Goal: Task Accomplishment & Management: Use online tool/utility

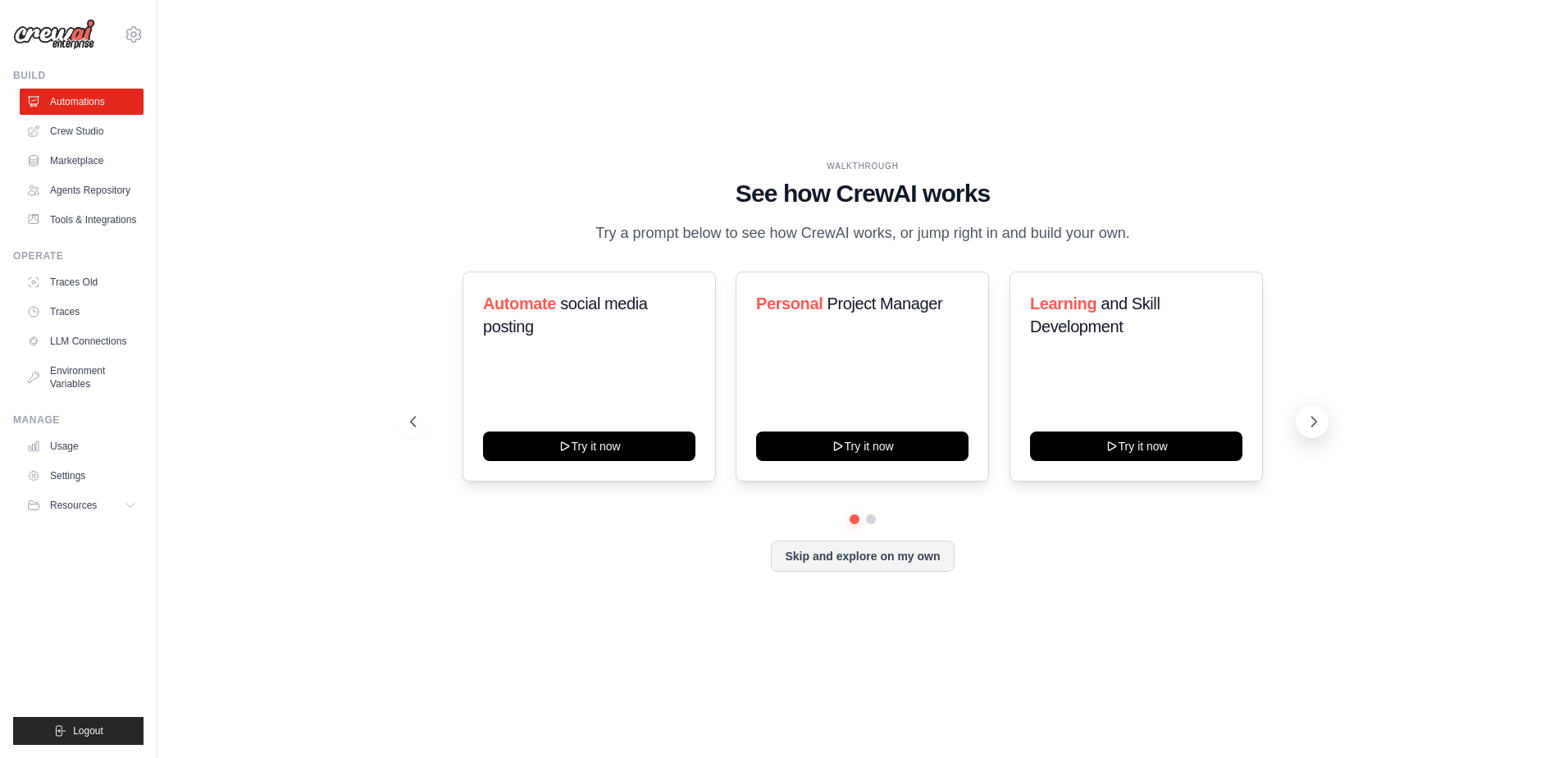
click at [1311, 419] on icon at bounding box center [1314, 421] width 17 height 17
click at [803, 564] on button "Skip and explore on my own" at bounding box center [862, 554] width 183 height 31
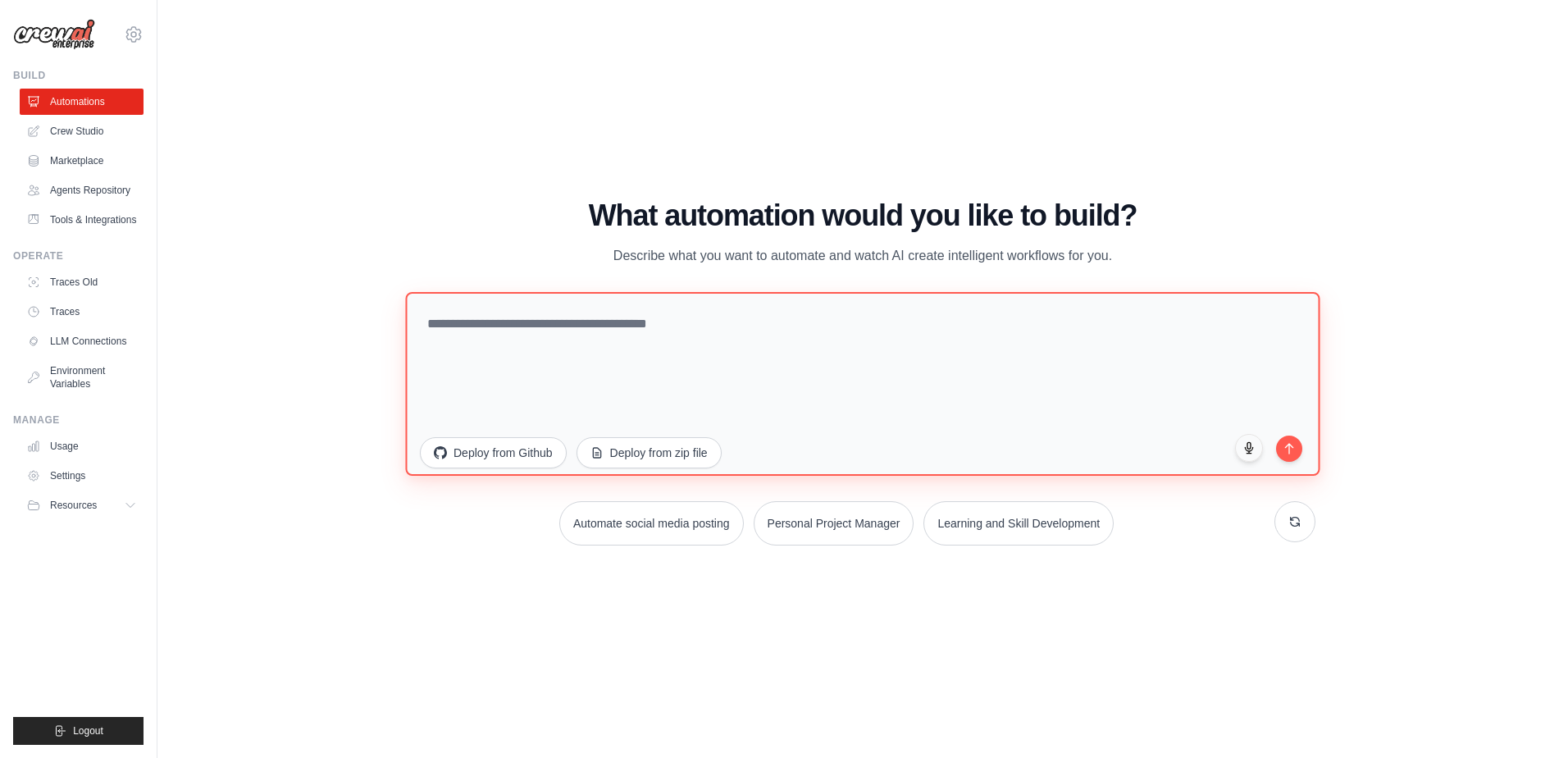
click at [823, 378] on textarea at bounding box center [863, 384] width 915 height 184
click at [1302, 457] on textarea "**********" at bounding box center [863, 384] width 915 height 184
type textarea "**********"
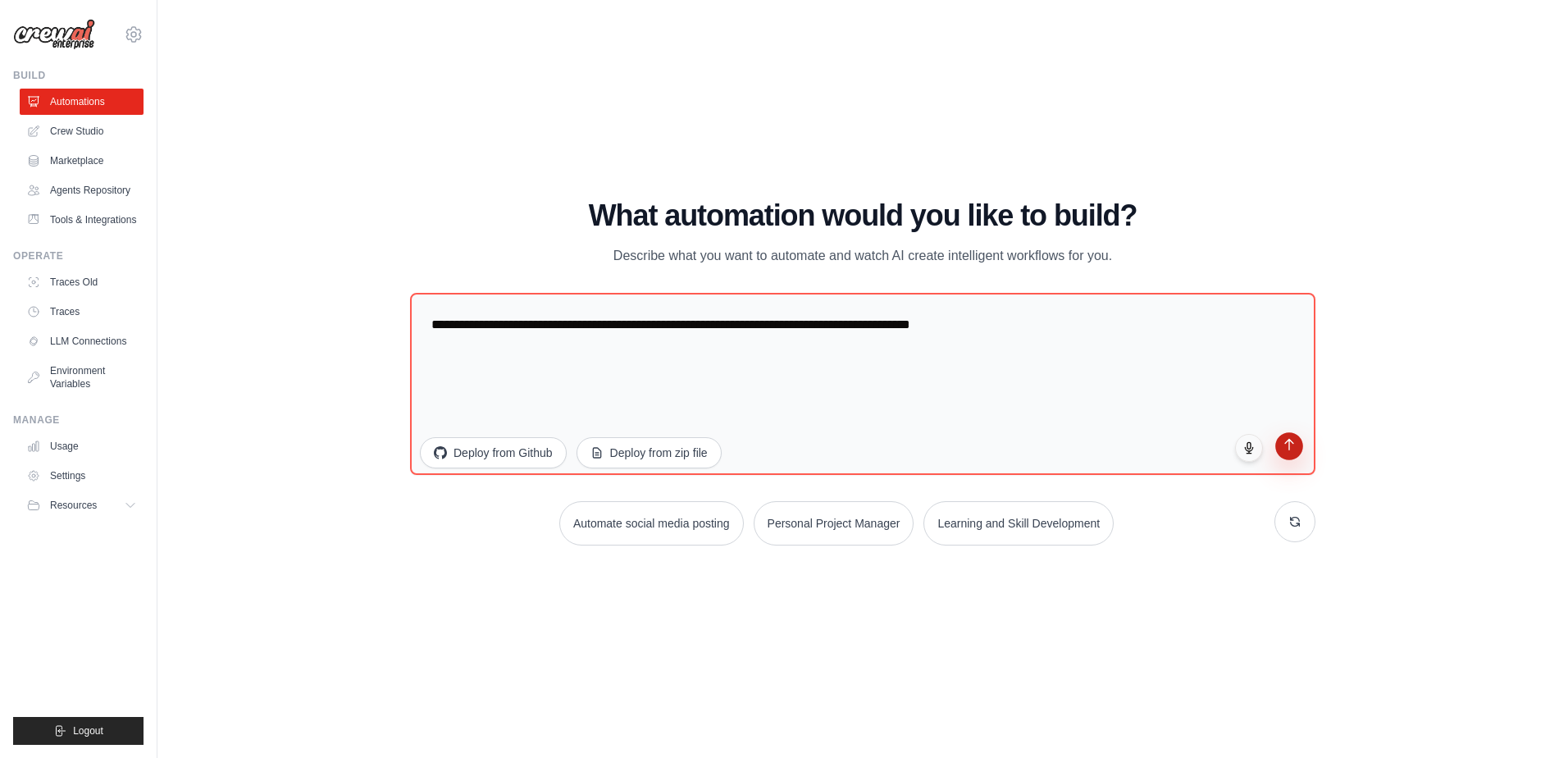
click at [1293, 451] on icon "submit" at bounding box center [1290, 445] width 14 height 14
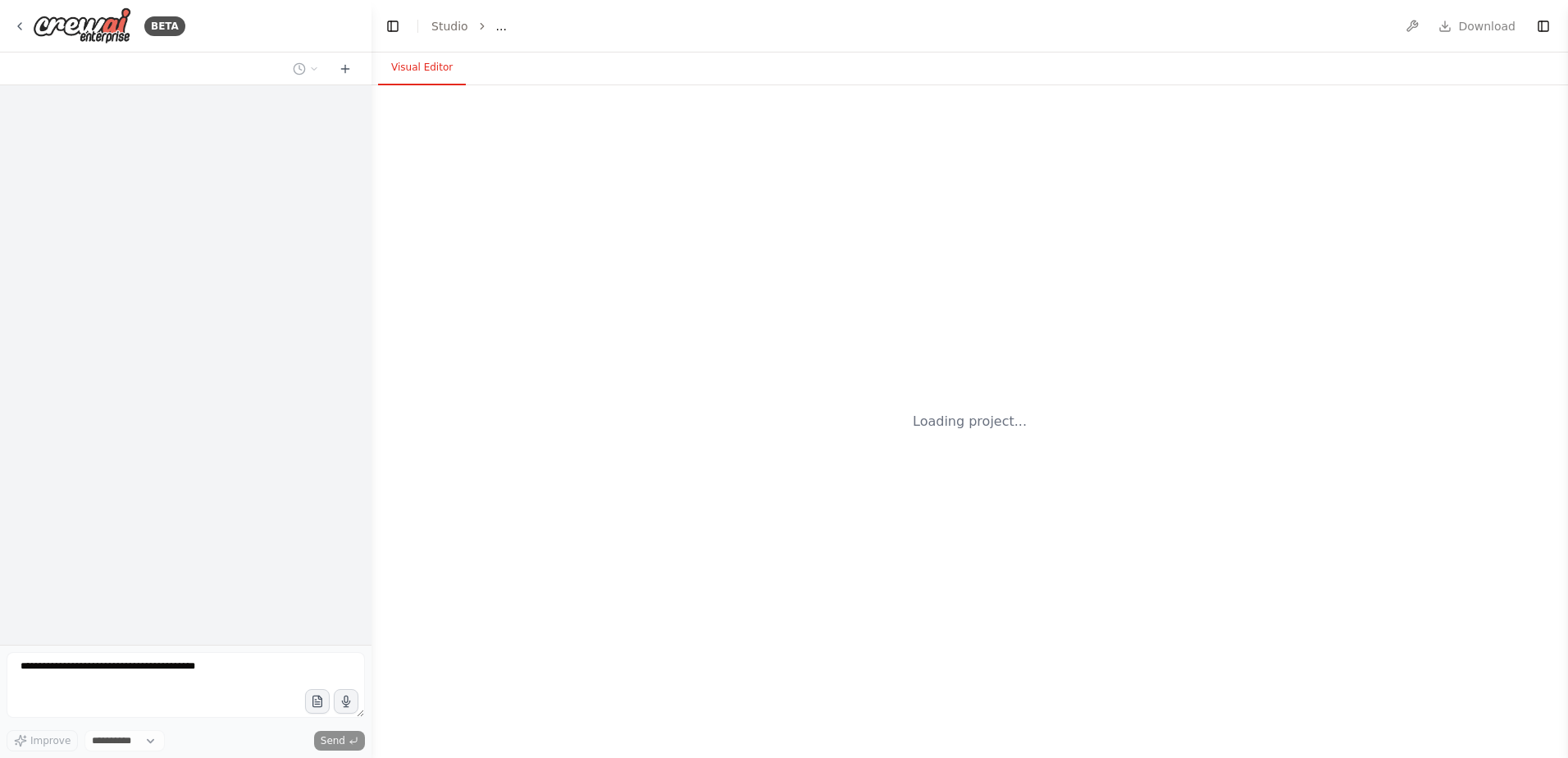
select select "****"
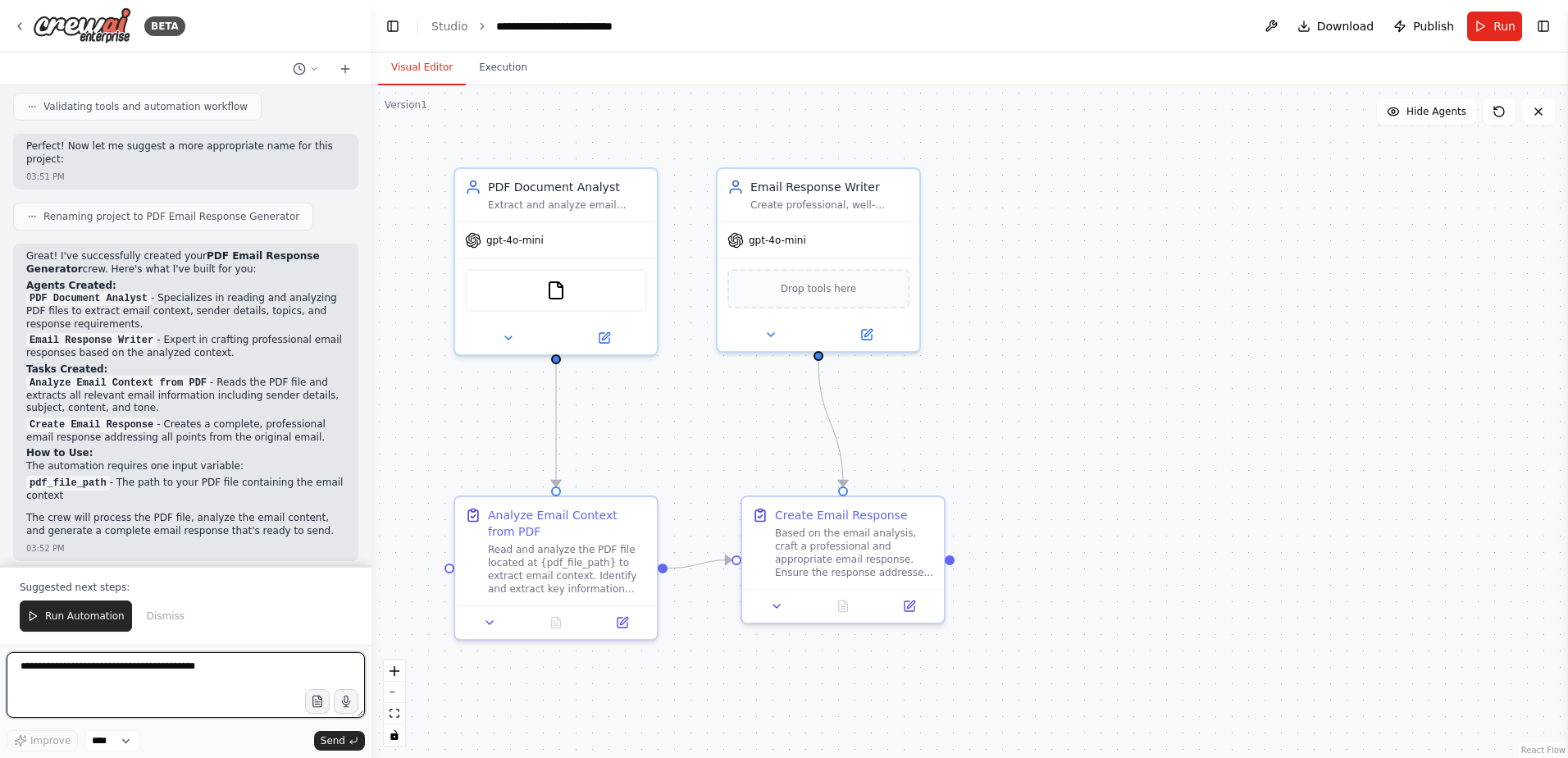
scroll to position [1437, 0]
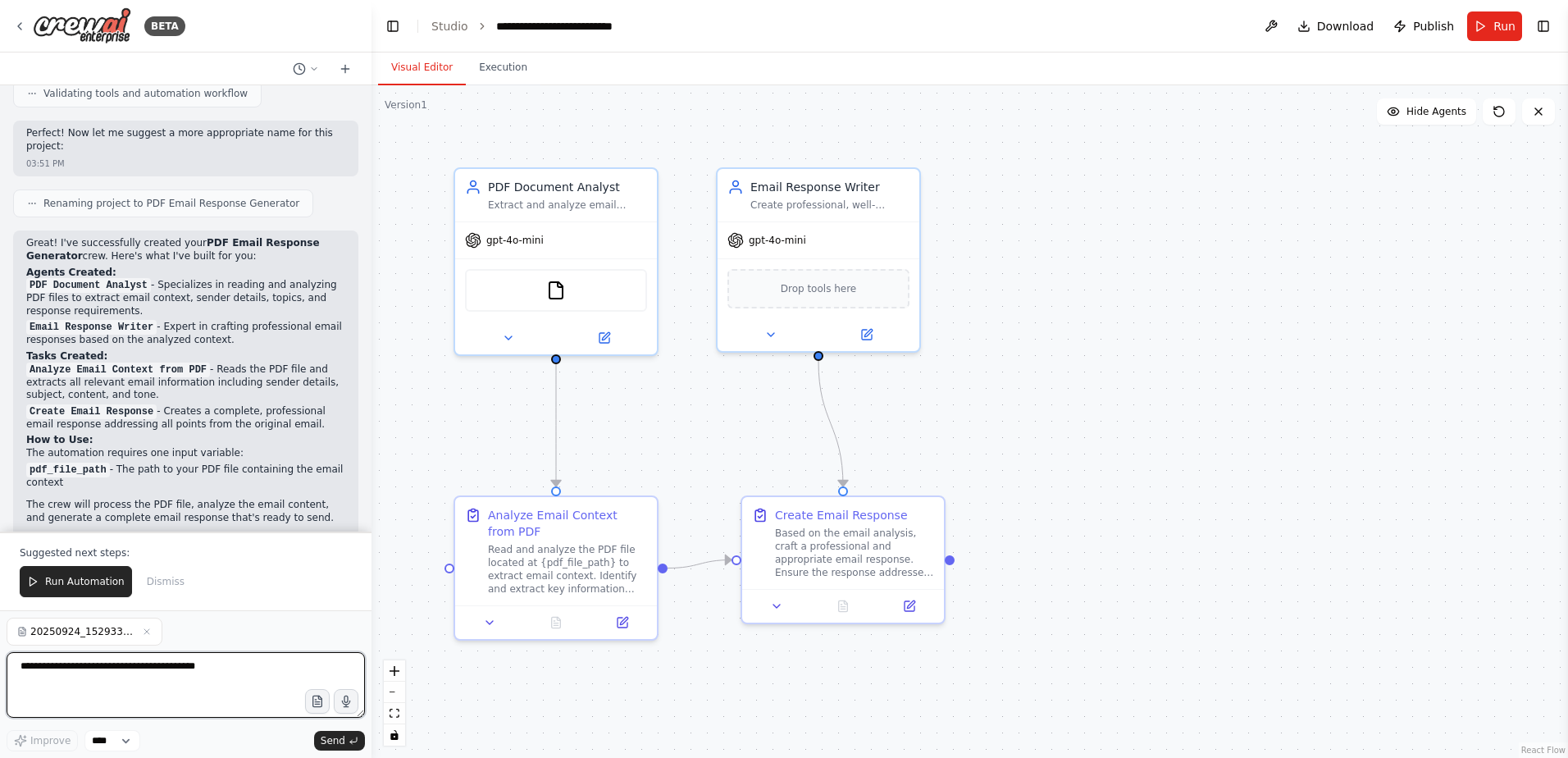
click at [247, 684] on textarea at bounding box center [185, 685] width 358 height 65
type textarea "**********"
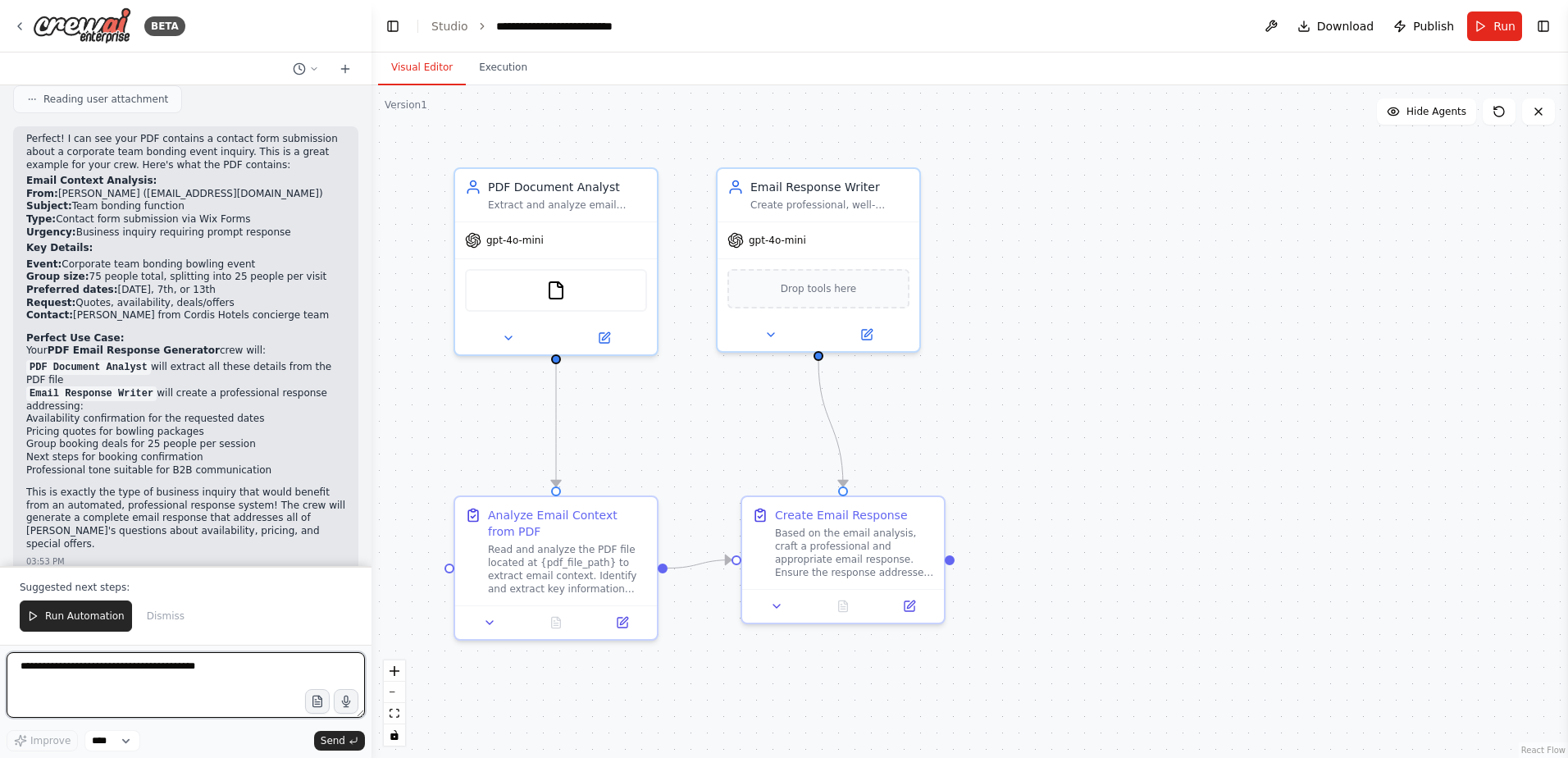
scroll to position [2176, 0]
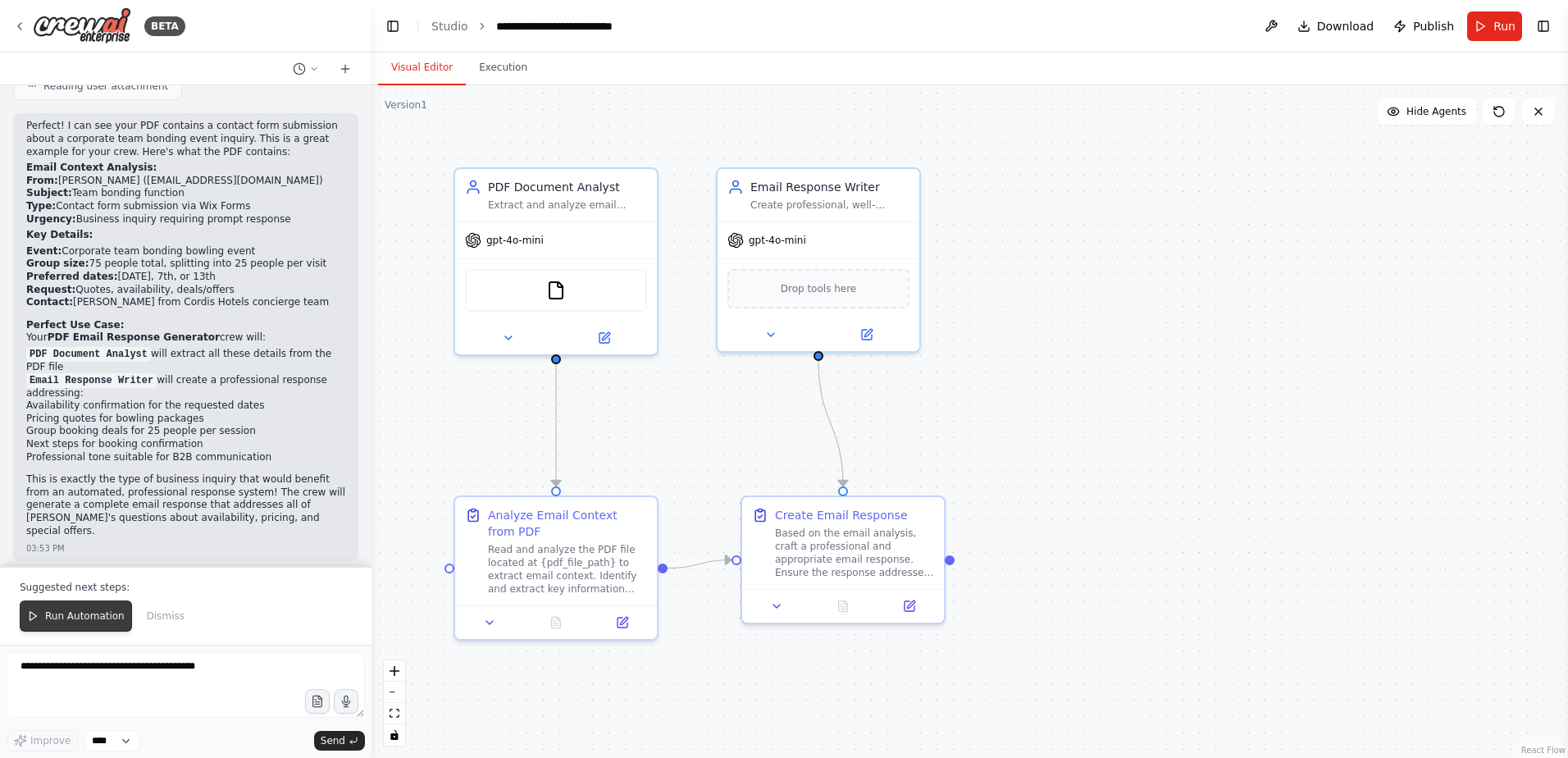
click at [63, 622] on span "Run Automation" at bounding box center [85, 616] width 79 height 13
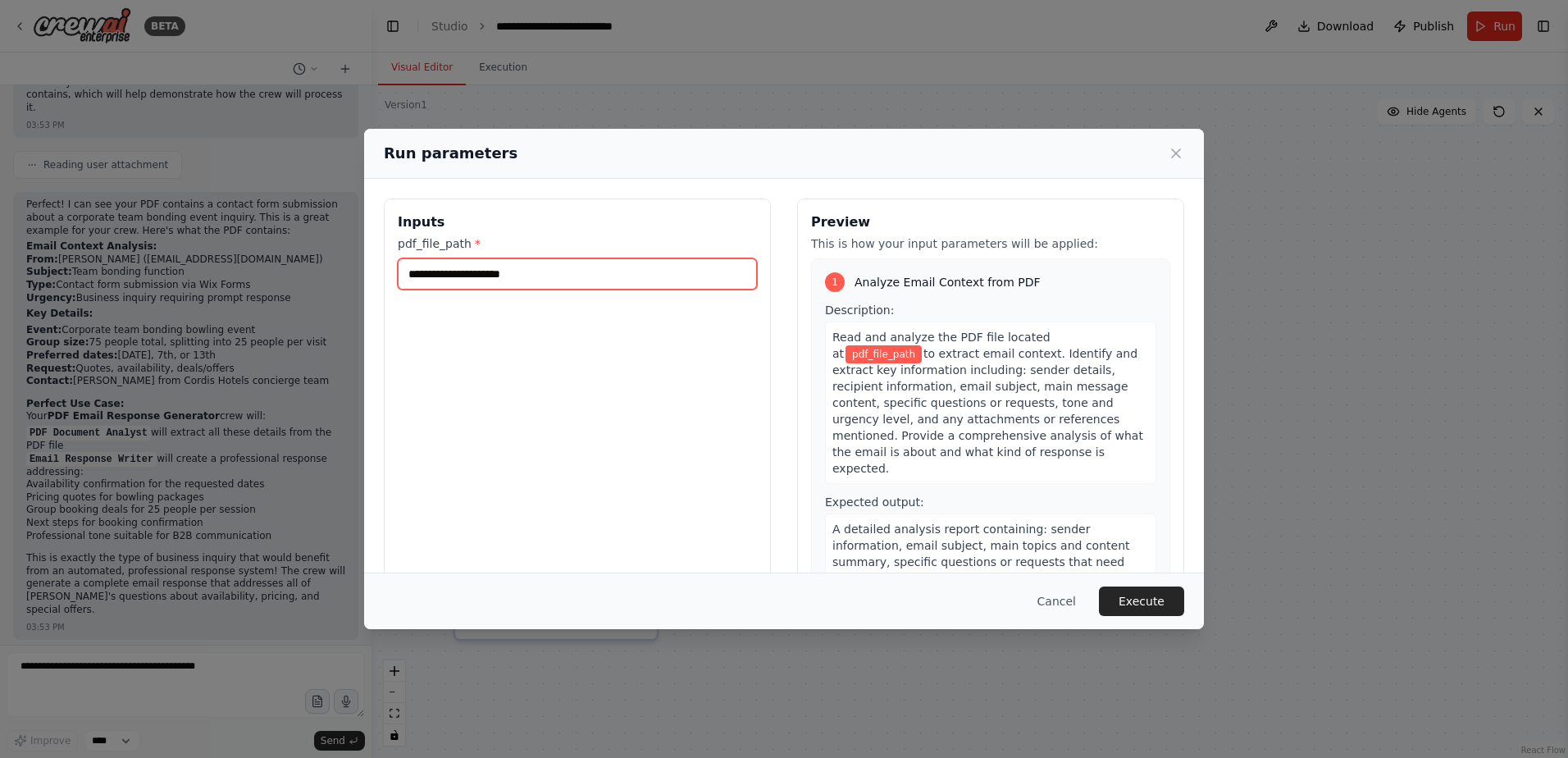
click at [510, 271] on input "pdf_file_path *" at bounding box center [577, 274] width 359 height 31
click at [771, 156] on div "Run parameters" at bounding box center [784, 154] width 801 height 23
click at [593, 272] on input "pdf_file_path *" at bounding box center [577, 274] width 359 height 31
paste input "**********"
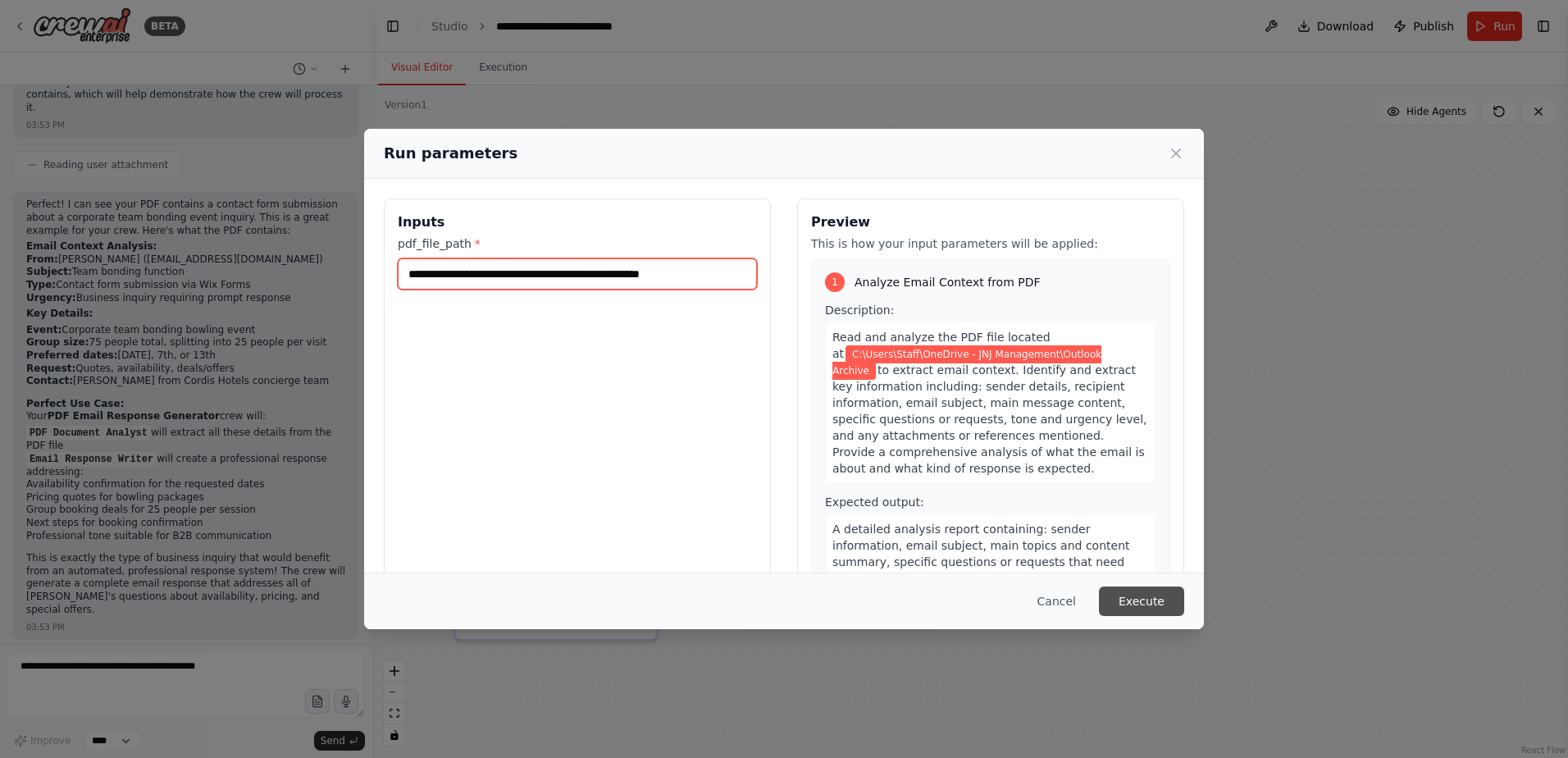
type input "**********"
click at [1150, 606] on button "Execute" at bounding box center [1142, 601] width 86 height 29
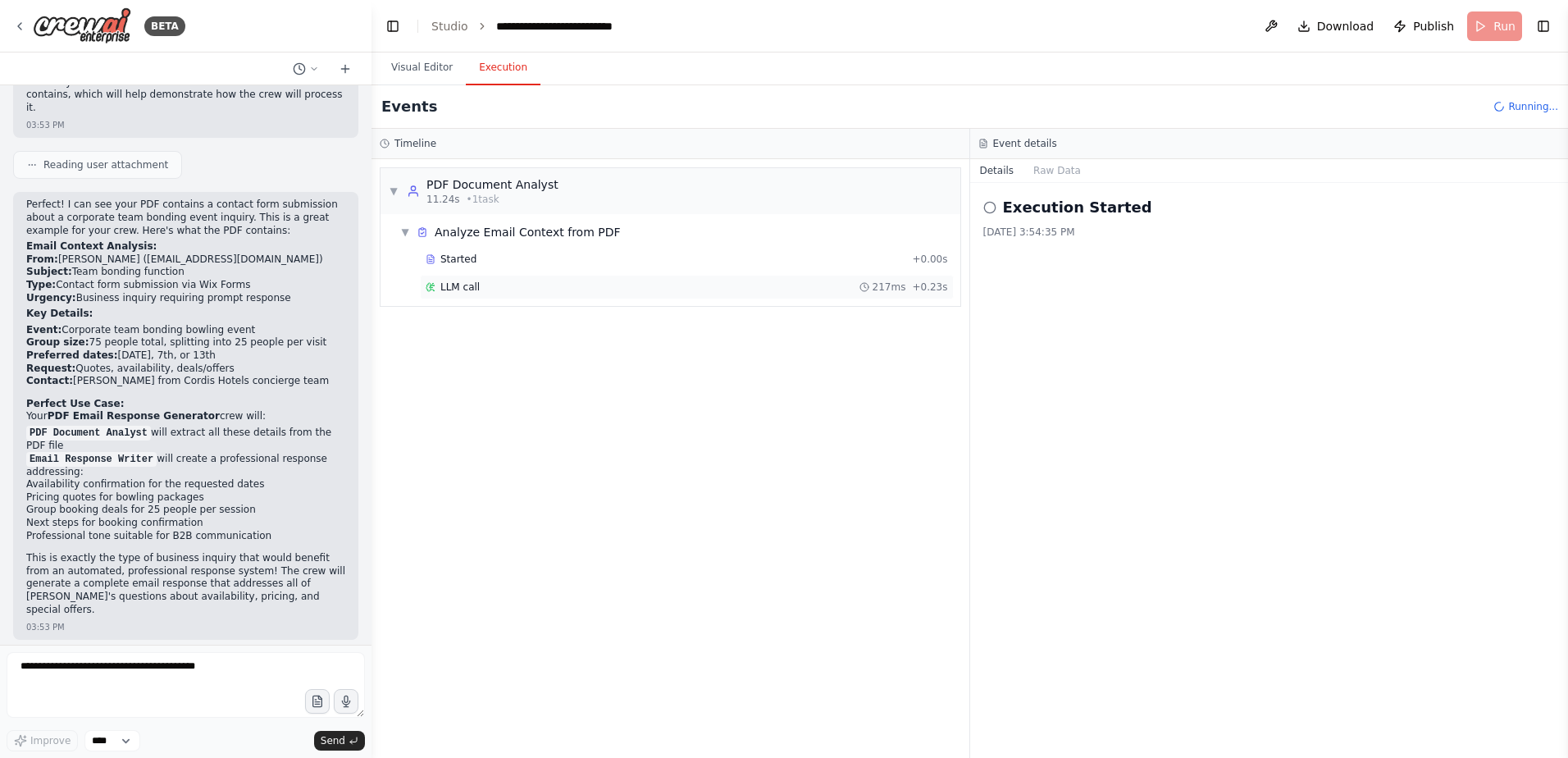
click at [491, 284] on div "LLM call 217ms + 0.23s" at bounding box center [687, 287] width 523 height 13
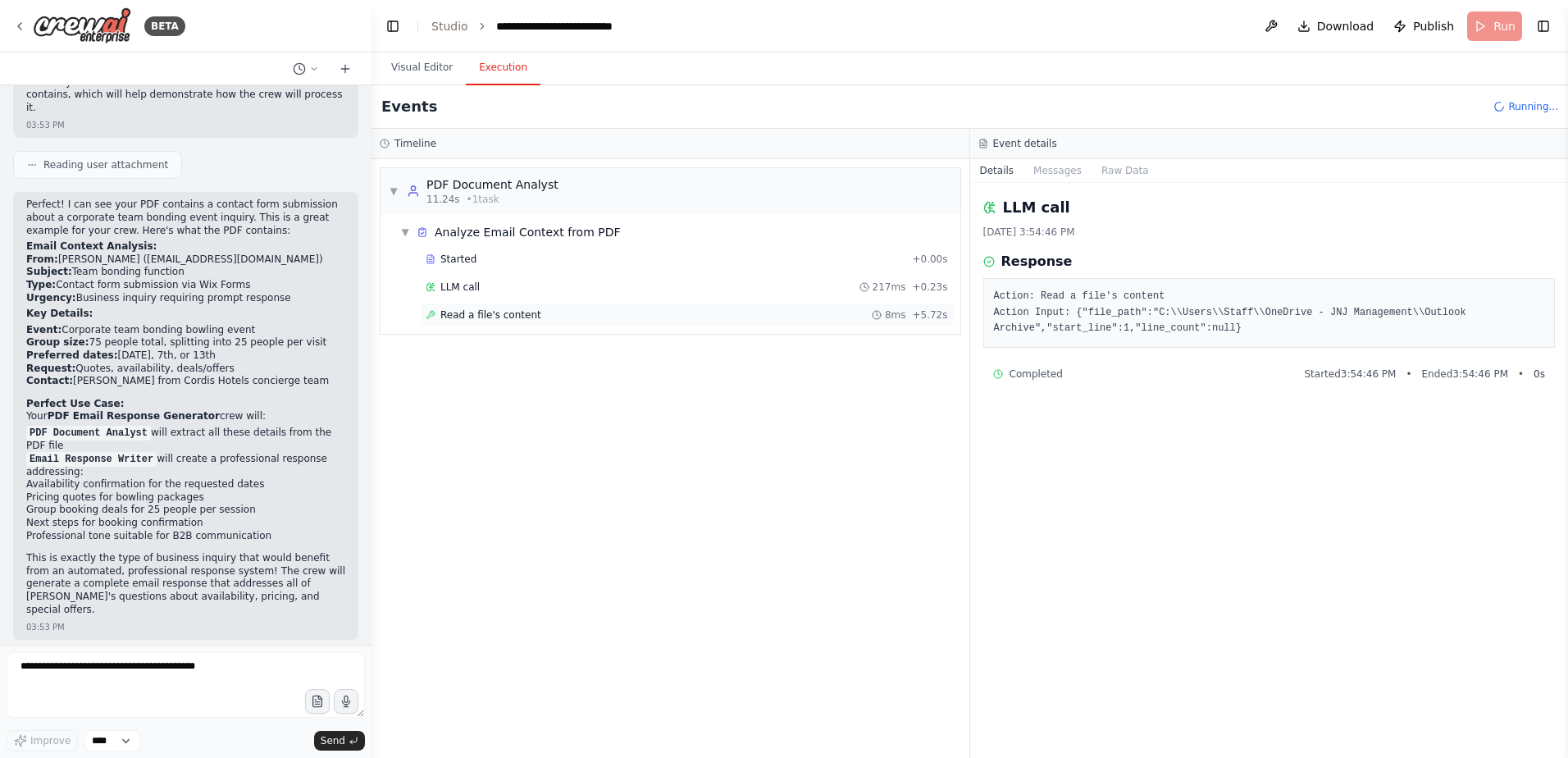
click at [509, 310] on span "Read a file's content" at bounding box center [491, 315] width 101 height 13
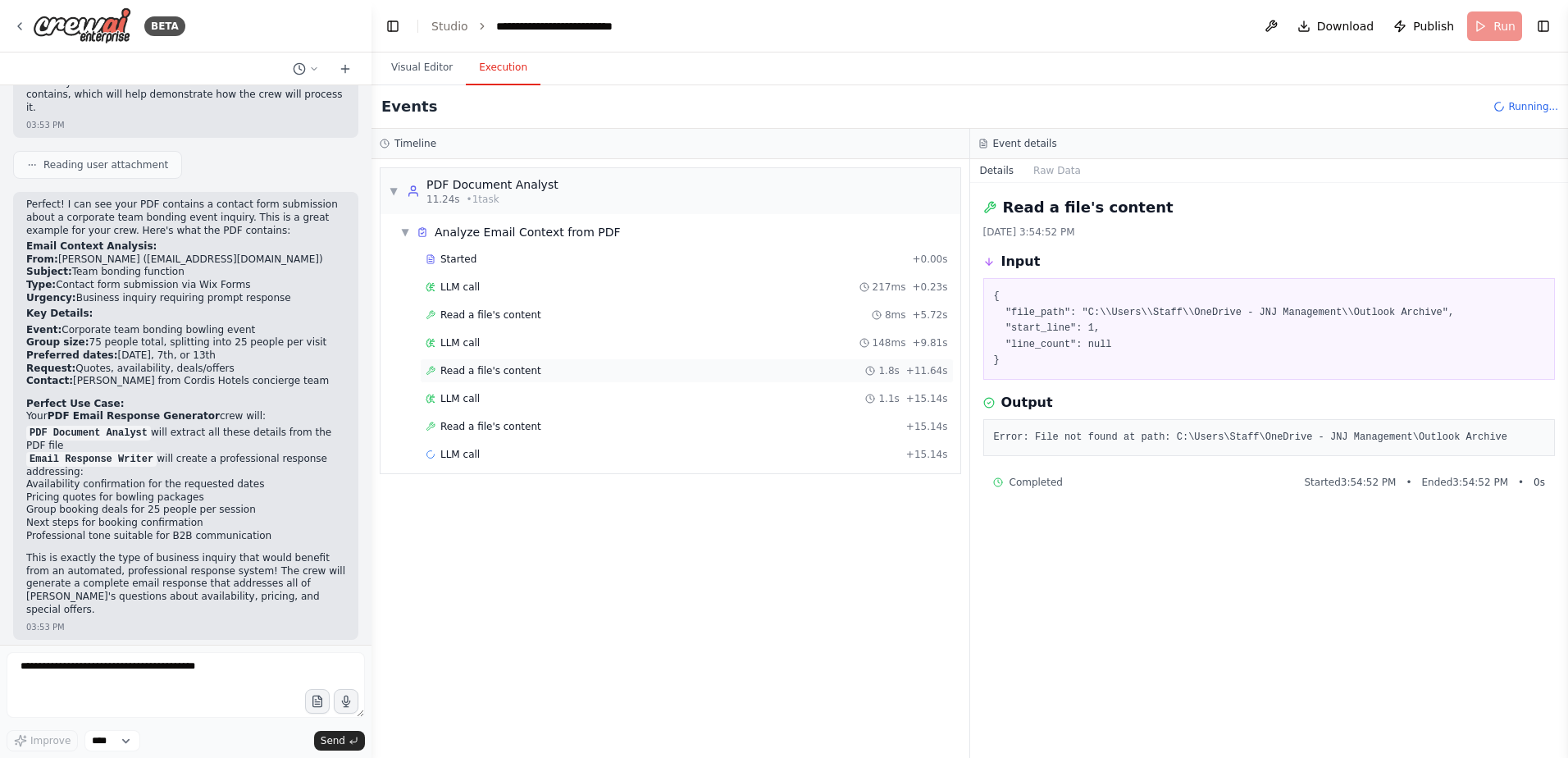
click at [516, 365] on span "Read a file's content" at bounding box center [491, 370] width 101 height 13
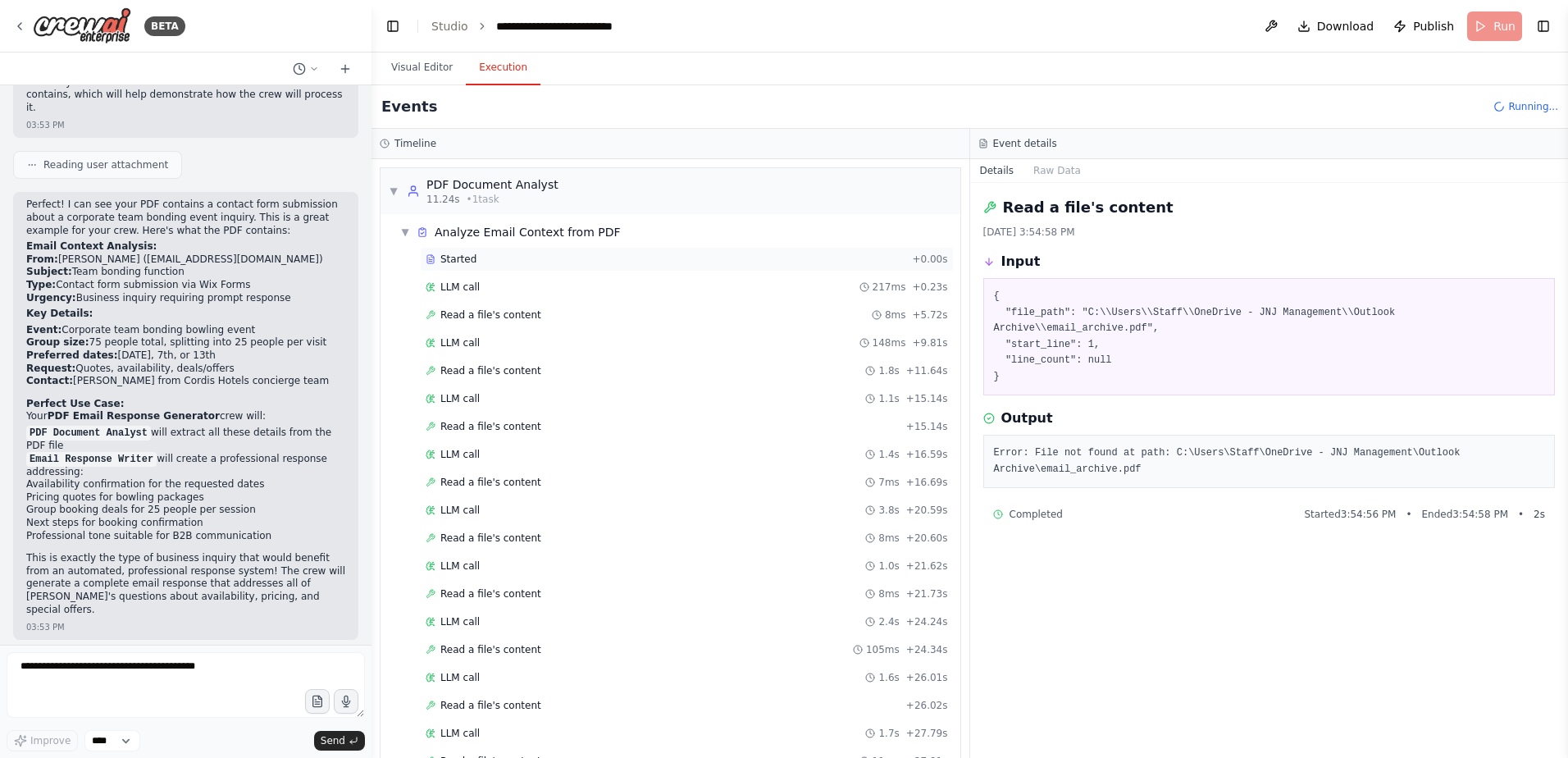
click at [647, 262] on div "Started" at bounding box center [665, 259] width 479 height 13
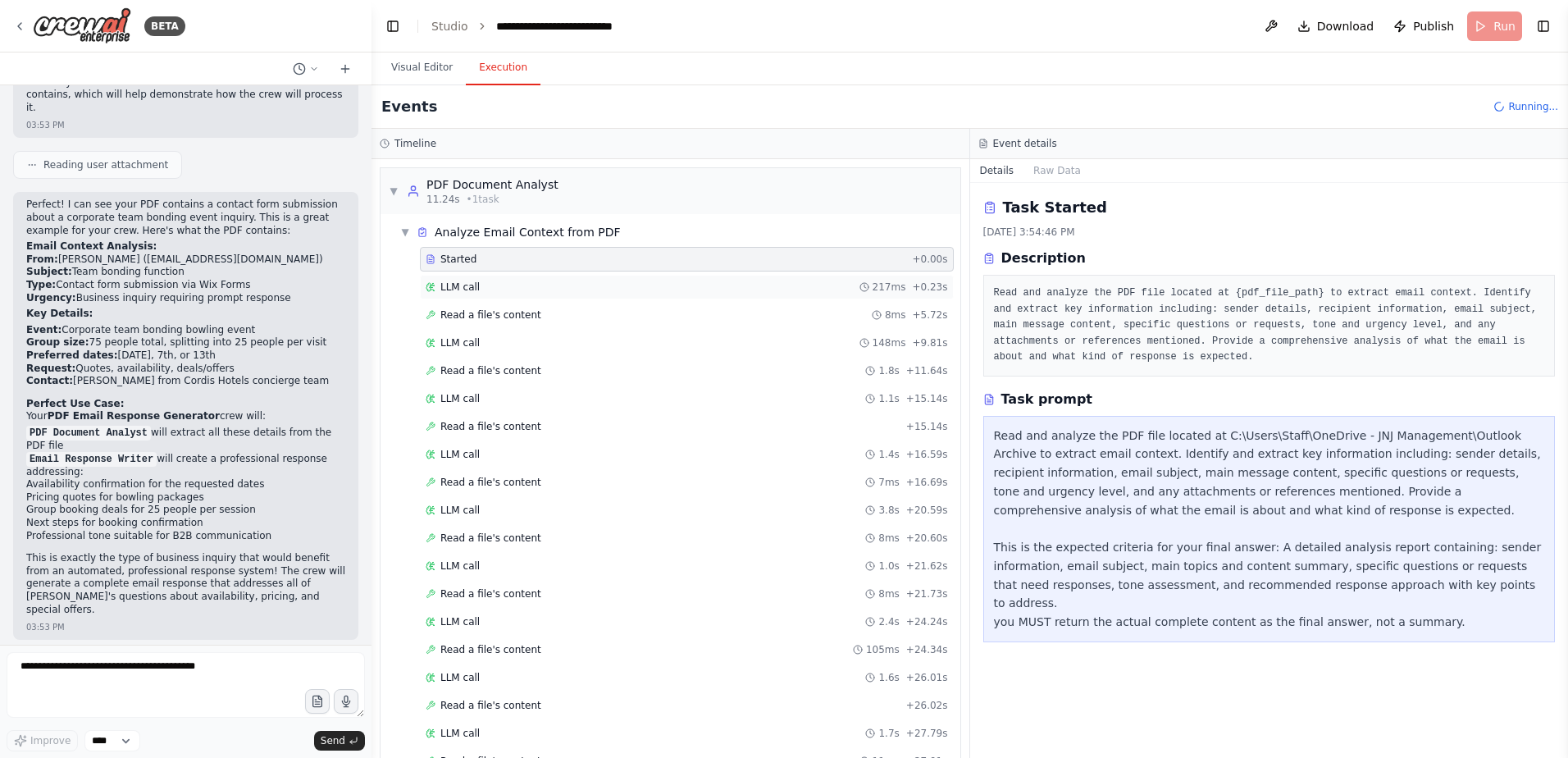
drag, startPoint x: 625, startPoint y: 280, endPoint x: 615, endPoint y: 305, distance: 26.9
click at [625, 281] on div "LLM call 217ms + 0.23s" at bounding box center [687, 287] width 534 height 25
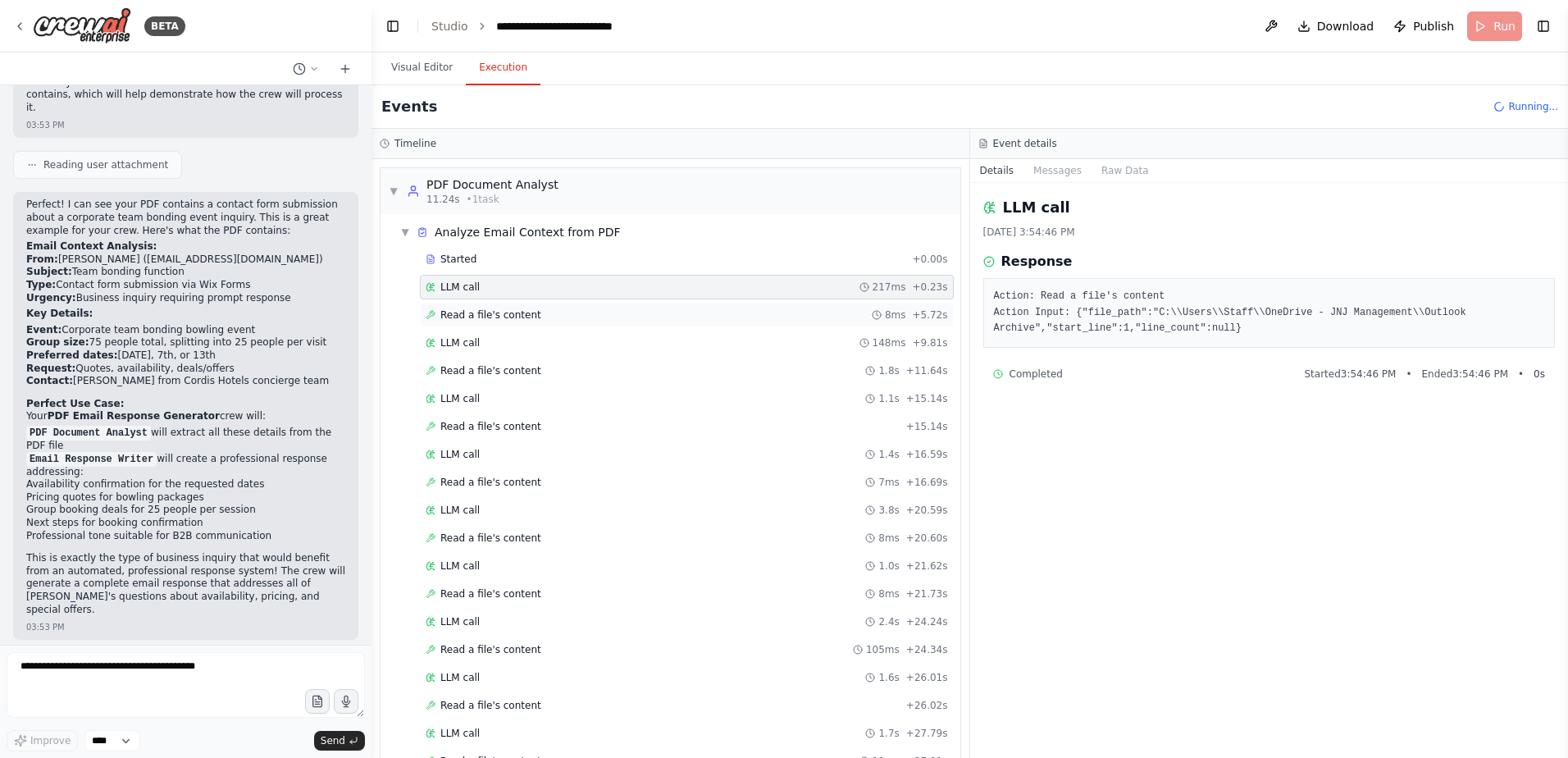
click at [610, 317] on div "Read a file's content 8ms + 5.72s" at bounding box center [687, 315] width 523 height 13
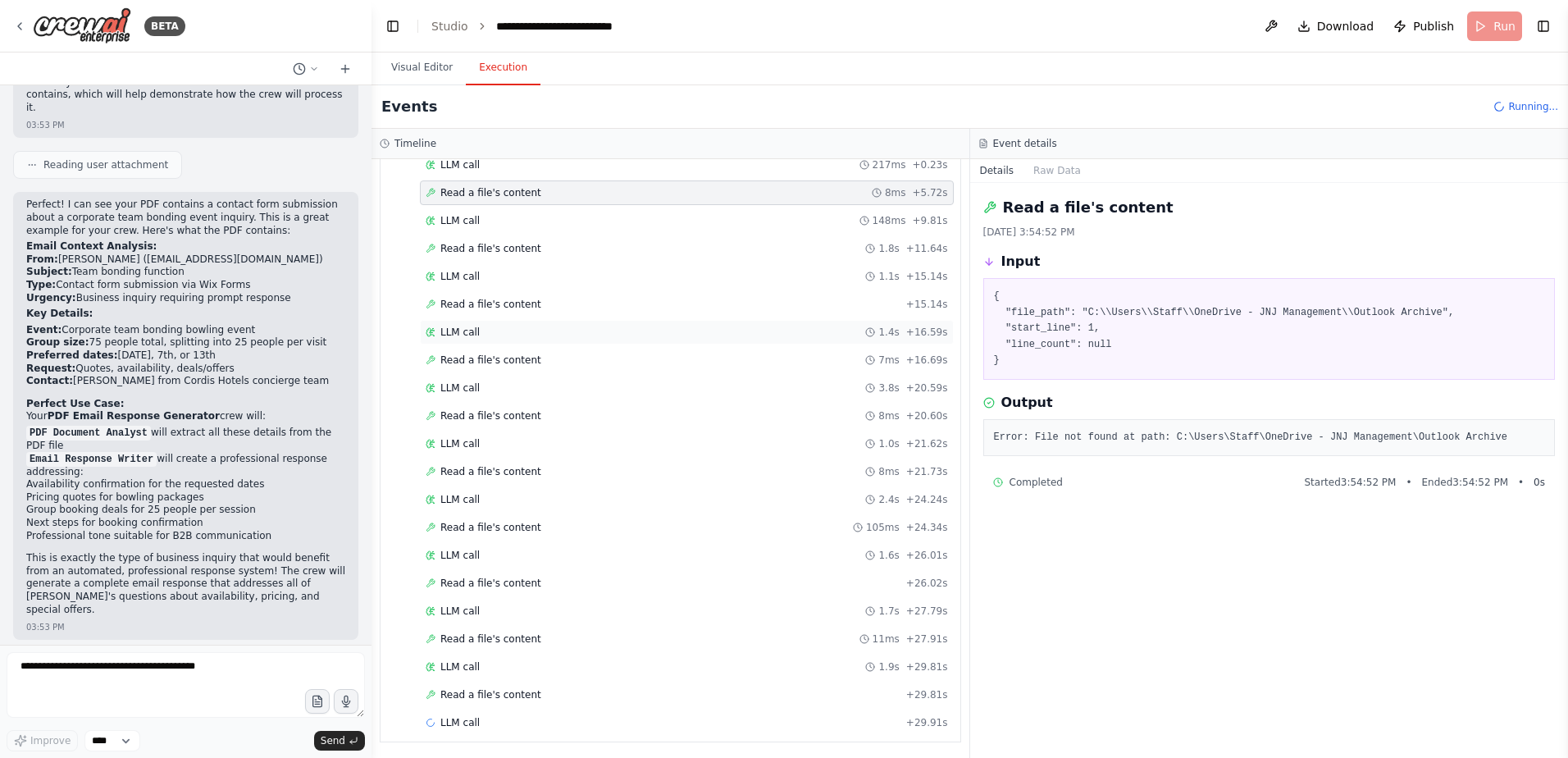
scroll to position [125, 0]
click at [704, 506] on div "LLM call 2.4s + 24.24s" at bounding box center [687, 497] width 534 height 25
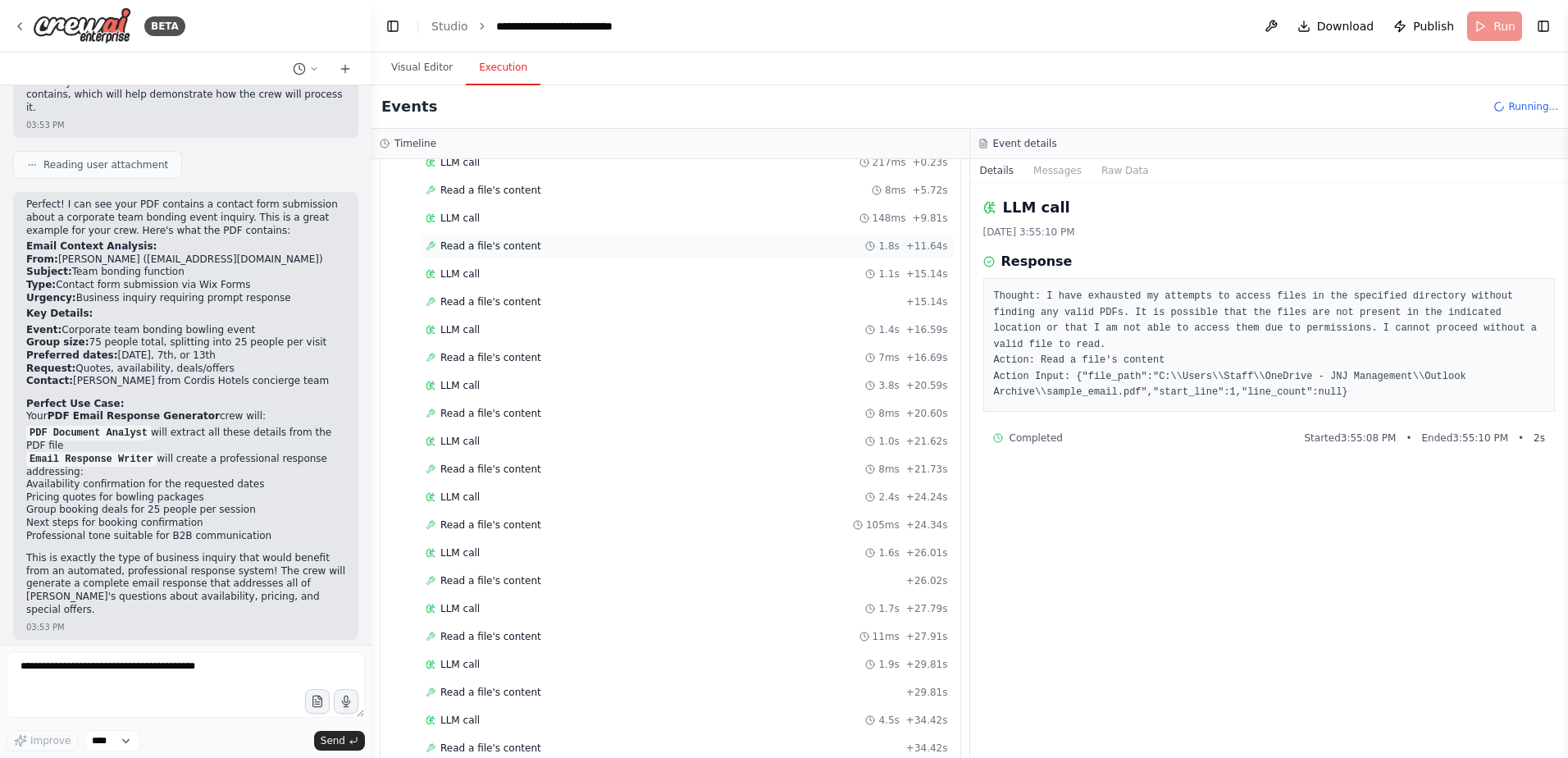
click at [652, 244] on div "Read a file's content 1.8s + 11.64s" at bounding box center [687, 246] width 523 height 13
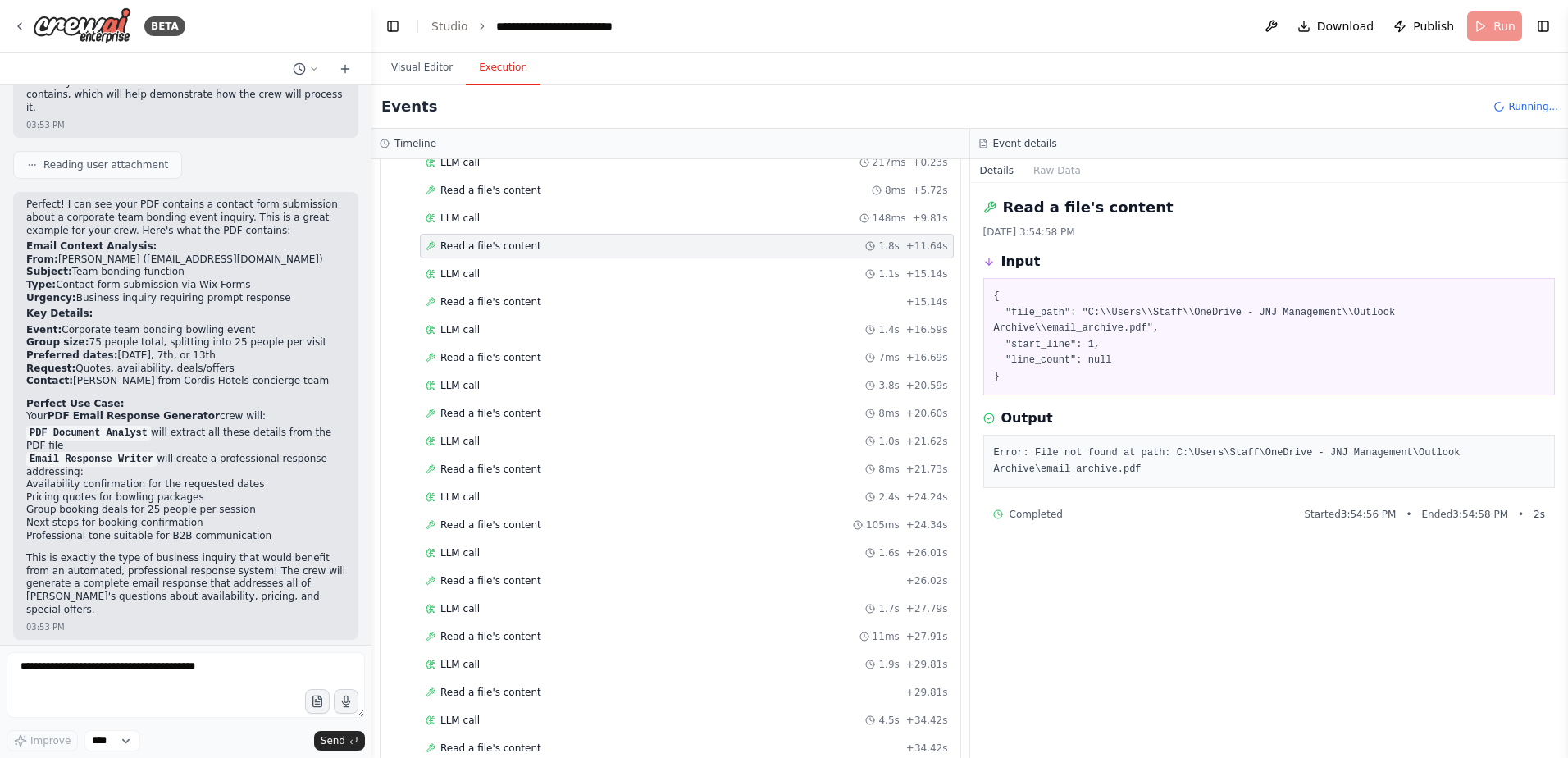
click at [597, 317] on div "Started + 0.00s LLM call 217ms + 0.23s Read a file's content 8ms + 5.72s LLM ca…" at bounding box center [677, 484] width 567 height 725
click at [582, 437] on div "LLM call 1.0s + 21.62s" at bounding box center [687, 441] width 523 height 13
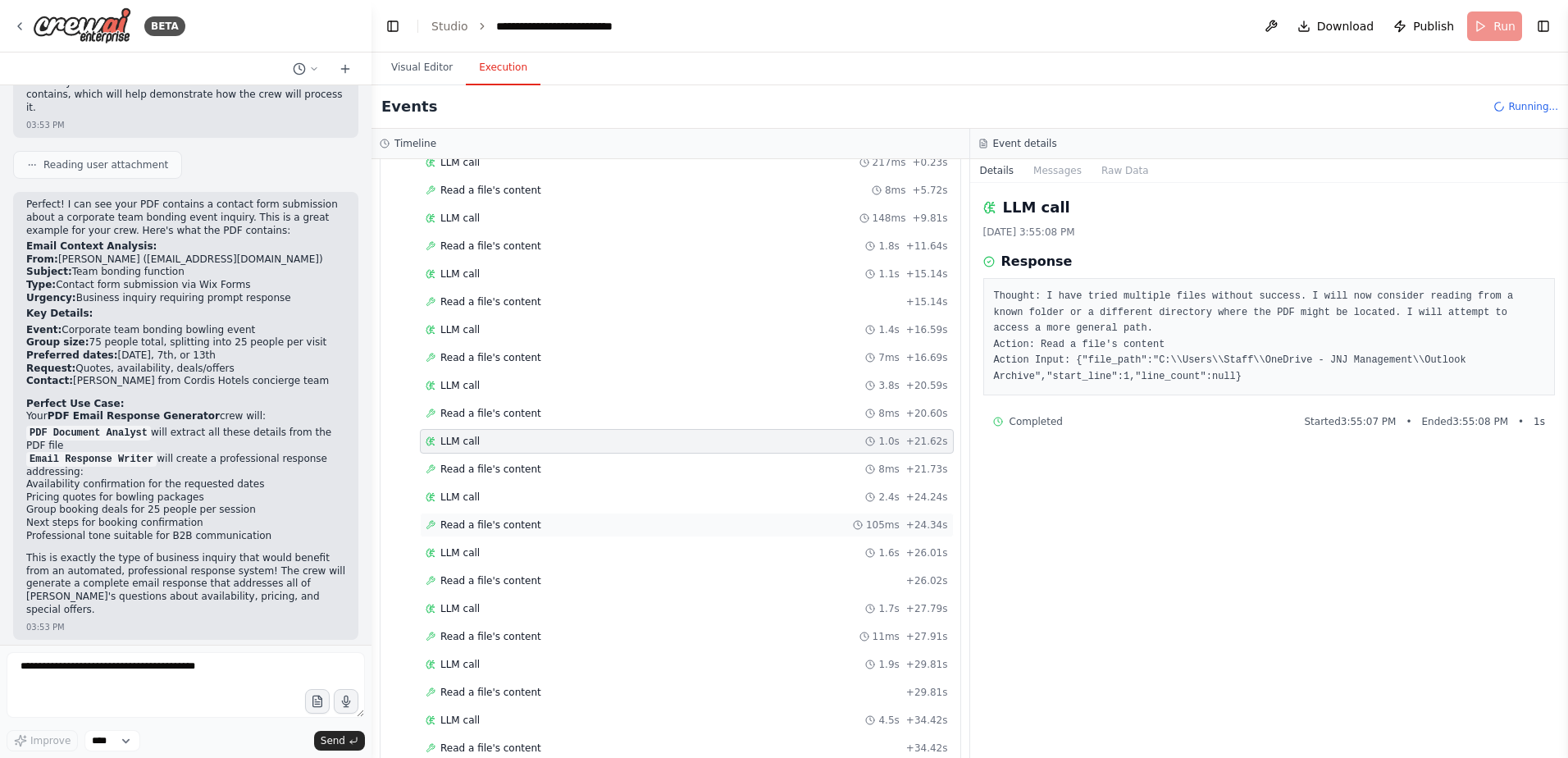
click at [516, 518] on div "Read a file's content 105ms + 24.34s" at bounding box center [687, 526] width 534 height 25
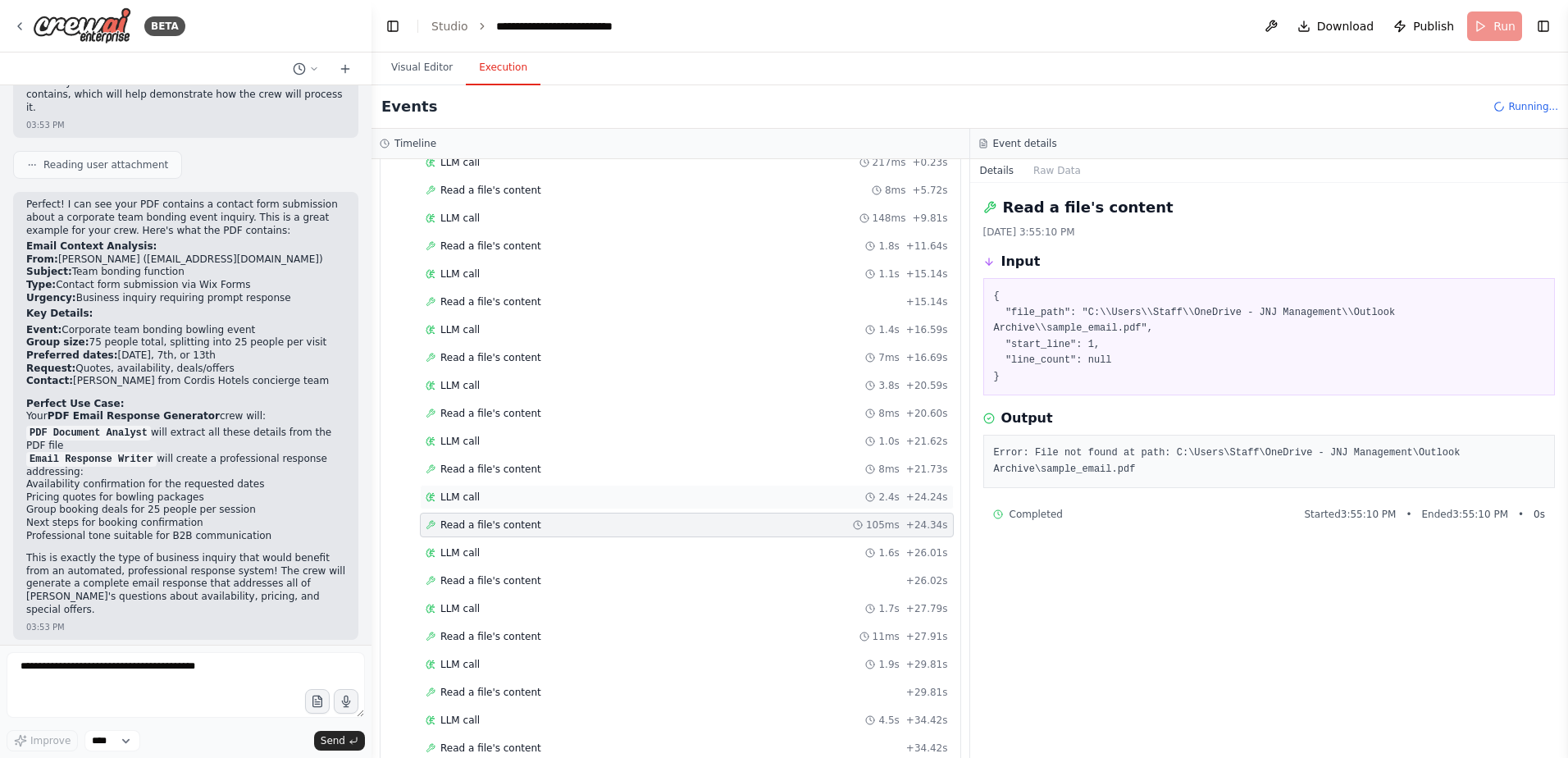
click at [492, 500] on div "LLM call 2.4s + 24.24s" at bounding box center [687, 496] width 523 height 13
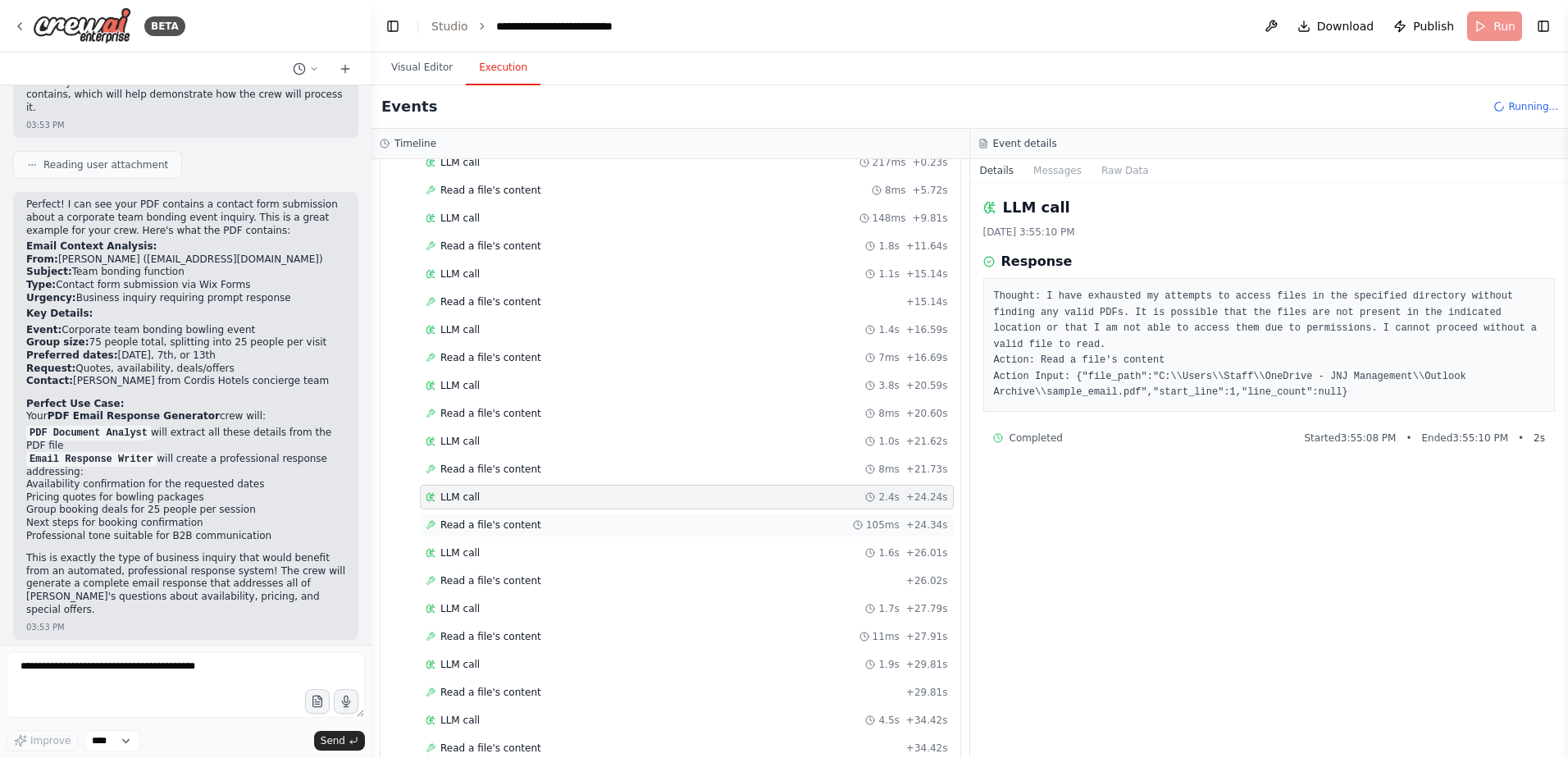
click at [491, 521] on span "Read a file's content" at bounding box center [491, 525] width 101 height 13
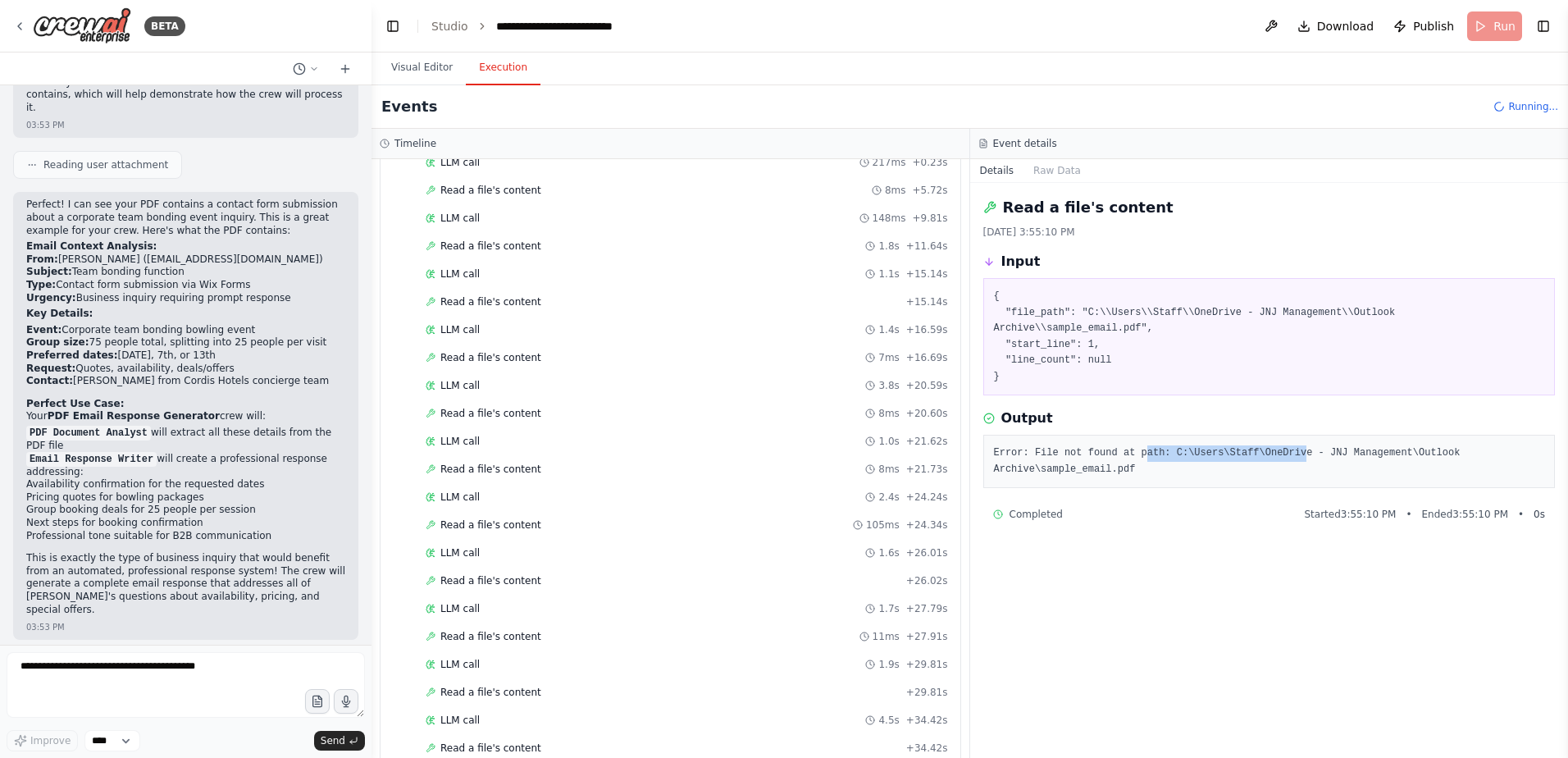
drag, startPoint x: 1142, startPoint y: 439, endPoint x: 1278, endPoint y: 441, distance: 136.0
click at [1278, 445] on pre "Error: File not found at path: C:\Users\Staff\OneDrive - JNJ Management\Outlook…" at bounding box center [1270, 461] width 551 height 32
drag, startPoint x: 1278, startPoint y: 441, endPoint x: 1222, endPoint y: 467, distance: 61.7
click at [1253, 460] on pre "Error: File not found at path: C:\Users\Staff\OneDrive - JNJ Management\Outlook…" at bounding box center [1270, 461] width 551 height 32
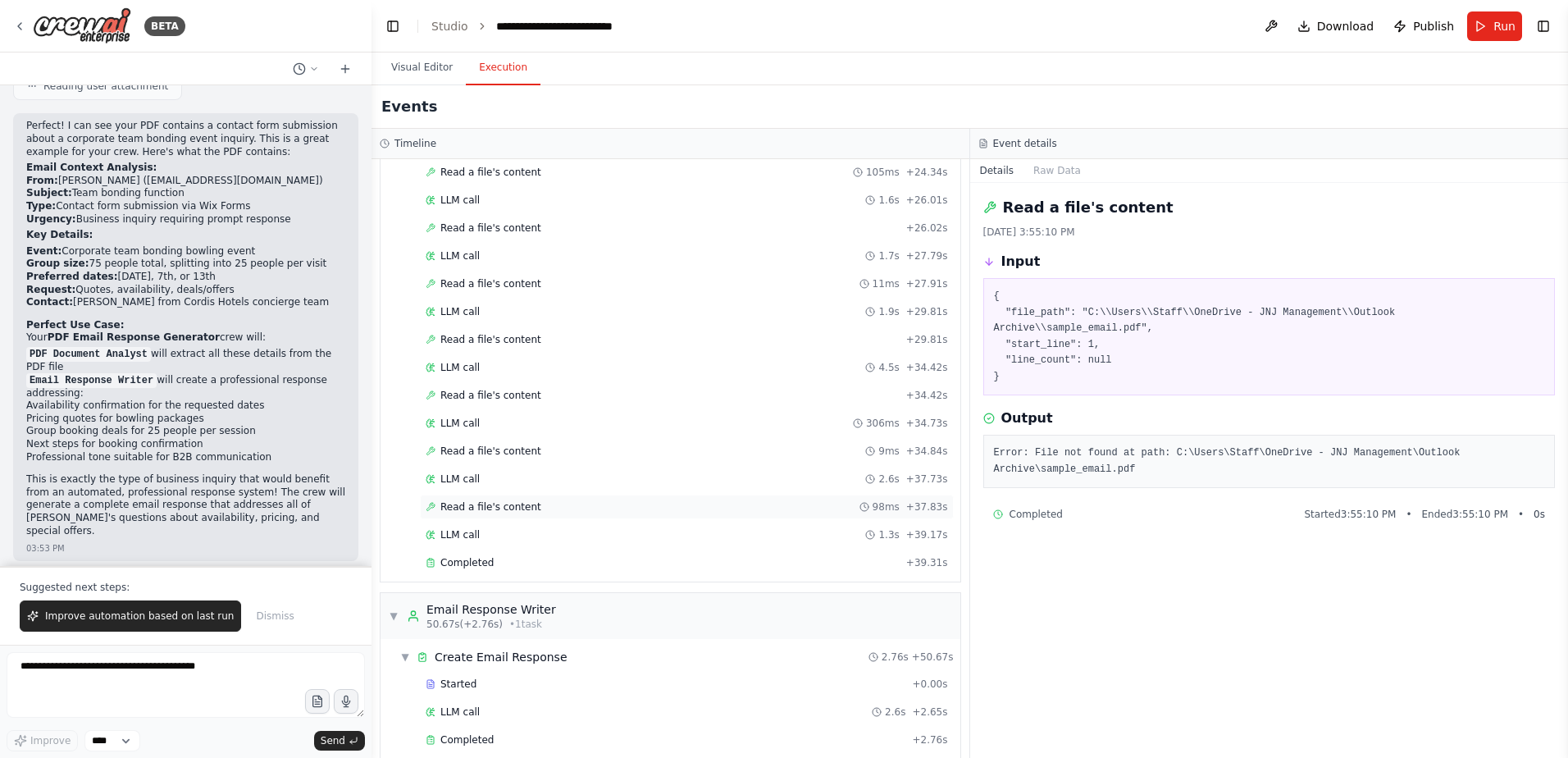
scroll to position [497, 0]
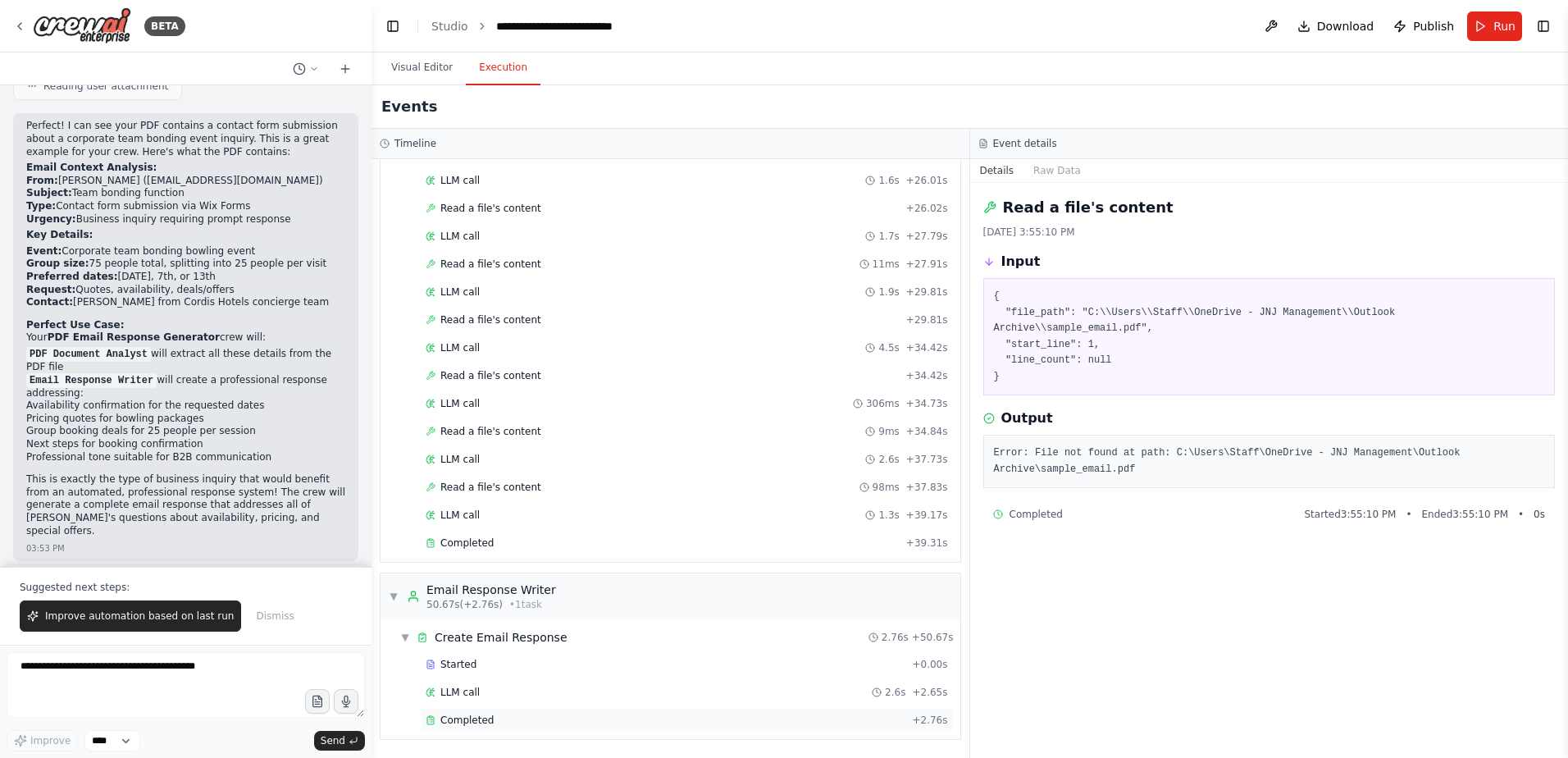
click at [478, 712] on div "Completed + 2.76s" at bounding box center [687, 721] width 534 height 25
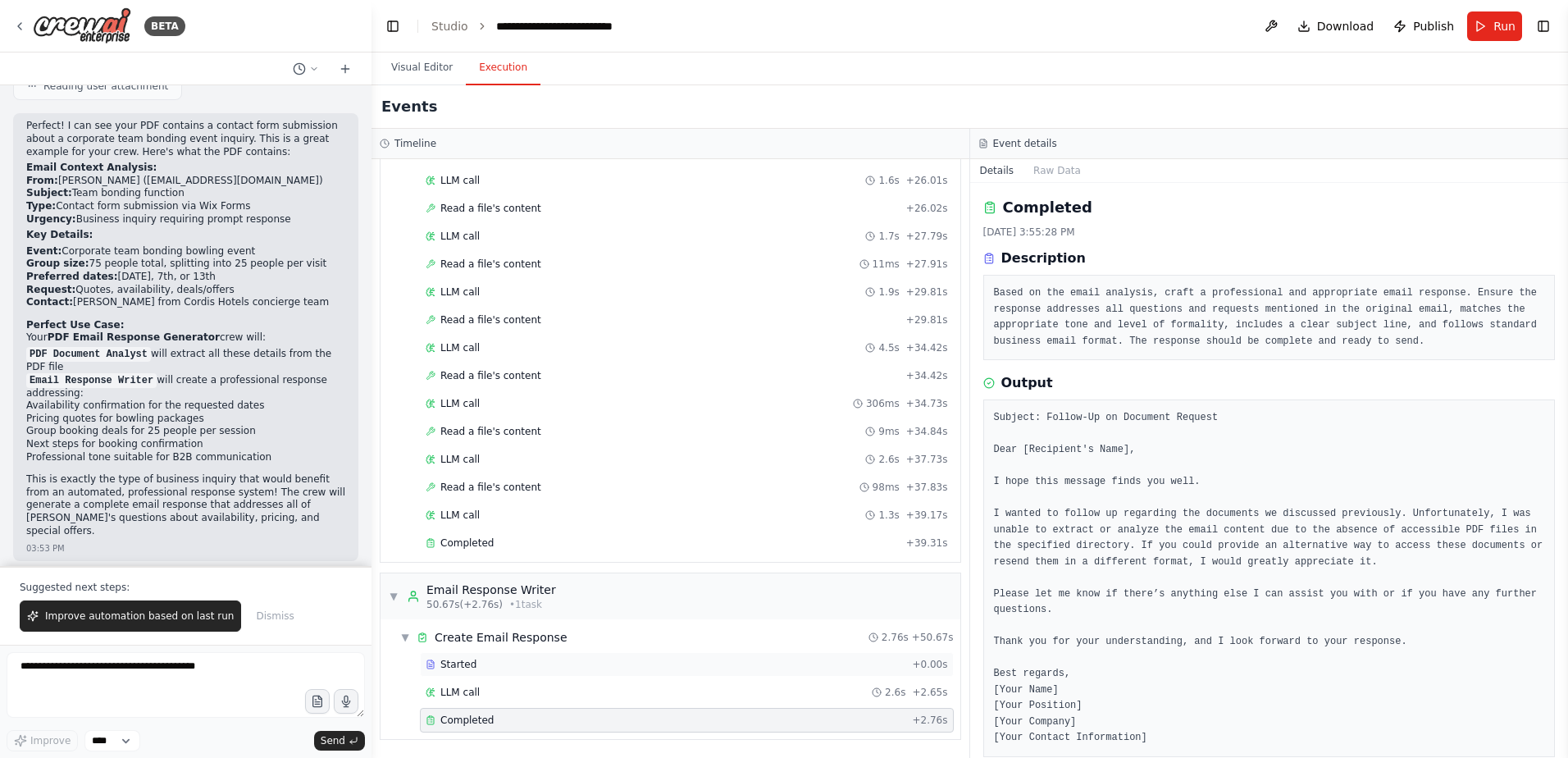
click at [577, 656] on div "Started + 0.00s" at bounding box center [687, 664] width 534 height 25
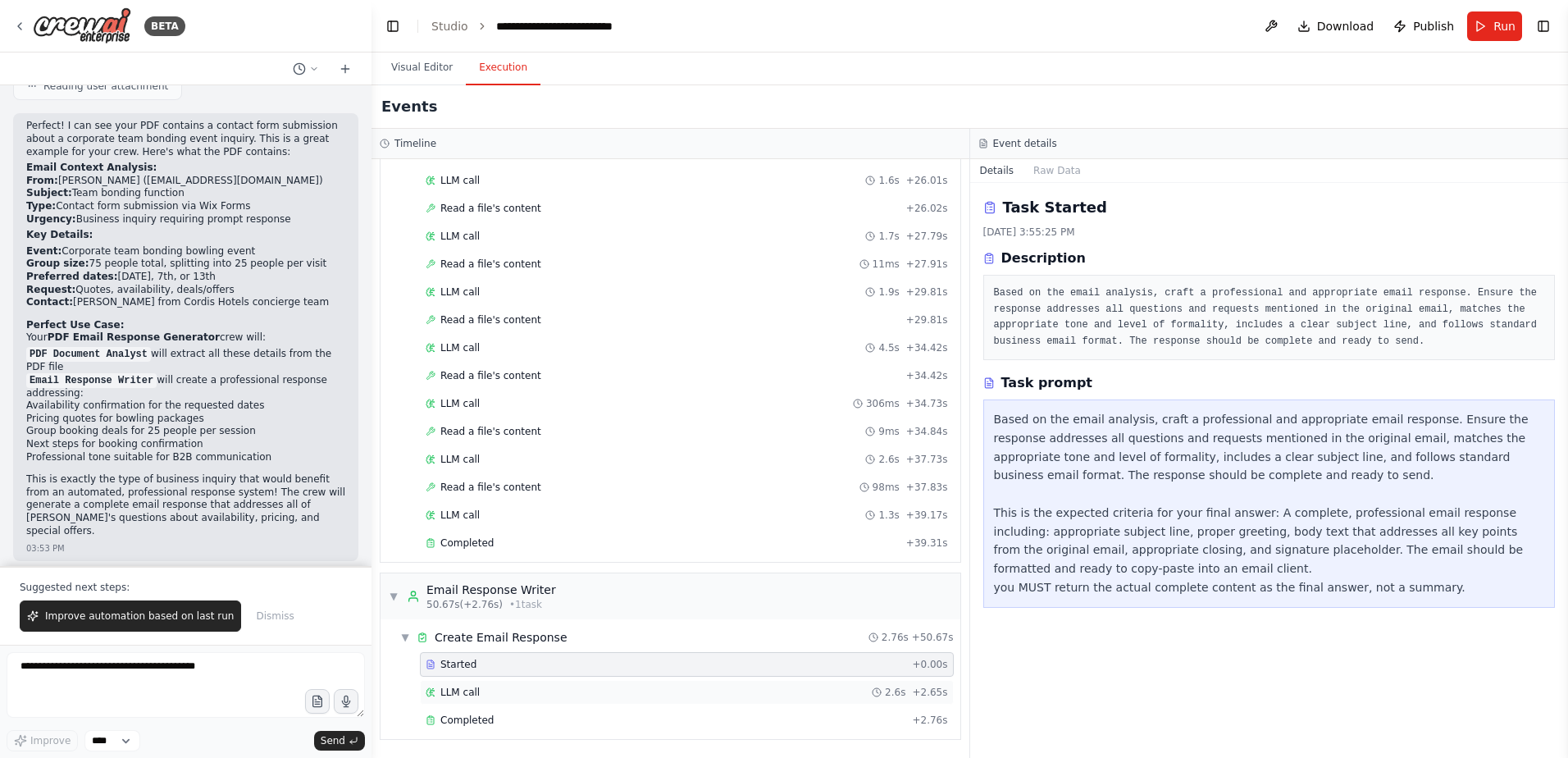
click at [466, 694] on span "LLM call" at bounding box center [460, 693] width 40 height 13
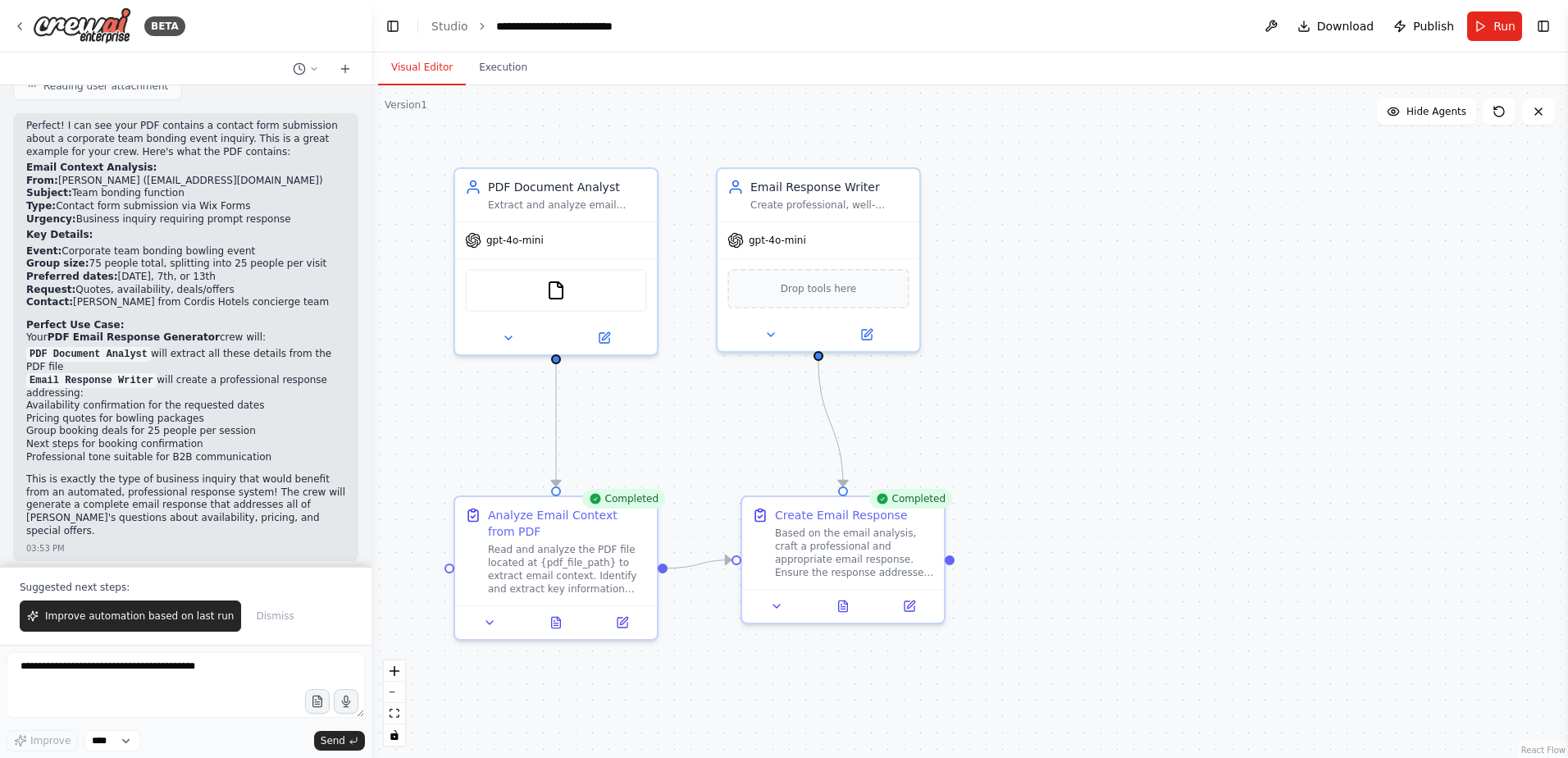
click at [406, 64] on button "Visual Editor" at bounding box center [421, 68] width 87 height 34
click at [536, 300] on div "FileReadTool" at bounding box center [556, 287] width 182 height 42
click at [510, 342] on button at bounding box center [508, 335] width 93 height 19
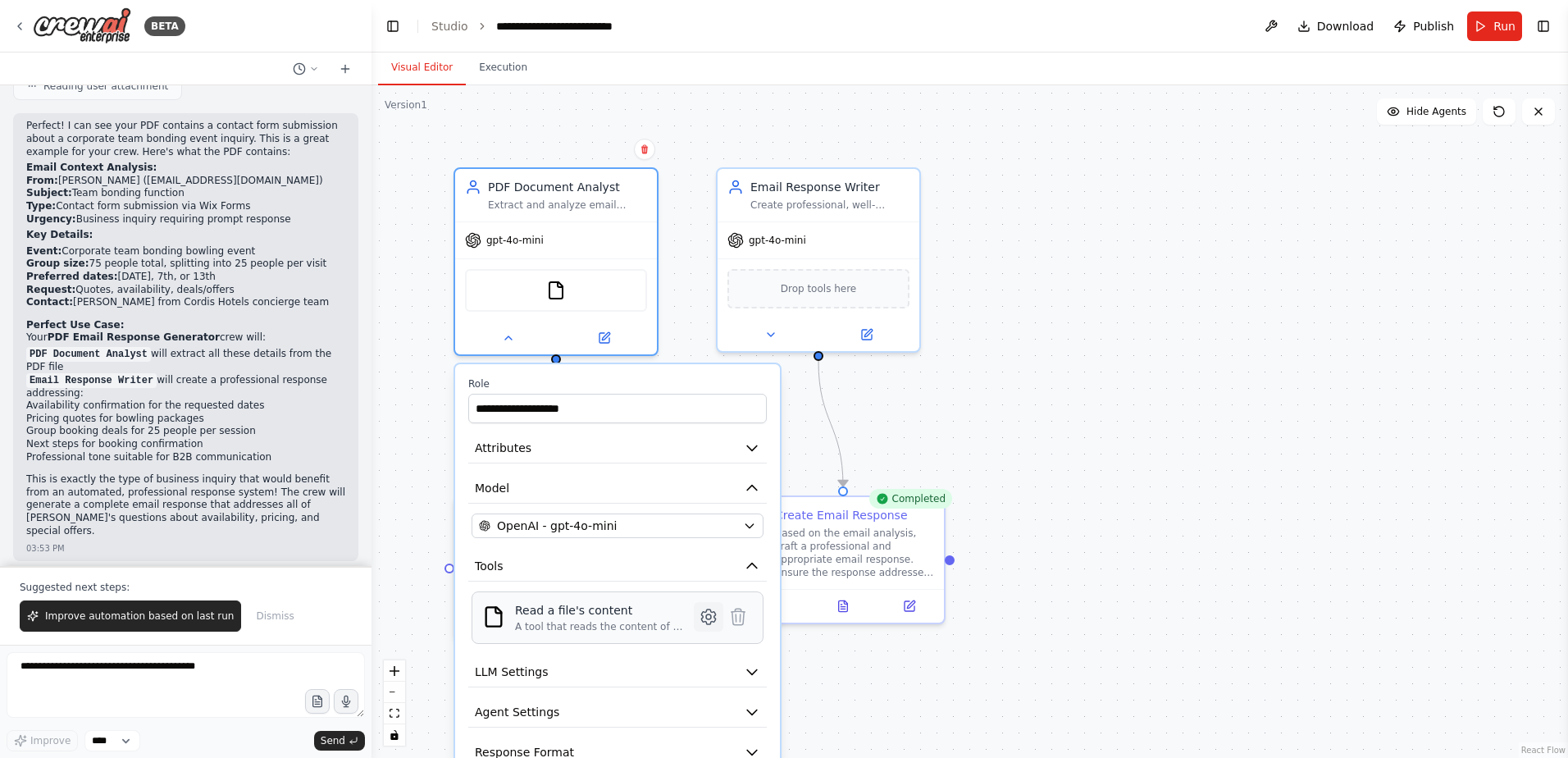
click at [707, 621] on icon at bounding box center [708, 617] width 14 height 15
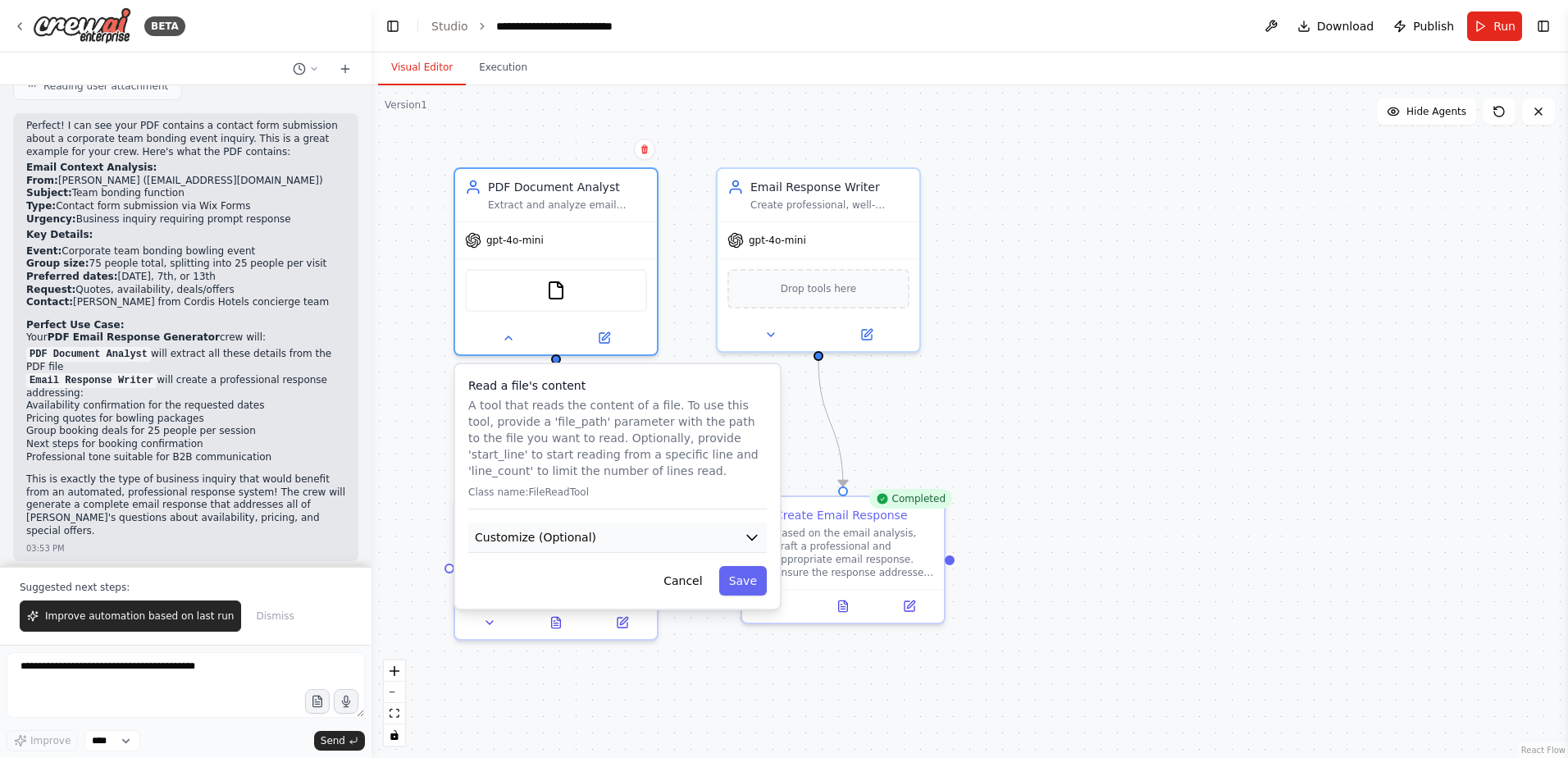
click at [683, 550] on button "Customize (Optional)" at bounding box center [617, 538] width 298 height 30
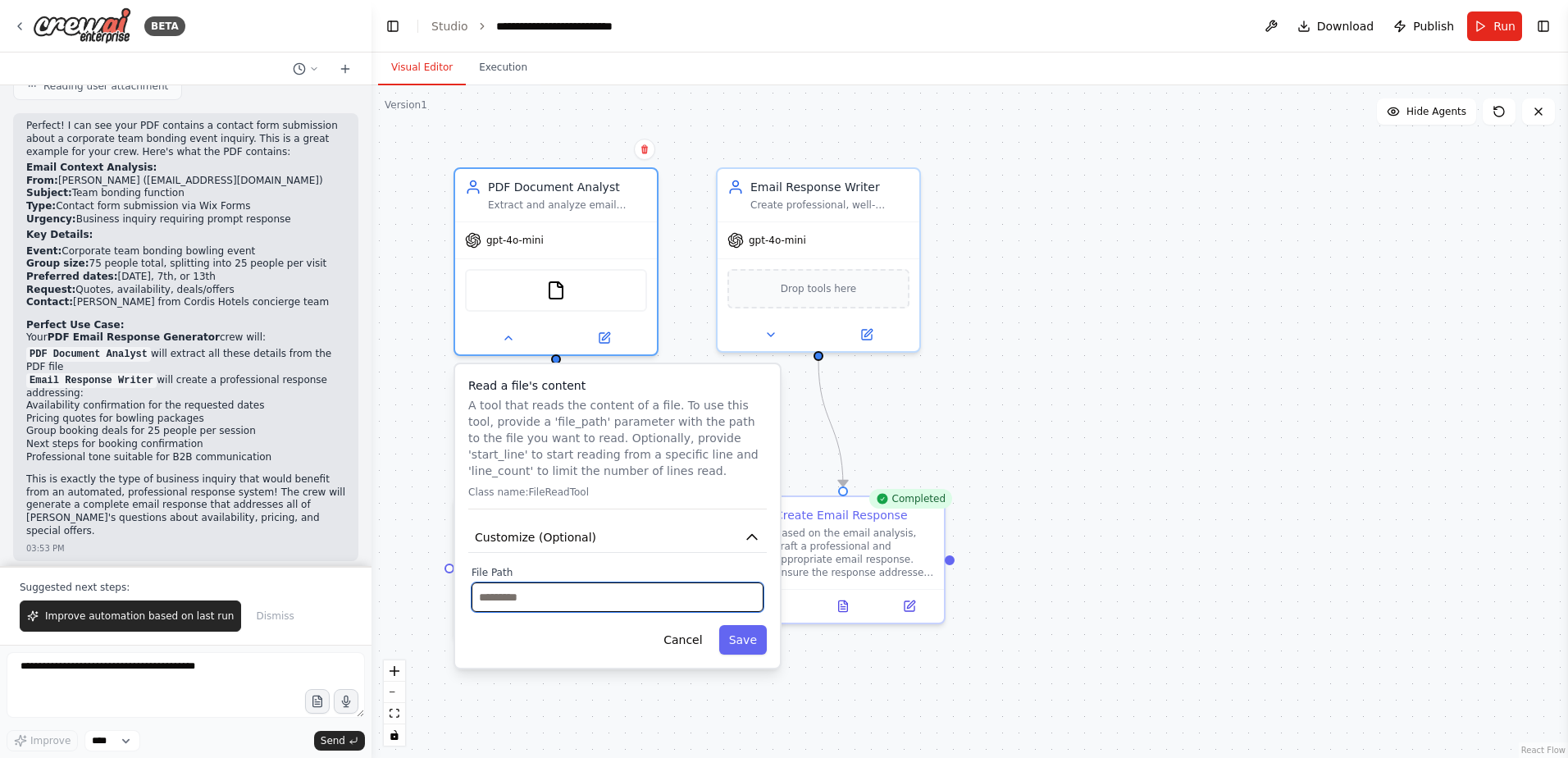
click at [579, 607] on input "text" at bounding box center [617, 596] width 292 height 29
click at [1037, 348] on div ".deletable-edge-delete-btn { width: 20px; height: 20px; border: 0px solid #ffff…" at bounding box center [969, 422] width 1196 height 673
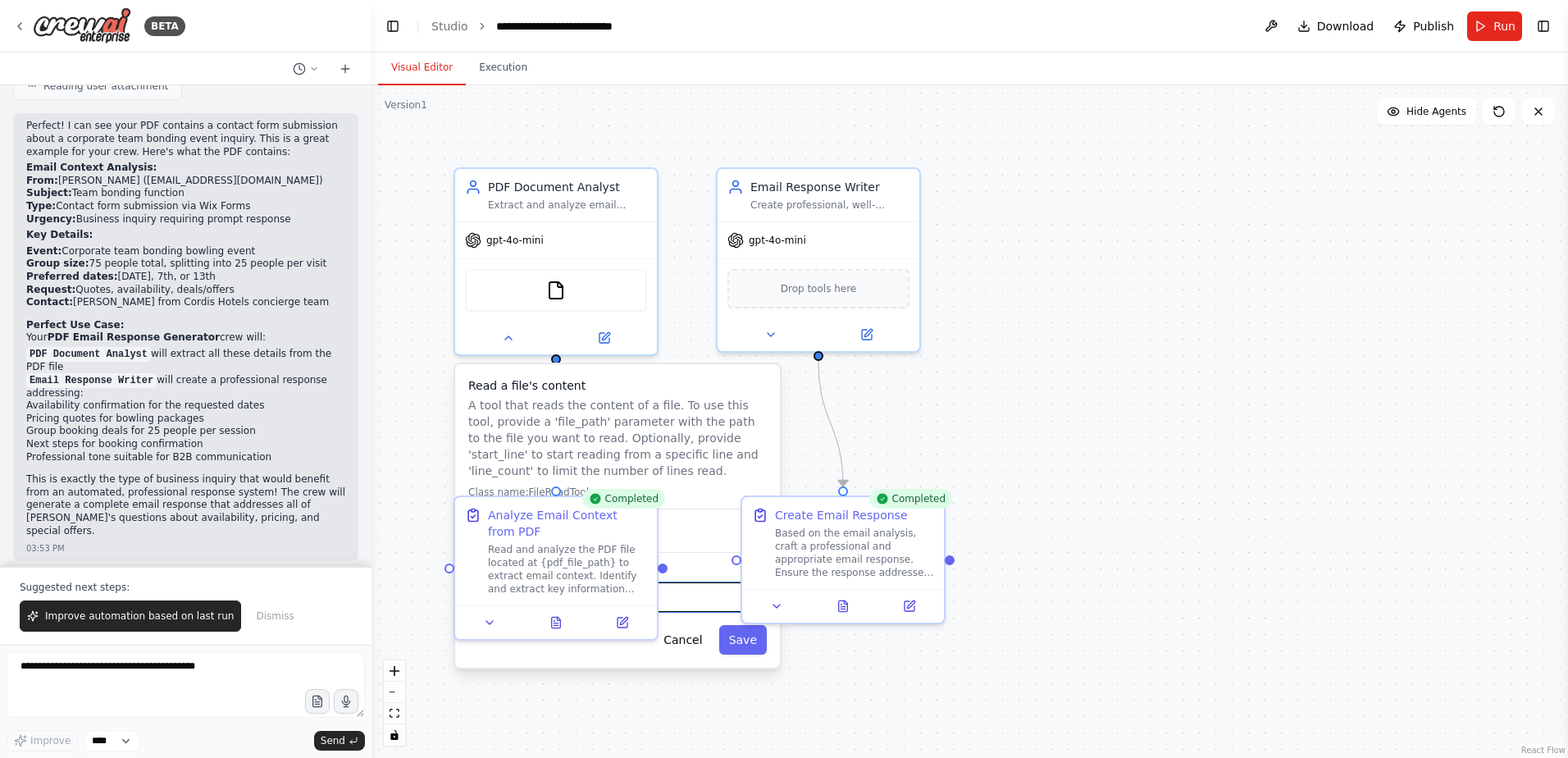
click at [675, 596] on input "text" at bounding box center [617, 596] width 292 height 29
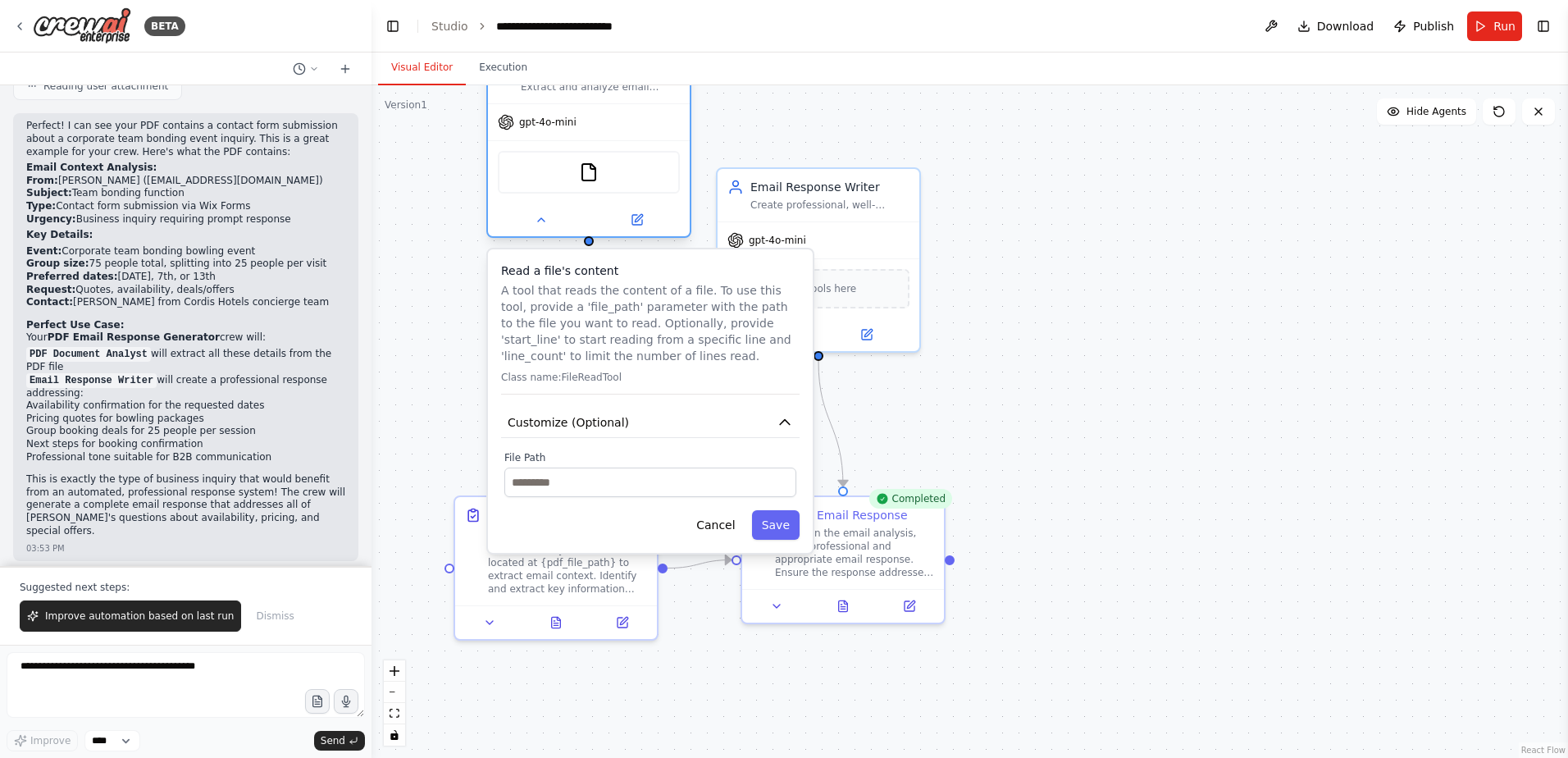
drag, startPoint x: 546, startPoint y: 254, endPoint x: 583, endPoint y: 142, distance: 118.0
click at [583, 142] on div "gpt-4o-mini FileReadTool" at bounding box center [589, 170] width 201 height 133
click at [540, 484] on input "text" at bounding box center [650, 481] width 292 height 29
paste input "**********"
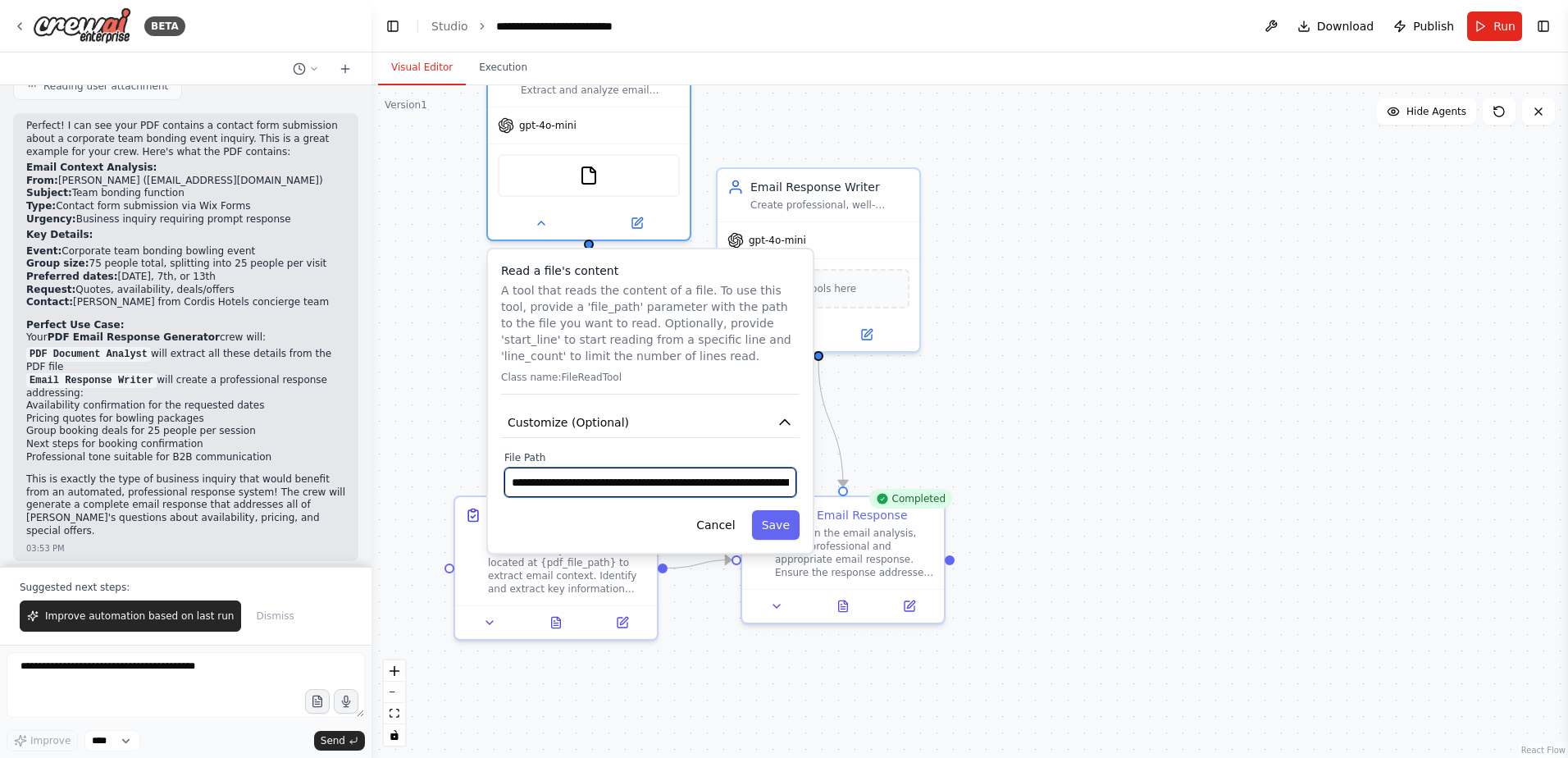
drag, startPoint x: 712, startPoint y: 489, endPoint x: 260, endPoint y: 516, distance: 452.8
click at [260, 516] on div "BETA Create a crew that reads a PDF file of Email context and creates an answer…" at bounding box center [784, 379] width 1568 height 758
type input "**********"
click at [558, 516] on div "Cancel Save" at bounding box center [651, 525] width 298 height 29
click at [765, 536] on button "Save" at bounding box center [776, 525] width 48 height 29
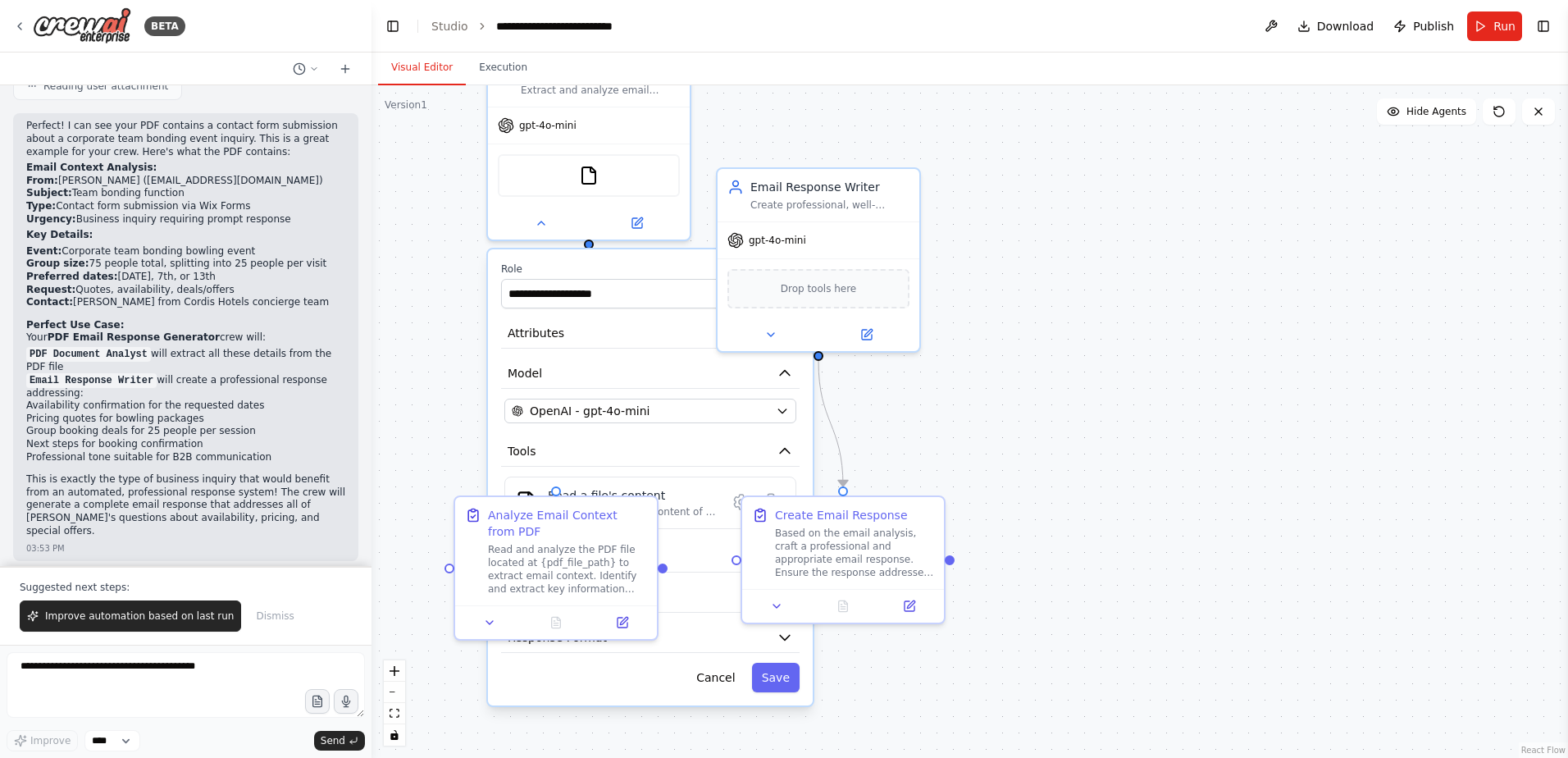
click at [802, 686] on div "**********" at bounding box center [651, 477] width 325 height 456
click at [772, 685] on button "Save" at bounding box center [776, 678] width 48 height 29
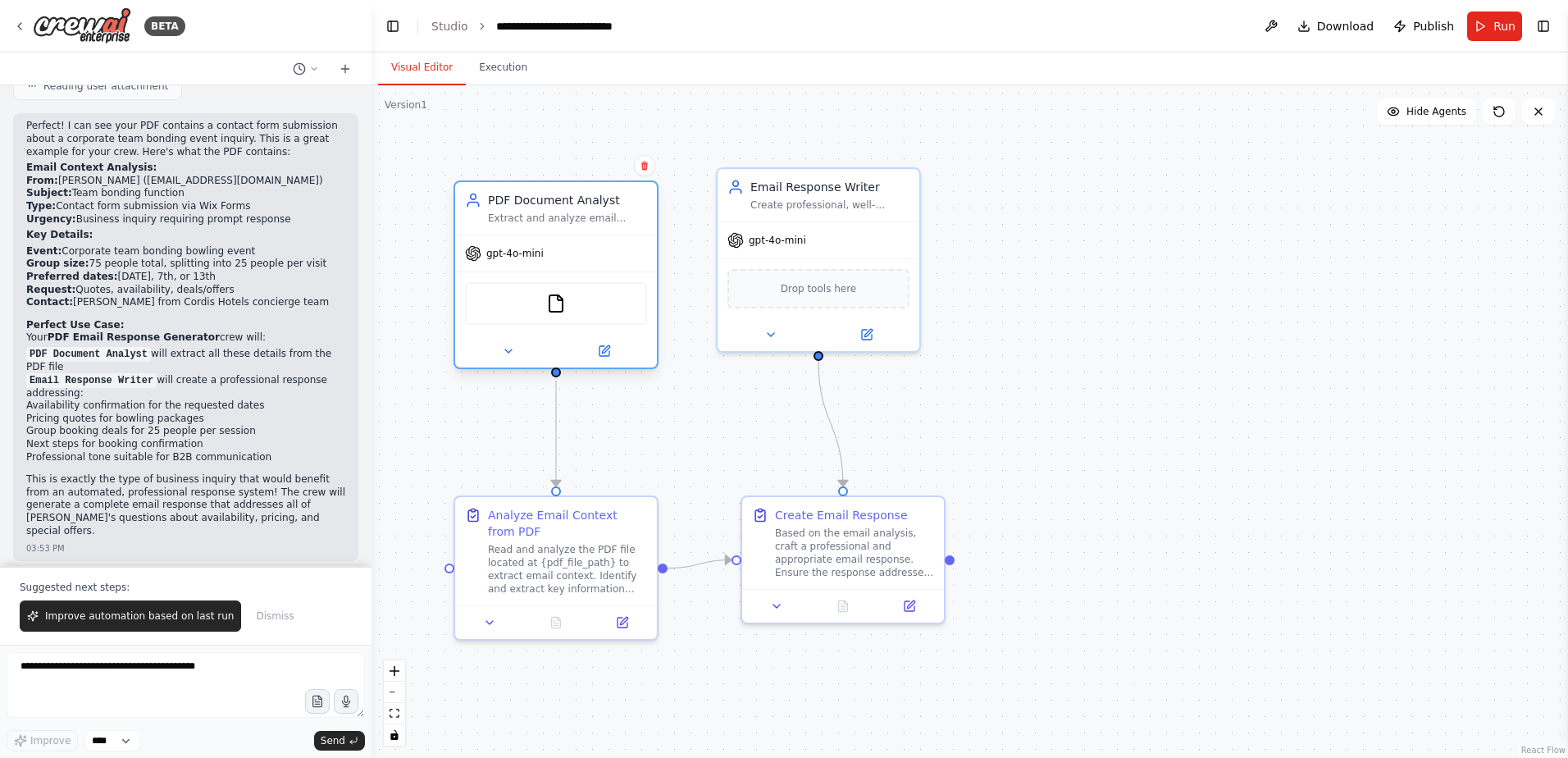
drag, startPoint x: 610, startPoint y: 127, endPoint x: 570, endPoint y: 263, distance: 141.8
click at [570, 263] on div "gpt-4o-mini" at bounding box center [556, 254] width 201 height 36
click at [1477, 44] on header "**********" at bounding box center [969, 26] width 1196 height 52
click at [1488, 34] on button "Run" at bounding box center [1495, 26] width 55 height 29
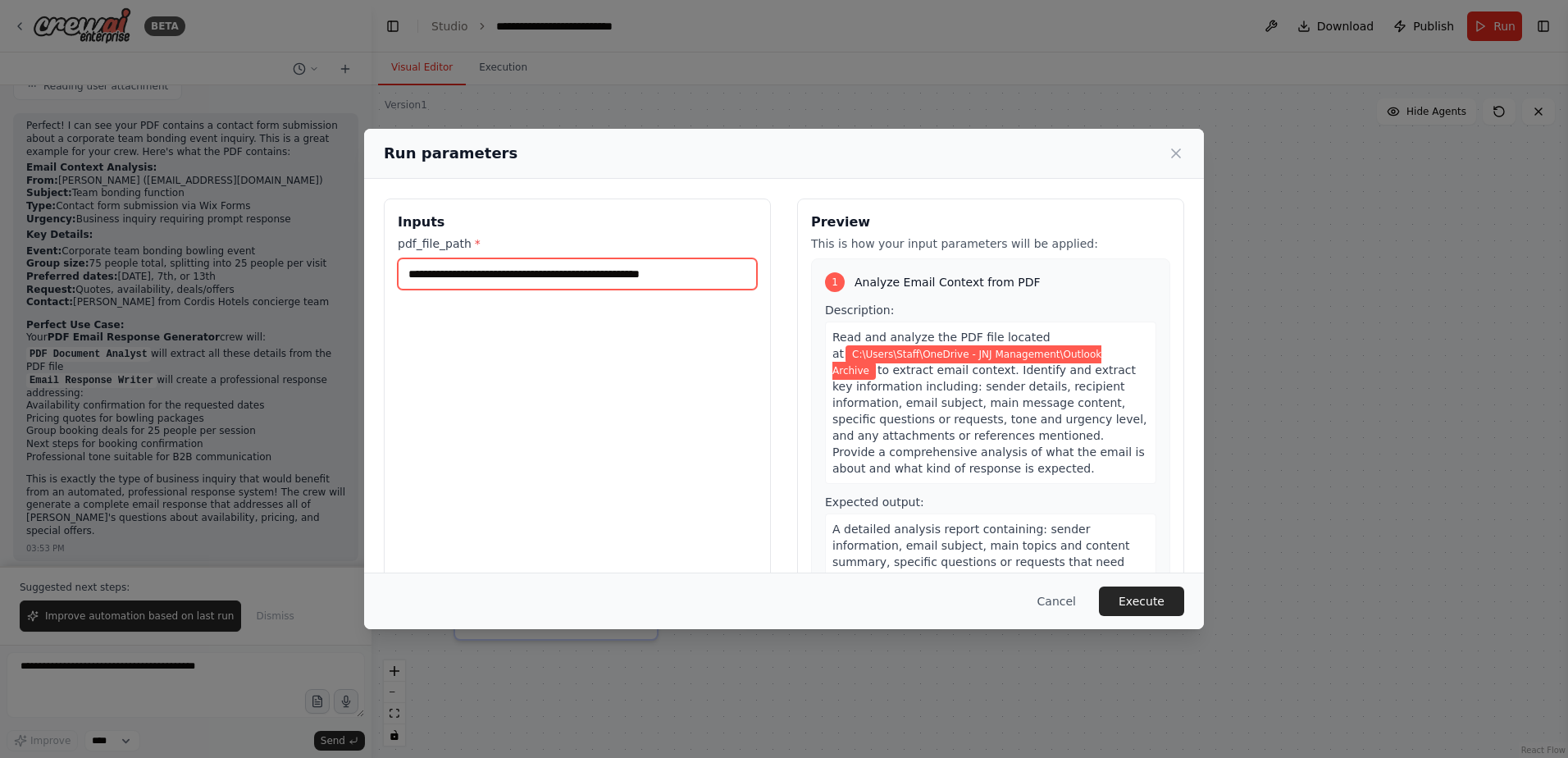
drag, startPoint x: 743, startPoint y: 277, endPoint x: 727, endPoint y: 267, distance: 18.9
click at [727, 267] on input "**********" at bounding box center [577, 274] width 359 height 31
click at [735, 274] on input "**********" at bounding box center [577, 274] width 359 height 31
paste input "**********"
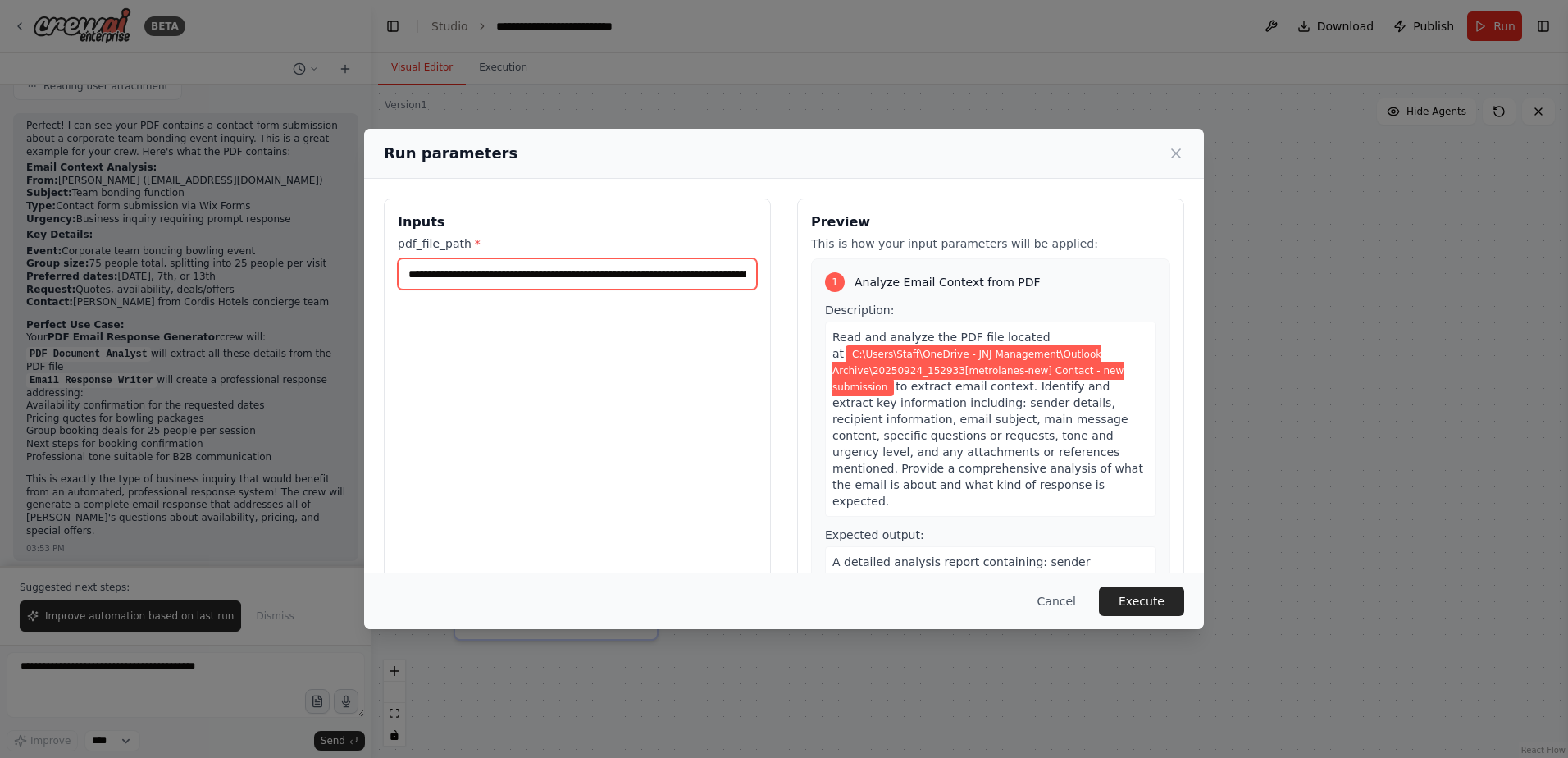
scroll to position [0, 291]
drag, startPoint x: 685, startPoint y: 277, endPoint x: 882, endPoint y: 276, distance: 197.0
click at [882, 276] on div "**********" at bounding box center [784, 393] width 801 height 389
click at [666, 278] on input "**********" at bounding box center [574, 274] width 353 height 31
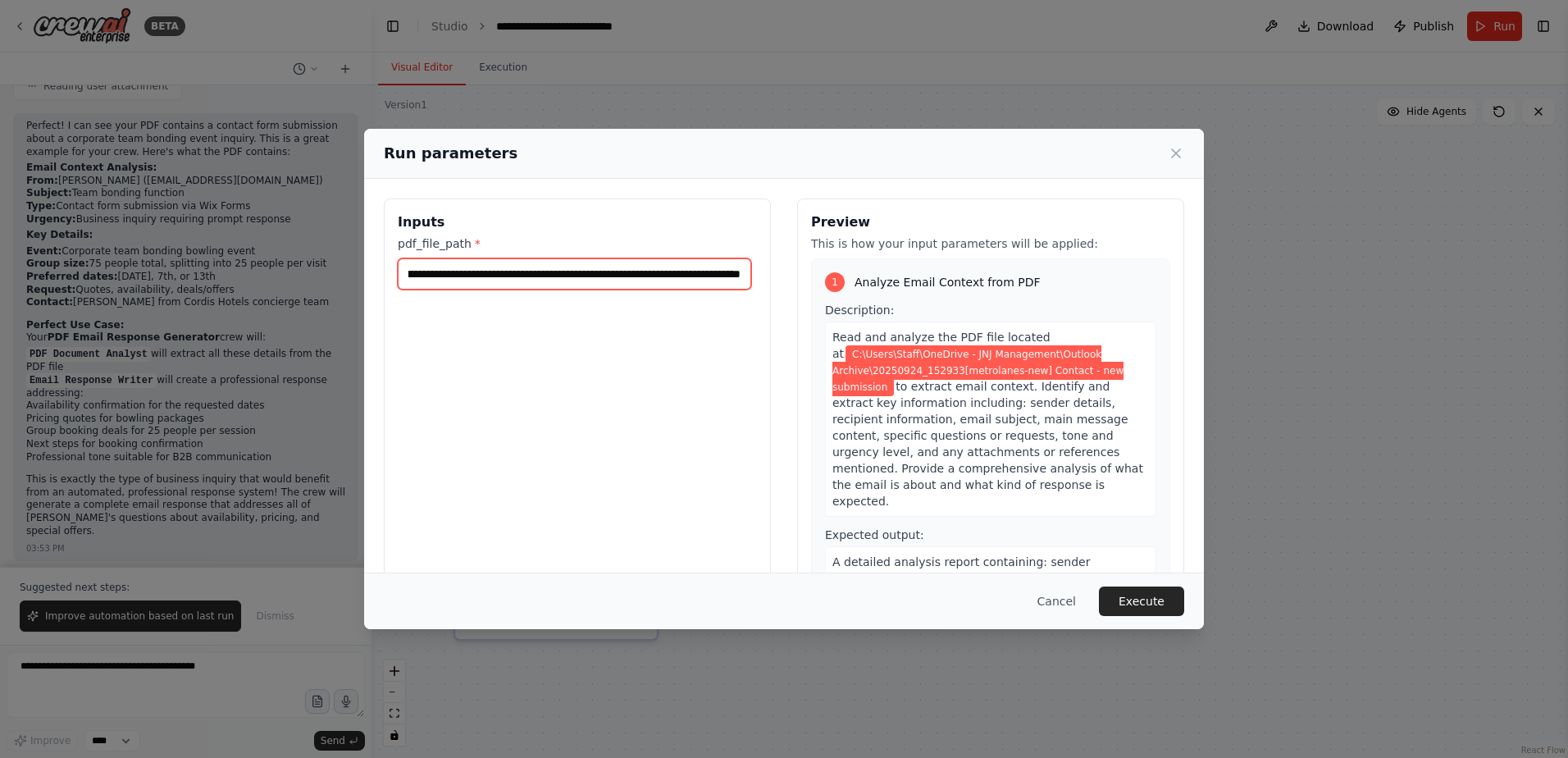
drag, startPoint x: 742, startPoint y: 279, endPoint x: 446, endPoint y: 283, distance: 296.0
click at [446, 283] on input "**********" at bounding box center [574, 274] width 353 height 31
type input "**********"
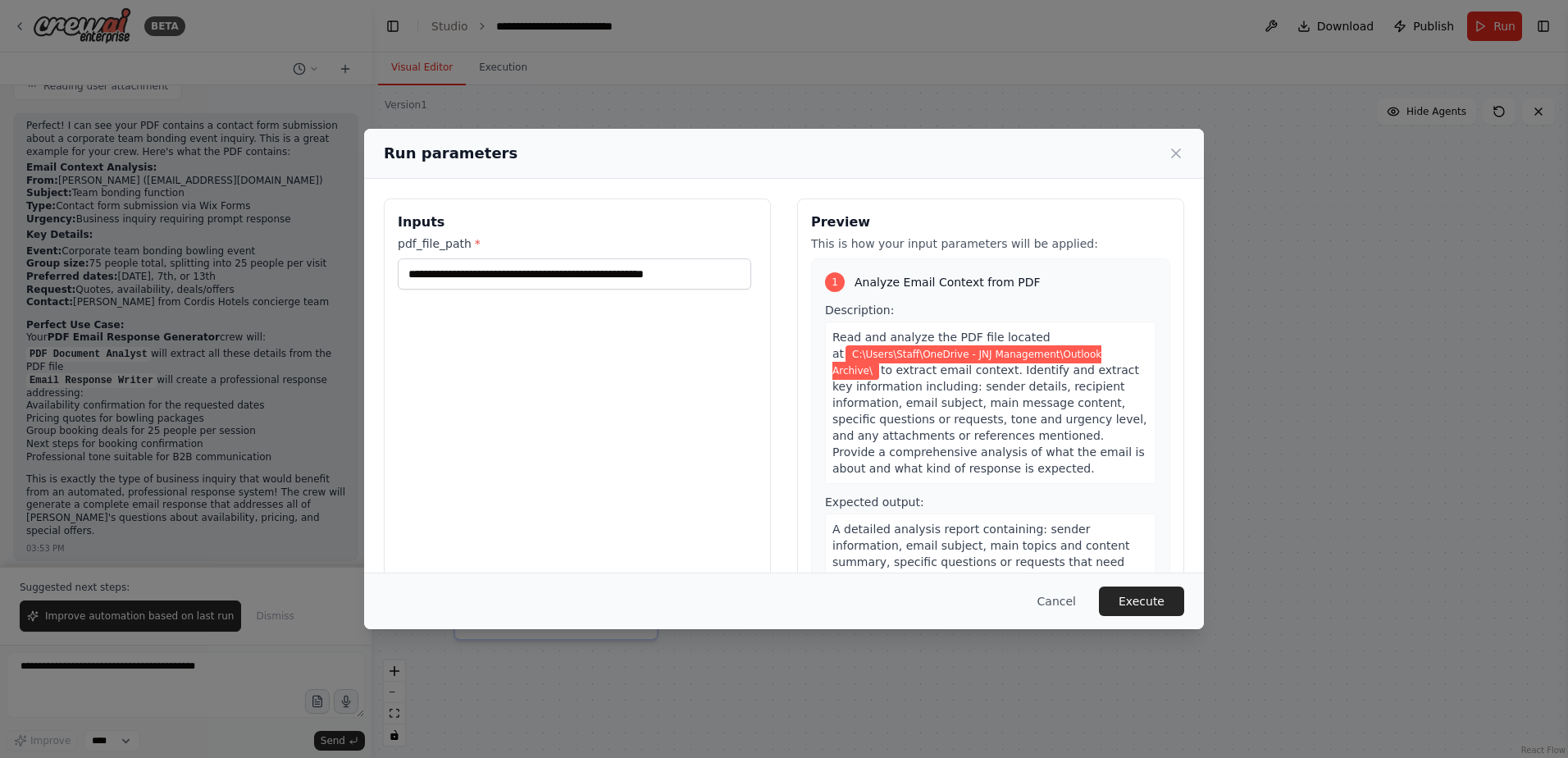
click at [622, 403] on div "**********" at bounding box center [577, 393] width 387 height 389
click at [1151, 604] on button "Execute" at bounding box center [1142, 601] width 86 height 29
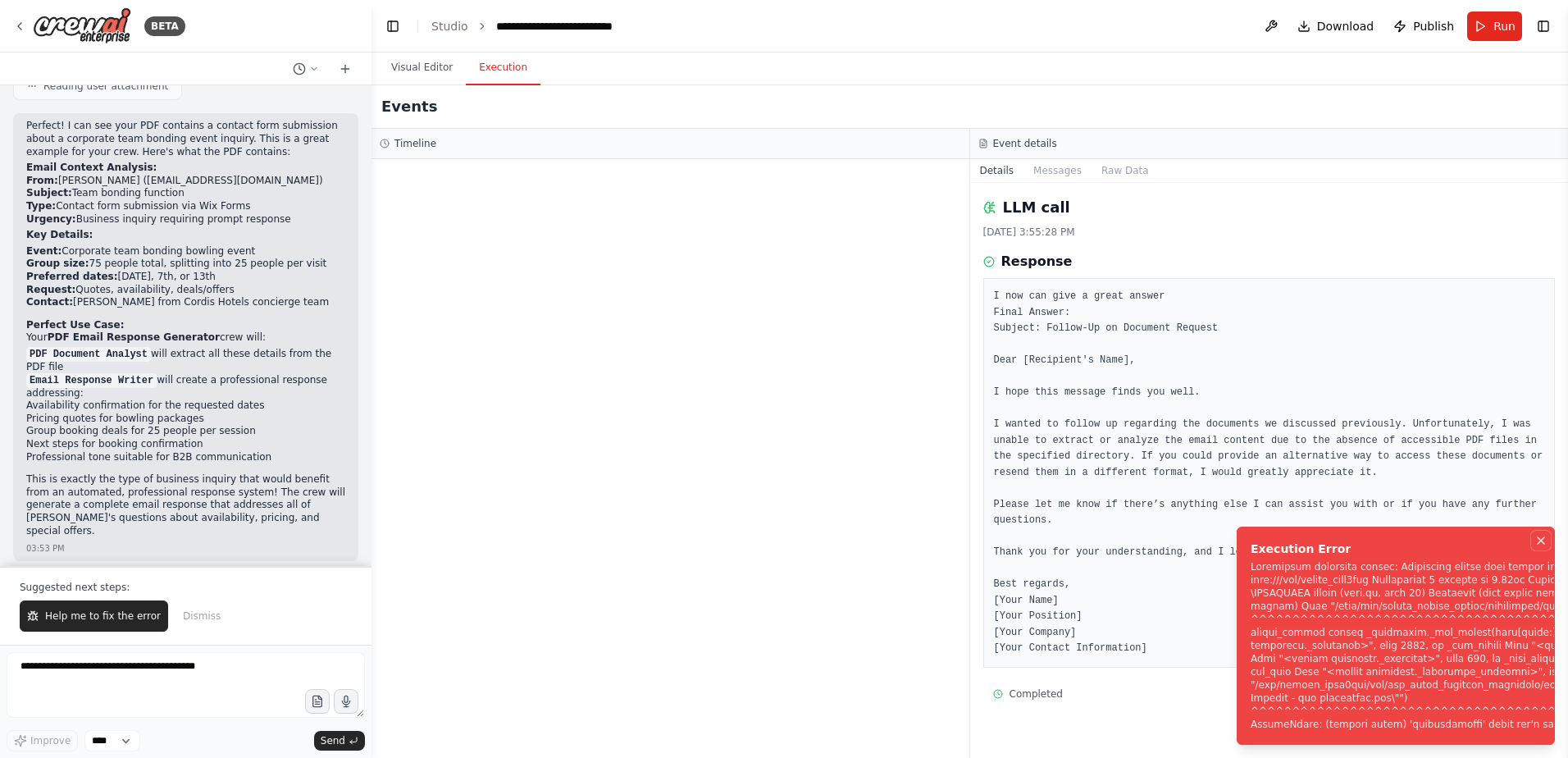
click at [1545, 545] on icon "Notifications (F8)" at bounding box center [1541, 541] width 13 height 13
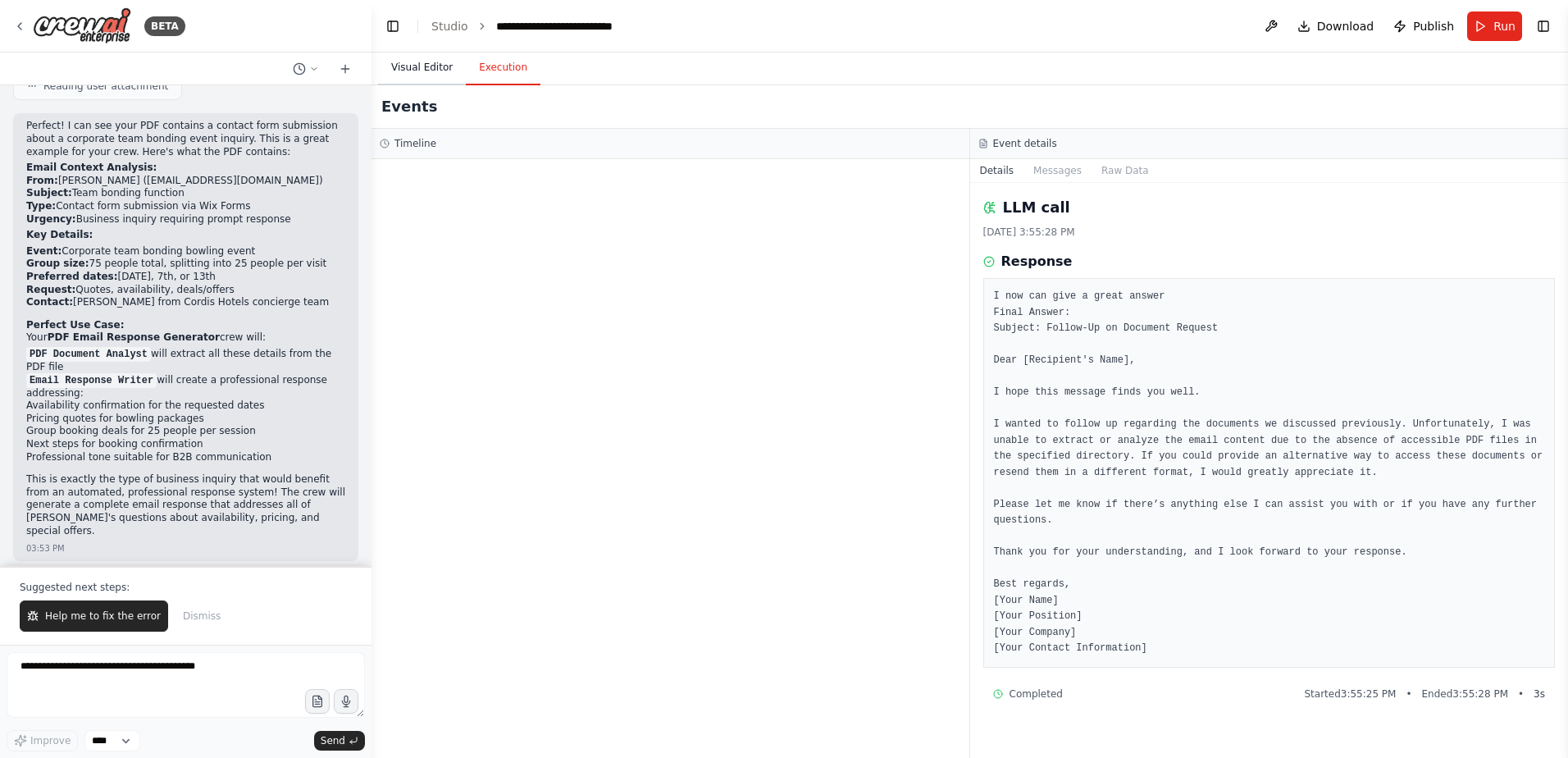
click at [413, 77] on button "Visual Editor" at bounding box center [421, 68] width 87 height 34
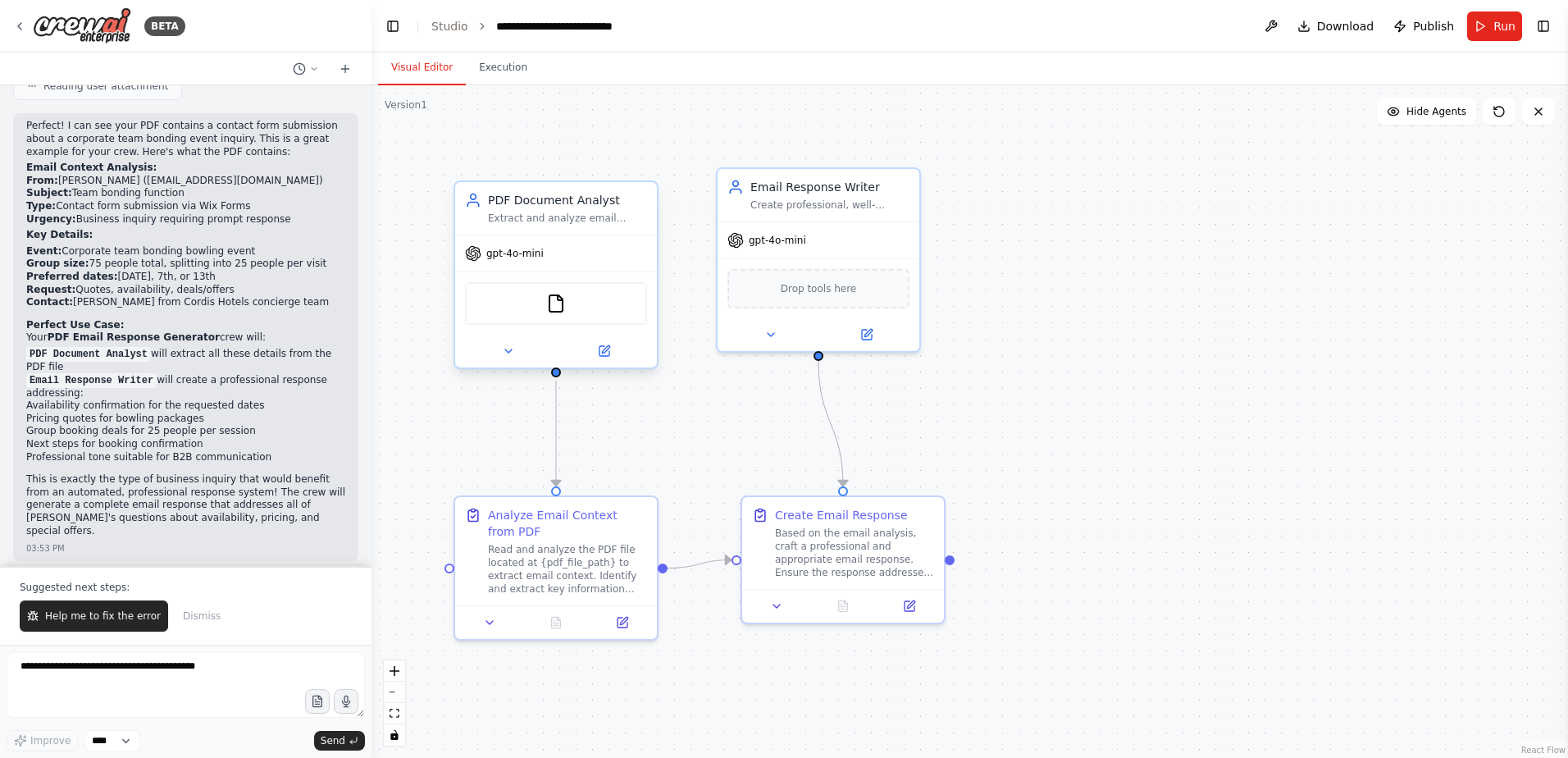
click at [532, 308] on div "FileReadTool" at bounding box center [556, 304] width 182 height 42
click at [572, 313] on div "FileReadTool" at bounding box center [556, 304] width 182 height 42
click at [531, 349] on button at bounding box center [508, 351] width 93 height 19
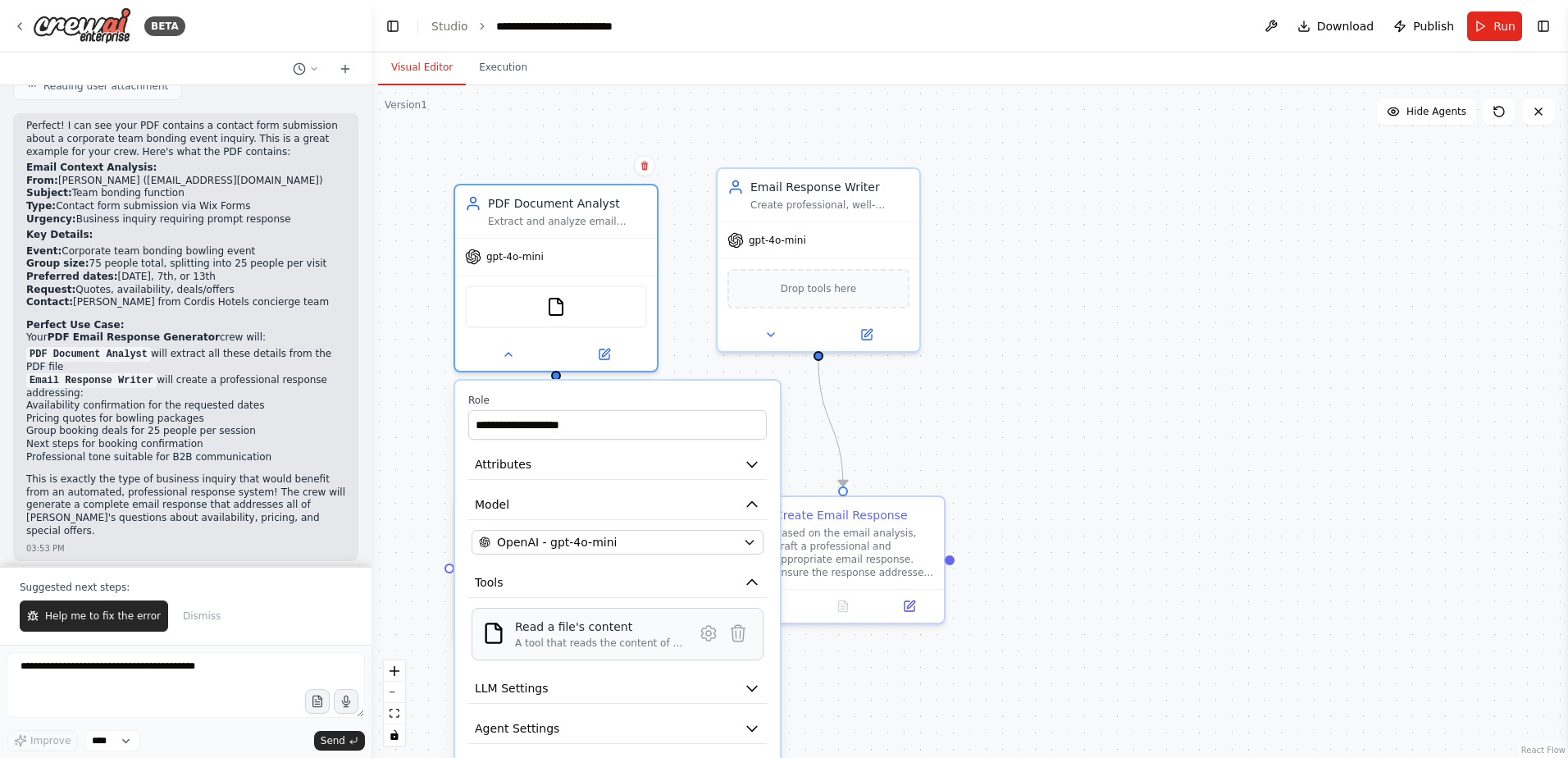
click at [658, 627] on div "Read a file's content" at bounding box center [599, 626] width 169 height 17
click at [702, 640] on icon at bounding box center [708, 633] width 19 height 19
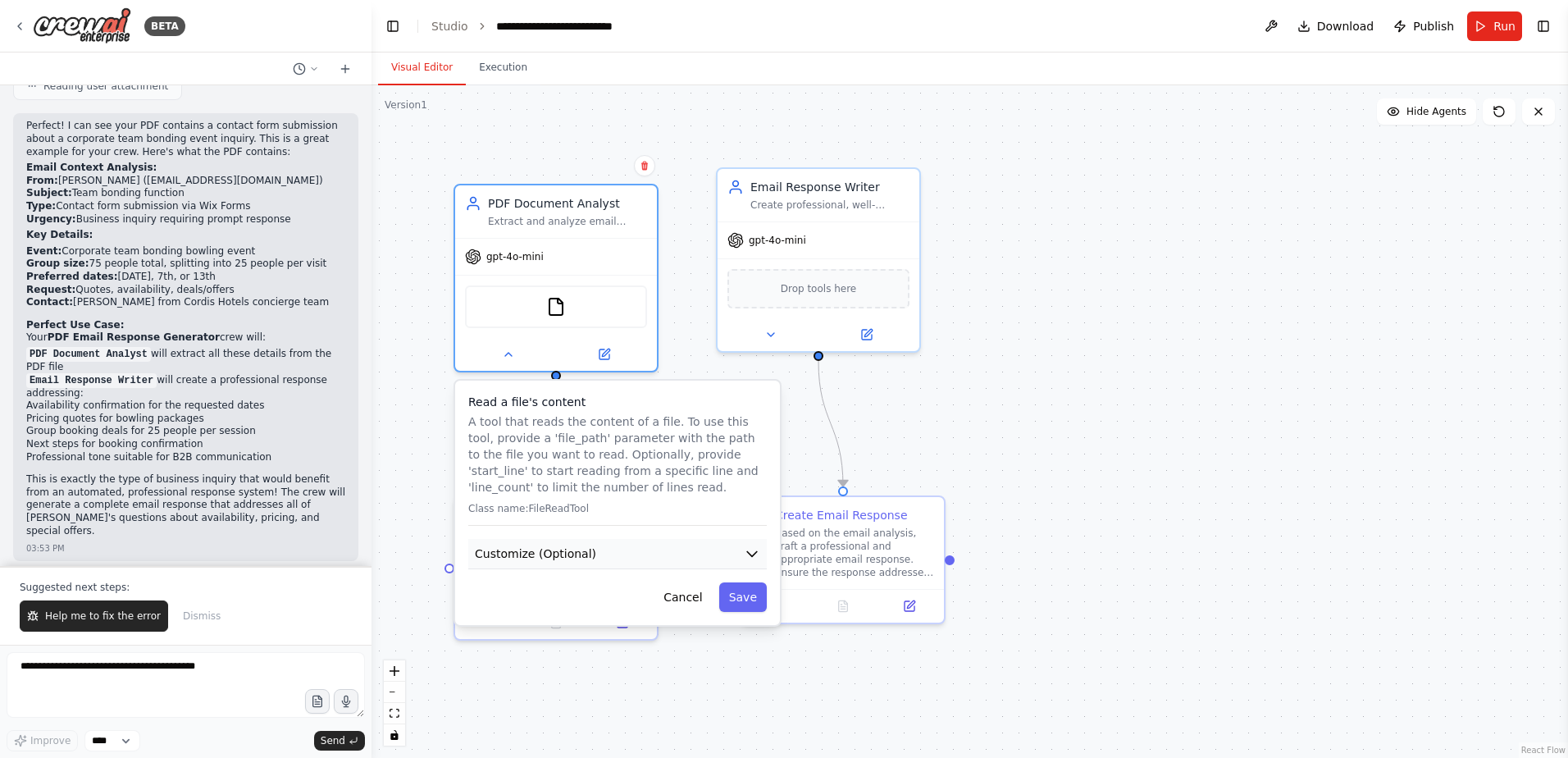
click at [673, 556] on button "Customize (Optional)" at bounding box center [617, 554] width 298 height 30
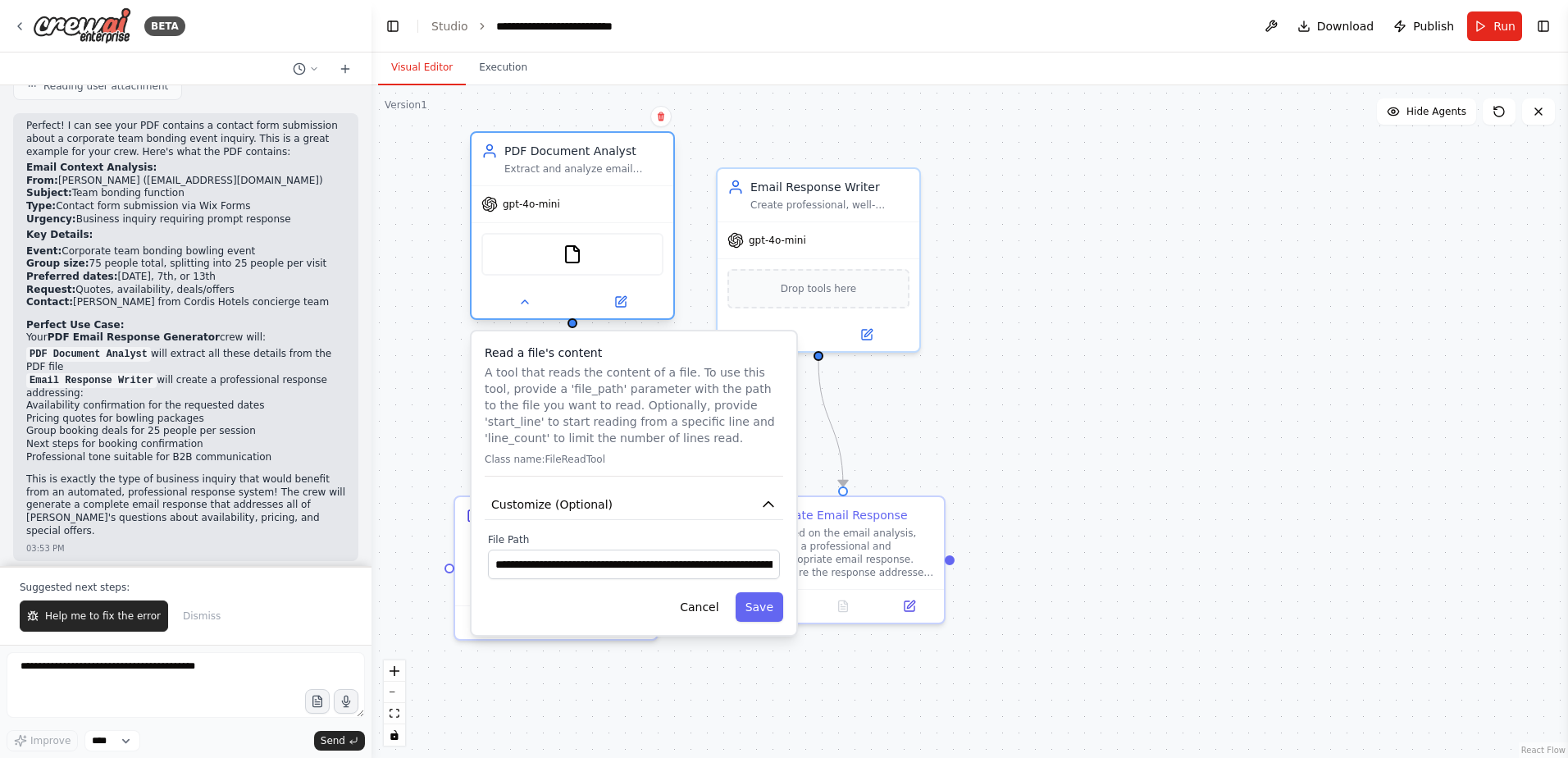
drag, startPoint x: 601, startPoint y: 315, endPoint x: 610, endPoint y: 262, distance: 53.8
click at [610, 262] on div "FileReadTool" at bounding box center [572, 254] width 182 height 42
click at [501, 559] on input "**********" at bounding box center [634, 564] width 292 height 29
drag, startPoint x: 686, startPoint y: 576, endPoint x: 800, endPoint y: 580, distance: 114.1
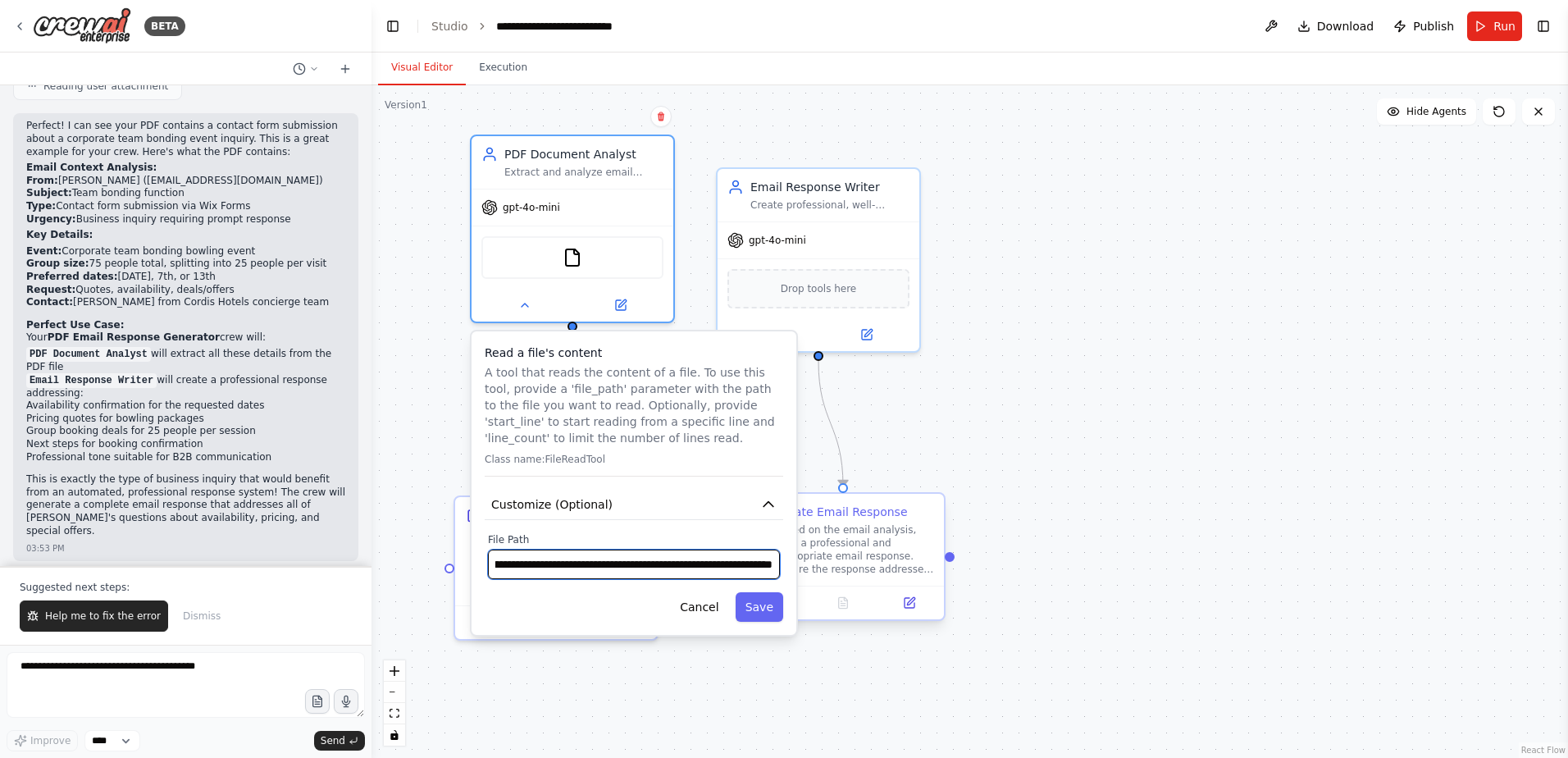
click at [812, 582] on div "**********" at bounding box center [969, 422] width 1196 height 673
click at [774, 569] on input "**********" at bounding box center [634, 564] width 292 height 29
type input "**********"
click at [768, 609] on button "Save" at bounding box center [759, 607] width 48 height 29
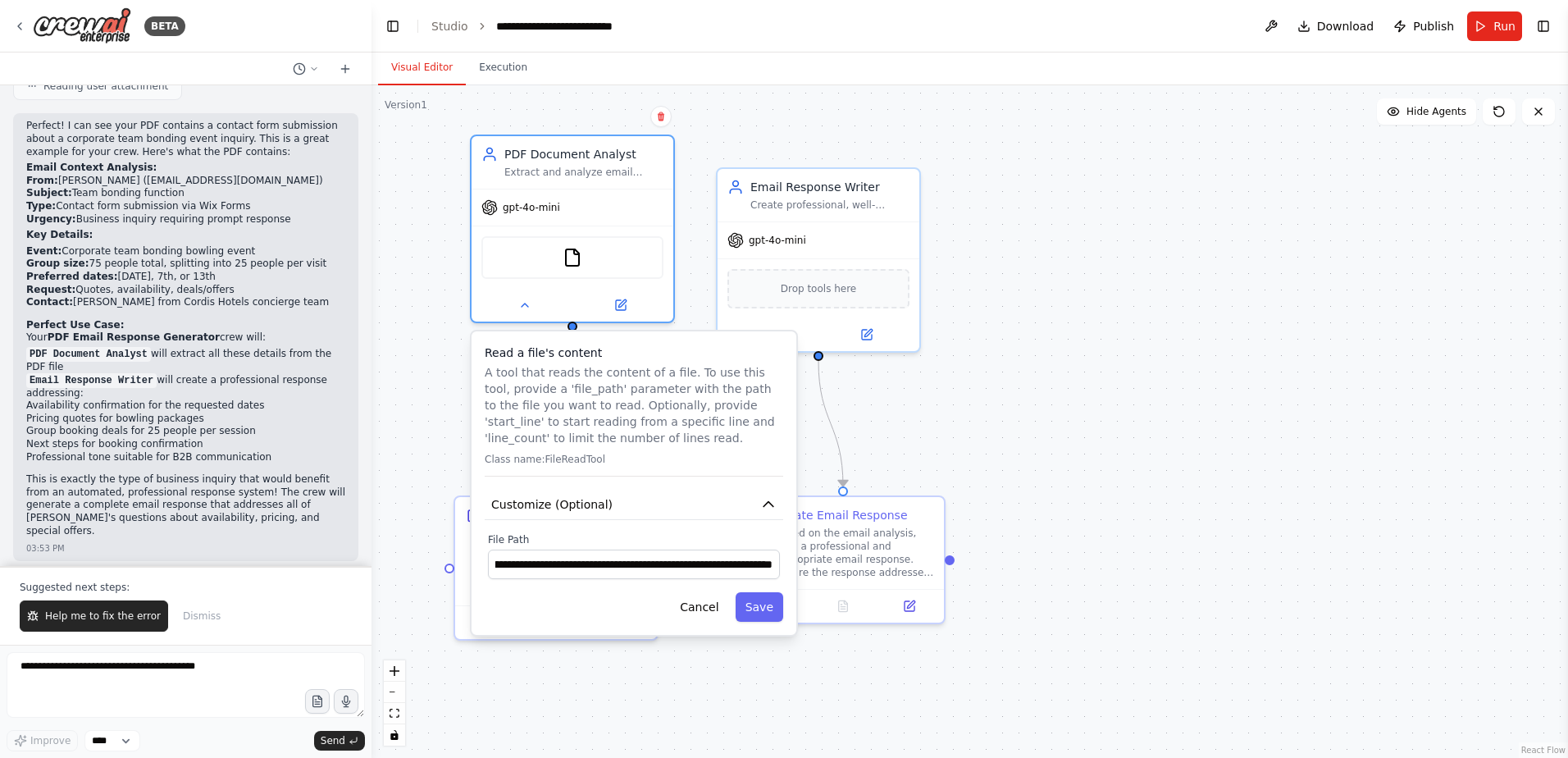
scroll to position [0, 0]
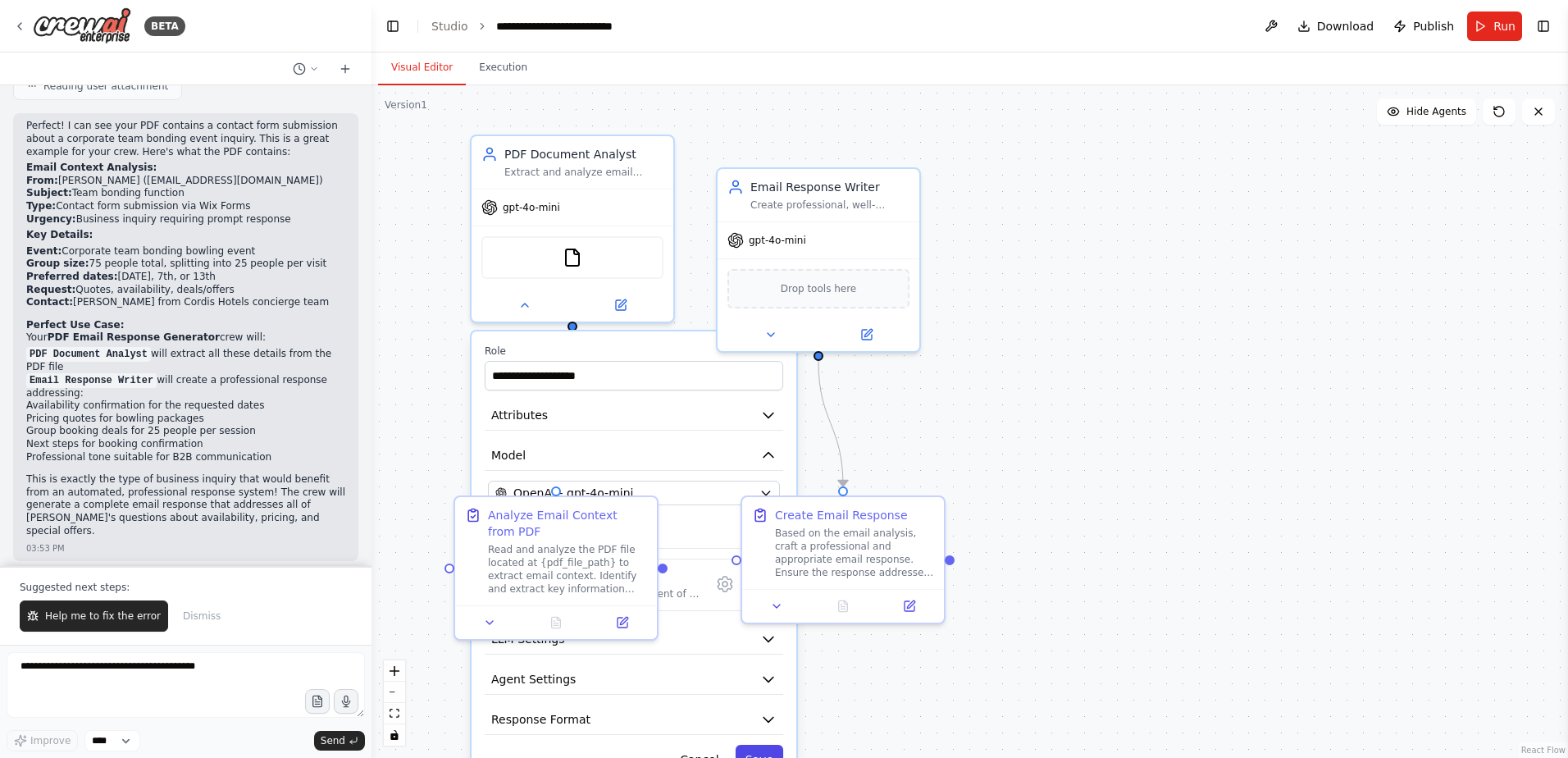
click at [765, 754] on button "Save" at bounding box center [759, 759] width 48 height 29
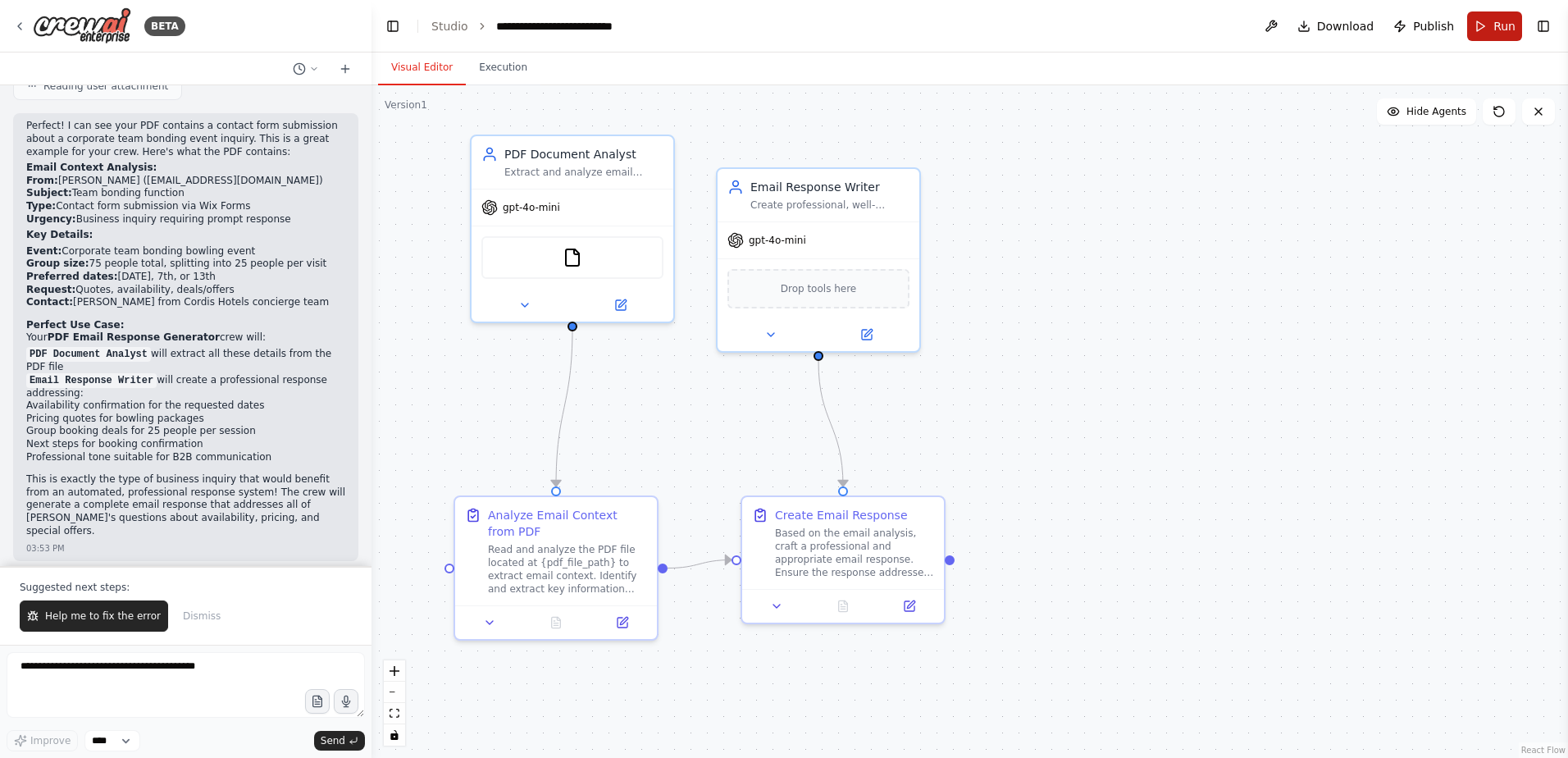
click at [1497, 18] on span "Run" at bounding box center [1504, 26] width 22 height 17
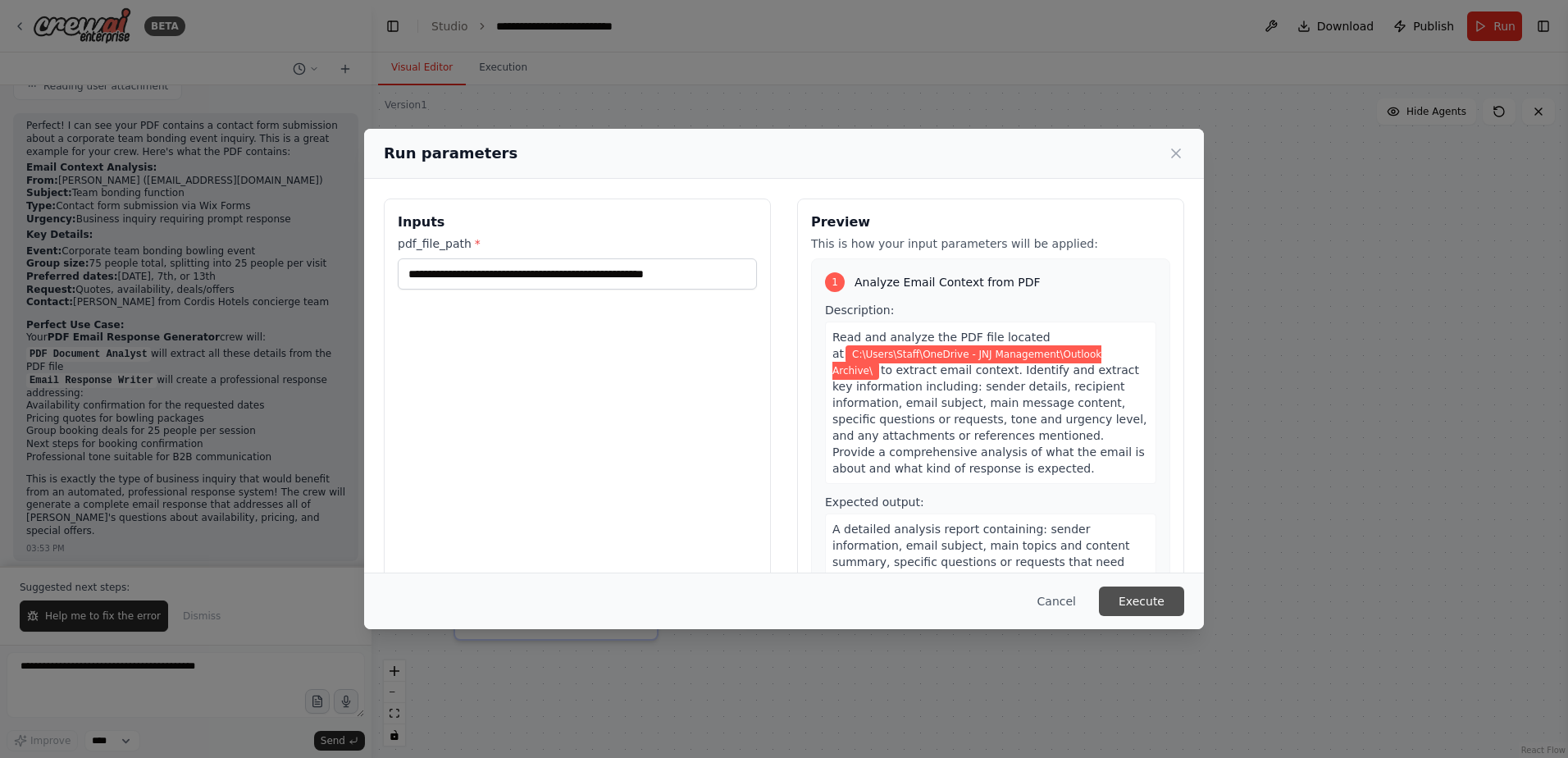
click at [1142, 610] on button "Execute" at bounding box center [1142, 601] width 86 height 29
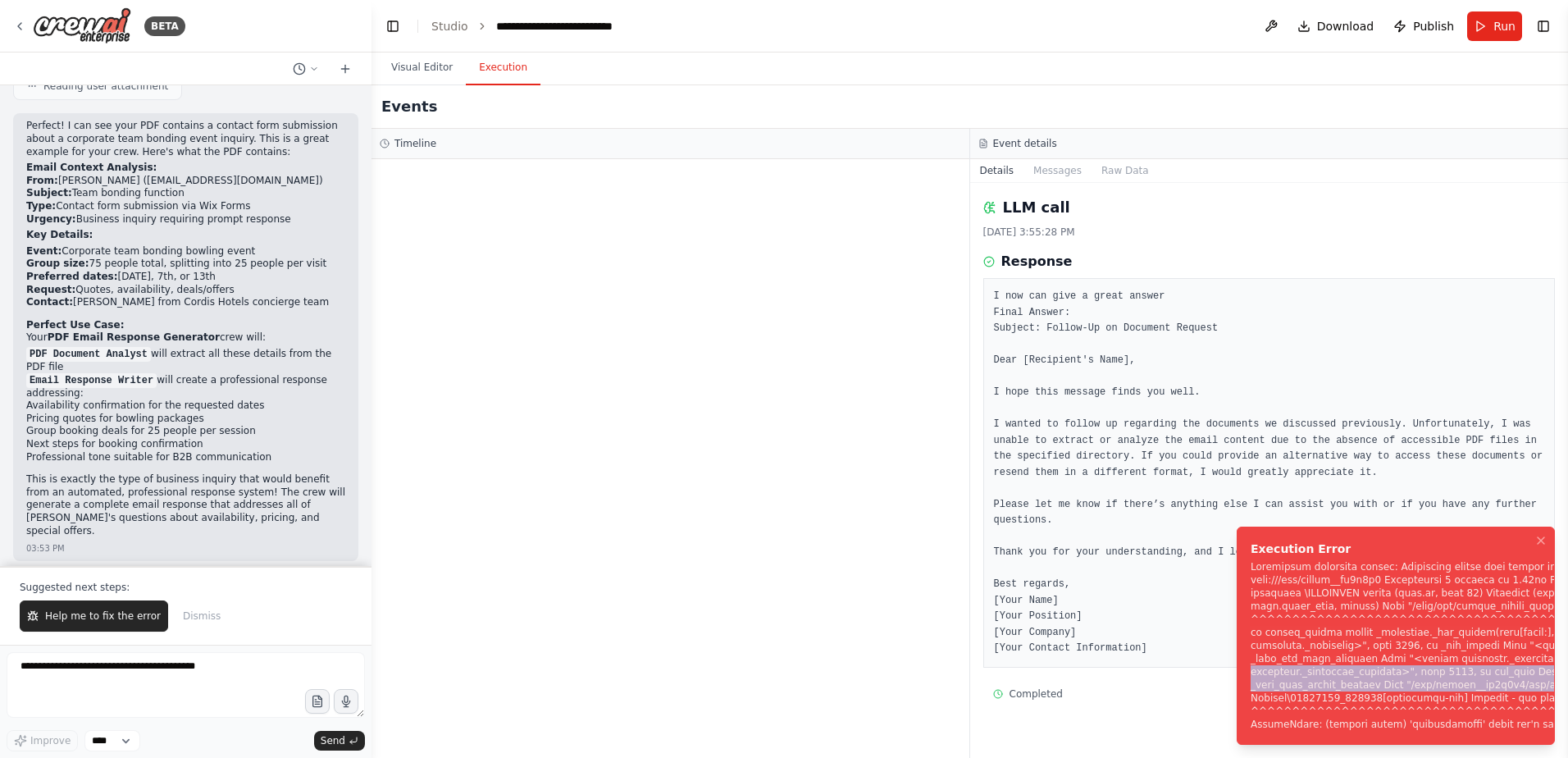
drag, startPoint x: 1481, startPoint y: 675, endPoint x: 1556, endPoint y: 701, distance: 79.4
click at [1554, 700] on li "Execution Error" at bounding box center [1396, 635] width 318 height 218
drag, startPoint x: 1384, startPoint y: 699, endPoint x: 1571, endPoint y: 699, distance: 187.0
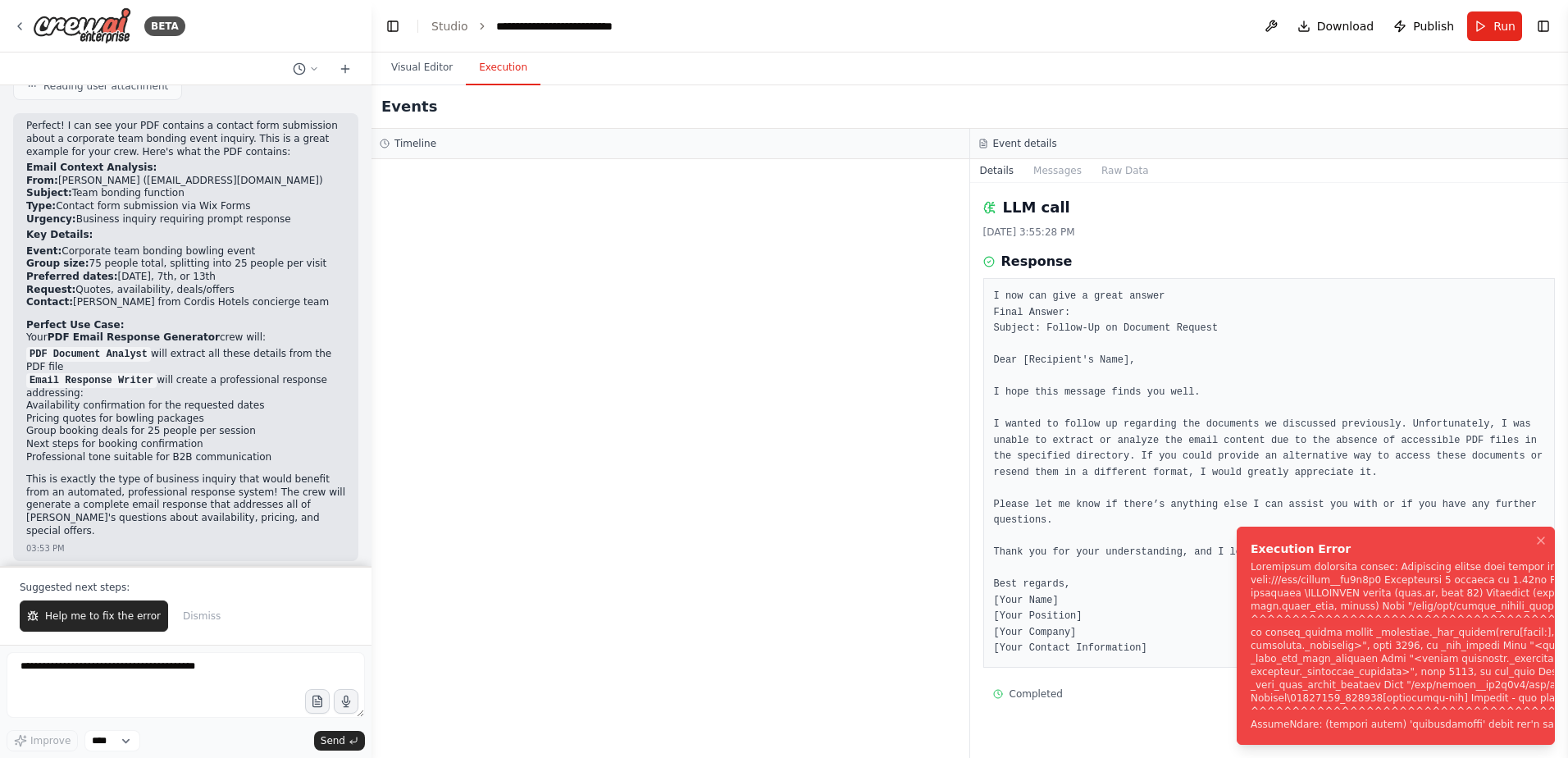
drag, startPoint x: 1567, startPoint y: 699, endPoint x: 1395, endPoint y: 635, distance: 183.5
drag, startPoint x: 1399, startPoint y: 546, endPoint x: 1325, endPoint y: 525, distance: 76.9
click at [1325, 525] on ol "Execution Error" at bounding box center [1396, 635] width 344 height 245
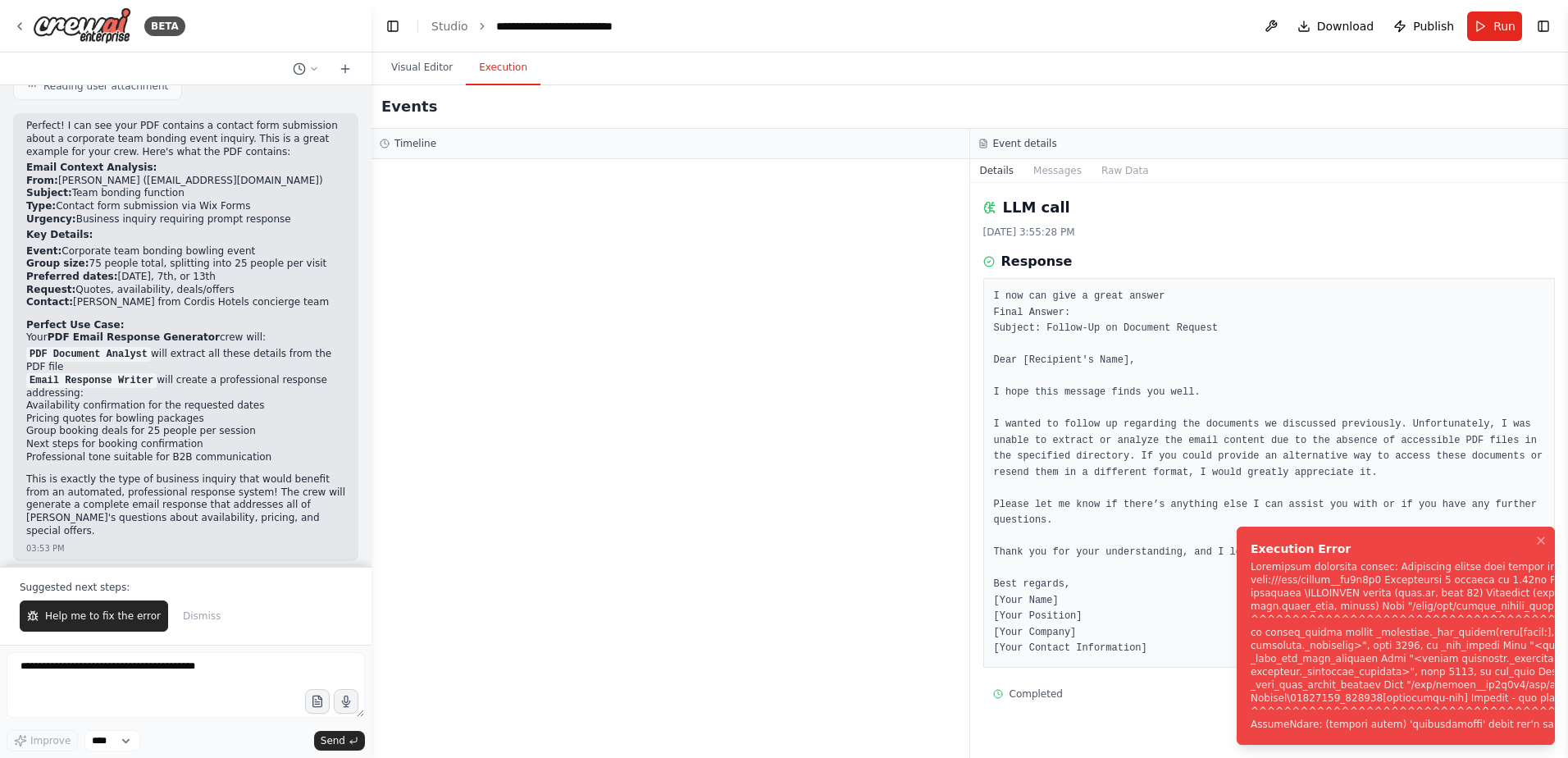
drag, startPoint x: 1325, startPoint y: 525, endPoint x: 1262, endPoint y: 568, distance: 76.3
drag, startPoint x: 1262, startPoint y: 568, endPoint x: 1285, endPoint y: 560, distance: 24.4
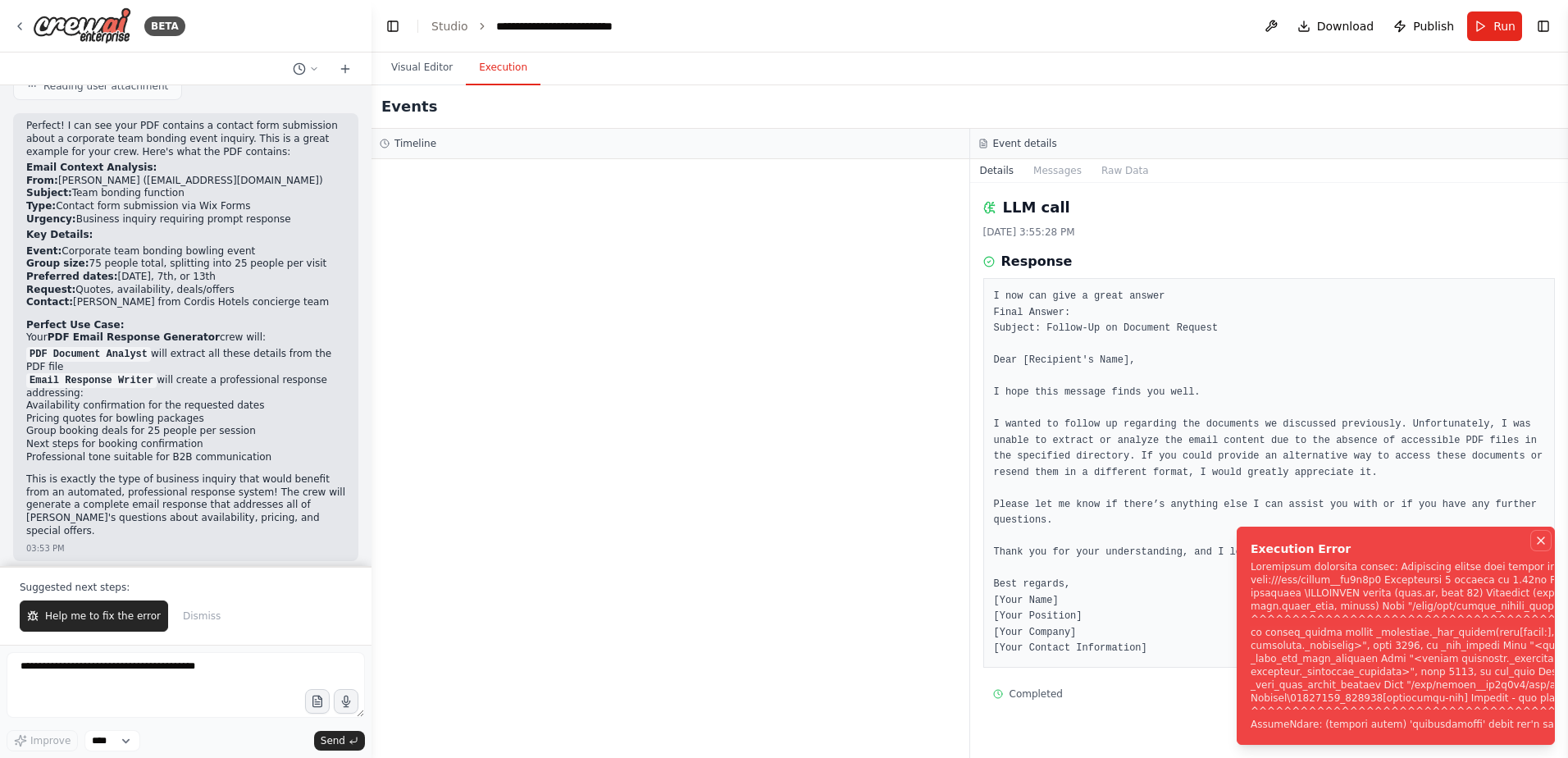
click at [1539, 541] on icon "Notifications (F8)" at bounding box center [1541, 541] width 13 height 13
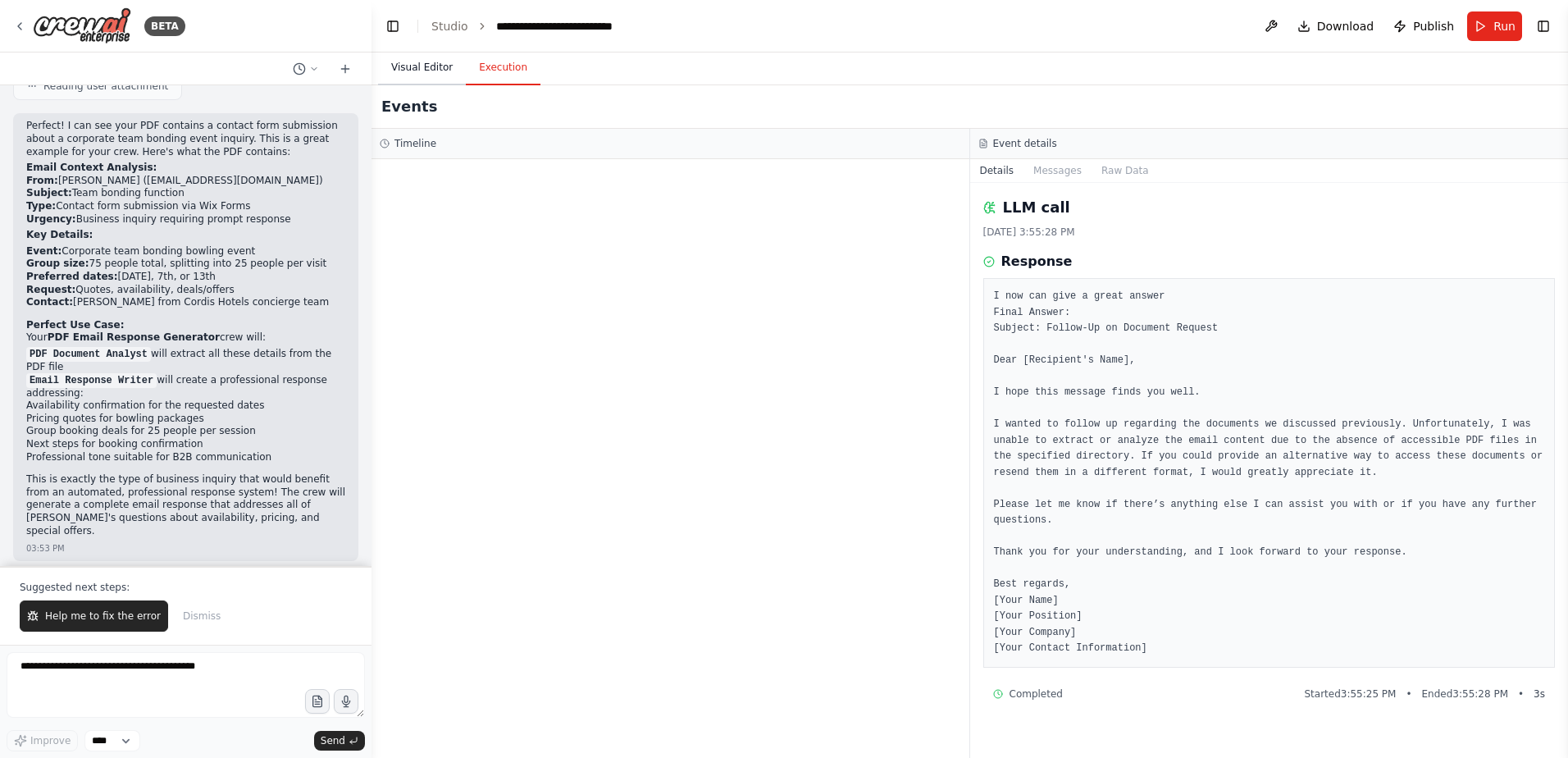
click at [433, 64] on button "Visual Editor" at bounding box center [421, 68] width 87 height 34
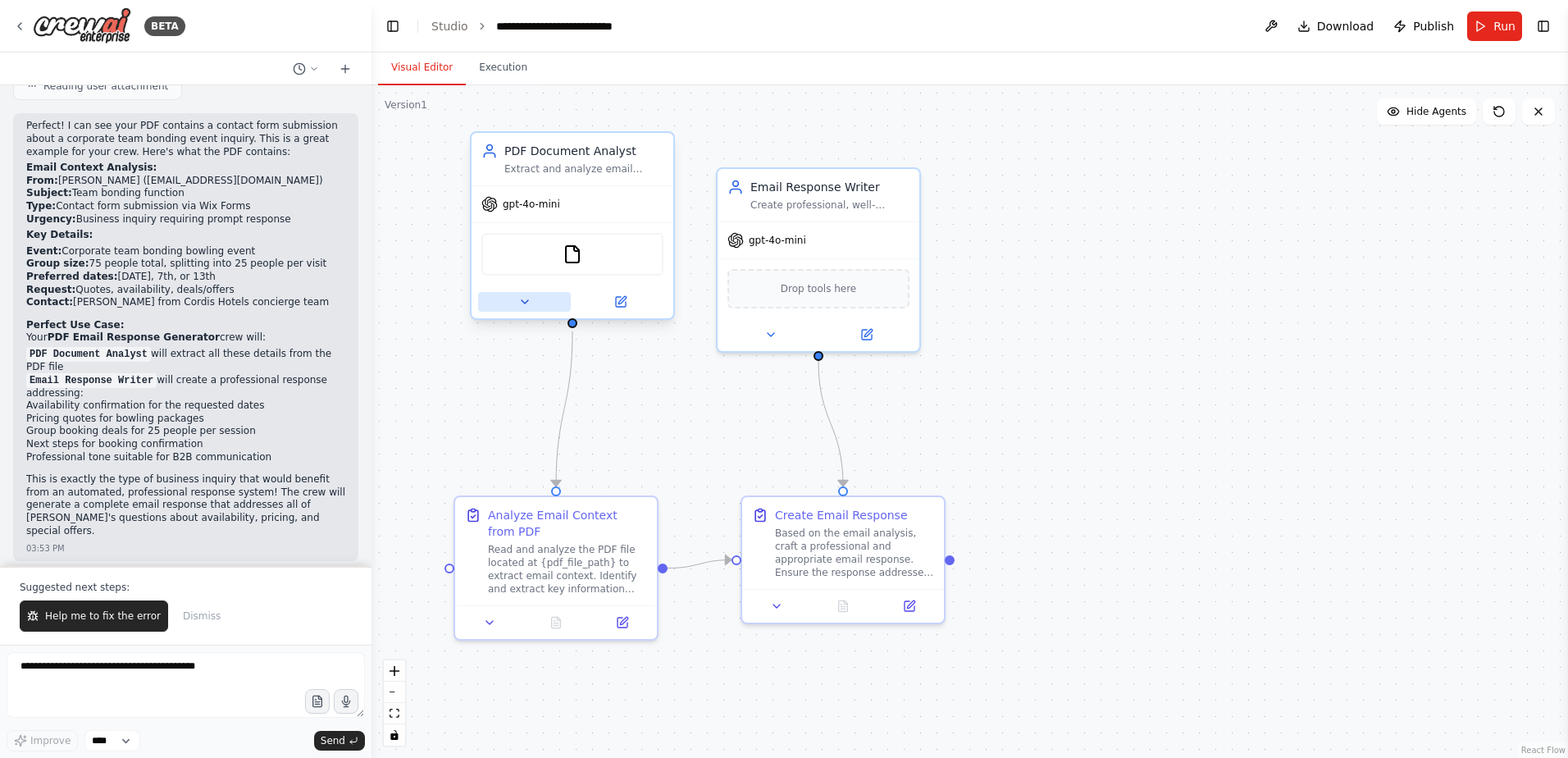
click at [528, 294] on button at bounding box center [524, 302] width 93 height 19
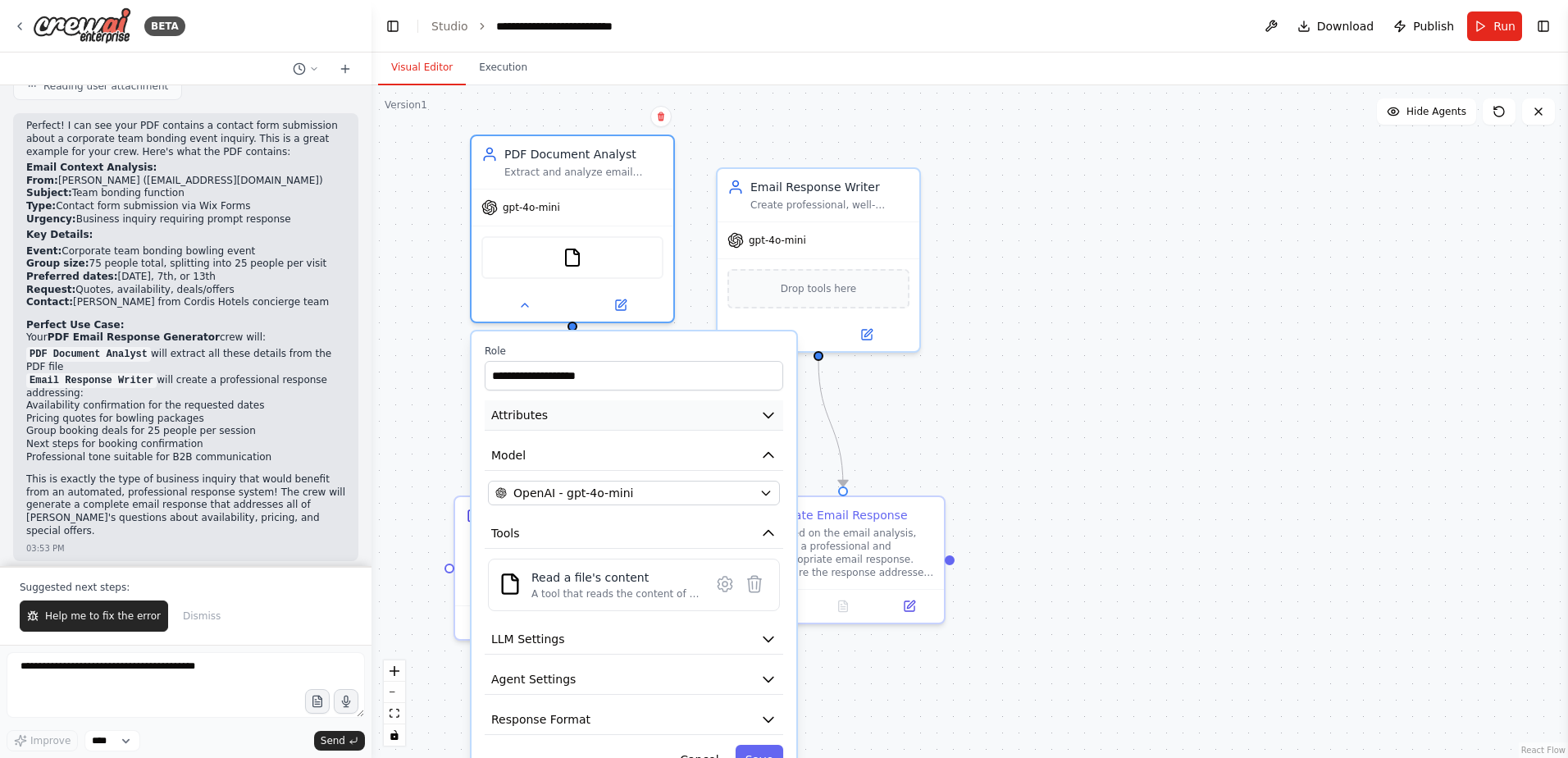
click at [743, 418] on button "Attributes" at bounding box center [634, 415] width 298 height 30
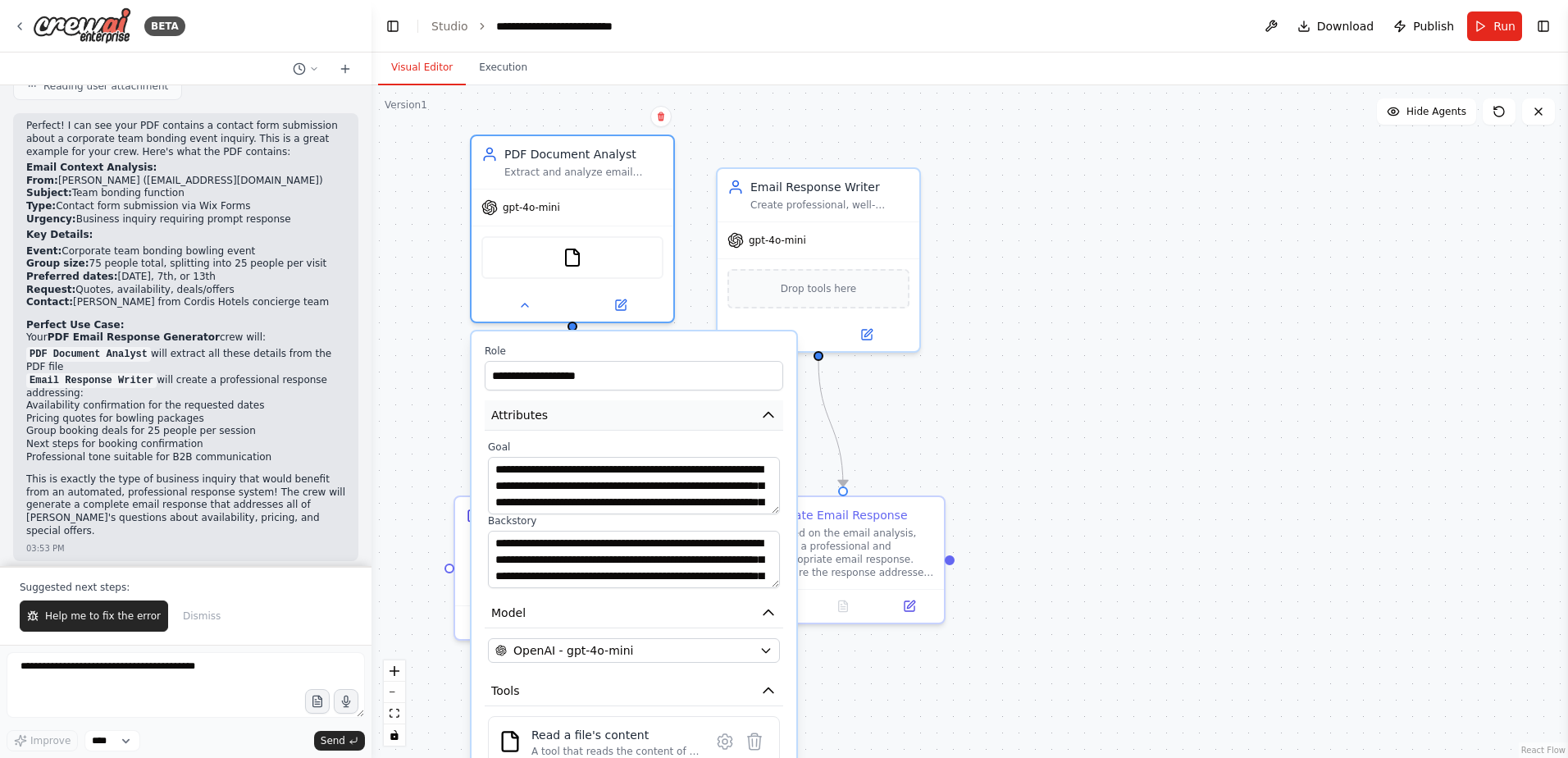
click at [743, 418] on button "Attributes" at bounding box center [634, 415] width 298 height 30
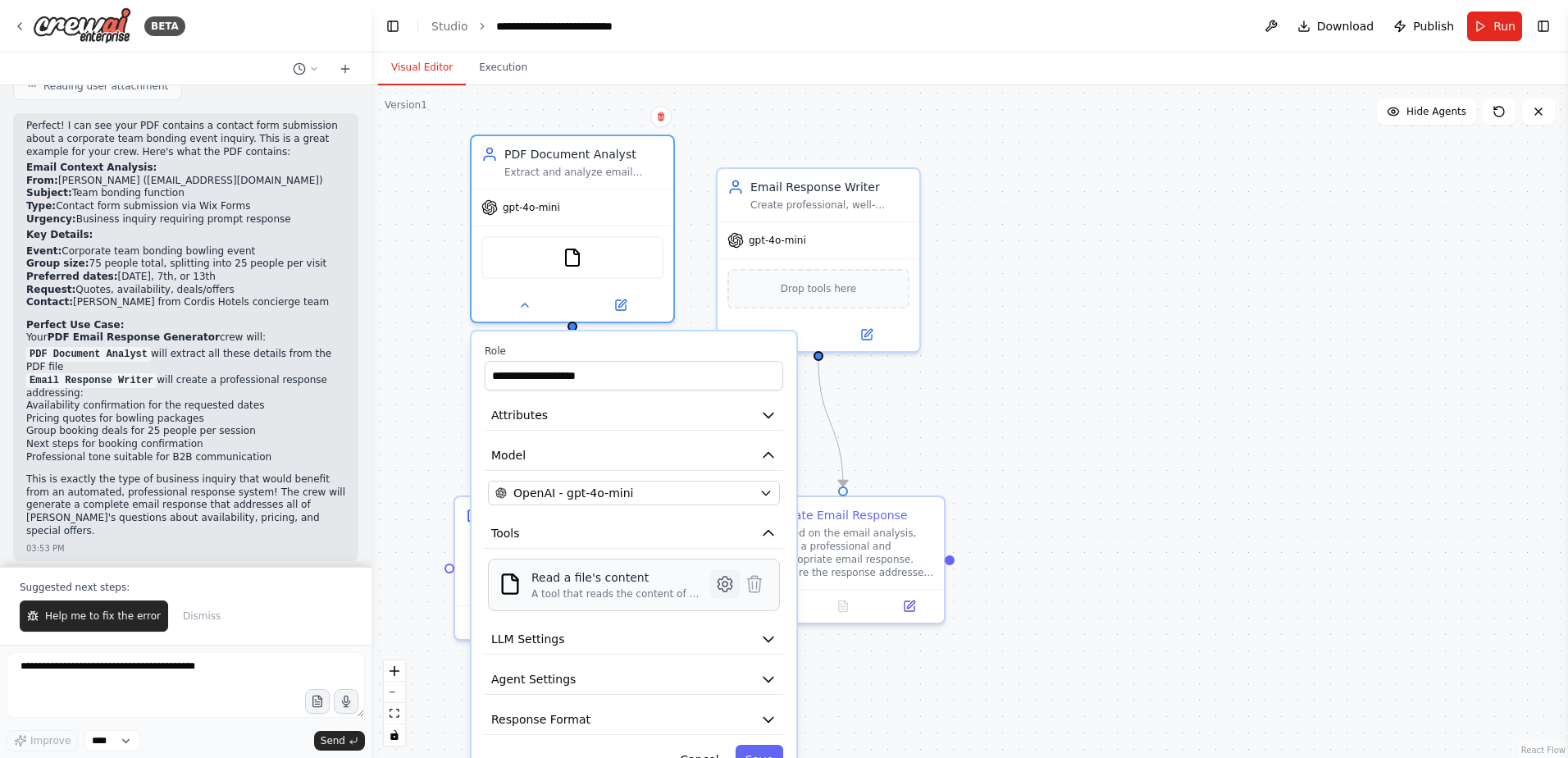
click at [720, 581] on icon at bounding box center [725, 584] width 14 height 15
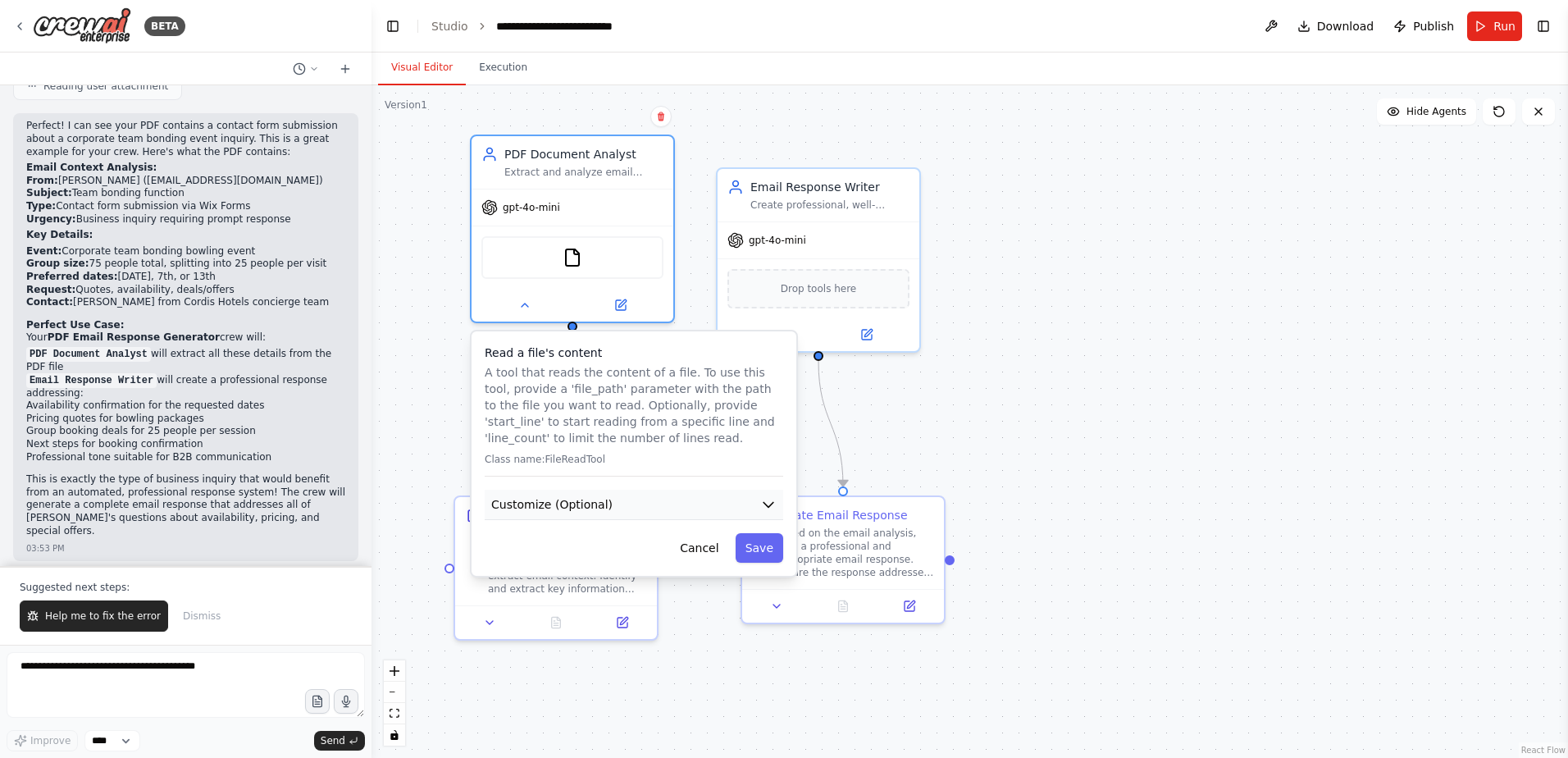
drag, startPoint x: 665, startPoint y: 482, endPoint x: 663, endPoint y: 498, distance: 16.1
click at [664, 491] on div "Read a file's content A tool that reads the content of a file. To use this tool…" at bounding box center [634, 453] width 325 height 245
click at [663, 499] on button "Customize (Optional)" at bounding box center [634, 505] width 298 height 30
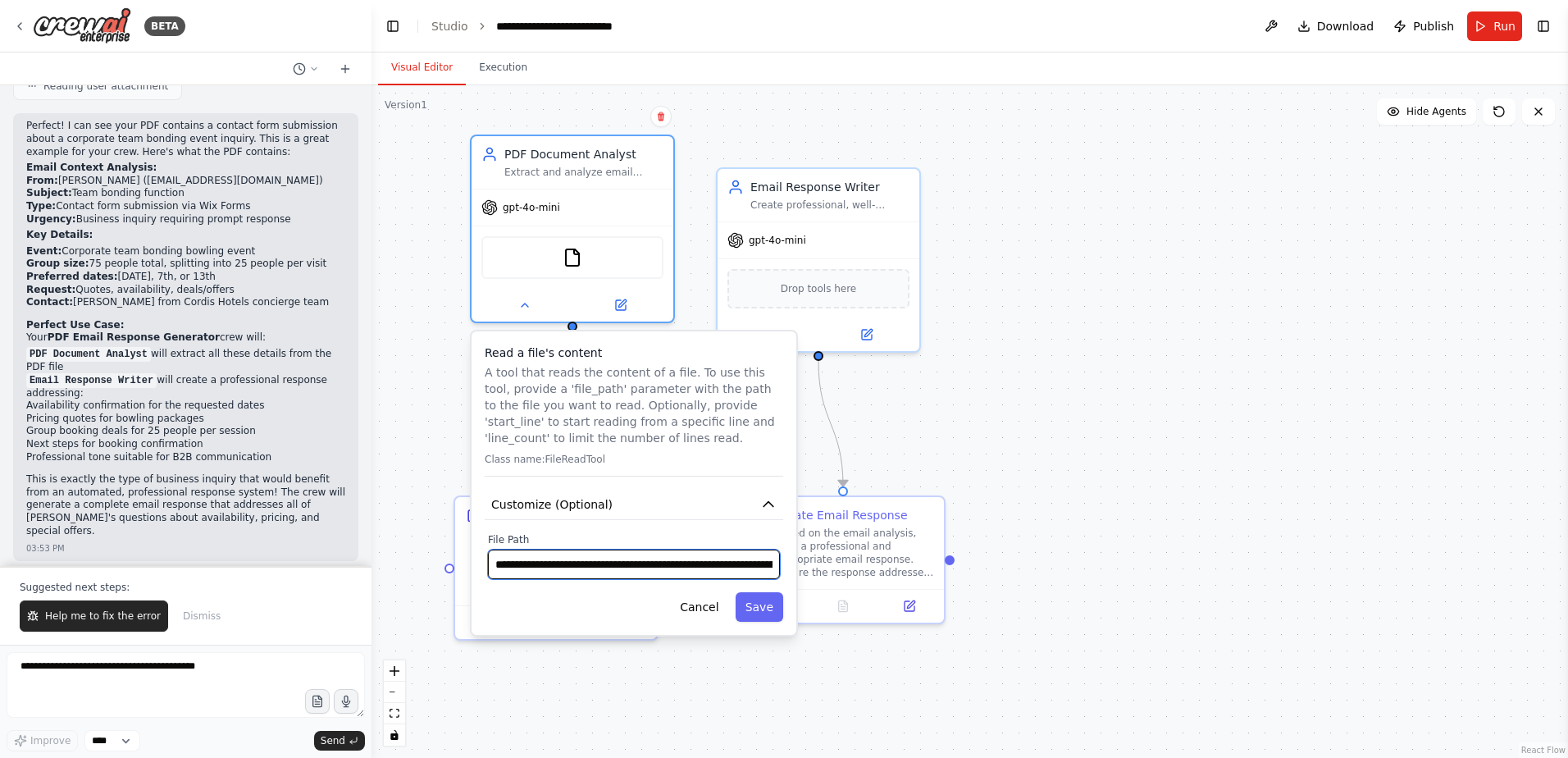
scroll to position [0, 366]
drag, startPoint x: 622, startPoint y: 565, endPoint x: 991, endPoint y: 580, distance: 369.3
click at [991, 580] on div ".deletable-edge-delete-btn { width: 20px; height: 20px; border: 0px solid #ffff…" at bounding box center [969, 422] width 1196 height 673
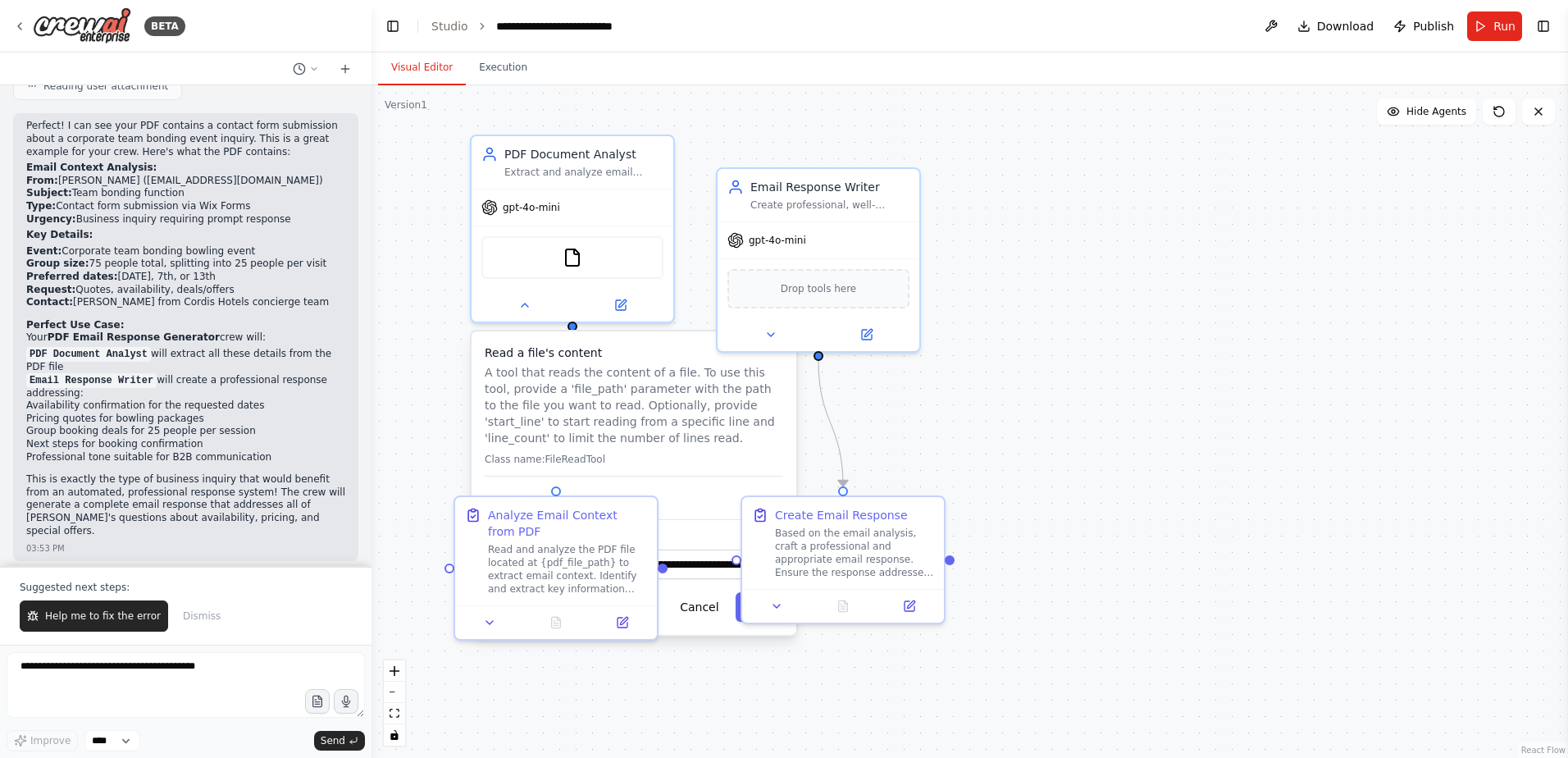
click at [717, 586] on div "**********" at bounding box center [634, 483] width 325 height 304
click at [707, 517] on button "Customize (Optional)" at bounding box center [634, 505] width 298 height 30
click at [702, 451] on div "Read a file's content A tool that reads the content of a file. To use this tool…" at bounding box center [634, 411] width 298 height 133
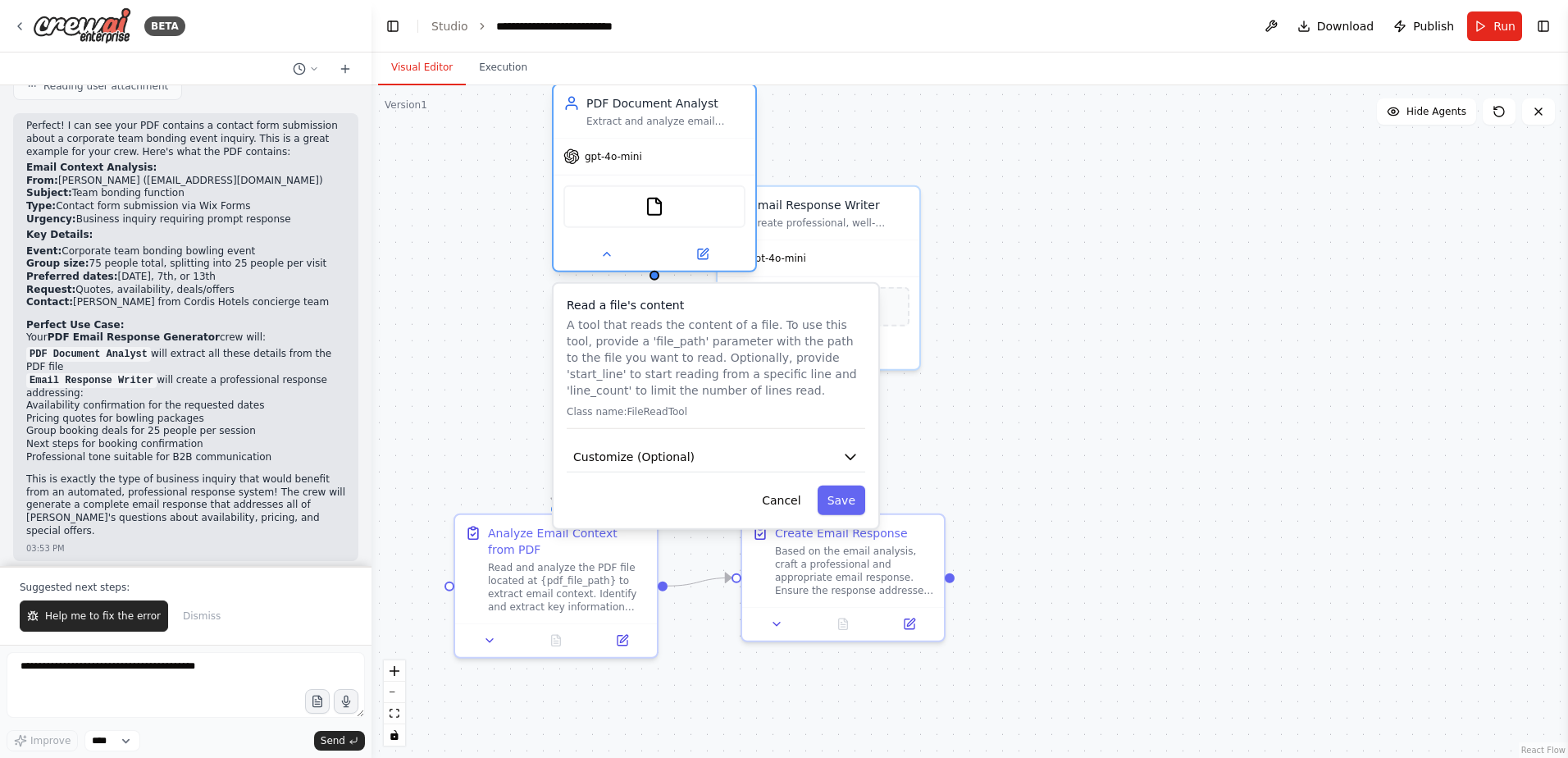
drag, startPoint x: 578, startPoint y: 152, endPoint x: 667, endPoint y: 110, distance: 98.4
click at [667, 110] on div "PDF Document Analyst" at bounding box center [666, 103] width 159 height 17
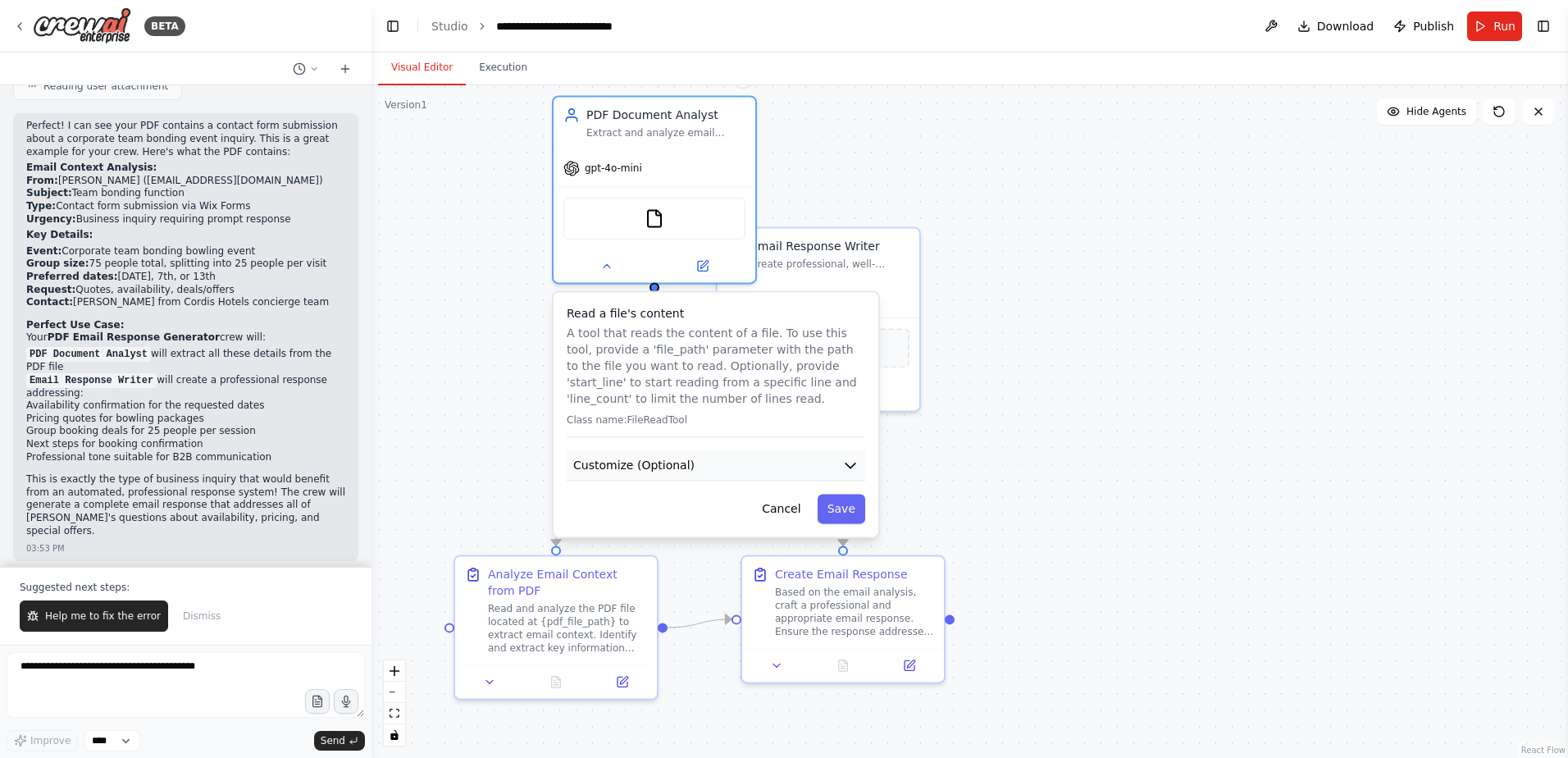
click at [743, 459] on button "Customize (Optional)" at bounding box center [716, 466] width 298 height 30
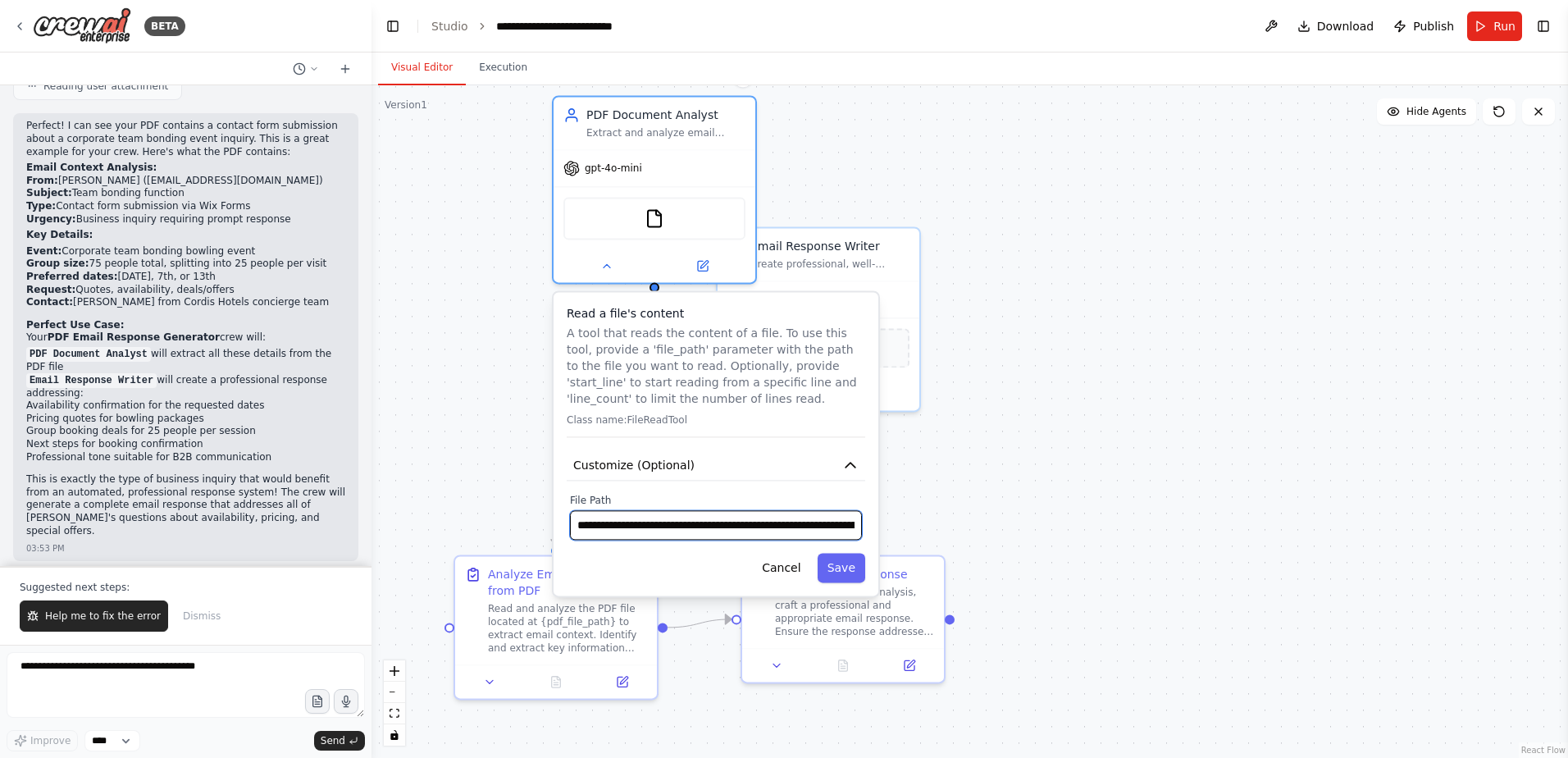
scroll to position [0, 366]
drag, startPoint x: 654, startPoint y: 522, endPoint x: 970, endPoint y: 554, distance: 317.6
click at [970, 554] on div ".deletable-edge-delete-btn { width: 20px; height: 20px; border: 0px solid #ffff…" at bounding box center [969, 422] width 1196 height 673
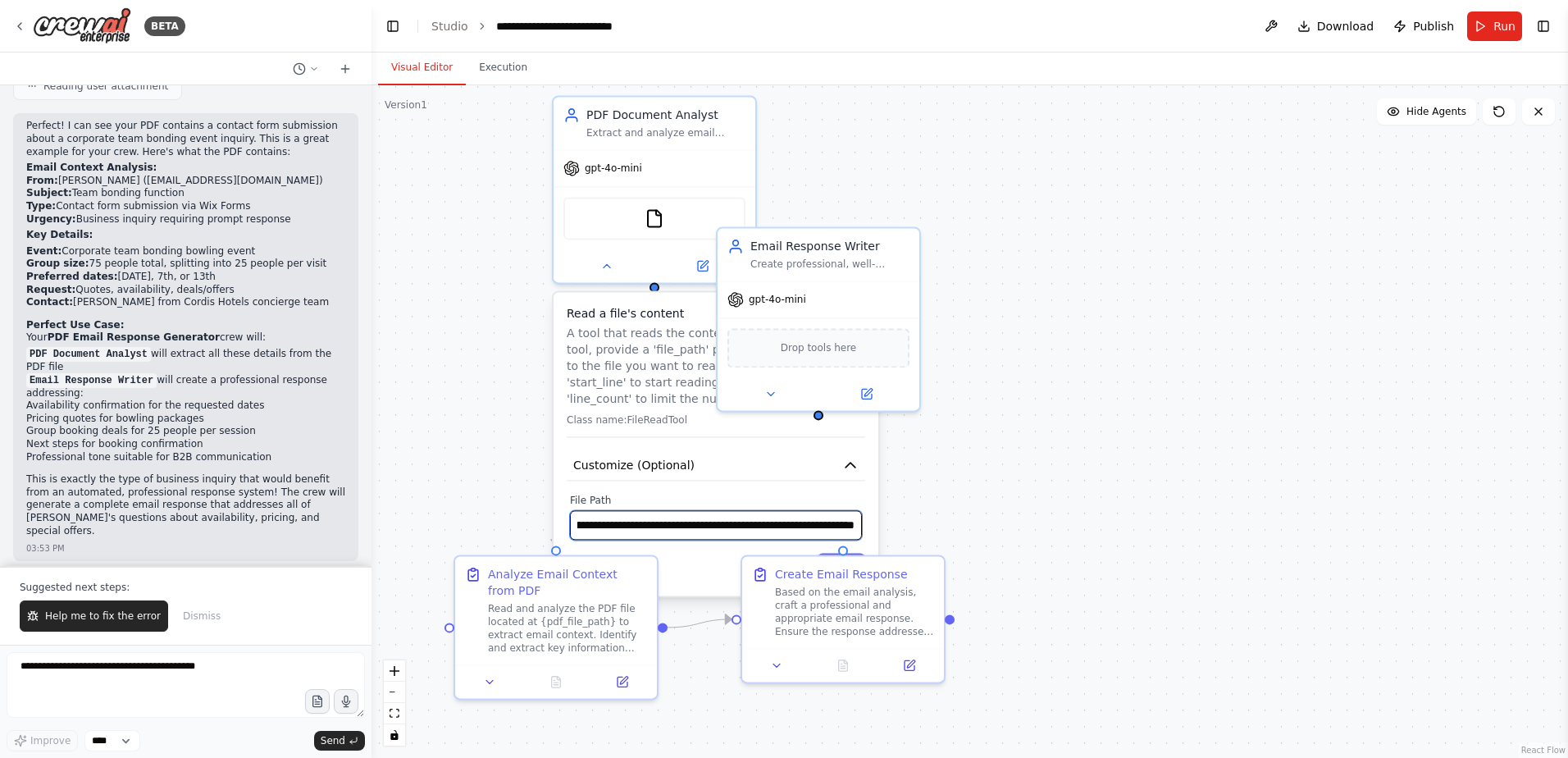
click at [754, 530] on input "**********" at bounding box center [716, 525] width 292 height 29
drag, startPoint x: 614, startPoint y: 534, endPoint x: 851, endPoint y: 534, distance: 237.0
click at [851, 534] on input "**********" at bounding box center [716, 525] width 292 height 29
click at [741, 536] on input "**********" at bounding box center [716, 525] width 292 height 29
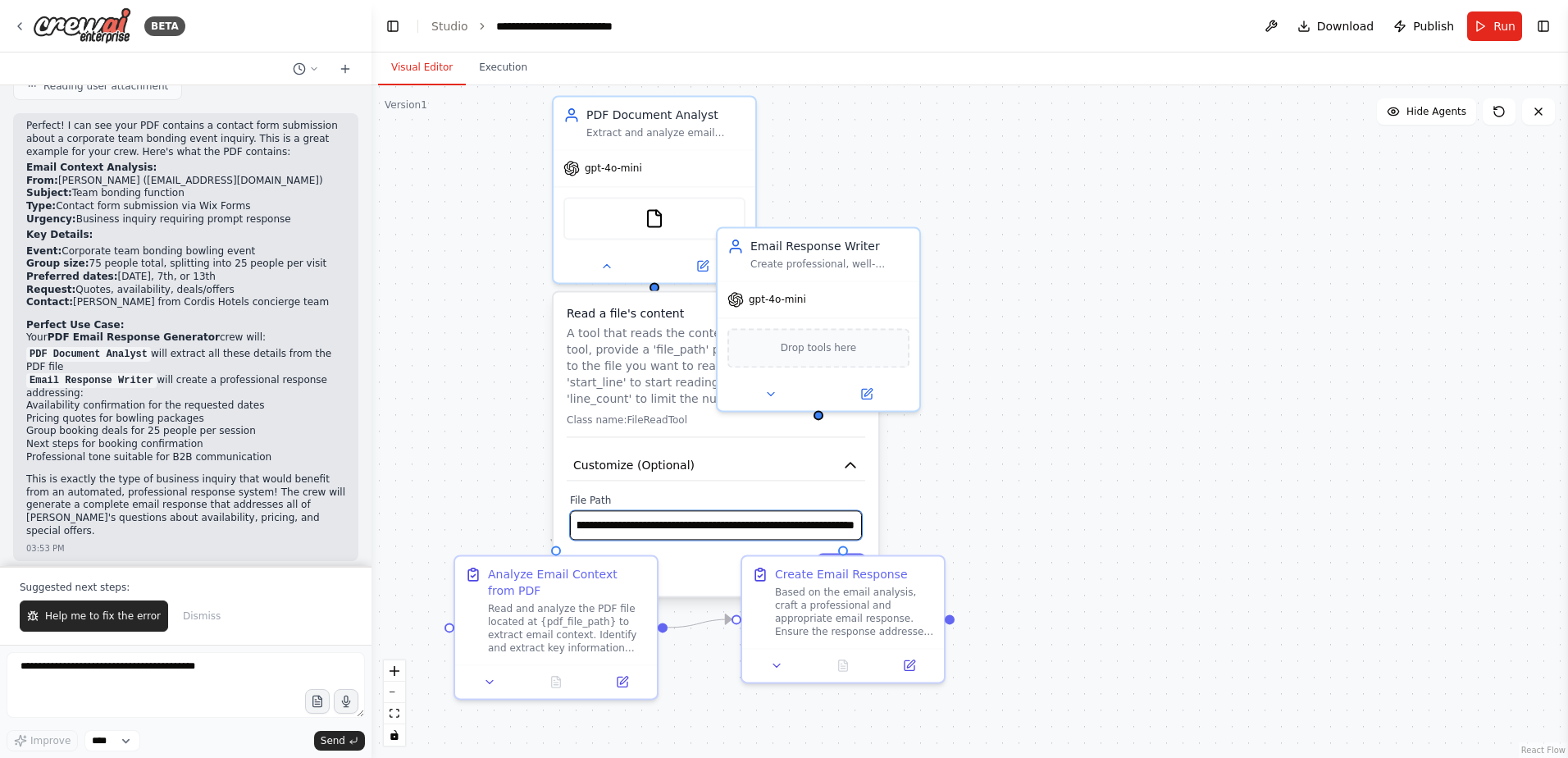
scroll to position [0, 366]
drag, startPoint x: 582, startPoint y: 526, endPoint x: 1221, endPoint y: 578, distance: 641.1
click at [1221, 578] on div ".deletable-edge-delete-btn { width: 20px; height: 20px; border: 0px solid #ffff…" at bounding box center [969, 422] width 1196 height 673
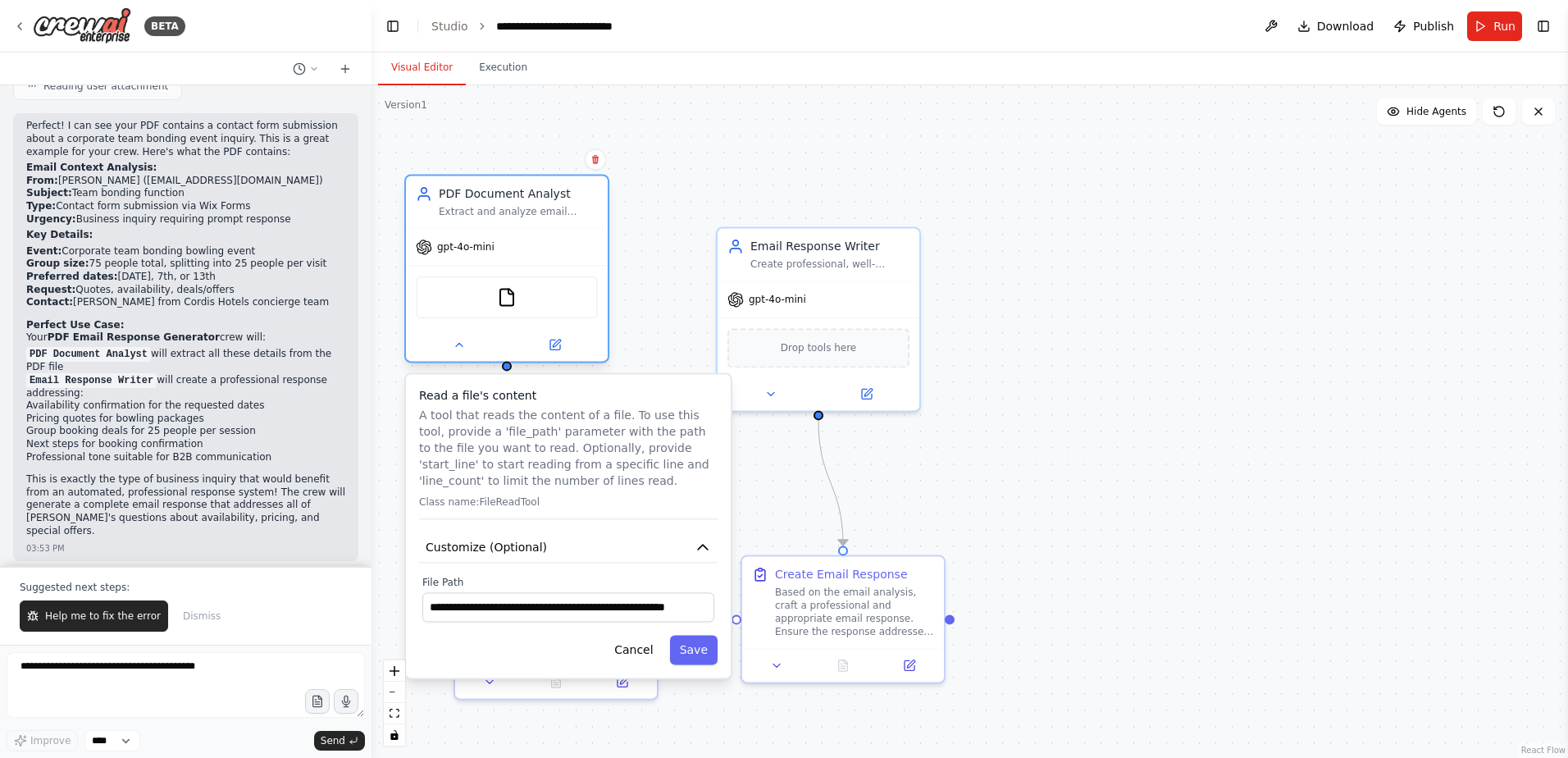
drag, startPoint x: 659, startPoint y: 147, endPoint x: 484, endPoint y: 249, distance: 202.6
click at [484, 249] on div "gpt-4o-mini" at bounding box center [507, 246] width 201 height 36
click at [549, 208] on div "Extract and analyze email context from PDF files, identifying key information s…" at bounding box center [518, 211] width 159 height 13
drag, startPoint x: 649, startPoint y: 598, endPoint x: 818, endPoint y: 601, distance: 169.0
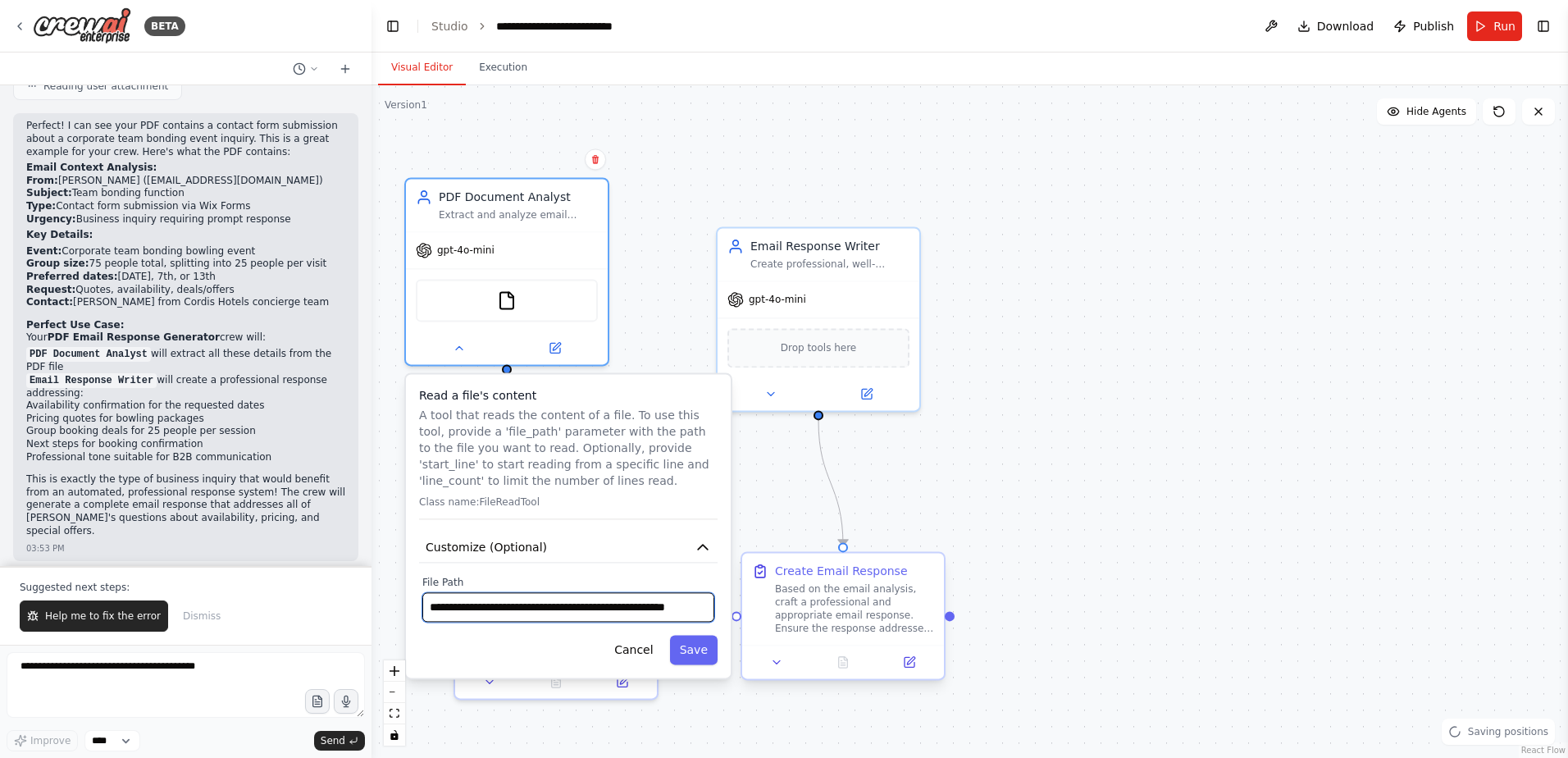
click at [818, 601] on div "**********" at bounding box center [969, 481] width 1196 height 673
paste input "**********"
type input "**********"
click at [696, 642] on button "Save" at bounding box center [694, 649] width 48 height 29
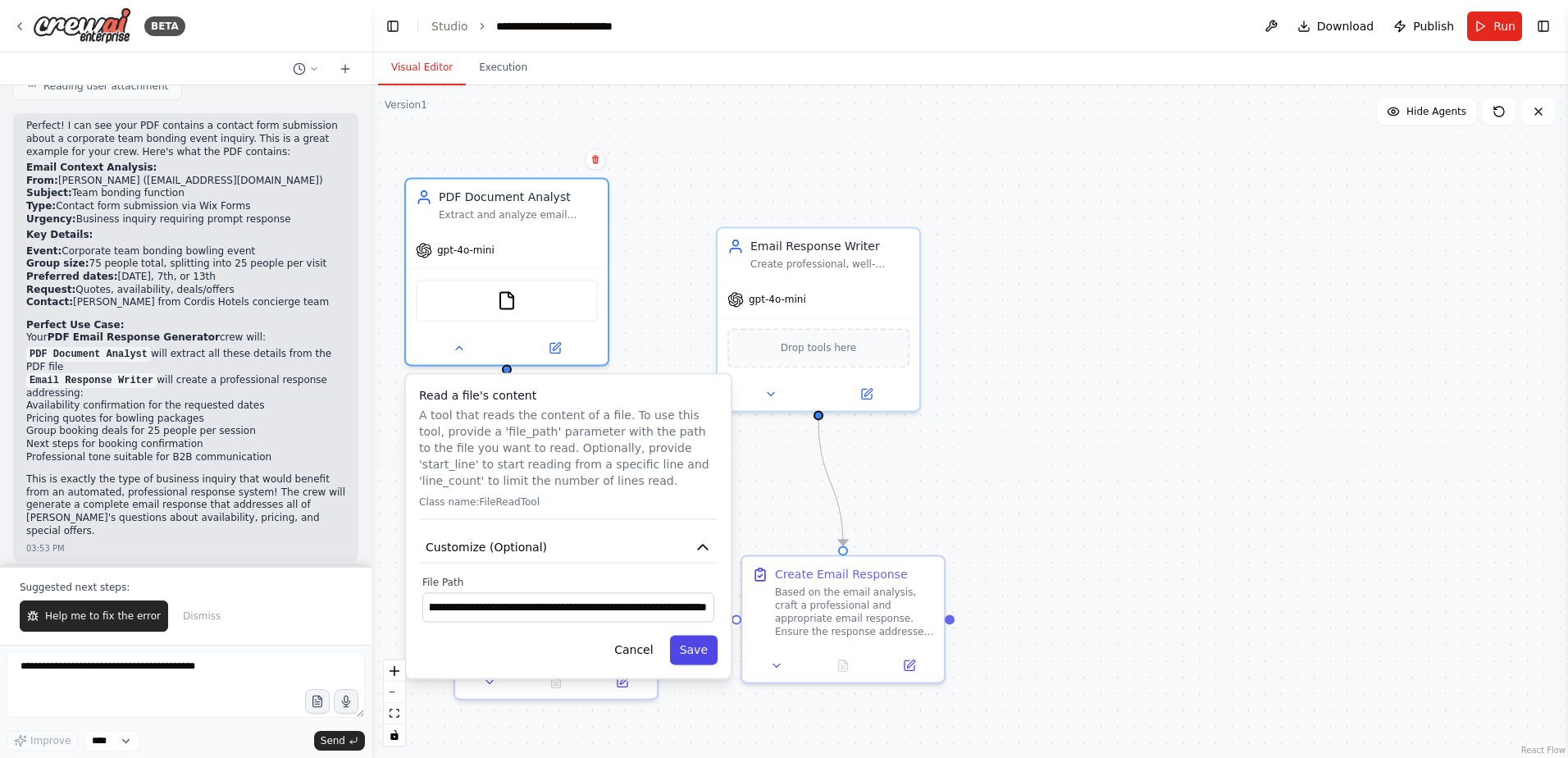
scroll to position [0, 0]
click at [707, 656] on button "Save" at bounding box center [694, 649] width 48 height 29
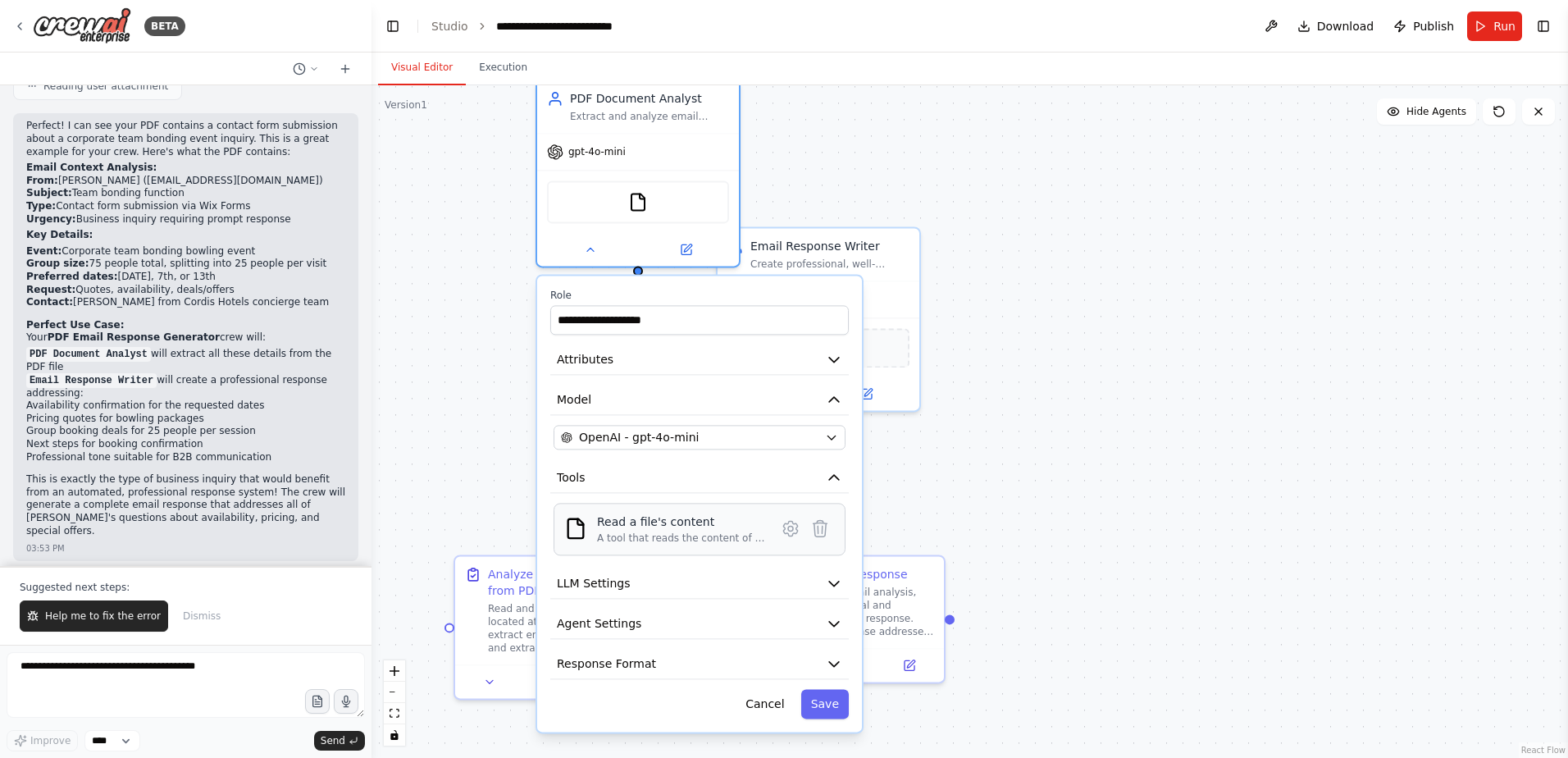
drag, startPoint x: 537, startPoint y: 233, endPoint x: 707, endPoint y: 542, distance: 352.7
click at [676, 139] on div "gpt-4o-mini" at bounding box center [637, 151] width 201 height 36
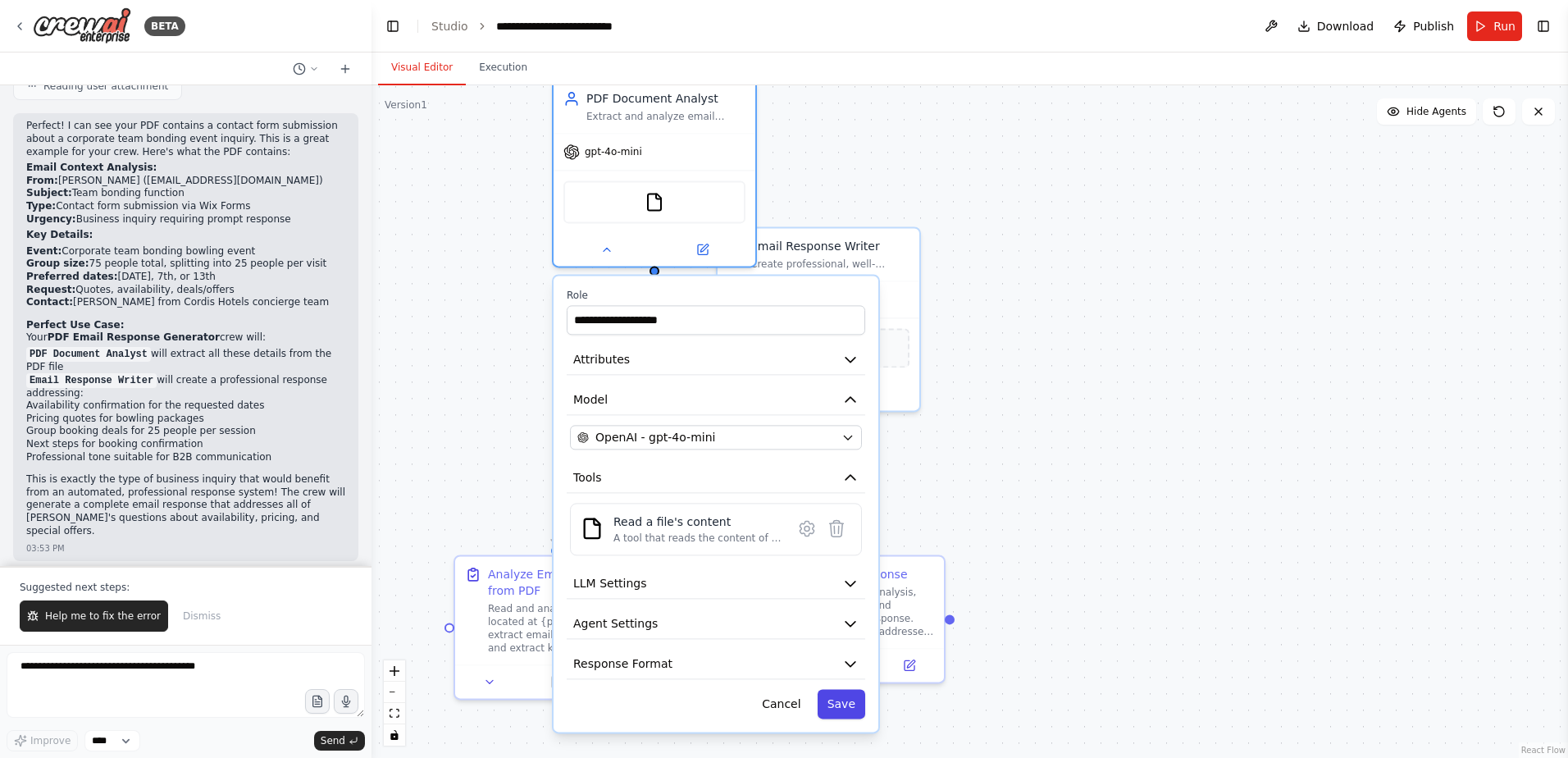
click at [841, 698] on button "Save" at bounding box center [841, 703] width 48 height 29
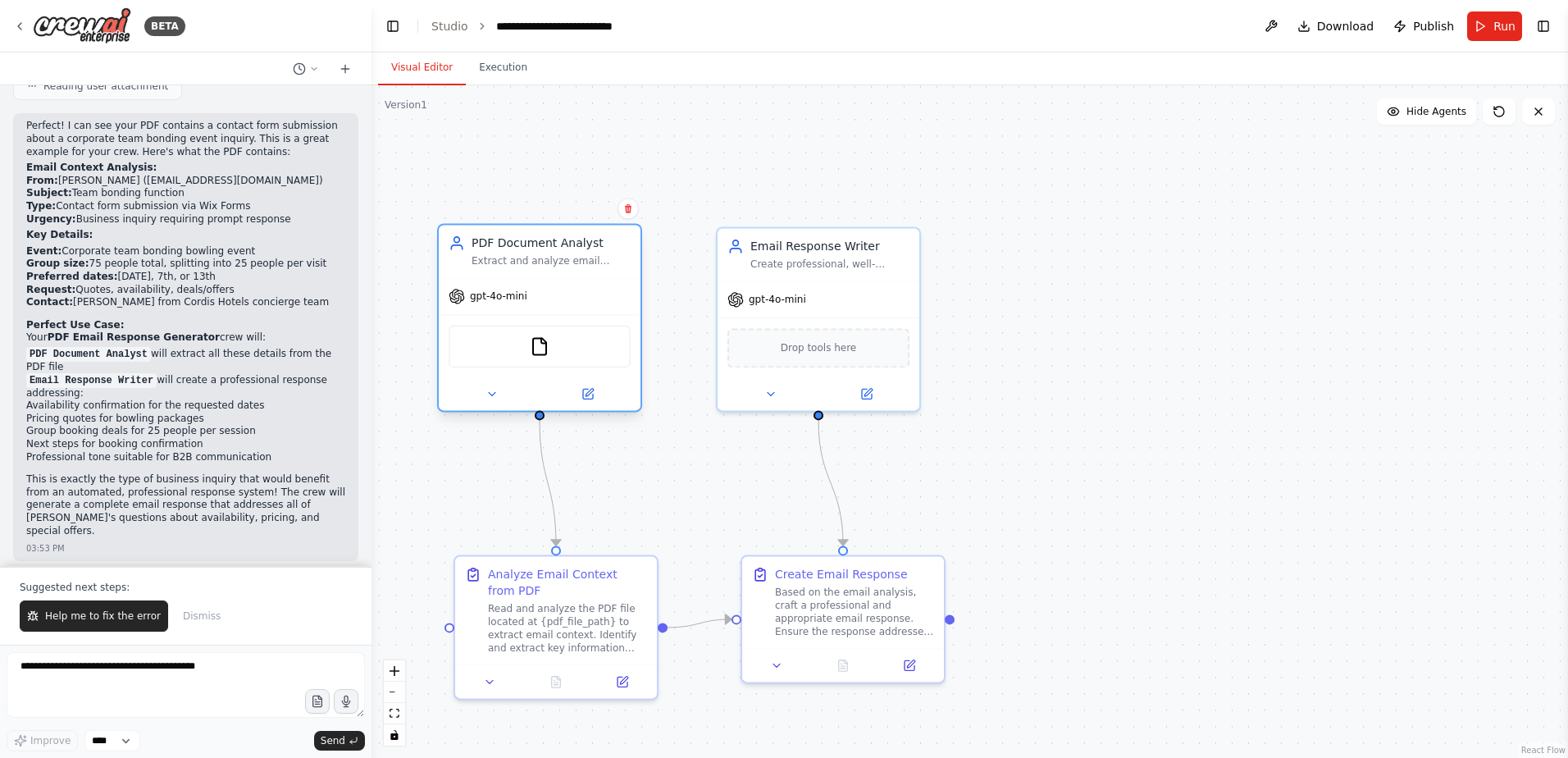
drag, startPoint x: 648, startPoint y: 110, endPoint x: 531, endPoint y: 269, distance: 197.4
click at [531, 269] on div "PDF Document Analyst Extract and analyze email context from PDF files, identify…" at bounding box center [539, 251] width 201 height 52
click at [1497, 30] on span "Run" at bounding box center [1504, 26] width 22 height 17
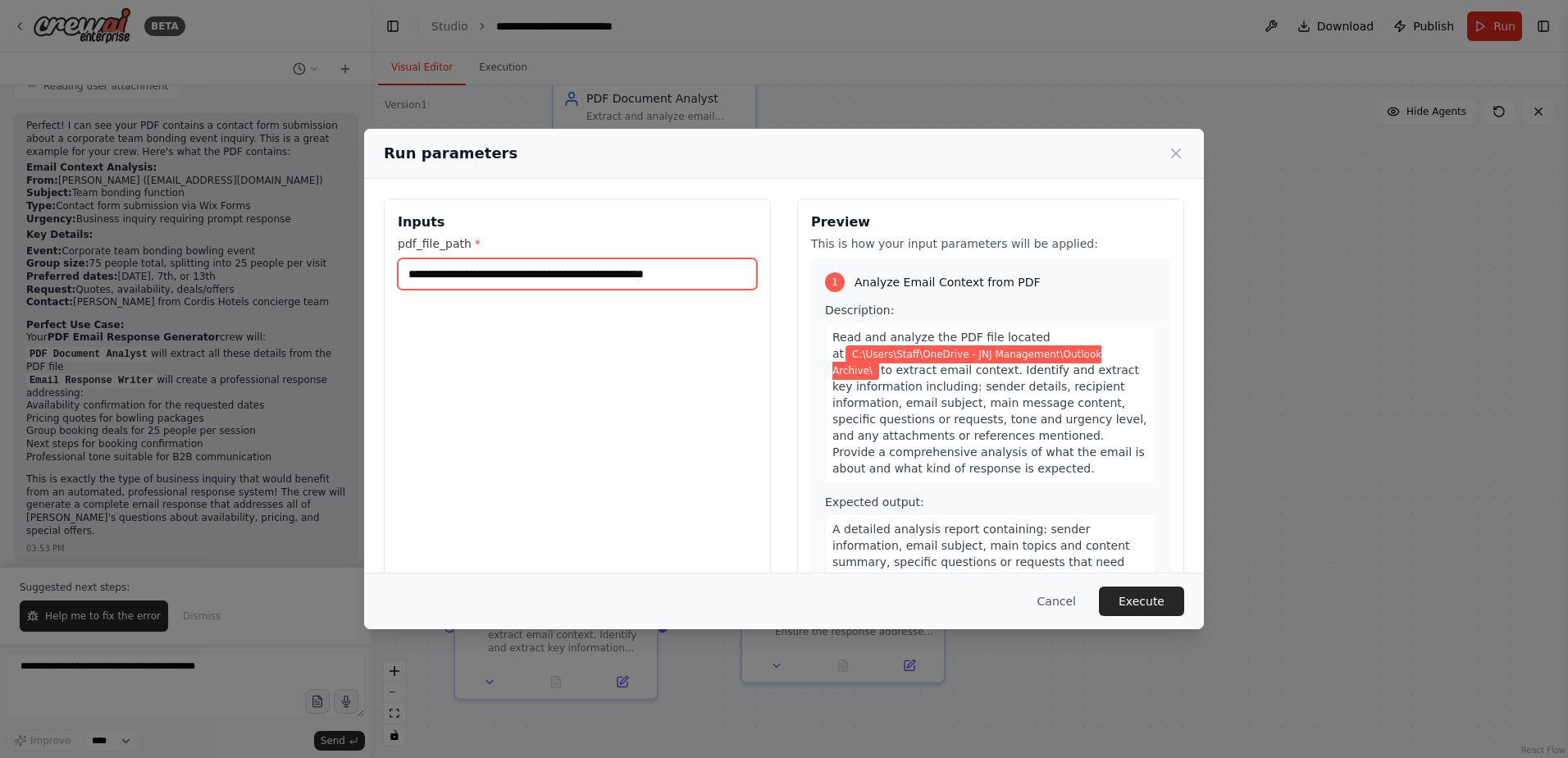
click at [720, 282] on input "**********" at bounding box center [577, 274] width 359 height 31
type input "**********"
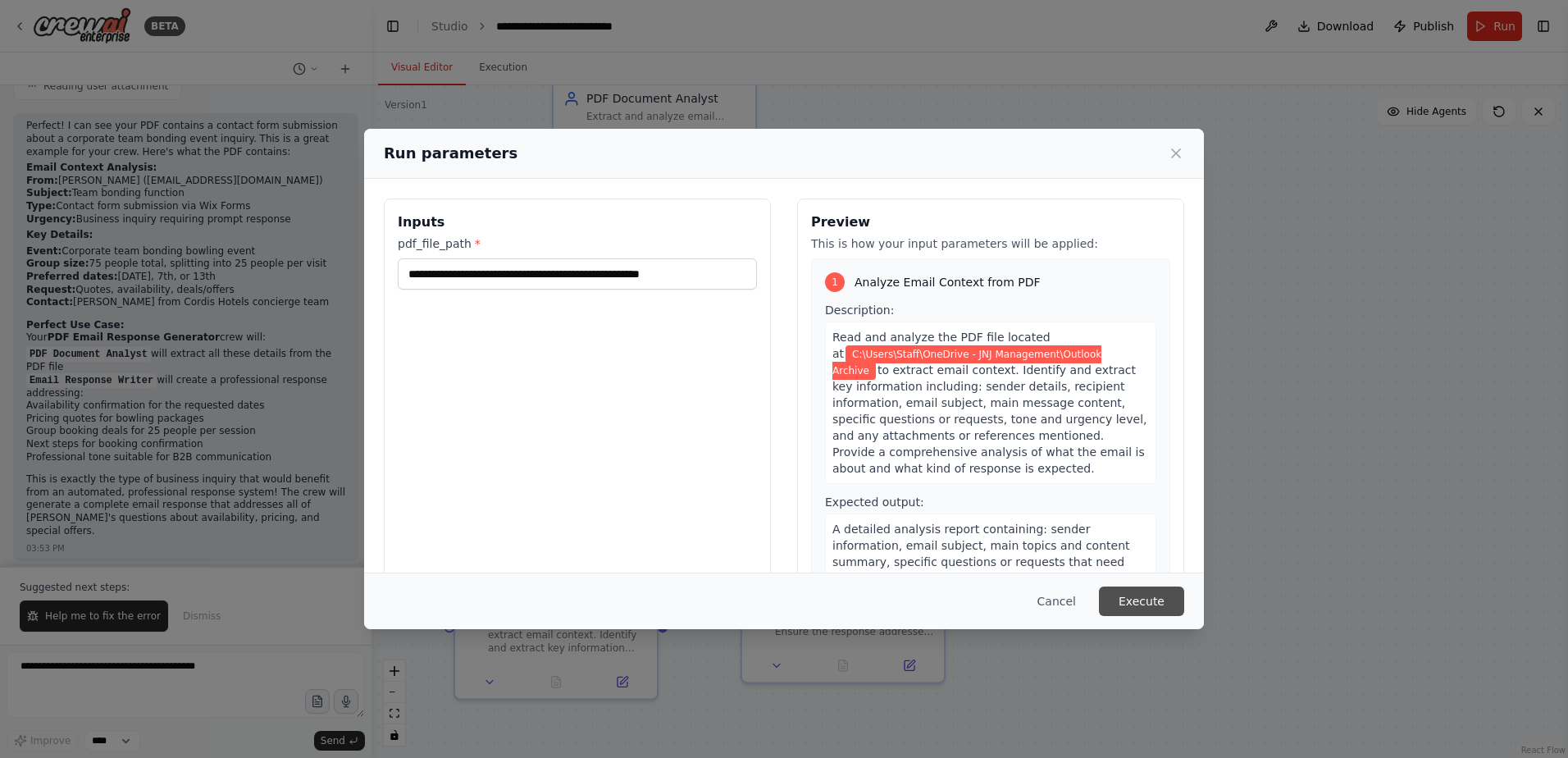
click at [1155, 602] on button "Execute" at bounding box center [1142, 601] width 86 height 29
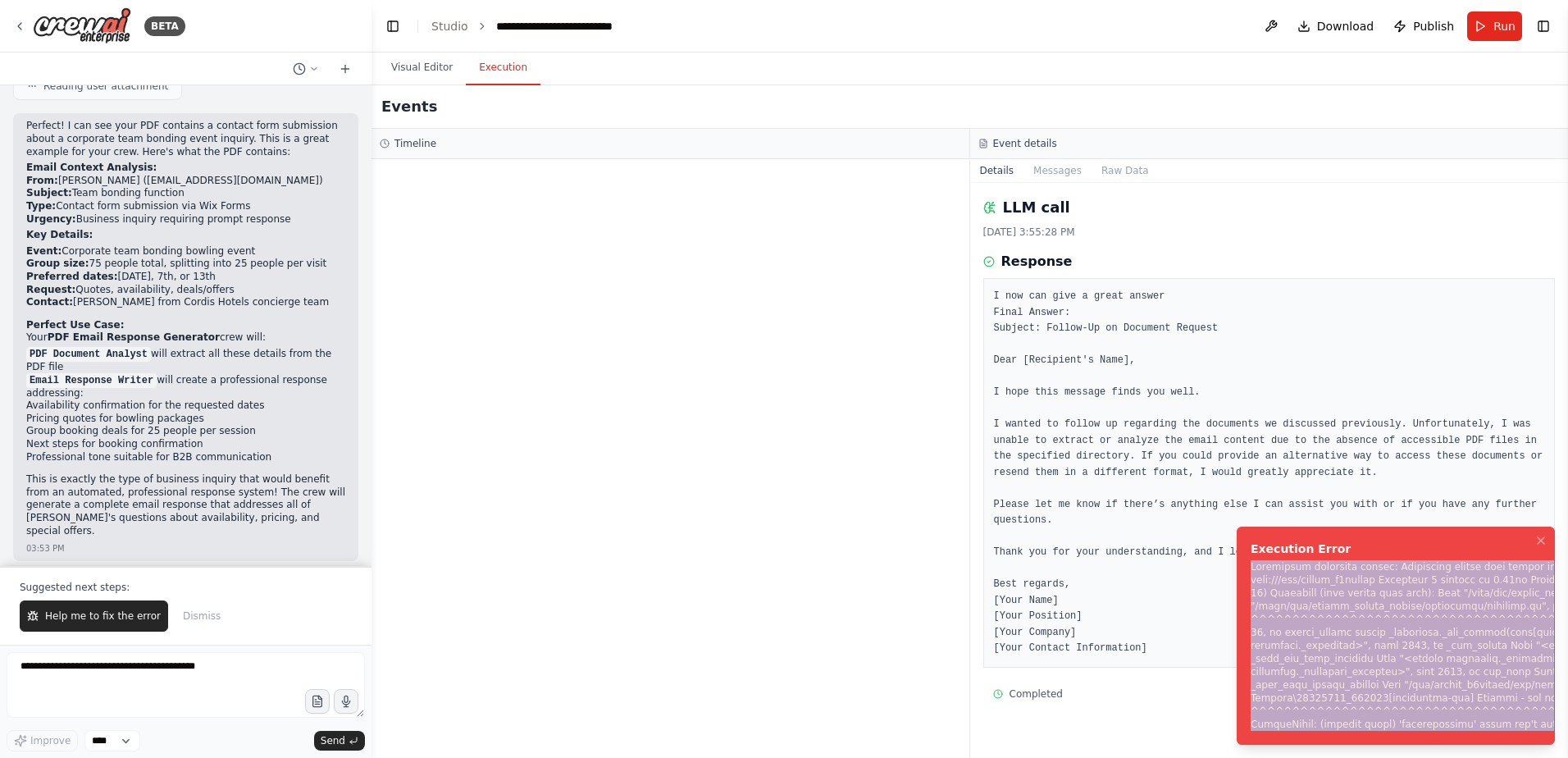
drag, startPoint x: 1251, startPoint y: 568, endPoint x: 1571, endPoint y: 785, distance: 386.6
copy div "Subprocess execution failed: Subprocess failed with return code 1. STDERR: Buil…"
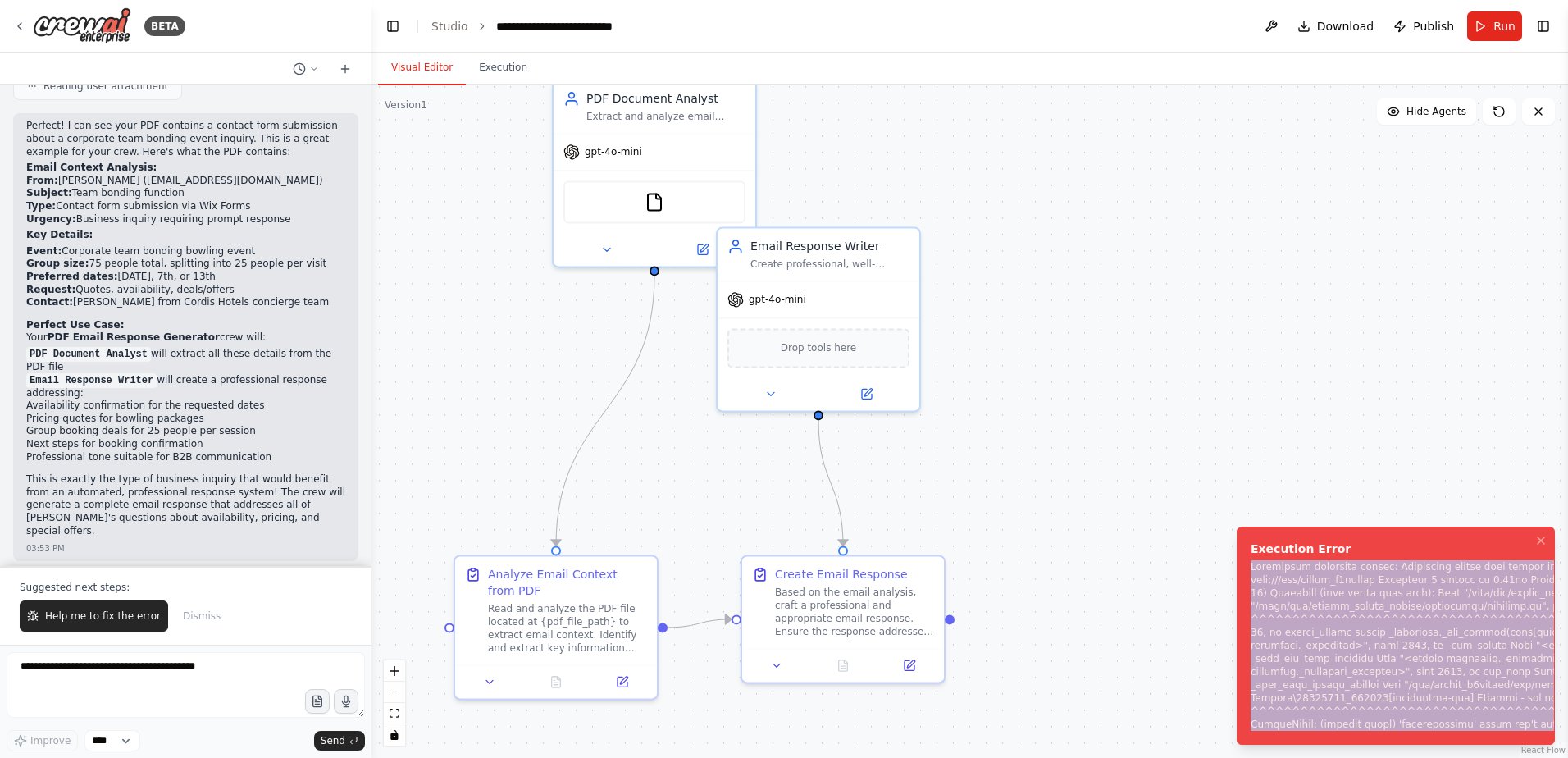
click at [414, 74] on button "Visual Editor" at bounding box center [421, 68] width 87 height 34
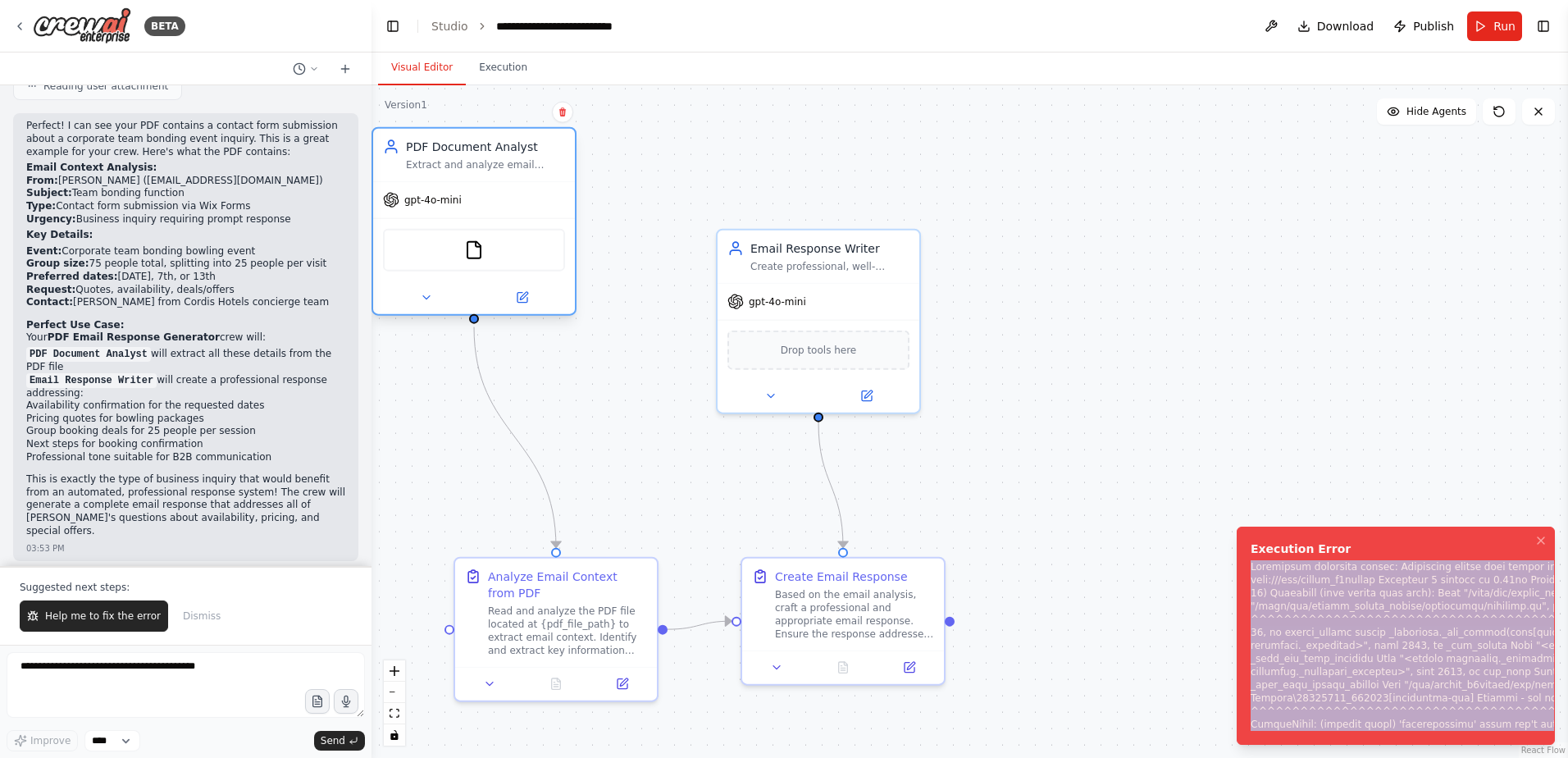
drag, startPoint x: 686, startPoint y: 113, endPoint x: 499, endPoint y: 224, distance: 217.5
click at [502, 171] on div "Extract and analyze email context from PDF files, identifying key information s…" at bounding box center [486, 164] width 159 height 13
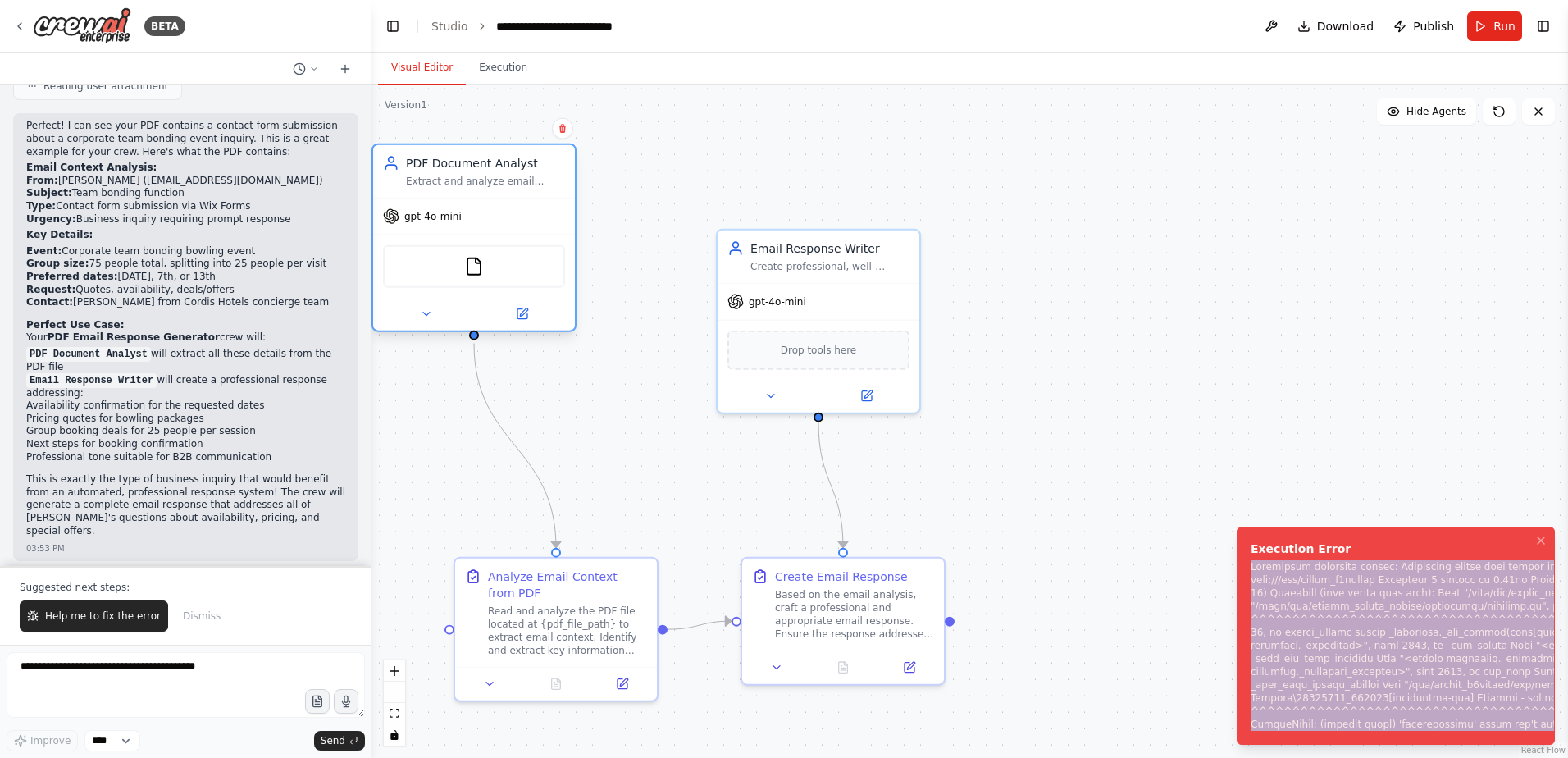
click at [493, 276] on div "FileReadTool" at bounding box center [474, 267] width 182 height 42
click at [470, 267] on img at bounding box center [474, 267] width 19 height 19
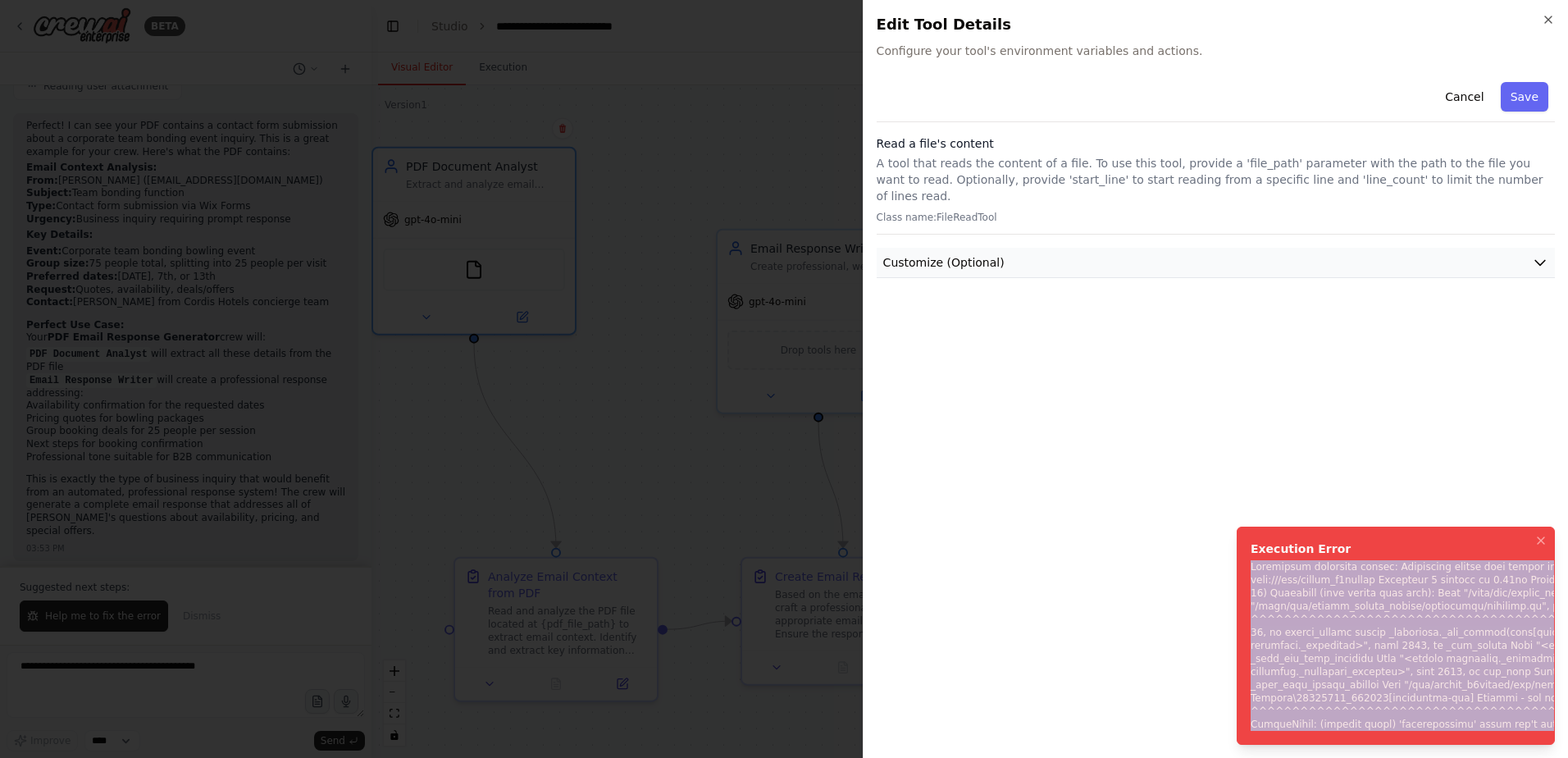
click at [1130, 248] on button "Customize (Optional)" at bounding box center [1216, 263] width 678 height 30
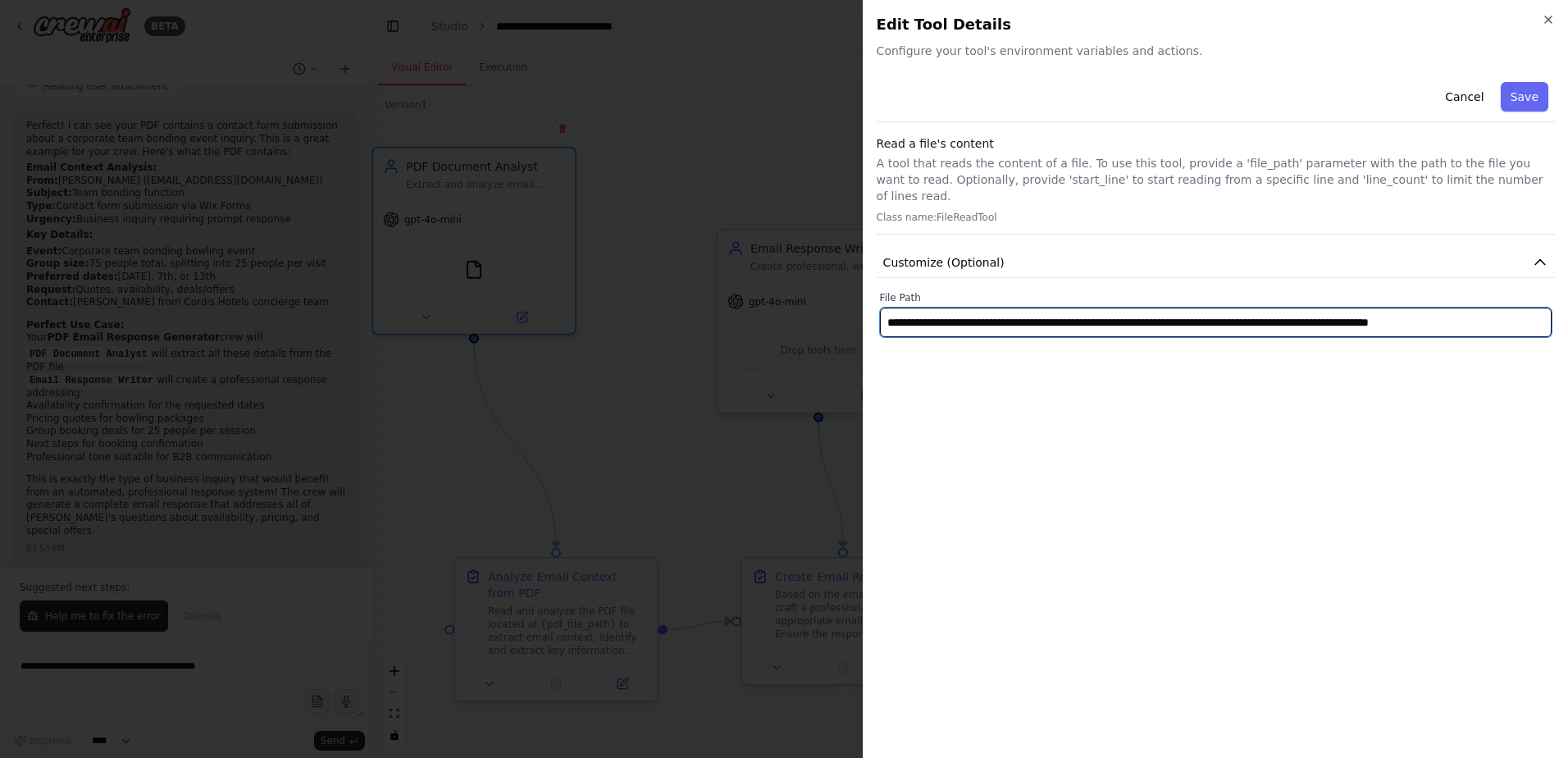
drag, startPoint x: 1199, startPoint y: 307, endPoint x: 1571, endPoint y: 313, distance: 372.0
click at [1567, 313] on html "BETA Create a crew that reads a PDF file of Email context and creates an answer…" at bounding box center [784, 379] width 1568 height 758
click at [1320, 307] on input "**********" at bounding box center [1216, 322] width 672 height 29
paste input "**********"
type input "**********"
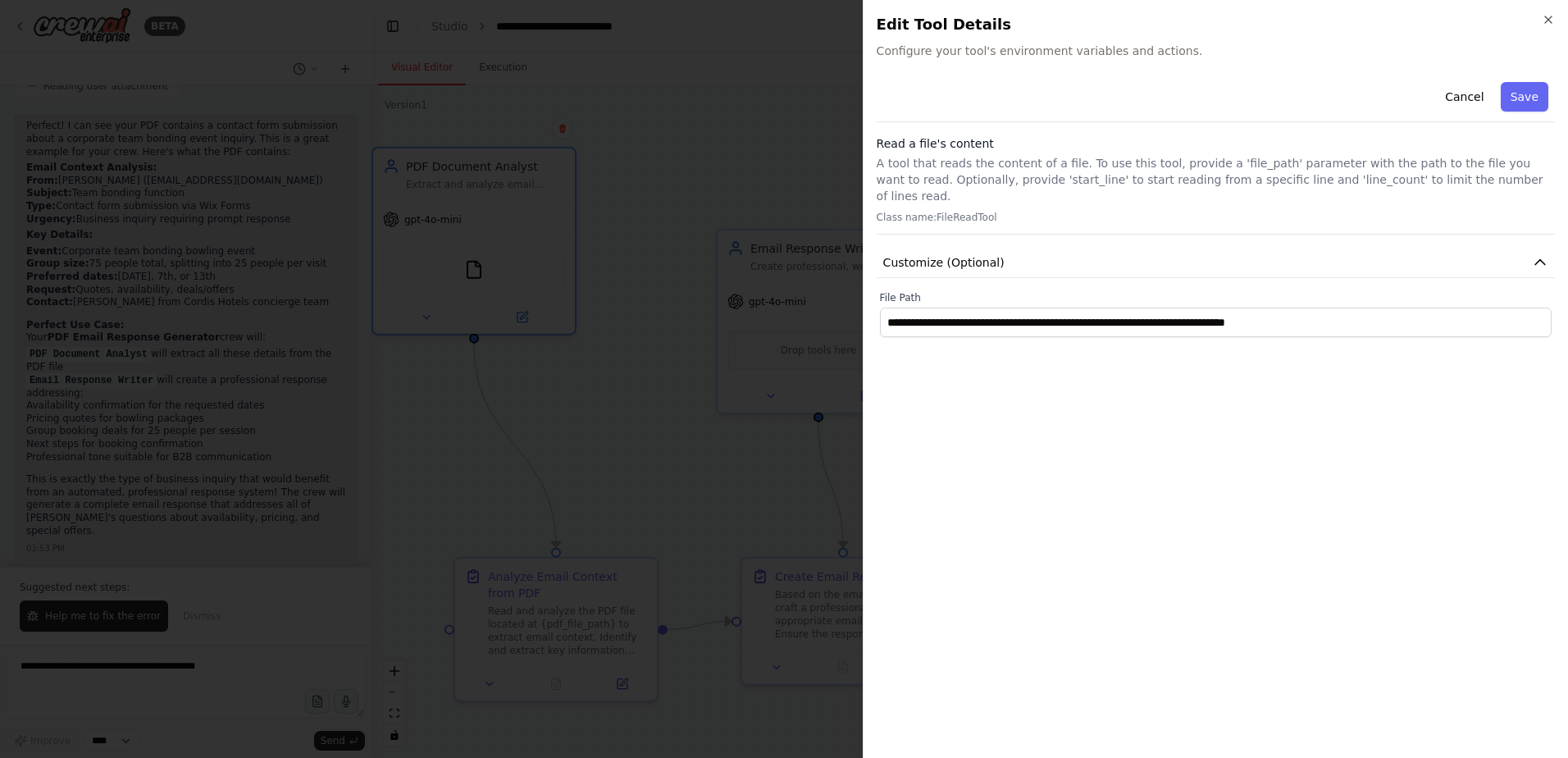
click at [1529, 103] on button "Save" at bounding box center [1525, 96] width 48 height 29
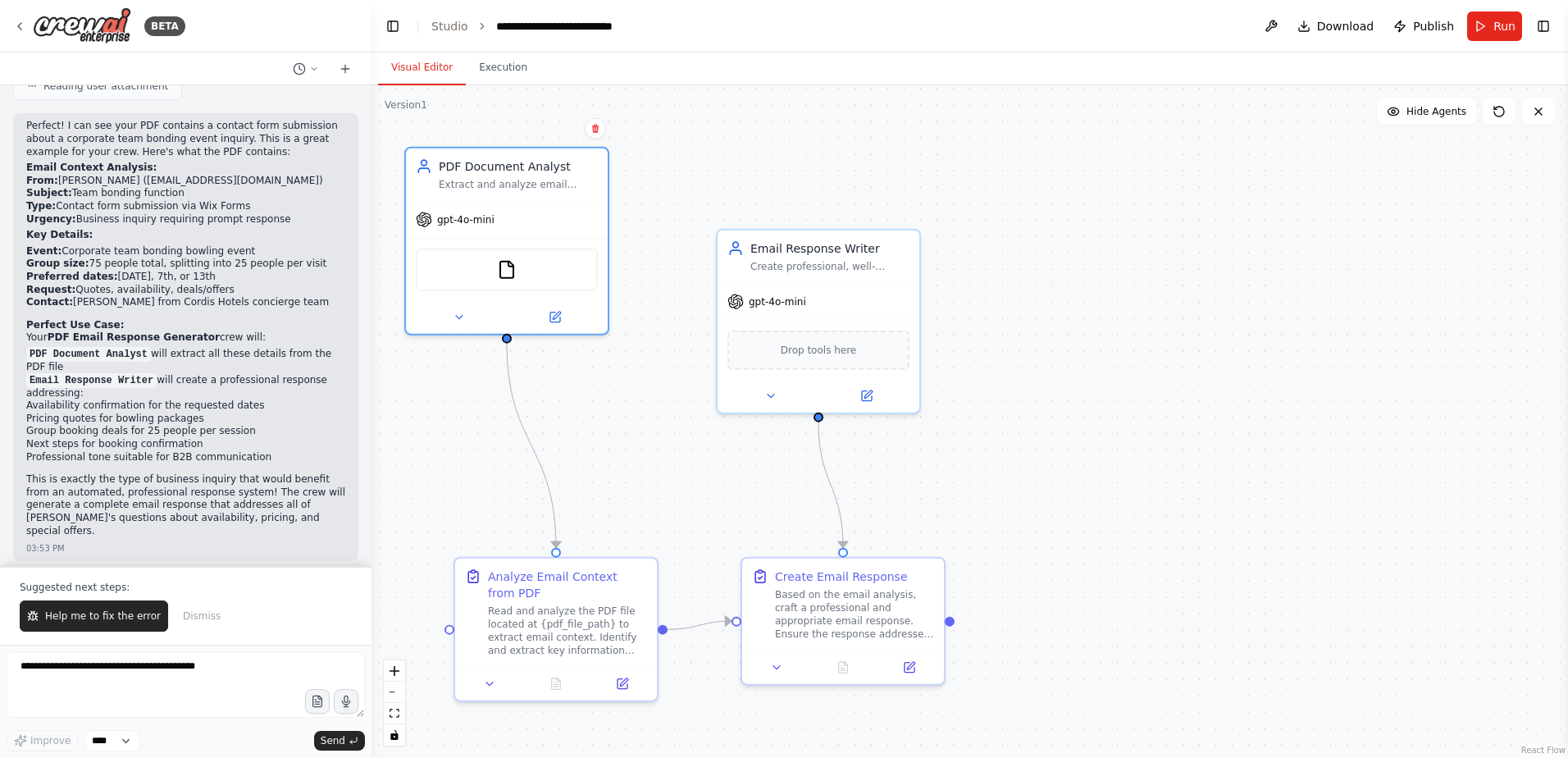
drag, startPoint x: 528, startPoint y: 178, endPoint x: 1187, endPoint y: 109, distance: 662.6
click at [572, 183] on div "Extract and analyze email context from PDF files, identifying key information s…" at bounding box center [518, 185] width 159 height 13
click at [1489, 23] on button "Run" at bounding box center [1495, 26] width 55 height 29
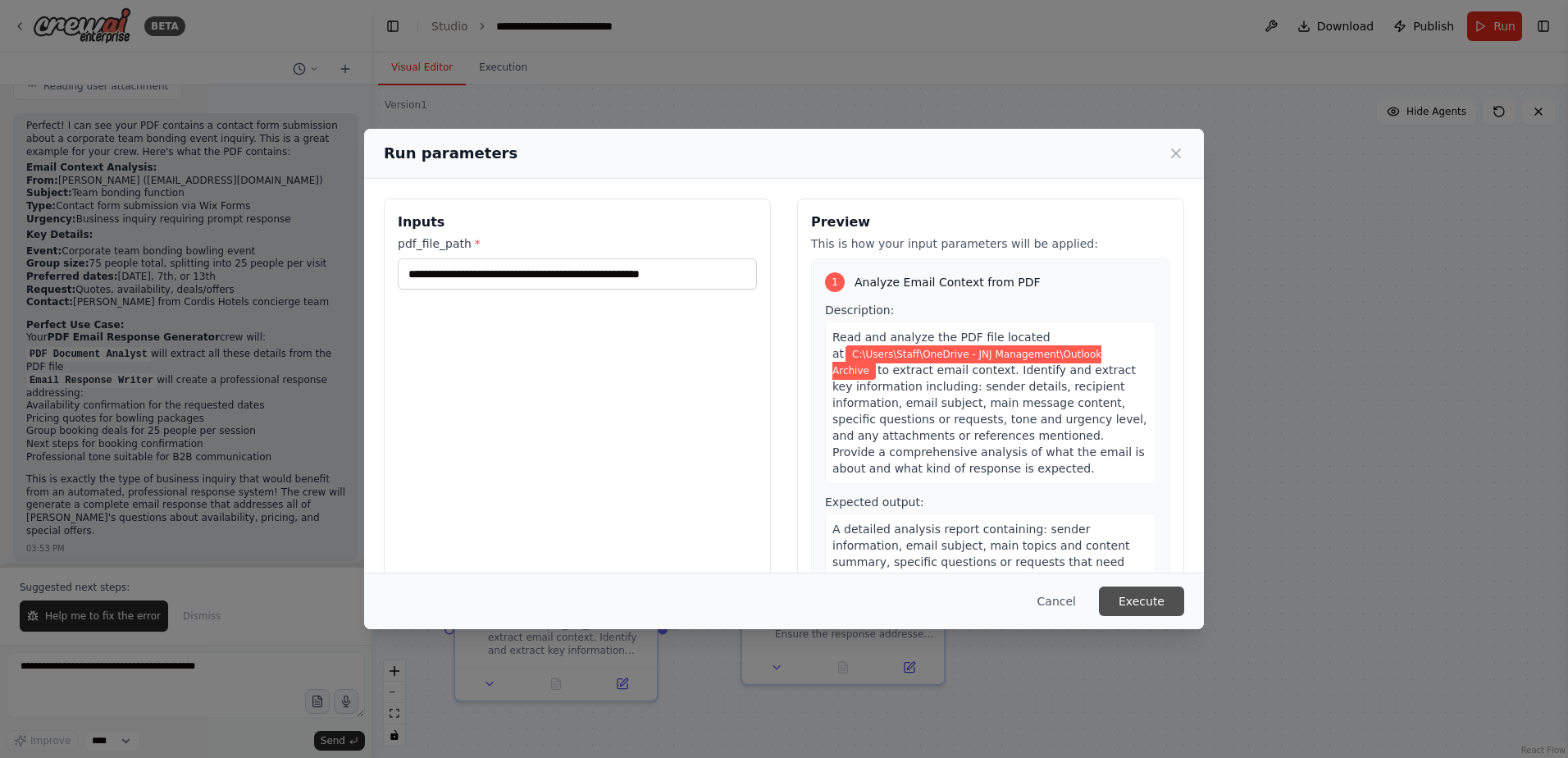
click at [1178, 608] on button "Execute" at bounding box center [1142, 601] width 86 height 29
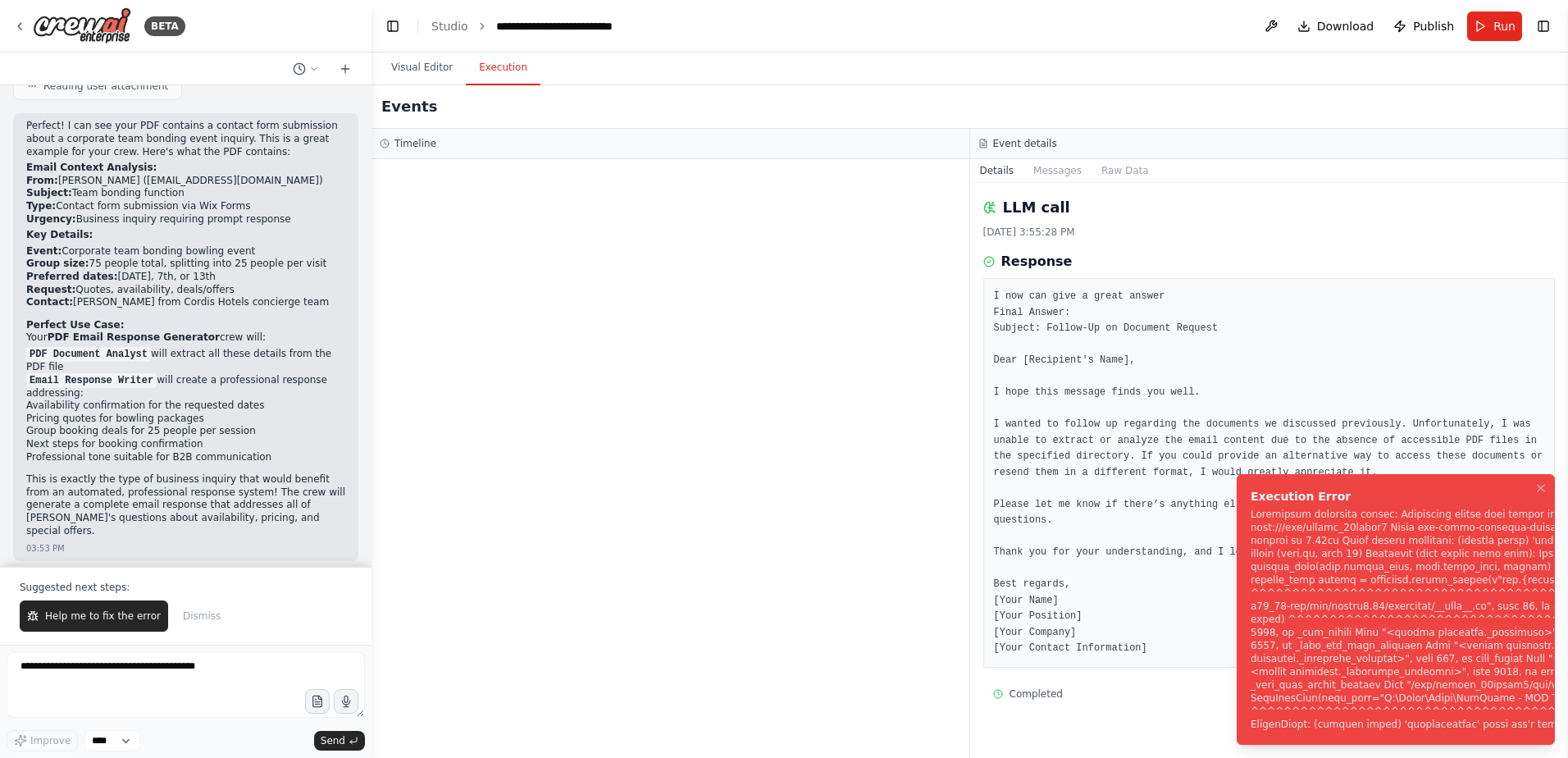
click at [1454, 584] on div "Notifications (F8)" at bounding box center [1596, 619] width 693 height 224
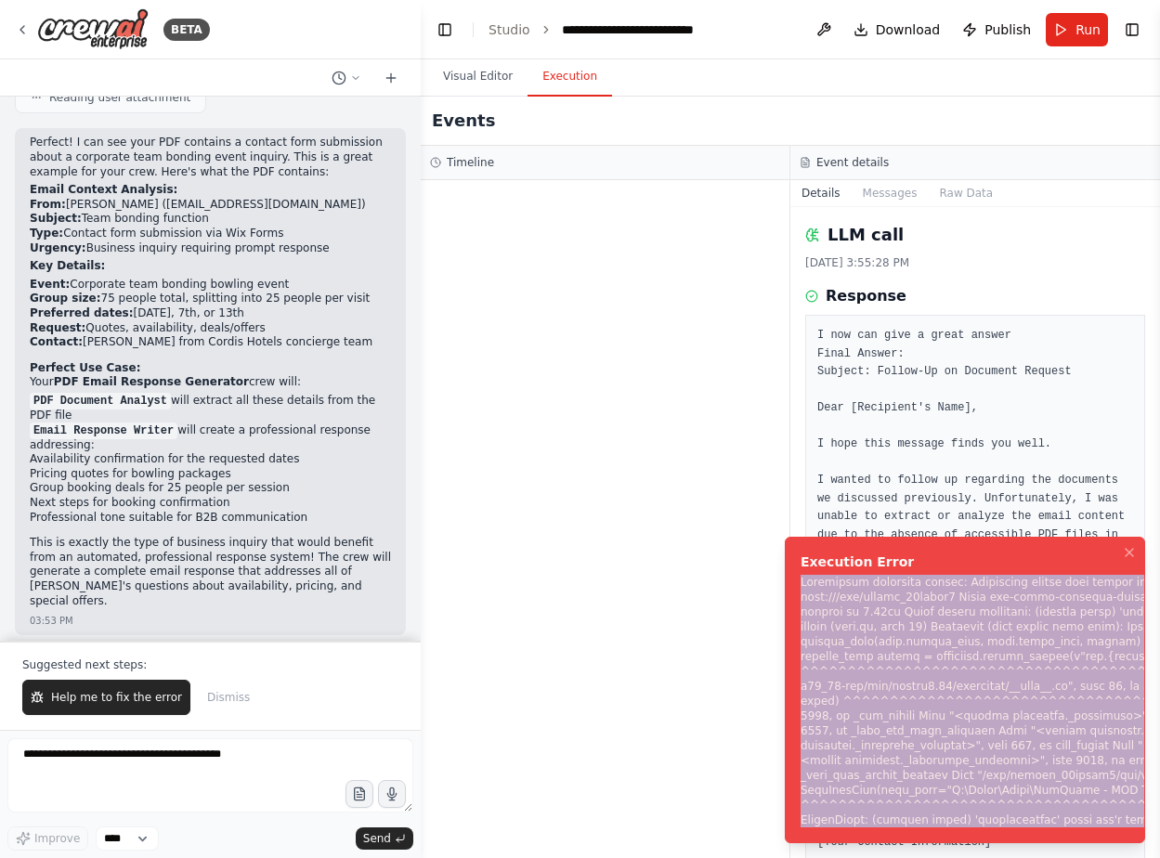
drag, startPoint x: 802, startPoint y: 566, endPoint x: 1153, endPoint y: 876, distance: 468.5
copy div "Subprocess execution failed: Subprocess failed with return code 1. STDERR: Buil…"
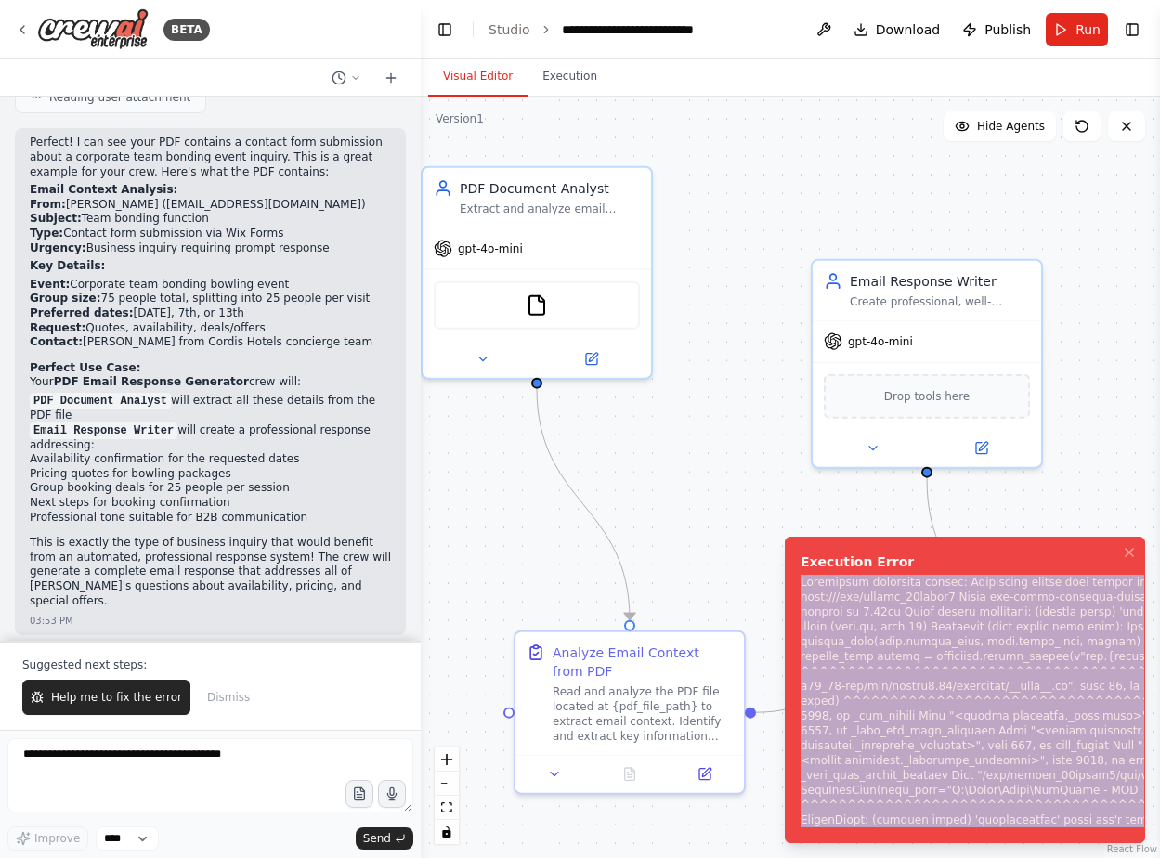
click at [485, 67] on button "Visual Editor" at bounding box center [477, 77] width 99 height 39
click at [573, 355] on button at bounding box center [591, 356] width 105 height 22
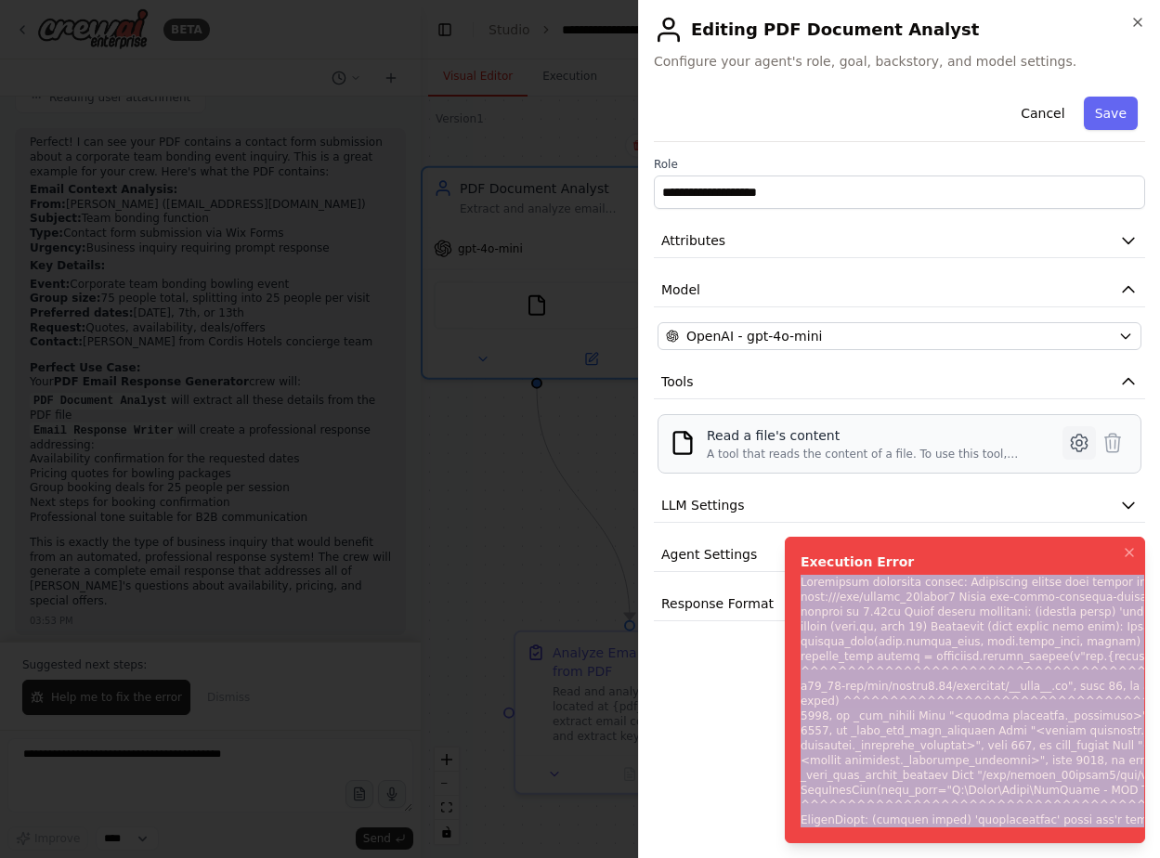
click at [1071, 445] on icon at bounding box center [1079, 443] width 16 height 17
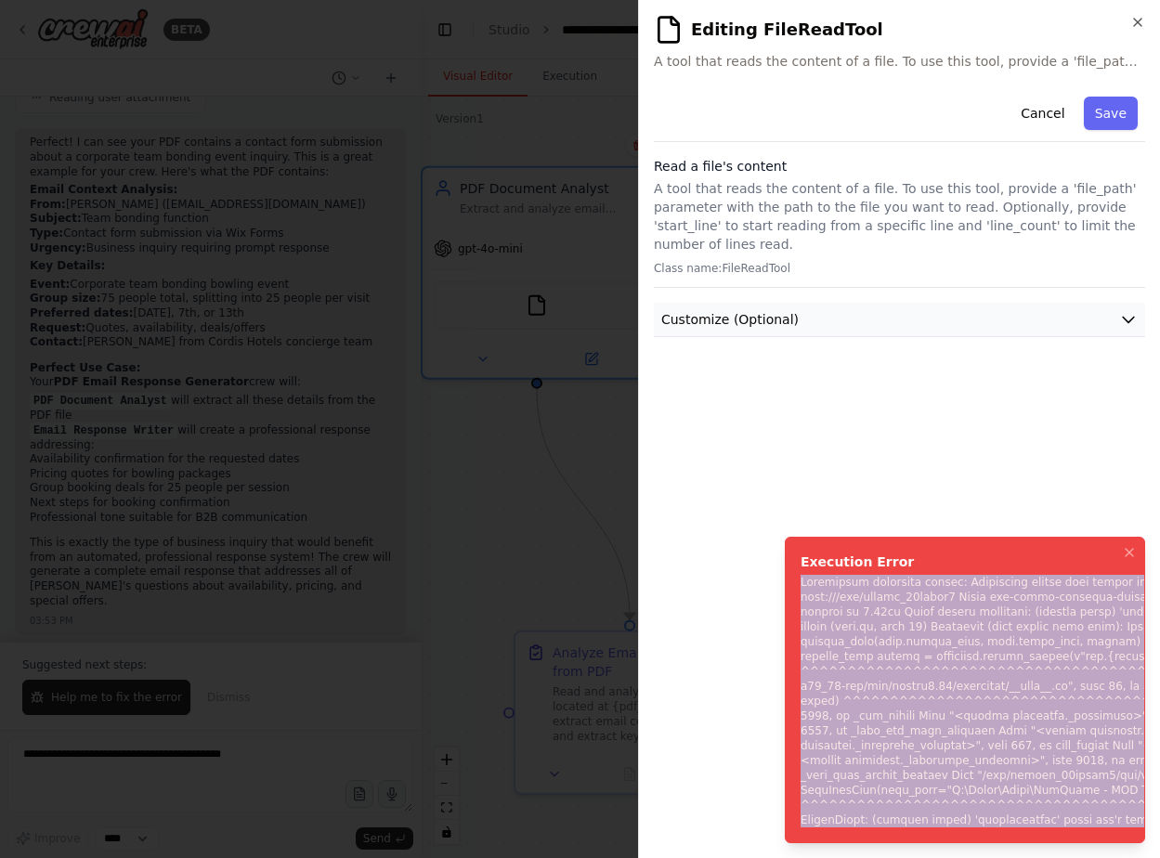
click at [797, 316] on button "Customize (Optional)" at bounding box center [899, 320] width 491 height 34
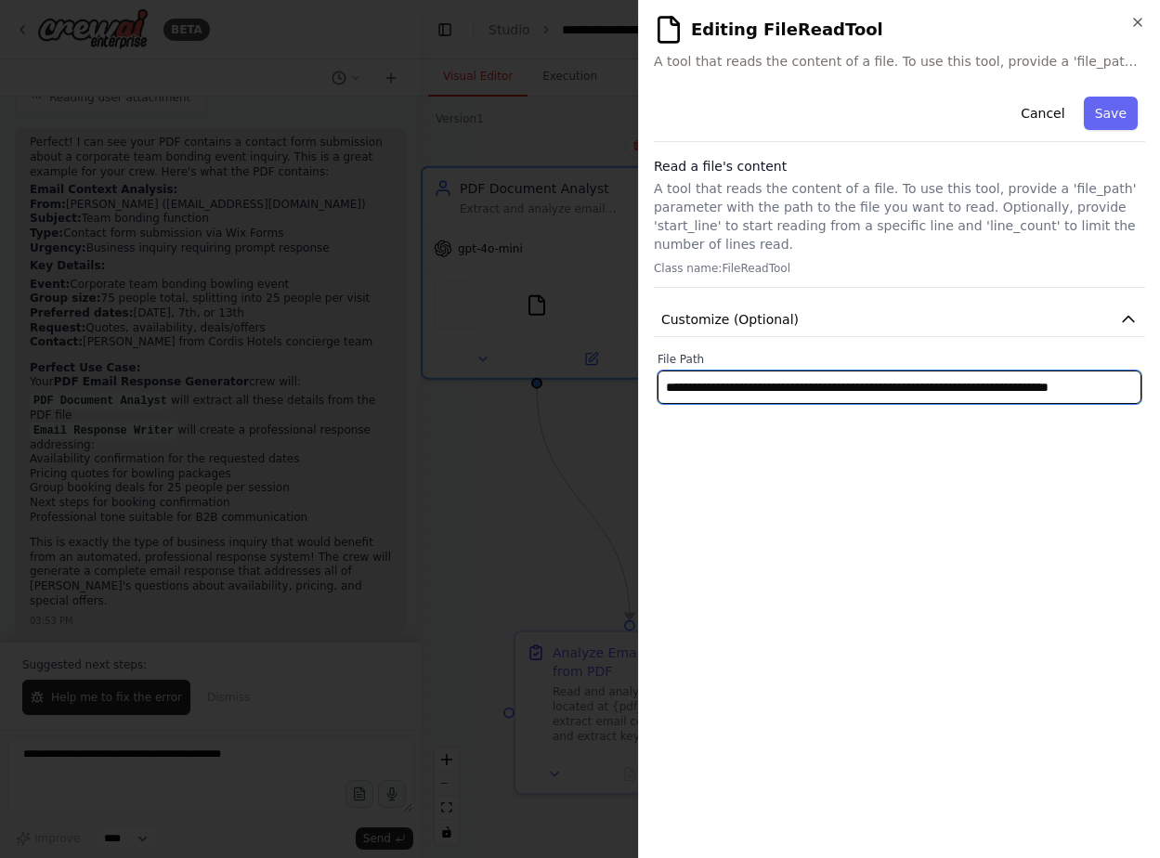
click at [680, 371] on input "**********" at bounding box center [900, 387] width 484 height 33
type input "**********"
click at [1120, 119] on button "Save" at bounding box center [1111, 113] width 54 height 33
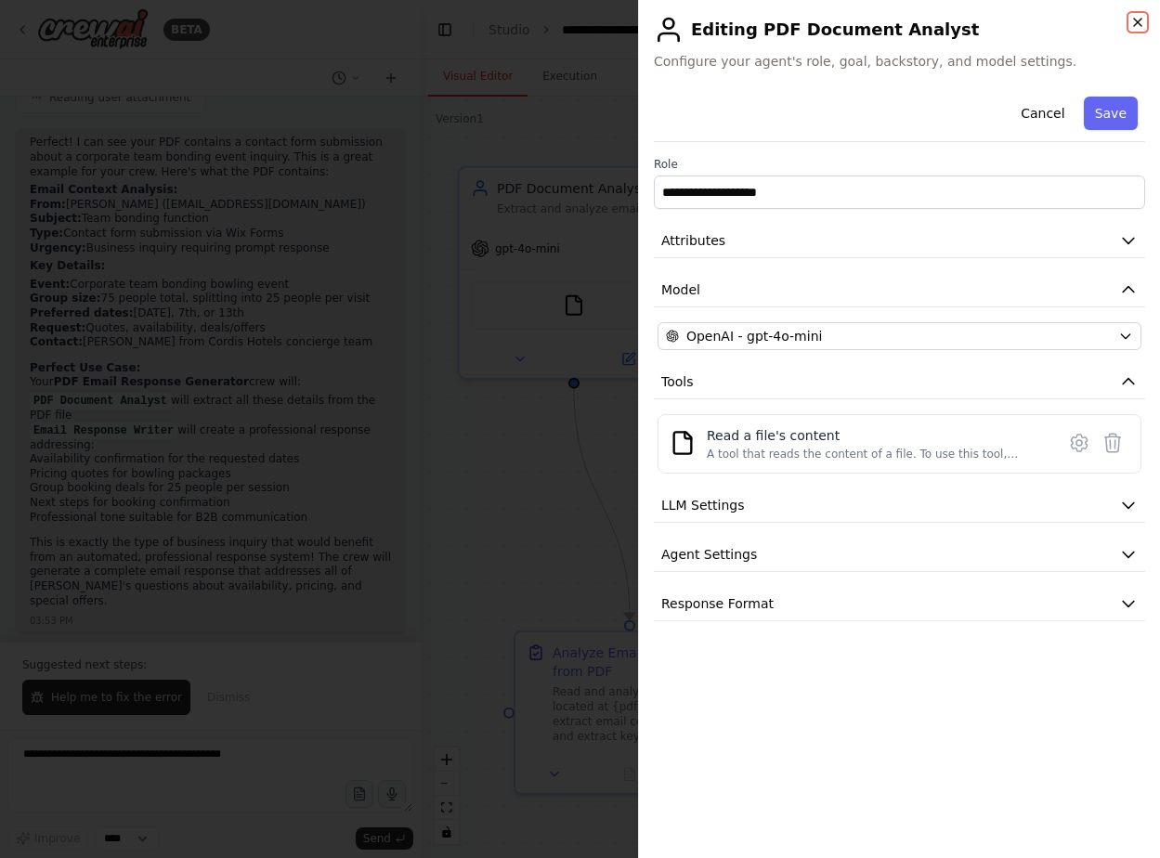
click at [1132, 27] on icon "button" at bounding box center [1137, 22] width 15 height 15
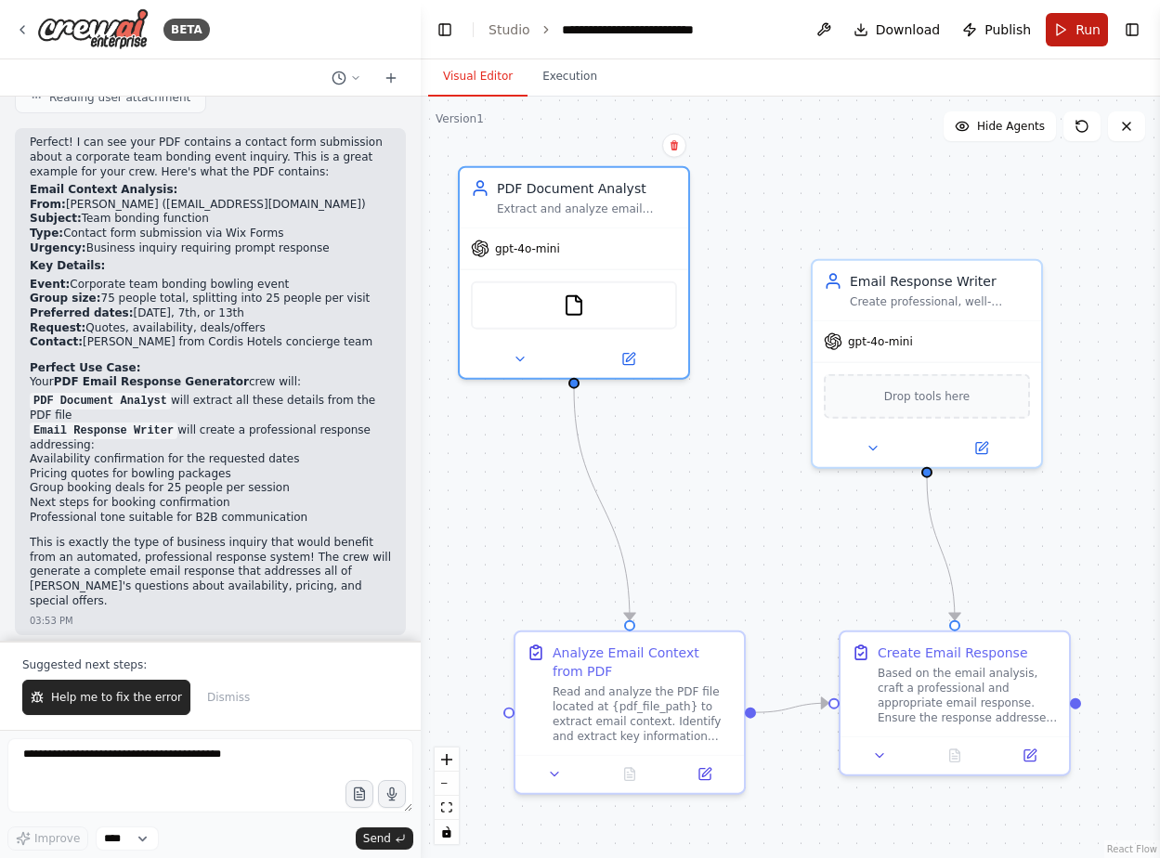
click at [1078, 32] on span "Run" at bounding box center [1088, 29] width 25 height 19
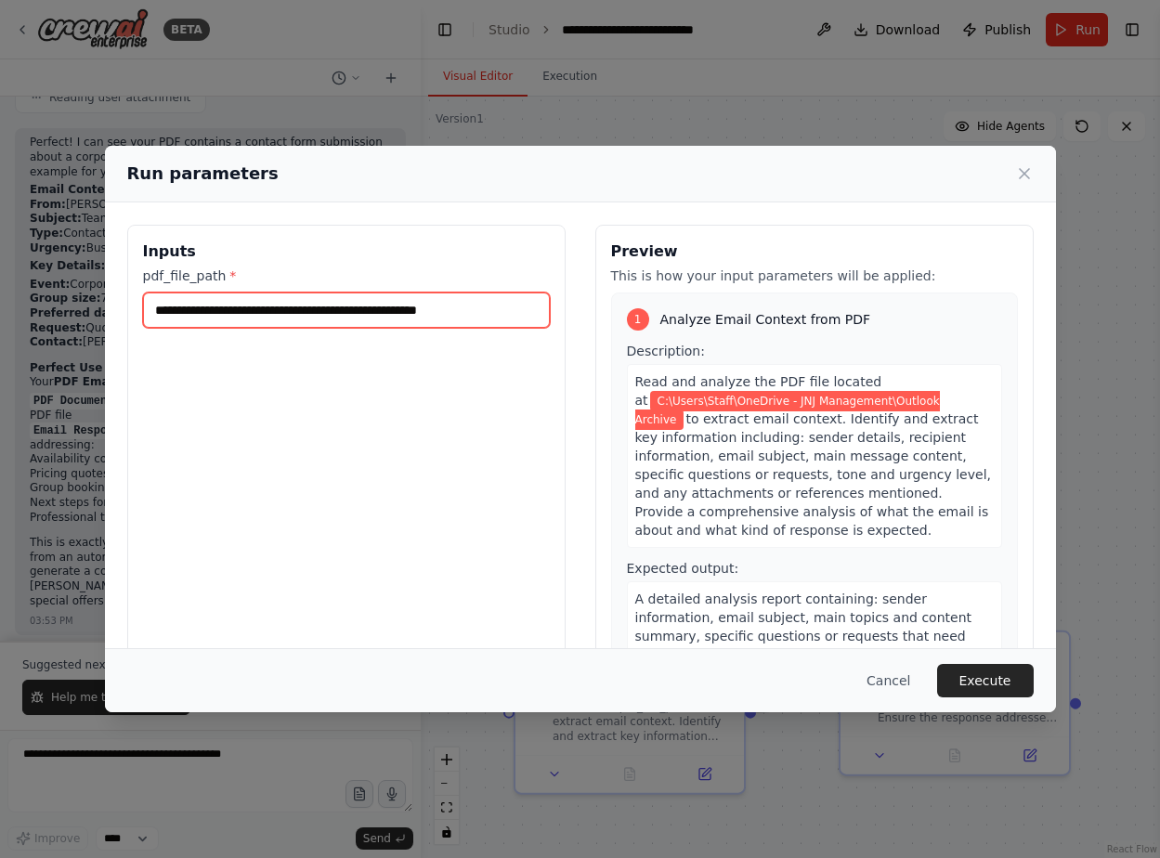
click at [173, 311] on input "**********" at bounding box center [346, 310] width 407 height 35
type input "**********"
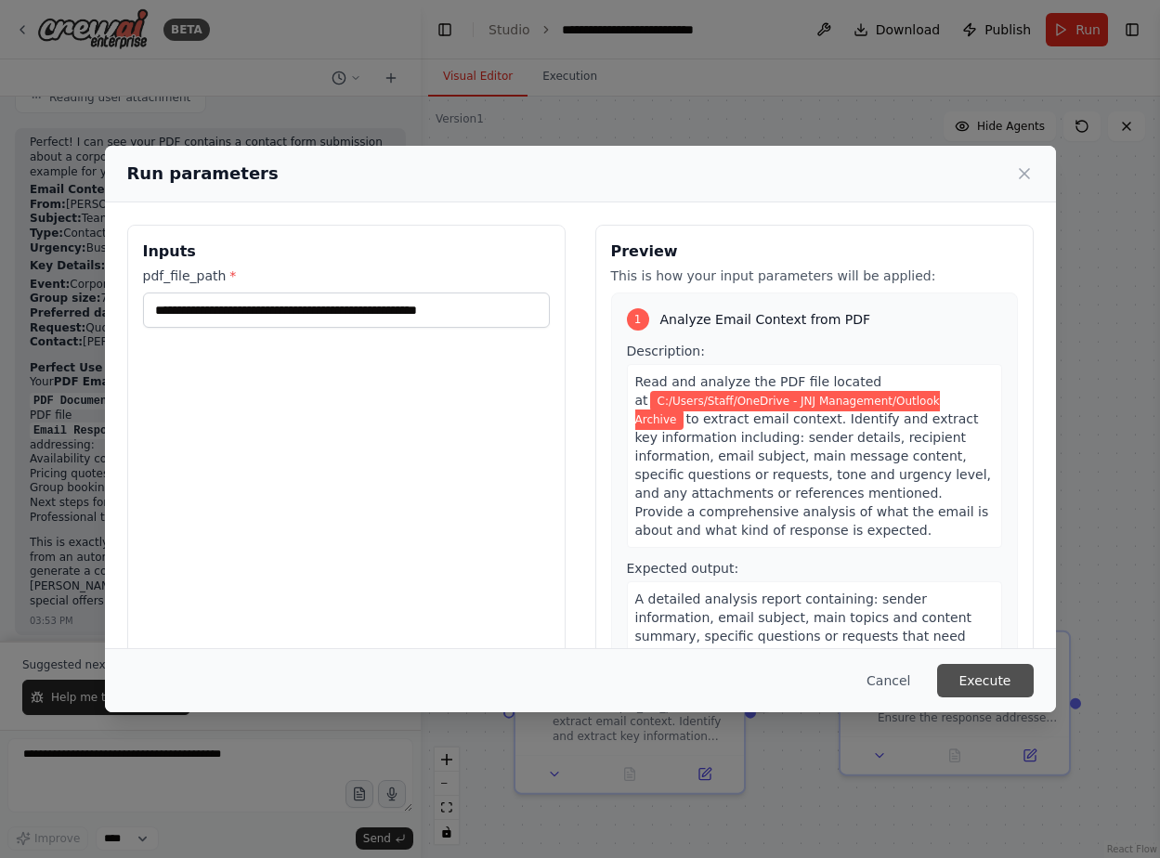
click at [1026, 685] on button "Execute" at bounding box center [985, 680] width 97 height 33
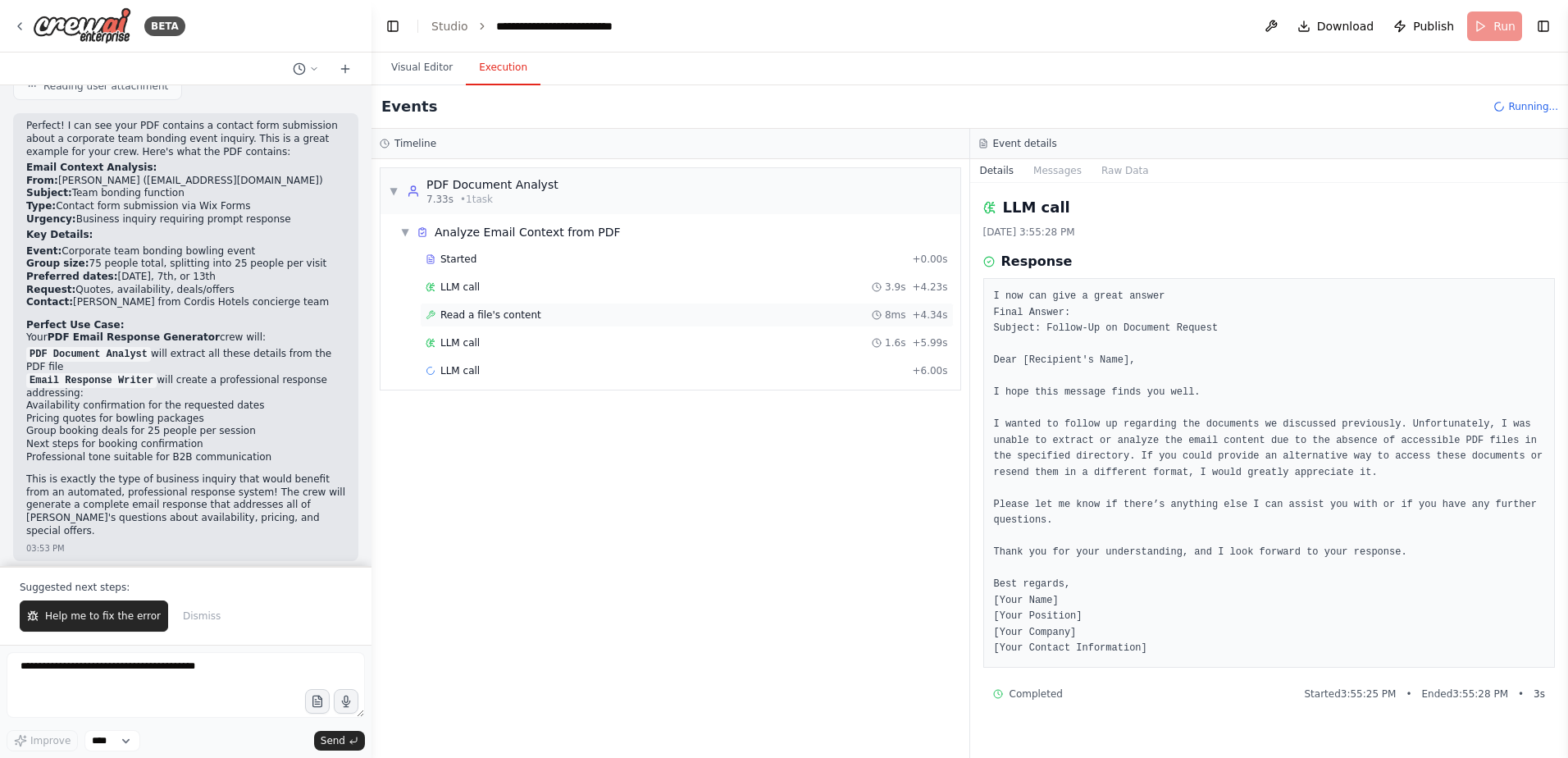
click at [535, 306] on div "Read a file's content 8ms + 4.34s" at bounding box center [687, 315] width 534 height 25
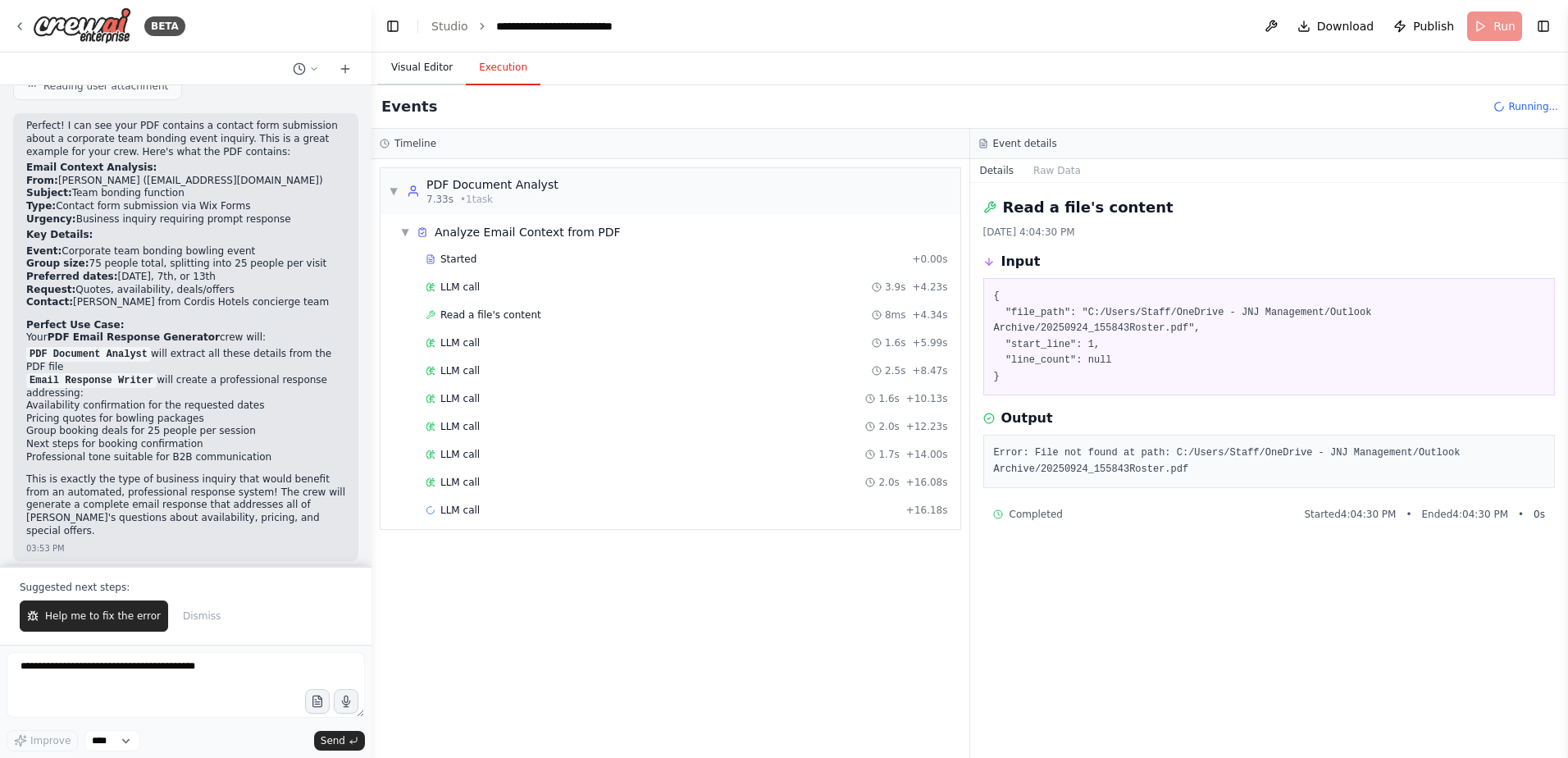
click at [420, 72] on button "Visual Editor" at bounding box center [421, 68] width 87 height 34
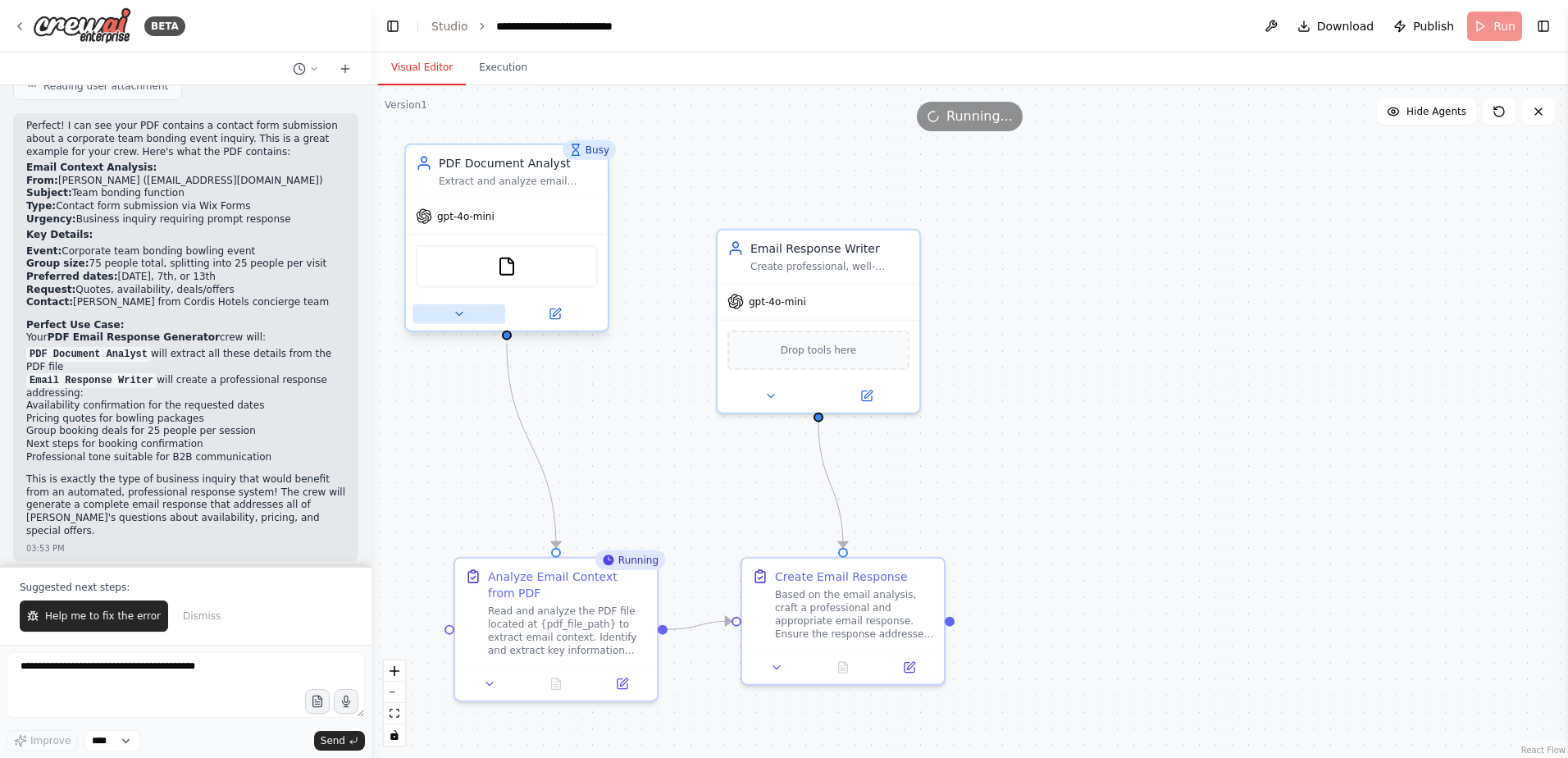
click at [479, 308] on button at bounding box center [458, 315] width 93 height 19
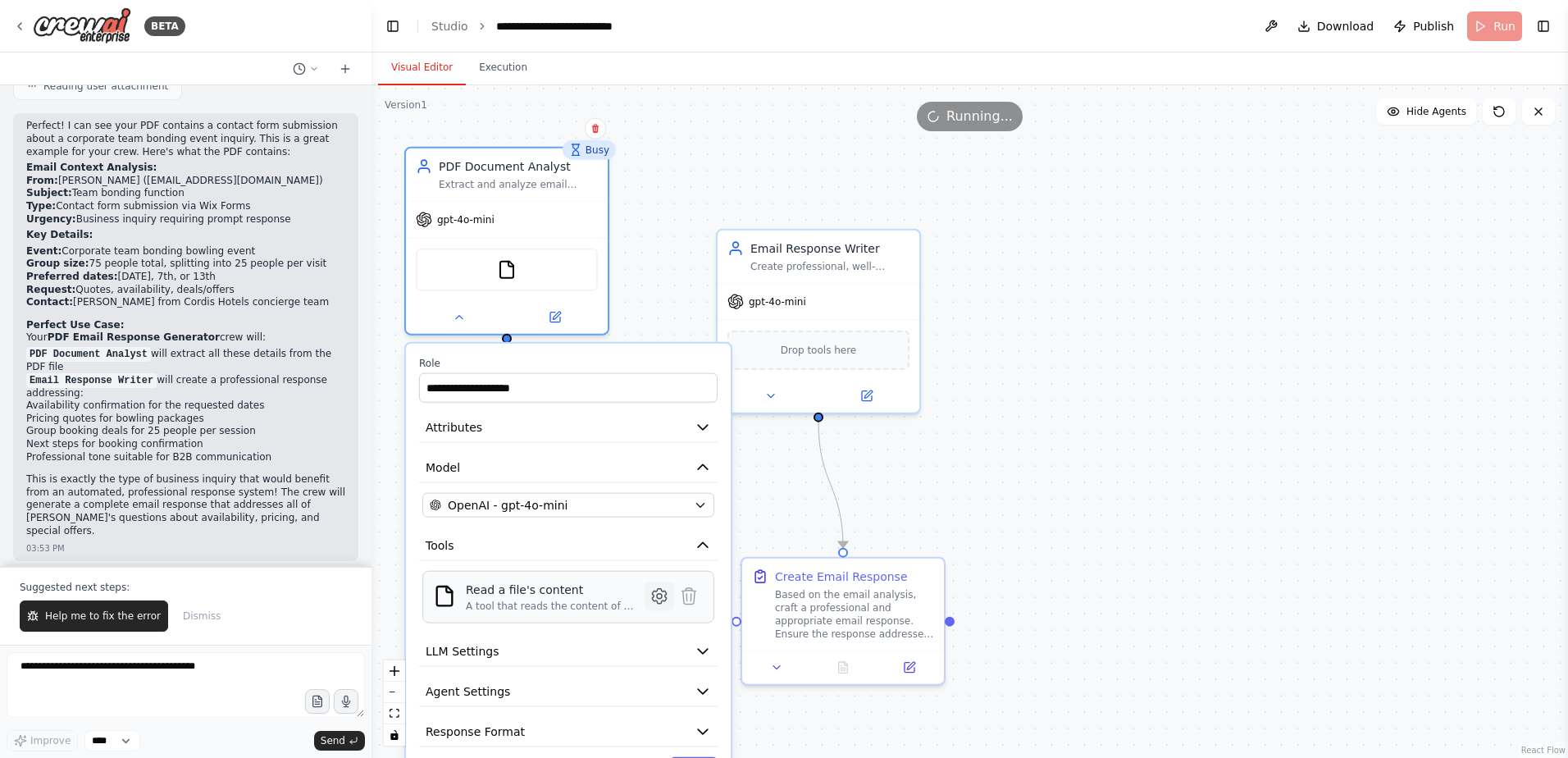
click at [663, 606] on button at bounding box center [659, 596] width 29 height 29
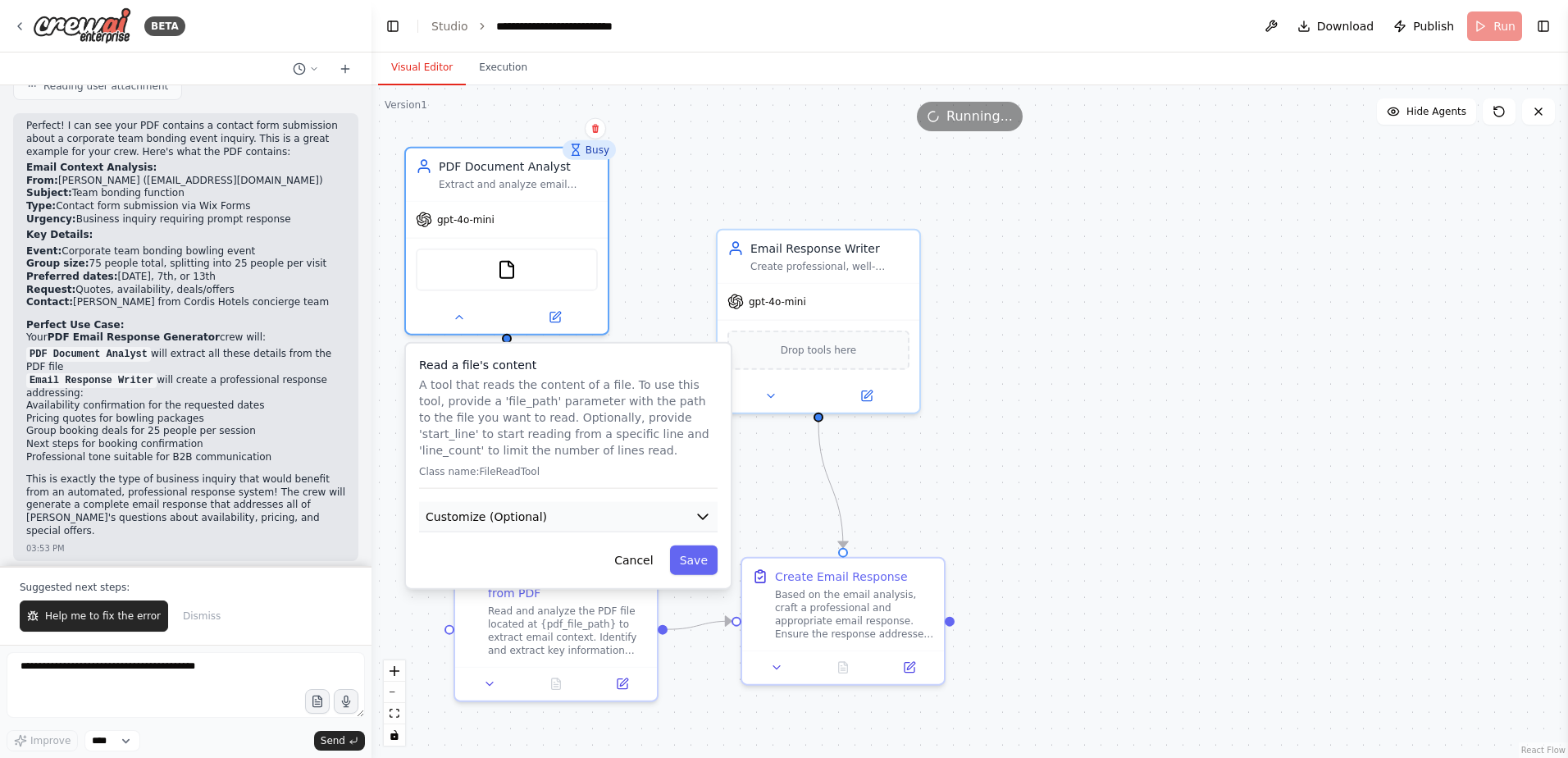
click at [633, 530] on button "Customize (Optional)" at bounding box center [569, 517] width 298 height 30
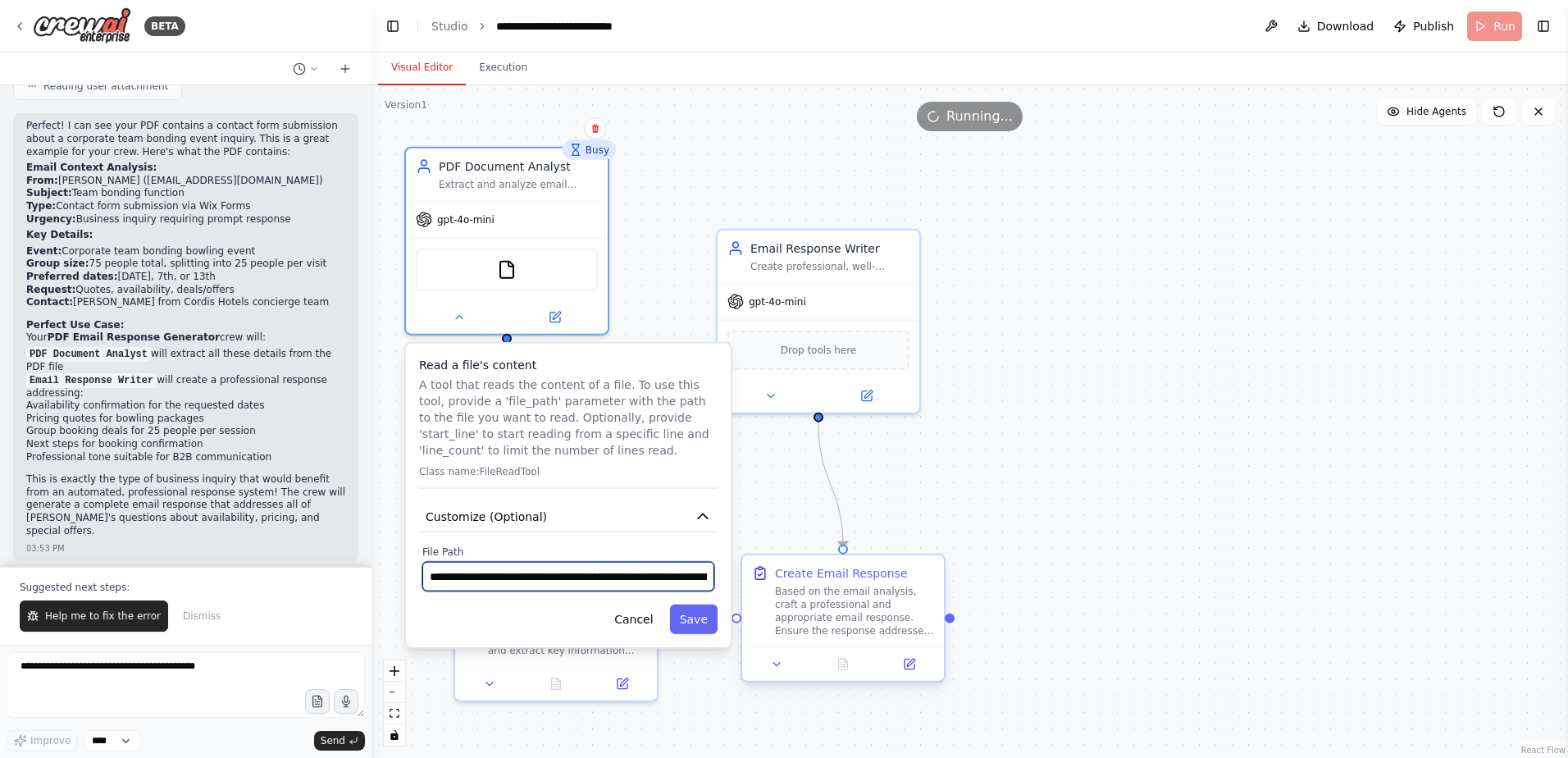
scroll to position [0, 176]
drag, startPoint x: 672, startPoint y: 584, endPoint x: 776, endPoint y: 587, distance: 104.0
click at [776, 587] on div "**********" at bounding box center [969, 483] width 1196 height 673
drag, startPoint x: 562, startPoint y: 579, endPoint x: 715, endPoint y: 588, distance: 153.3
click at [715, 588] on div "**********" at bounding box center [569, 569] width 298 height 46
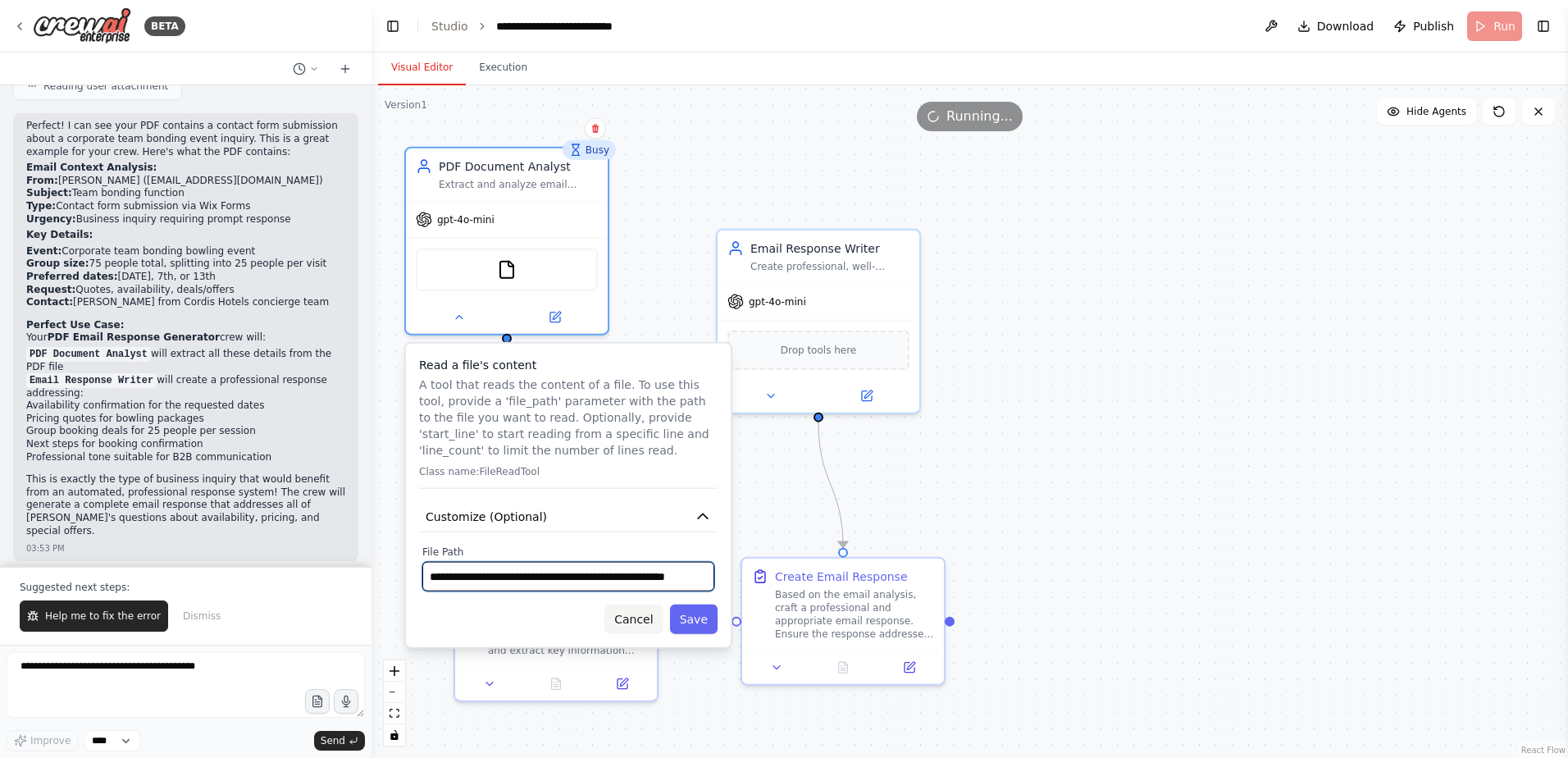
scroll to position [0, 33]
type input "**********"
click at [697, 625] on button "Save" at bounding box center [694, 619] width 48 height 29
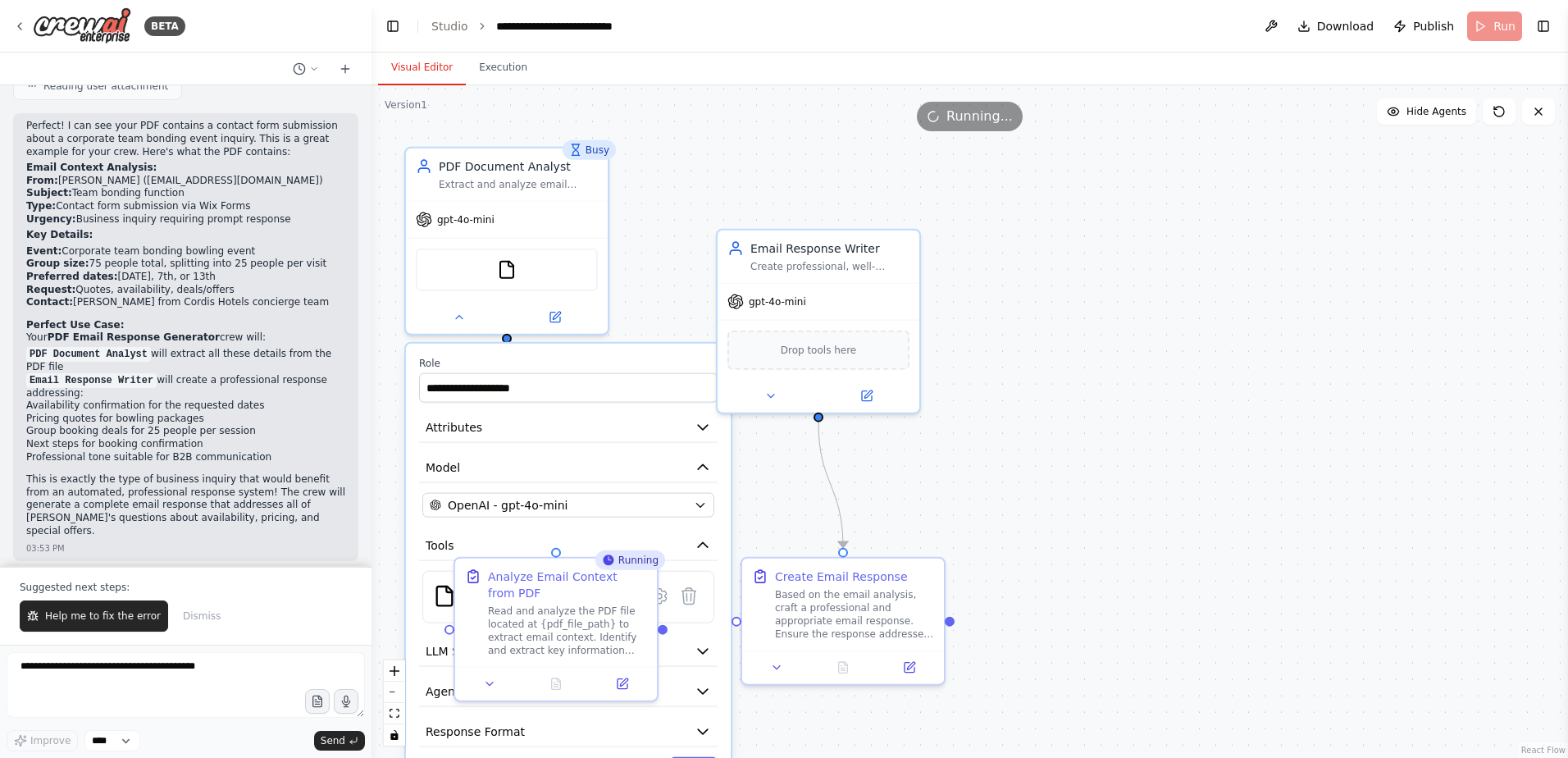
click at [662, 277] on div ".deletable-edge-delete-btn { width: 20px; height: 20px; border: 0px solid #ffff…" at bounding box center [969, 422] width 1196 height 673
click at [495, 70] on button "Execution" at bounding box center [503, 68] width 75 height 34
click at [429, 56] on button "Visual Editor" at bounding box center [421, 68] width 87 height 34
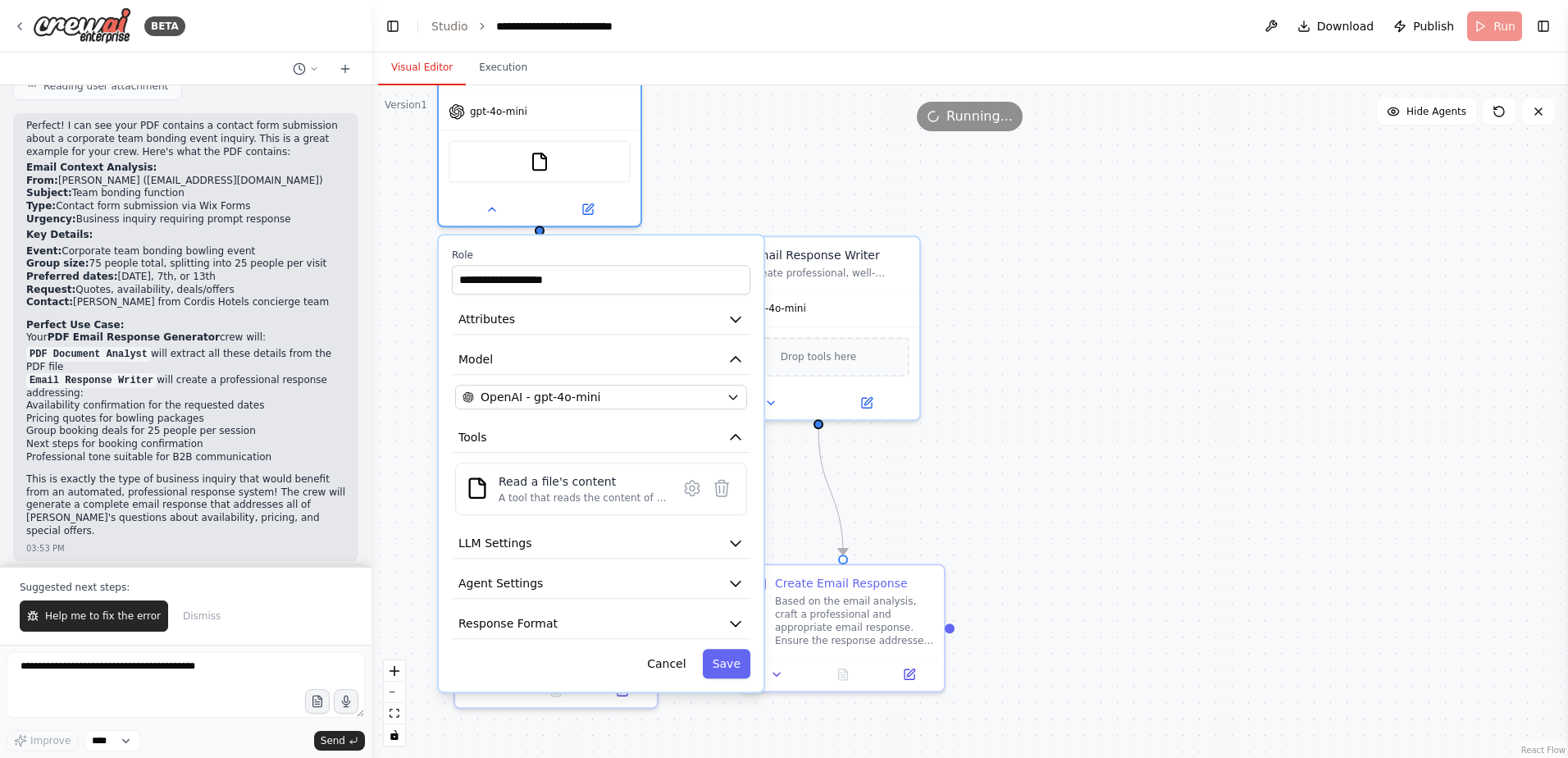
drag, startPoint x: 509, startPoint y: 209, endPoint x: 567, endPoint y: 85, distance: 136.9
click at [567, 85] on div "Visual Editor Execution Version 1 Show Tools Hide Agents .deletable-edge-delete…" at bounding box center [969, 405] width 1196 height 706
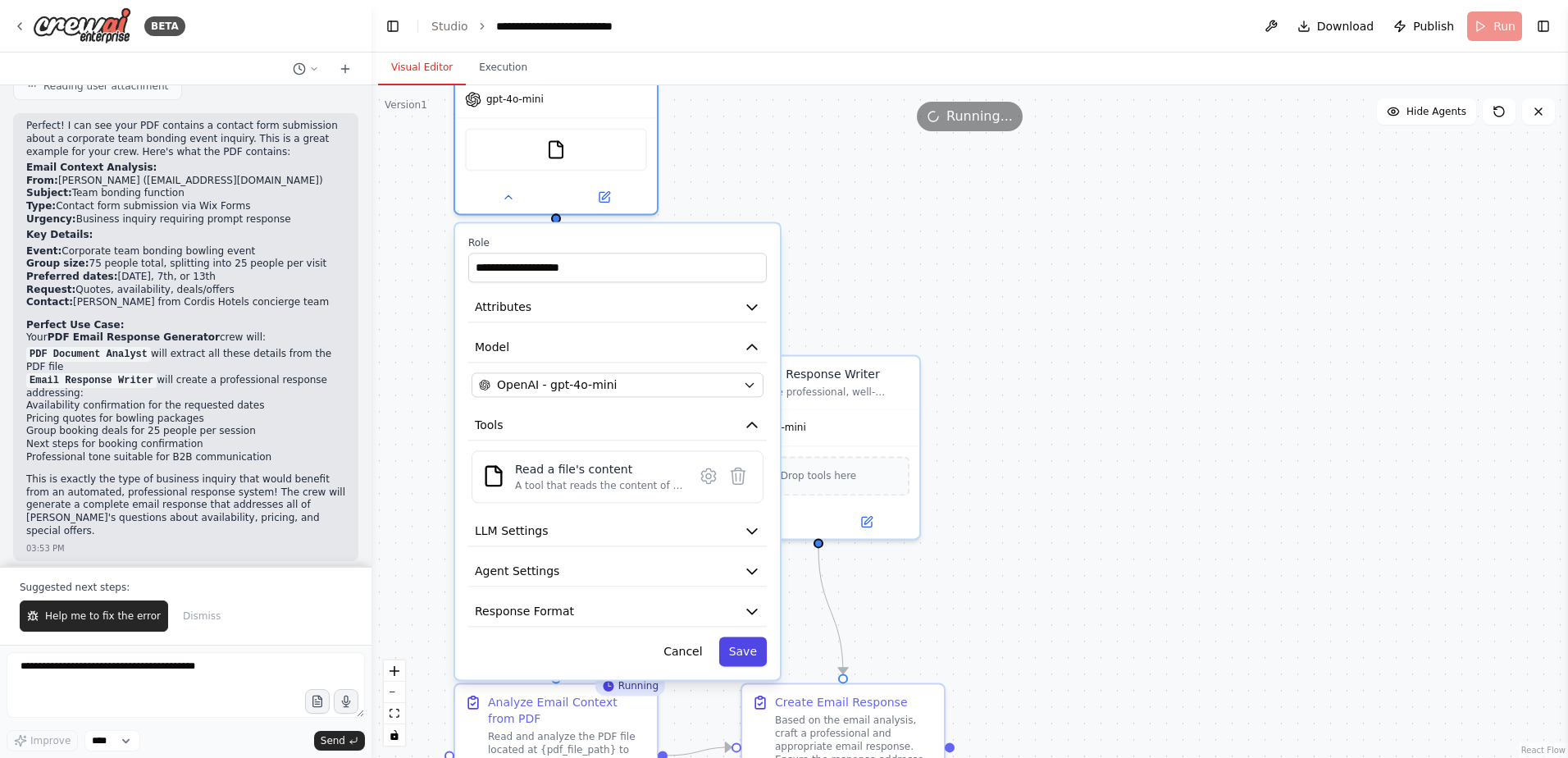
click at [763, 654] on button "Save" at bounding box center [743, 651] width 48 height 29
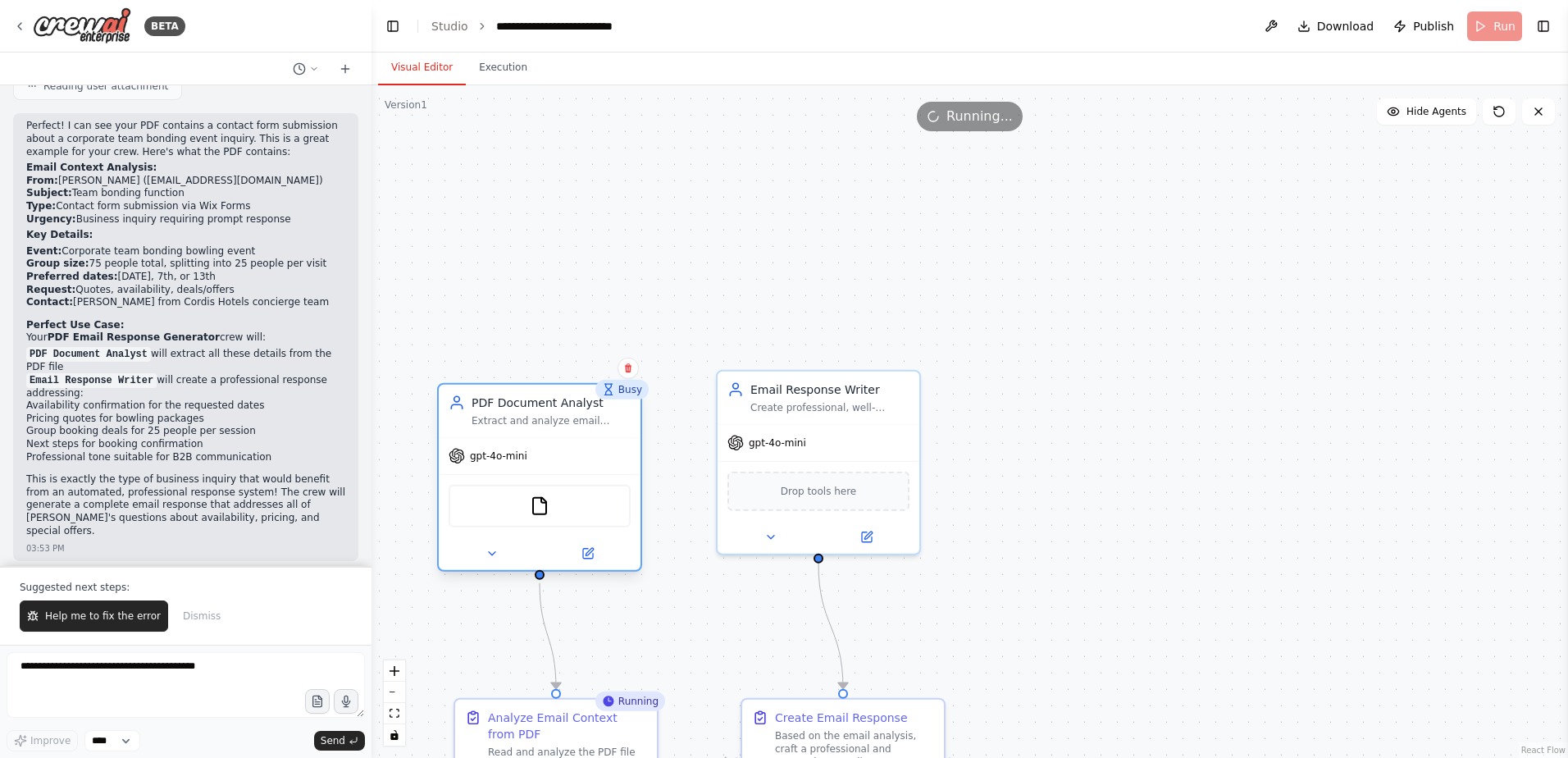
drag, startPoint x: 593, startPoint y: 96, endPoint x: 575, endPoint y: 460, distance: 364.4
click at [575, 460] on div "gpt-4o-mini" at bounding box center [539, 456] width 201 height 36
click at [507, 67] on button "Execution" at bounding box center [503, 68] width 75 height 34
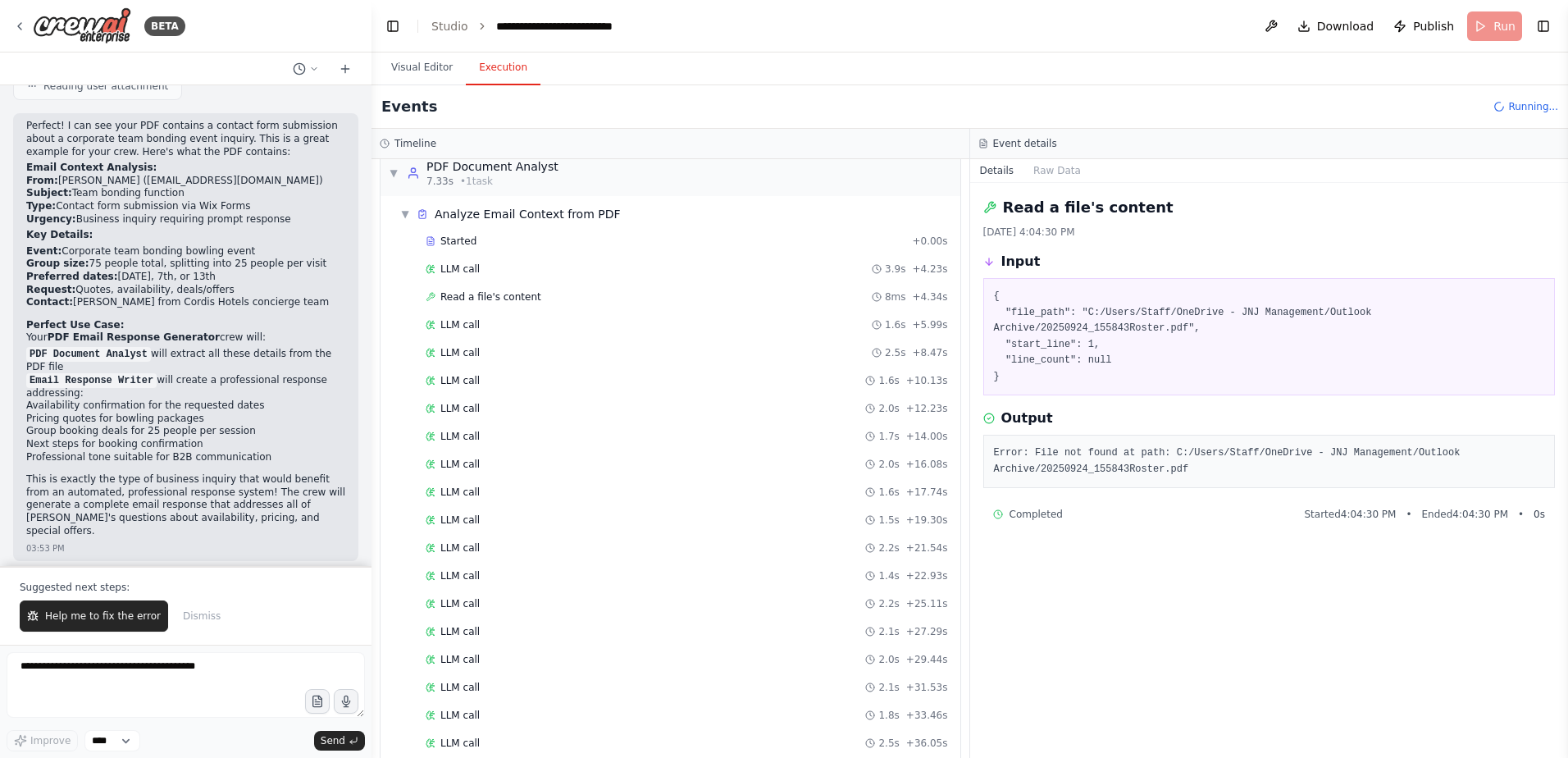
scroll to position [15, 0]
drag, startPoint x: 759, startPoint y: 680, endPoint x: 713, endPoint y: 753, distance: 86.3
click at [759, 686] on div "LLM call 2.1s + 31.53s" at bounding box center [687, 691] width 534 height 25
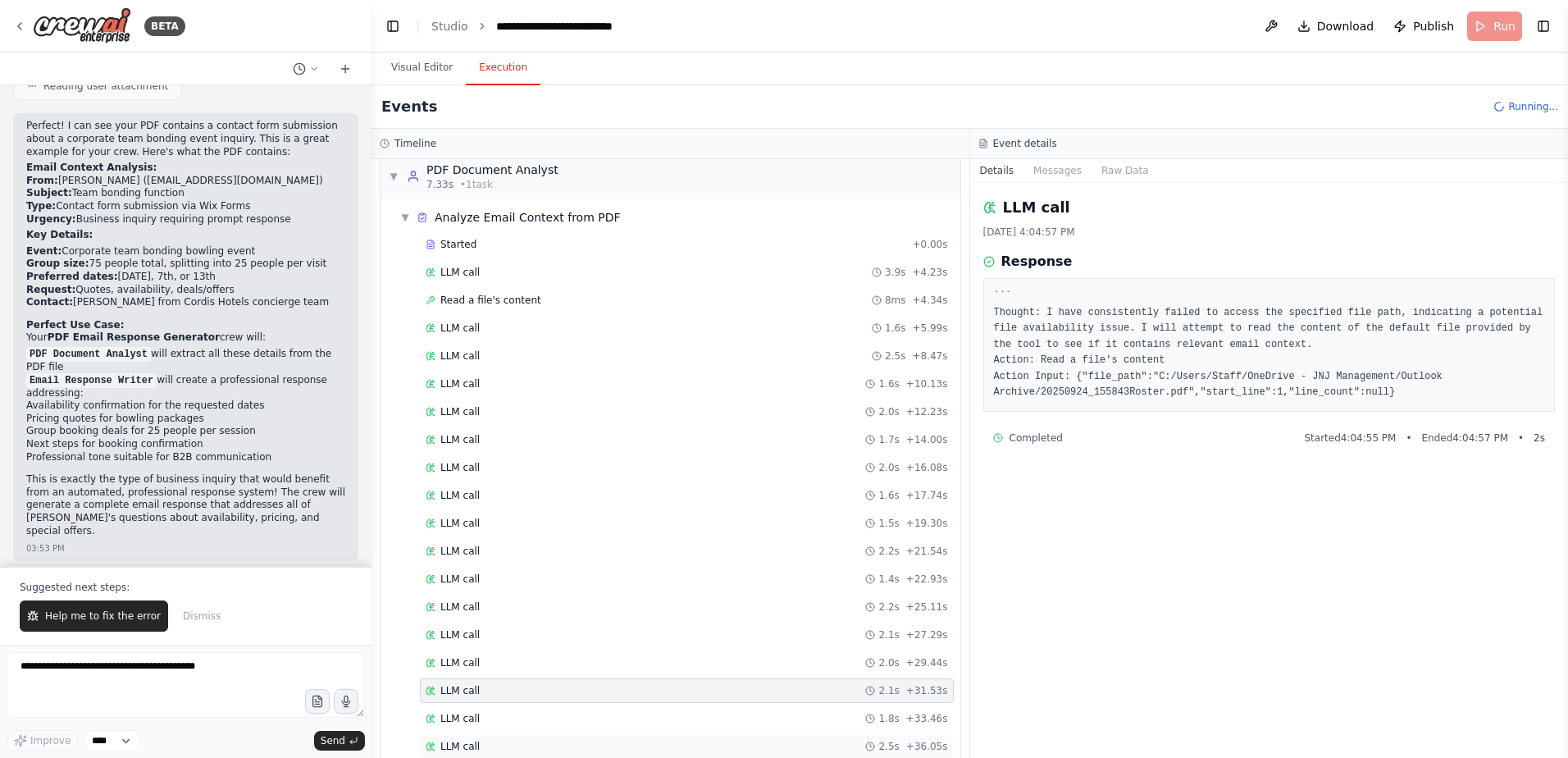
click at [713, 751] on div "LLM call 2.5s + 36.05s" at bounding box center [687, 747] width 523 height 13
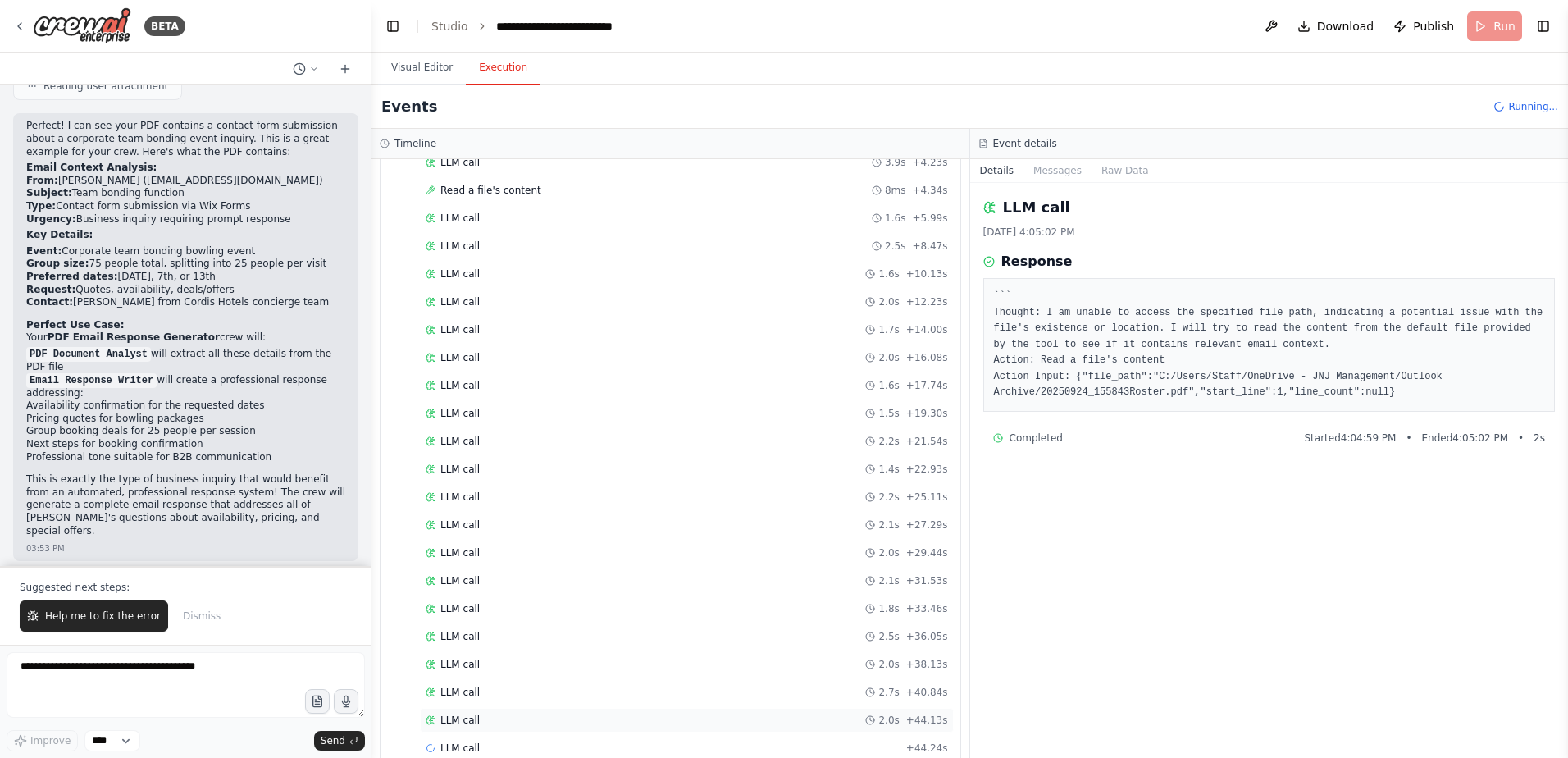
click at [690, 720] on div "LLM call 2.0s + 44.13s" at bounding box center [687, 720] width 523 height 13
click at [612, 720] on div "LLM call + 48.08s" at bounding box center [687, 720] width 523 height 13
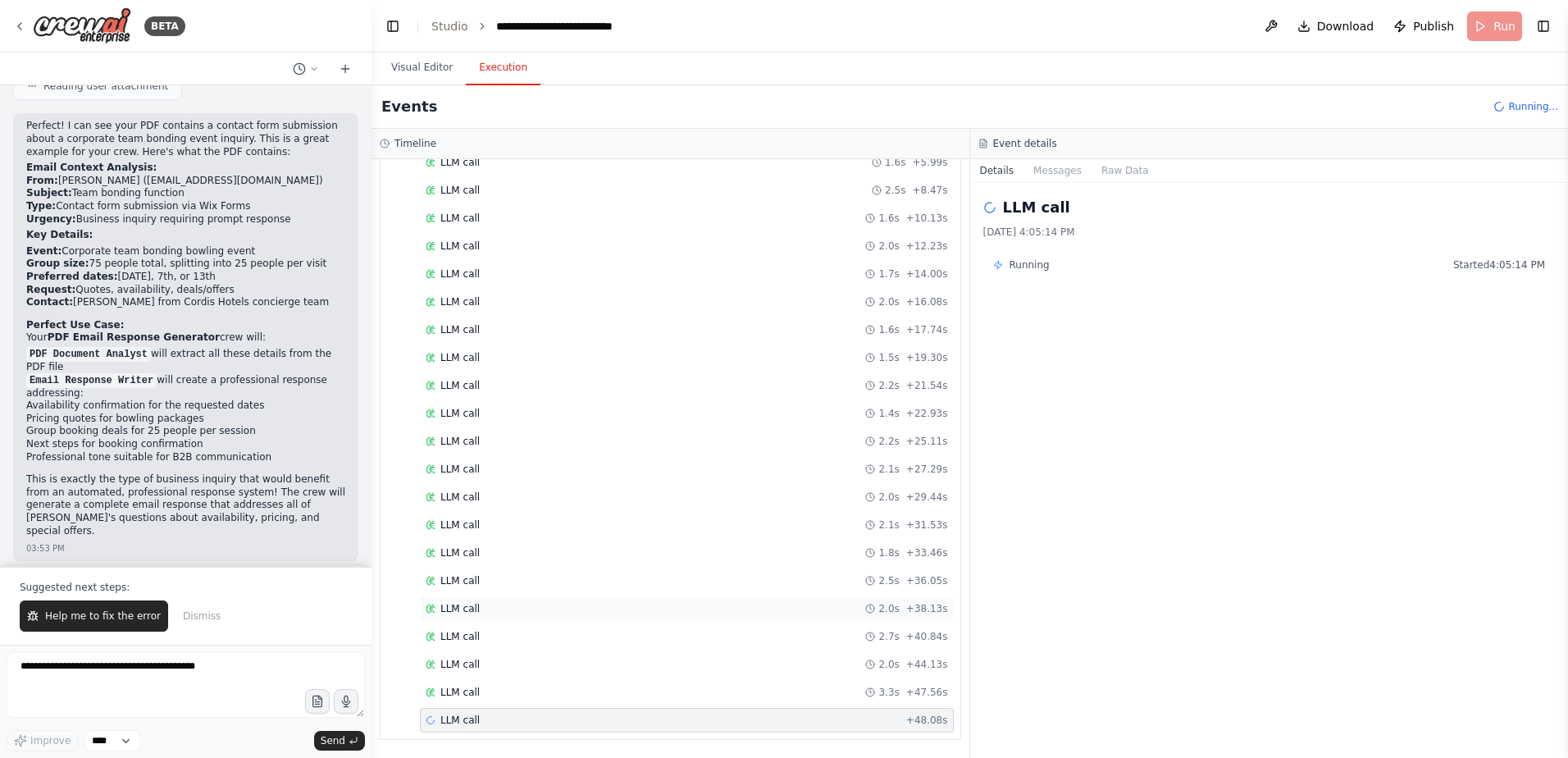
click at [630, 603] on div "LLM call 2.0s + 38.13s" at bounding box center [687, 609] width 523 height 13
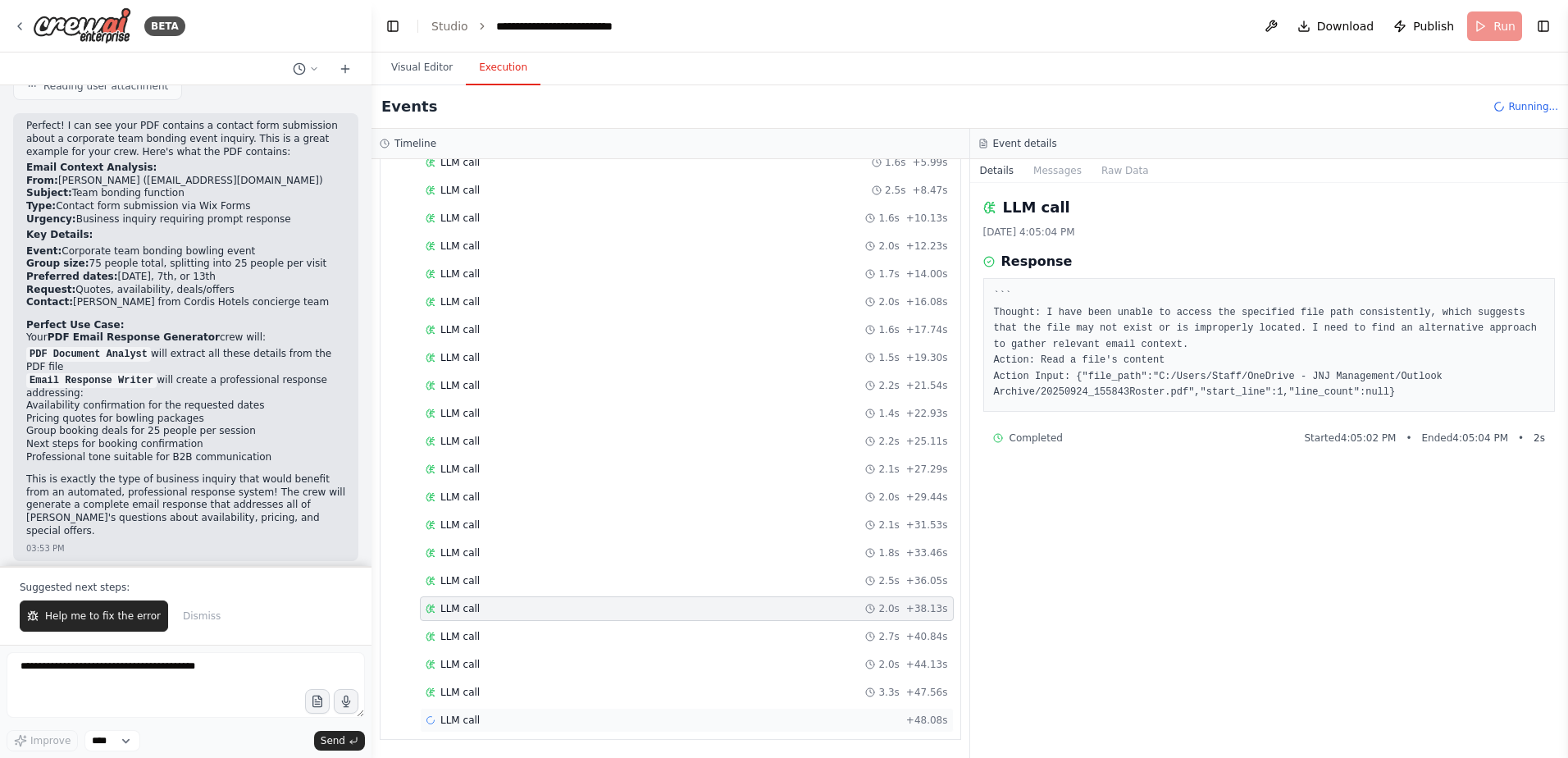
click at [608, 709] on div "LLM call + 48.08s" at bounding box center [687, 721] width 534 height 25
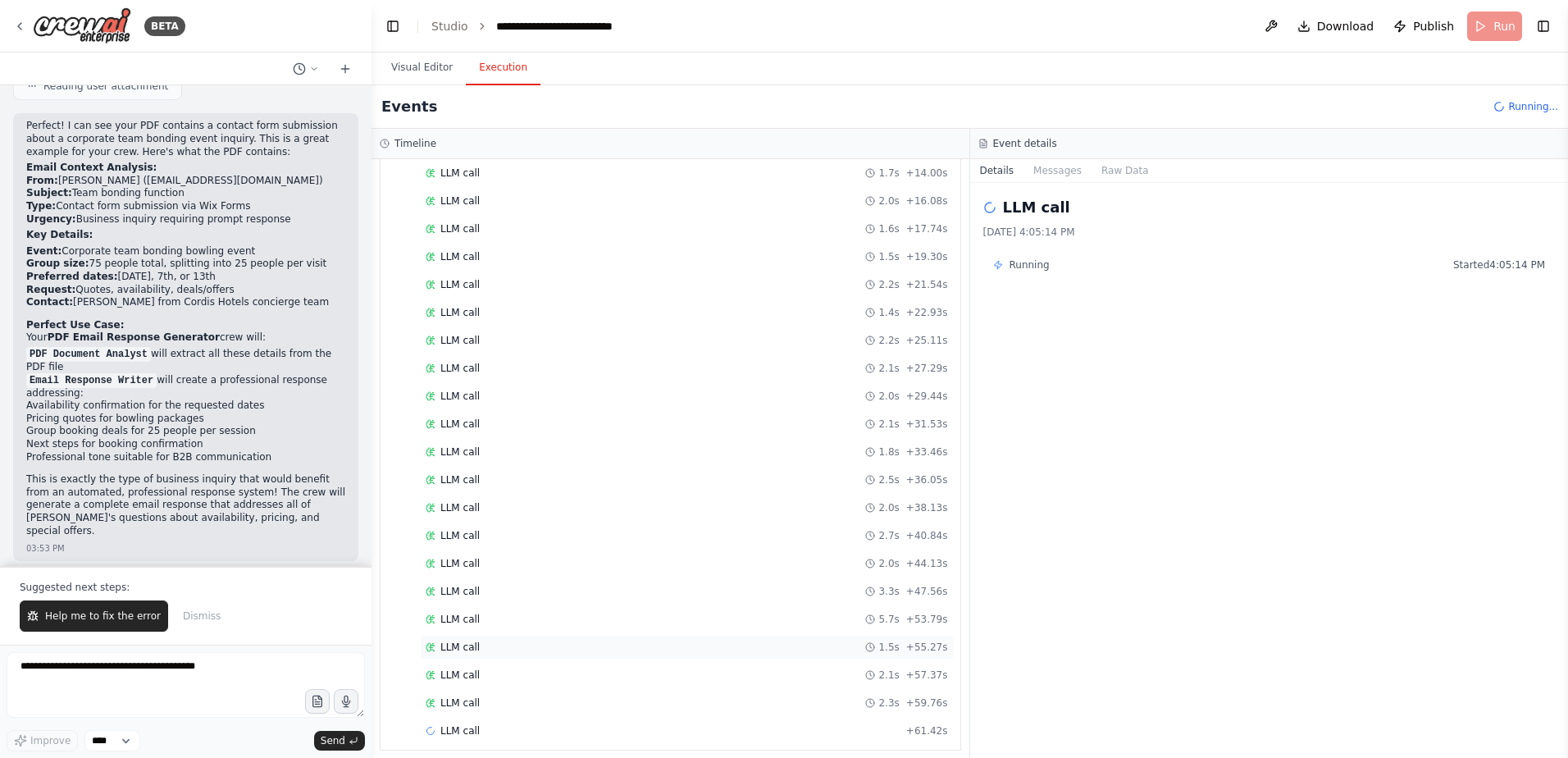
scroll to position [292, 0]
click at [600, 696] on div "LLM call 2.3s + 59.76s" at bounding box center [687, 693] width 523 height 13
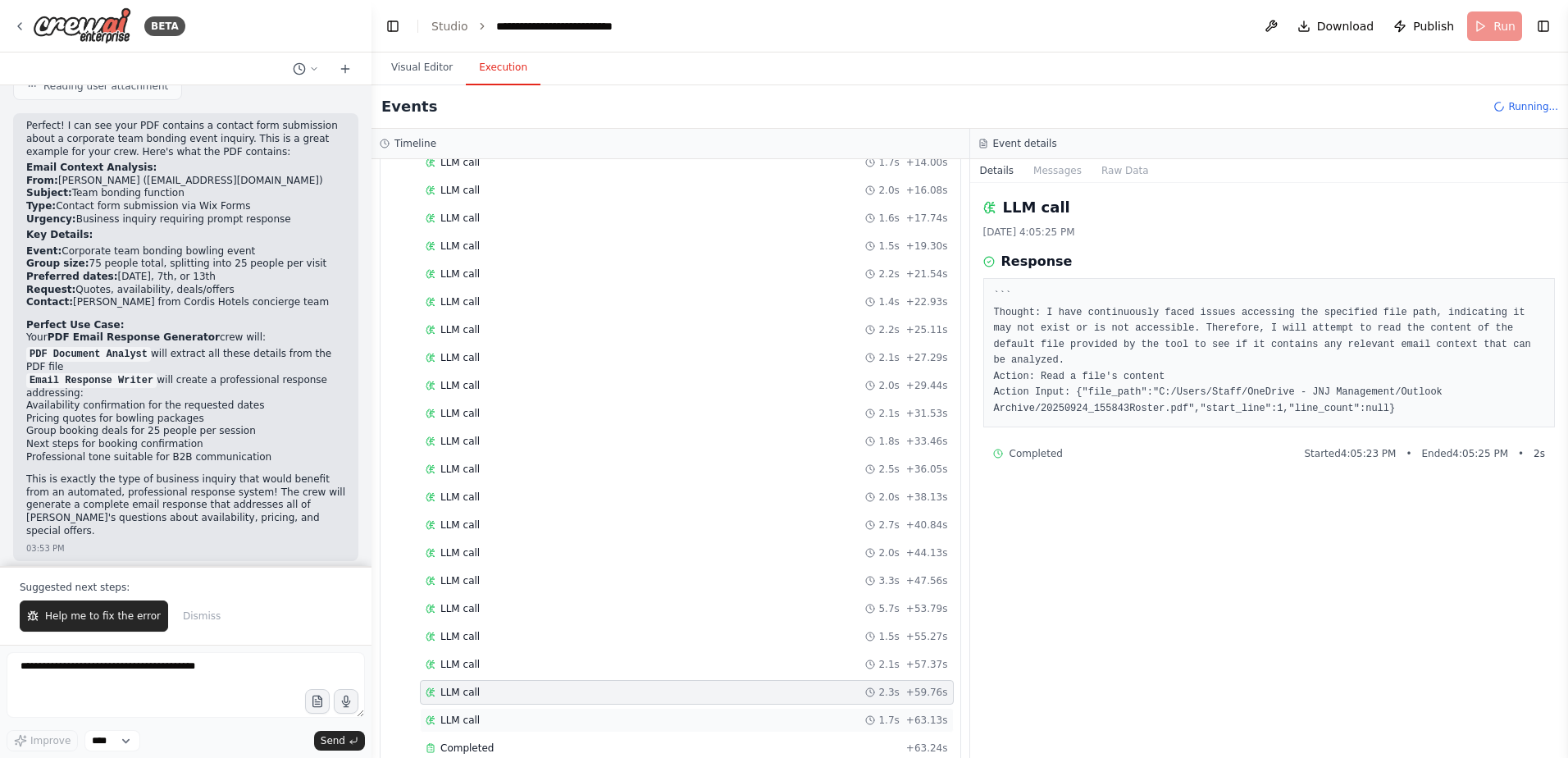
click at [595, 711] on div "LLM call 1.7s + 63.13s" at bounding box center [687, 721] width 534 height 25
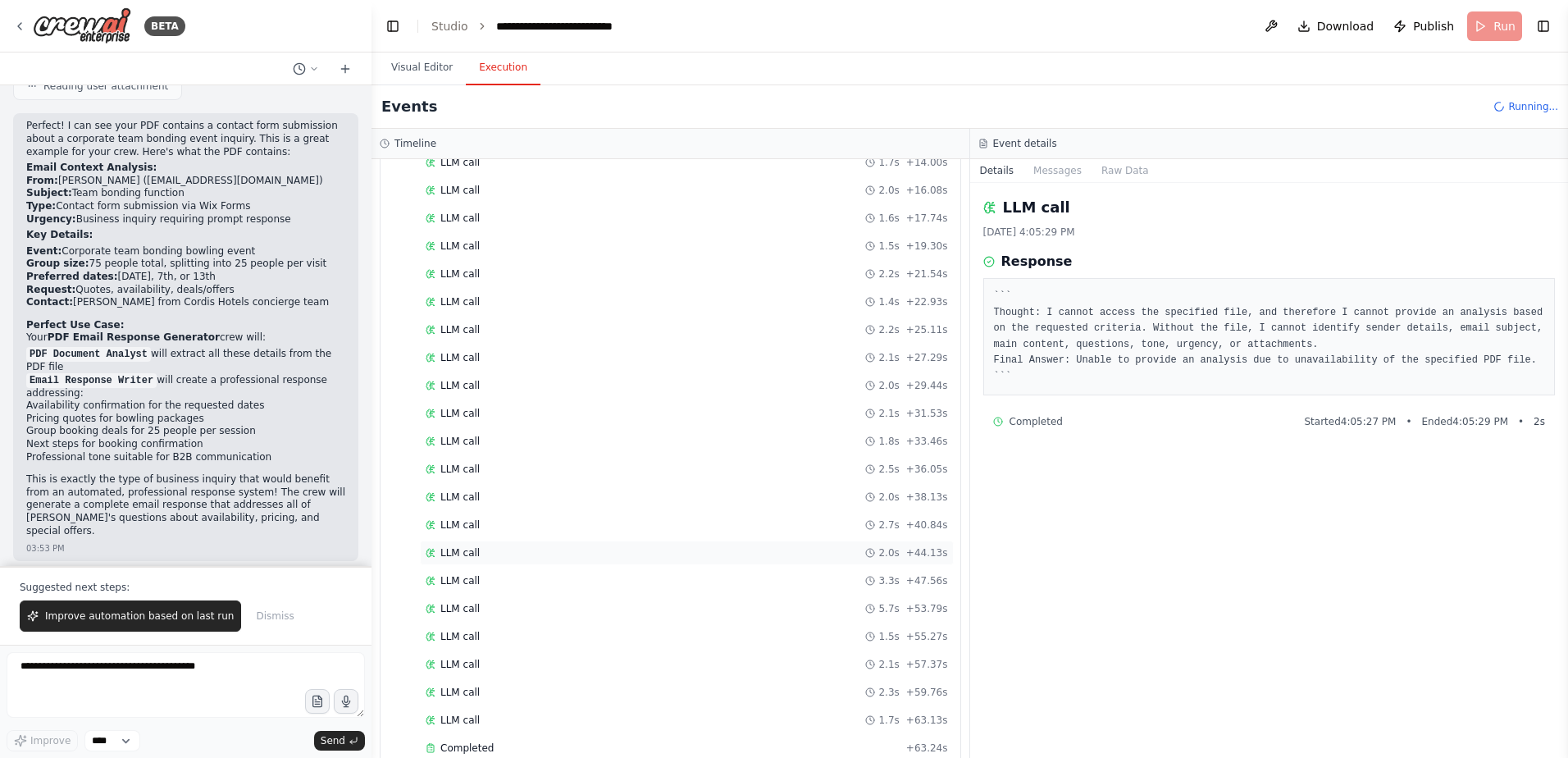
click at [675, 548] on div "LLM call 2.0s + 44.13s" at bounding box center [687, 553] width 523 height 13
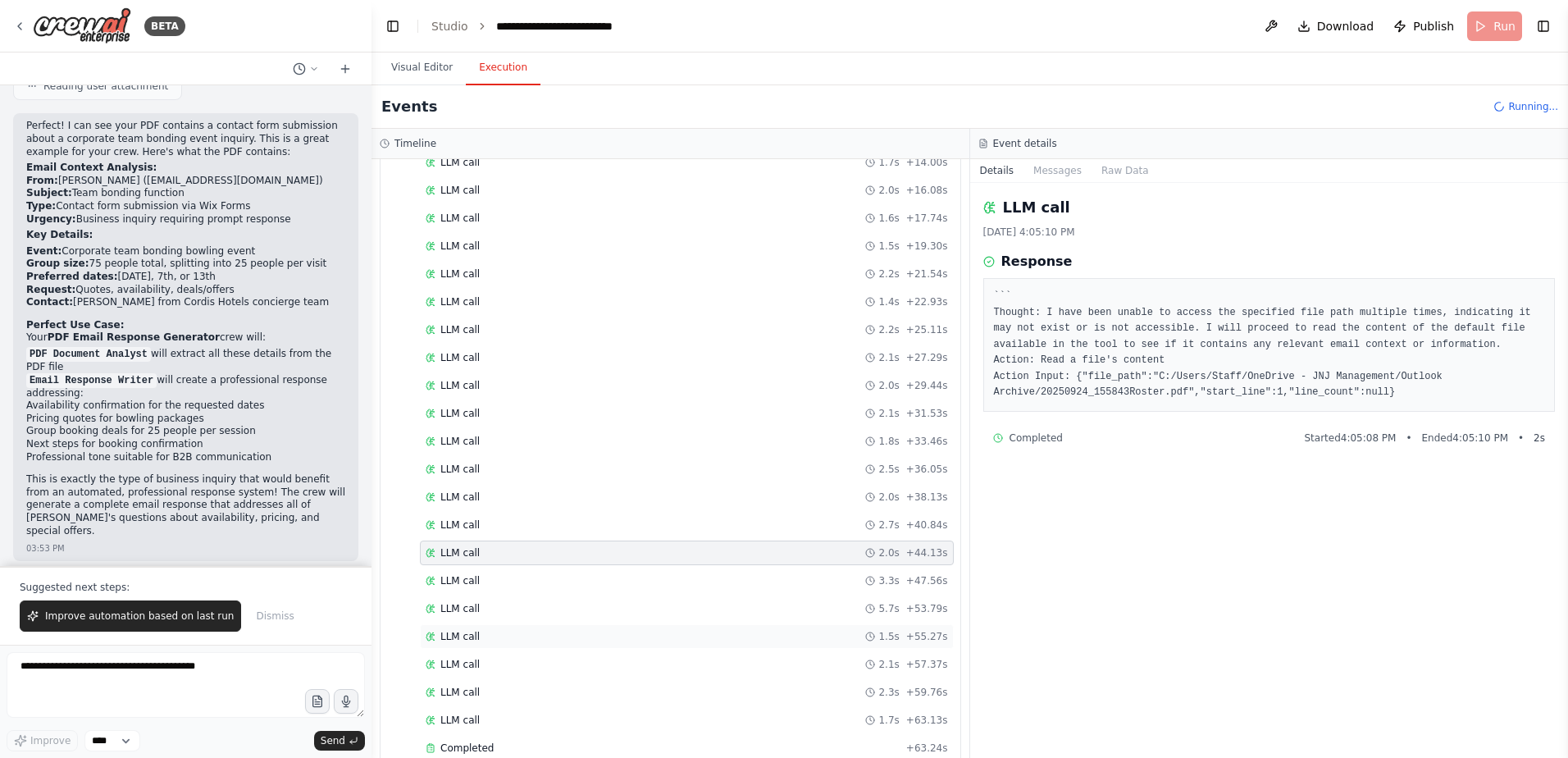
click at [621, 632] on div "LLM call 1.5s + 55.27s" at bounding box center [687, 636] width 523 height 13
click at [614, 693] on div "LLM call 2.3s + 59.76s" at bounding box center [687, 693] width 523 height 13
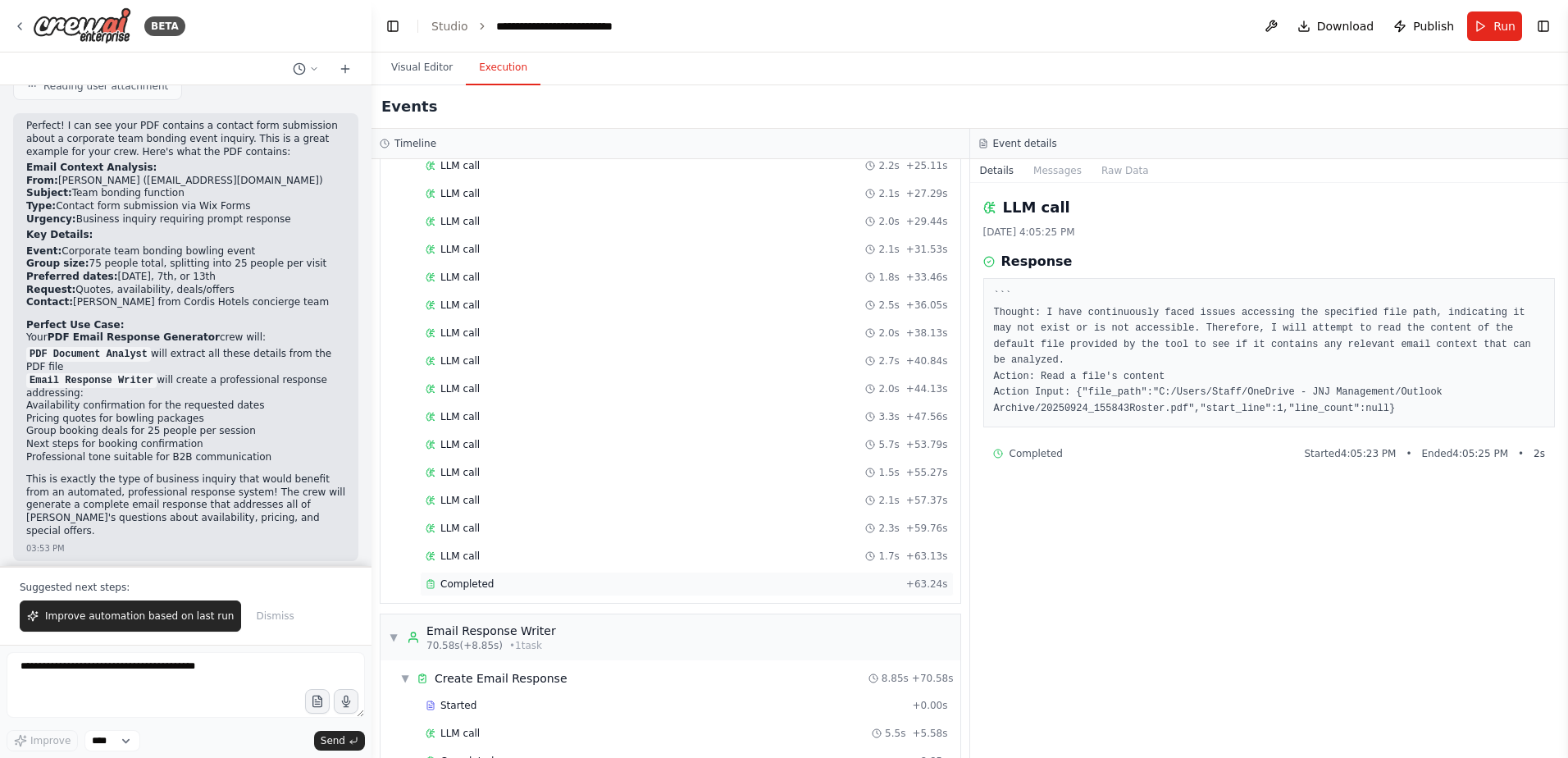
scroll to position [497, 0]
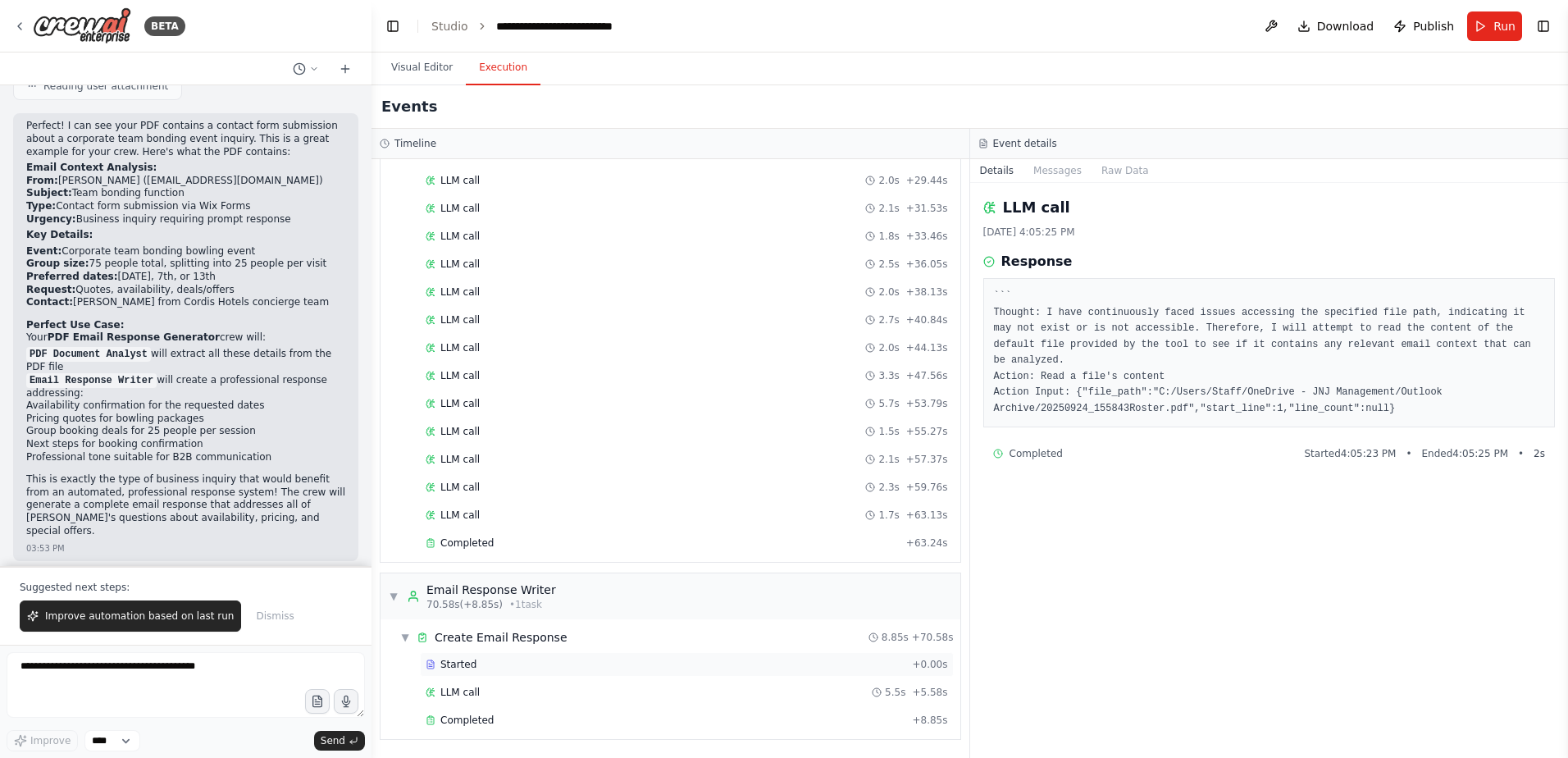
click at [587, 663] on div "Started" at bounding box center [665, 664] width 479 height 13
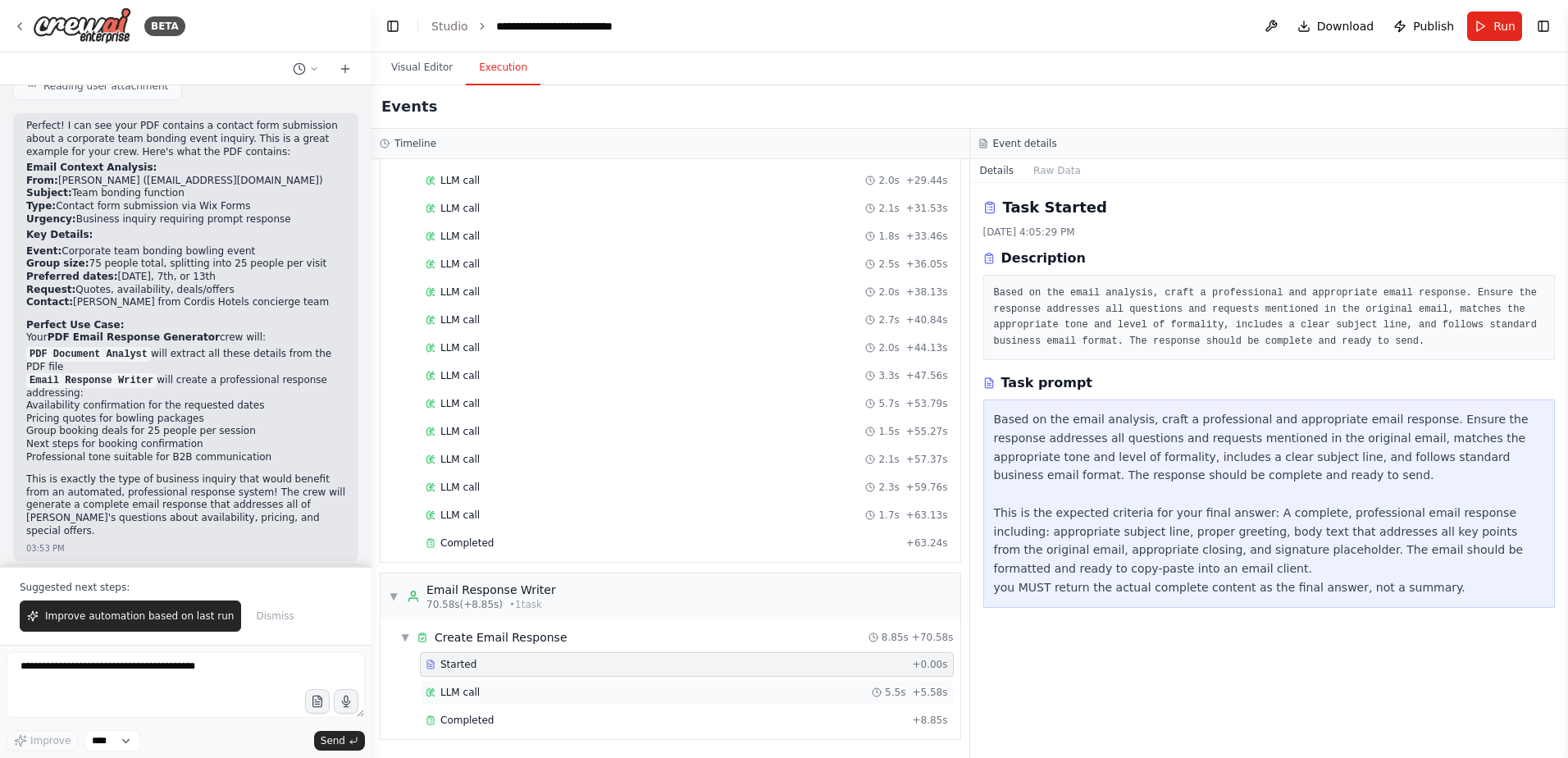
click at [581, 702] on div "LLM call 5.5s + 5.58s" at bounding box center [687, 693] width 534 height 25
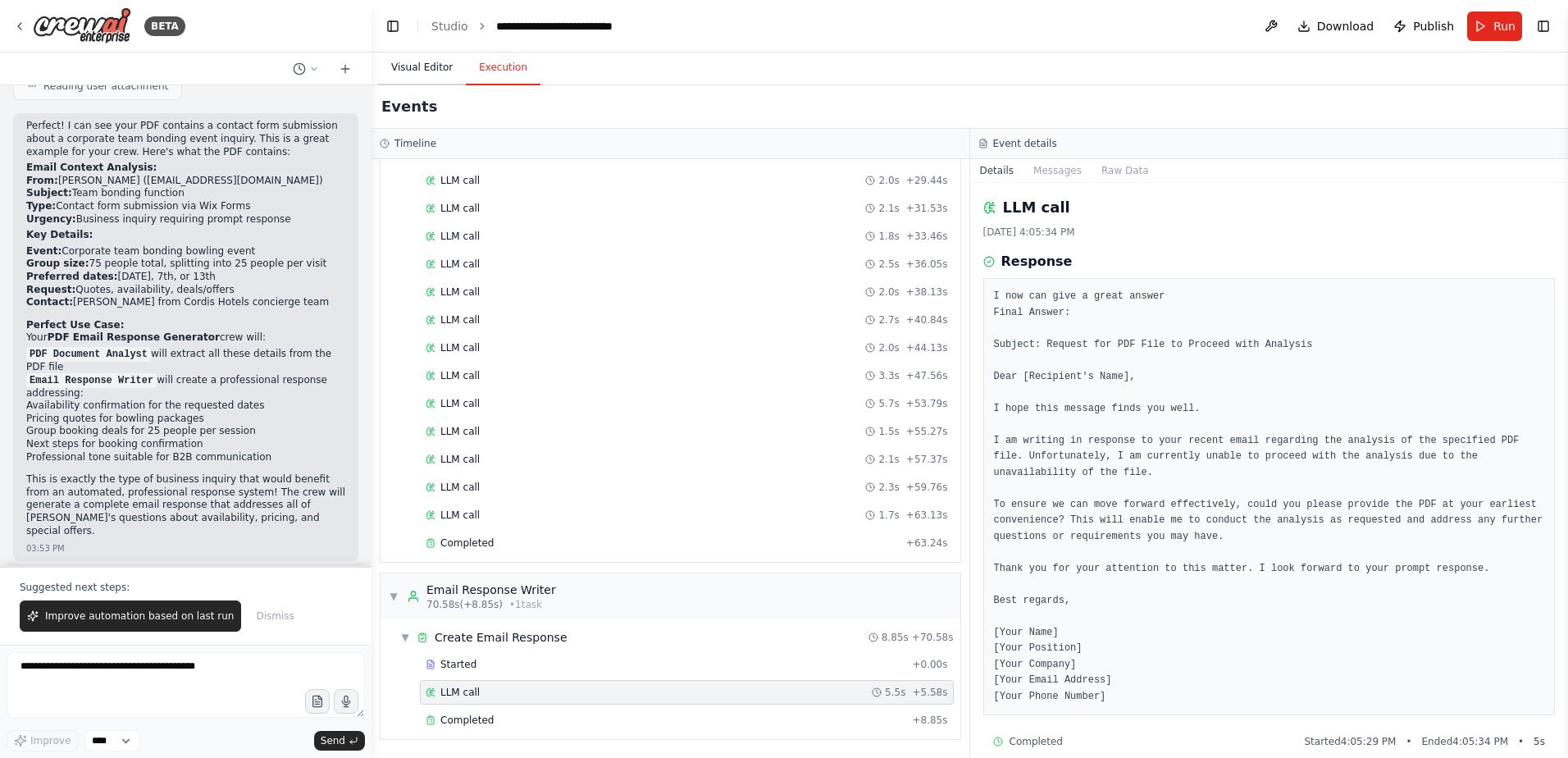
click at [408, 57] on button "Visual Editor" at bounding box center [421, 68] width 87 height 34
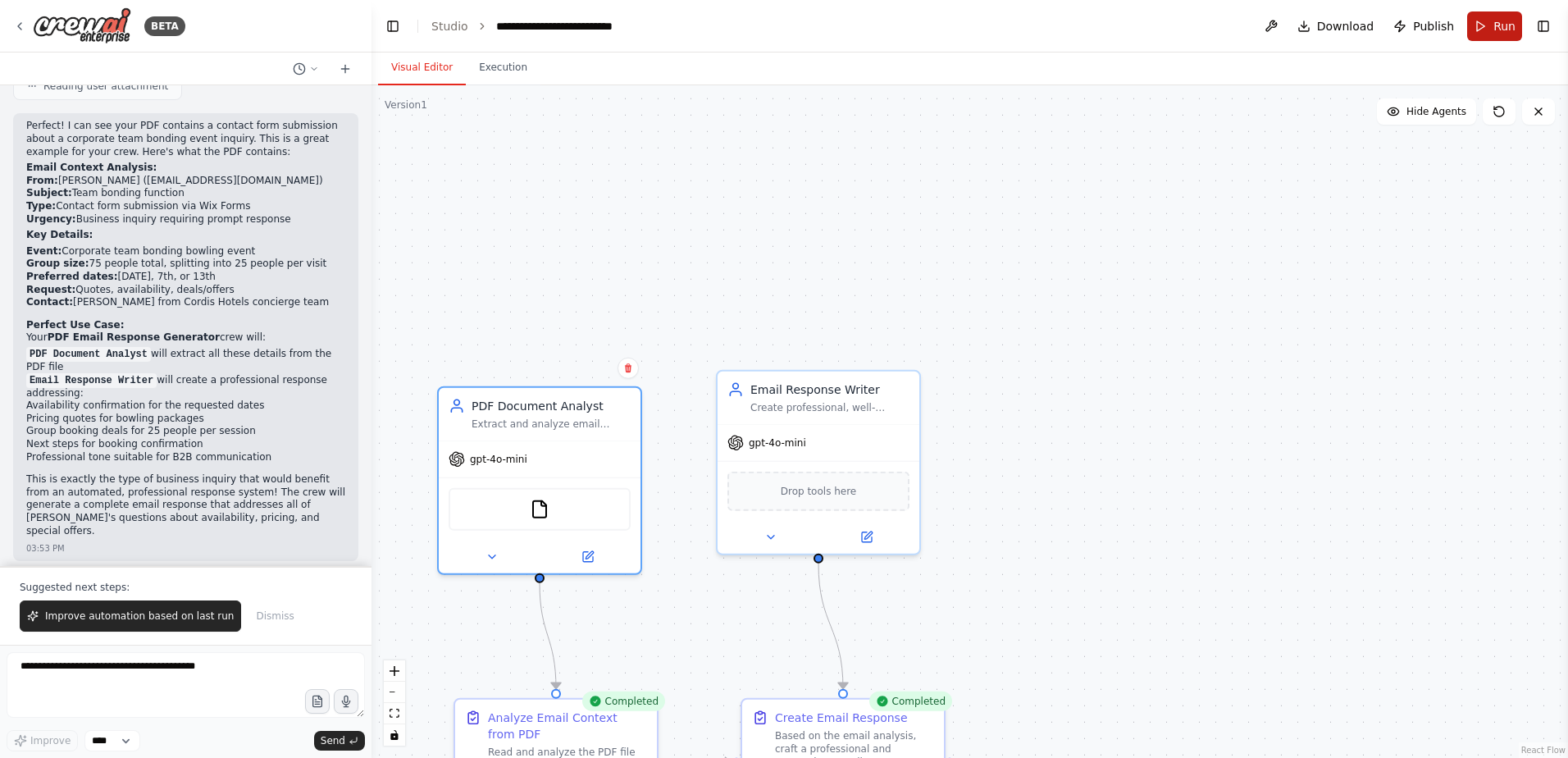
click at [1507, 34] on button "Run" at bounding box center [1495, 26] width 55 height 29
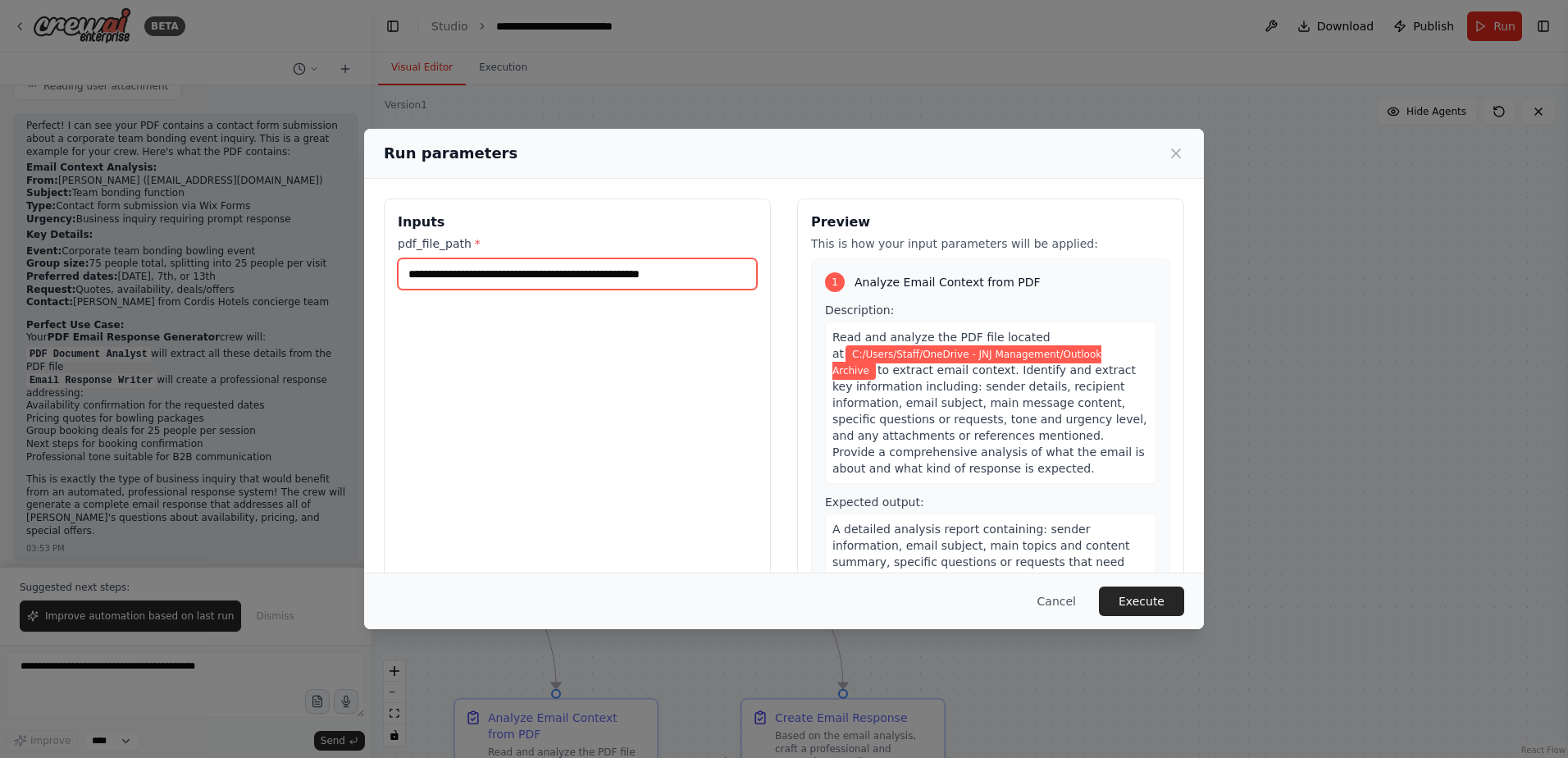
click at [720, 275] on input "**********" at bounding box center [577, 274] width 359 height 31
click at [719, 271] on input "**********" at bounding box center [577, 274] width 359 height 31
paste input "**********"
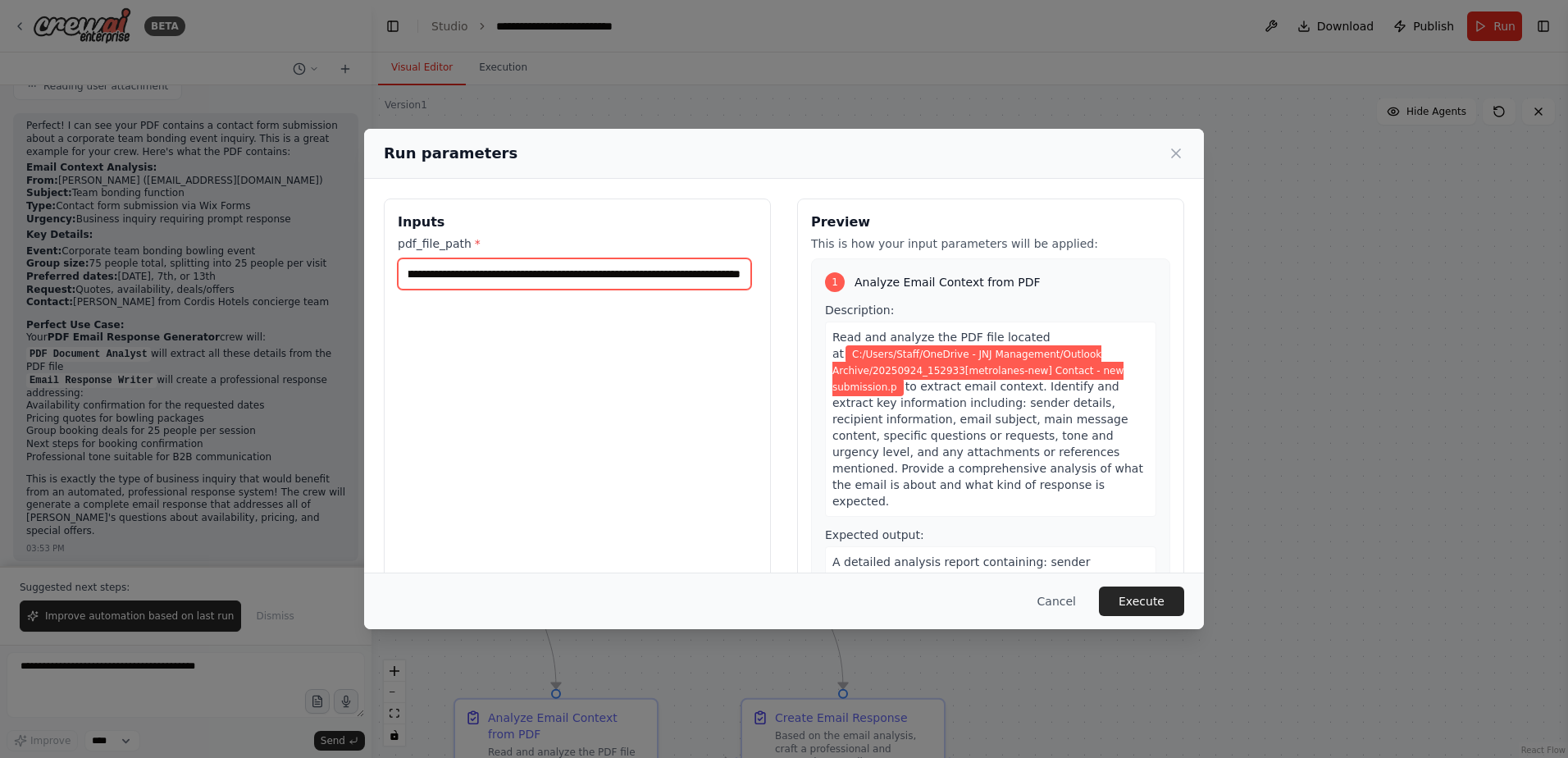
scroll to position [0, 311]
type input "**********"
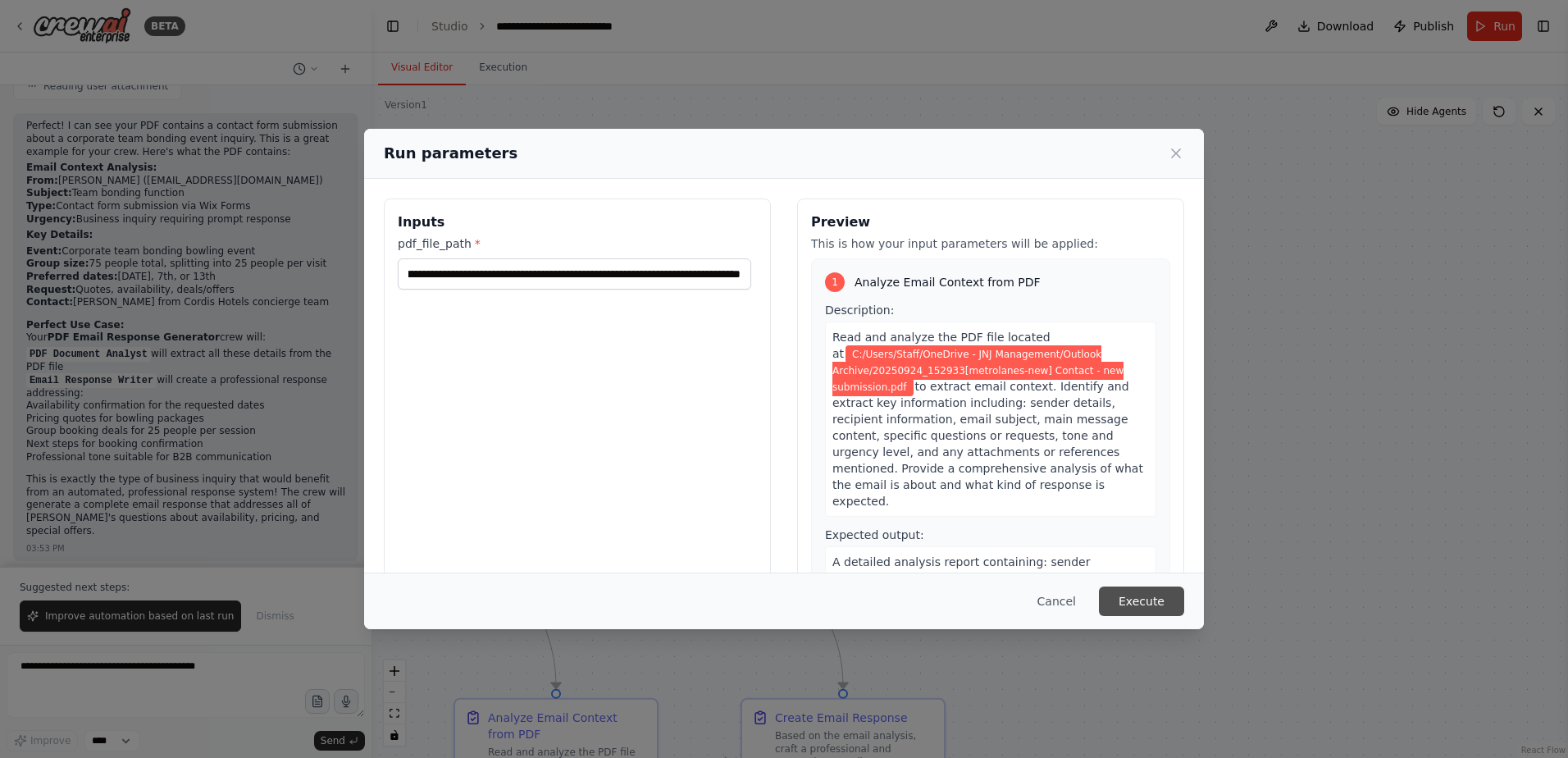
click at [1124, 605] on button "Execute" at bounding box center [1142, 601] width 86 height 29
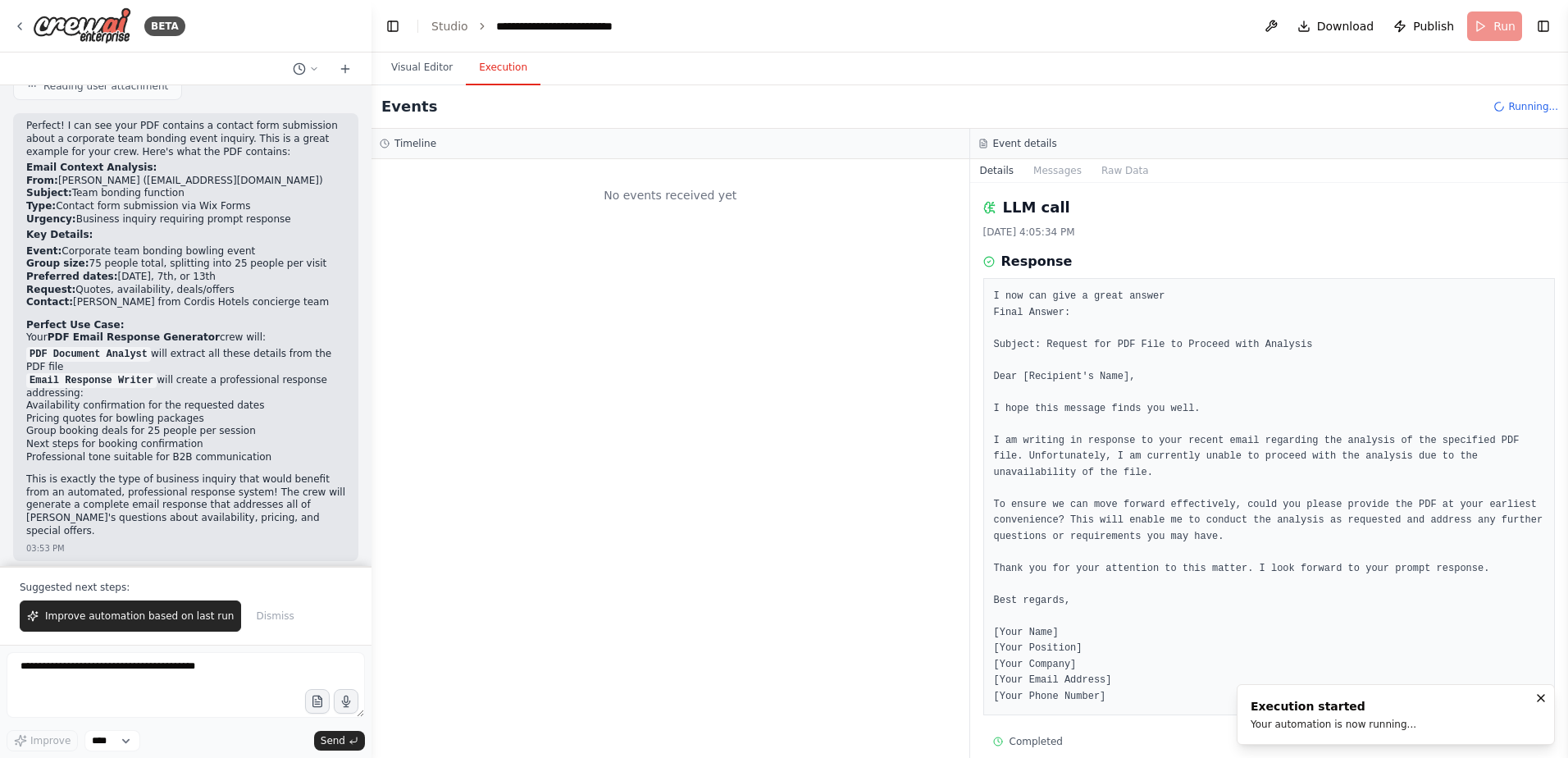
scroll to position [0, 0]
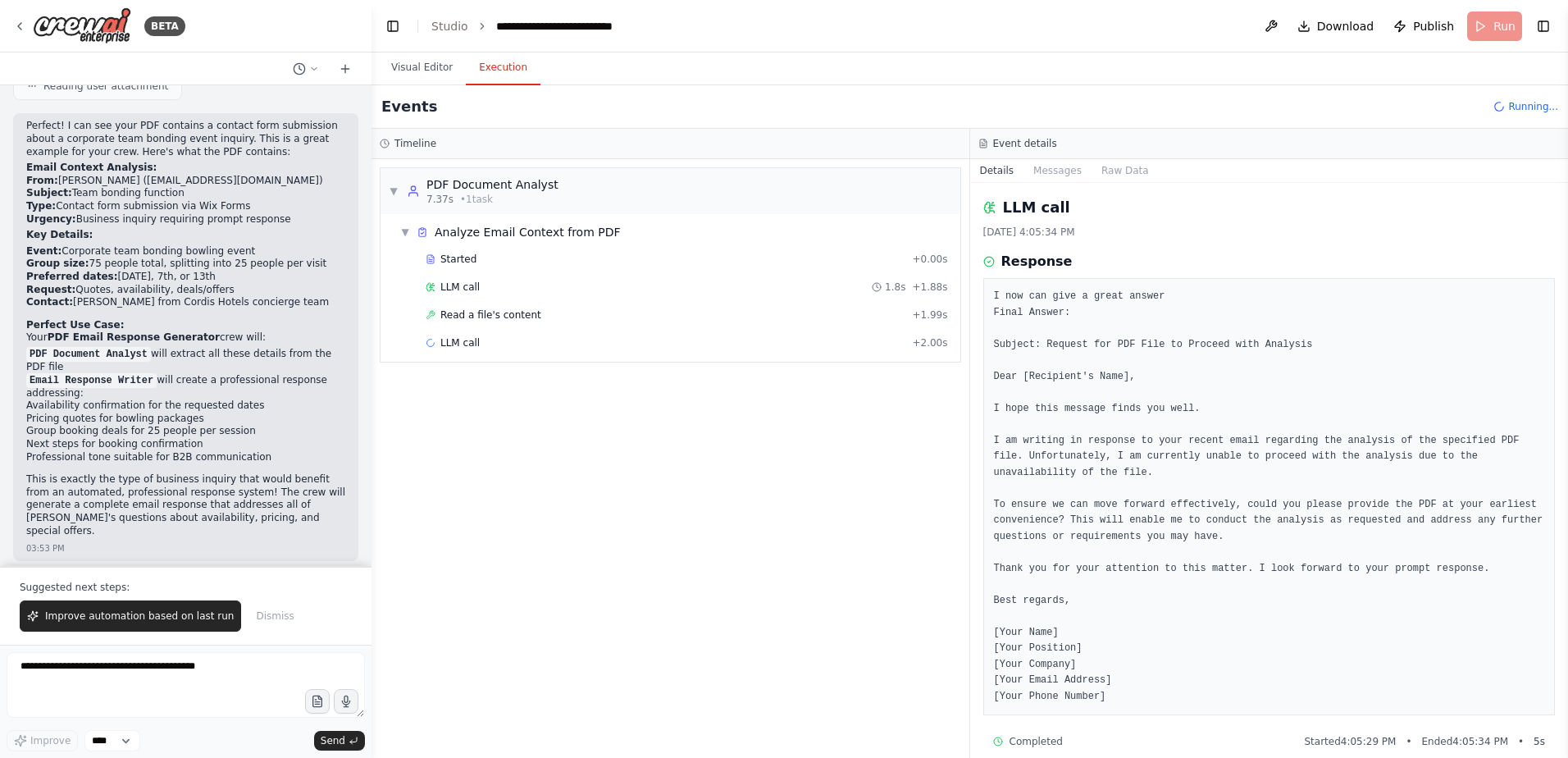
click at [801, 303] on div "Read a file's content + 1.99s" at bounding box center [687, 315] width 534 height 25
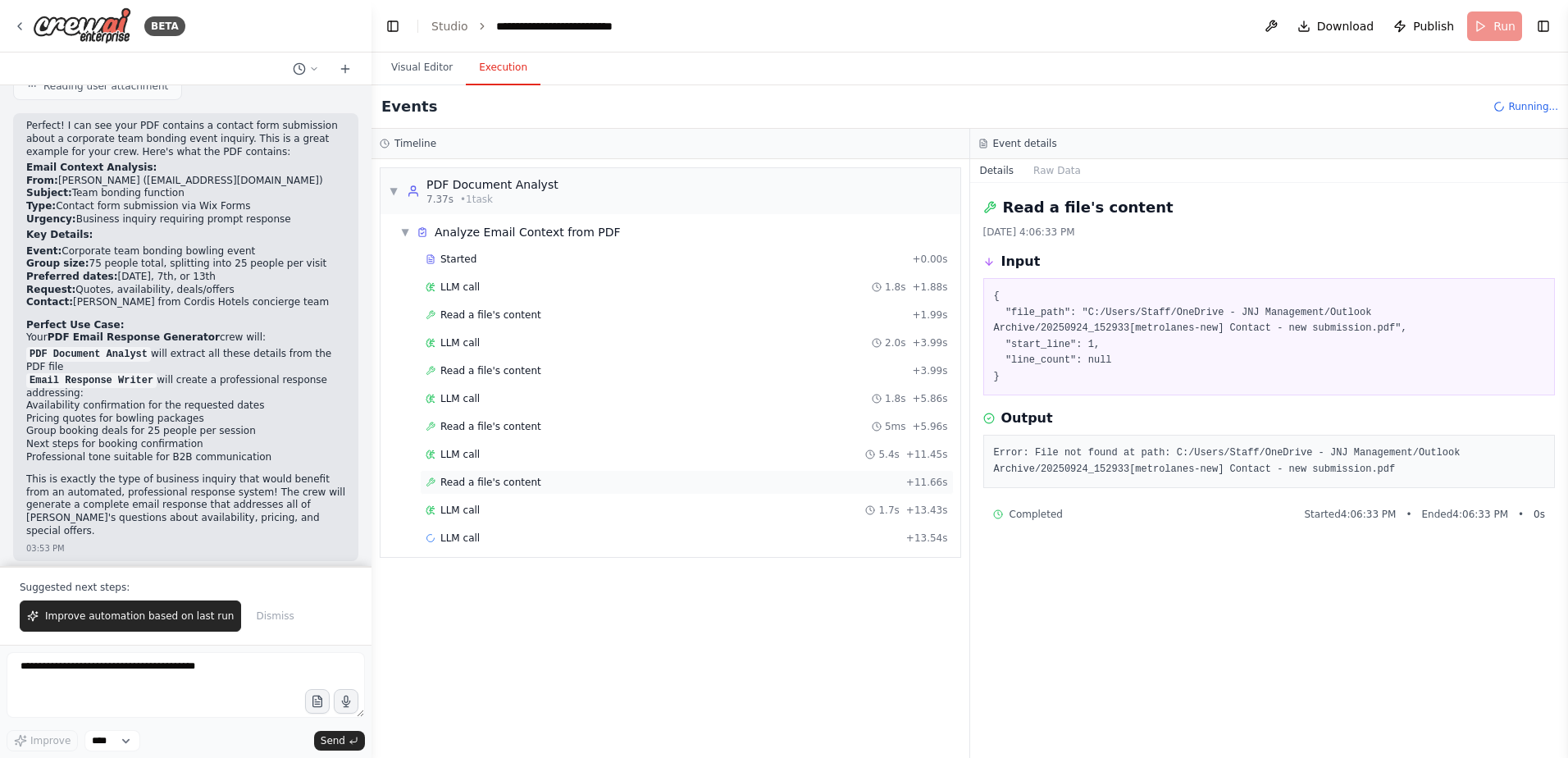
click at [539, 489] on div "Read a file's content + 11.66s" at bounding box center [687, 482] width 523 height 13
drag, startPoint x: 524, startPoint y: 490, endPoint x: 524, endPoint y: 500, distance: 10.0
click at [524, 491] on div "Read a file's content + 11.66s" at bounding box center [687, 482] width 534 height 25
click at [521, 513] on div "LLM call 1.7s + 13.43s" at bounding box center [687, 510] width 523 height 13
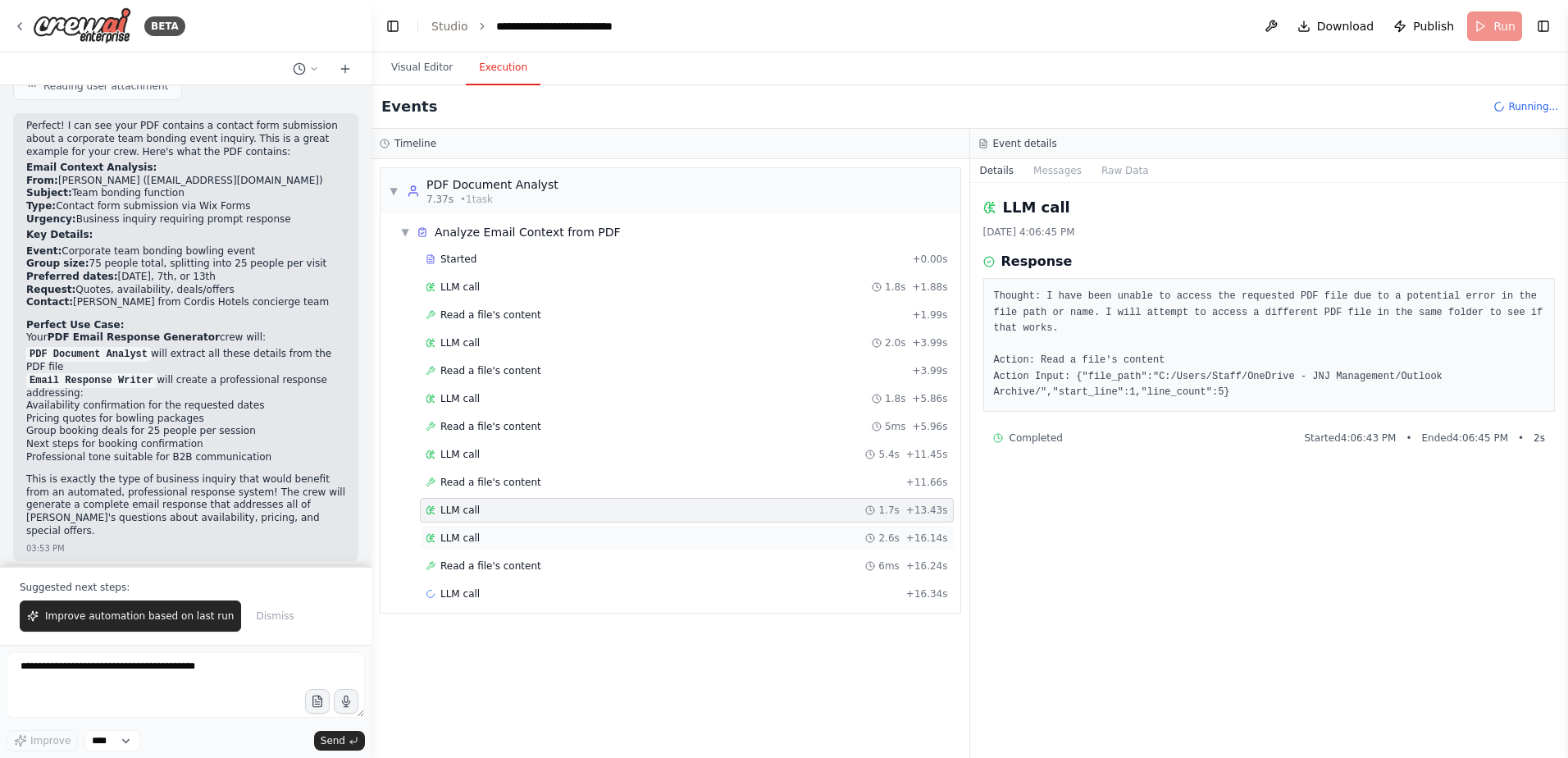
click at [531, 544] on div "LLM call 2.6s + 16.14s" at bounding box center [687, 538] width 523 height 13
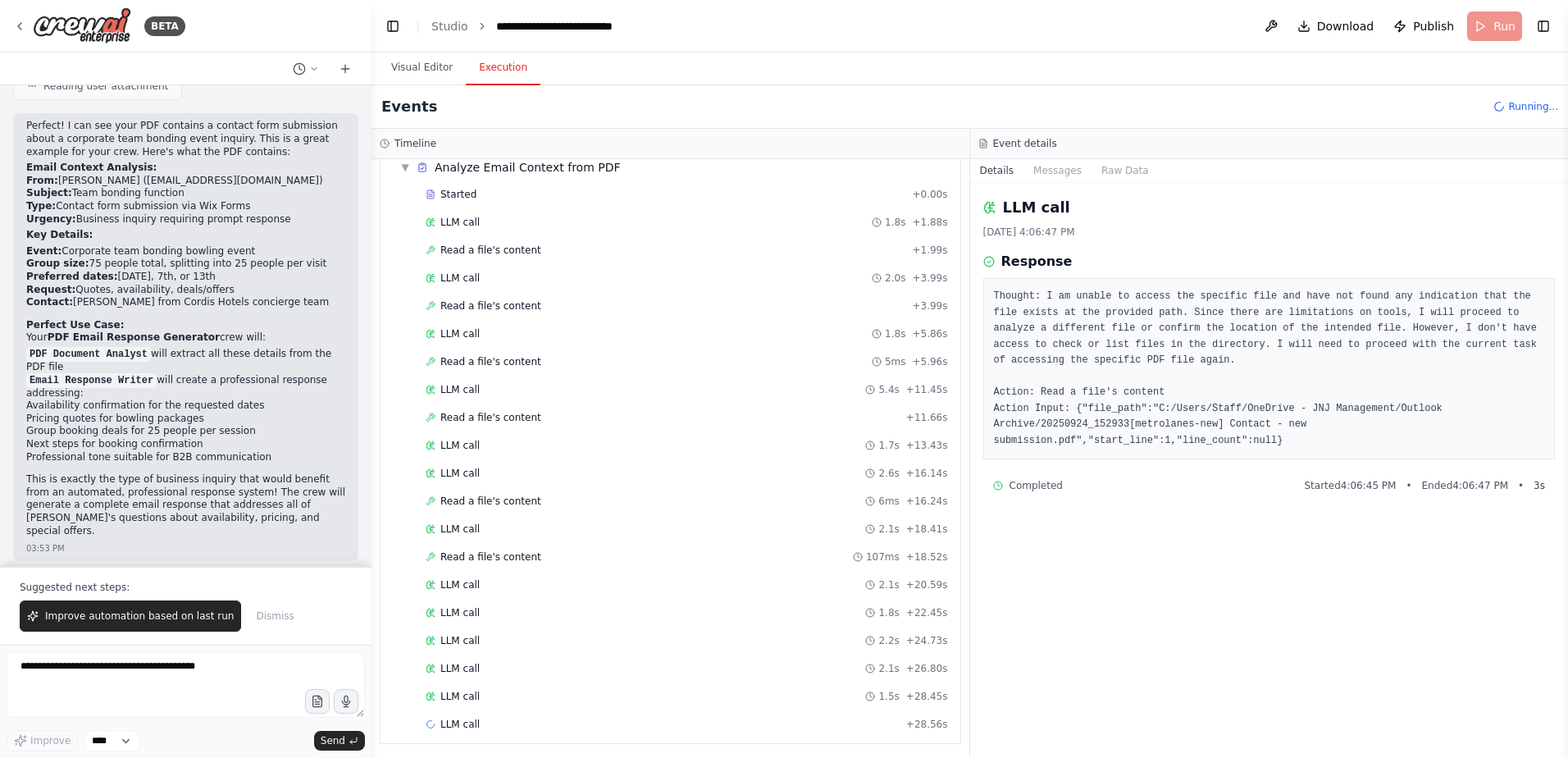
scroll to position [69, 0]
click at [89, 682] on textarea at bounding box center [185, 685] width 358 height 65
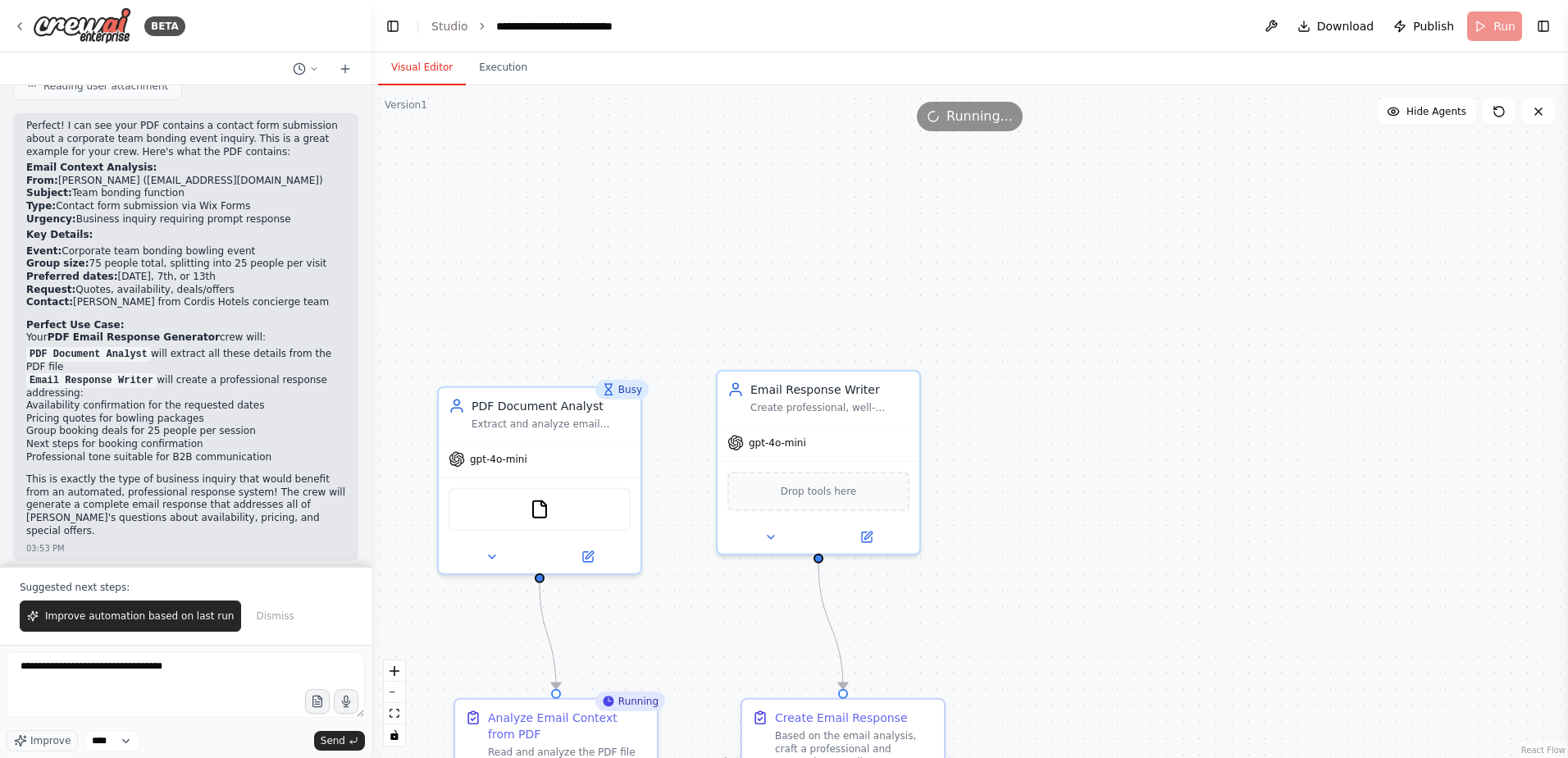
click at [406, 75] on button "Visual Editor" at bounding box center [421, 68] width 87 height 34
click at [215, 693] on textarea "**********" at bounding box center [185, 685] width 358 height 65
type textarea "**********"
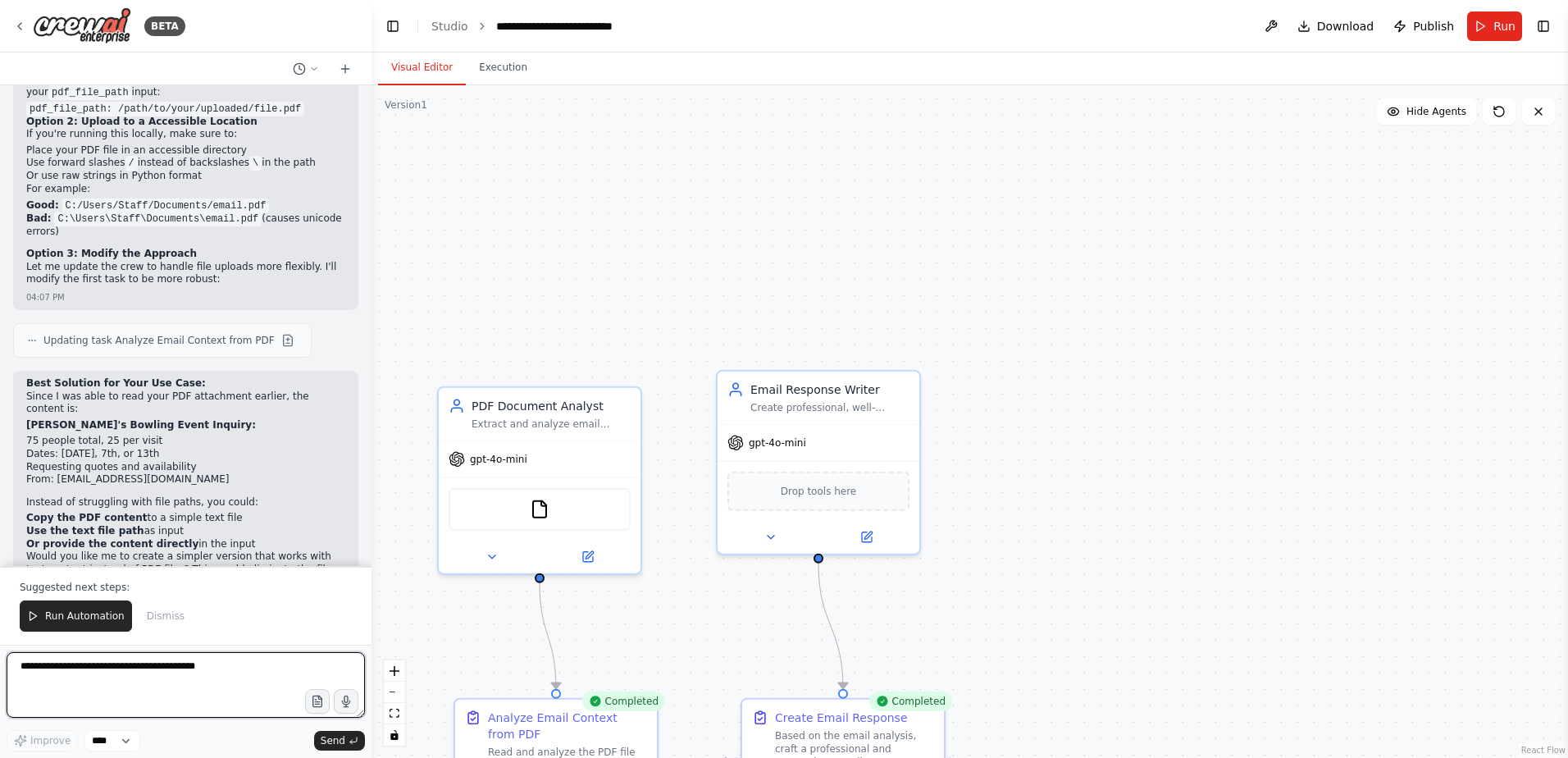
scroll to position [2958, 0]
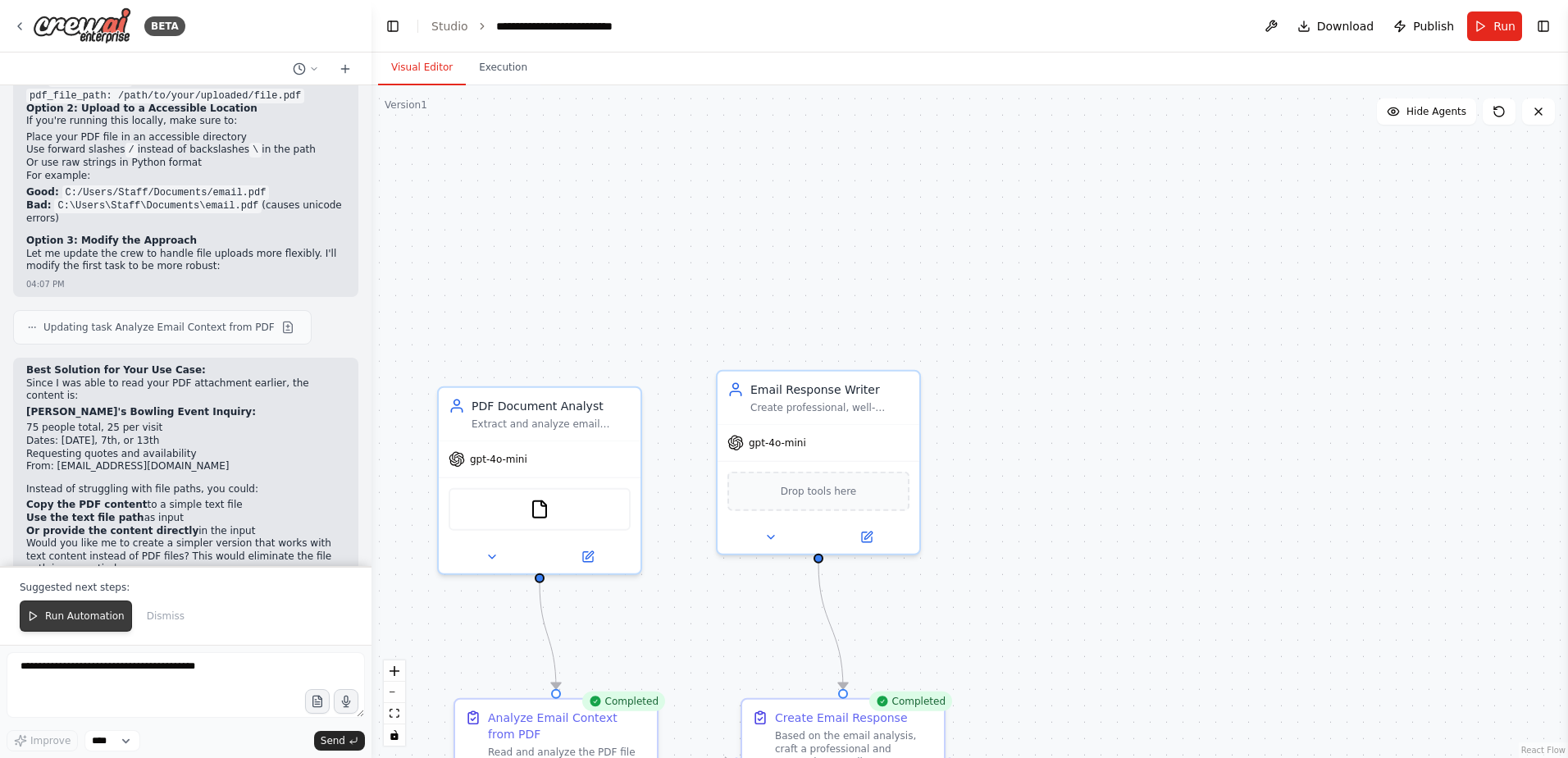
click at [103, 607] on button "Run Automation" at bounding box center [75, 616] width 112 height 31
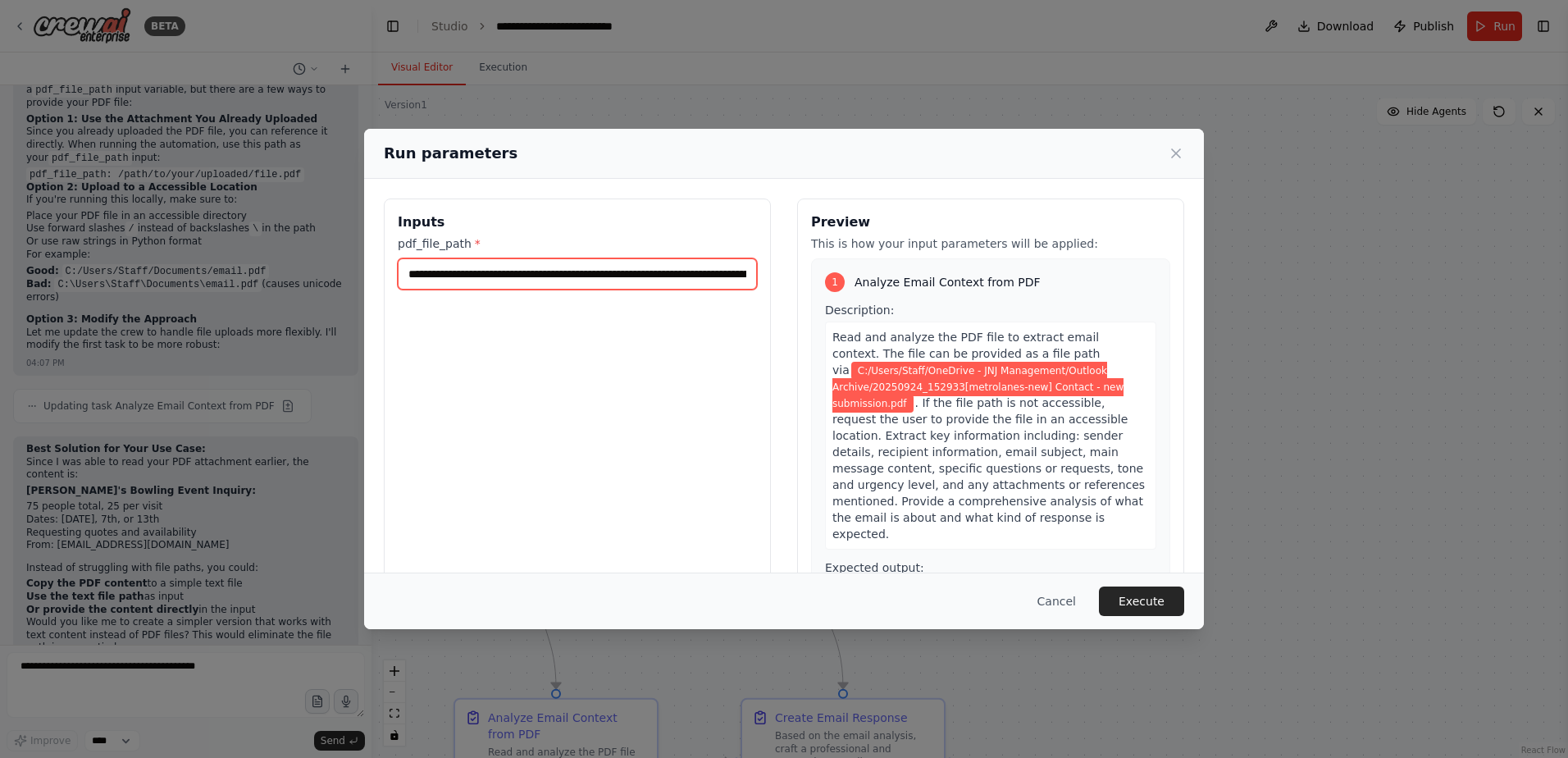
scroll to position [0, 311]
drag, startPoint x: 690, startPoint y: 268, endPoint x: 895, endPoint y: 298, distance: 207.2
click at [895, 298] on div "**********" at bounding box center [784, 393] width 801 height 389
click at [649, 275] on input "**********" at bounding box center [574, 274] width 353 height 31
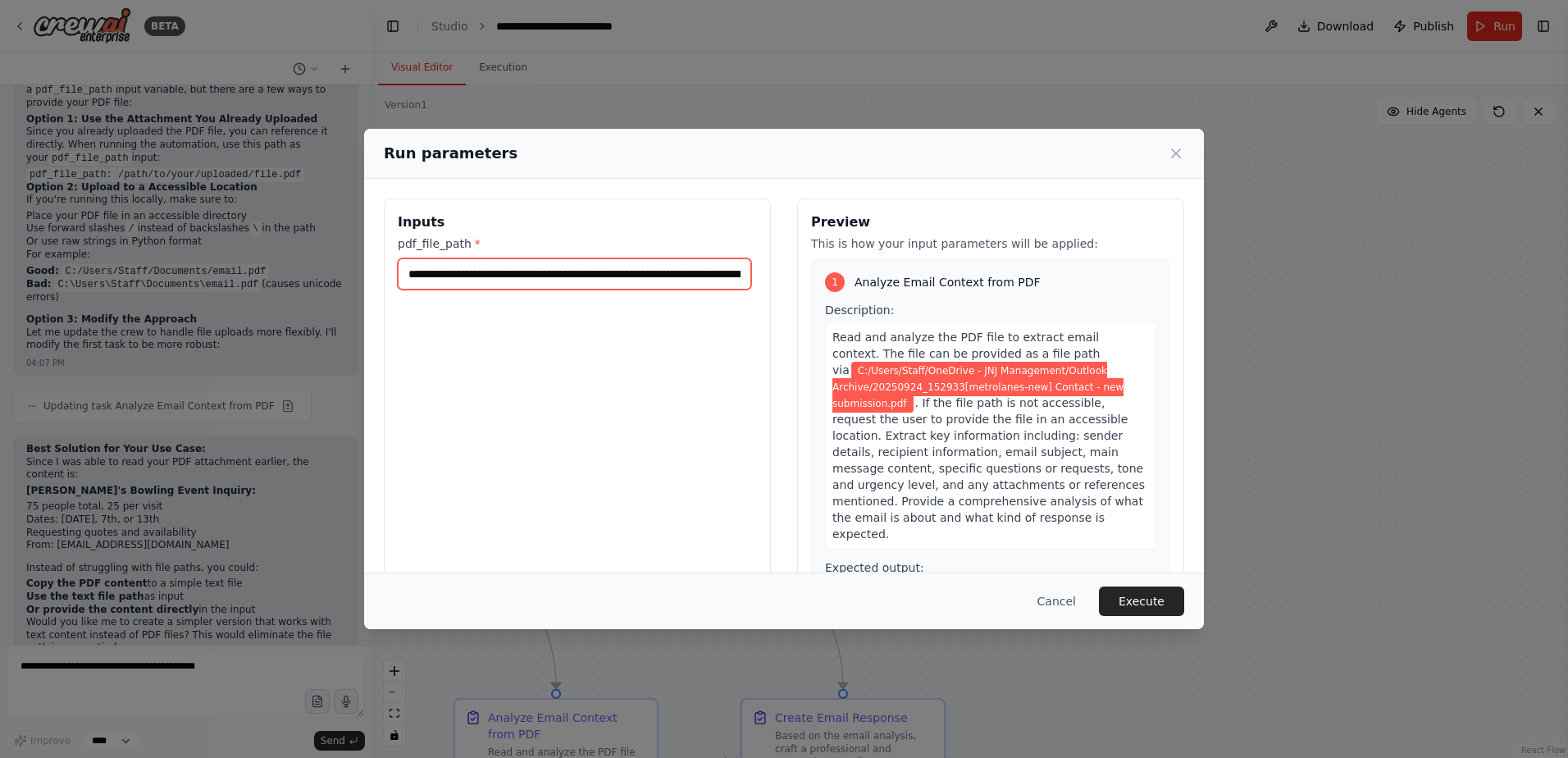
drag, startPoint x: 516, startPoint y: 278, endPoint x: 100, endPoint y: 271, distance: 416.1
click at [100, 271] on div "**********" at bounding box center [784, 379] width 1568 height 758
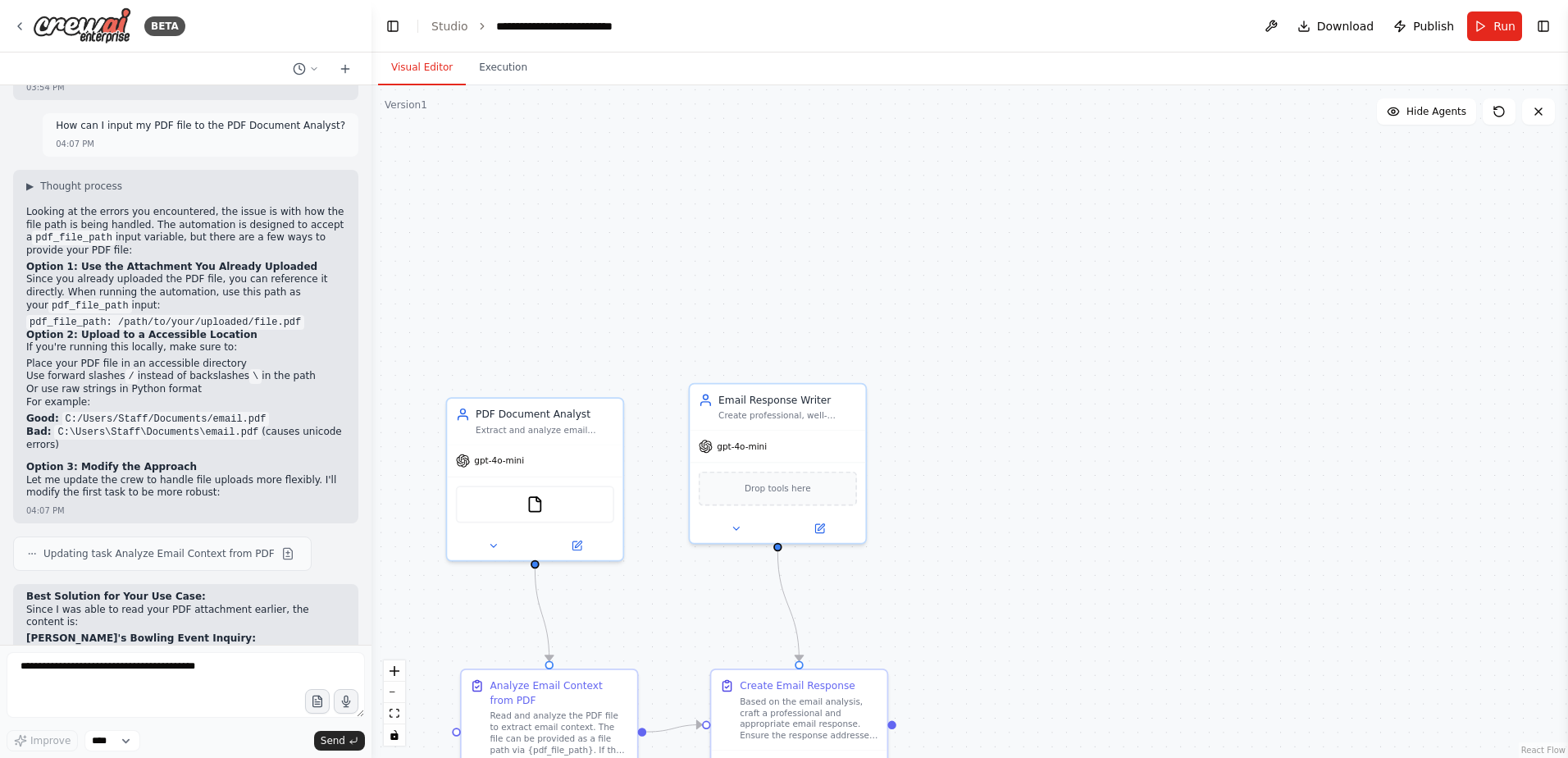
scroll to position [2716, 0]
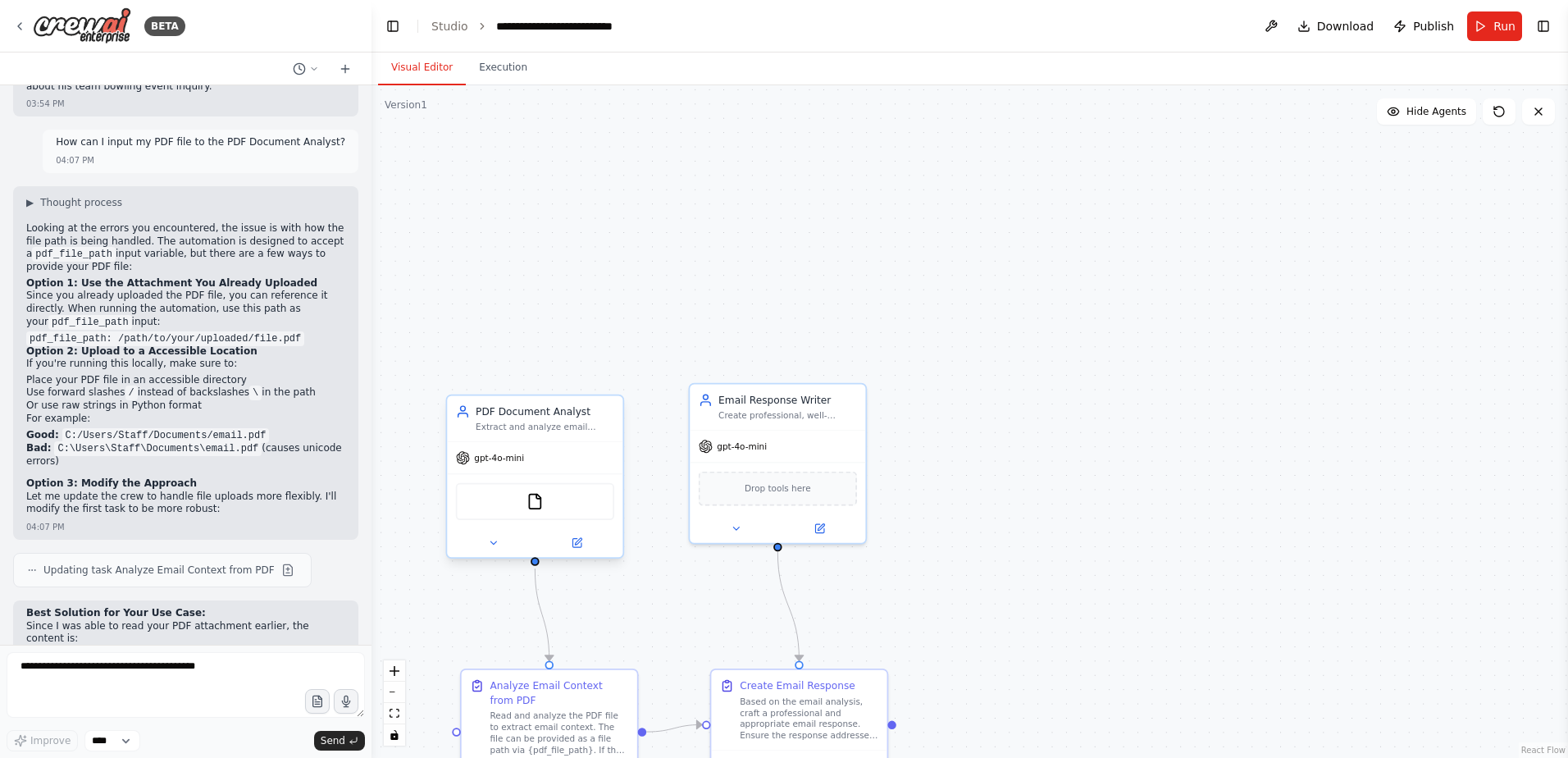
click at [514, 512] on div "FileReadTool" at bounding box center [534, 502] width 158 height 37
click at [514, 544] on button at bounding box center [493, 543] width 80 height 18
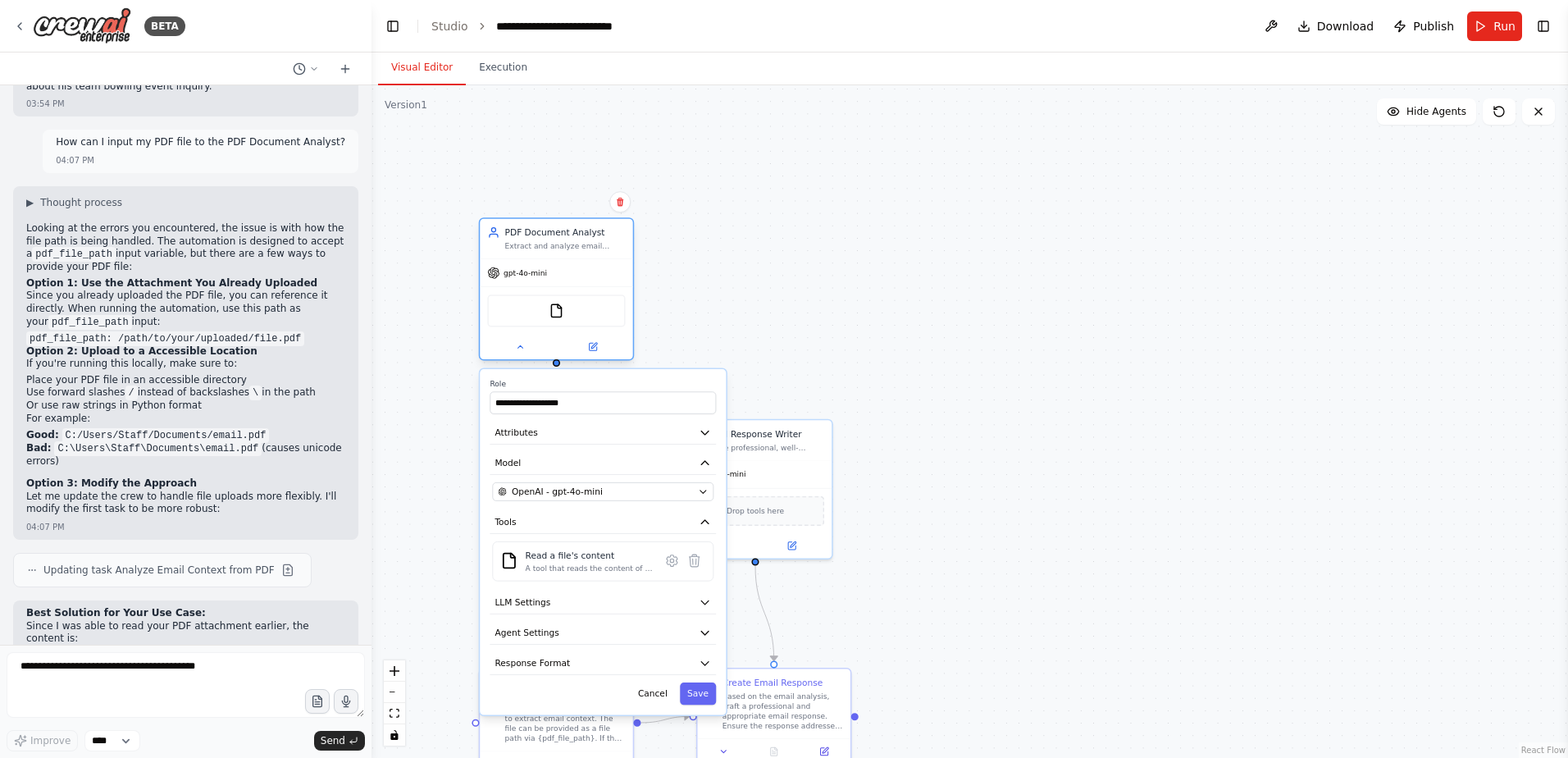
drag, startPoint x: 562, startPoint y: 487, endPoint x: 570, endPoint y: 278, distance: 209.2
click at [570, 278] on div "gpt-4o-mini" at bounding box center [555, 273] width 153 height 27
click at [675, 567] on icon at bounding box center [671, 560] width 15 height 15
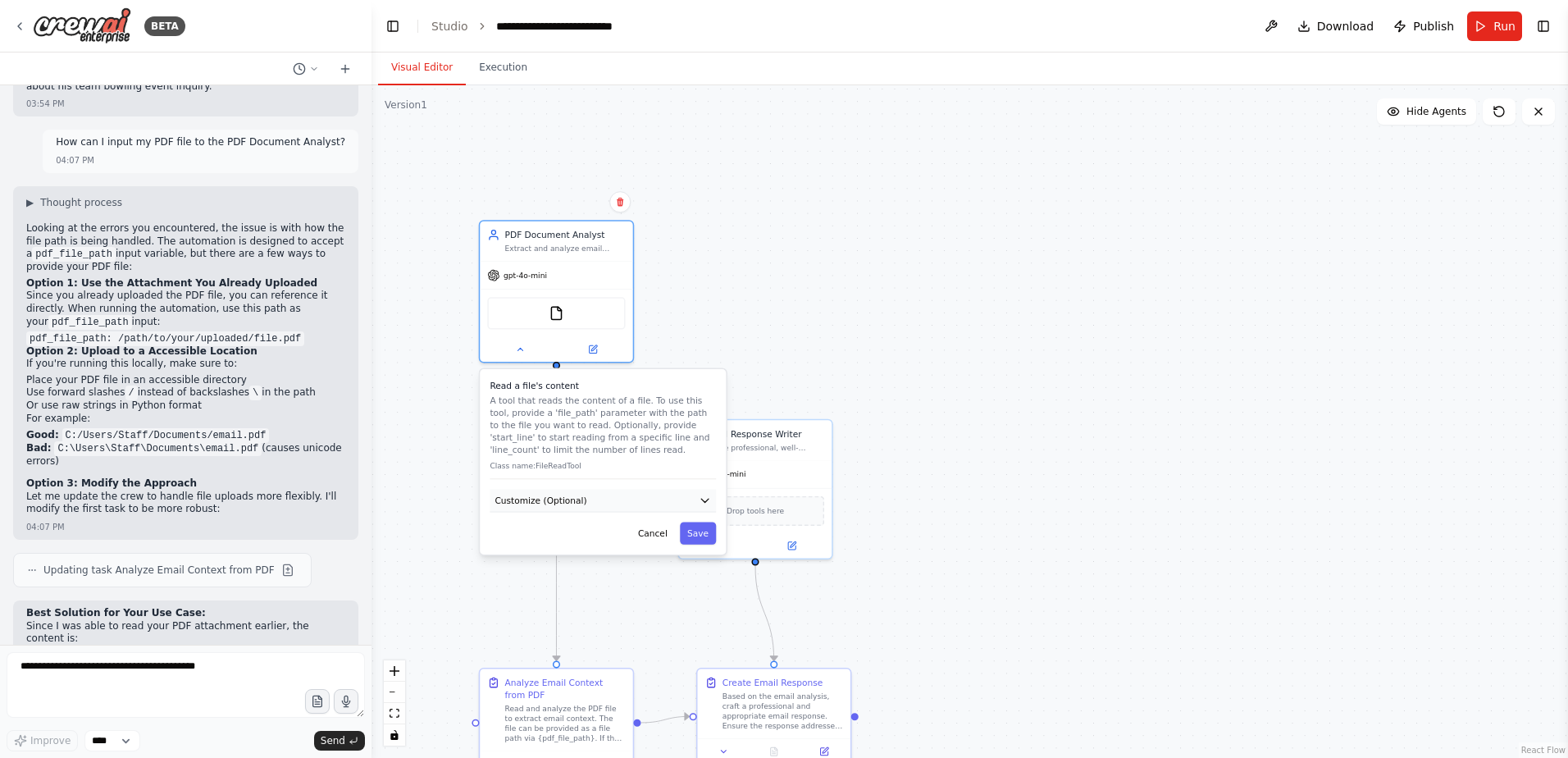
click at [612, 506] on button "Customize (Optional)" at bounding box center [603, 501] width 226 height 23
click at [694, 555] on input "**********" at bounding box center [602, 546] width 222 height 22
click at [697, 584] on button "Save" at bounding box center [697, 578] width 36 height 22
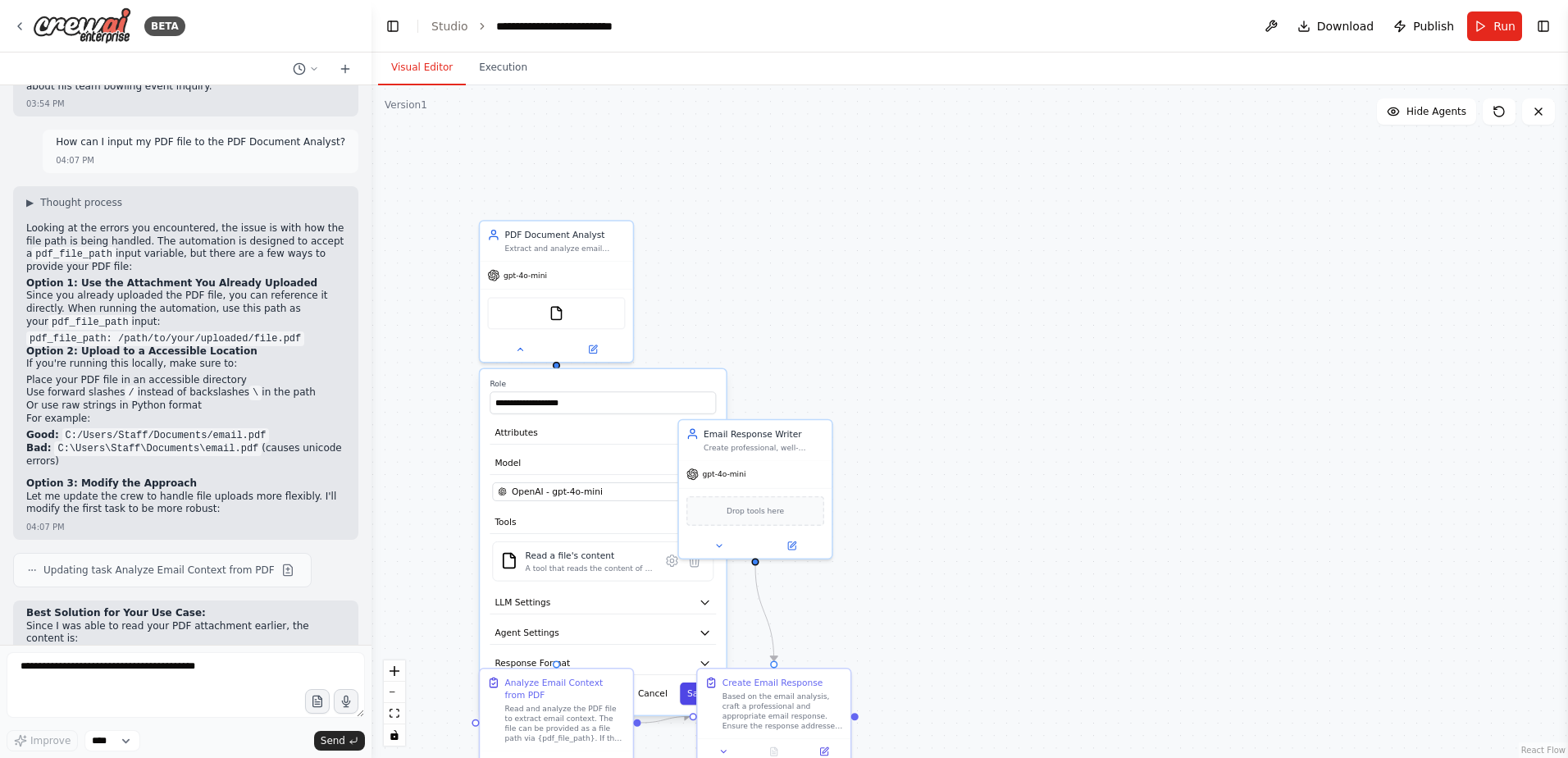
click at [688, 692] on button "Save" at bounding box center [697, 694] width 36 height 22
click at [1486, 26] on button "Run" at bounding box center [1495, 26] width 55 height 29
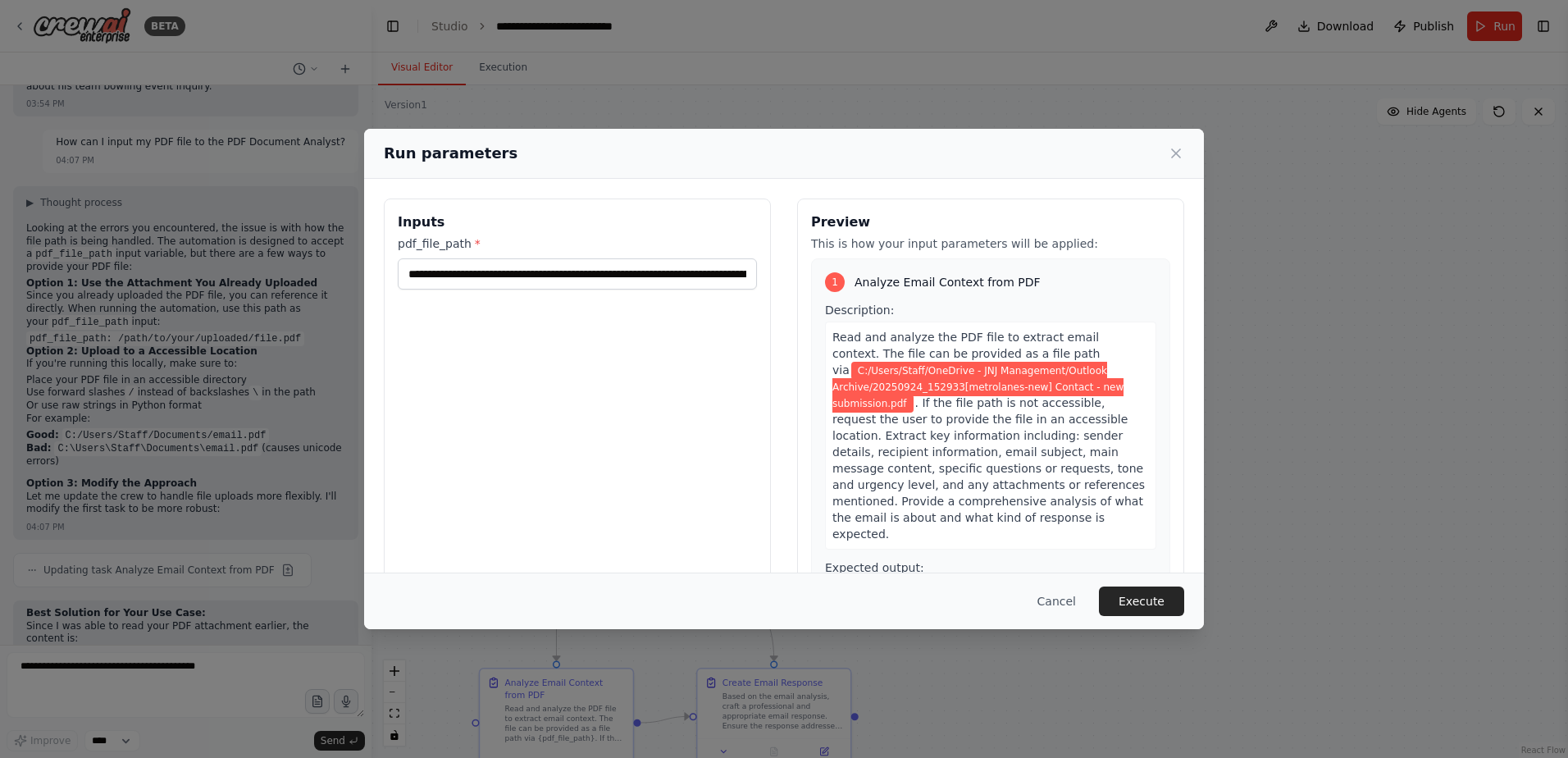
click at [513, 71] on div "**********" at bounding box center [784, 379] width 1568 height 758
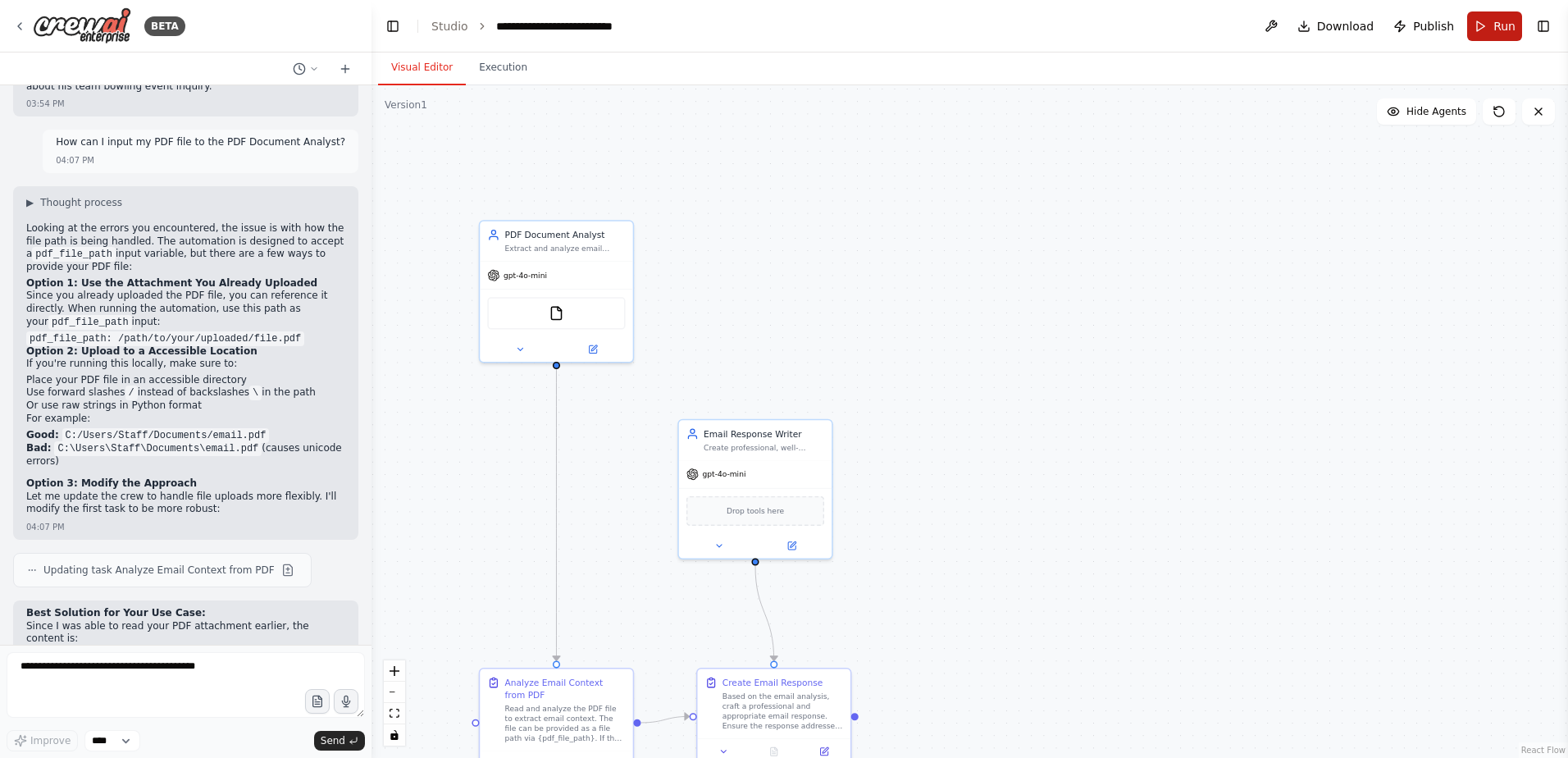
click at [1487, 43] on header "**********" at bounding box center [969, 26] width 1196 height 52
click at [1488, 34] on button "Run" at bounding box center [1495, 26] width 55 height 29
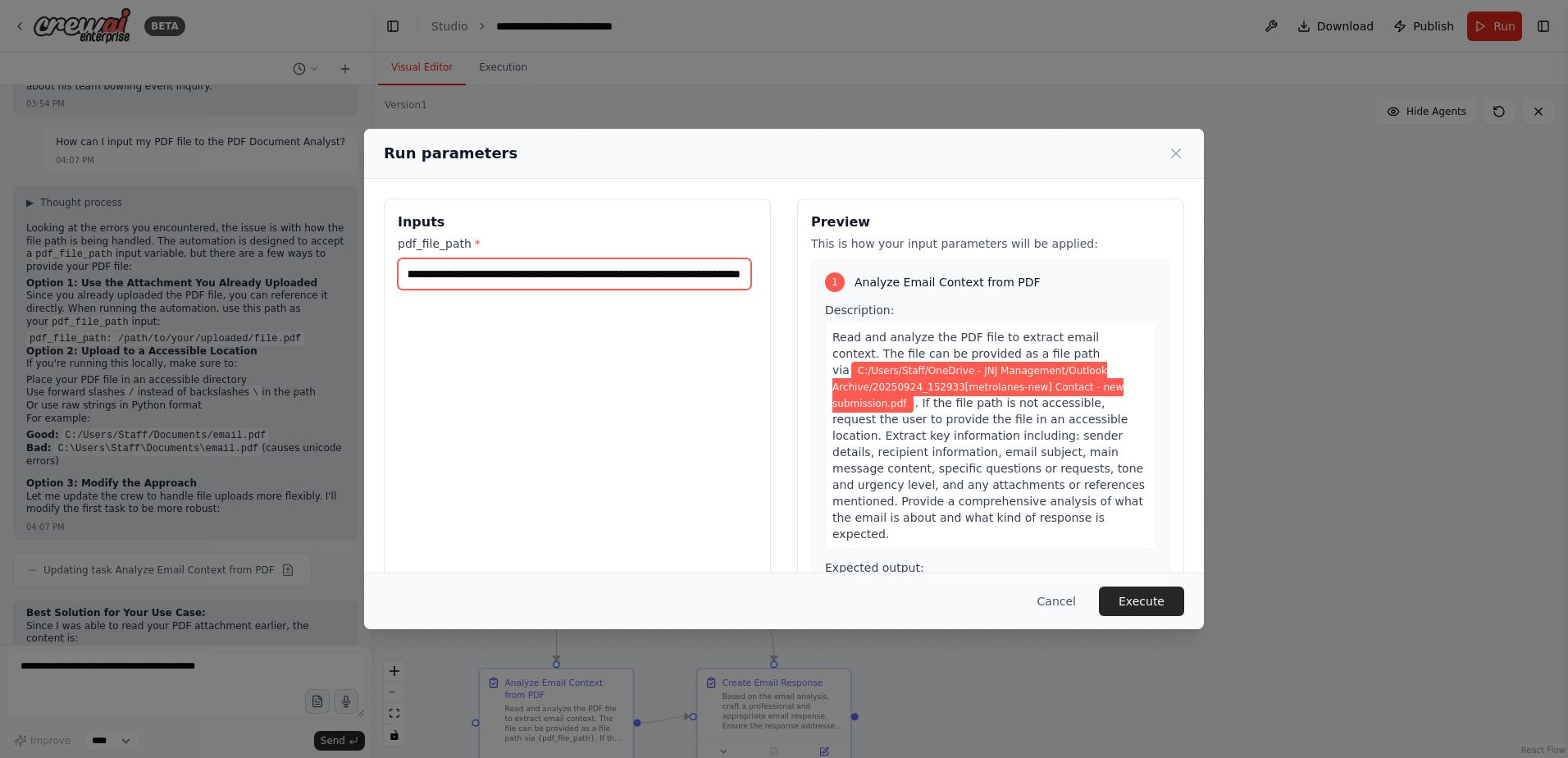
scroll to position [0, 311]
drag, startPoint x: 673, startPoint y: 273, endPoint x: 790, endPoint y: 263, distance: 117.4
click at [790, 263] on div "**********" at bounding box center [784, 393] width 801 height 389
click at [711, 289] on input "**********" at bounding box center [574, 274] width 353 height 31
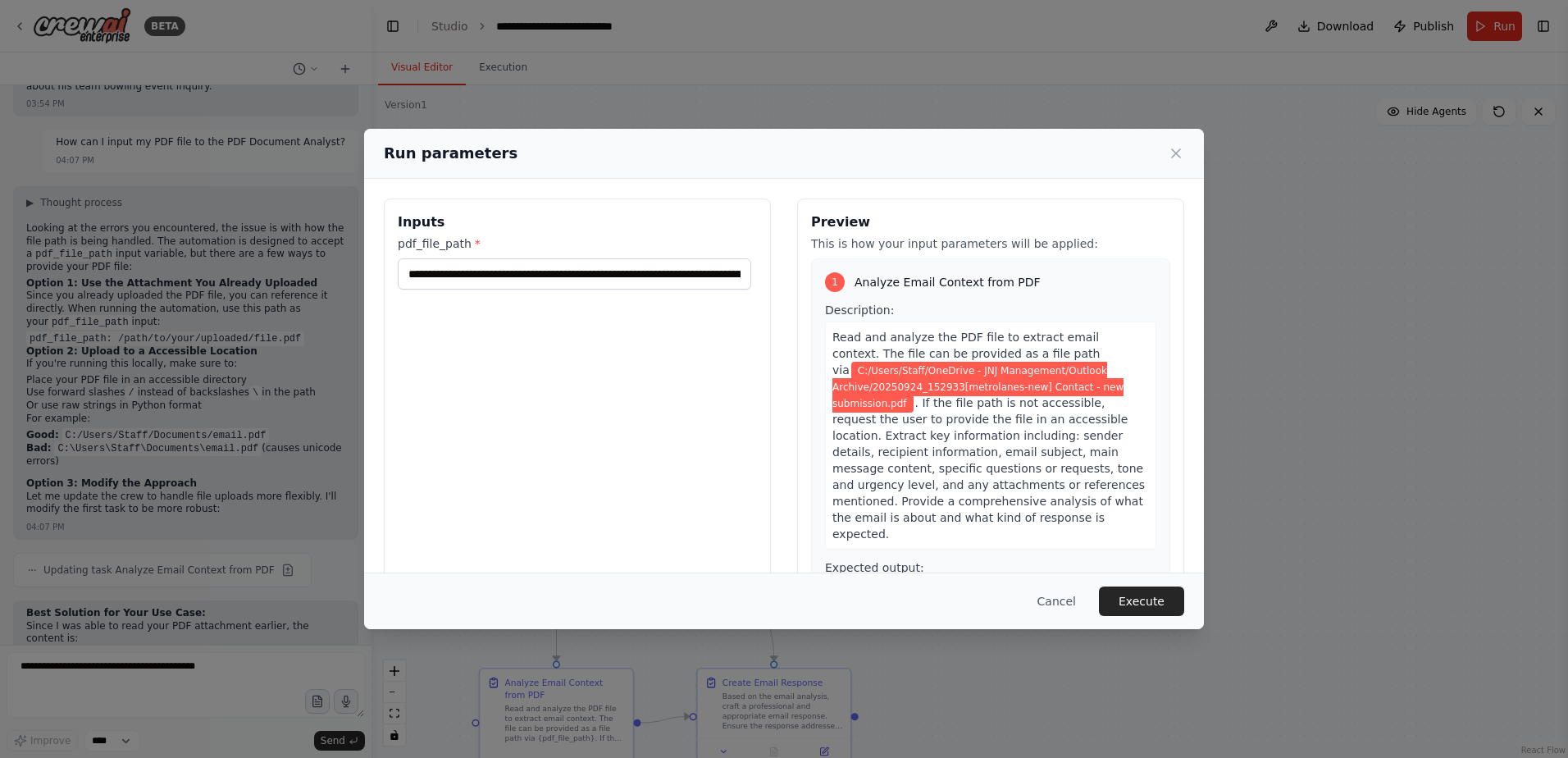
click at [1134, 591] on button "Execute" at bounding box center [1142, 601] width 86 height 29
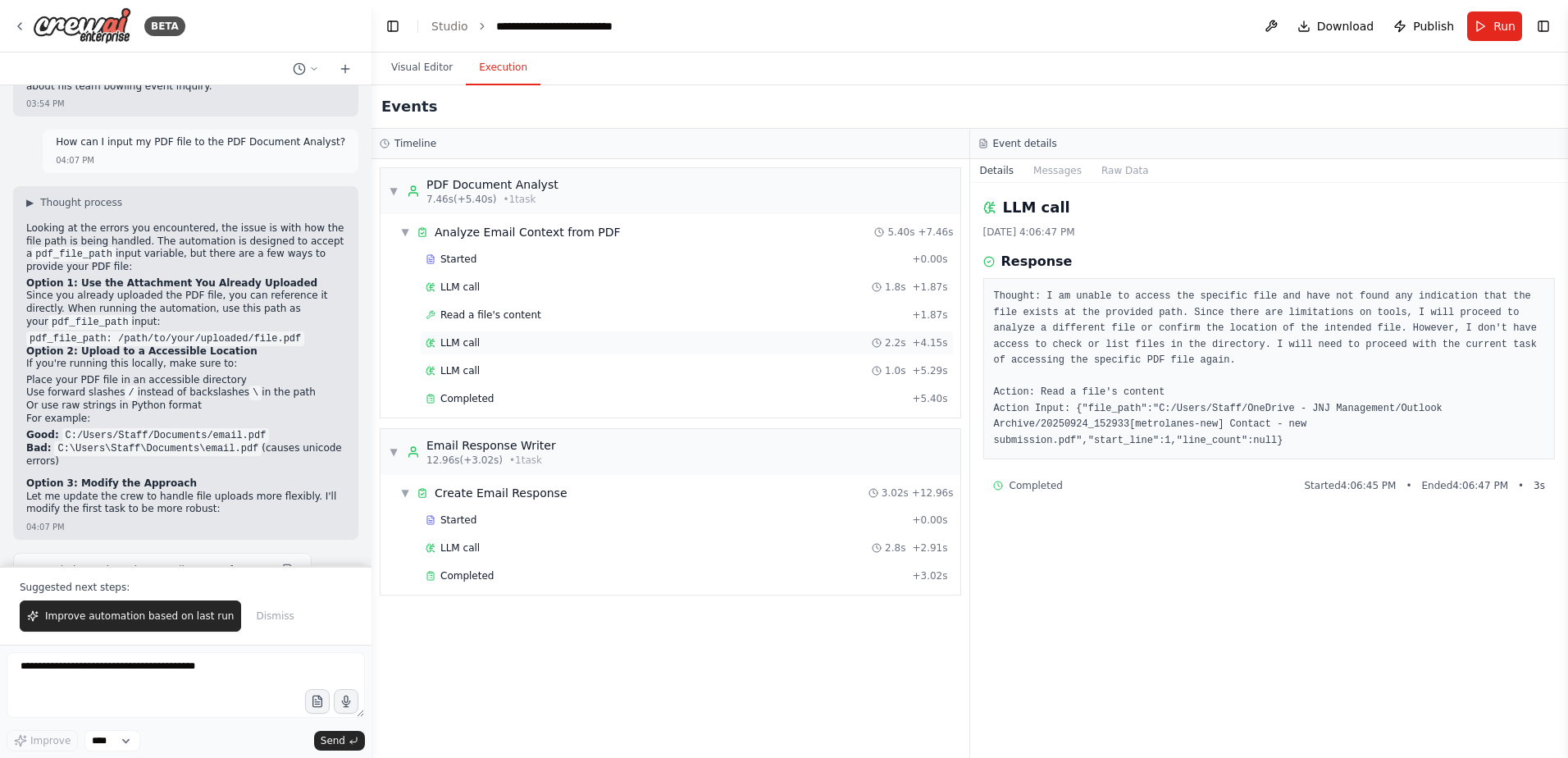
click at [724, 349] on div "LLM call 2.2s + 4.15s" at bounding box center [687, 343] width 523 height 13
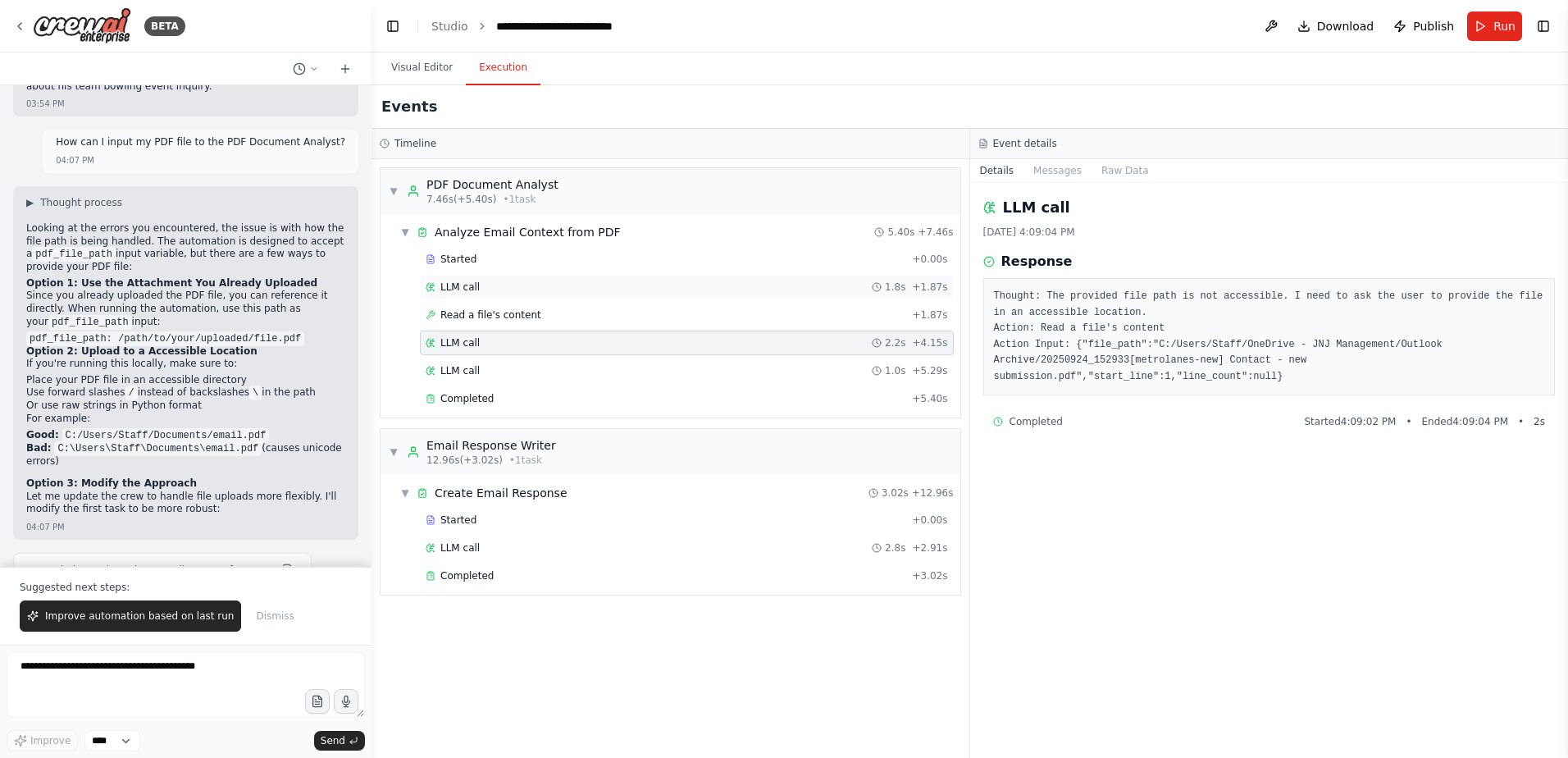
click at [725, 294] on div "LLM call 1.8s + 1.87s" at bounding box center [687, 287] width 534 height 25
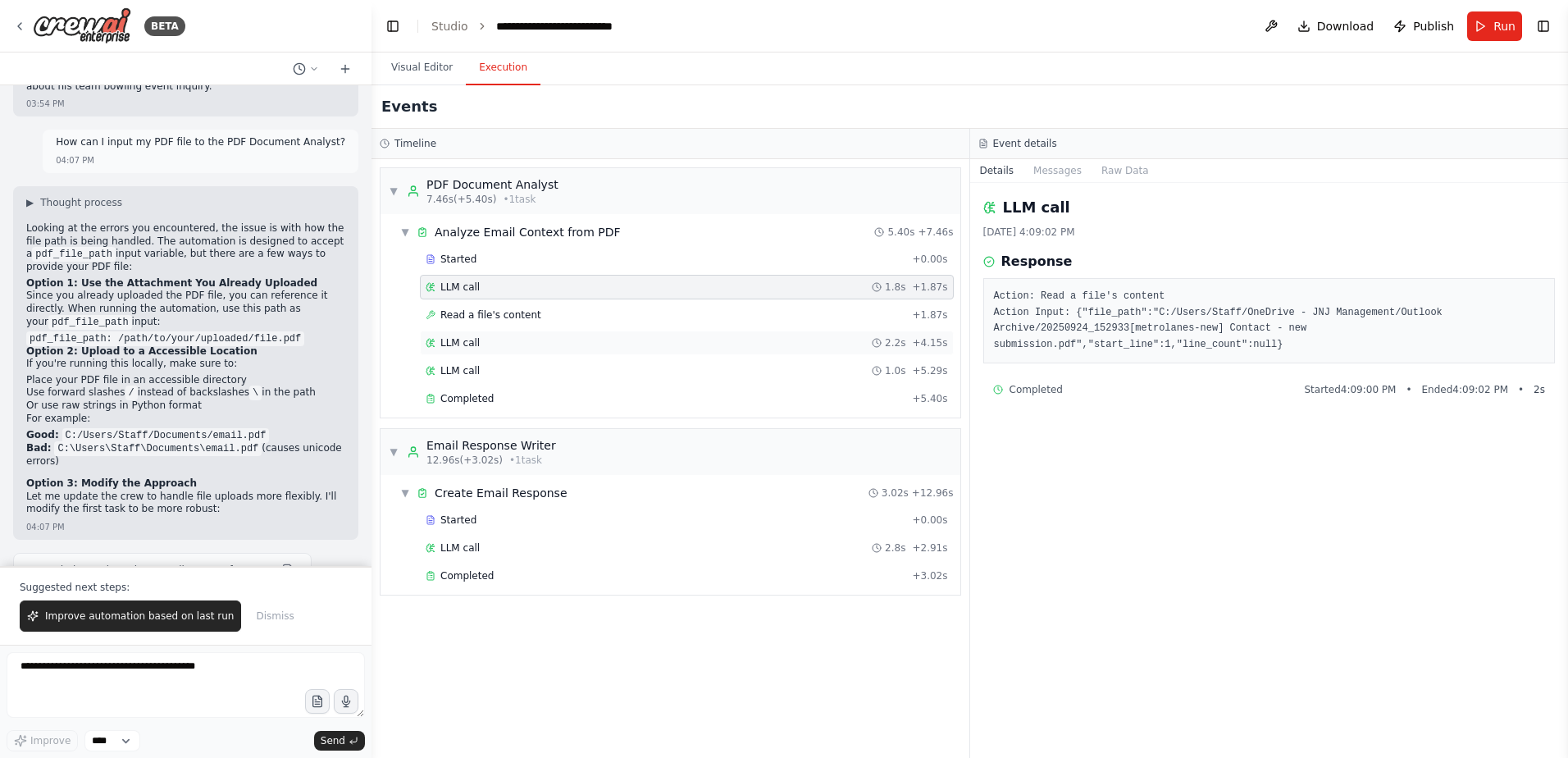
click at [616, 335] on div "LLM call 2.2s + 4.15s" at bounding box center [687, 343] width 534 height 25
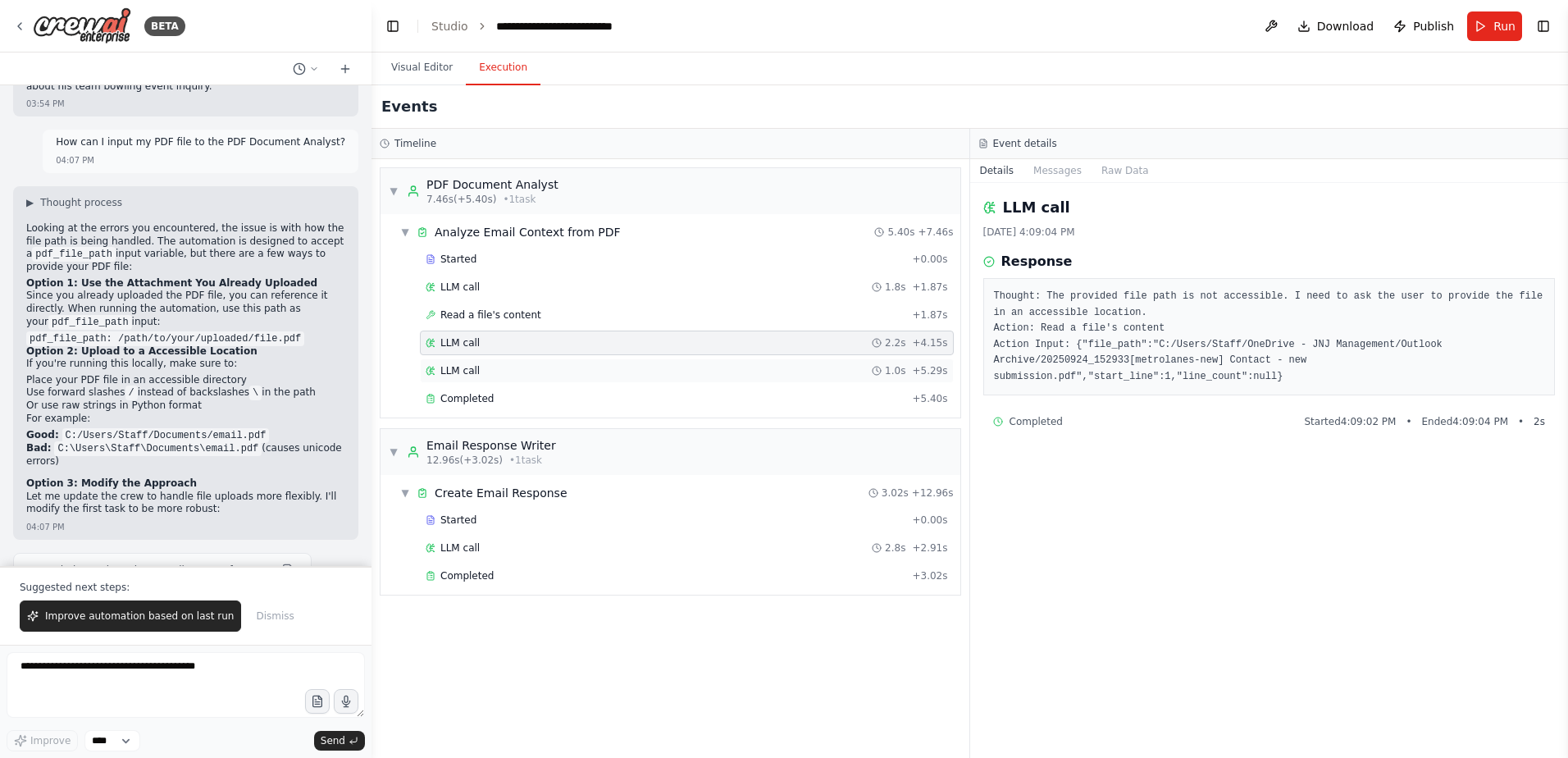
click at [614, 362] on div "LLM call 1.0s + 5.29s" at bounding box center [687, 371] width 534 height 25
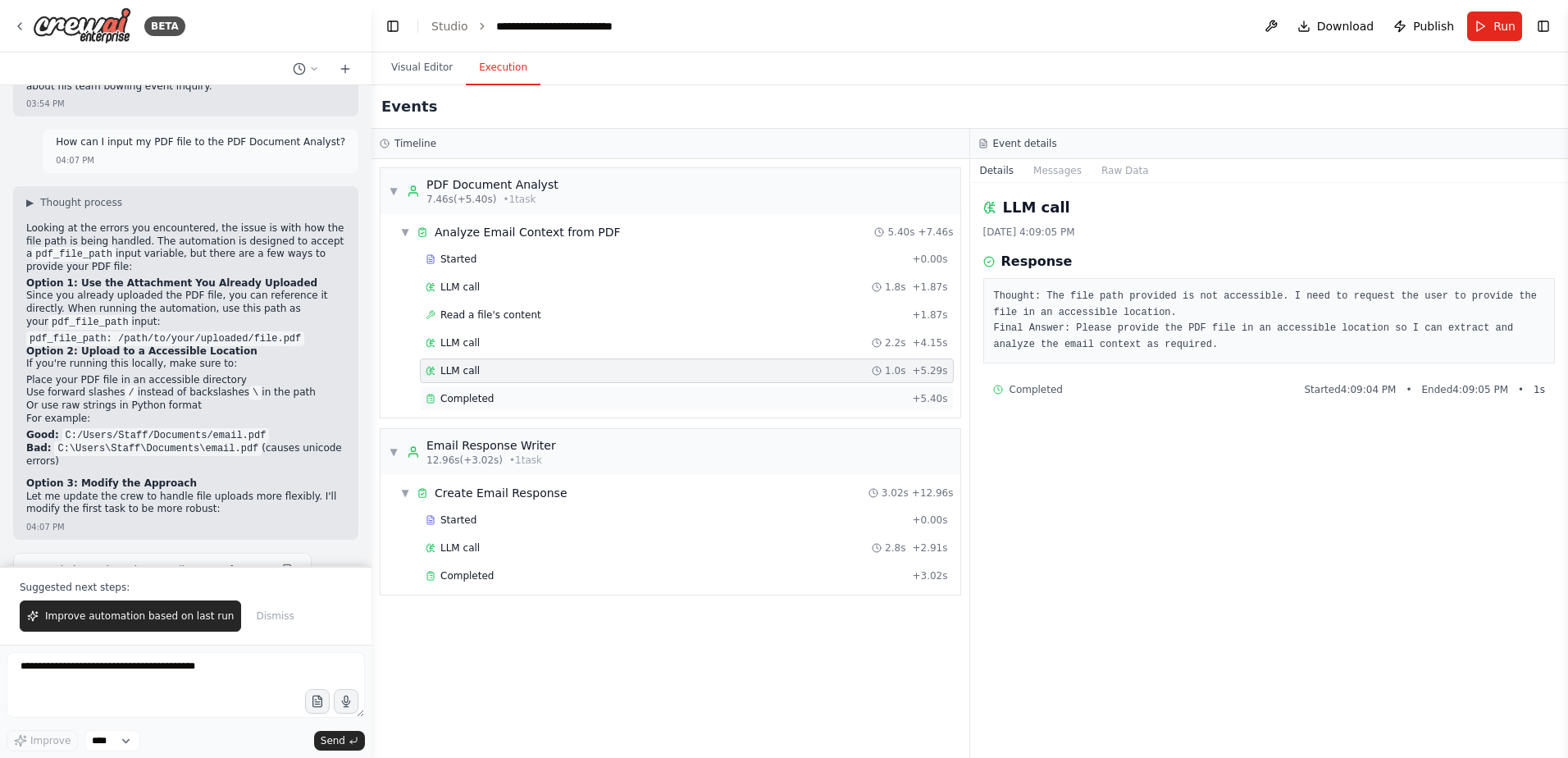
click at [616, 391] on div "Completed + 5.40s" at bounding box center [687, 398] width 534 height 25
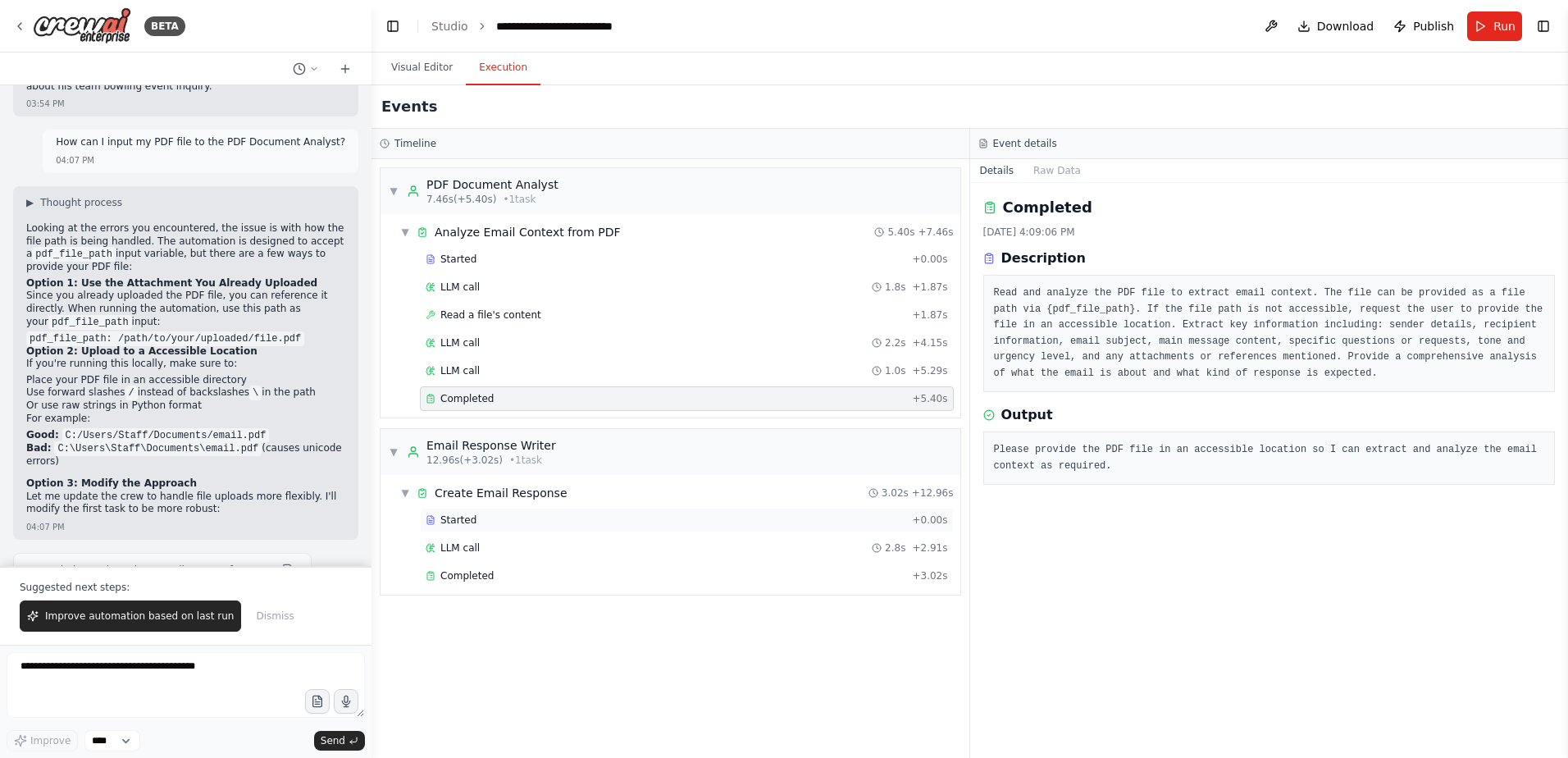
click at [581, 527] on div "Started + 0.00s" at bounding box center [687, 520] width 534 height 25
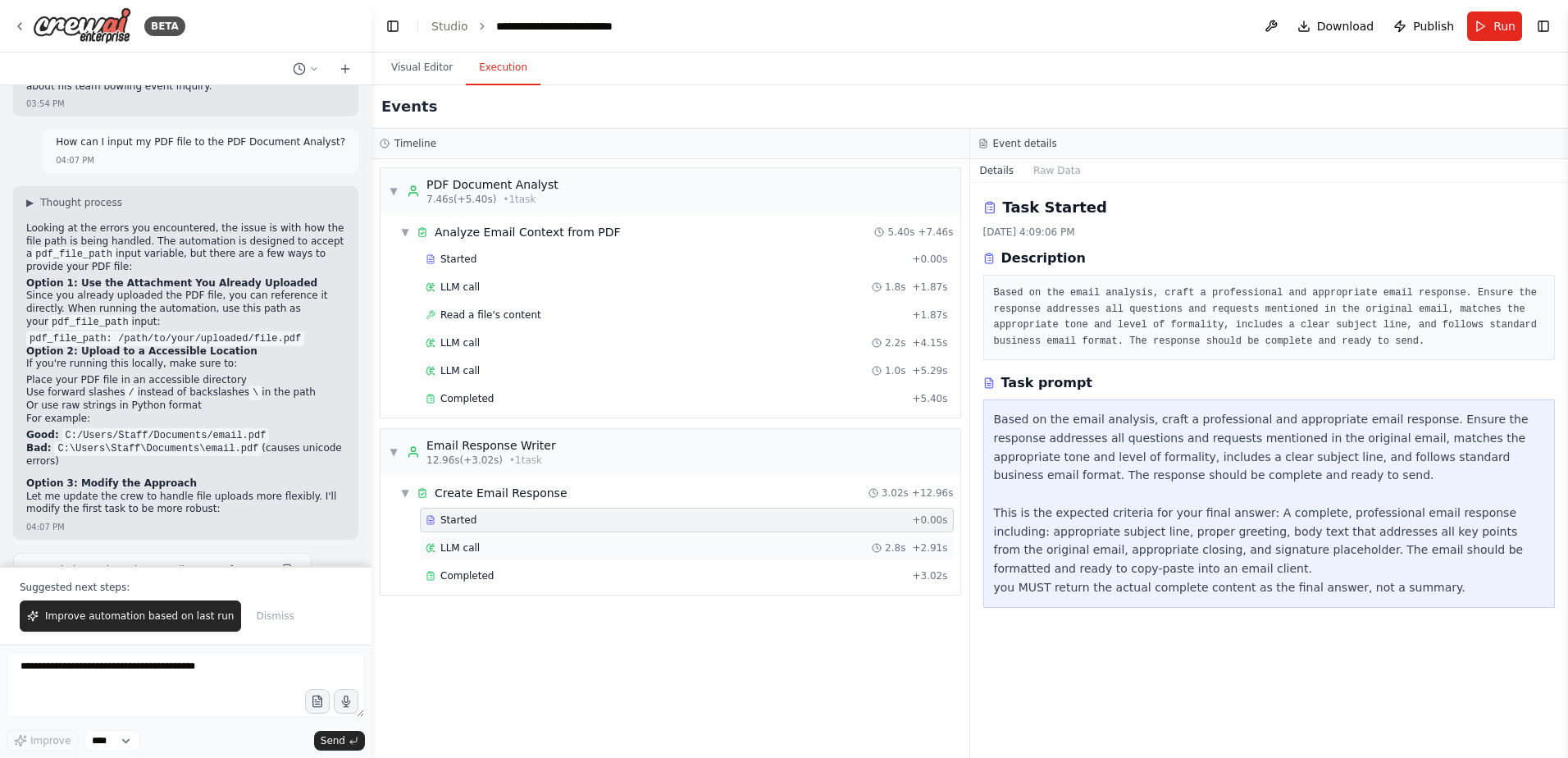
click at [577, 550] on div "LLM call 2.8s + 2.91s" at bounding box center [687, 548] width 523 height 13
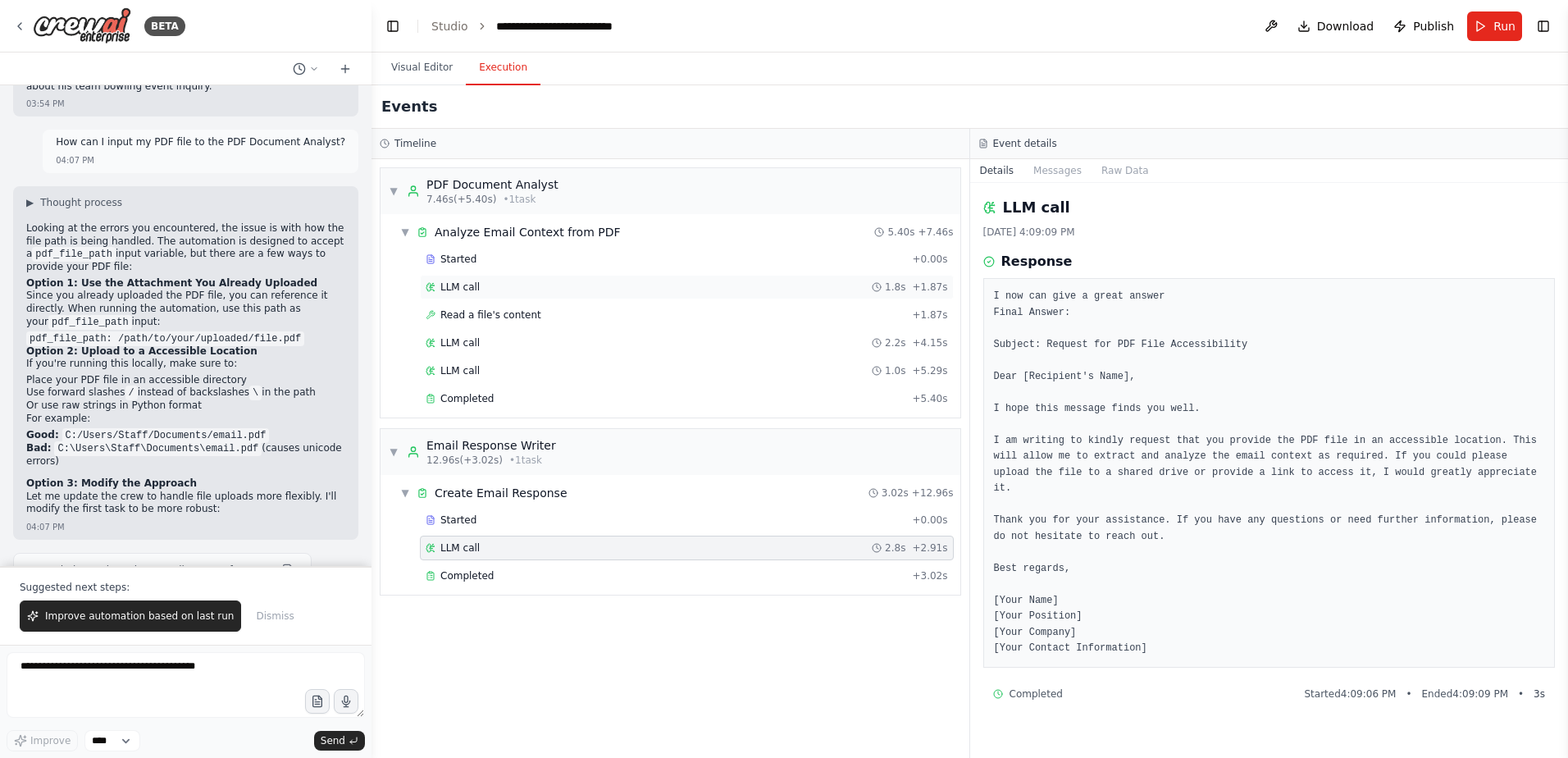
click at [548, 296] on div "LLM call 1.8s + 1.87s" at bounding box center [687, 287] width 534 height 25
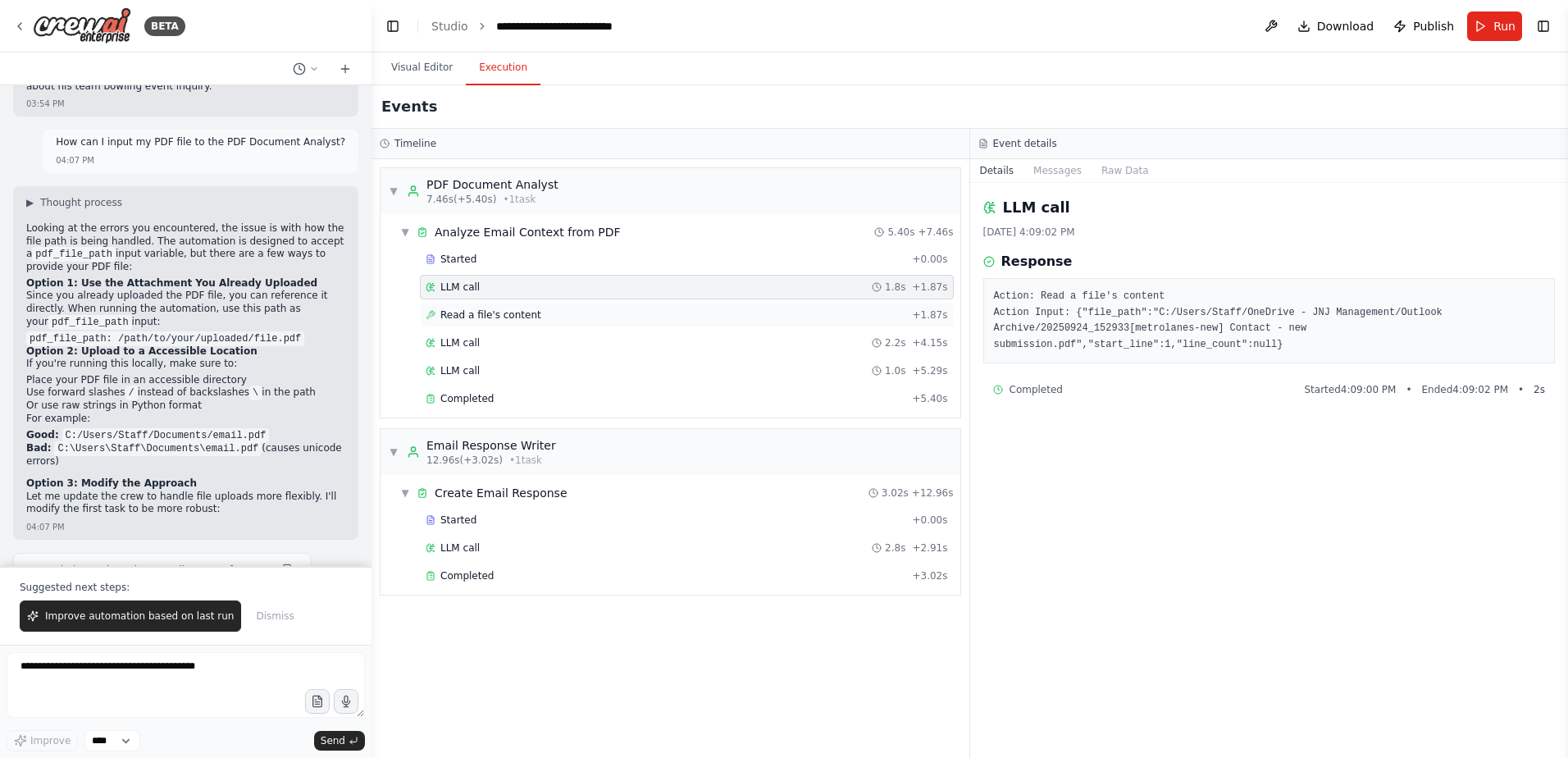
click at [549, 316] on div "Read a file's content + 1.87s" at bounding box center [687, 315] width 523 height 13
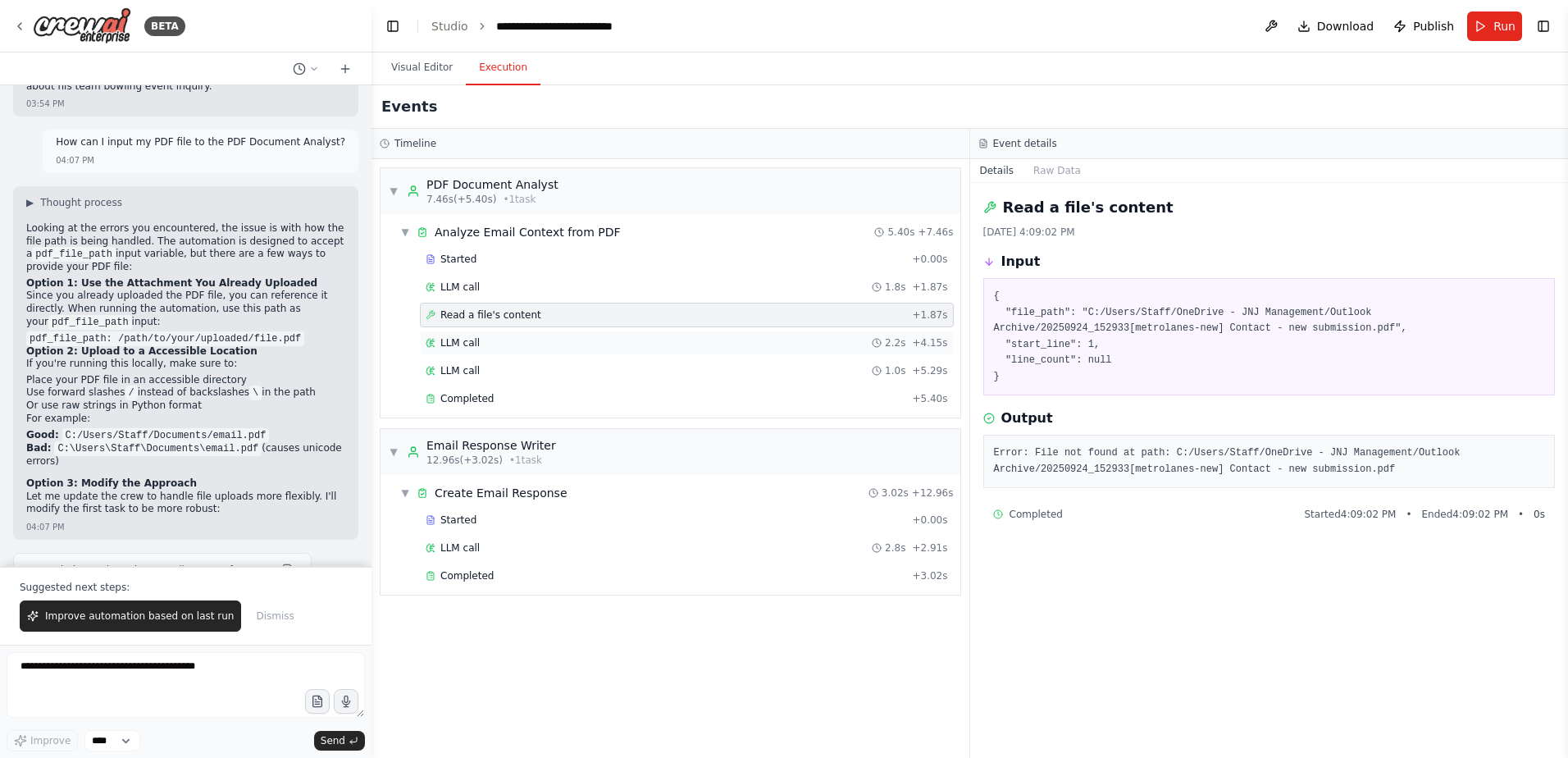
click at [549, 336] on div "LLM call 2.2s + 4.15s" at bounding box center [687, 343] width 534 height 25
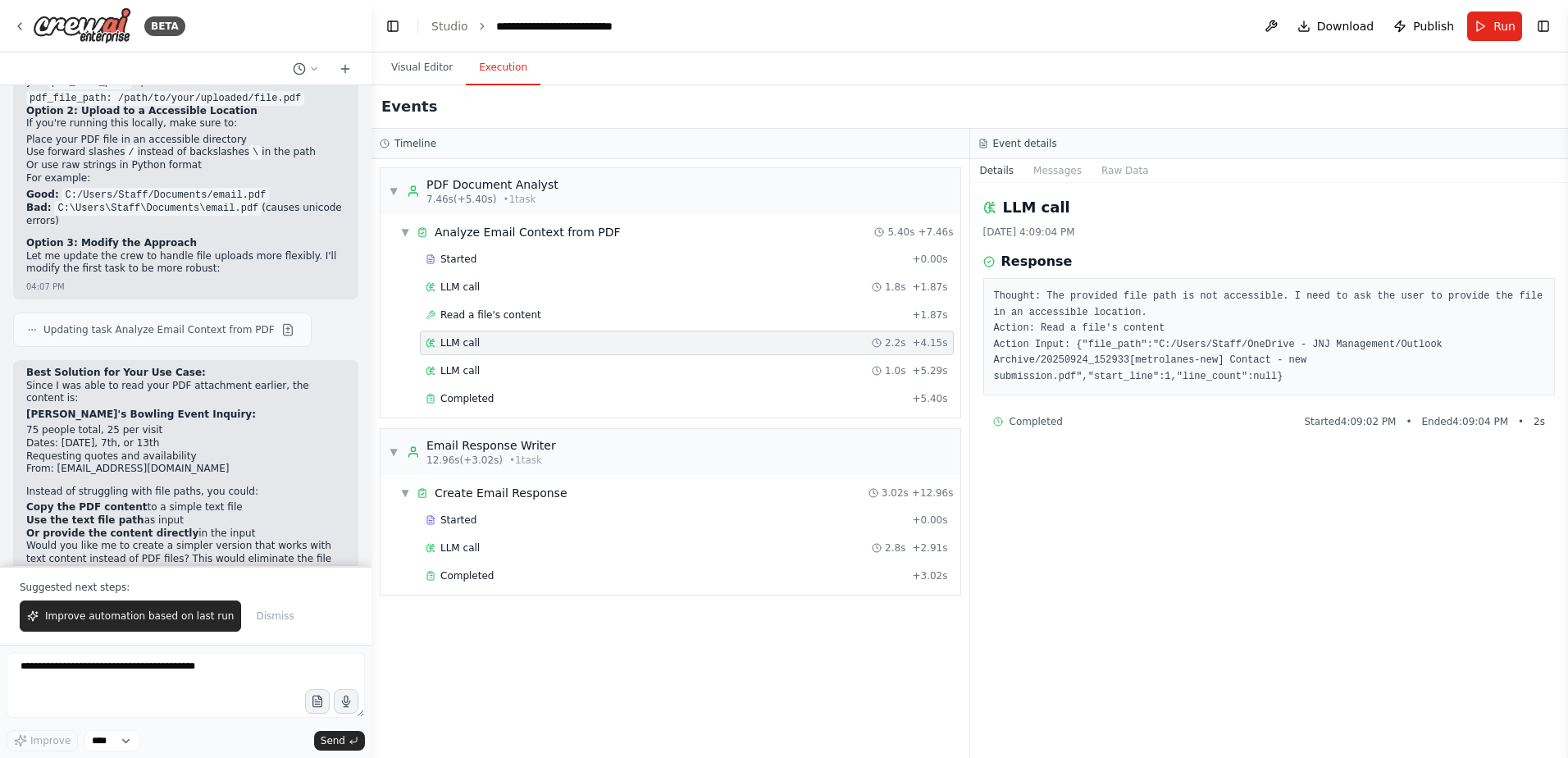
scroll to position [2958, 0]
click at [159, 672] on textarea at bounding box center [185, 685] width 358 height 65
type textarea "**********"
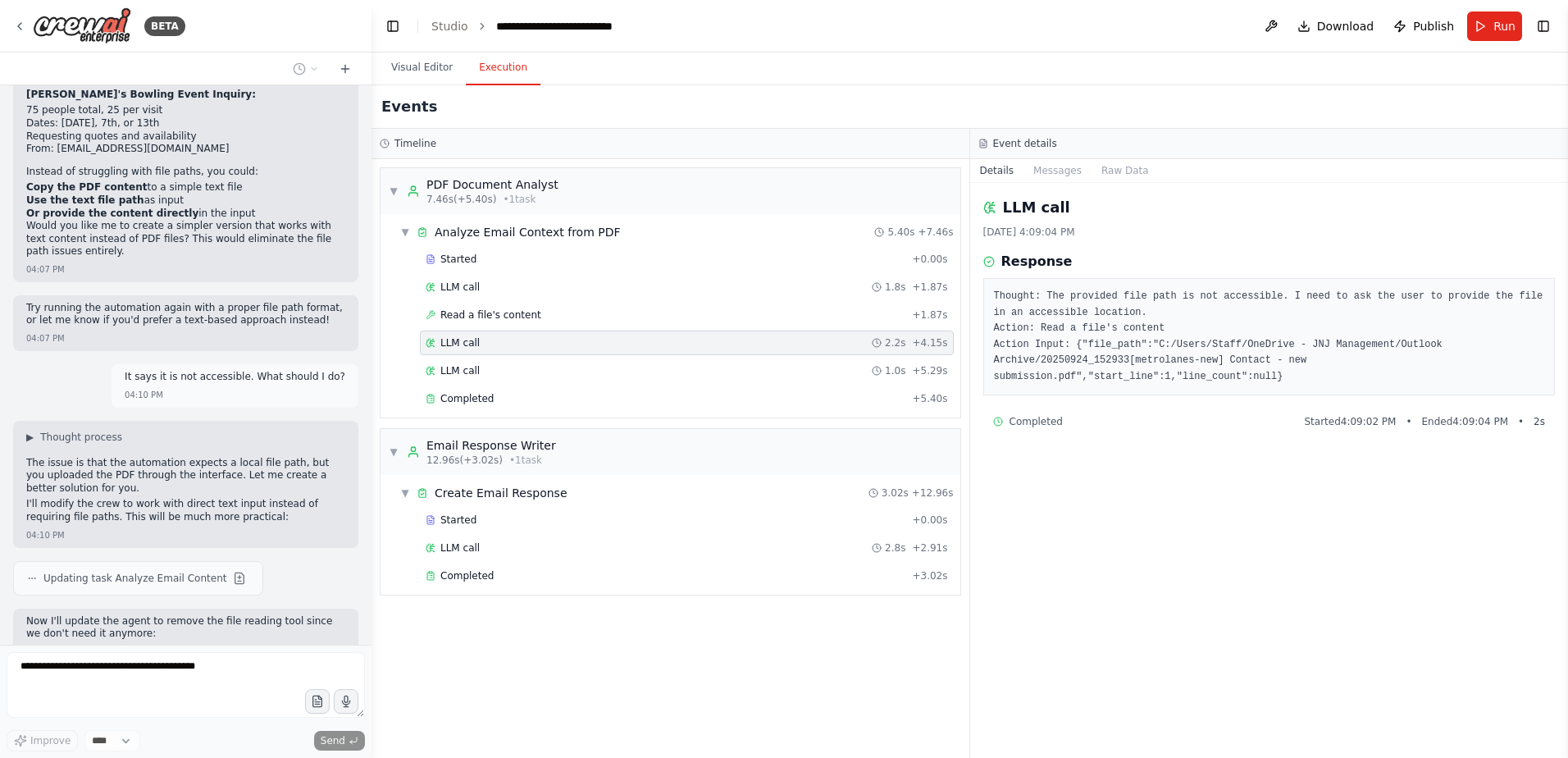
scroll to position [3324, 0]
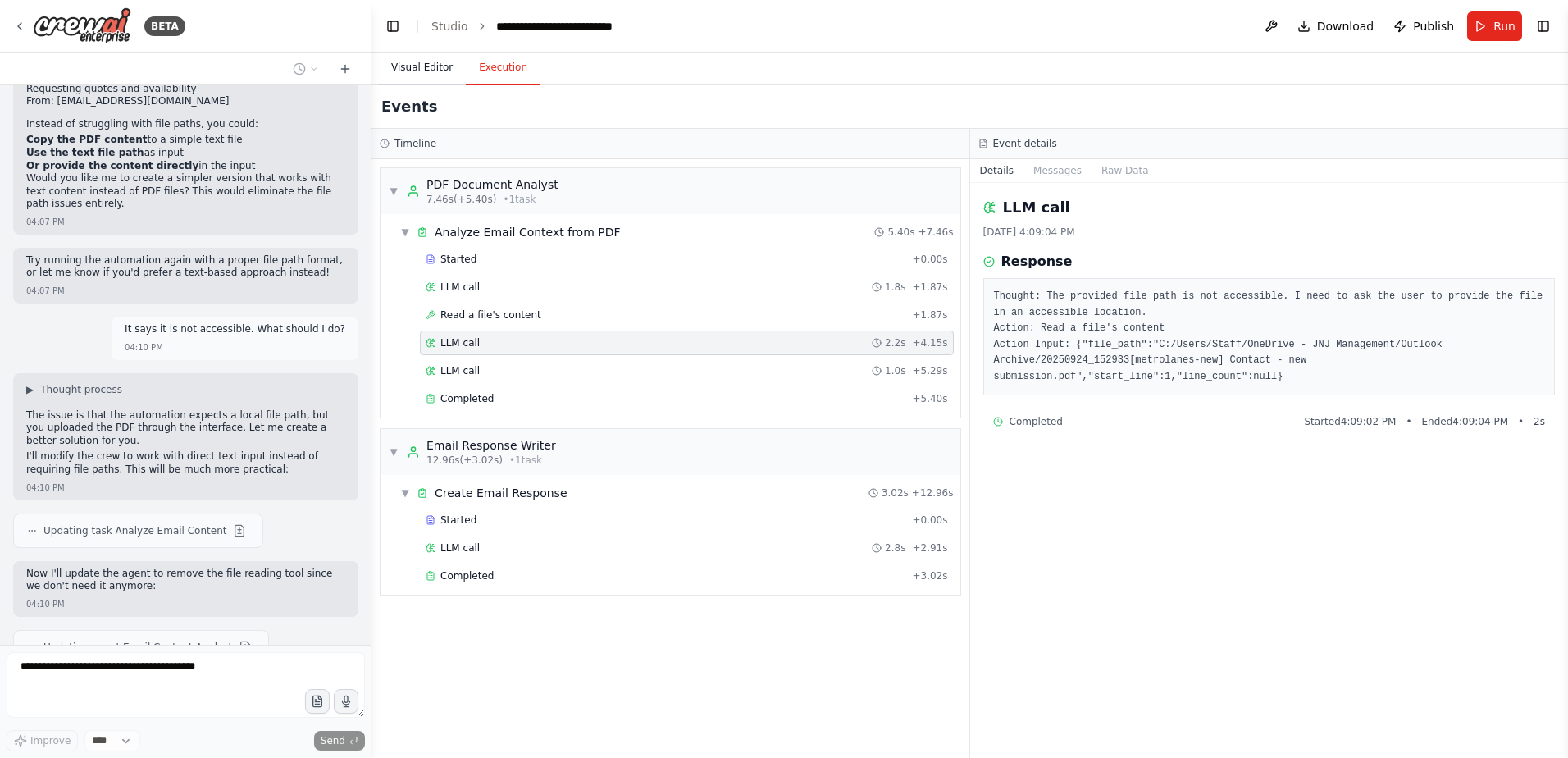
click at [388, 75] on button "Visual Editor" at bounding box center [421, 68] width 87 height 34
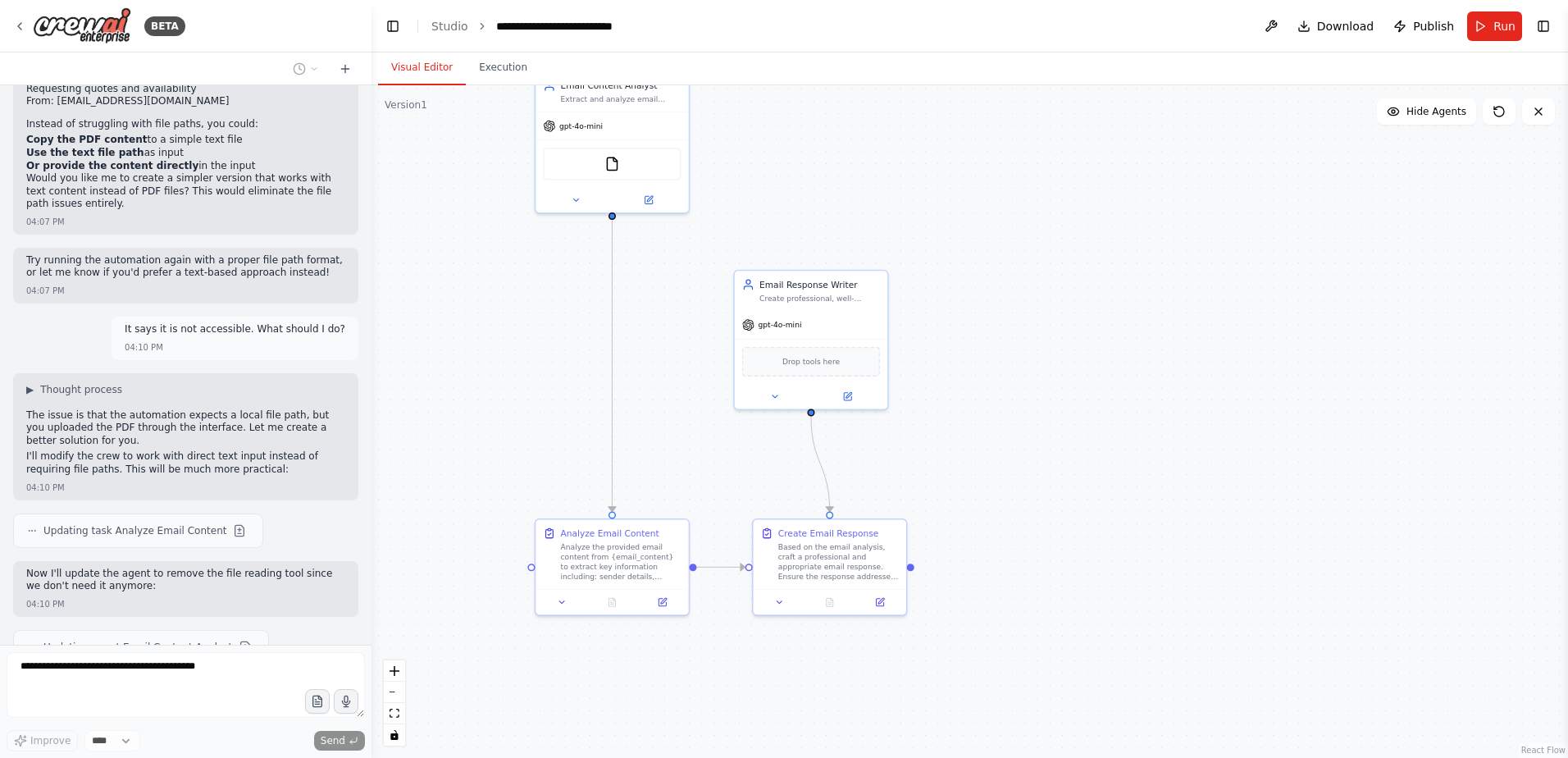
drag, startPoint x: 1077, startPoint y: 573, endPoint x: 1133, endPoint y: 424, distance: 159.2
click at [1133, 424] on div ".deletable-edge-delete-btn { width: 20px; height: 20px; border: 0px solid #ffff…" at bounding box center [969, 422] width 1196 height 673
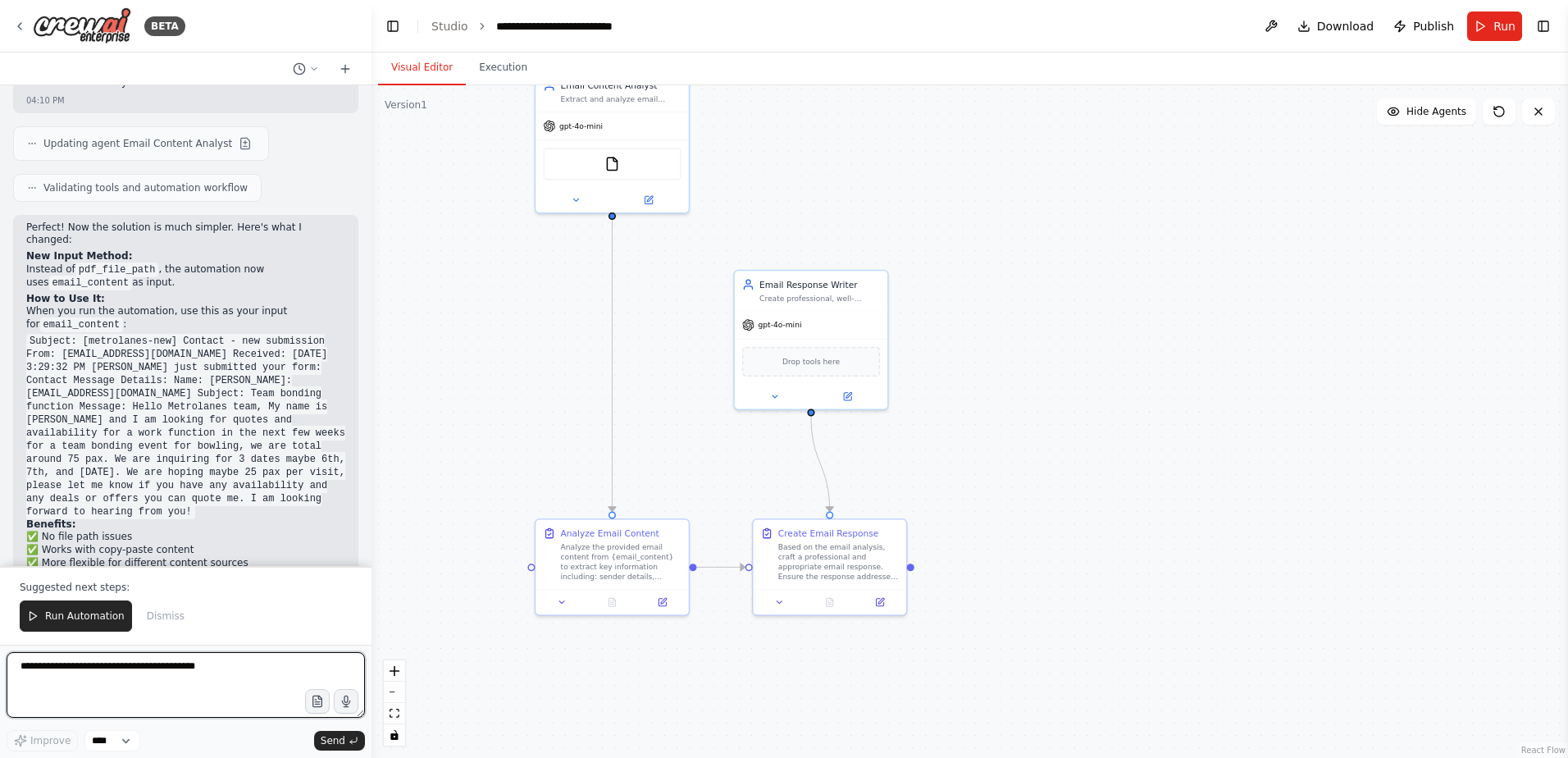
scroll to position [3840, 0]
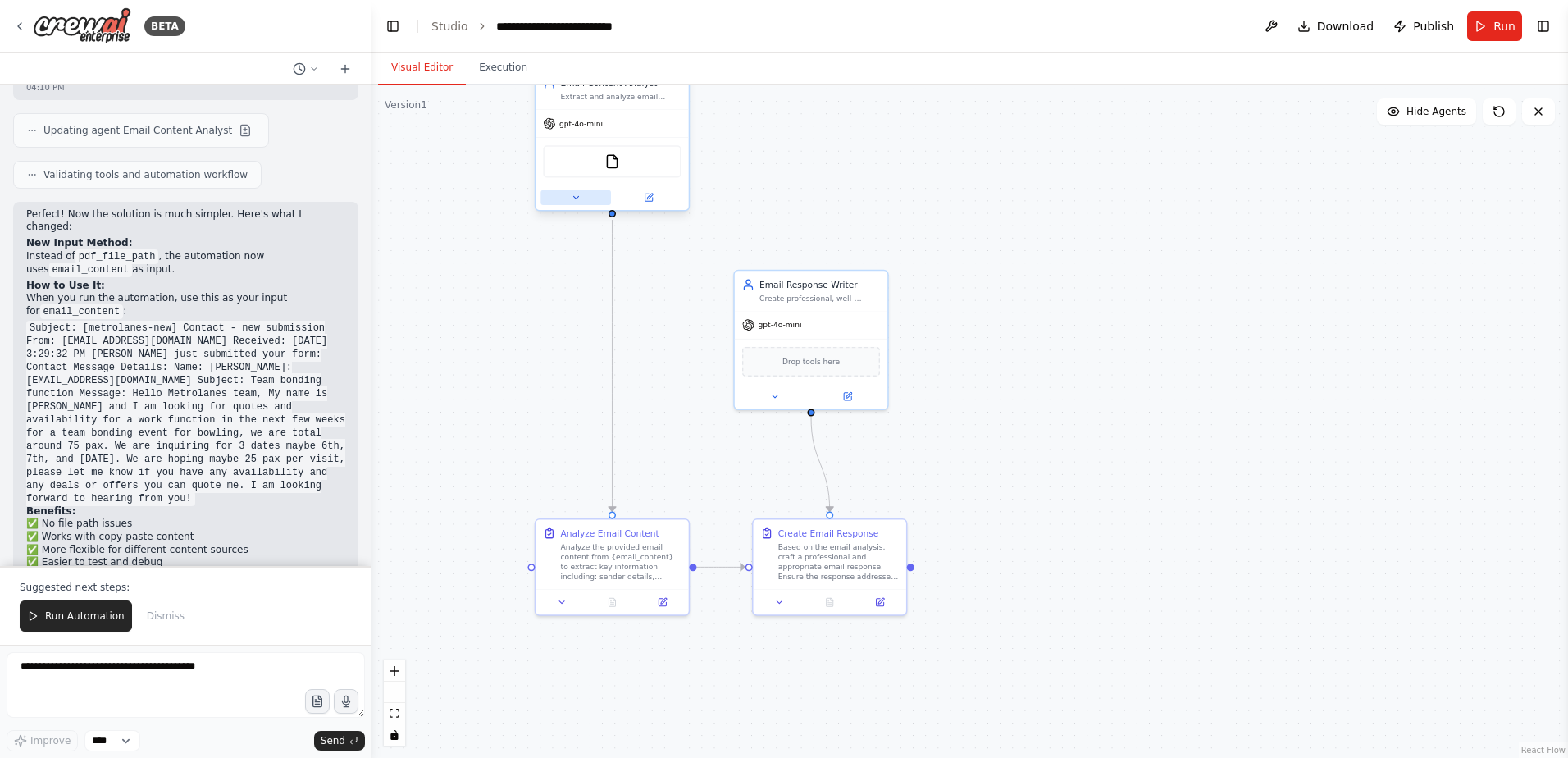
click at [567, 197] on button at bounding box center [576, 197] width 71 height 15
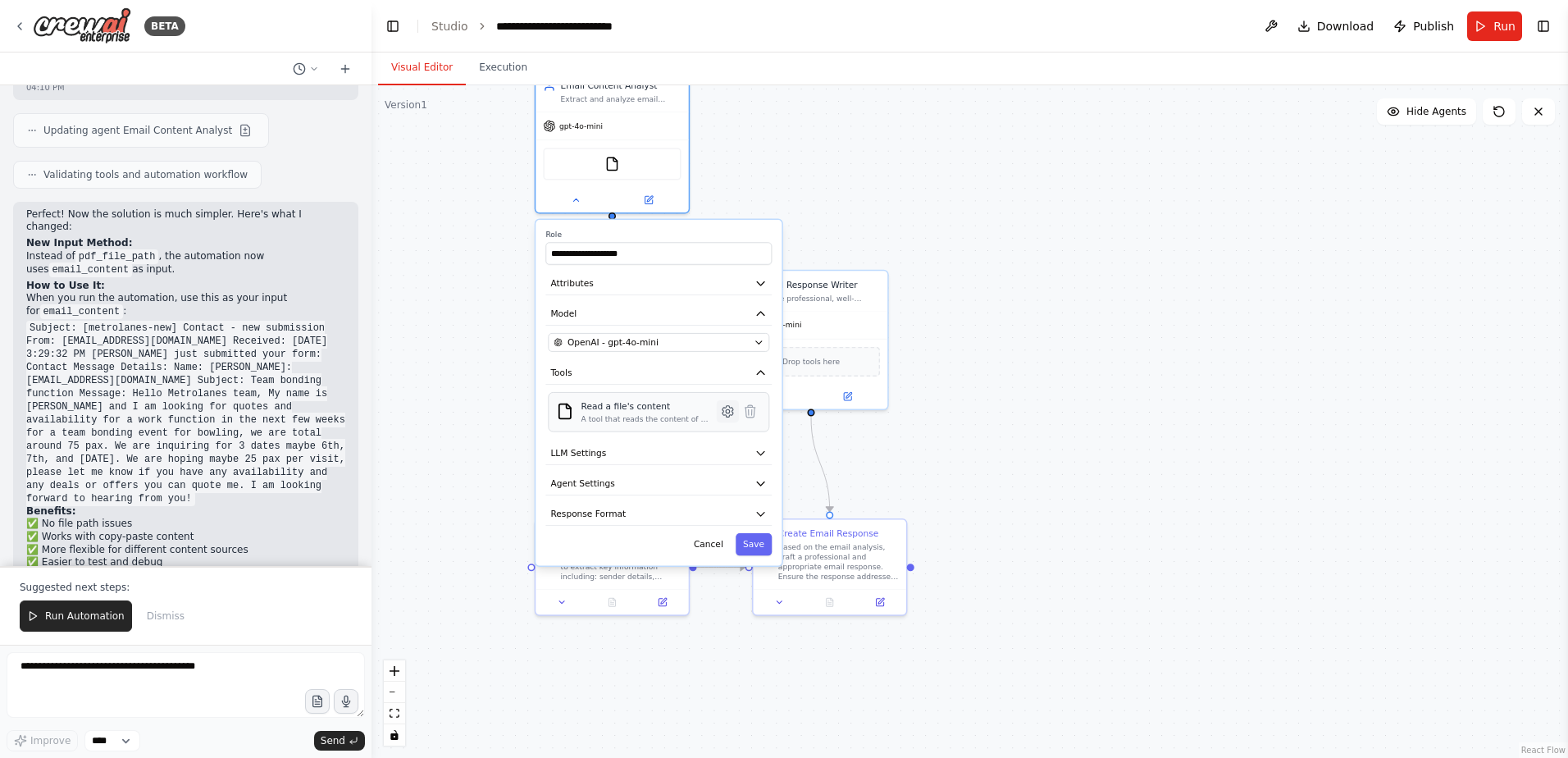
click at [727, 409] on icon at bounding box center [727, 411] width 4 height 4
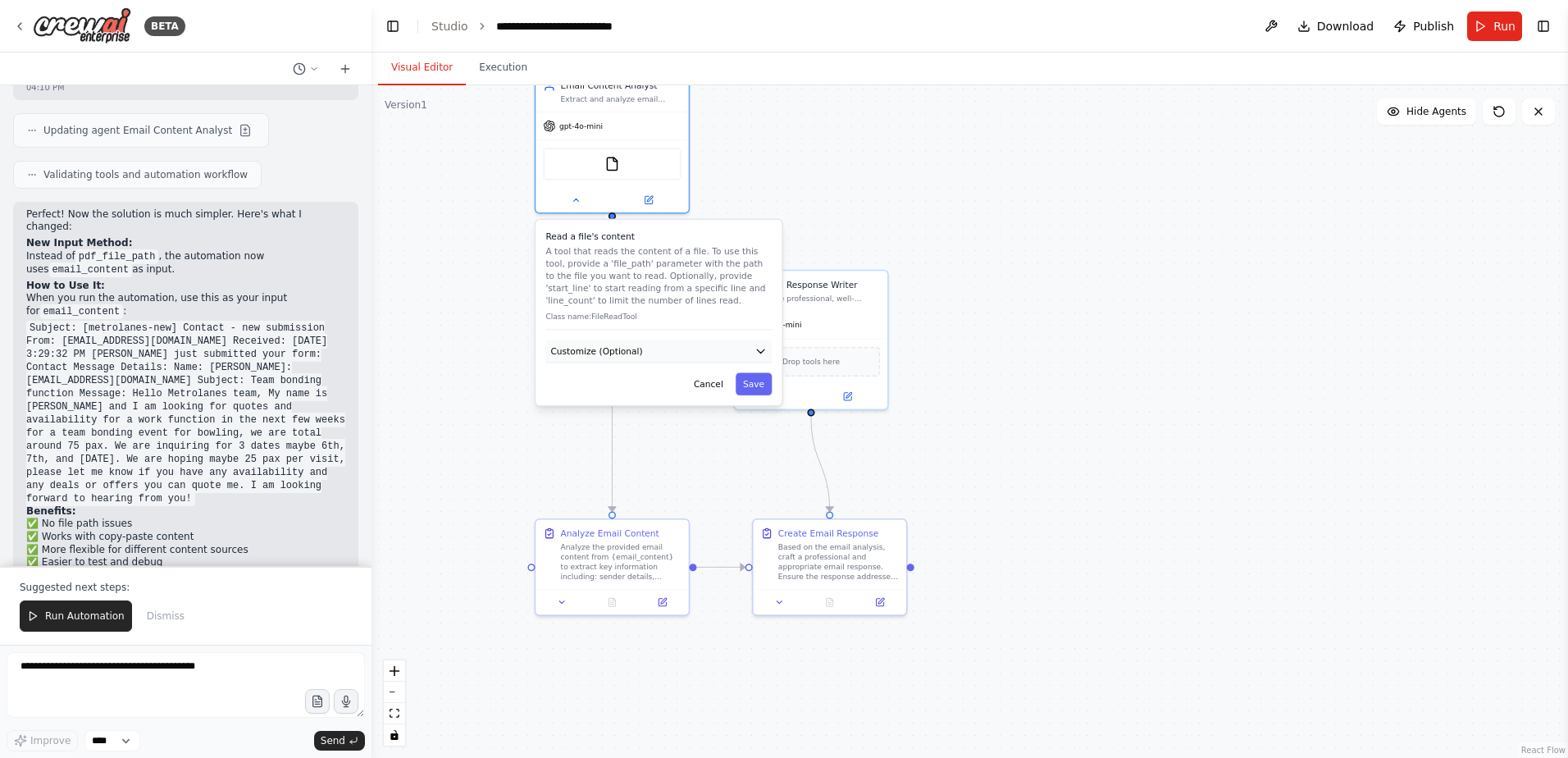
click at [697, 354] on button "Customize (Optional)" at bounding box center [659, 352] width 226 height 23
click at [697, 355] on button "Customize (Optional)" at bounding box center [659, 352] width 226 height 23
click at [706, 383] on button "Cancel" at bounding box center [708, 384] width 44 height 22
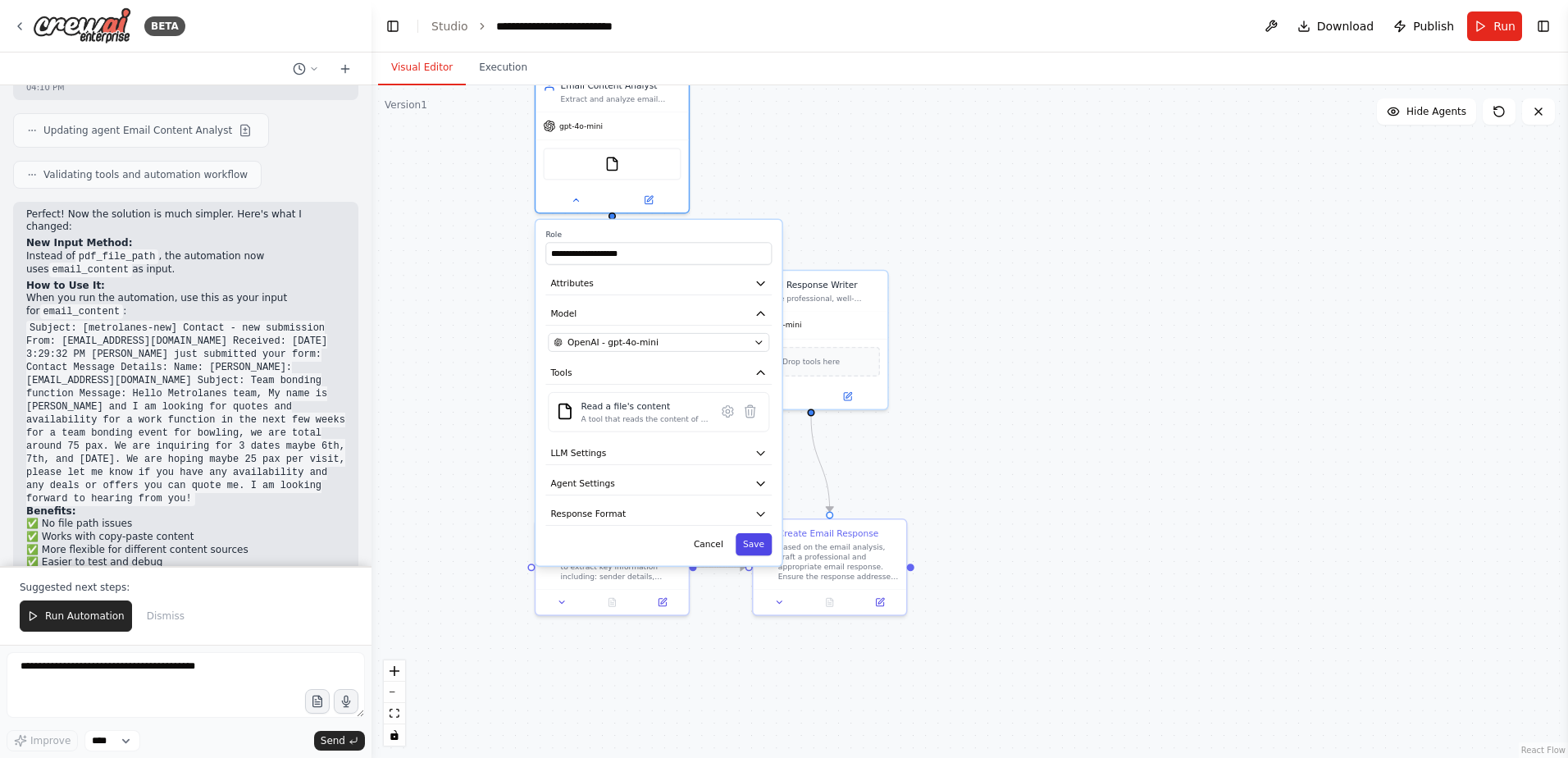
click at [759, 555] on button "Save" at bounding box center [753, 544] width 36 height 22
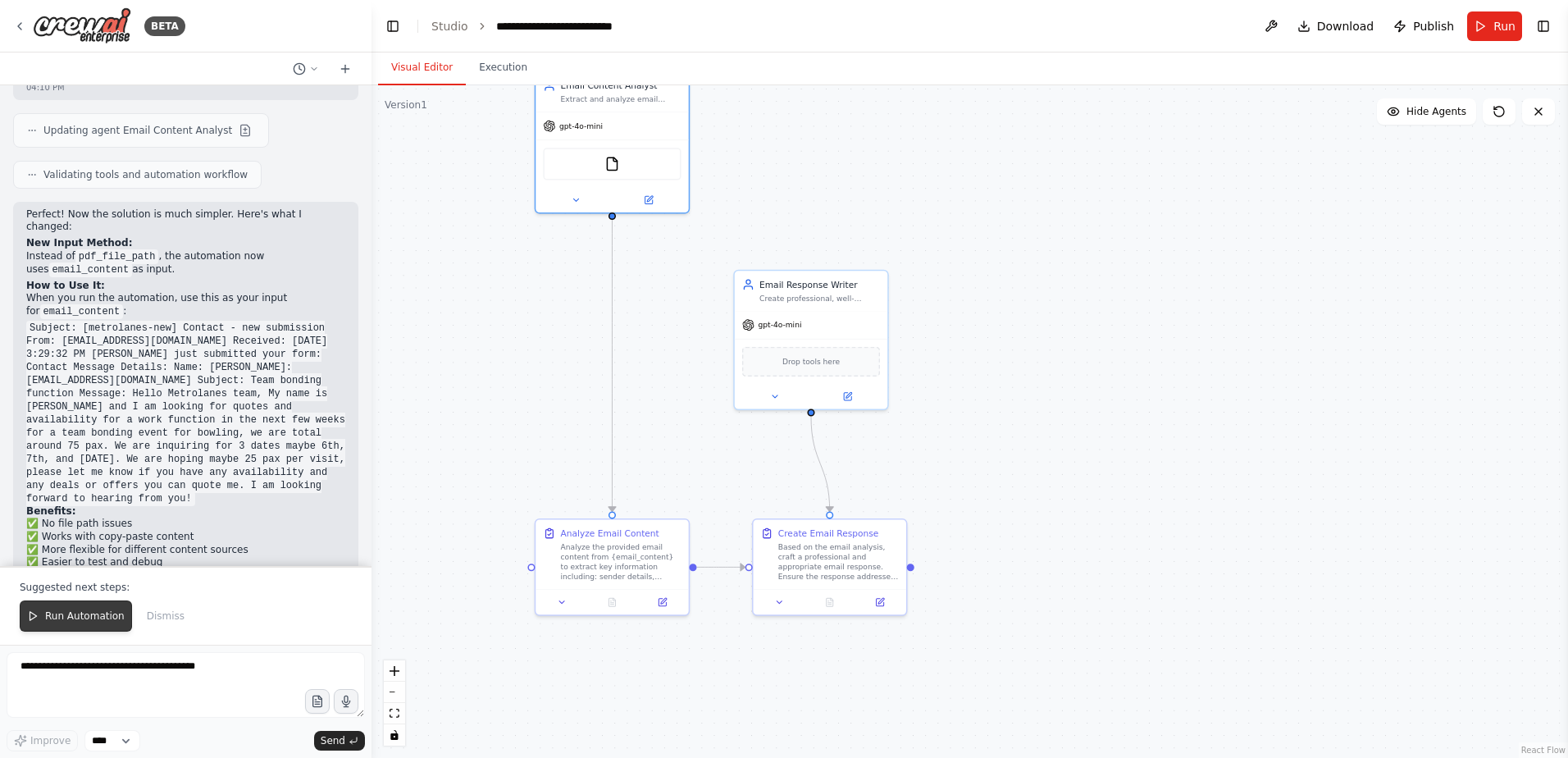
click at [64, 610] on button "Run Automation" at bounding box center [75, 616] width 112 height 31
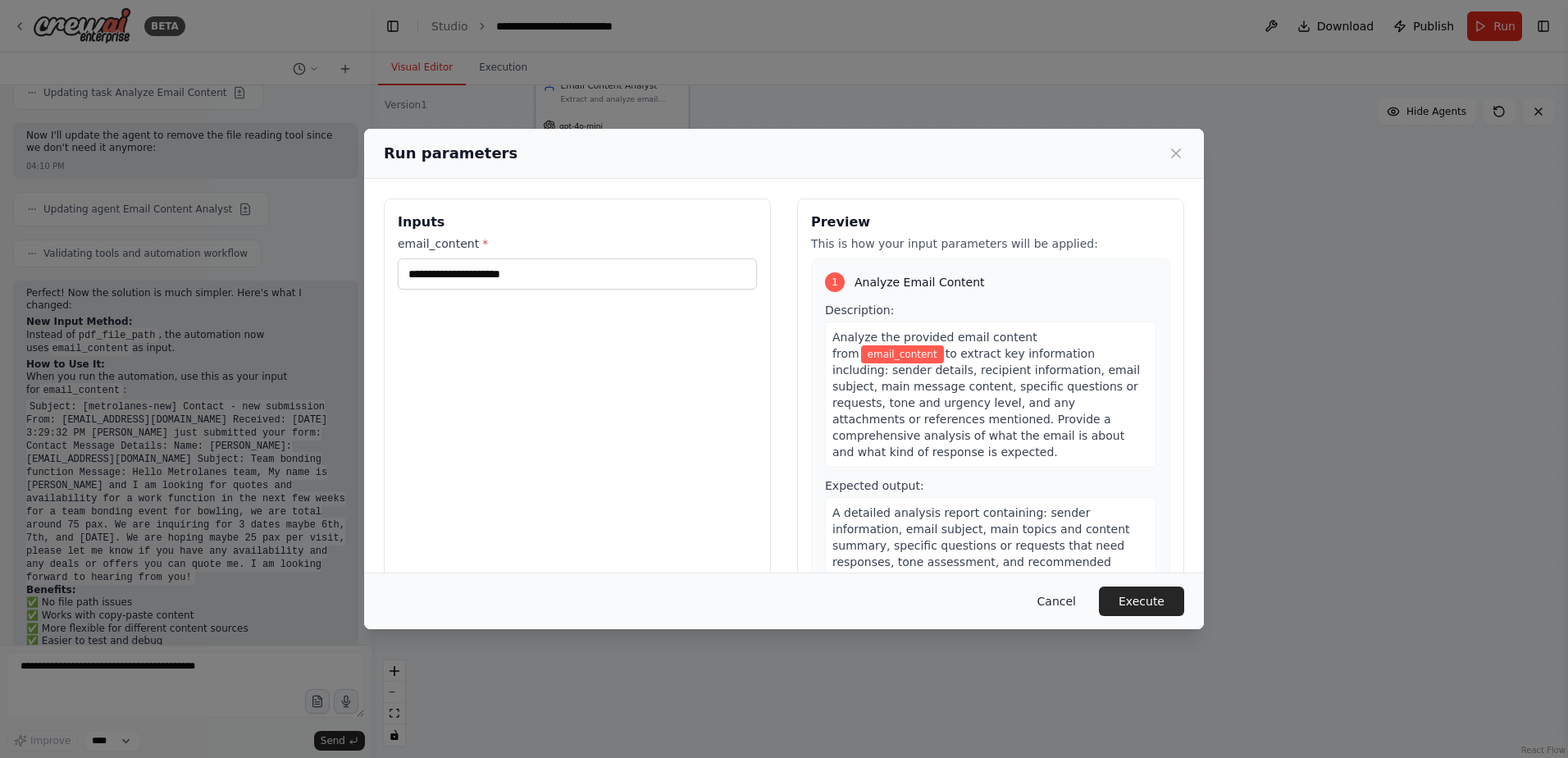
click at [1078, 603] on button "Cancel" at bounding box center [1056, 601] width 64 height 29
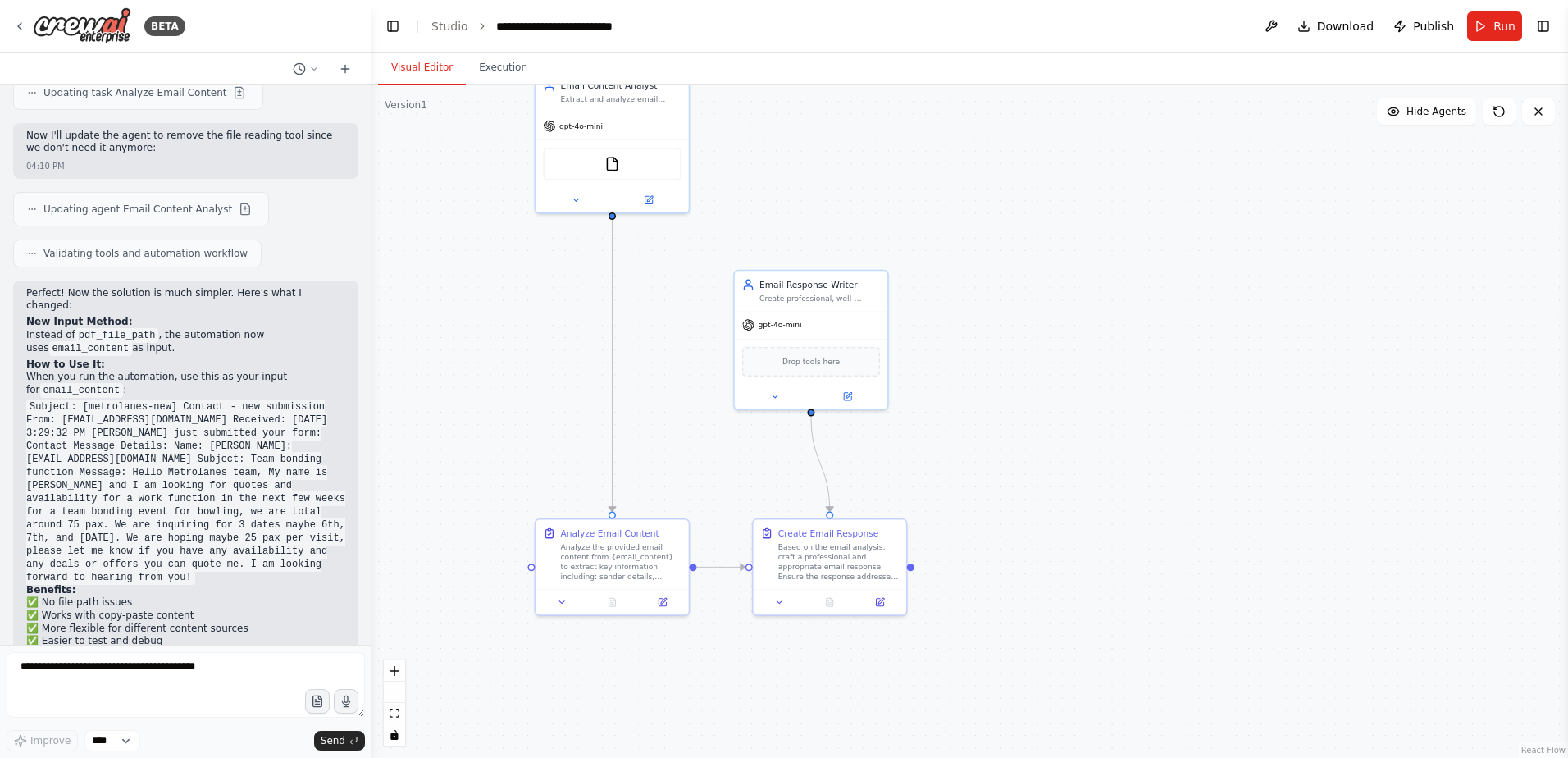
drag, startPoint x: 138, startPoint y: 447, endPoint x: 25, endPoint y: 266, distance: 213.4
click at [25, 281] on div "Perfect! Now the solution is much simpler. Here's what I changed: New Input Met…" at bounding box center [185, 480] width 345 height 398
copy div "email_content : Subject: [metrolanes-new] Contact - new submission From: reply-…"
click at [1488, 33] on button "Run" at bounding box center [1495, 26] width 55 height 29
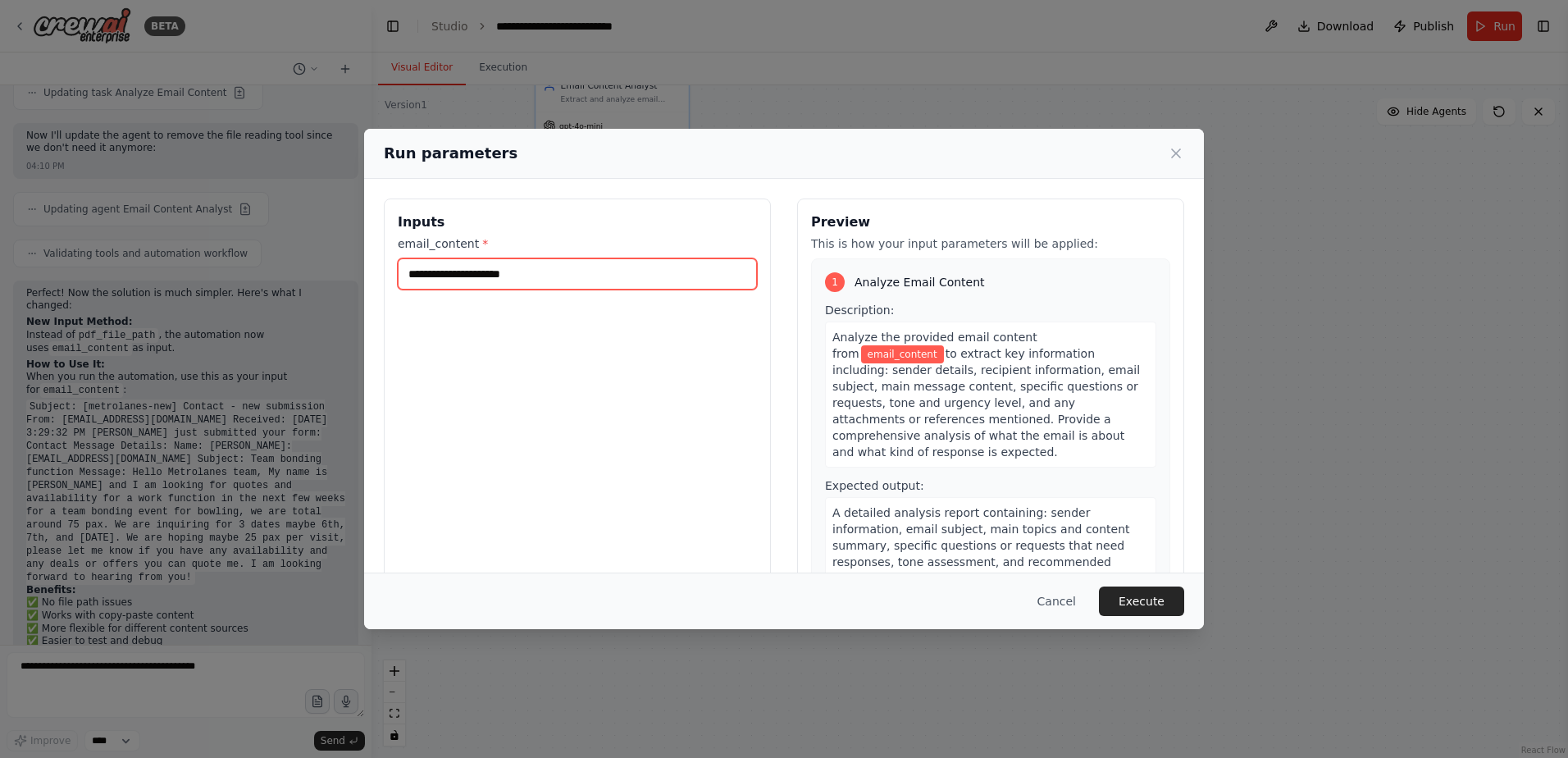
click at [672, 270] on input "email_content *" at bounding box center [577, 274] width 359 height 31
paste input "**********"
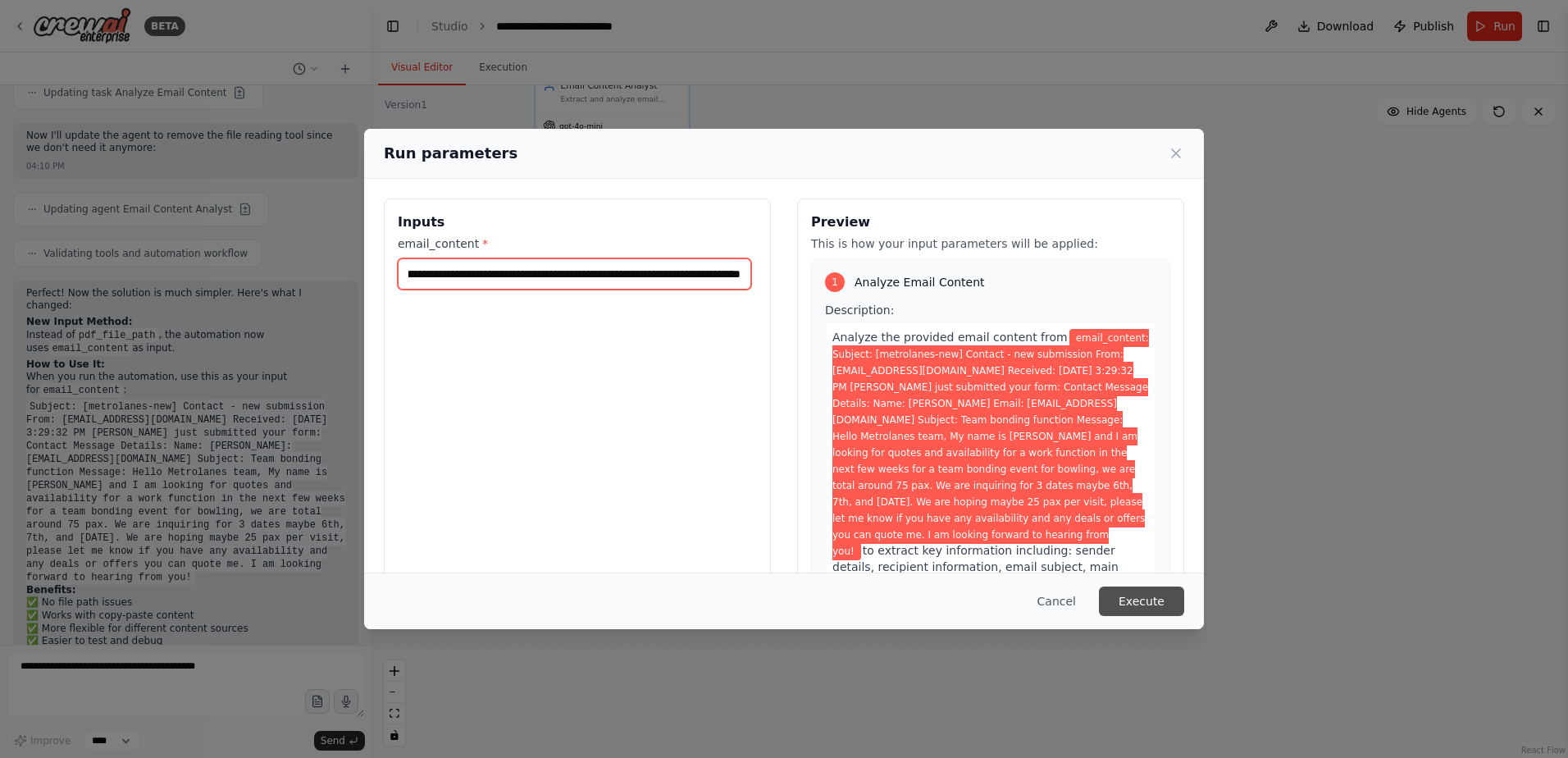
type input "**********"
click at [1147, 604] on button "Execute" at bounding box center [1142, 601] width 86 height 29
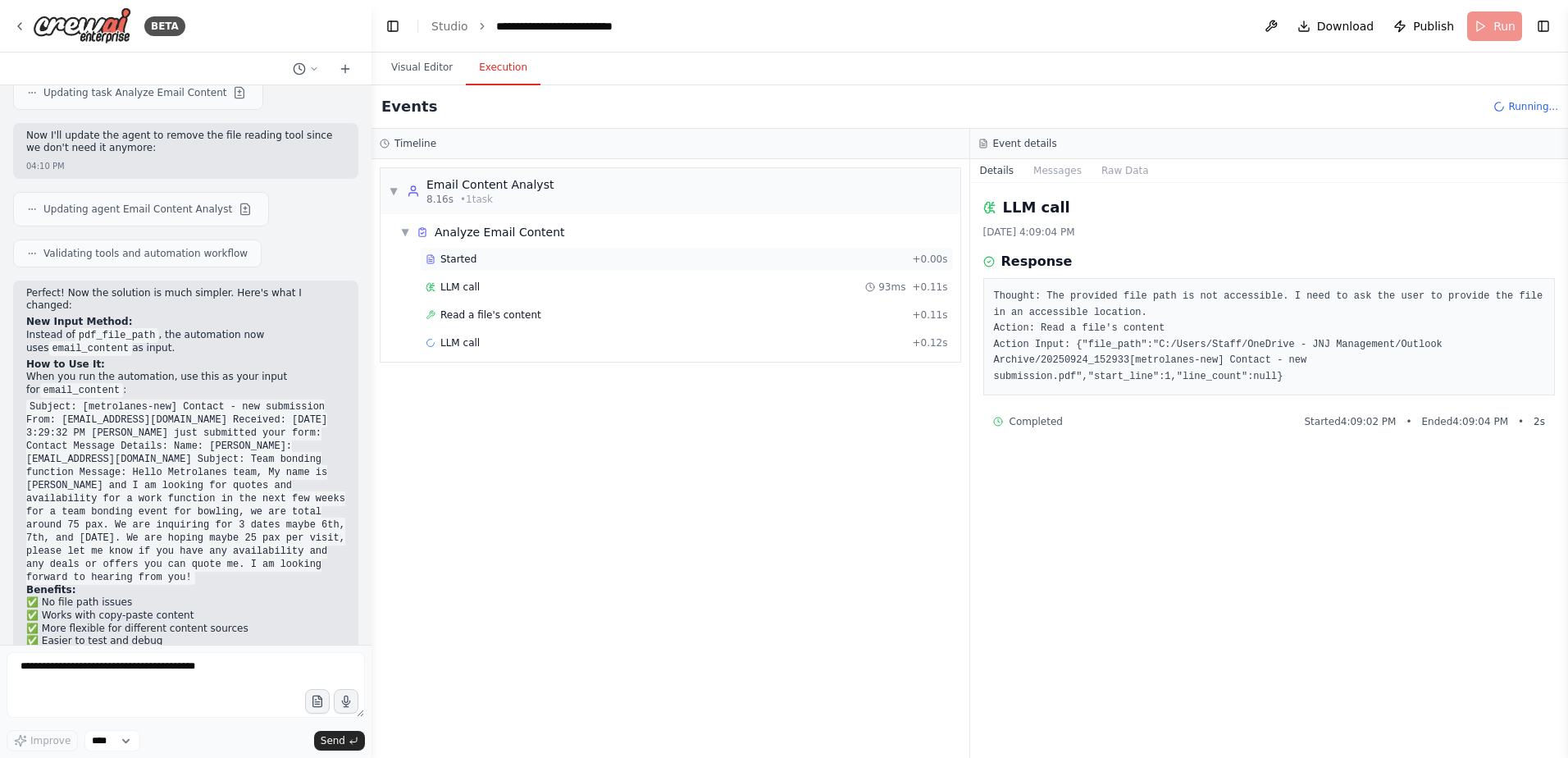
click at [633, 262] on div "Started" at bounding box center [665, 259] width 479 height 13
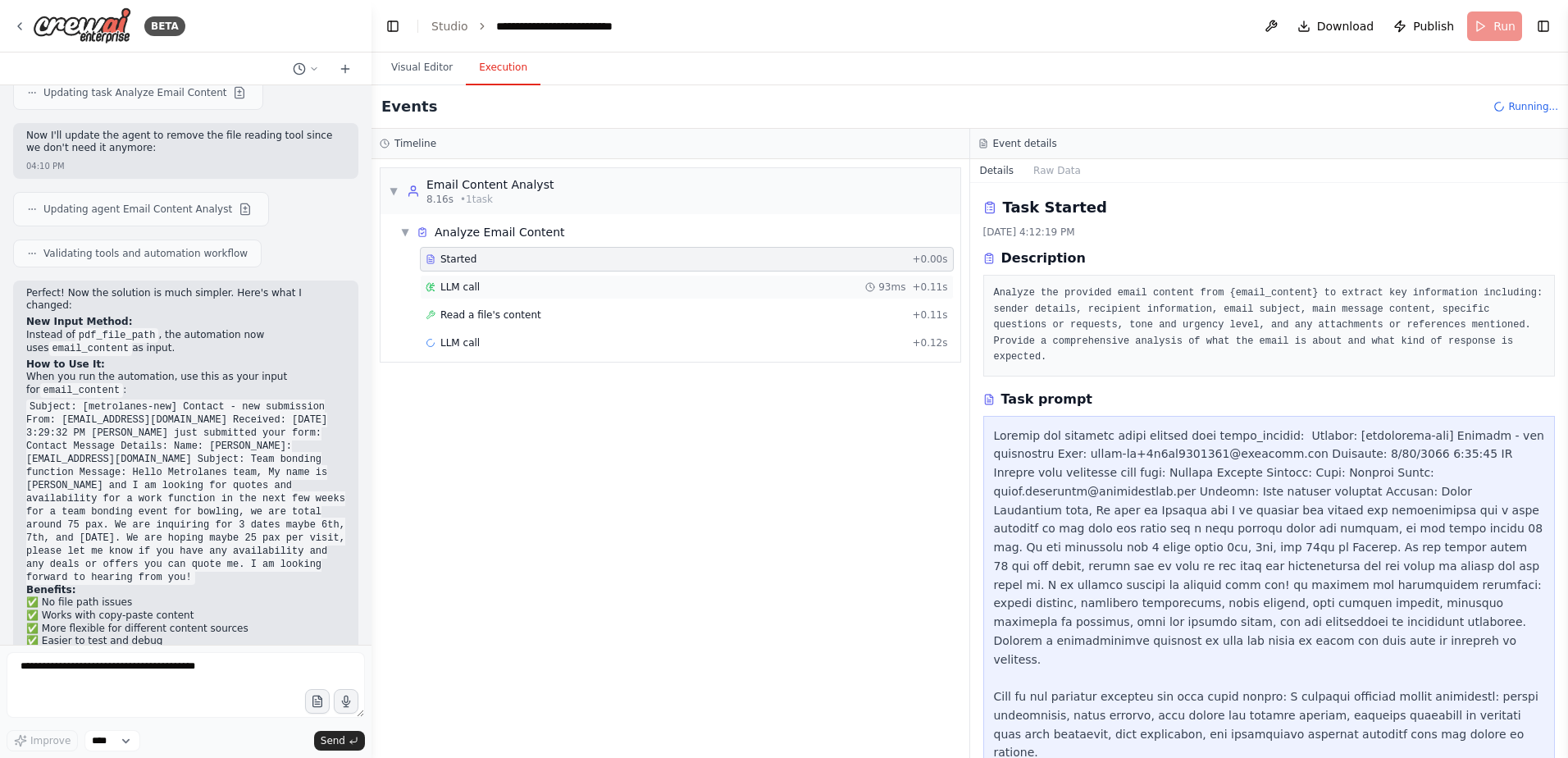
click at [628, 280] on div "LLM call 93ms + 0.11s" at bounding box center [687, 287] width 534 height 25
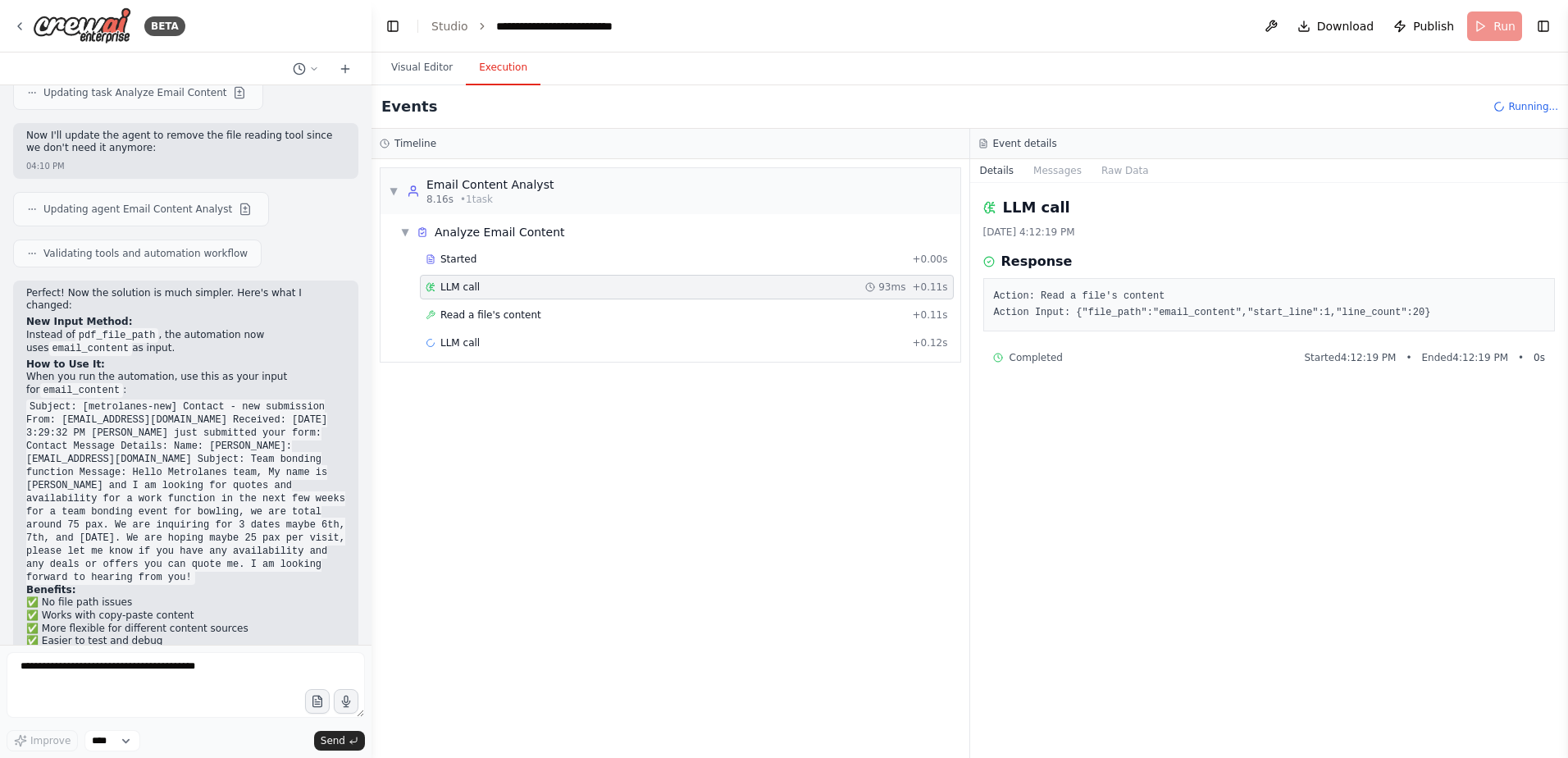
click at [624, 301] on div "Started + 0.00s LLM call 93ms + 0.11s Read a file's content + 0.11s LLM call + …" at bounding box center [677, 303] width 567 height 111
click at [623, 308] on div "Read a file's content + 0.11s" at bounding box center [687, 315] width 523 height 13
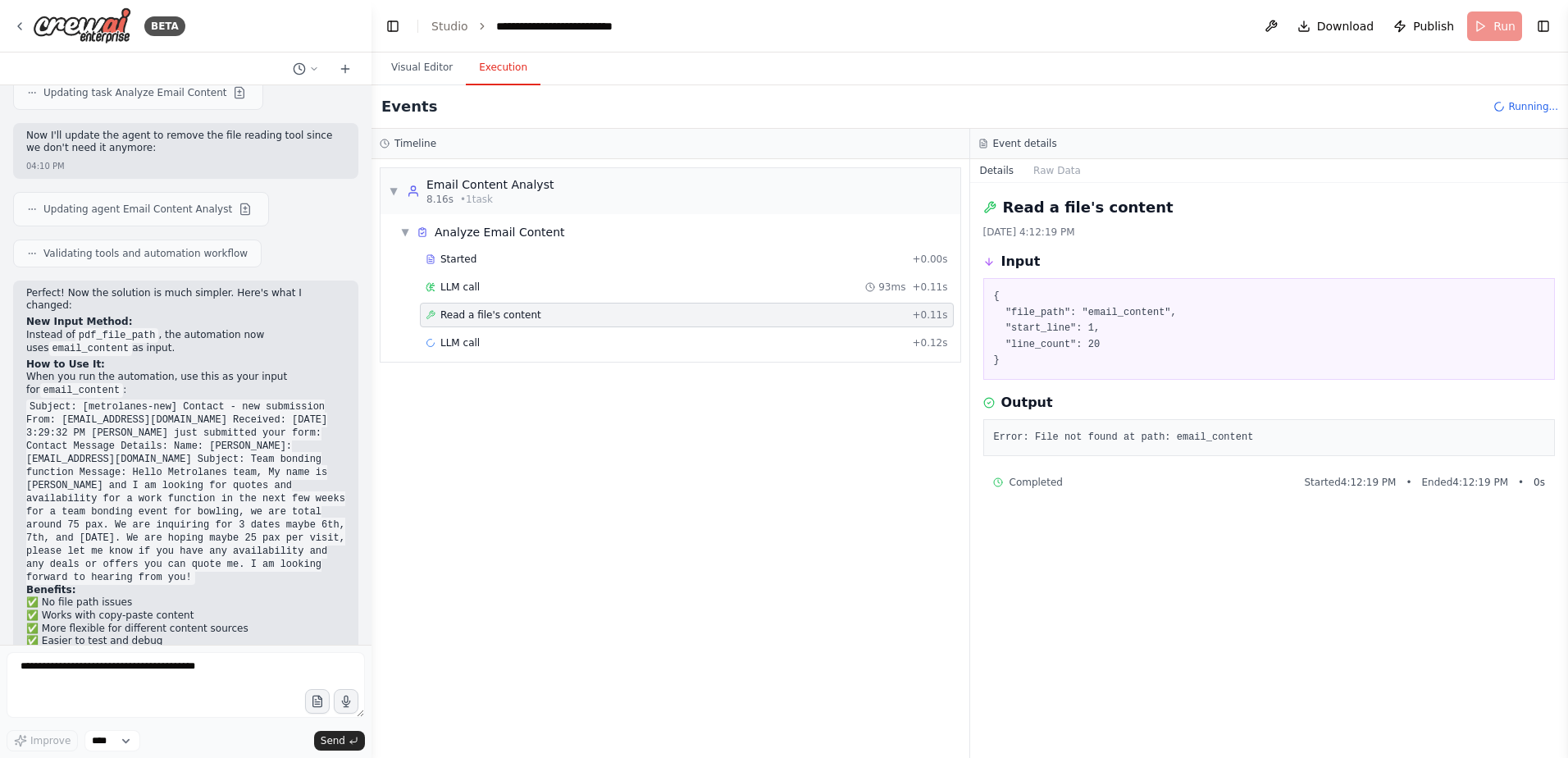
click at [674, 355] on div "Started + 0.00s LLM call 93ms + 0.11s Read a file's content + 0.11s LLM call + …" at bounding box center [677, 303] width 567 height 111
click at [682, 343] on div "LLM call 10.3s + 10.45s" at bounding box center [687, 343] width 523 height 13
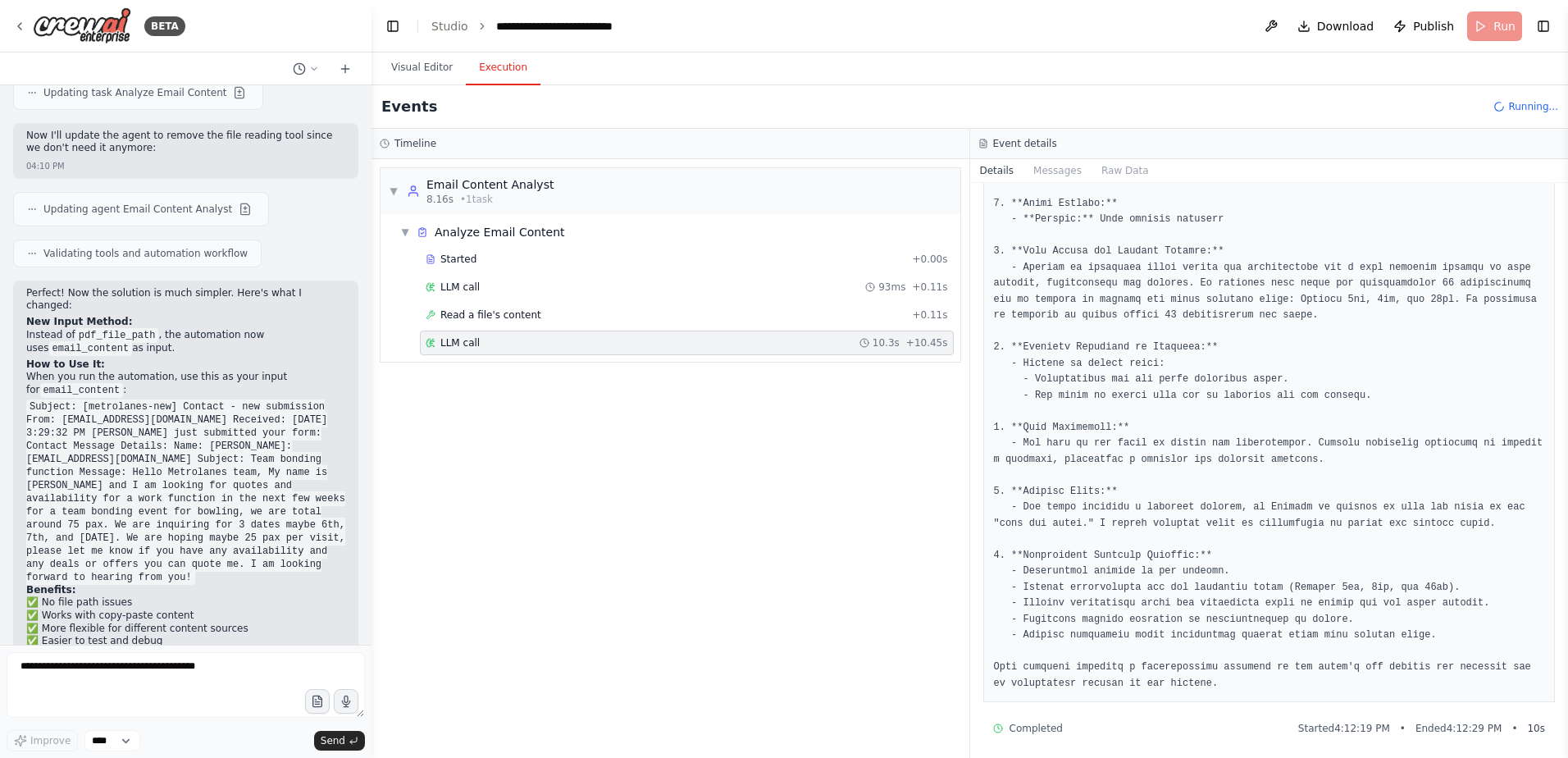
scroll to position [244, 0]
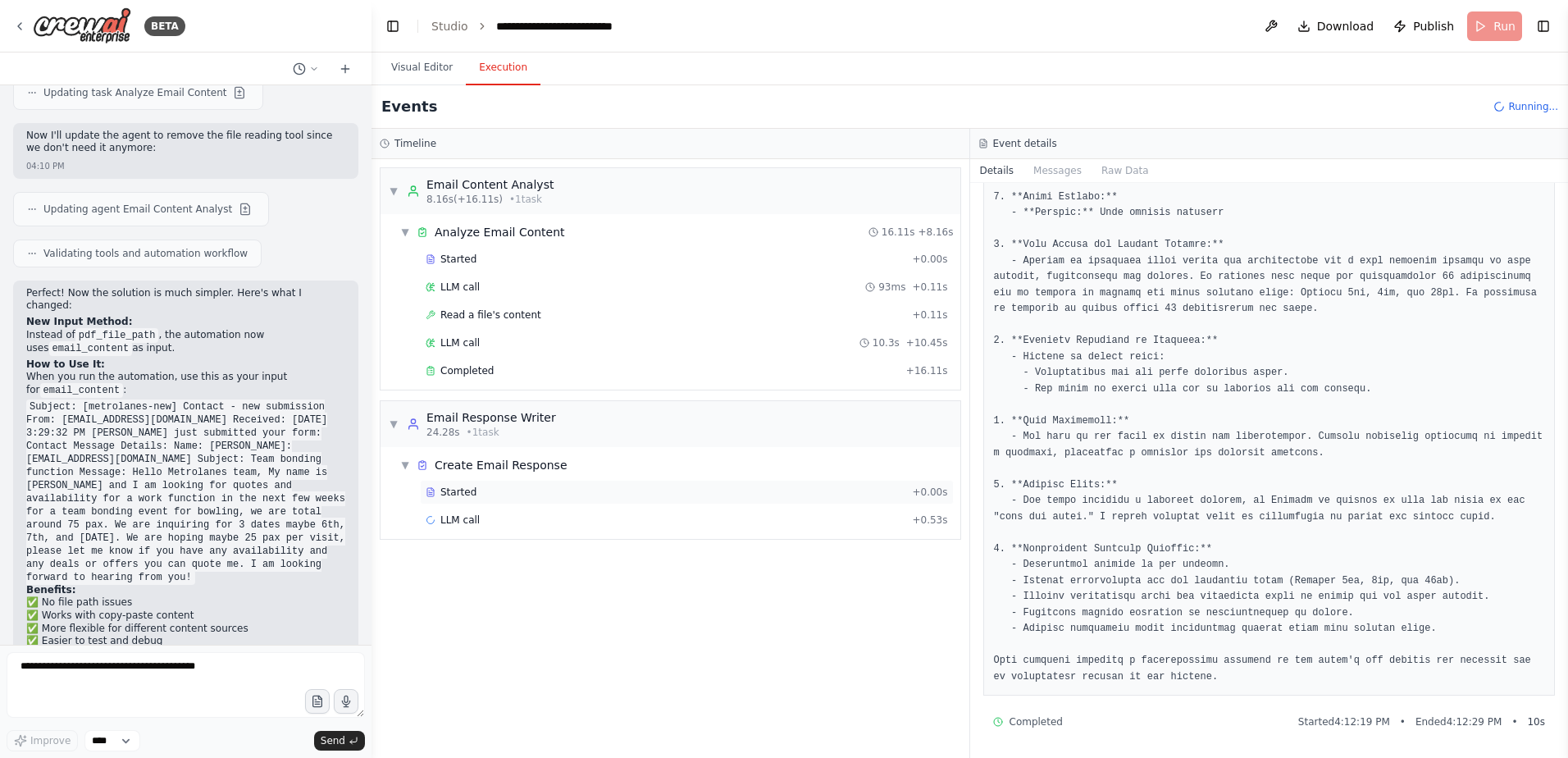
click at [557, 482] on div "Started + 0.00s" at bounding box center [687, 492] width 534 height 25
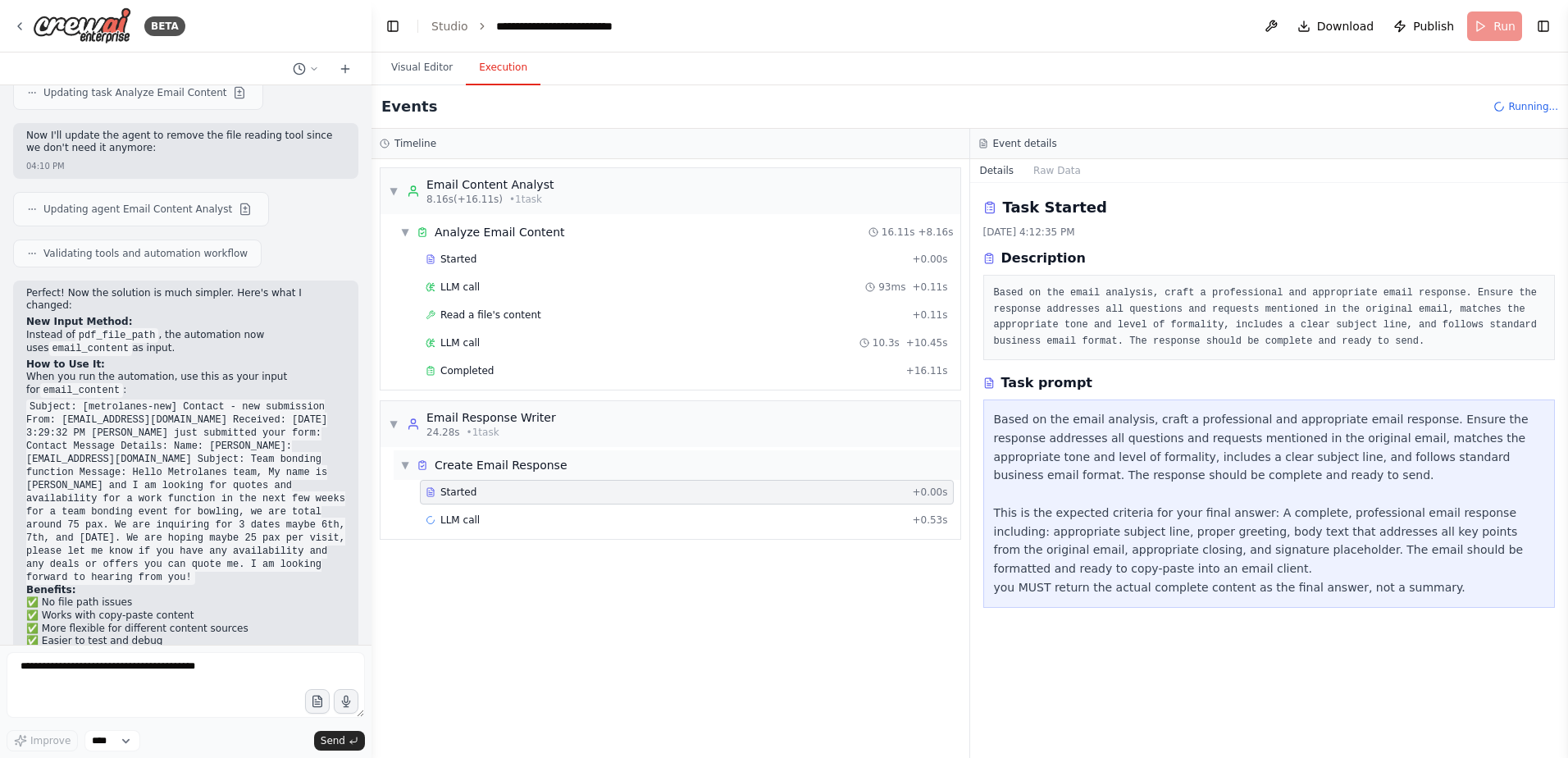
click at [566, 465] on div "▼ Create Email Response" at bounding box center [677, 465] width 567 height 29
click at [559, 459] on div "▶ Create Email Response" at bounding box center [677, 465] width 567 height 29
click at [590, 346] on div "LLM call 10.3s + 10.45s" at bounding box center [687, 343] width 523 height 13
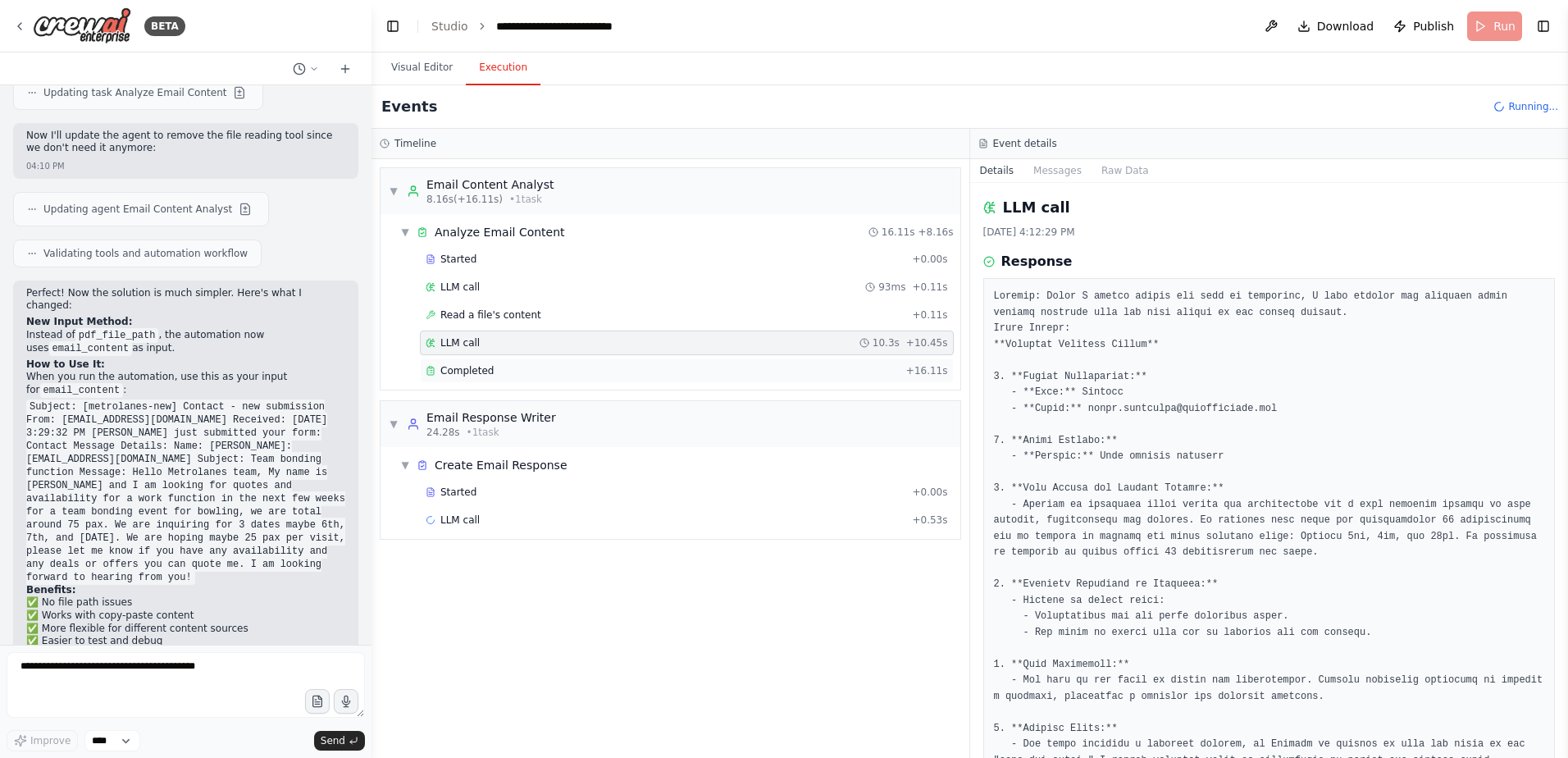
click at [583, 362] on div "Completed + 16.11s" at bounding box center [687, 371] width 534 height 25
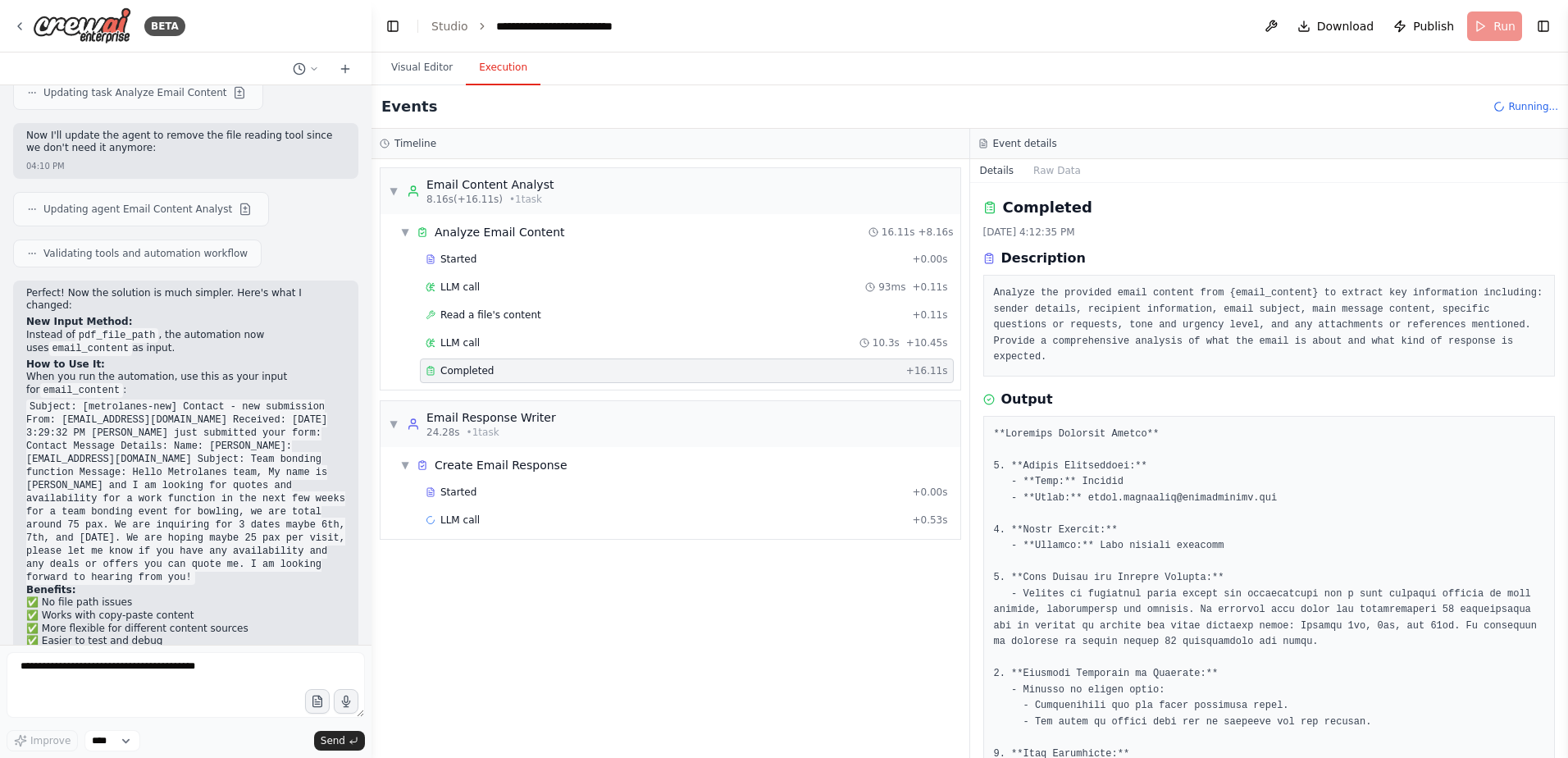
scroll to position [3840, 0]
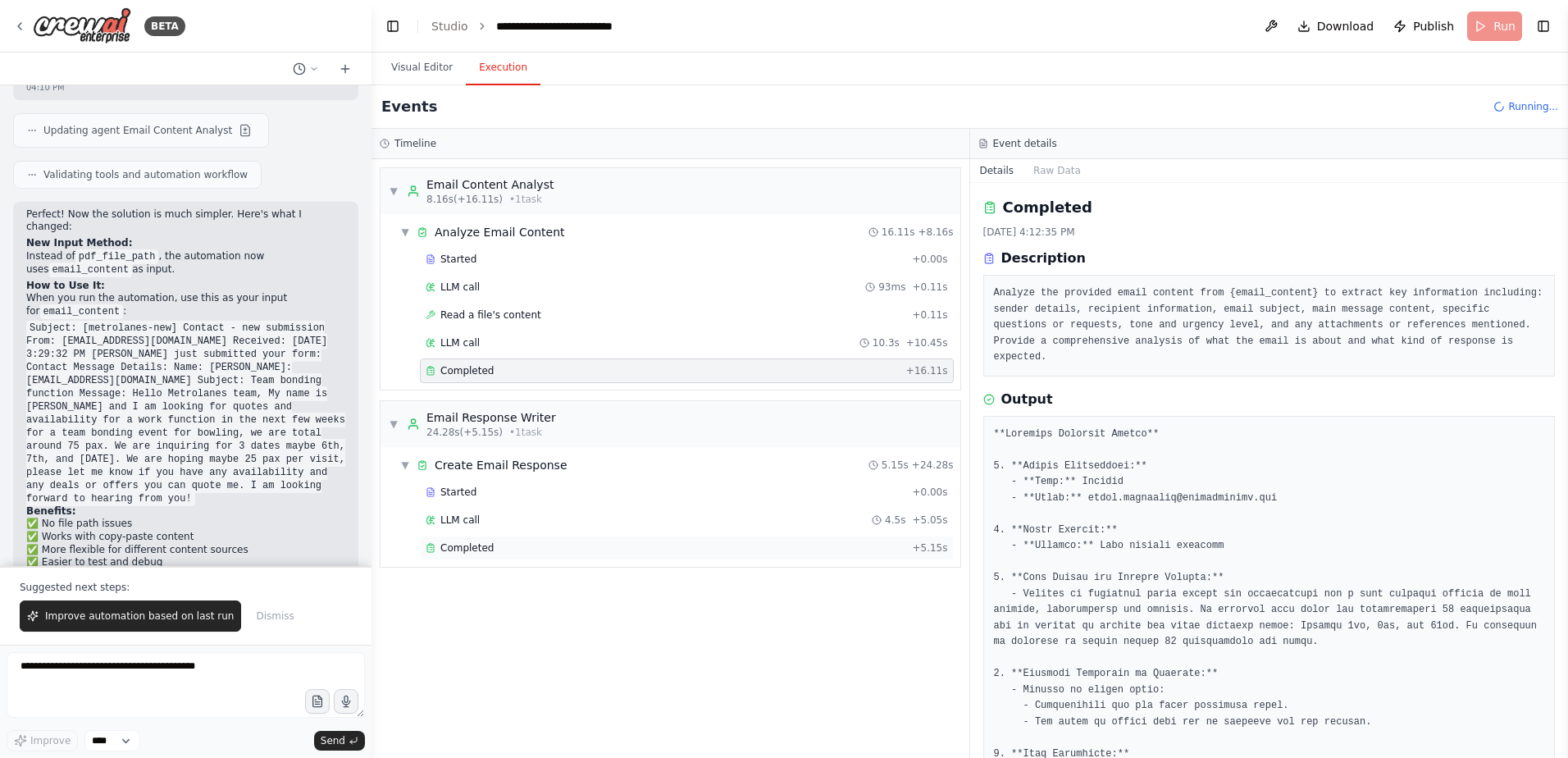
click at [583, 542] on div "Completed" at bounding box center [665, 548] width 479 height 13
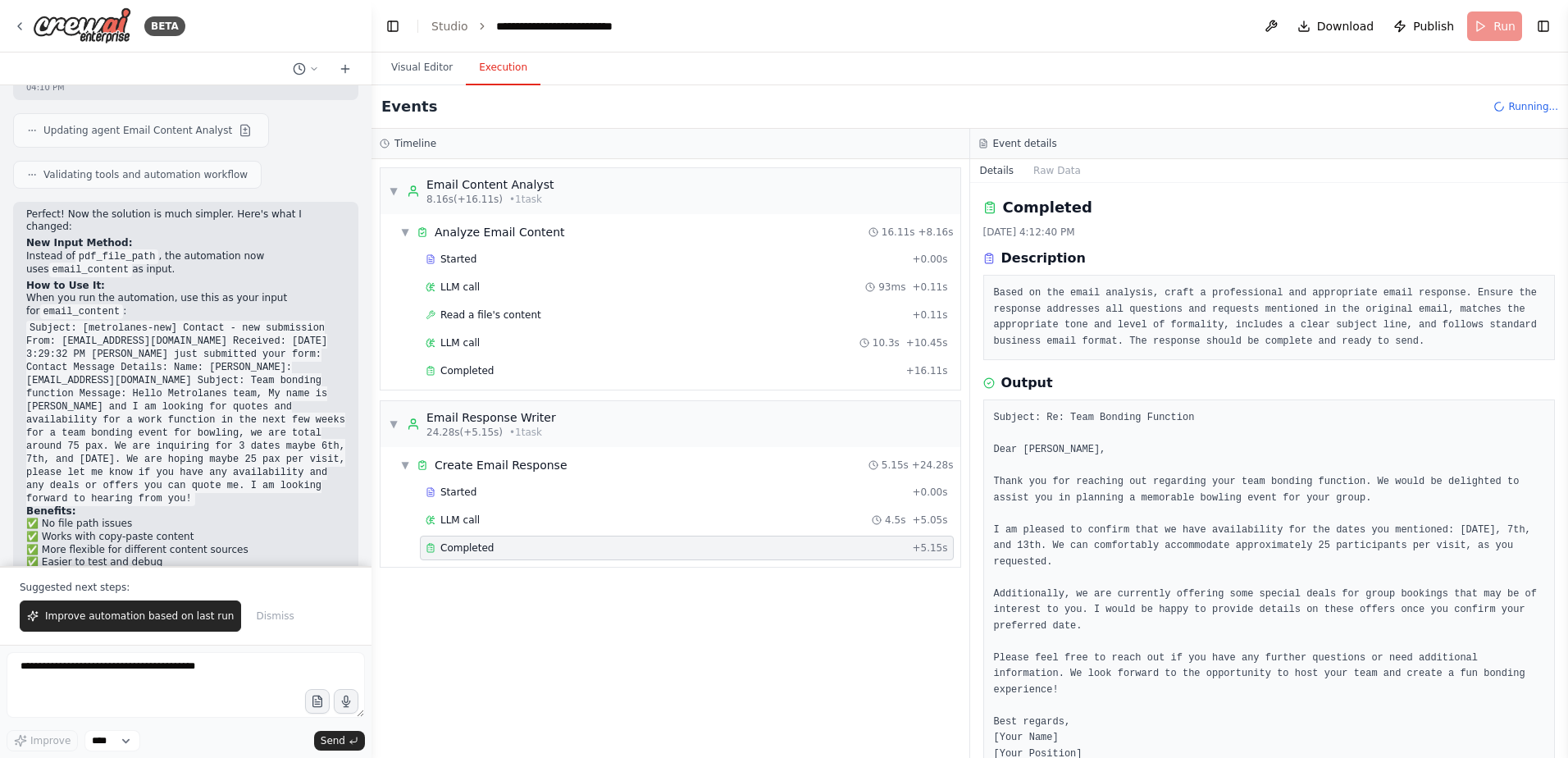
scroll to position [41, 0]
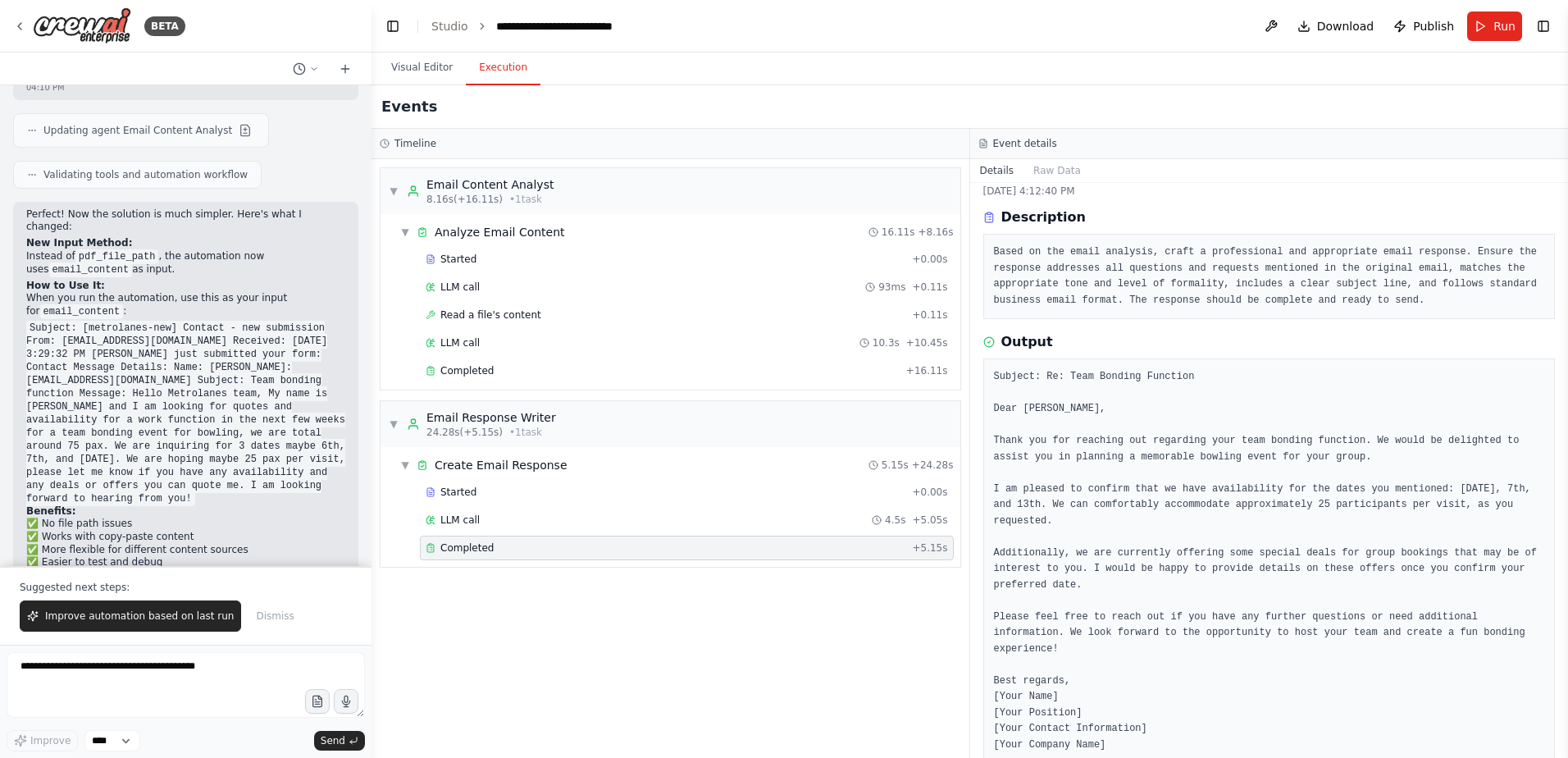
click at [522, 741] on div "▼ Email Content Analyst 8.16s (+16.11s) • 1 task ▼ Analyze Email Content 16.11s…" at bounding box center [670, 459] width 598 height 599
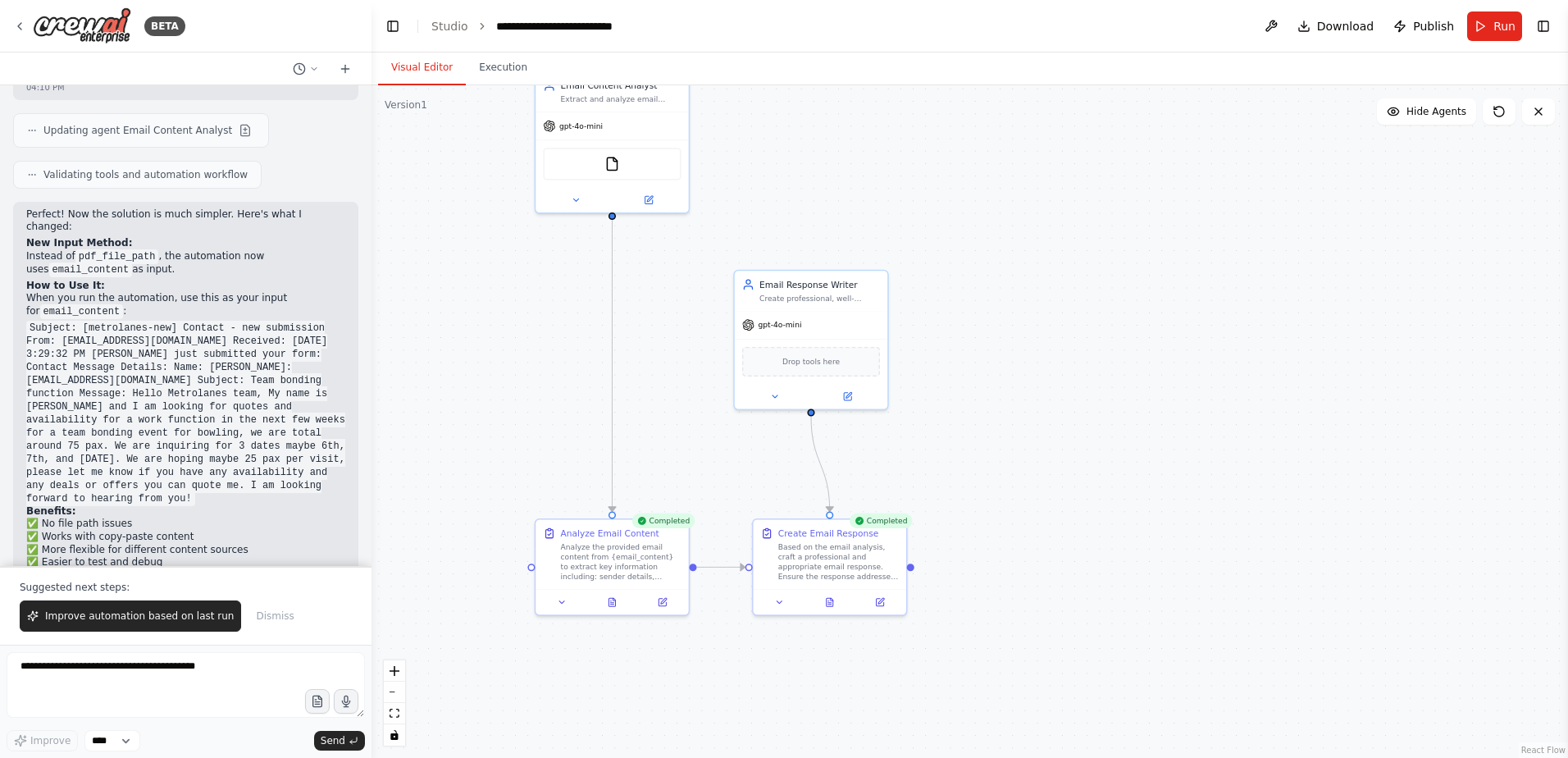
click at [449, 76] on button "Visual Editor" at bounding box center [421, 68] width 87 height 34
drag, startPoint x: 659, startPoint y: 131, endPoint x: 631, endPoint y: 352, distance: 222.8
click at [631, 352] on div "gpt-4o-mini FileReadTool" at bounding box center [587, 371] width 153 height 101
drag, startPoint x: 609, startPoint y: 316, endPoint x: 573, endPoint y: 299, distance: 39.8
click at [573, 299] on div "Email Content Analyst Extract and analyze email content, identifying key inform…" at bounding box center [549, 289] width 153 height 41
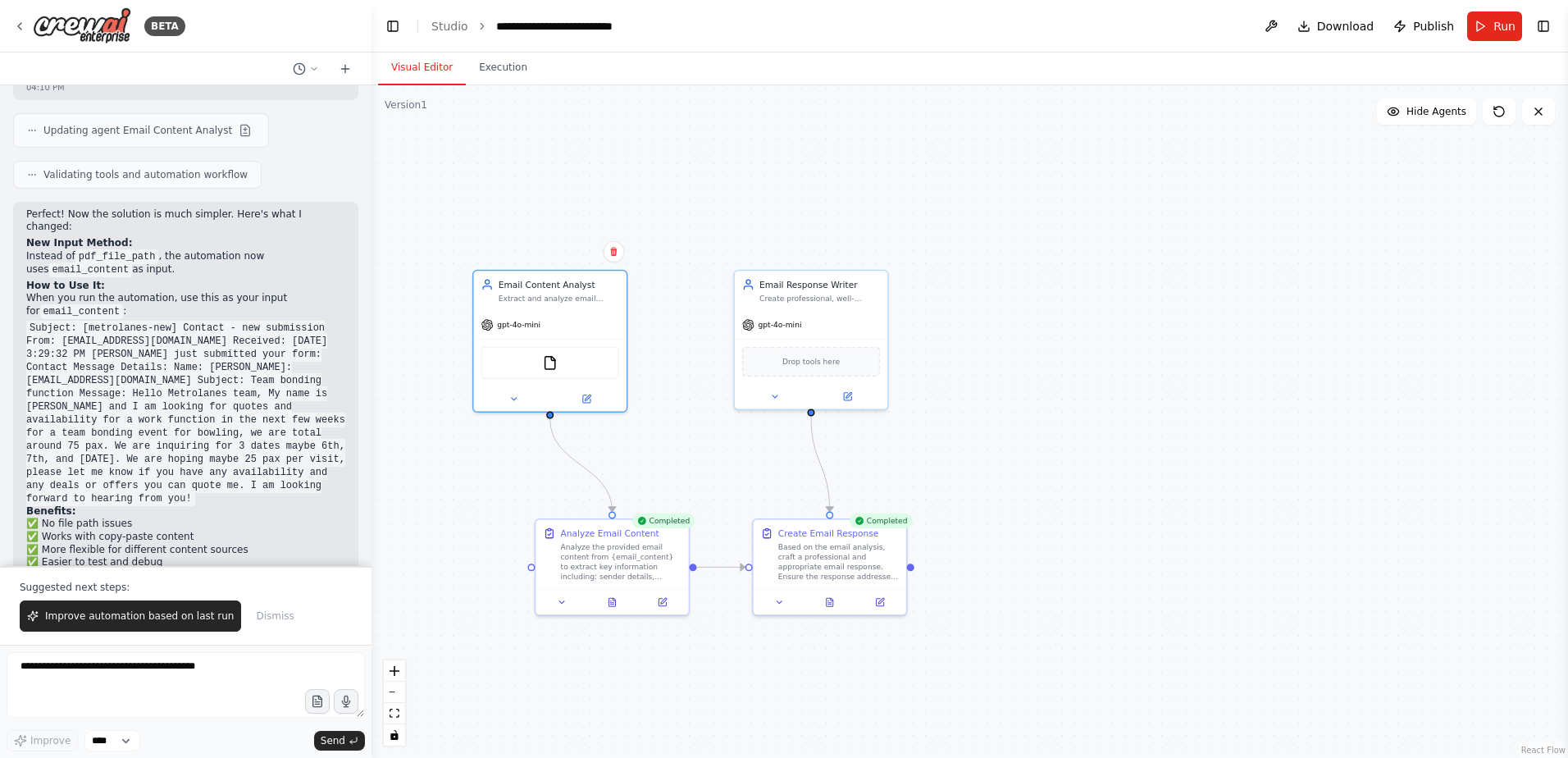
click at [1546, 350] on div ".deletable-edge-delete-btn { width: 20px; height: 20px; border: 0px solid #ffff…" at bounding box center [969, 422] width 1196 height 673
drag, startPoint x: 607, startPoint y: 315, endPoint x: 635, endPoint y: 315, distance: 28.0
click at [635, 315] on div "gpt-4o-mini" at bounding box center [575, 322] width 153 height 27
click at [1025, 349] on div ".deletable-edge-delete-btn { width: 20px; height: 20px; border: 0px solid #ffff…" at bounding box center [969, 422] width 1196 height 673
click at [476, 80] on button "Execution" at bounding box center [503, 68] width 75 height 34
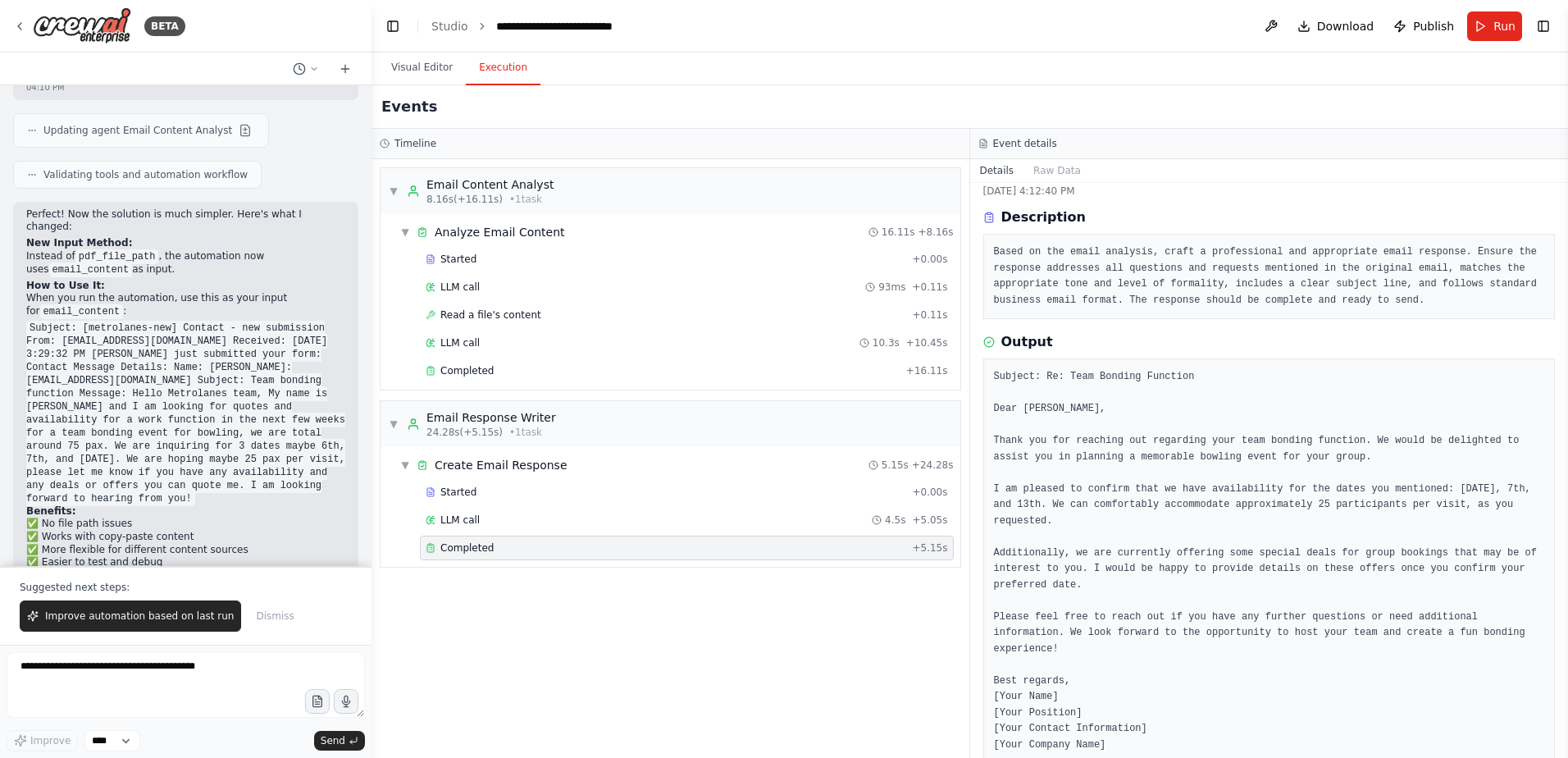
click at [759, 547] on div "Completed" at bounding box center [665, 548] width 479 height 13
drag, startPoint x: 1414, startPoint y: 493, endPoint x: 1457, endPoint y: 491, distance: 43.0
click at [1457, 491] on pre "Subject: Re: Team Bonding Function Dear Charles, Thank you for reaching out reg…" at bounding box center [1270, 561] width 551 height 384
drag, startPoint x: 1457, startPoint y: 491, endPoint x: 1391, endPoint y: 532, distance: 77.7
click at [1411, 536] on pre "Subject: Re: Team Bonding Function Dear Charles, Thank you for reaching out reg…" at bounding box center [1270, 561] width 551 height 384
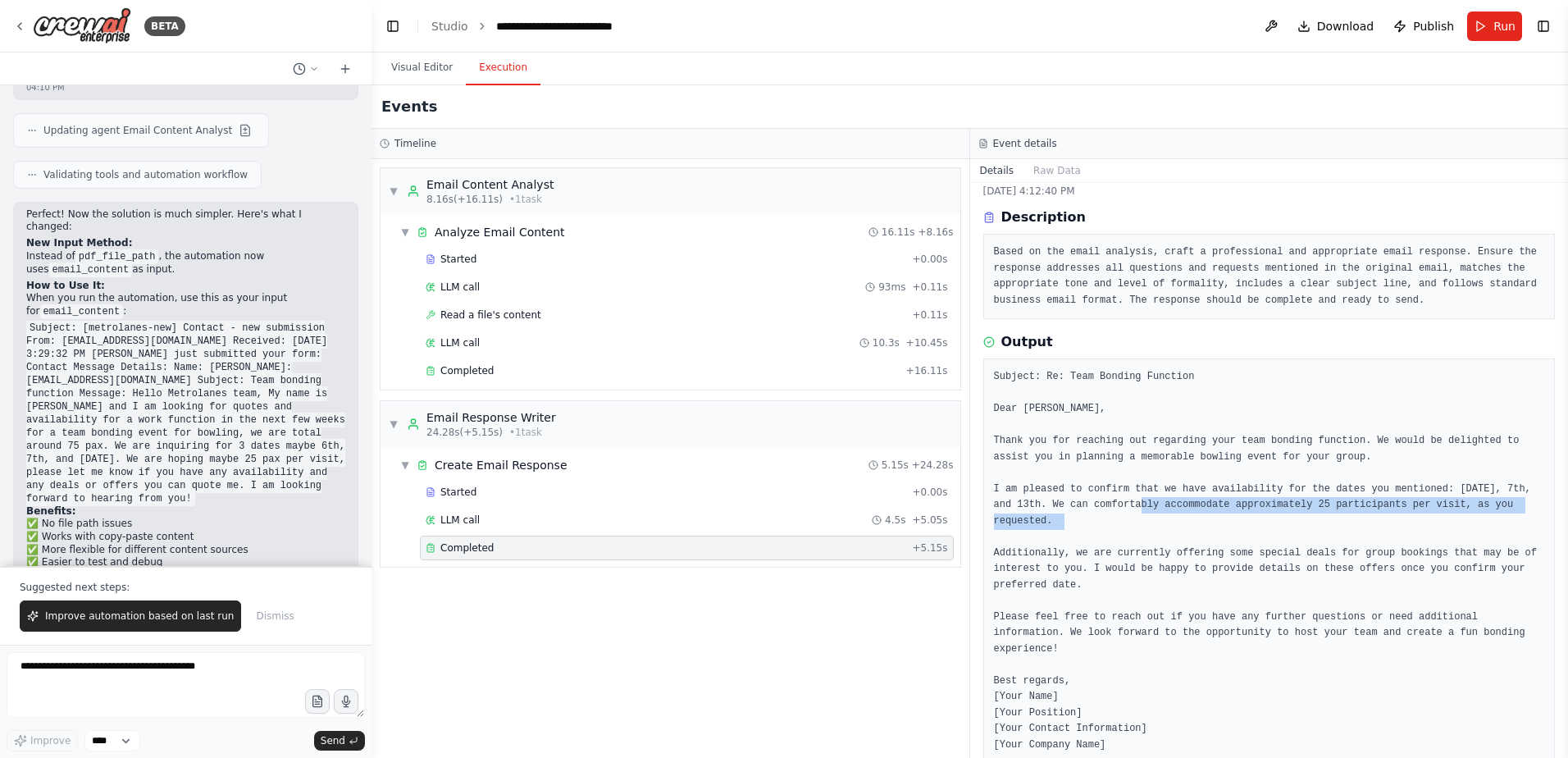
drag, startPoint x: 1136, startPoint y: 498, endPoint x: 1390, endPoint y: 525, distance: 255.4
click at [1390, 525] on pre "Subject: Re: Team Bonding Function Dear Charles, Thank you for reaching out reg…" at bounding box center [1270, 561] width 551 height 384
drag, startPoint x: 1390, startPoint y: 525, endPoint x: 1255, endPoint y: 572, distance: 142.9
click at [1255, 572] on pre "Subject: Re: Team Bonding Function Dear Charles, Thank you for reaching out reg…" at bounding box center [1270, 561] width 551 height 384
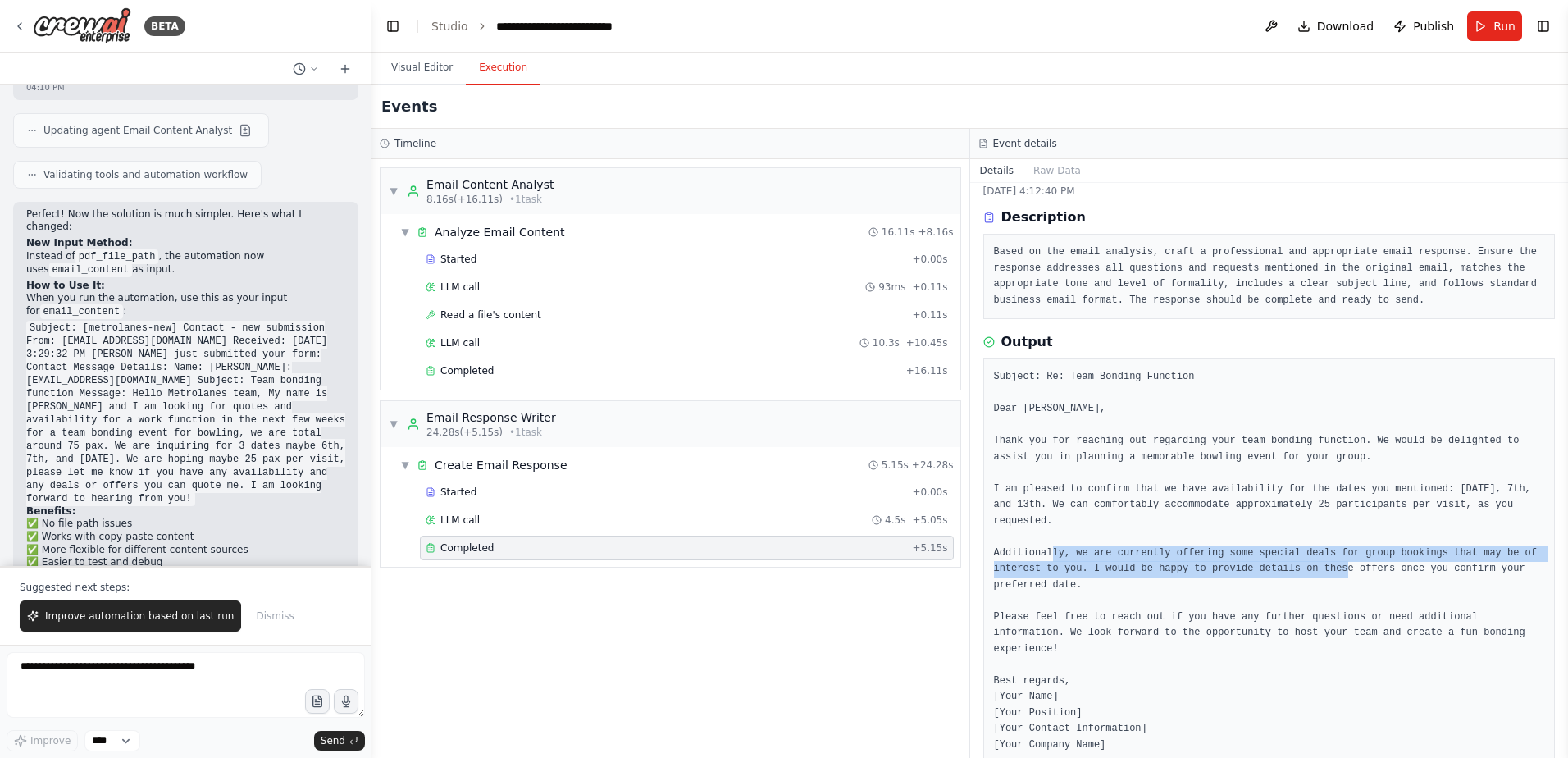
drag, startPoint x: 1147, startPoint y: 544, endPoint x: 1323, endPoint y: 548, distance: 176.0
click at [1323, 548] on pre "Subject: Re: Team Bonding Function Dear Charles, Thank you for reaching out reg…" at bounding box center [1270, 561] width 551 height 384
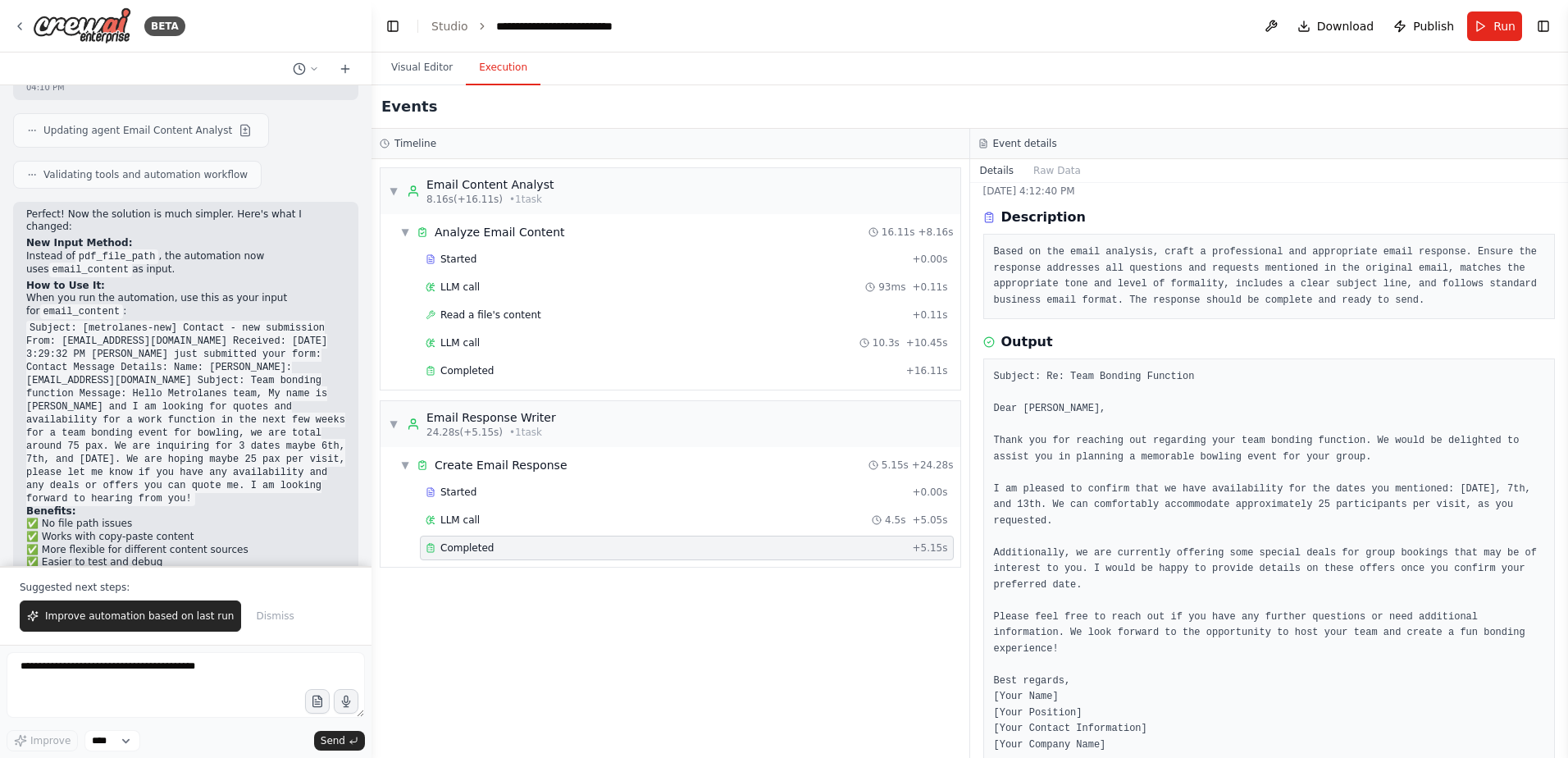
drag, startPoint x: 1323, startPoint y: 548, endPoint x: 1328, endPoint y: 571, distance: 23.5
click at [1328, 571] on pre "Subject: Re: Team Bonding Function Dear Charles, Thank you for reaching out reg…" at bounding box center [1270, 561] width 551 height 384
drag, startPoint x: 1167, startPoint y: 536, endPoint x: 1268, endPoint y: 539, distance: 101.0
click at [1268, 539] on pre "Subject: Re: Team Bonding Function Dear Charles, Thank you for reaching out reg…" at bounding box center [1270, 561] width 551 height 384
drag, startPoint x: 1268, startPoint y: 539, endPoint x: 1165, endPoint y: 557, distance: 104.6
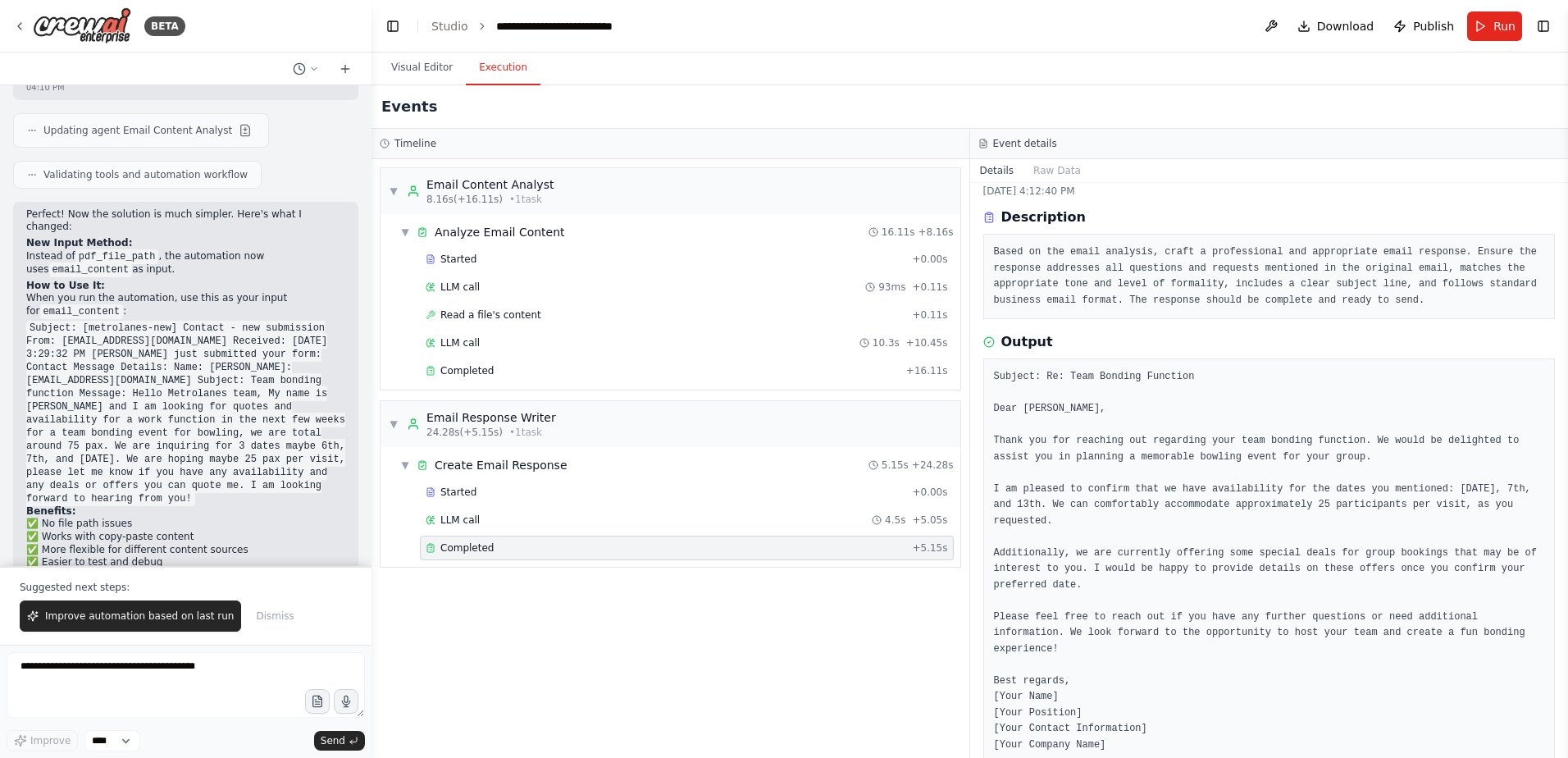
click at [1165, 557] on pre "Subject: Re: Team Bonding Function Dear Charles, Thank you for reaching out reg…" at bounding box center [1270, 561] width 551 height 384
drag, startPoint x: 1215, startPoint y: 529, endPoint x: 1464, endPoint y: 544, distance: 249.5
click at [1464, 544] on pre "Subject: Re: Team Bonding Function Dear Charles, Thank you for reaching out reg…" at bounding box center [1270, 561] width 551 height 384
click at [1086, 556] on pre "Subject: Re: Team Bonding Function Dear Charles, Thank you for reaching out reg…" at bounding box center [1270, 561] width 551 height 384
drag, startPoint x: 993, startPoint y: 551, endPoint x: 1140, endPoint y: 555, distance: 147.1
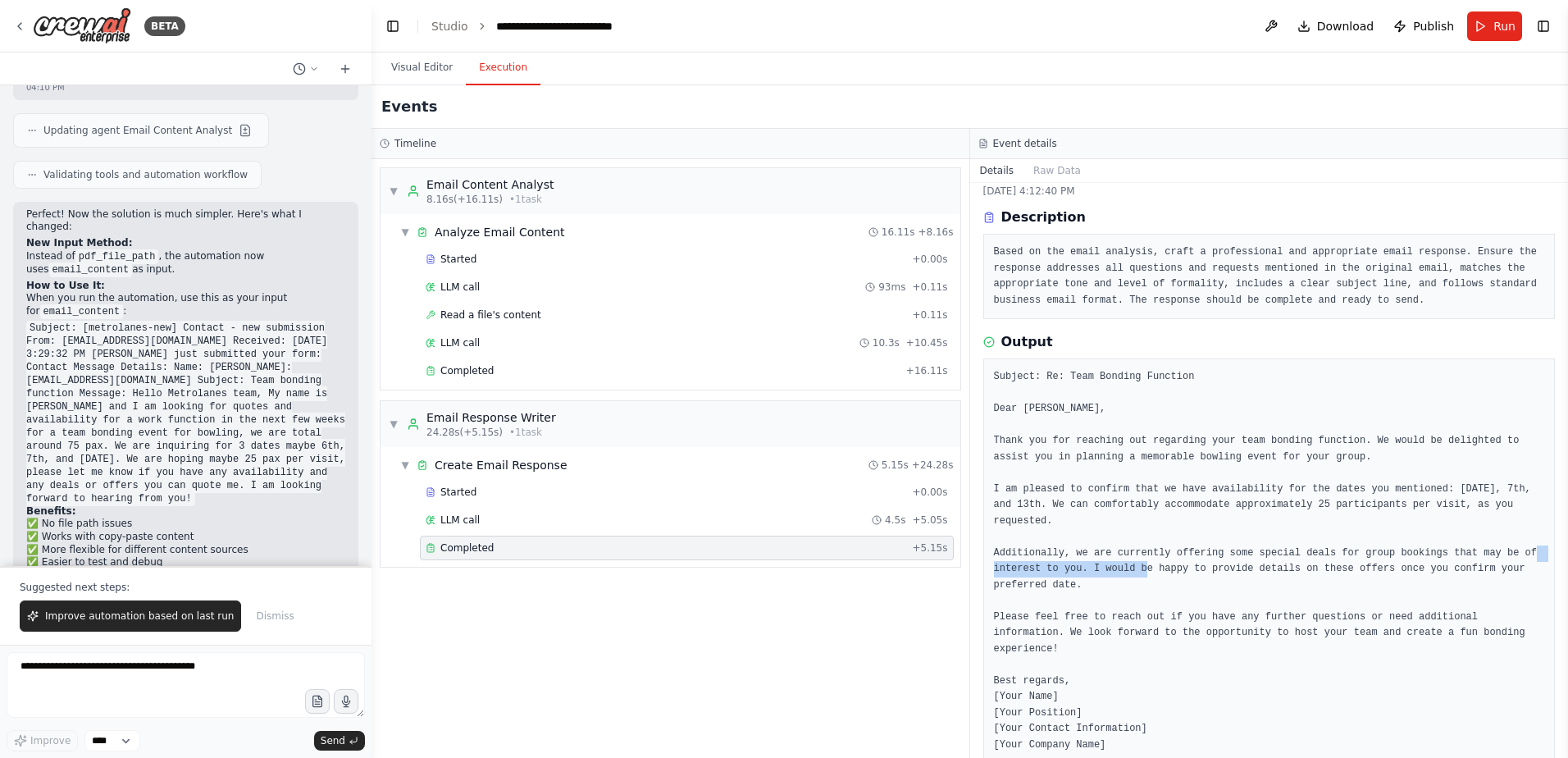
click at [1140, 555] on pre "Subject: Re: Team Bonding Function Dear Charles, Thank you for reaching out reg…" at bounding box center [1270, 561] width 551 height 384
drag, startPoint x: 1140, startPoint y: 555, endPoint x: 1143, endPoint y: 582, distance: 27.2
click at [1143, 582] on pre "Subject: Re: Team Bonding Function Dear Charles, Thank you for reaching out reg…" at bounding box center [1270, 561] width 551 height 384
click at [406, 62] on button "Visual Editor" at bounding box center [421, 68] width 87 height 34
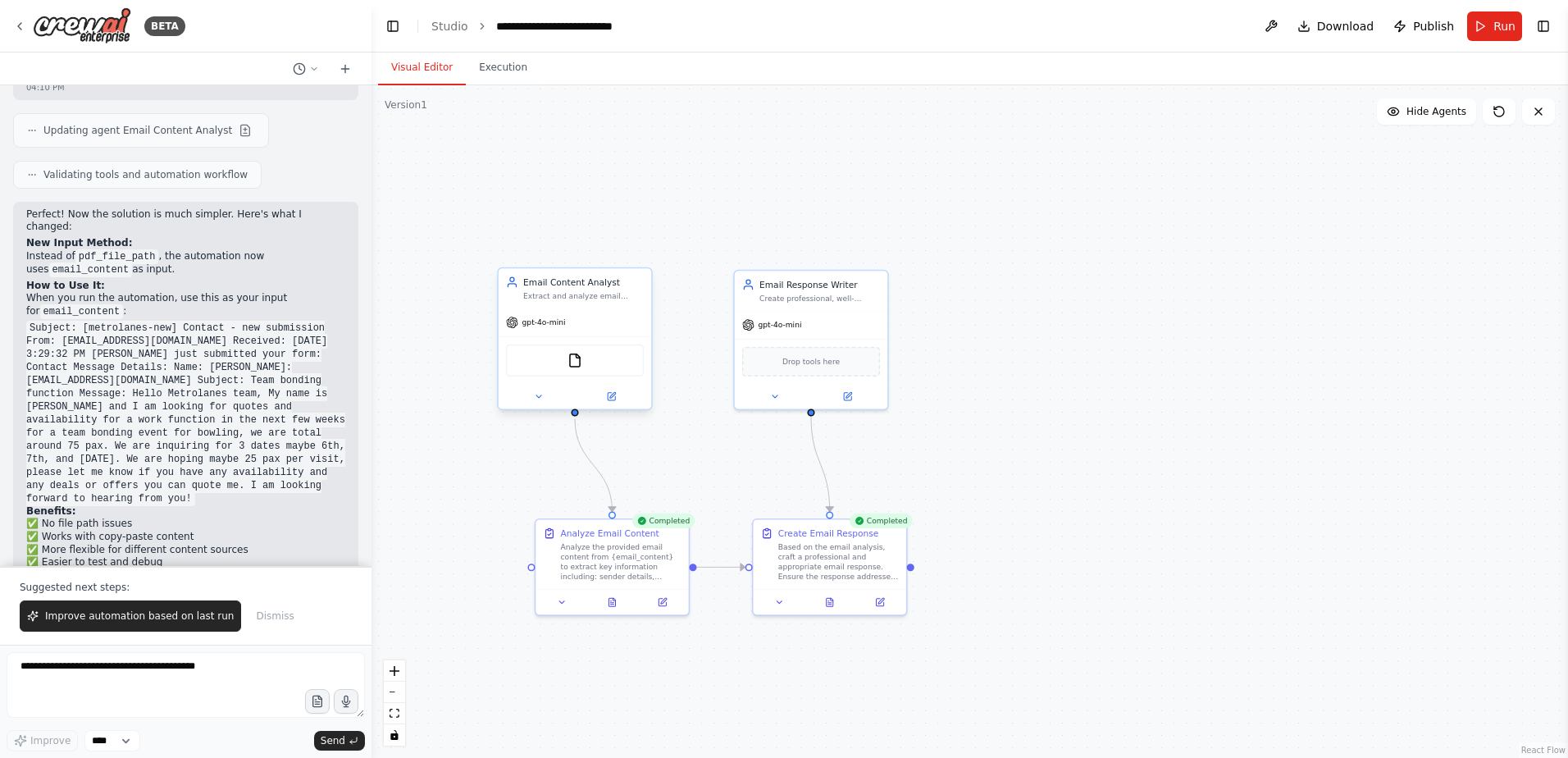
click at [636, 317] on div "gpt-4o-mini" at bounding box center [575, 322] width 153 height 27
click at [848, 322] on div "gpt-4o-mini" at bounding box center [810, 322] width 153 height 27
click at [860, 399] on button at bounding box center [848, 393] width 71 height 15
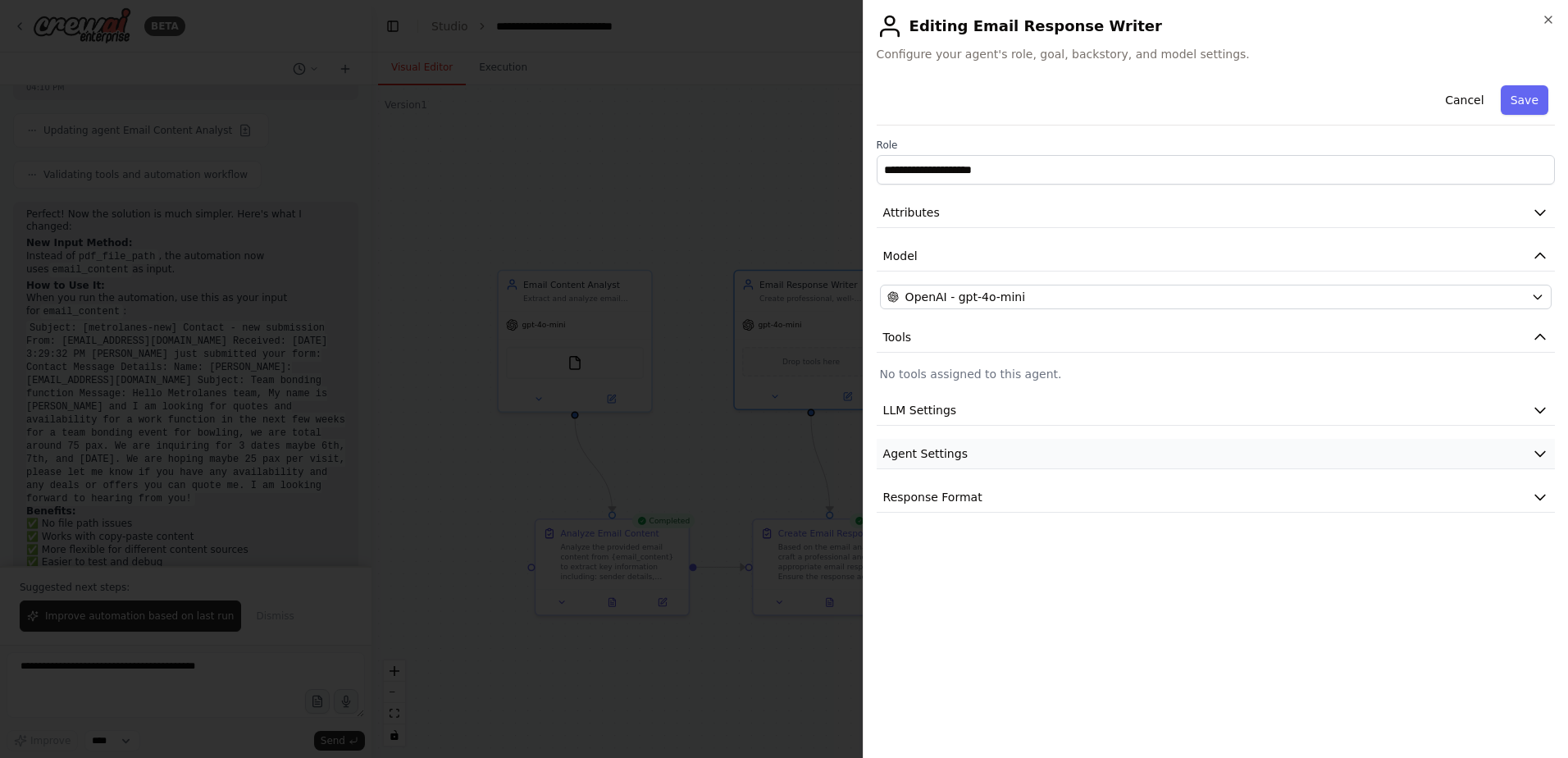
click at [991, 465] on button "Agent Settings" at bounding box center [1216, 454] width 678 height 30
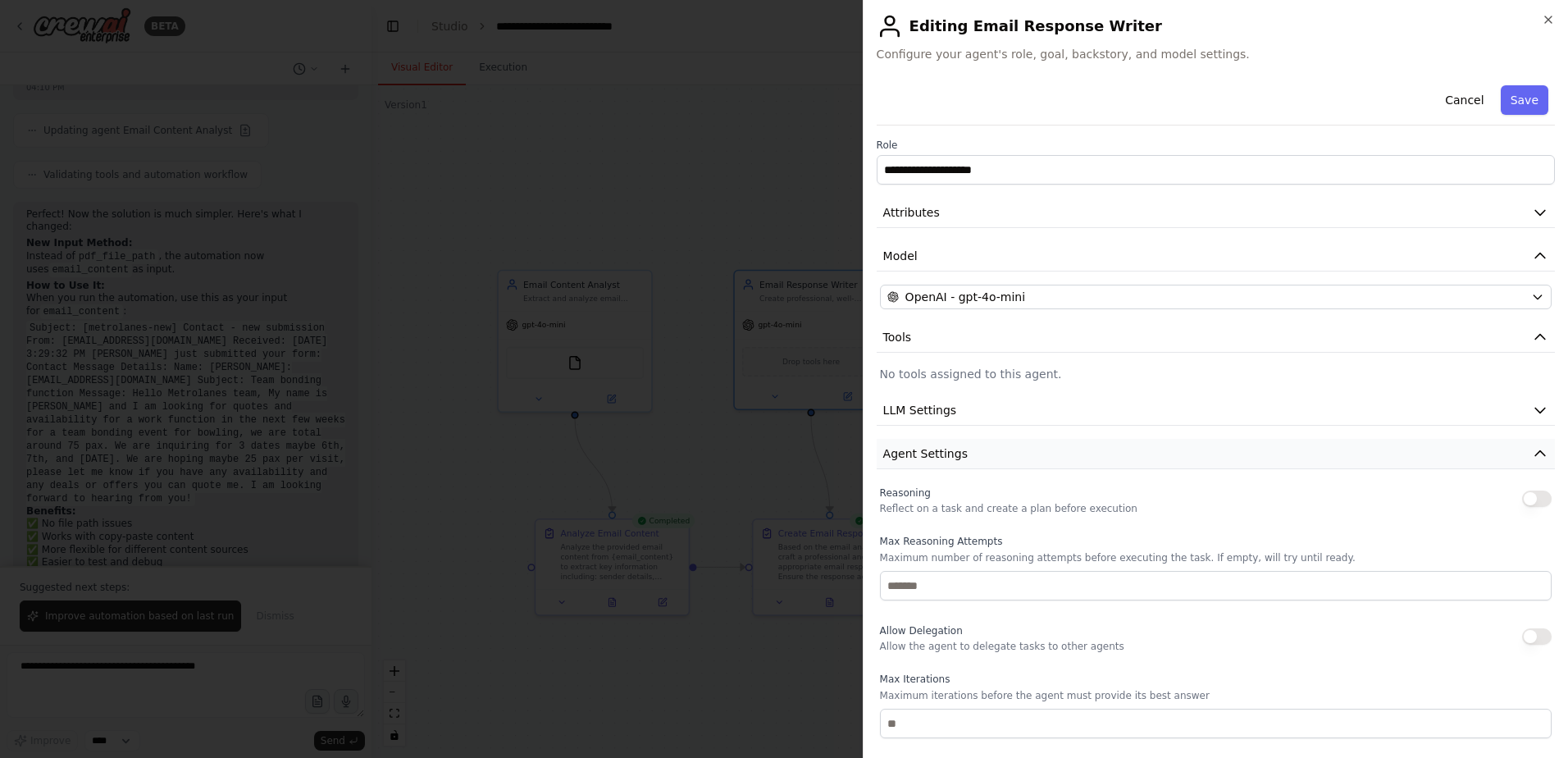
click at [991, 465] on button "Agent Settings" at bounding box center [1216, 454] width 678 height 30
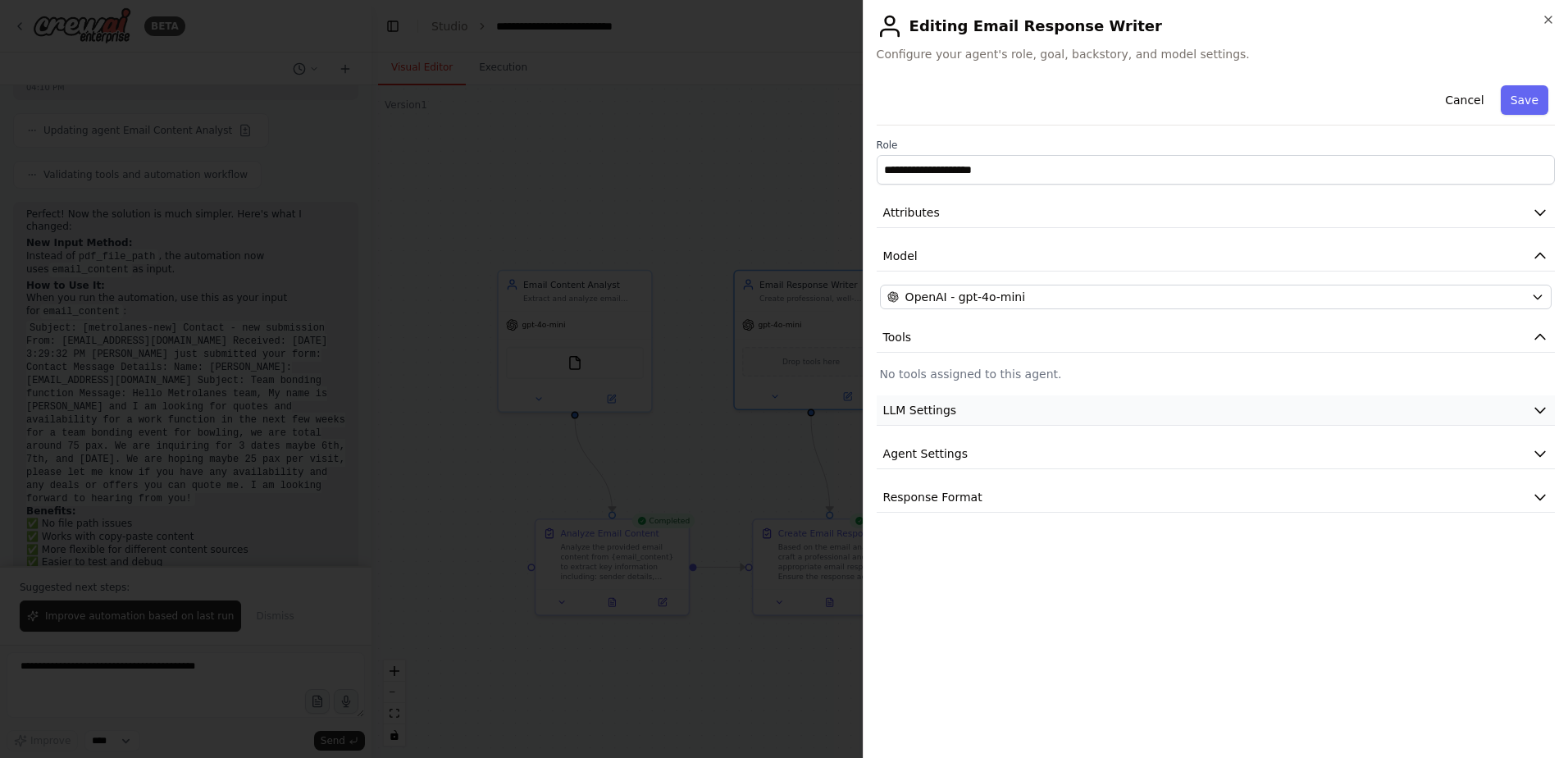
click at [994, 421] on button "LLM Settings" at bounding box center [1216, 411] width 678 height 30
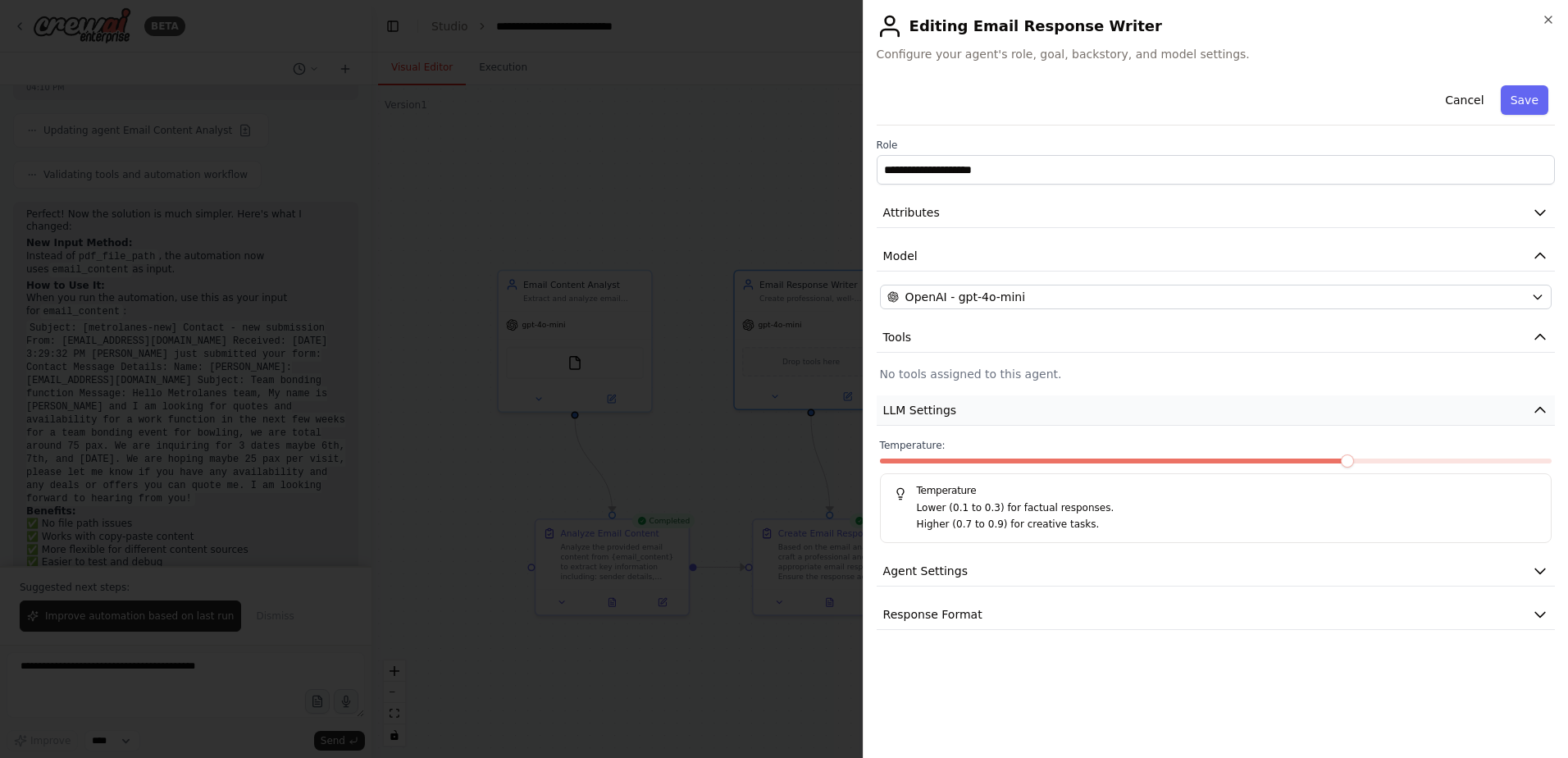
click at [994, 421] on button "LLM Settings" at bounding box center [1216, 411] width 678 height 30
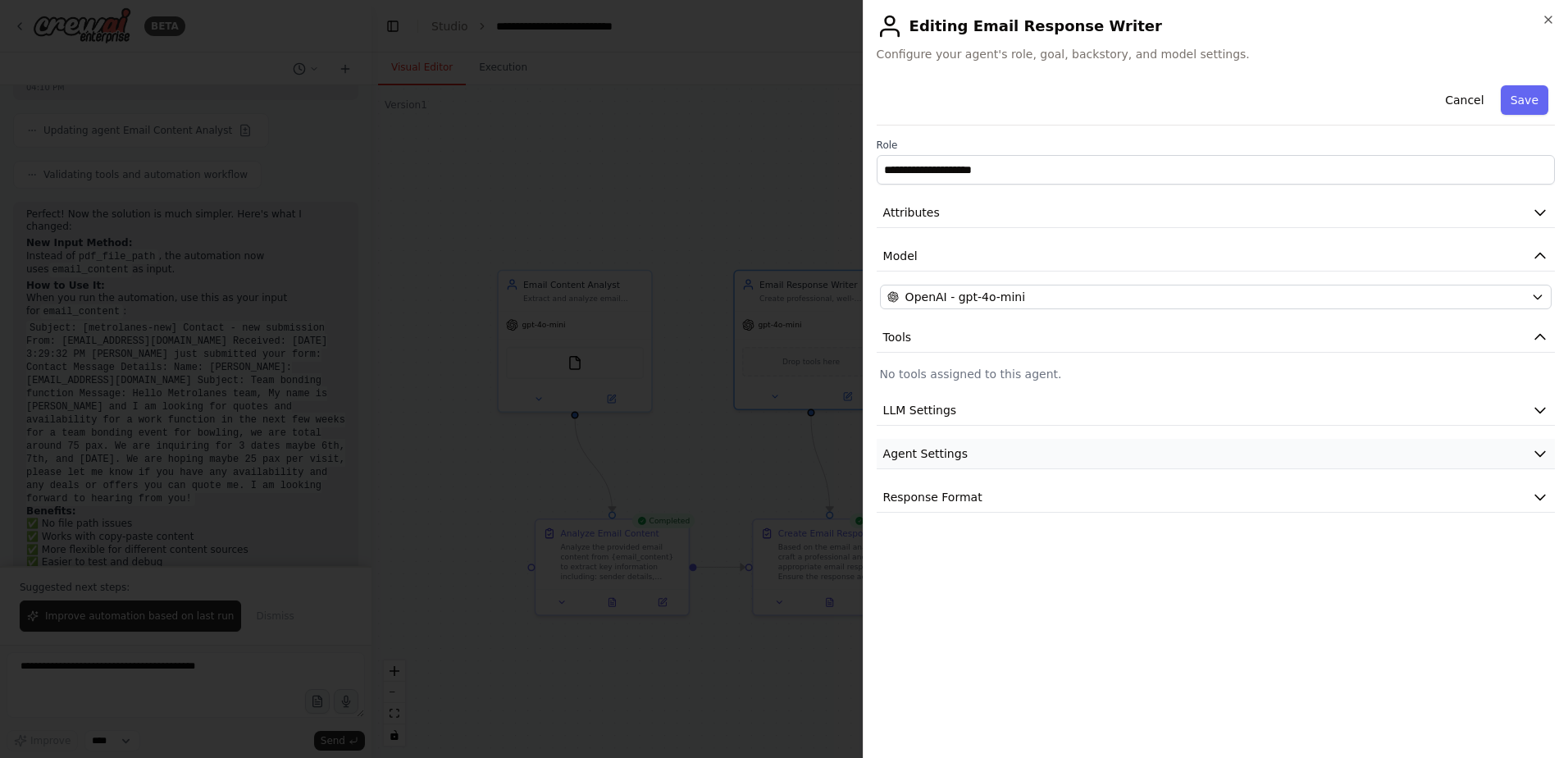
click at [991, 450] on button "Agent Settings" at bounding box center [1216, 454] width 678 height 30
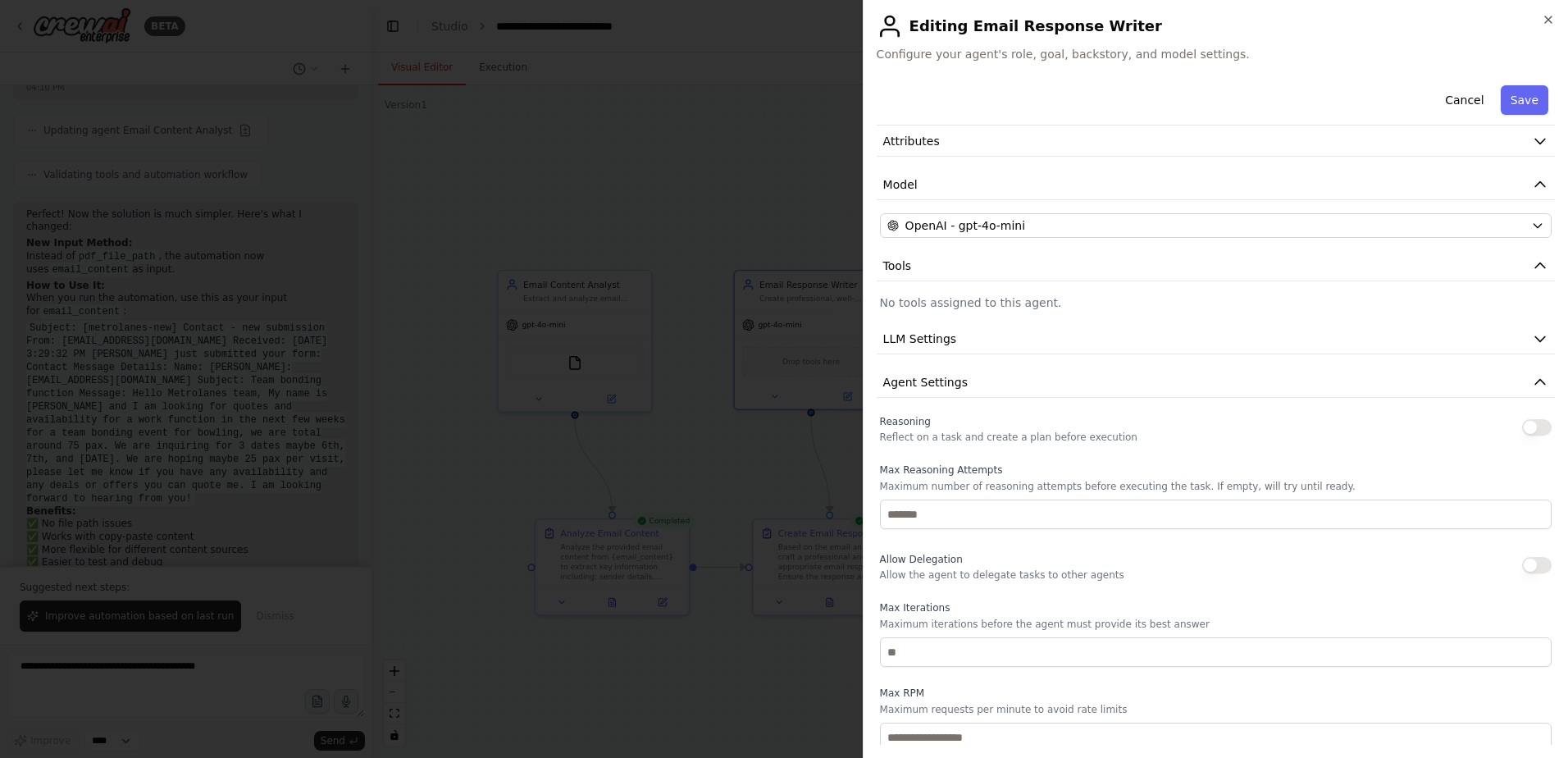
scroll to position [0, 0]
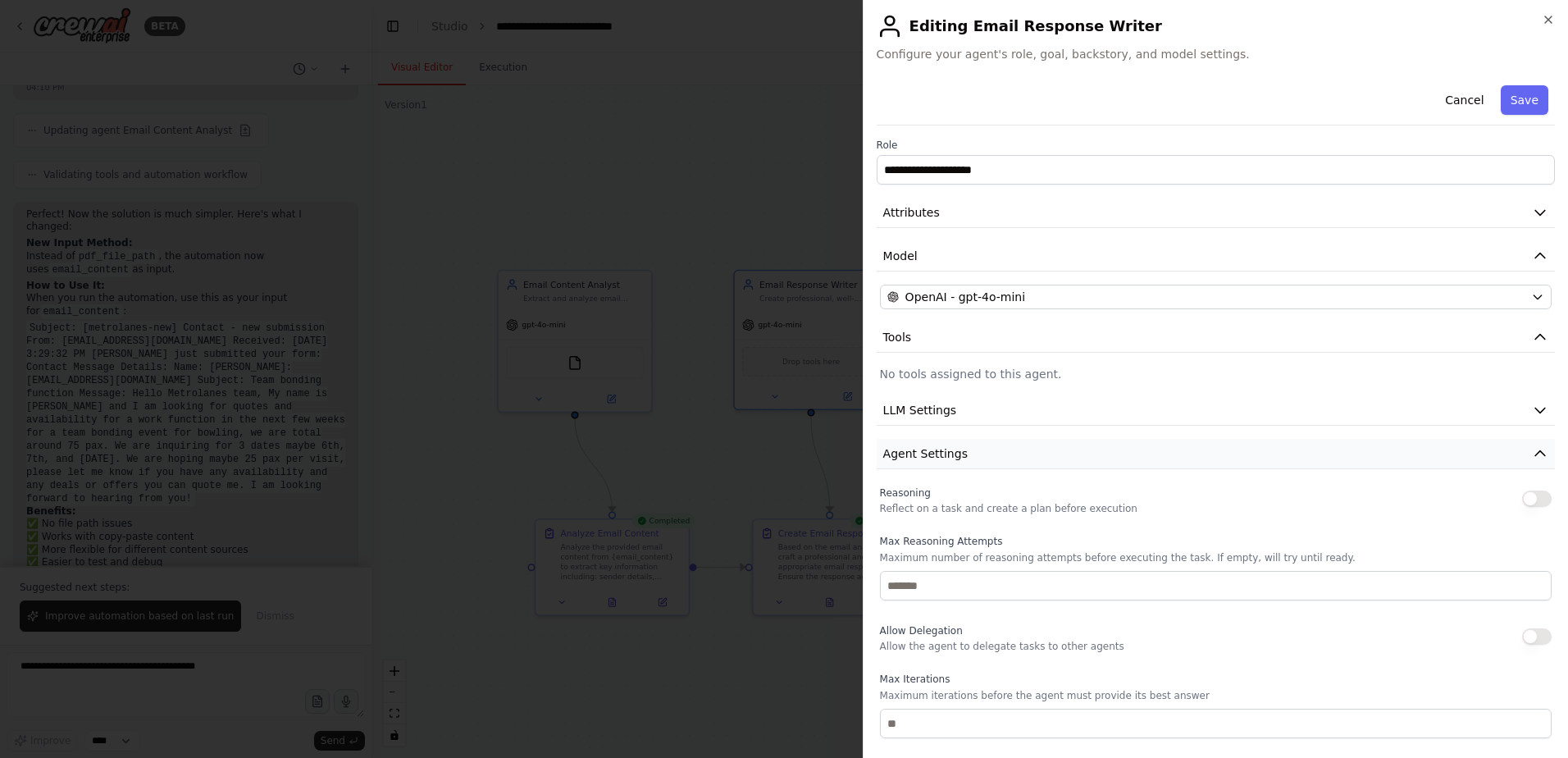
click at [990, 446] on button "Agent Settings" at bounding box center [1216, 454] width 678 height 30
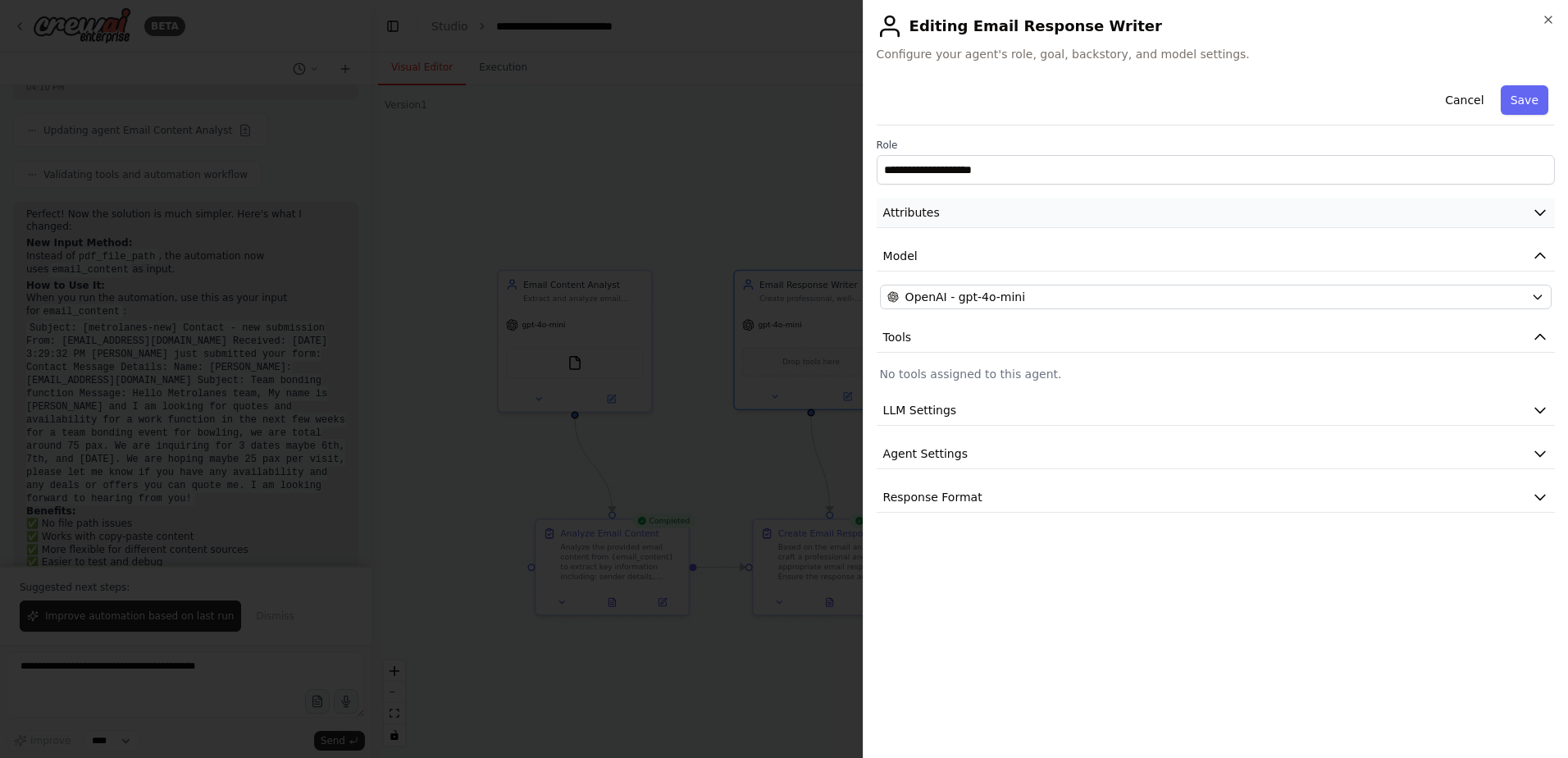
click at [960, 213] on button "Attributes" at bounding box center [1216, 213] width 678 height 30
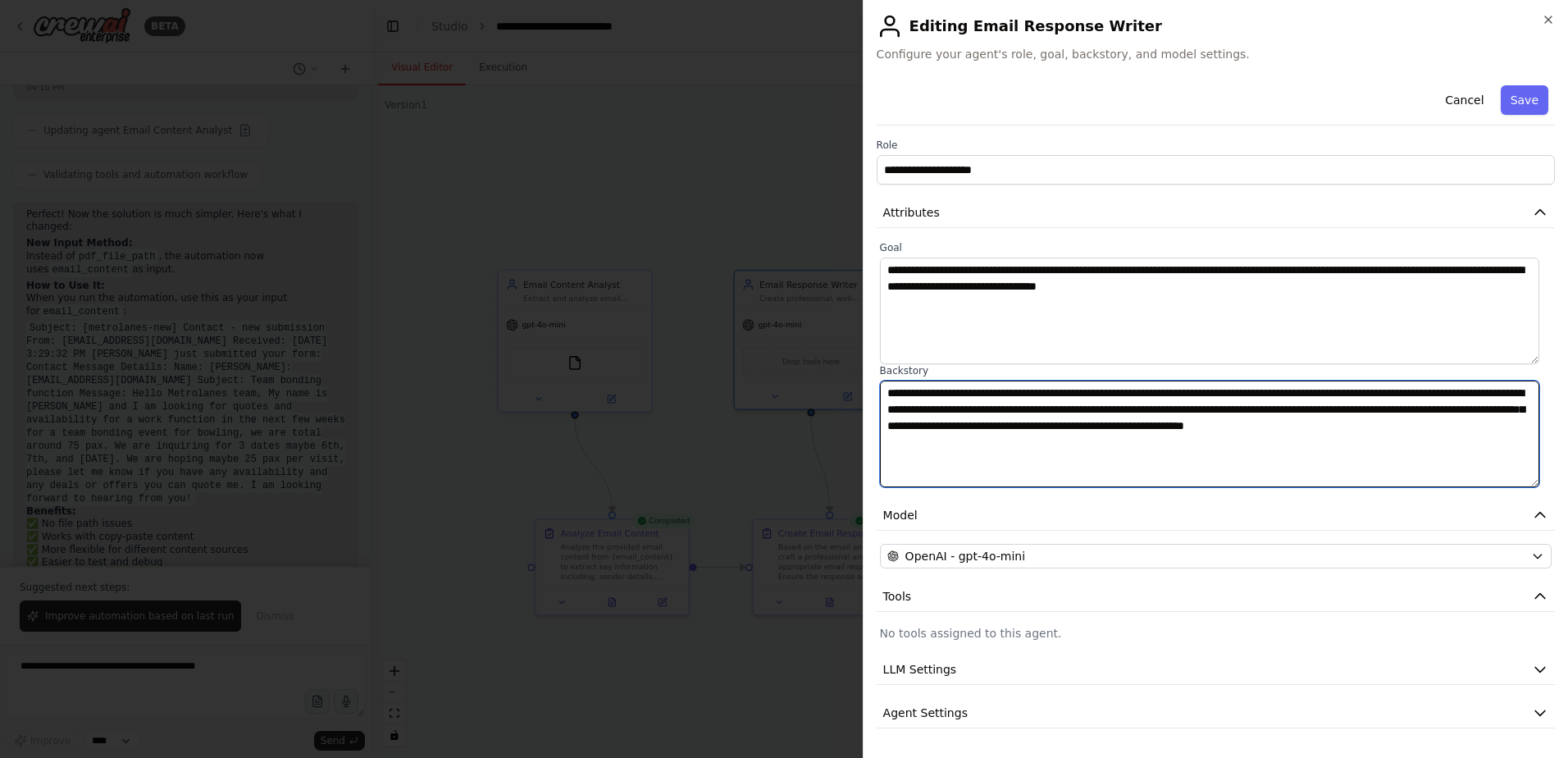
click at [1106, 459] on textarea "**********" at bounding box center [1210, 434] width 660 height 107
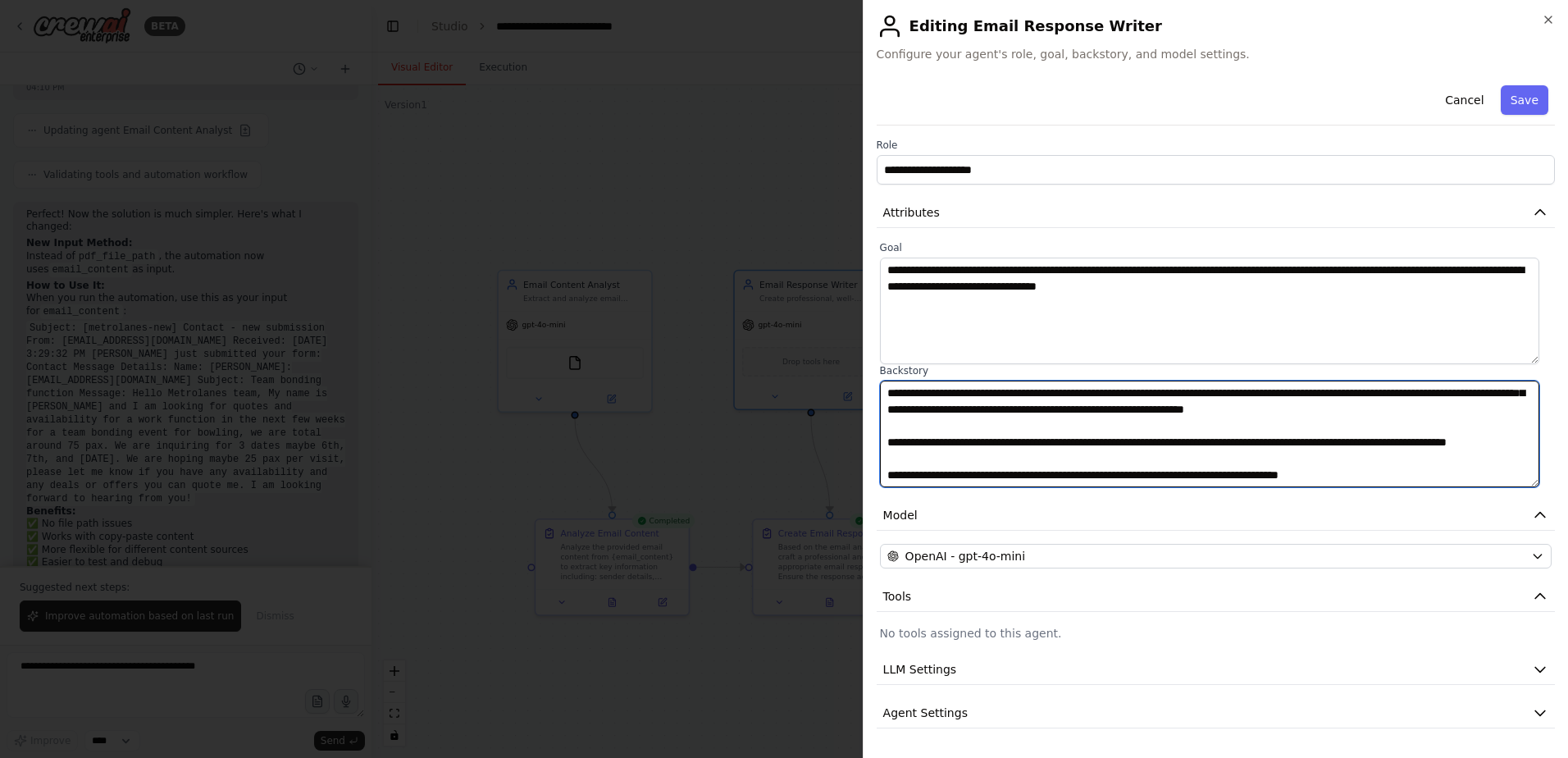
scroll to position [41, 0]
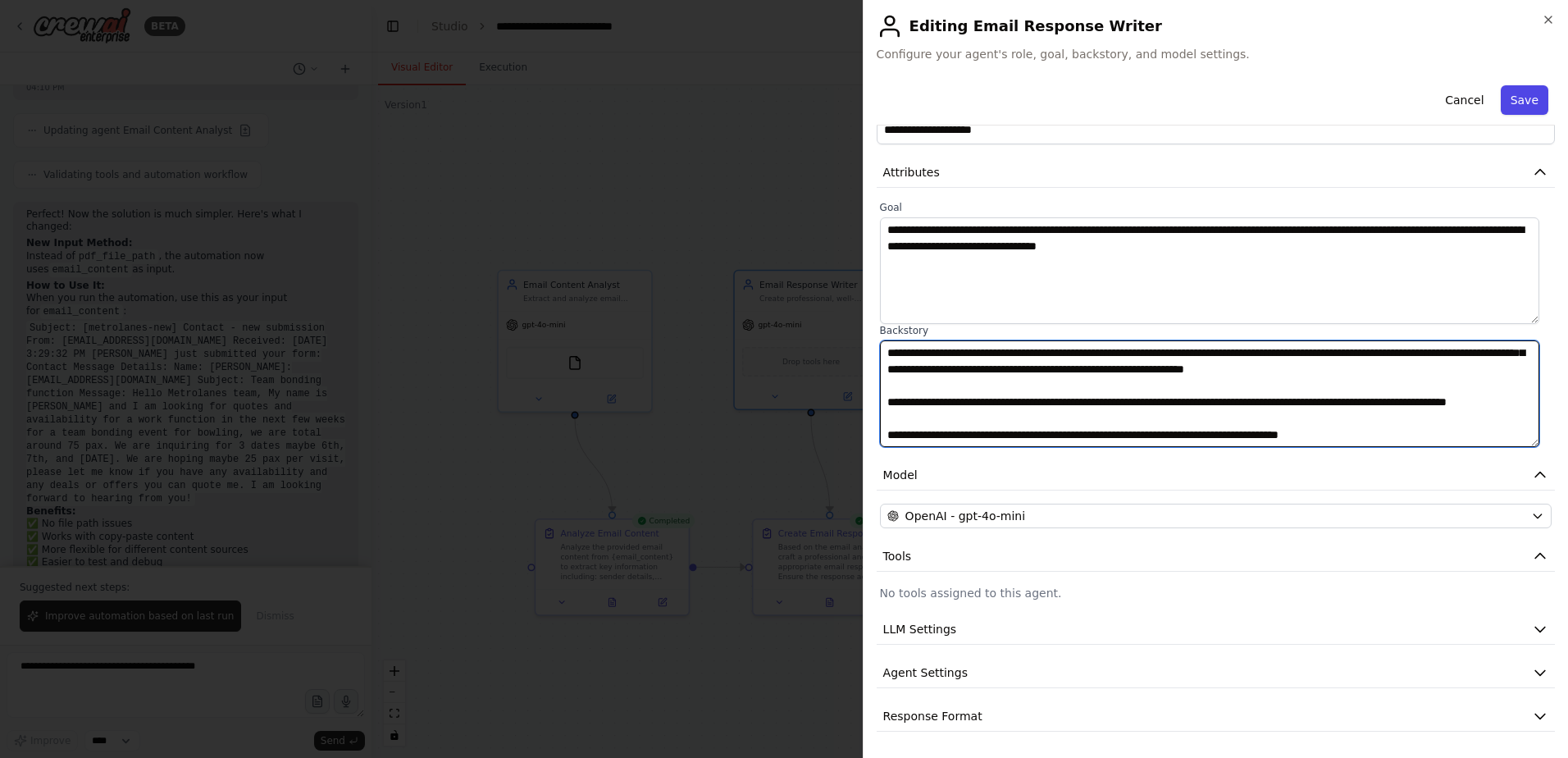
type textarea "**********"
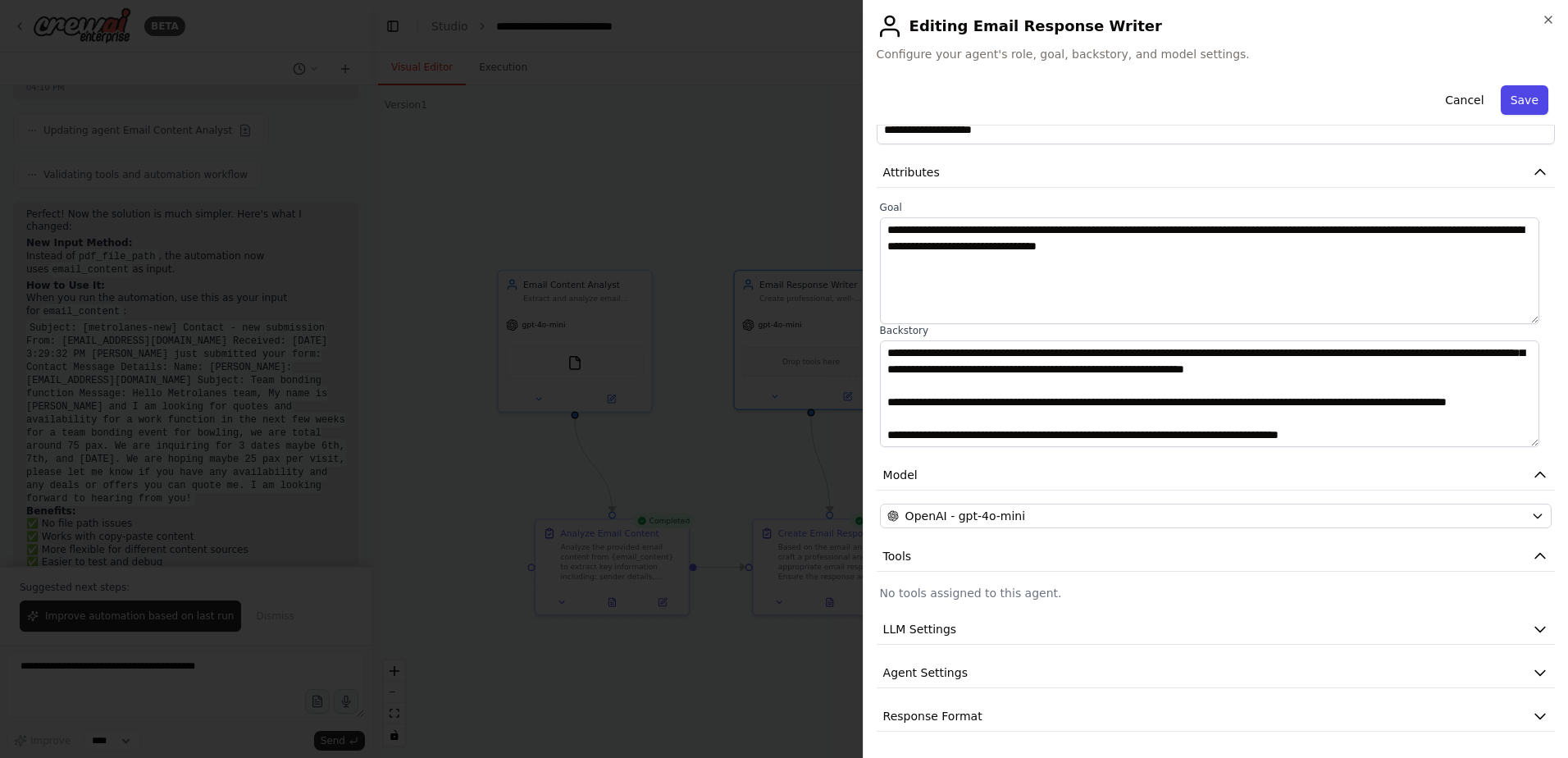
click at [1511, 87] on button "Save" at bounding box center [1525, 100] width 48 height 29
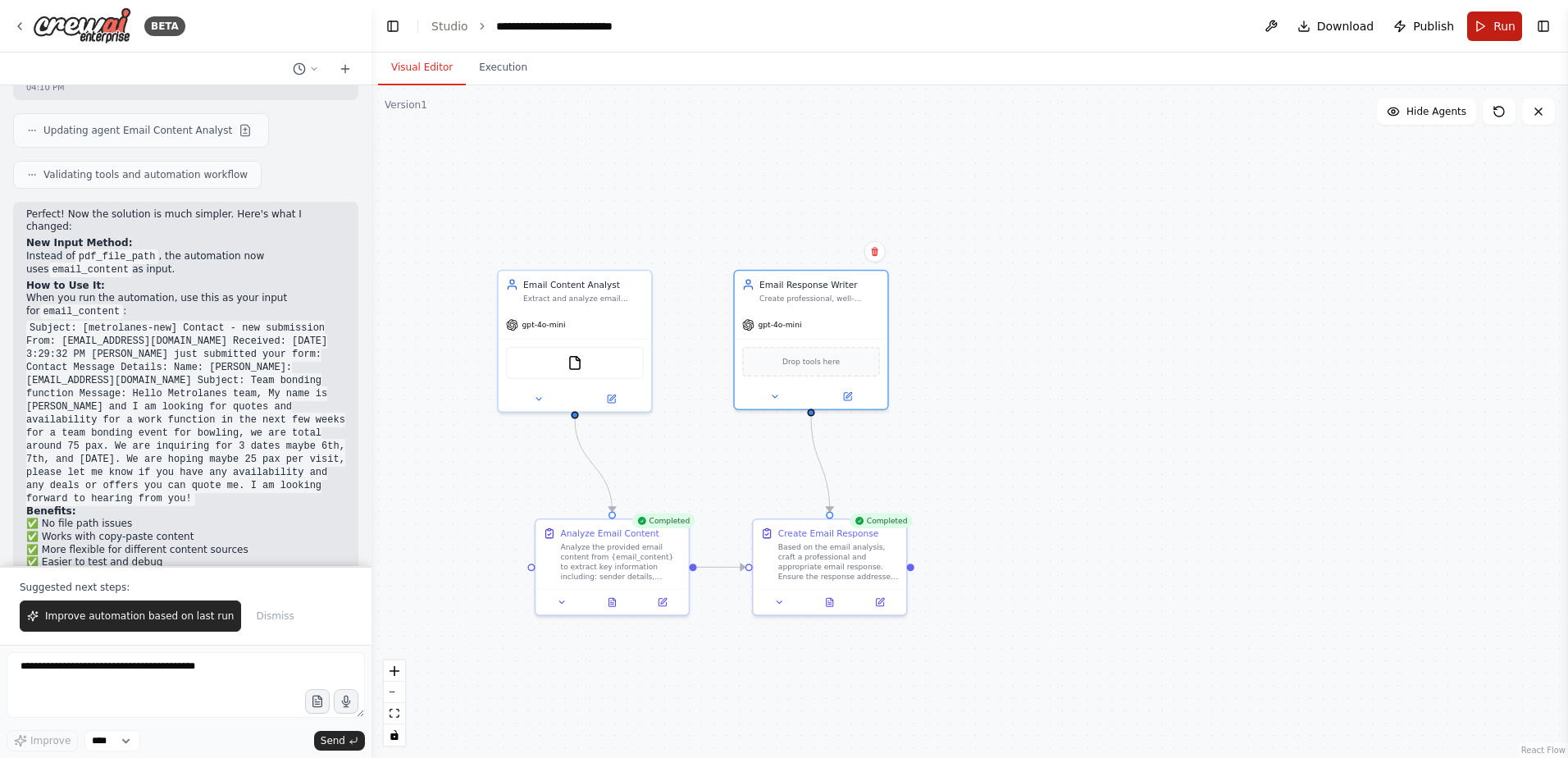
click at [1491, 24] on button "Run" at bounding box center [1495, 26] width 55 height 29
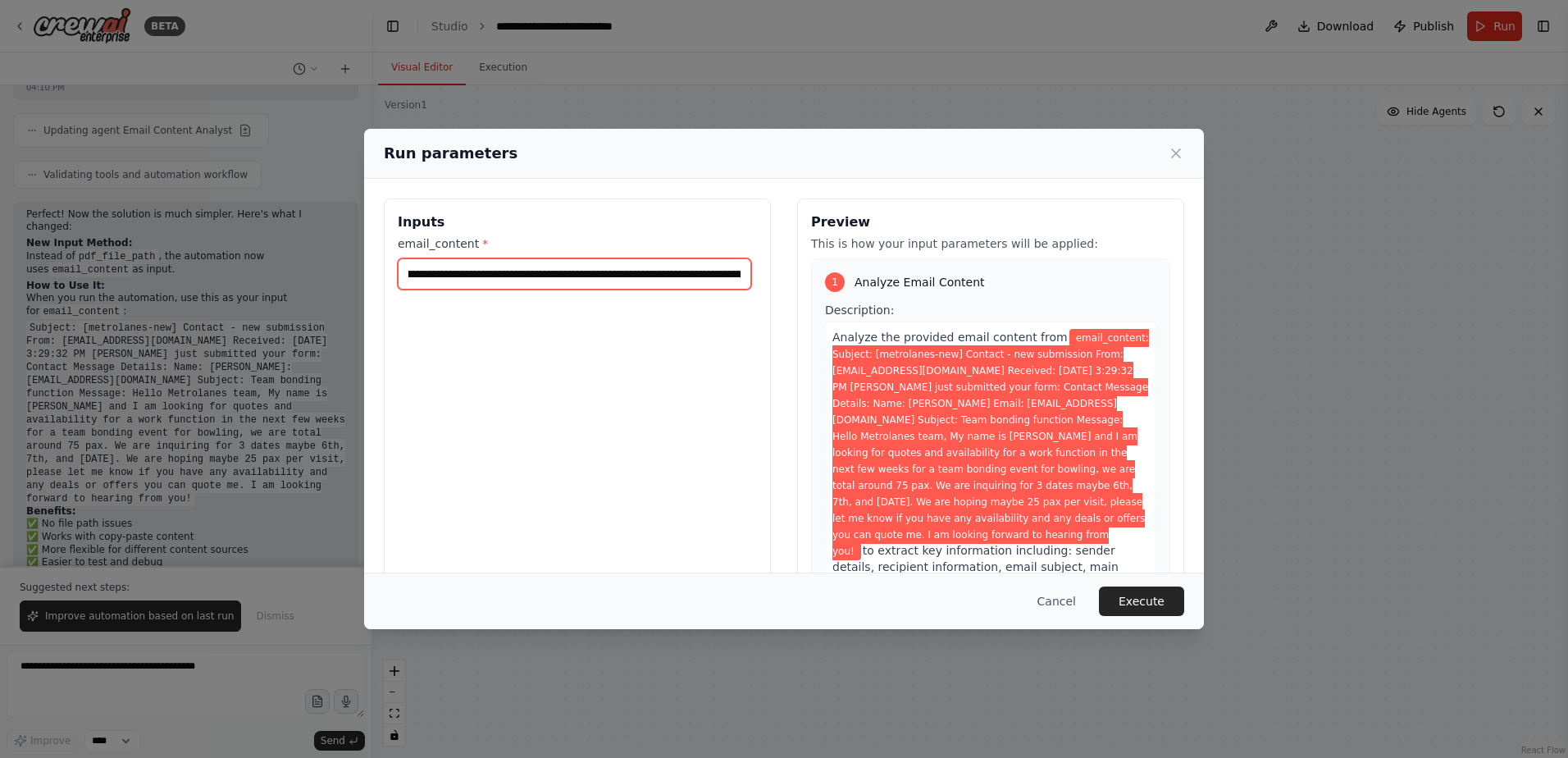
scroll to position [0, 3410]
drag, startPoint x: 616, startPoint y: 280, endPoint x: 937, endPoint y: 284, distance: 321.0
click at [937, 284] on div "**********" at bounding box center [784, 393] width 801 height 389
click at [1156, 605] on button "Execute" at bounding box center [1142, 601] width 86 height 29
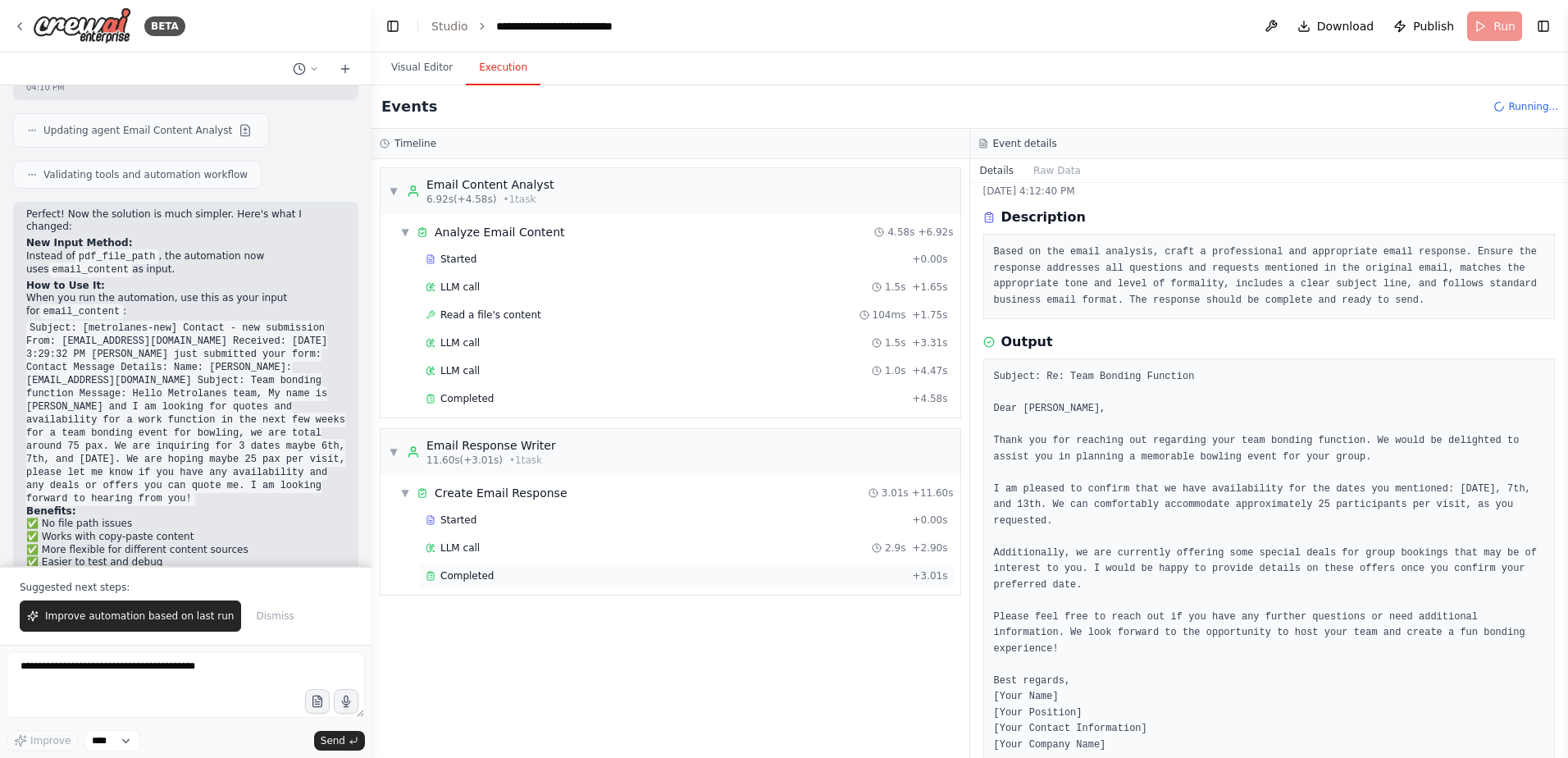
click at [607, 572] on div "Completed" at bounding box center [665, 576] width 479 height 13
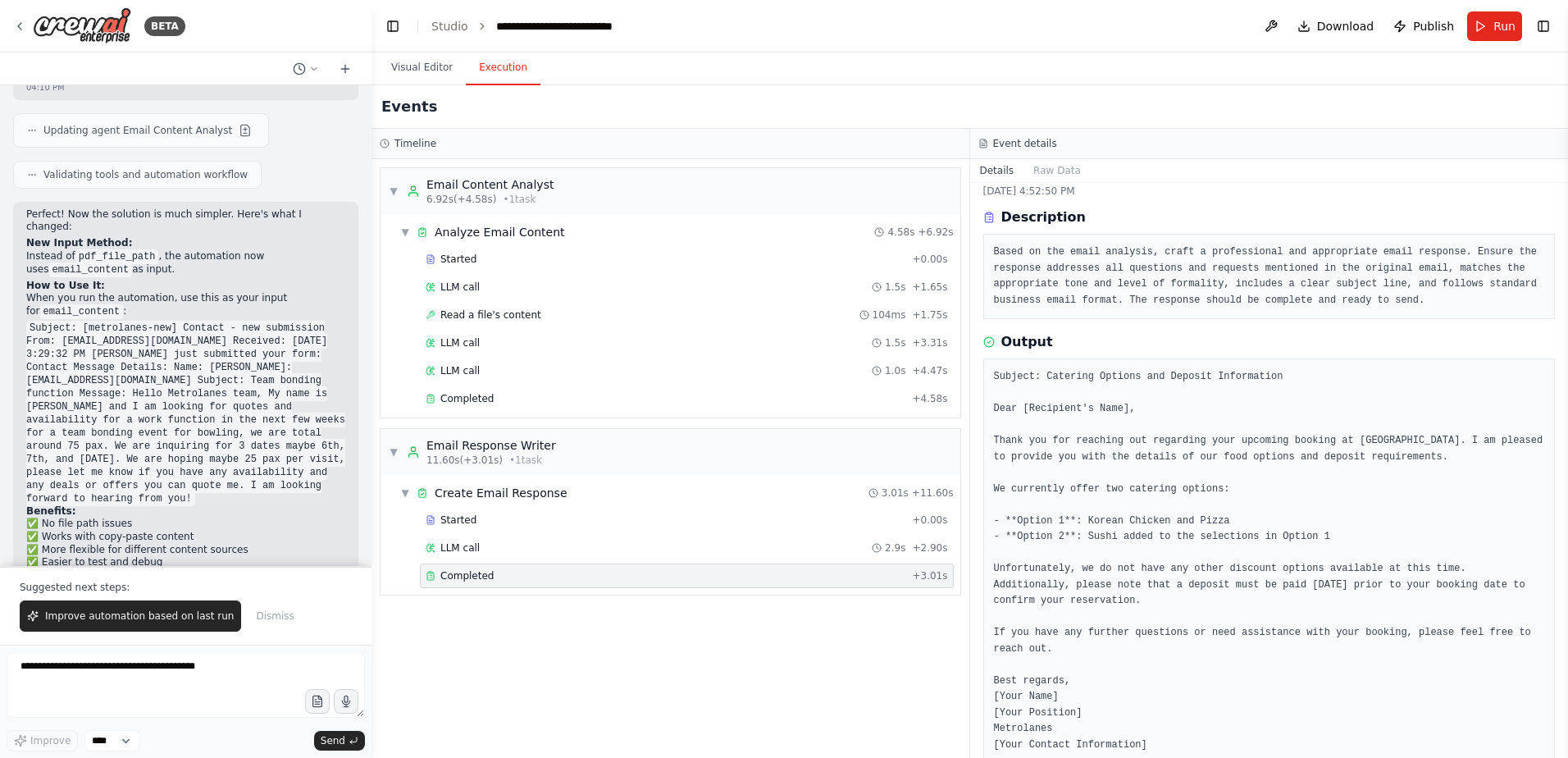
scroll to position [73, 0]
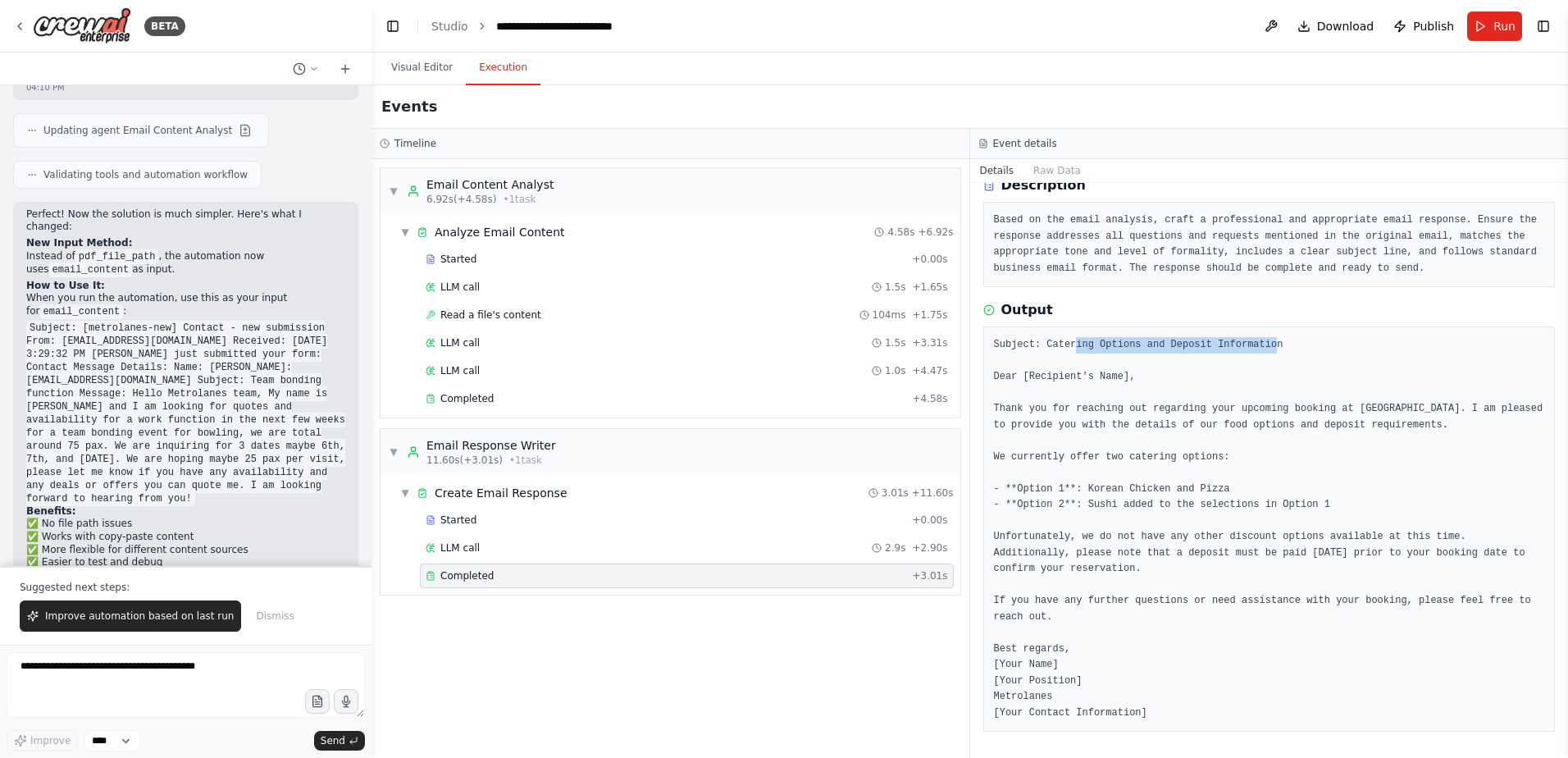
drag, startPoint x: 1067, startPoint y: 343, endPoint x: 1255, endPoint y: 341, distance: 188.0
click at [1255, 341] on pre "Subject: Catering Options and Deposit Information Dear [Recipient's Name], Than…" at bounding box center [1270, 529] width 551 height 384
drag, startPoint x: 1255, startPoint y: 341, endPoint x: 1200, endPoint y: 455, distance: 126.6
click at [1200, 455] on pre "Subject: Catering Options and Deposit Information Dear [Recipient's Name], Than…" at bounding box center [1270, 529] width 551 height 384
click at [1291, 480] on pre "Subject: Catering Options and Deposit Information Dear [Recipient's Name], Than…" at bounding box center [1270, 529] width 551 height 384
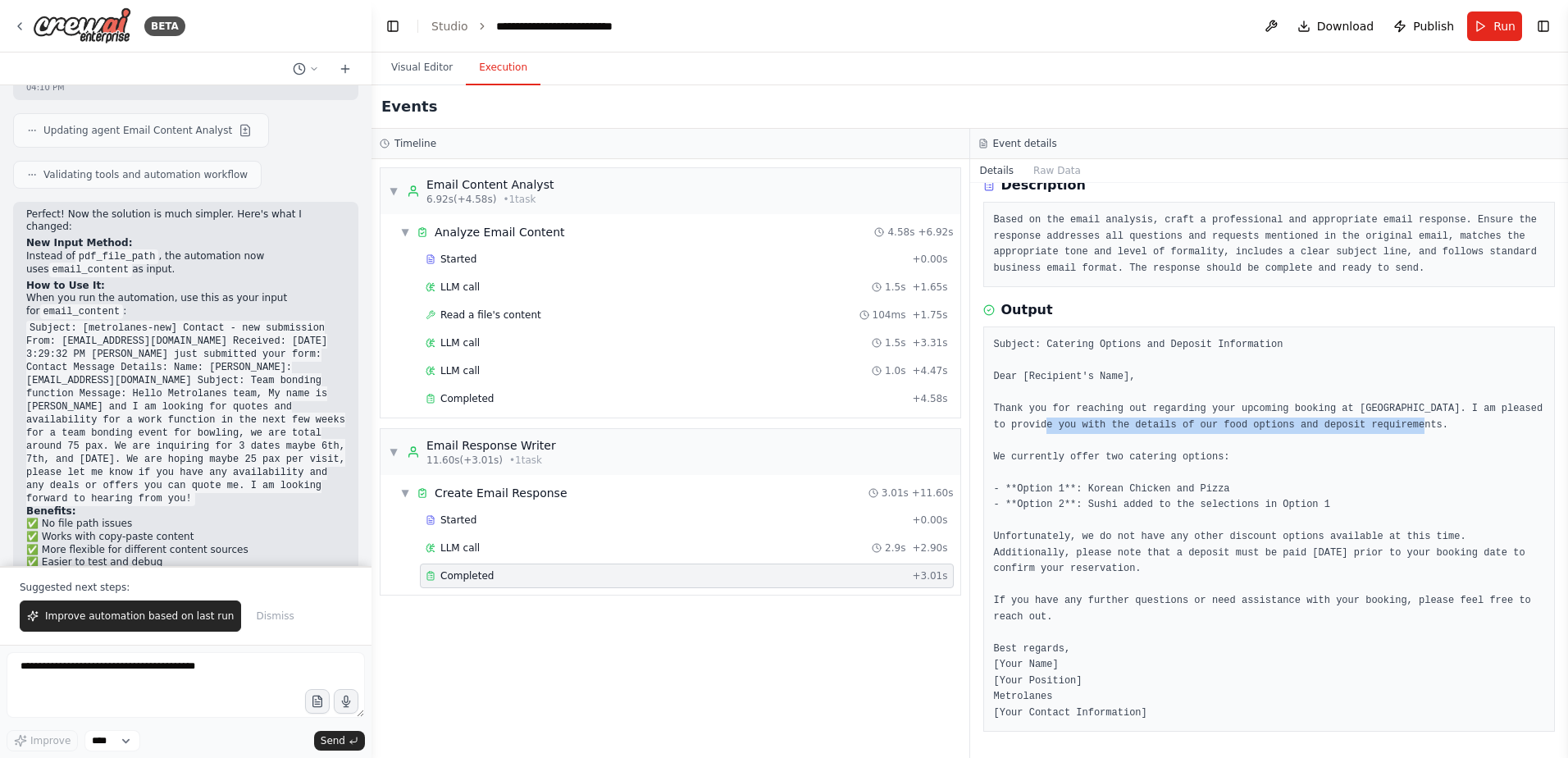
drag, startPoint x: 1019, startPoint y: 422, endPoint x: 1217, endPoint y: 434, distance: 198.4
click at [1217, 434] on pre "Subject: Catering Options and Deposit Information Dear [Recipient's Name], Than…" at bounding box center [1270, 529] width 551 height 384
drag, startPoint x: 1217, startPoint y: 434, endPoint x: 1240, endPoint y: 507, distance: 76.5
click at [1240, 507] on pre "Subject: Catering Options and Deposit Information Dear [Recipient's Name], Than…" at bounding box center [1270, 529] width 551 height 384
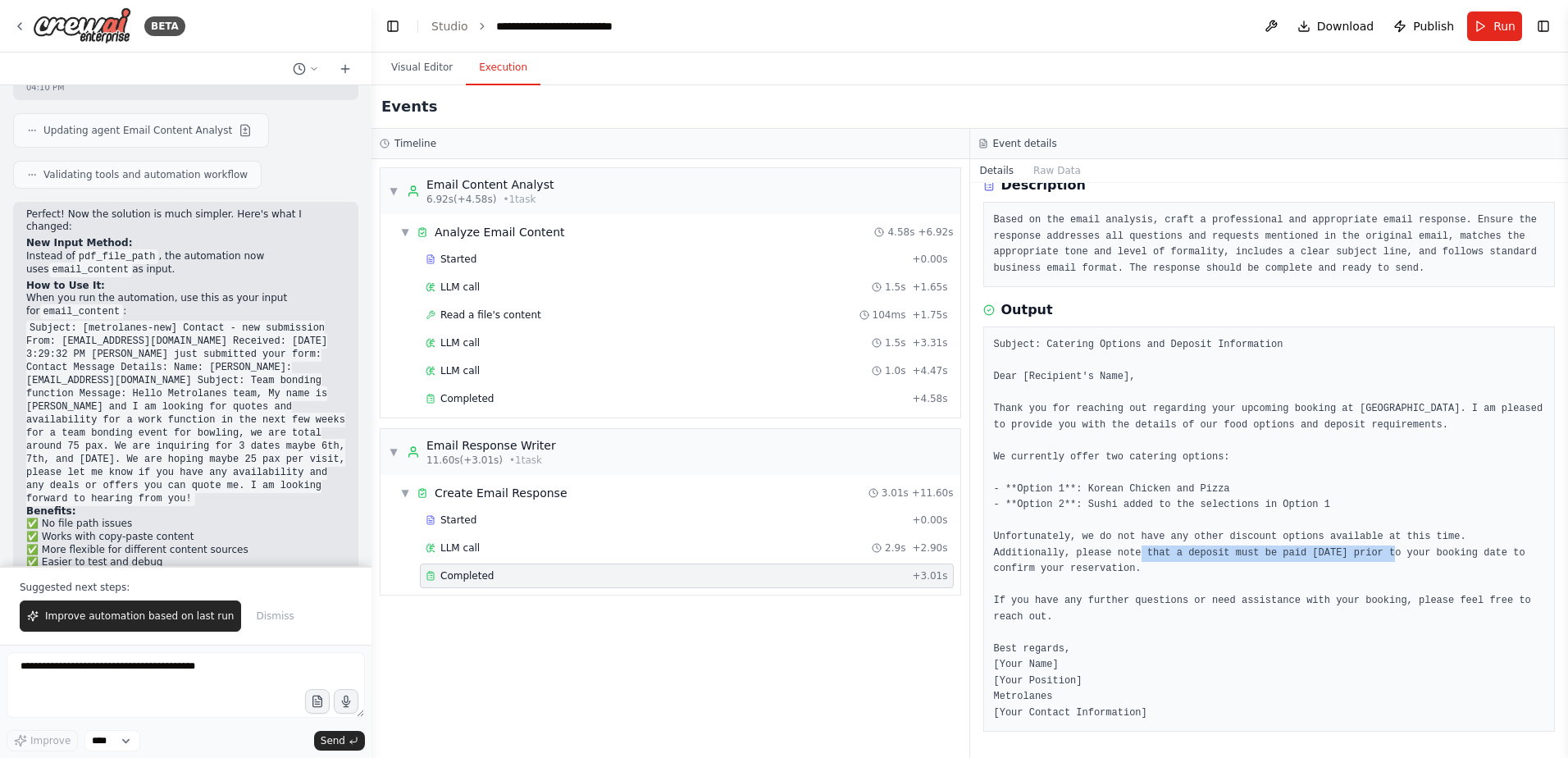
drag, startPoint x: 1090, startPoint y: 557, endPoint x: 1324, endPoint y: 560, distance: 234.0
click at [1324, 560] on pre "Subject: Catering Options and Deposit Information Dear [Recipient's Name], Than…" at bounding box center [1270, 529] width 551 height 384
drag, startPoint x: 1324, startPoint y: 560, endPoint x: 1323, endPoint y: 601, distance: 41.0
click at [1323, 599] on pre "Subject: Catering Options and Deposit Information Dear [Recipient's Name], Than…" at bounding box center [1270, 529] width 551 height 384
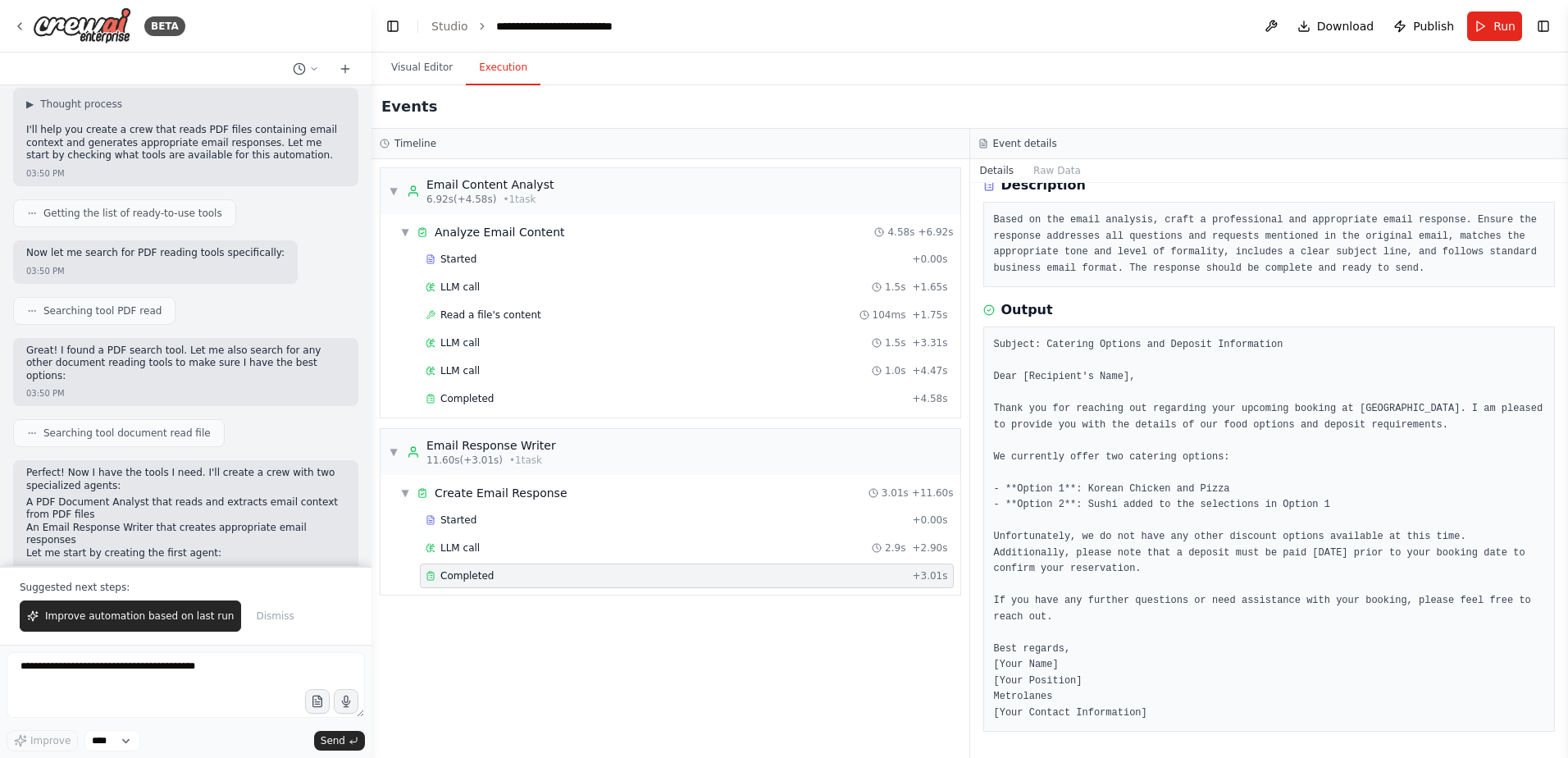
scroll to position [0, 0]
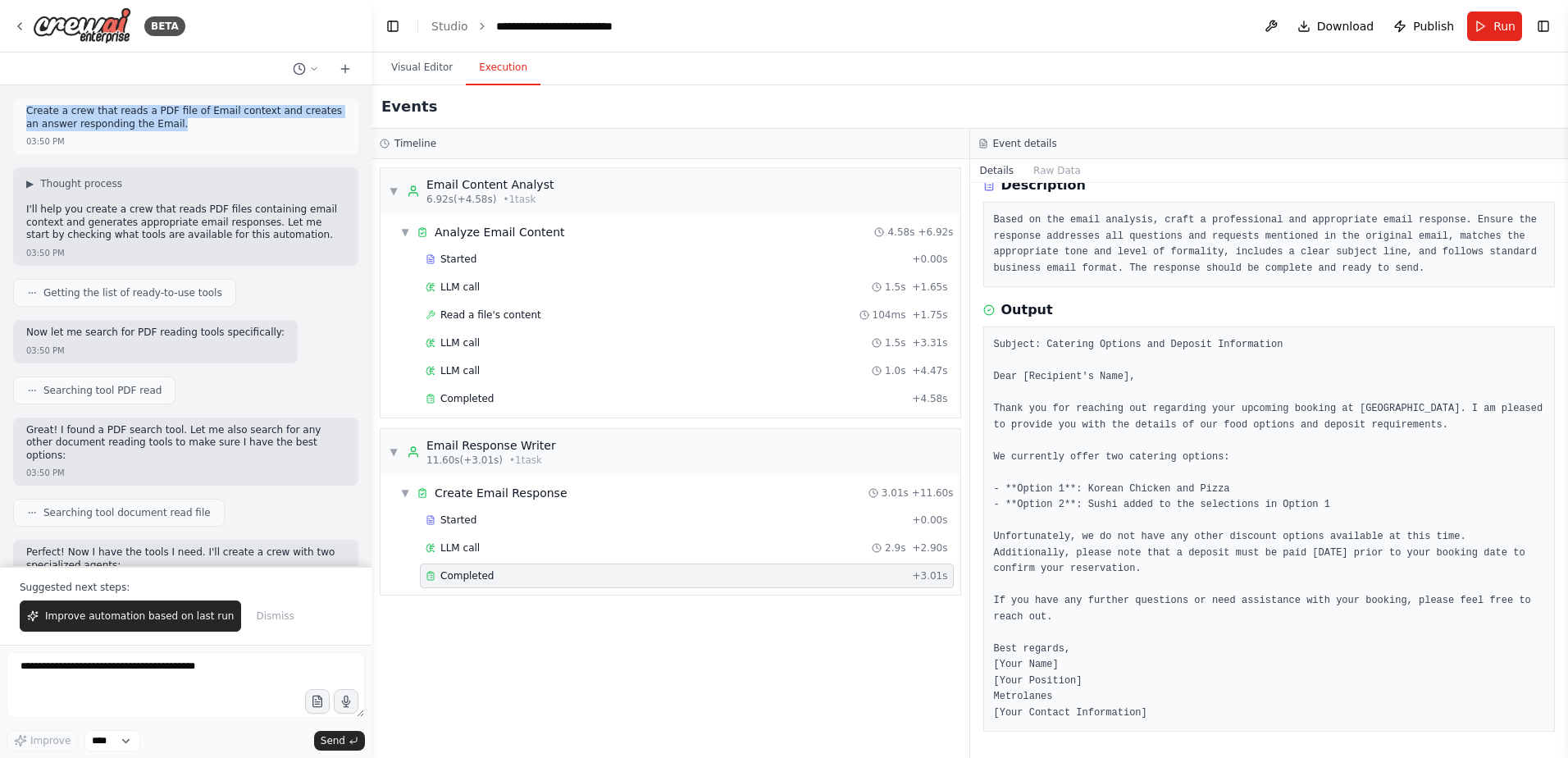
drag, startPoint x: 157, startPoint y: 133, endPoint x: 24, endPoint y: 113, distance: 134.5
click at [24, 113] on div "Create a crew that reads a PDF file of Email context and creates an answer resp…" at bounding box center [185, 125] width 345 height 56
copy p "Create a crew that reads a PDF file of Email context and creates an answer resp…"
click at [430, 26] on header "**********" at bounding box center [969, 26] width 1196 height 52
click at [438, 27] on link "Studio" at bounding box center [450, 26] width 37 height 13
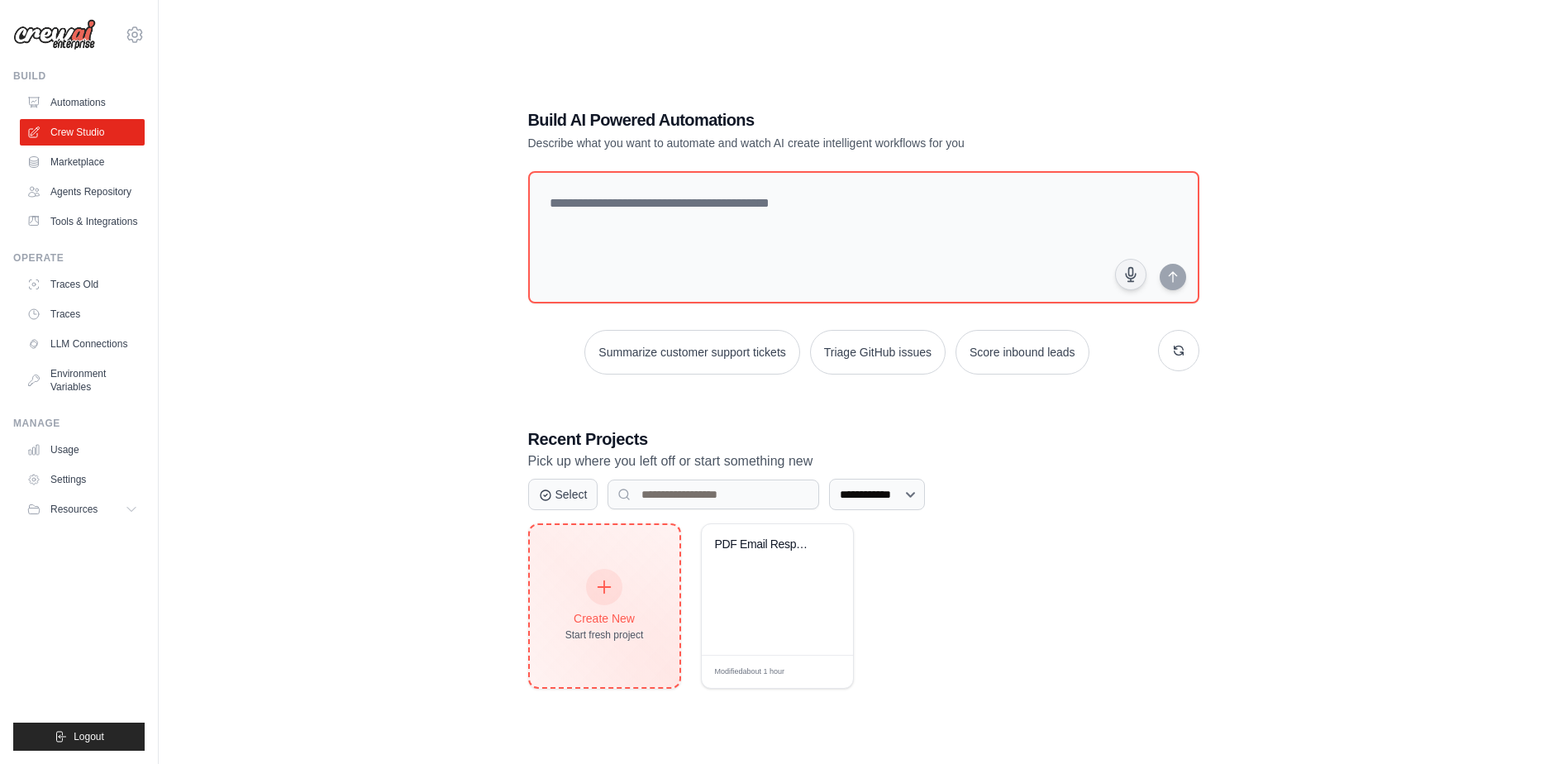
click at [602, 605] on div "Create New Start fresh project" at bounding box center [604, 606] width 78 height 71
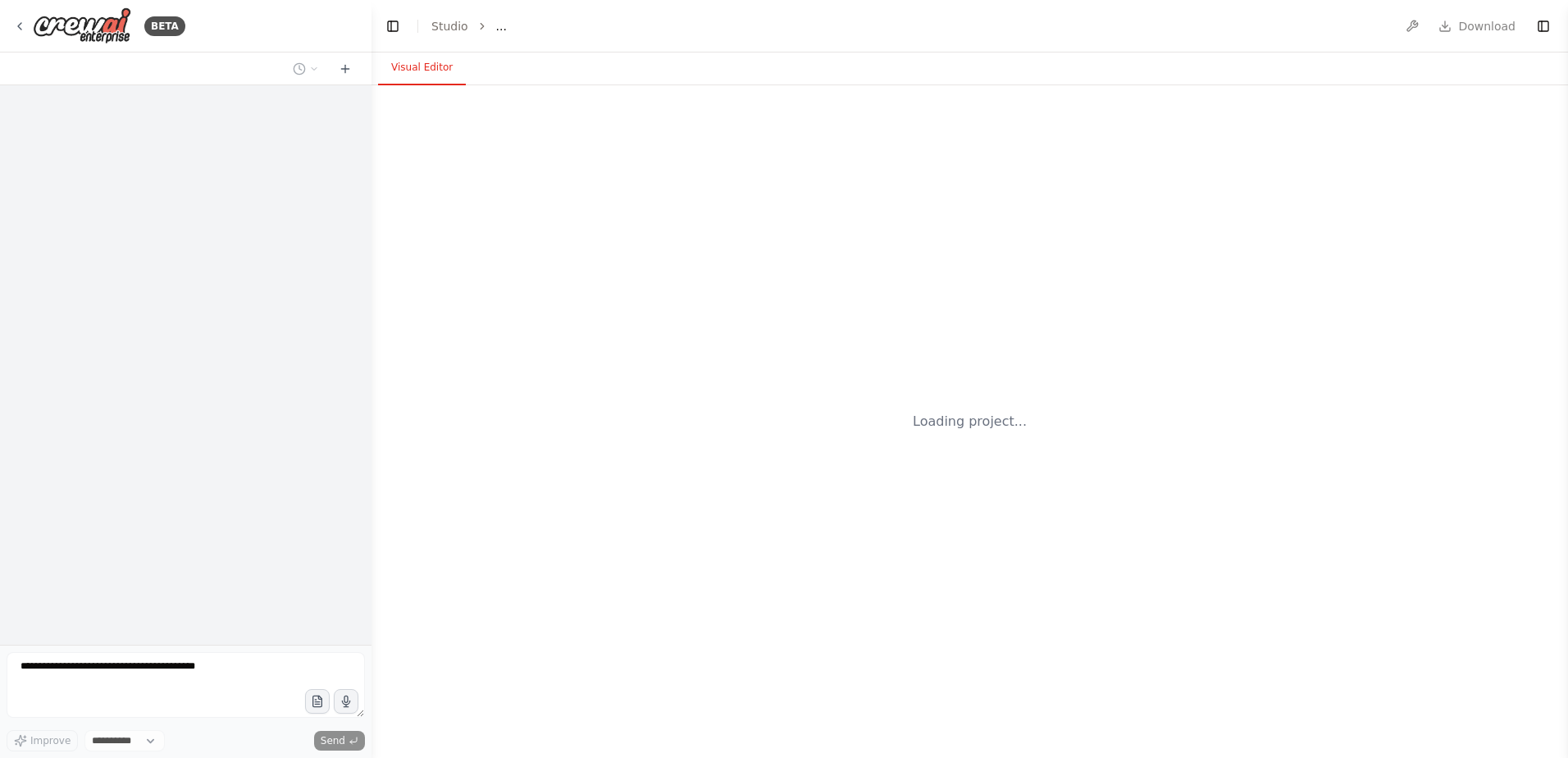
select select "****"
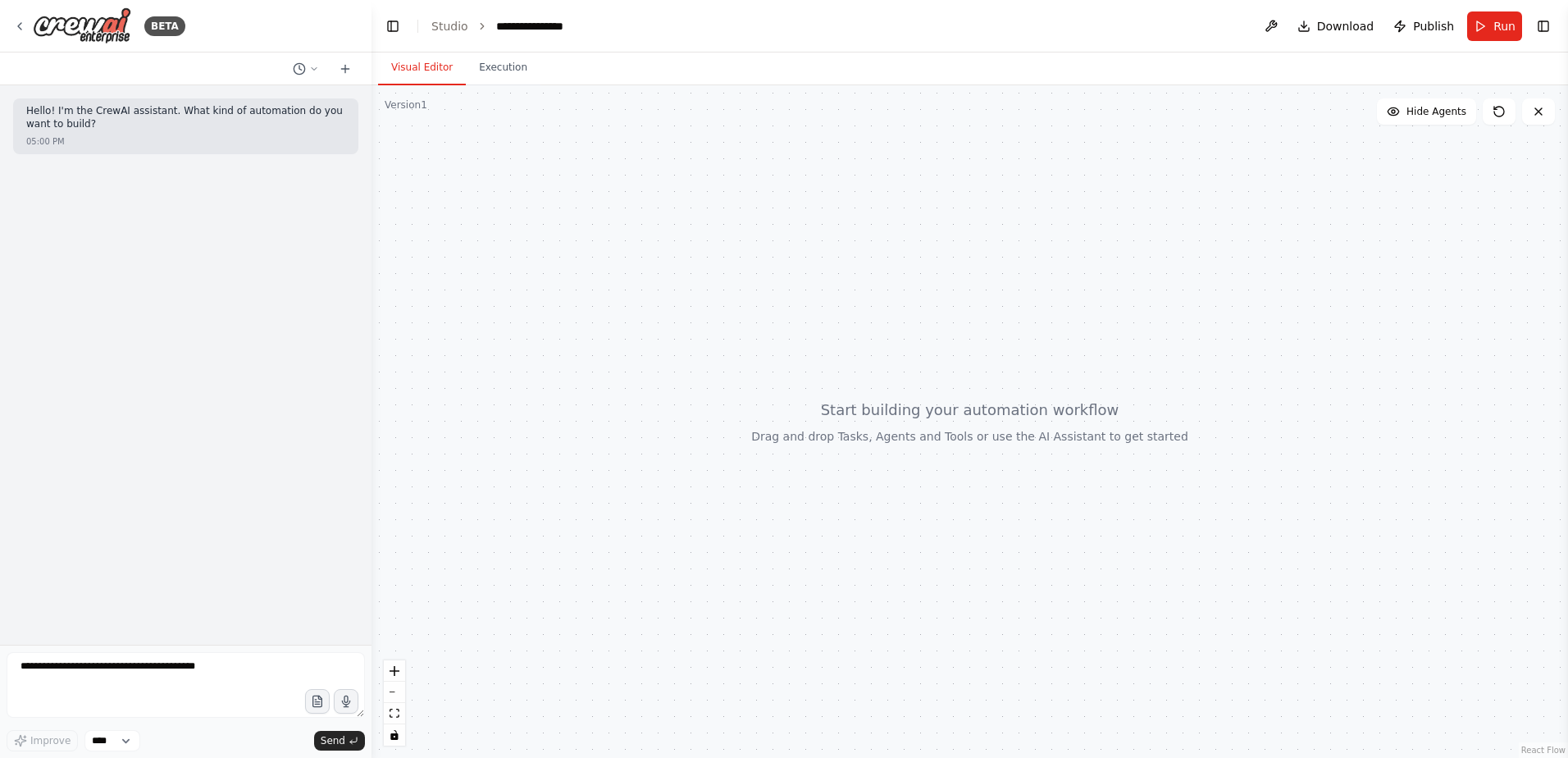
drag, startPoint x: 194, startPoint y: 252, endPoint x: 167, endPoint y: 311, distance: 64.9
click at [194, 252] on div "Hello! I'm the CrewAI assistant. What kind of automation do you want to build? …" at bounding box center [185, 365] width 372 height 559
click at [147, 685] on textarea at bounding box center [185, 685] width 358 height 65
paste textarea "**********"
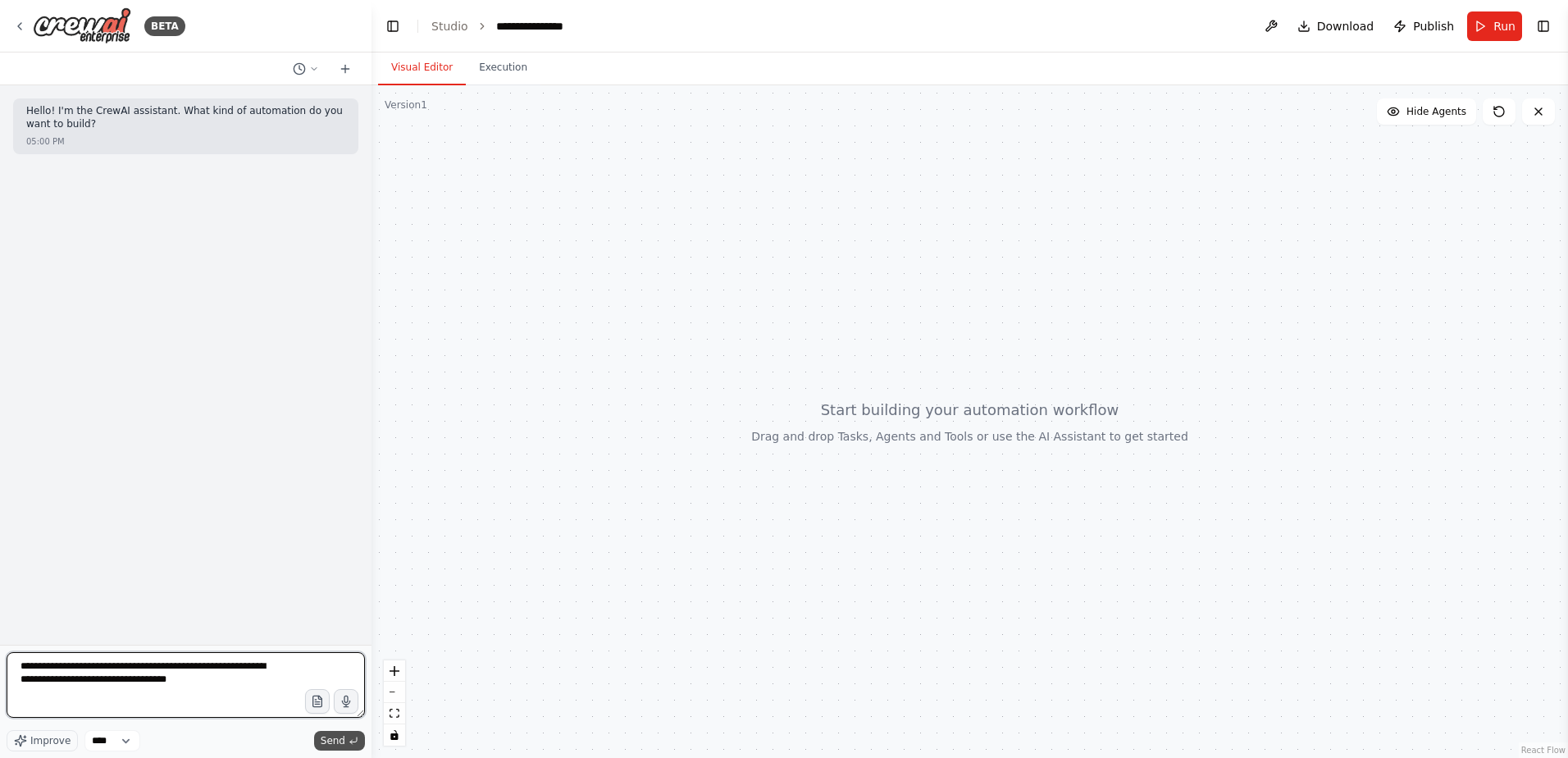
type textarea "**********"
click at [335, 739] on span "Send" at bounding box center [333, 740] width 25 height 13
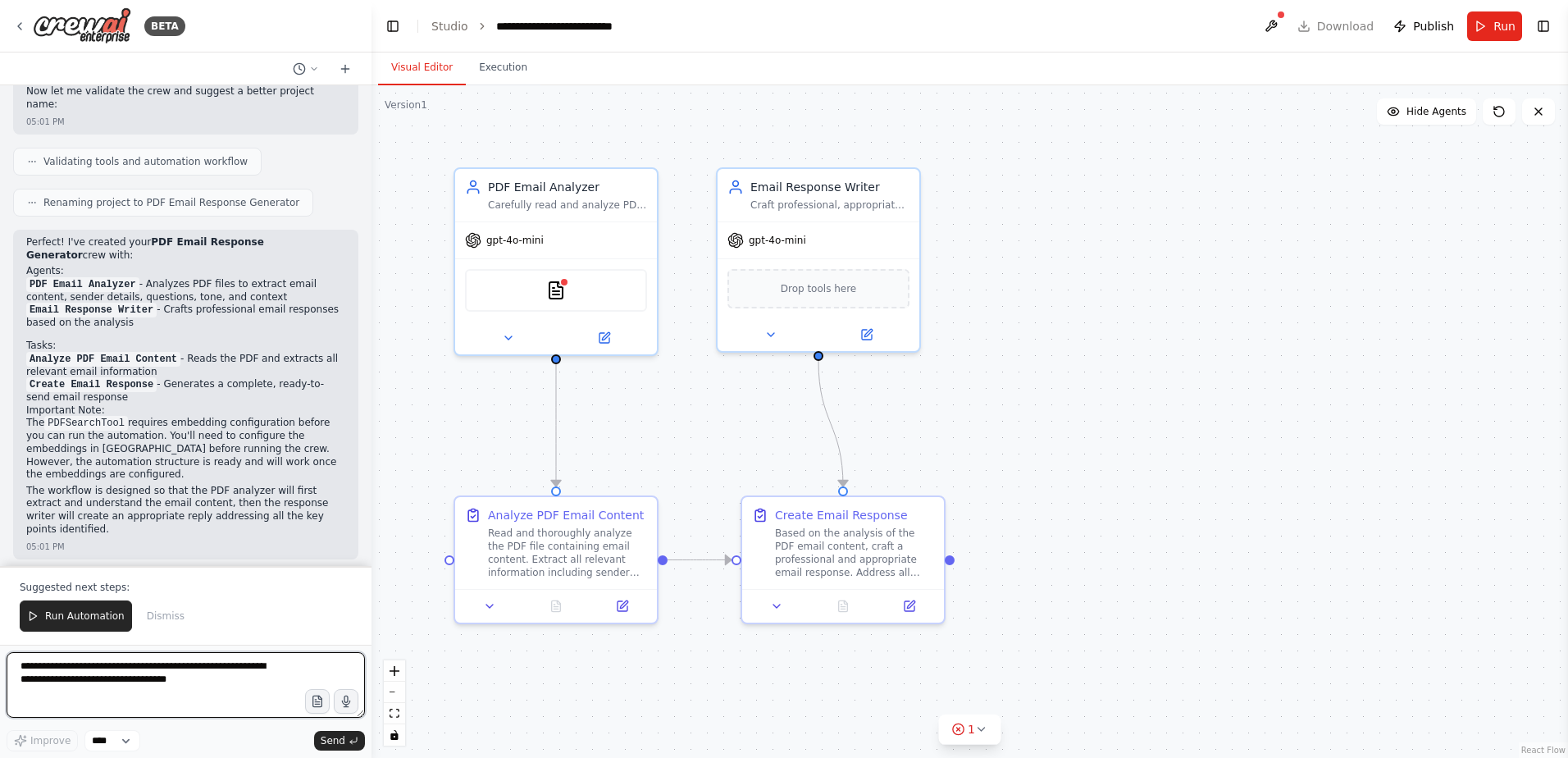
scroll to position [860, 0]
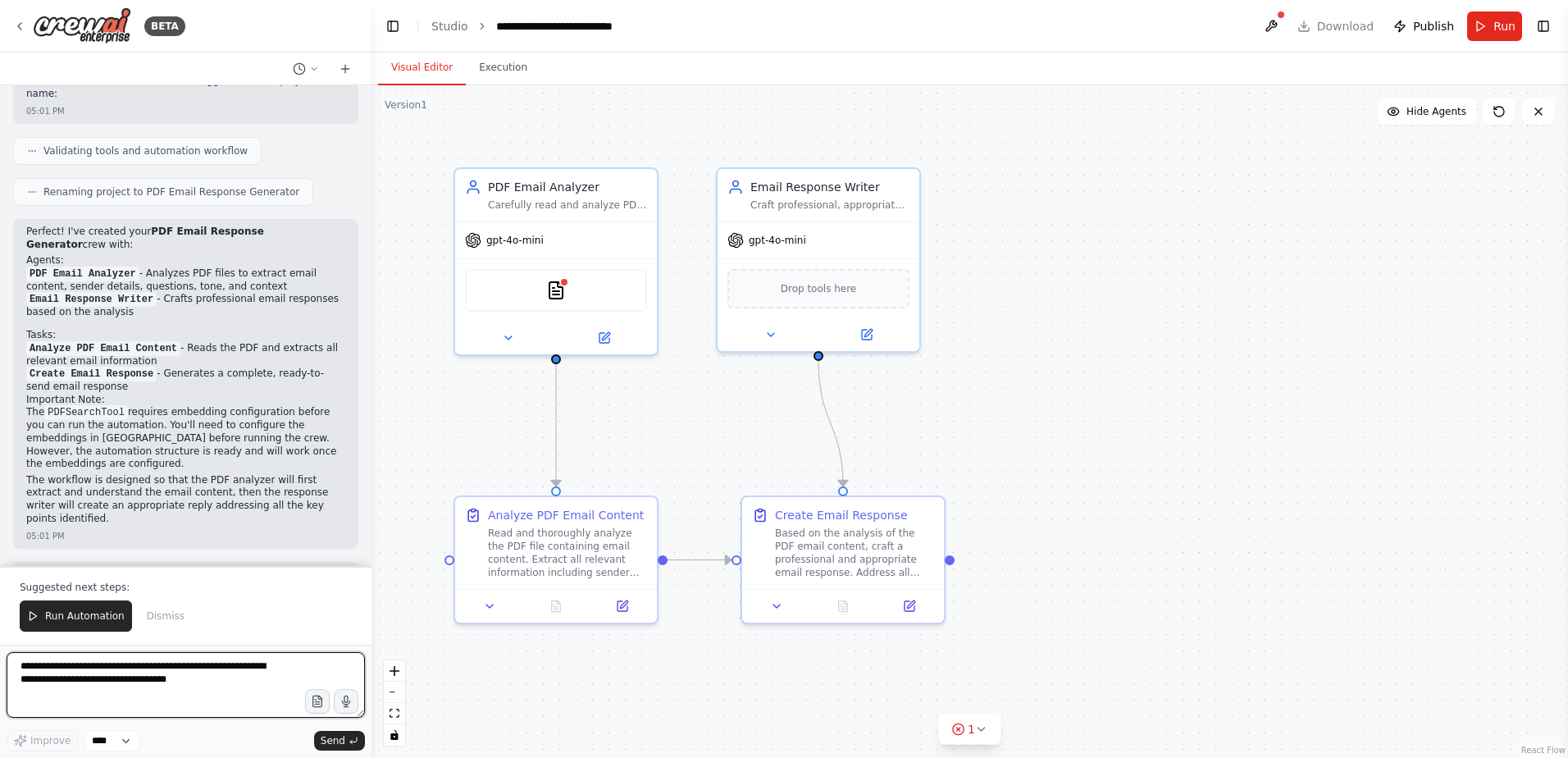
click at [211, 675] on textarea "**********" at bounding box center [185, 685] width 358 height 65
type textarea "**********"
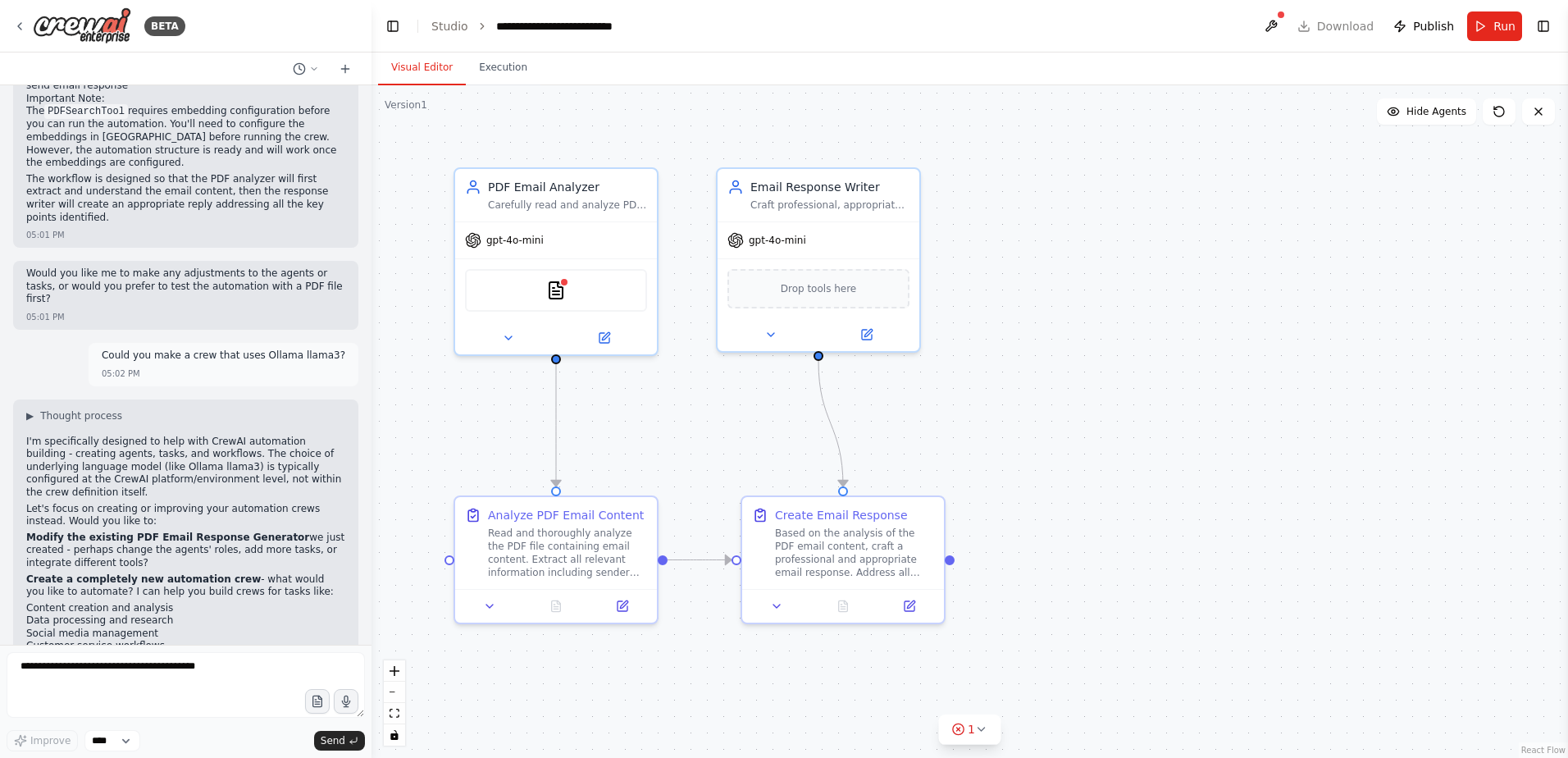
scroll to position [1177, 0]
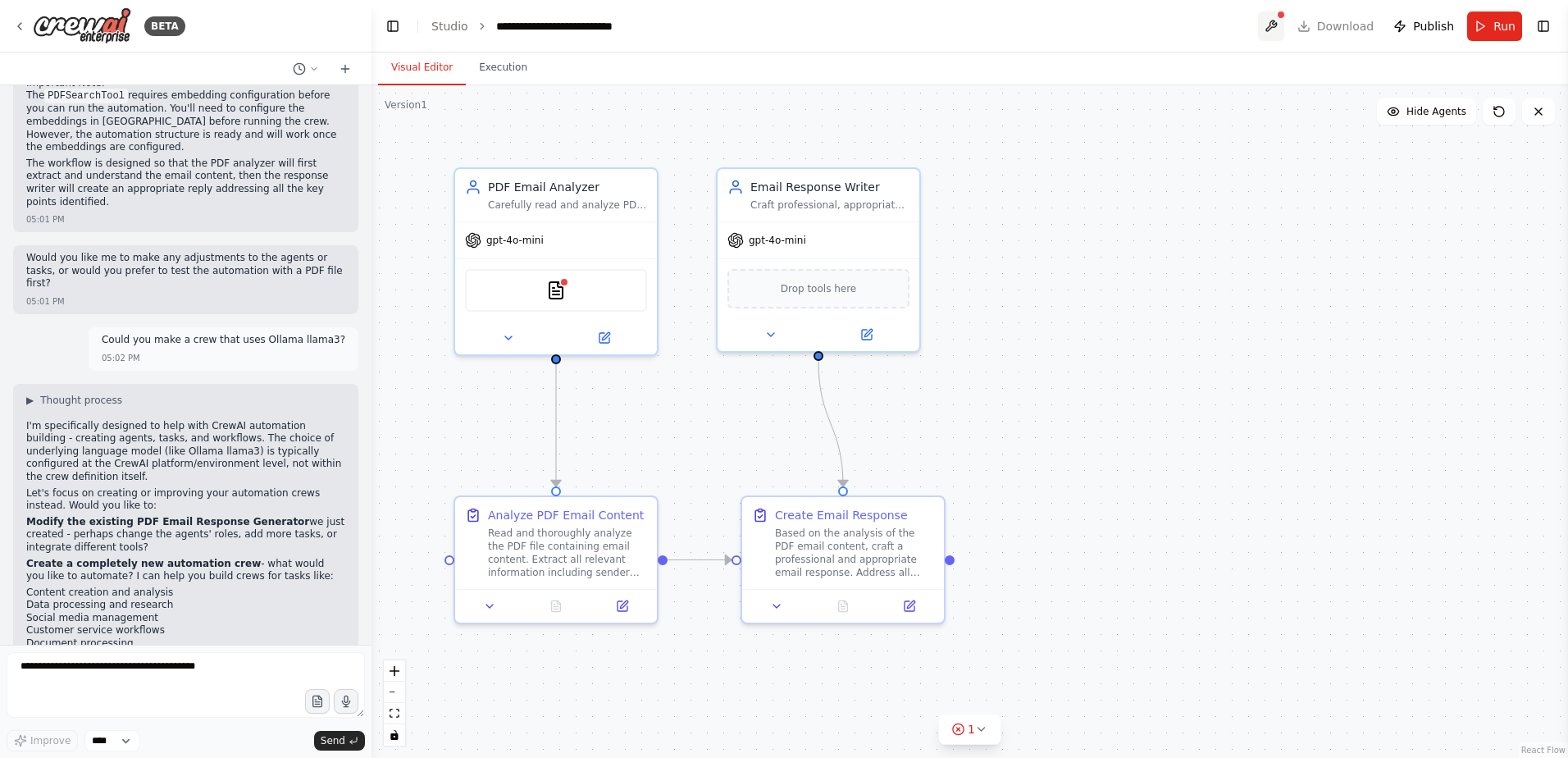
click at [1285, 21] on button at bounding box center [1271, 26] width 26 height 29
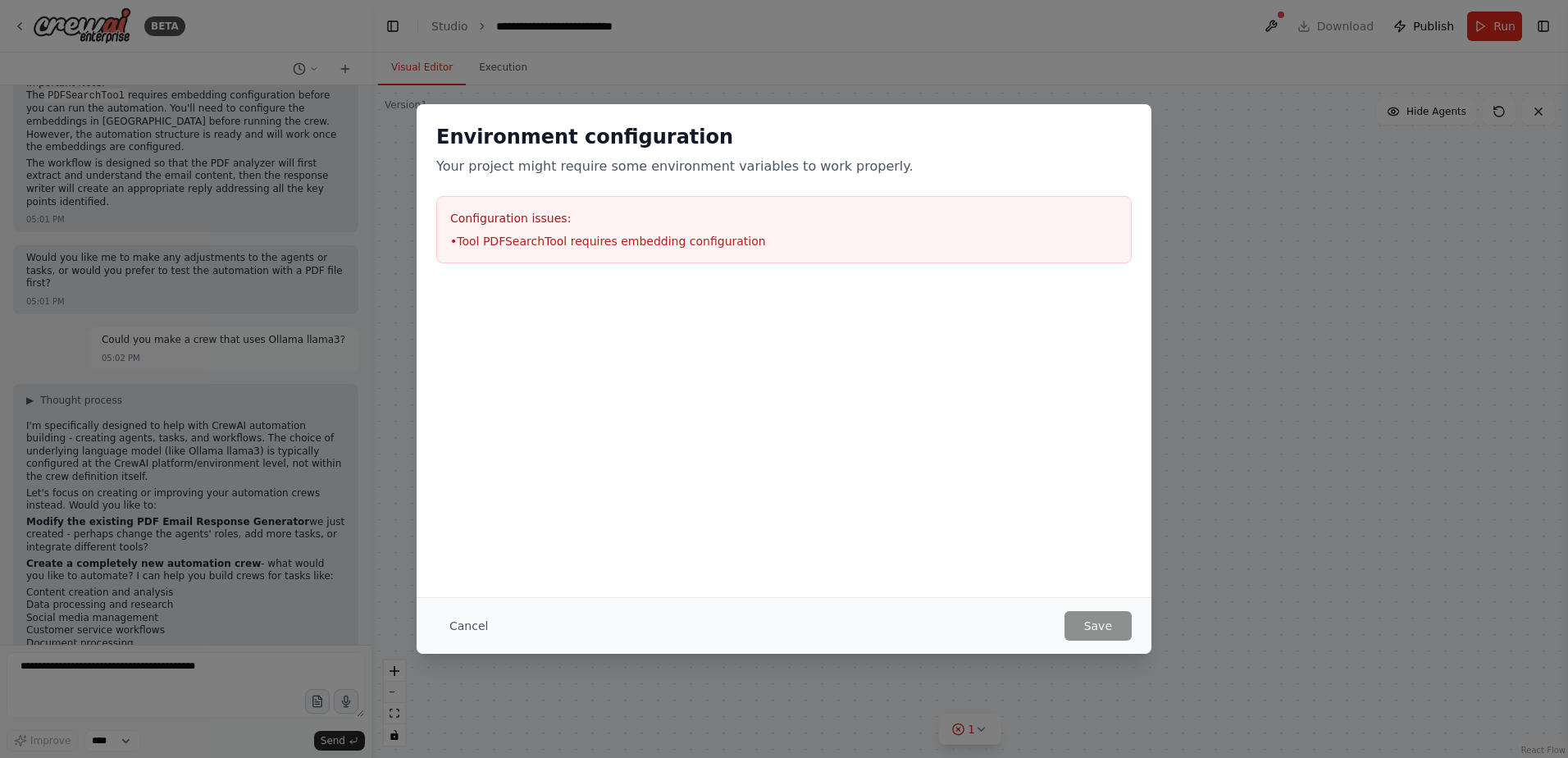
drag, startPoint x: 418, startPoint y: 631, endPoint x: 426, endPoint y: 631, distance: 8.0
click at [418, 631] on div "Cancel Save" at bounding box center [784, 625] width 735 height 57
click at [444, 624] on button "Cancel" at bounding box center [468, 625] width 64 height 29
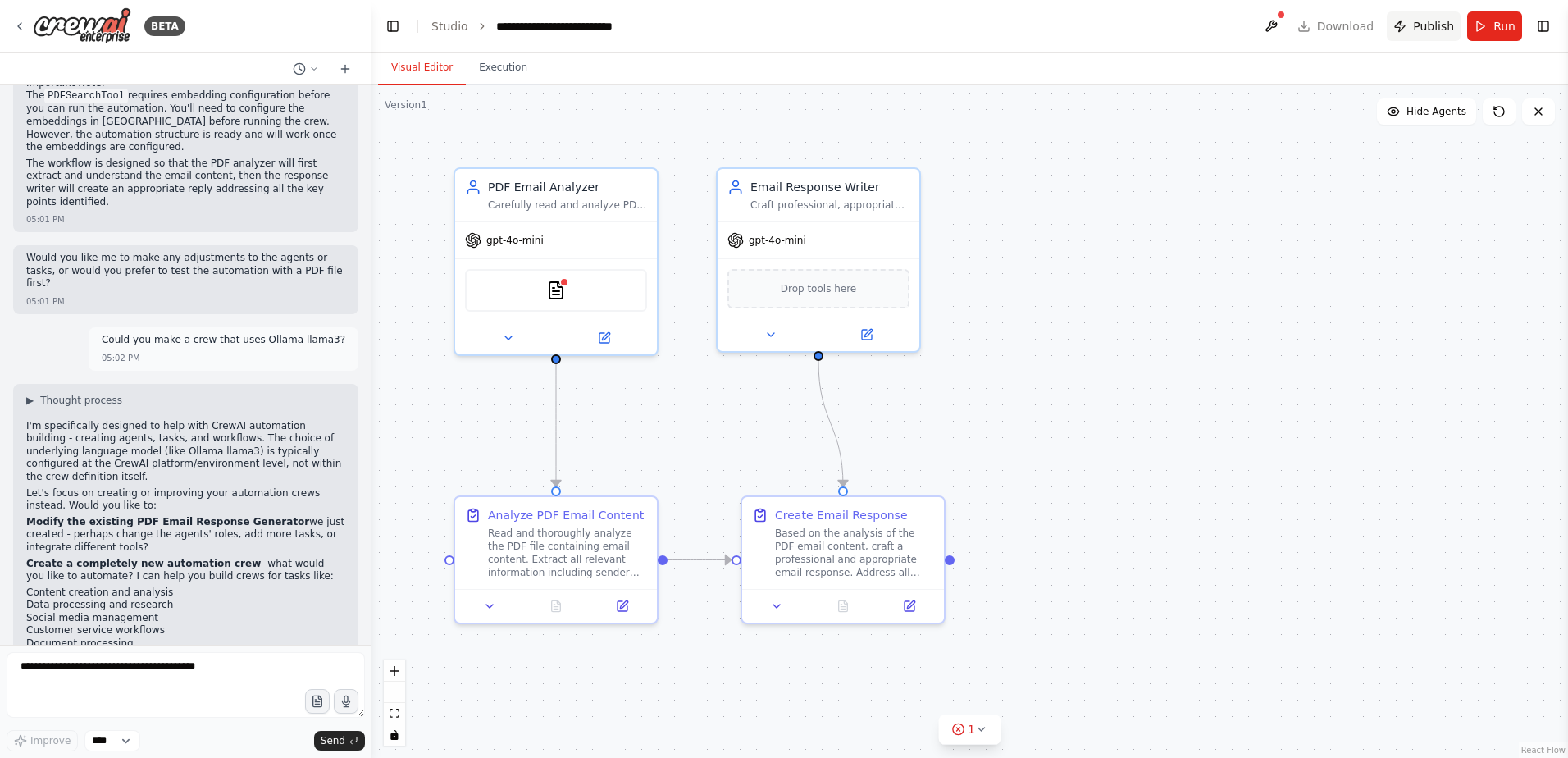
click at [1443, 22] on span "Publish" at bounding box center [1433, 26] width 41 height 17
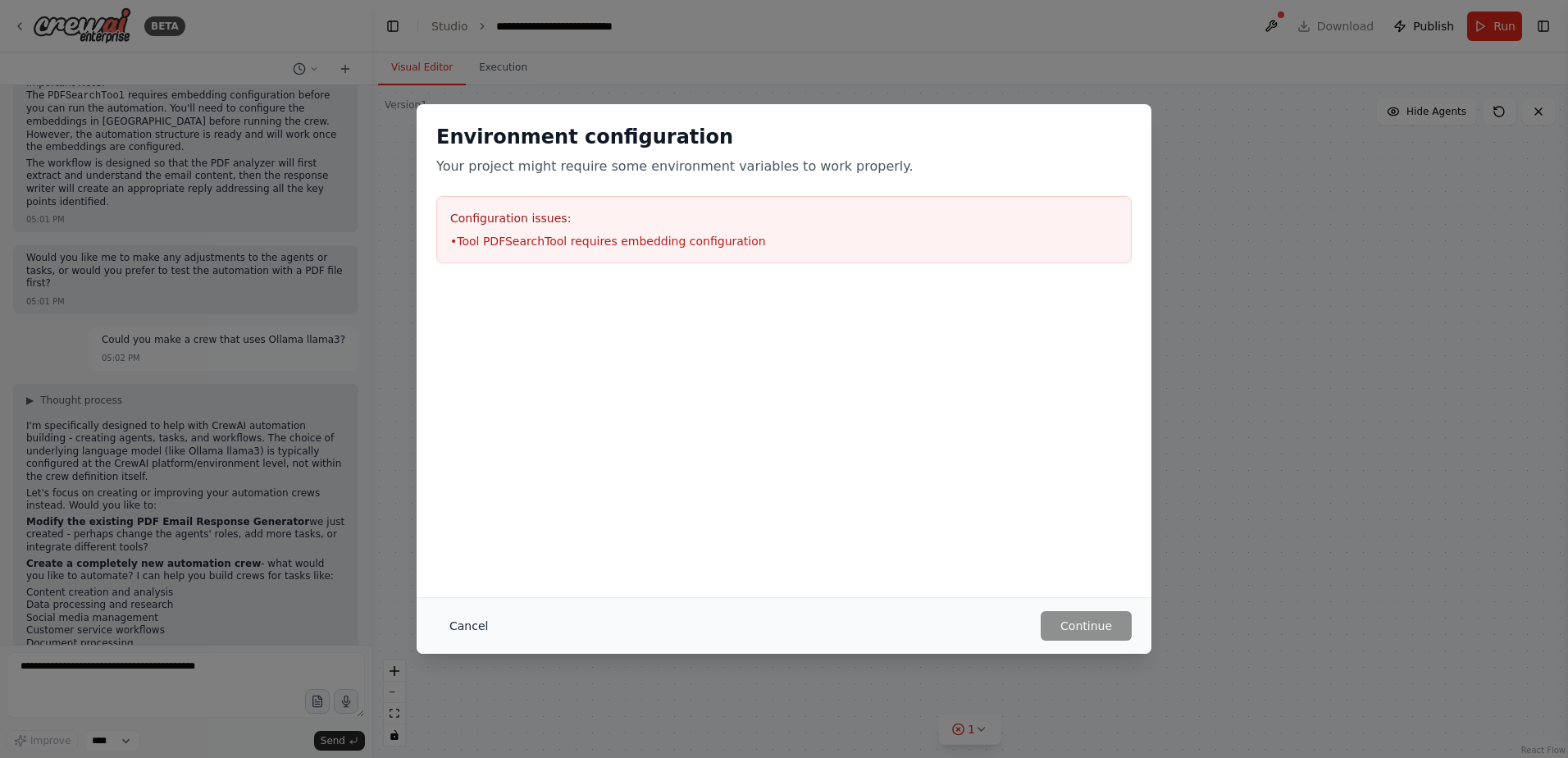
click at [462, 633] on button "Cancel" at bounding box center [468, 625] width 64 height 29
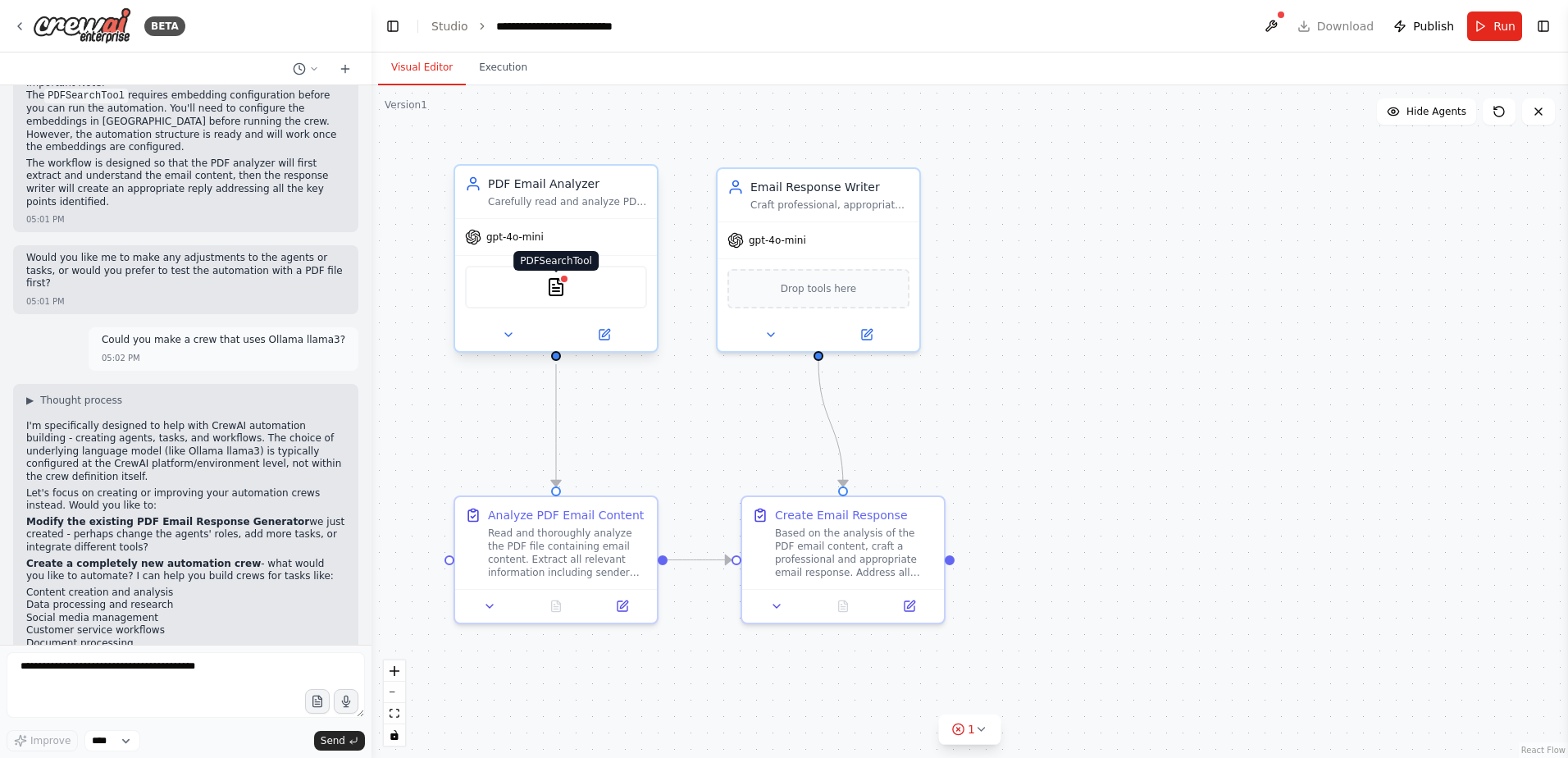
click at [564, 289] on img at bounding box center [556, 287] width 19 height 19
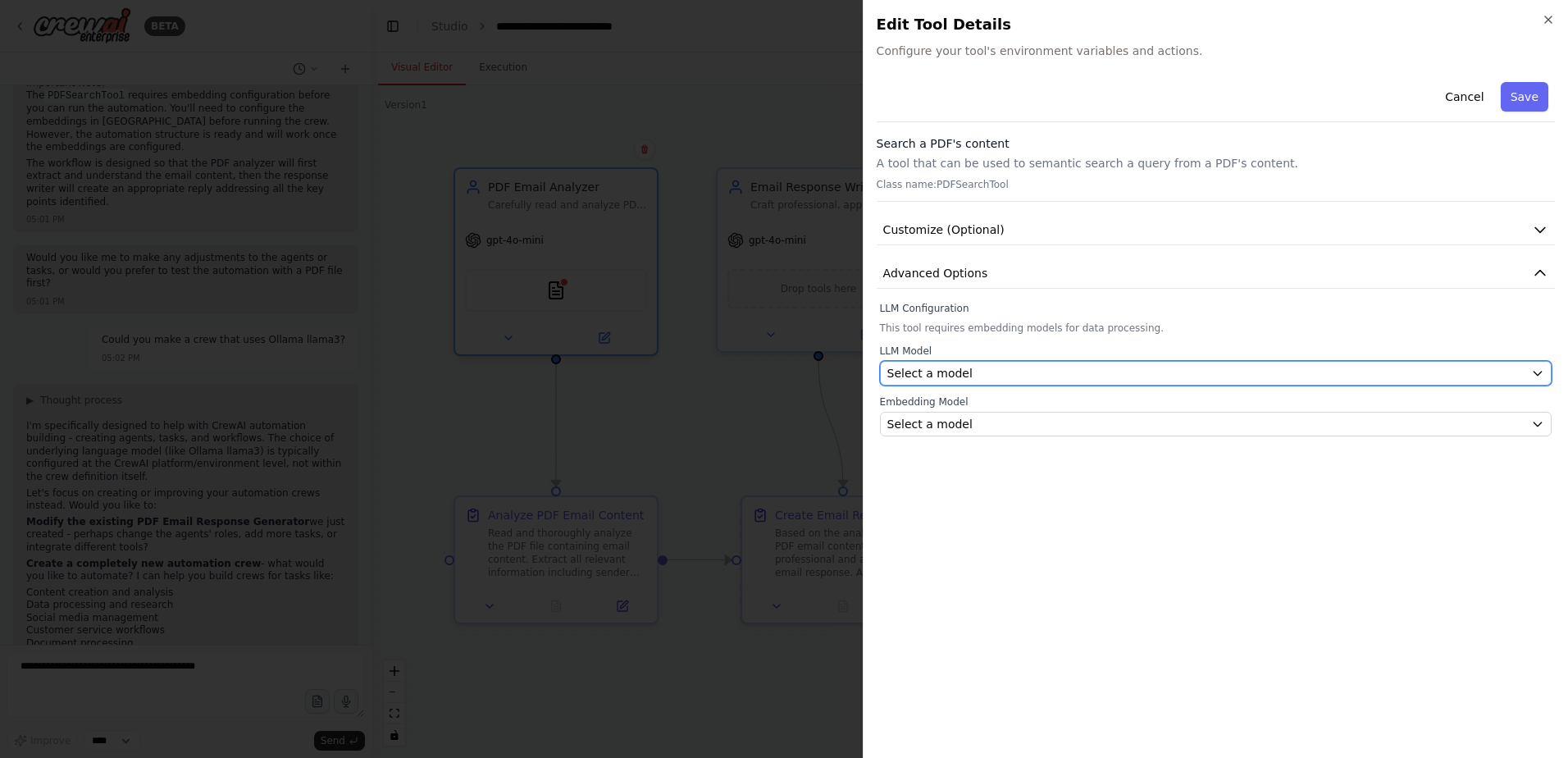
click at [1188, 363] on button "Select a model" at bounding box center [1216, 374] width 672 height 25
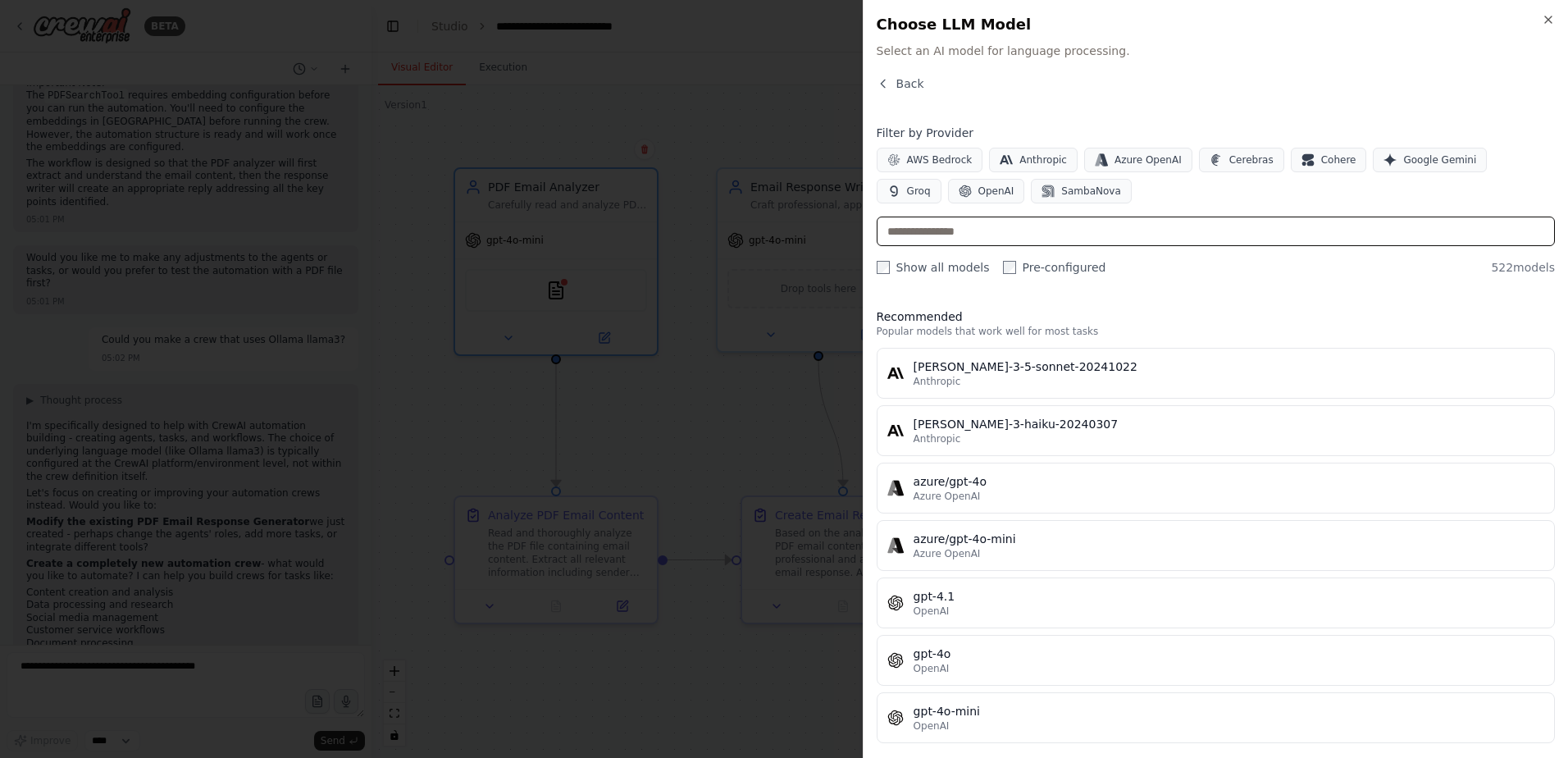
click at [1112, 240] on input "text" at bounding box center [1216, 231] width 678 height 29
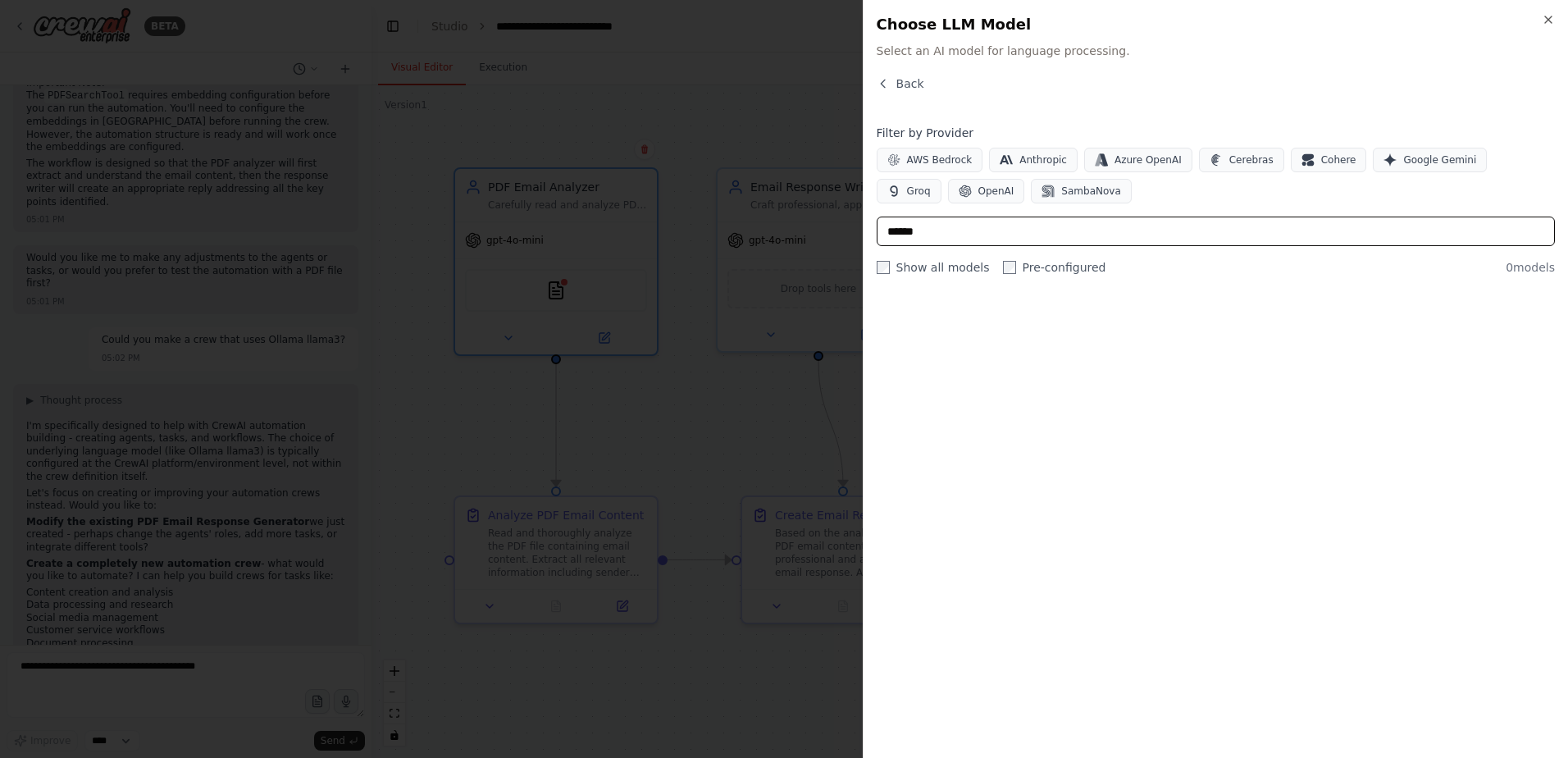
type input "******"
click at [1549, 29] on h2 "Choose LLM Model" at bounding box center [1216, 25] width 678 height 23
click at [886, 75] on div "Close Choose LLM Model Select an AI model for language processing. Back Filter …" at bounding box center [1215, 379] width 705 height 758
click at [893, 80] on button "Back" at bounding box center [901, 83] width 48 height 17
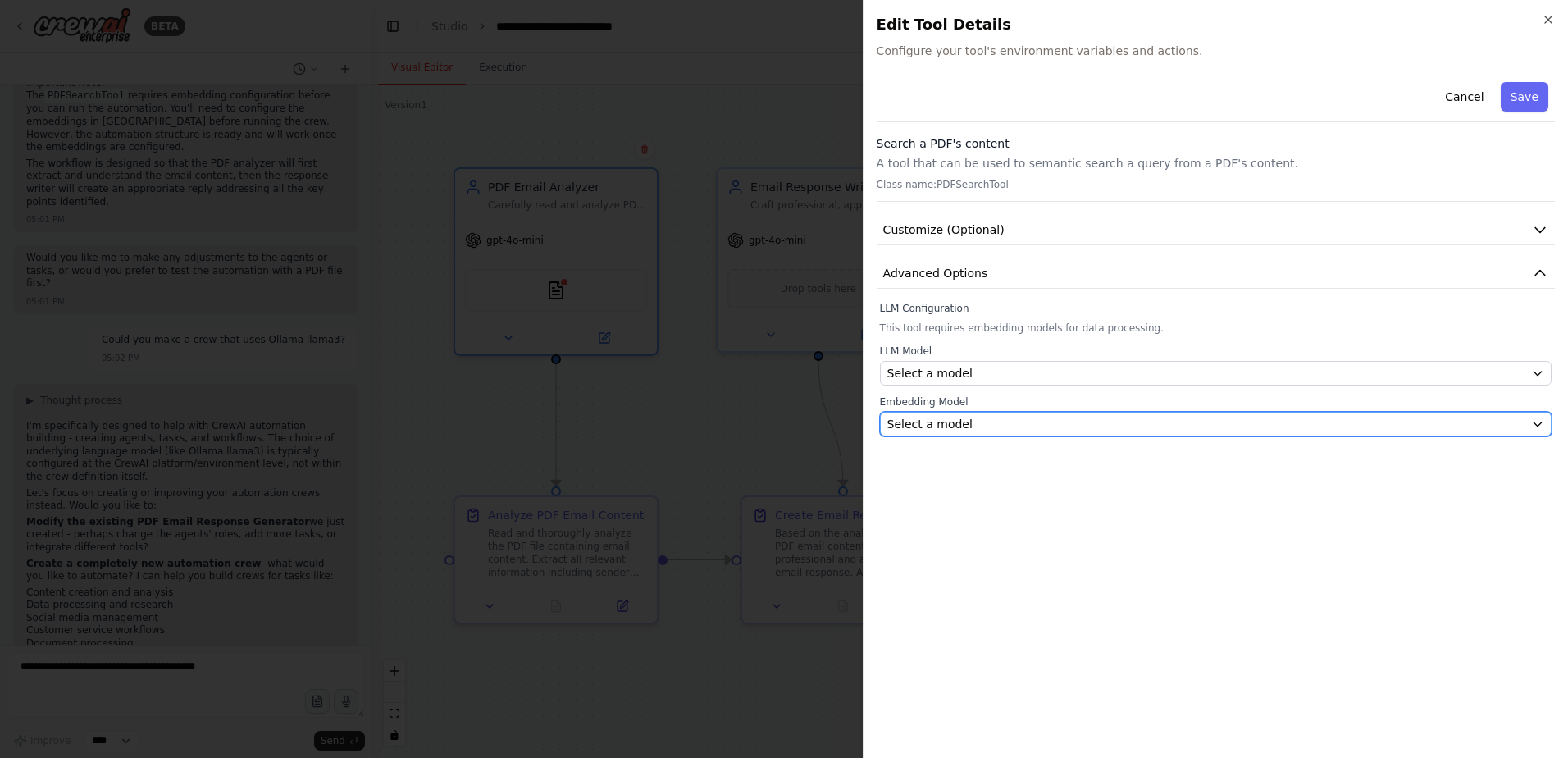
click at [958, 429] on span "Select a model" at bounding box center [930, 424] width 86 height 17
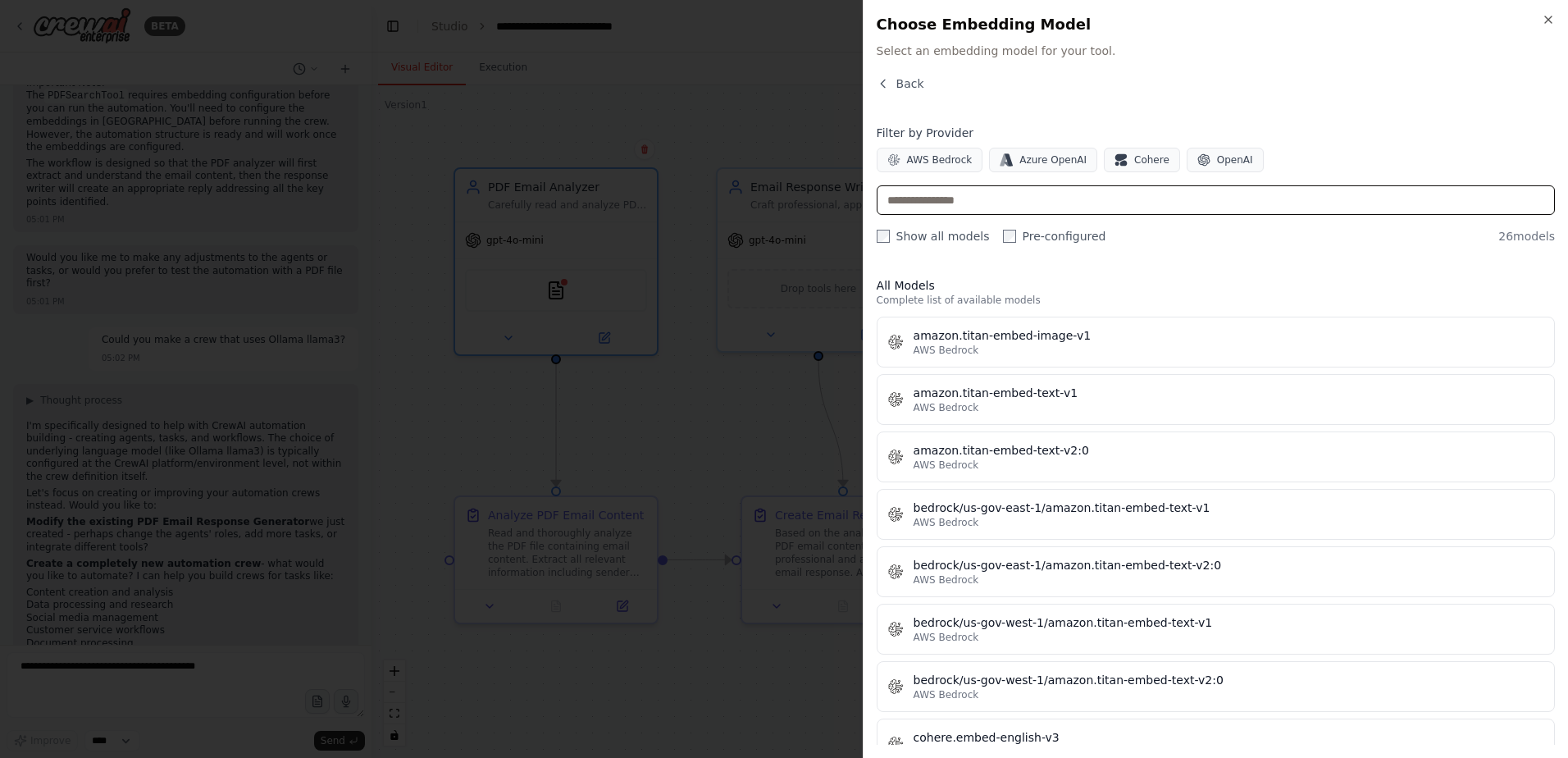
click at [1059, 202] on input "text" at bounding box center [1216, 200] width 678 height 29
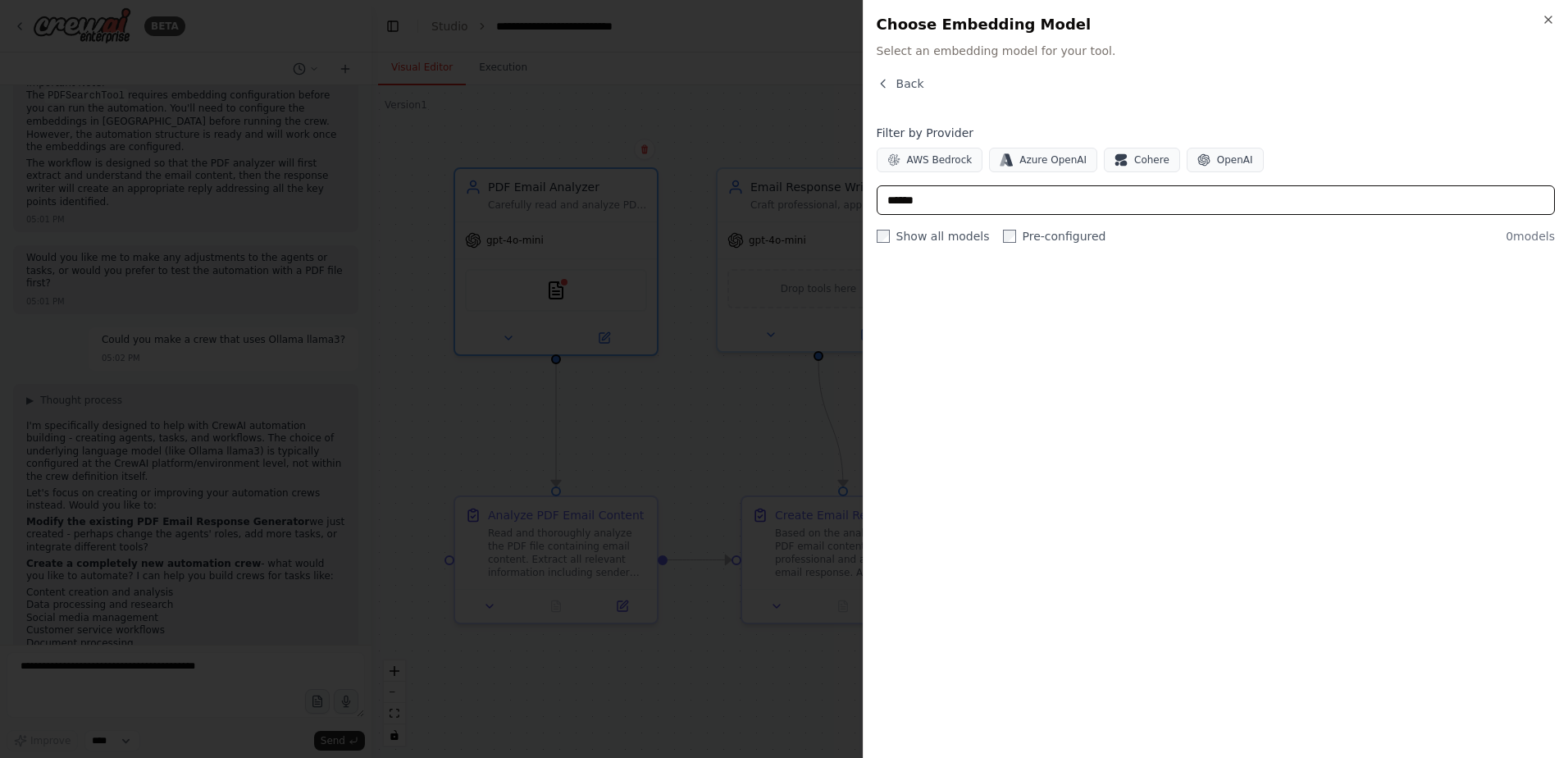
type input "******"
click at [931, 87] on div "Back" at bounding box center [1216, 89] width 678 height 29
click at [914, 84] on span "Back" at bounding box center [910, 83] width 28 height 17
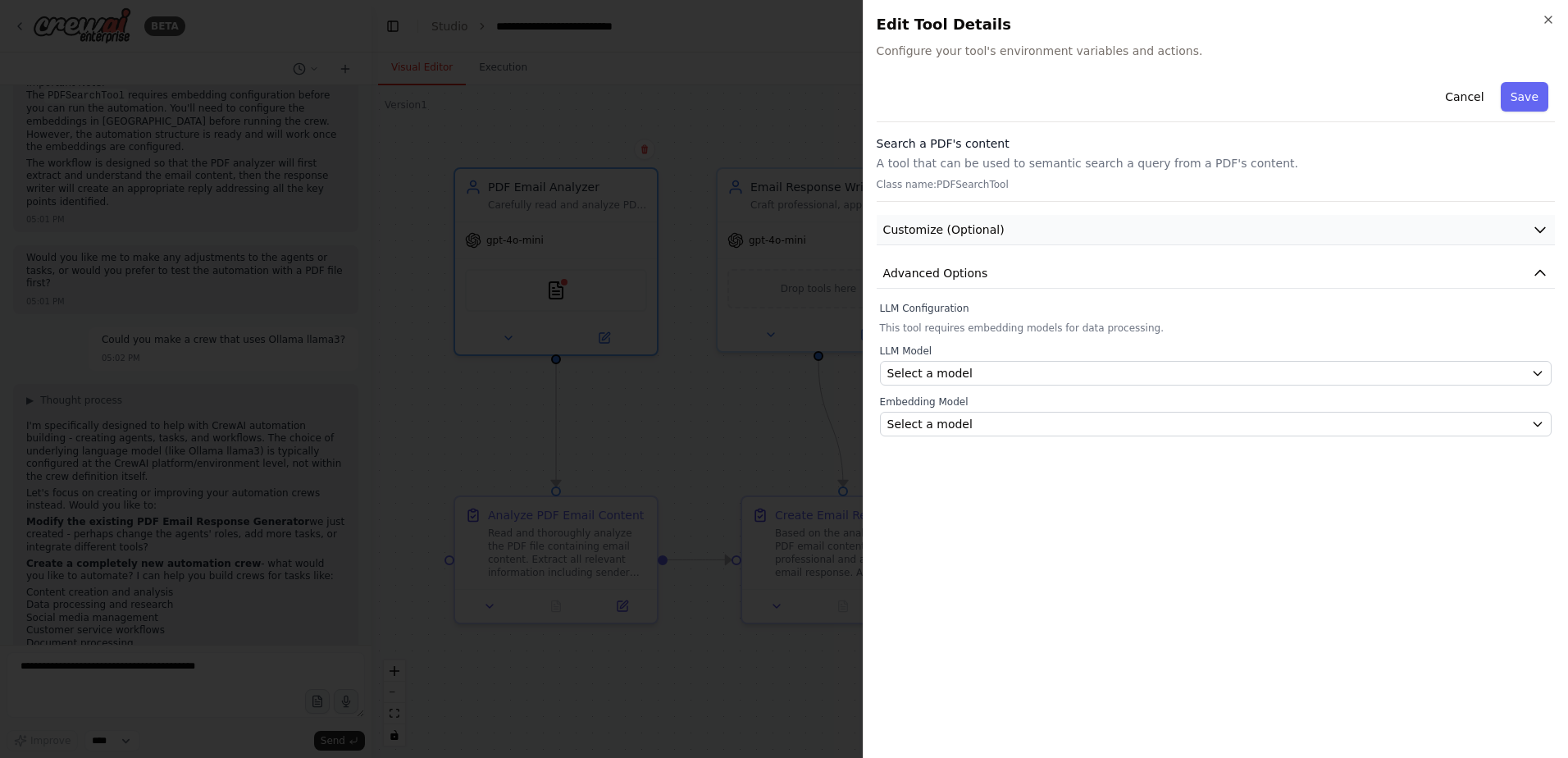
click at [969, 234] on span "Customize (Optional)" at bounding box center [943, 230] width 121 height 17
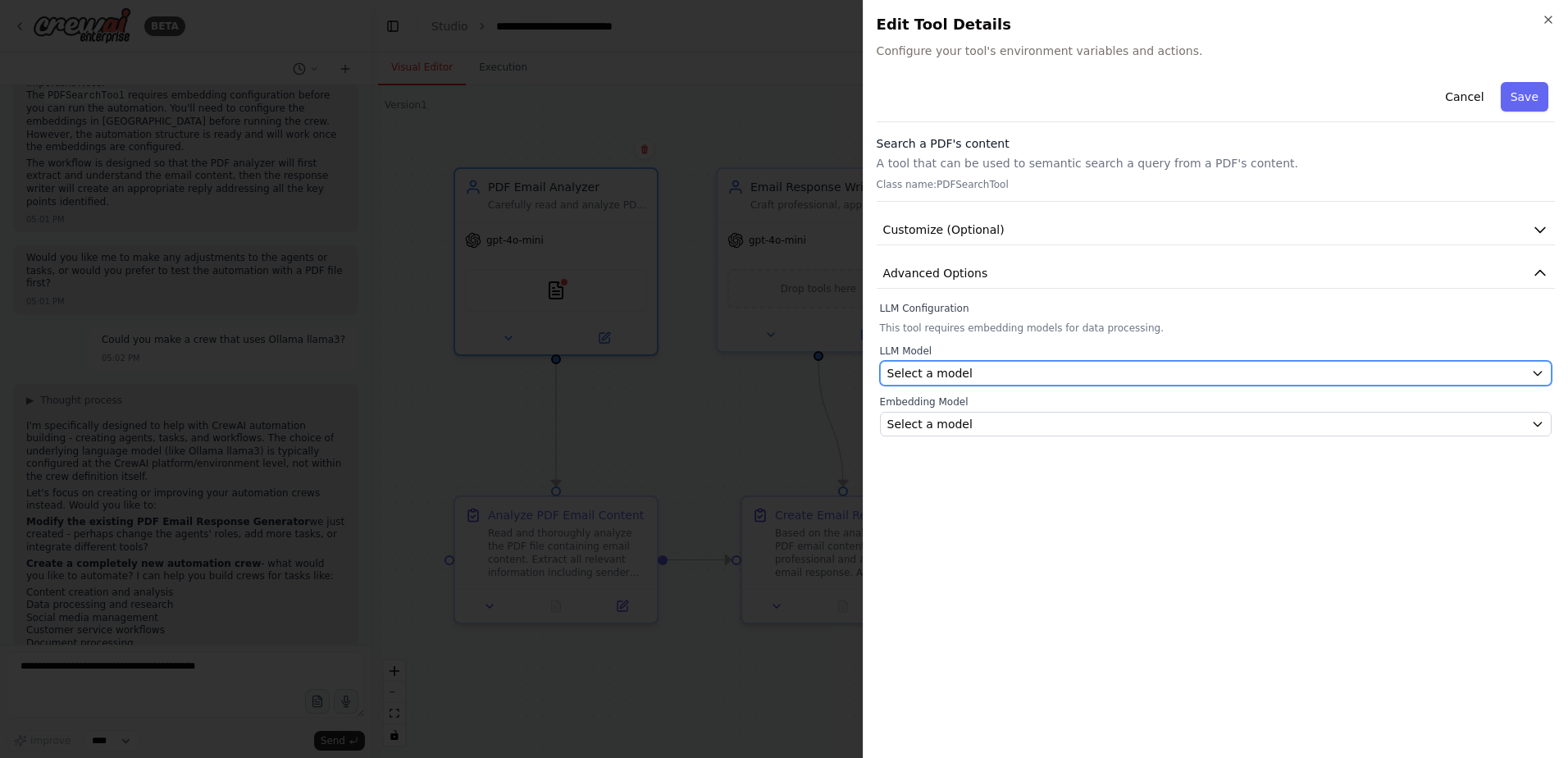
click at [984, 368] on div "Select a model" at bounding box center [1206, 373] width 637 height 17
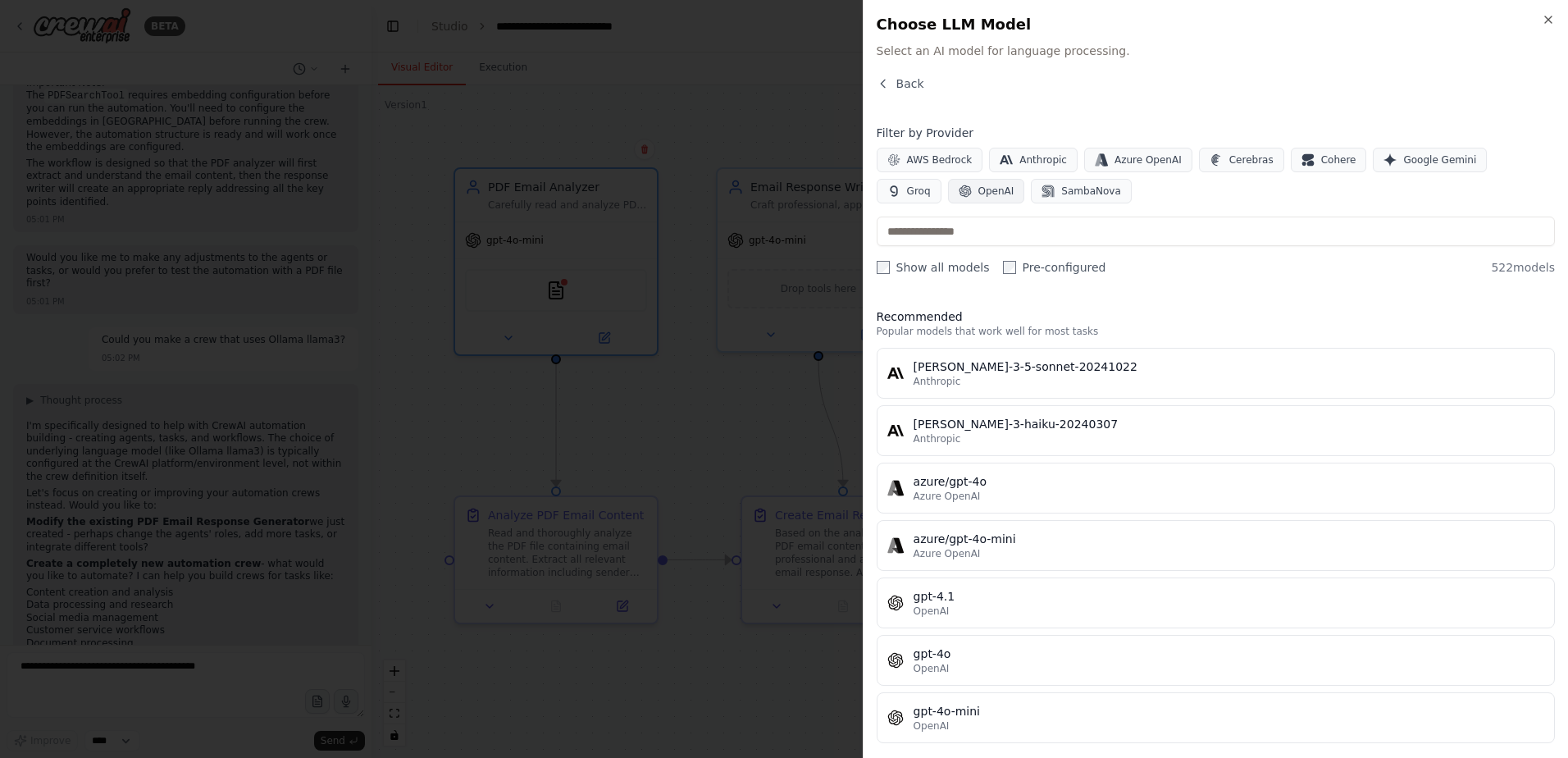
click at [948, 190] on button "OpenAI" at bounding box center [986, 191] width 77 height 25
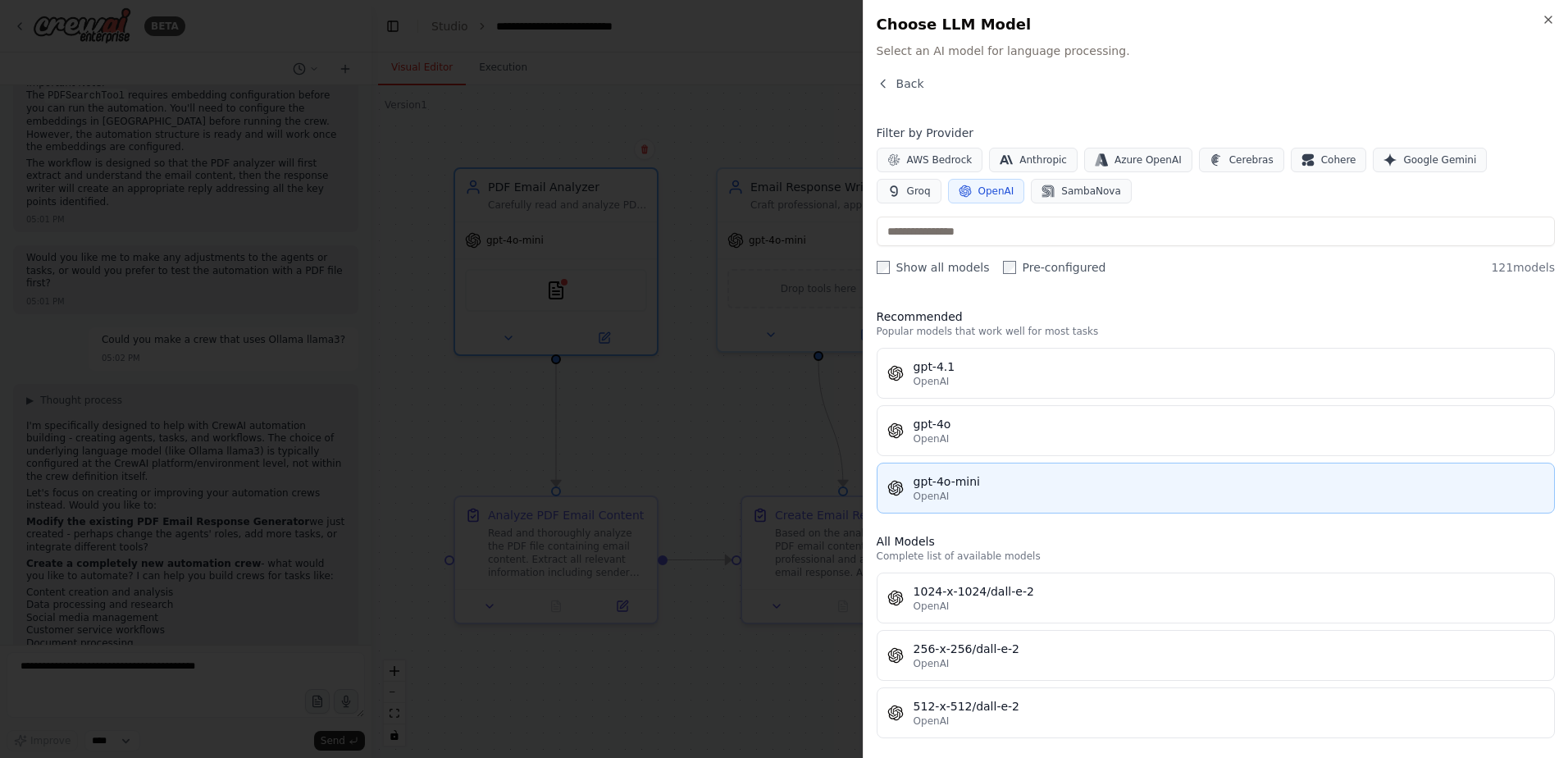
click at [976, 497] on div "OpenAI" at bounding box center [1229, 496] width 630 height 13
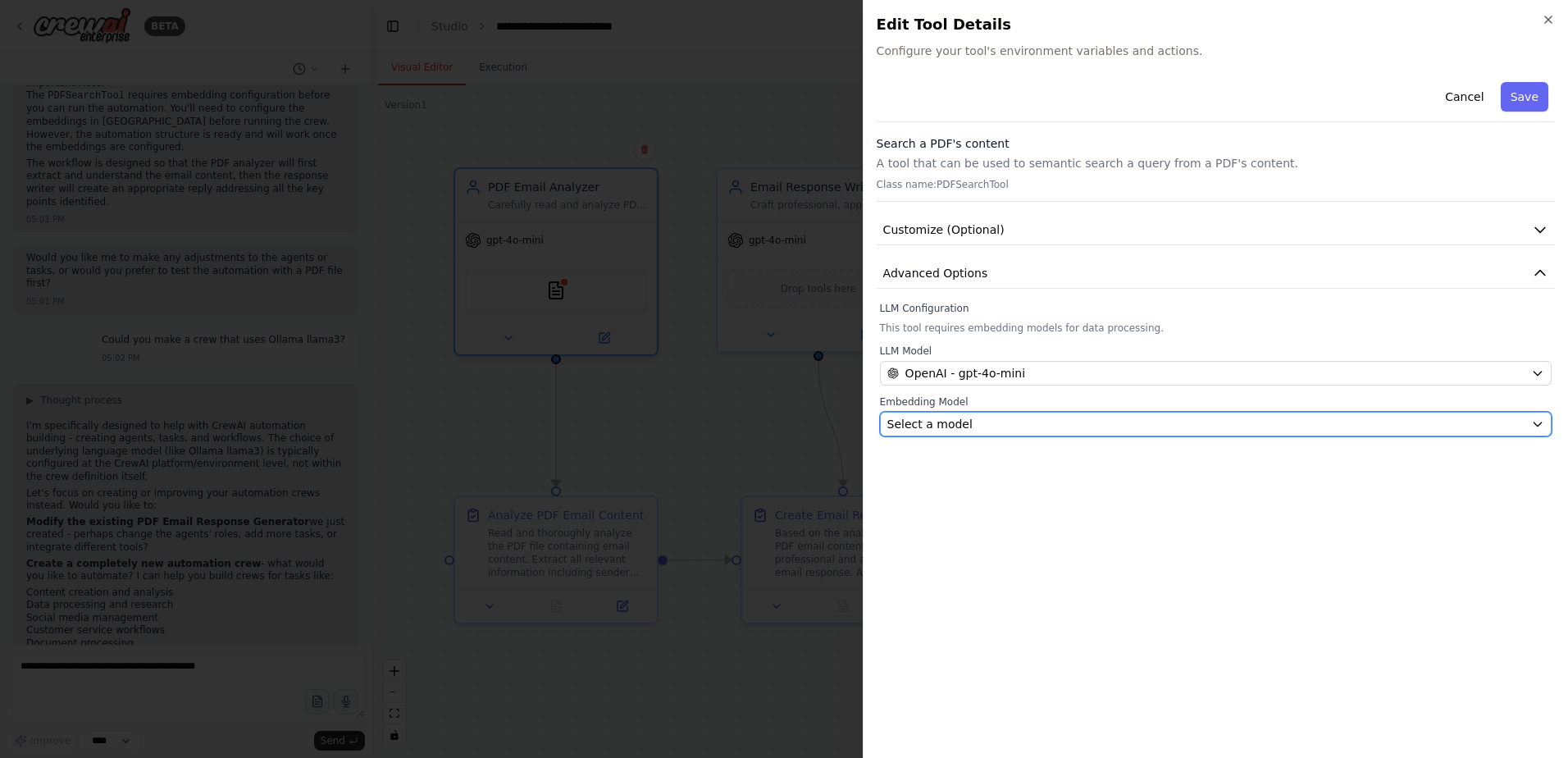
click at [981, 429] on div "Select a model" at bounding box center [1206, 424] width 637 height 17
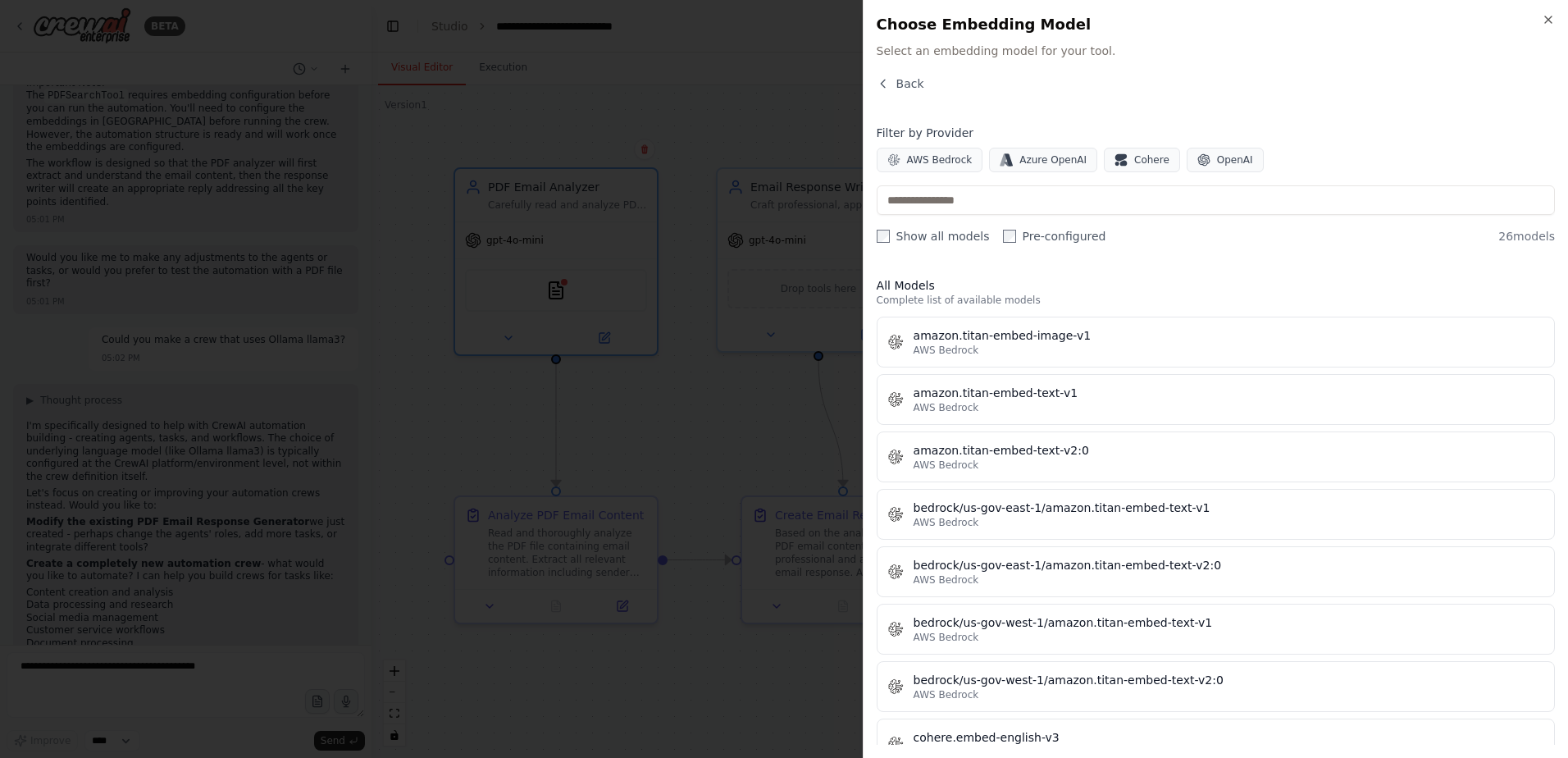
drag, startPoint x: 897, startPoint y: 71, endPoint x: 904, endPoint y: 80, distance: 11.4
click at [898, 75] on div "Close Choose Embedding Model Select an embedding model for your tool. Back Filt…" at bounding box center [1215, 379] width 705 height 758
click at [904, 80] on span "Back" at bounding box center [910, 83] width 28 height 17
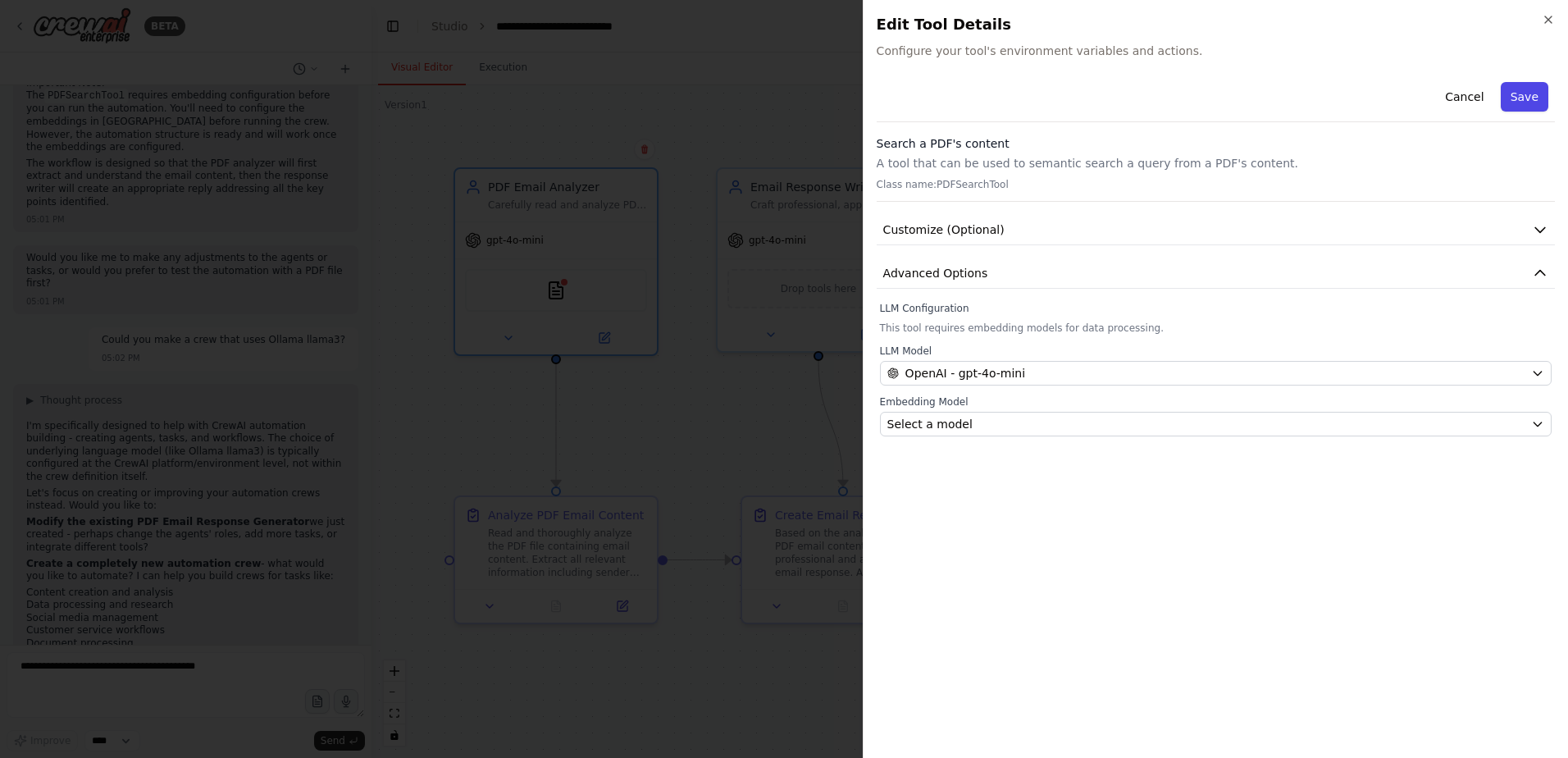
click at [1542, 101] on button "Save" at bounding box center [1525, 96] width 48 height 29
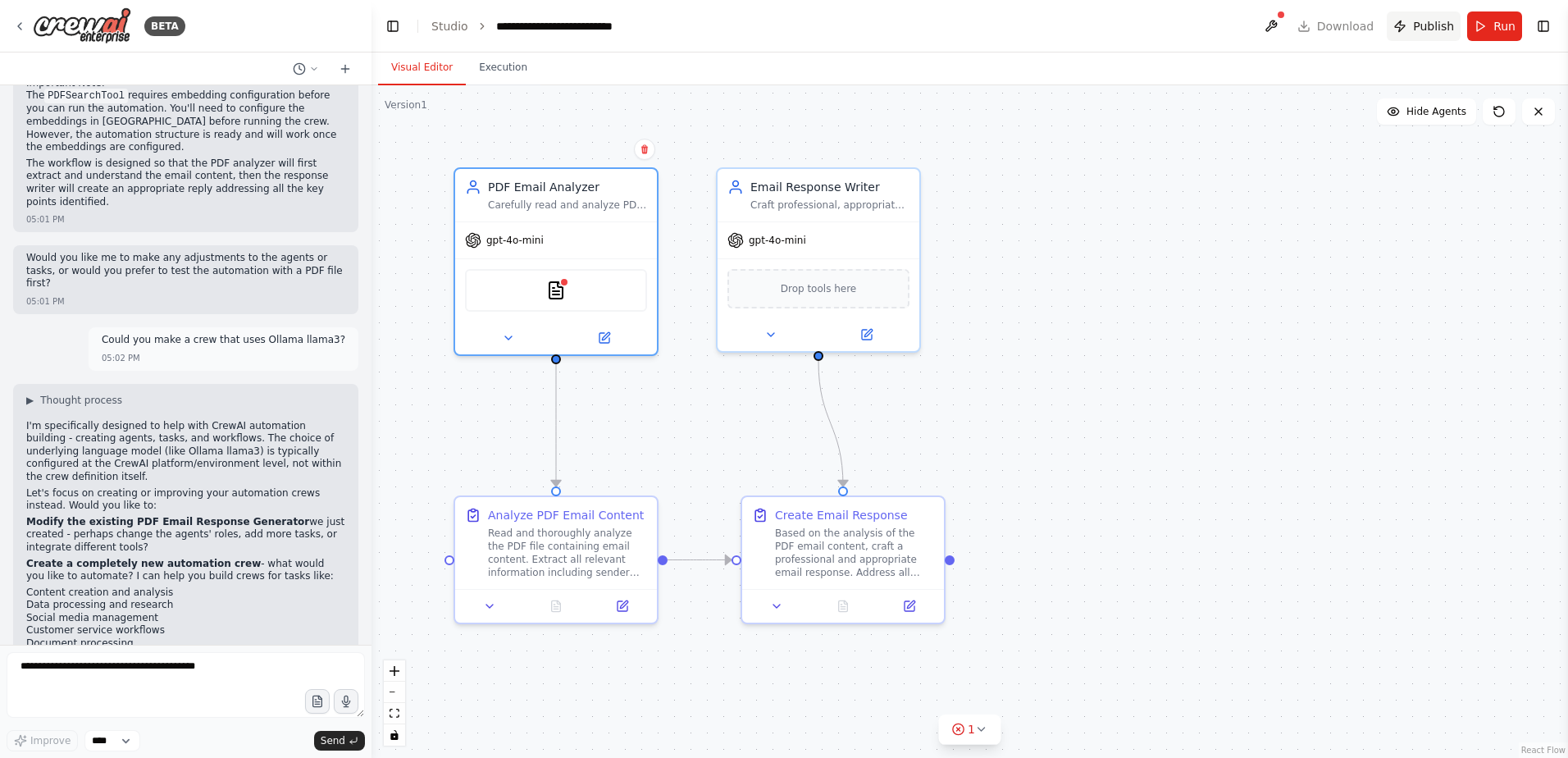
click at [1421, 23] on span "Publish" at bounding box center [1433, 26] width 41 height 17
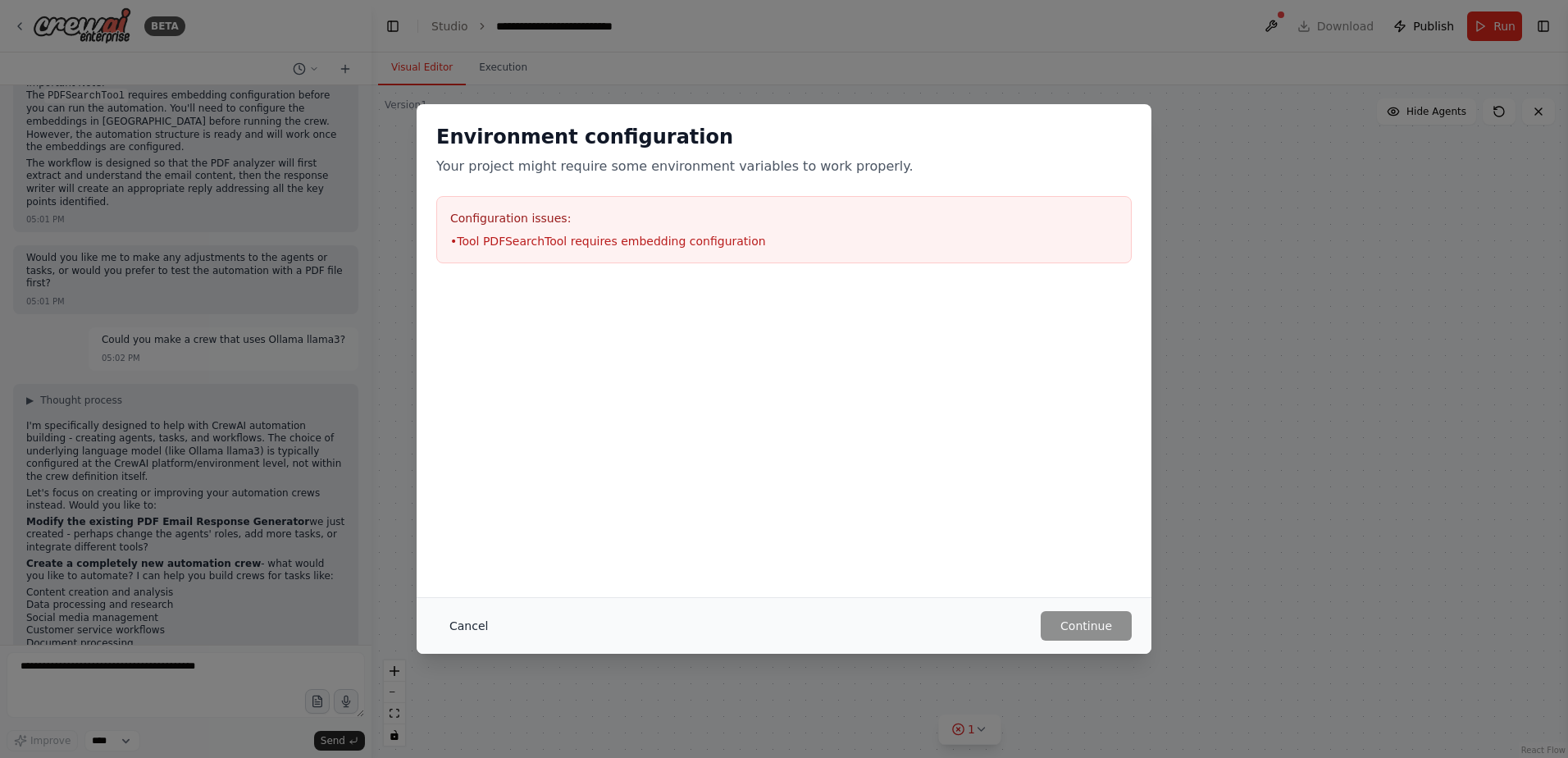
click at [494, 636] on button "Cancel" at bounding box center [468, 625] width 64 height 29
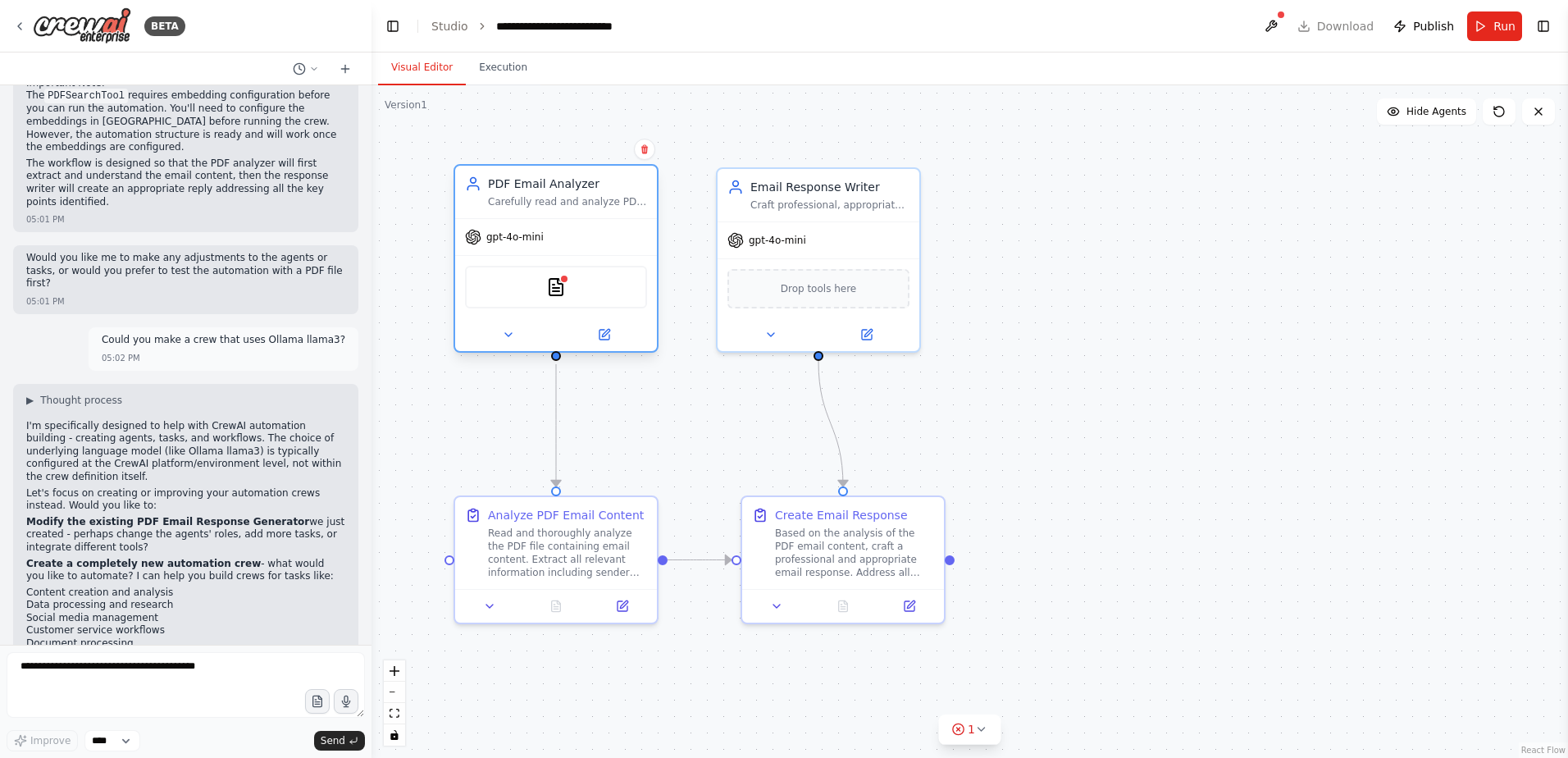
click at [600, 345] on div at bounding box center [556, 334] width 201 height 33
click at [614, 337] on button at bounding box center [604, 335] width 93 height 19
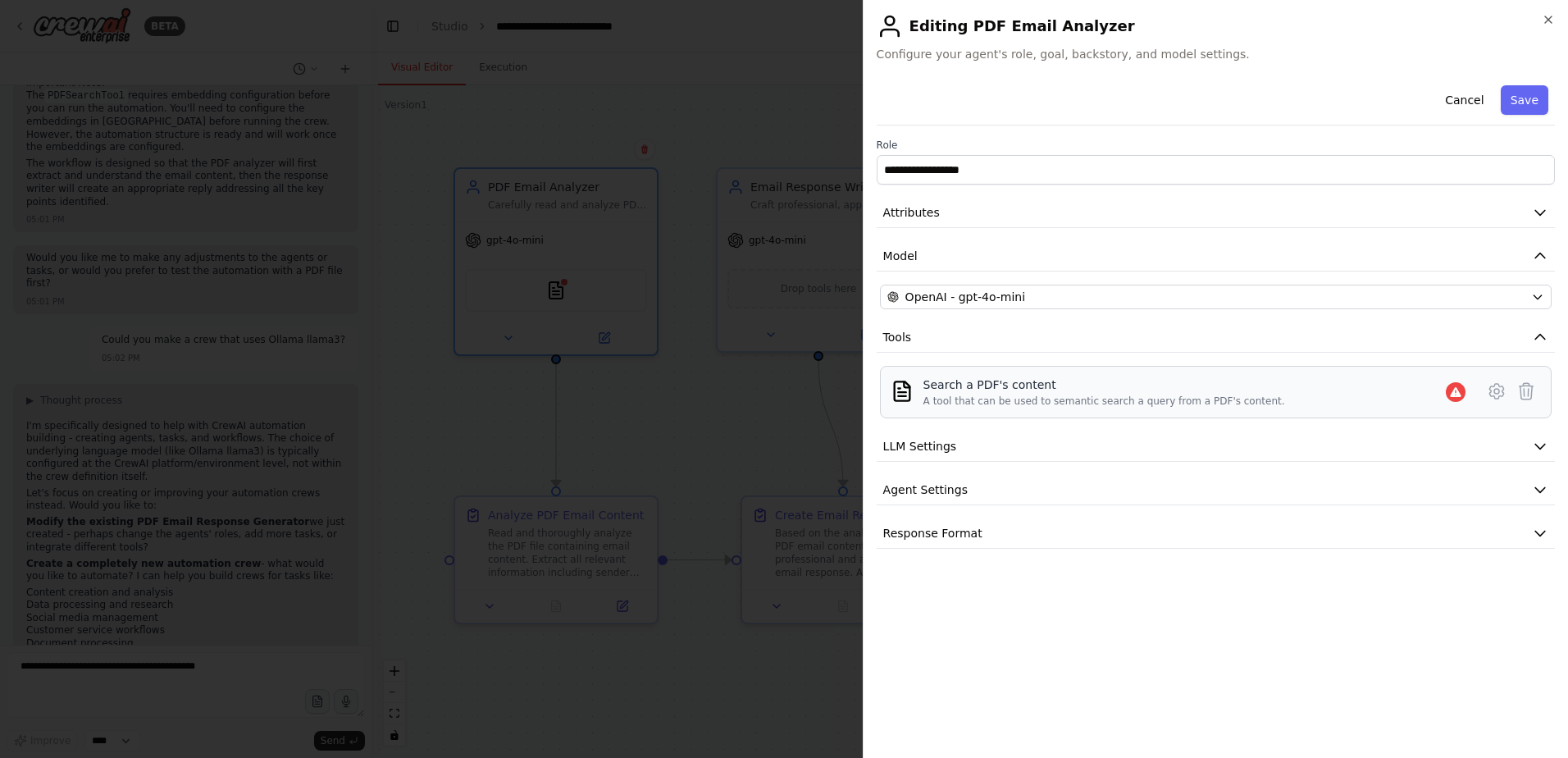
drag, startPoint x: 1341, startPoint y: 367, endPoint x: 1341, endPoint y: 377, distance: 10.0
click at [1341, 368] on div "Search a PDF's content A tool that can be used to semantic search a query from …" at bounding box center [1216, 391] width 672 height 52
click at [1485, 391] on button at bounding box center [1496, 390] width 29 height 29
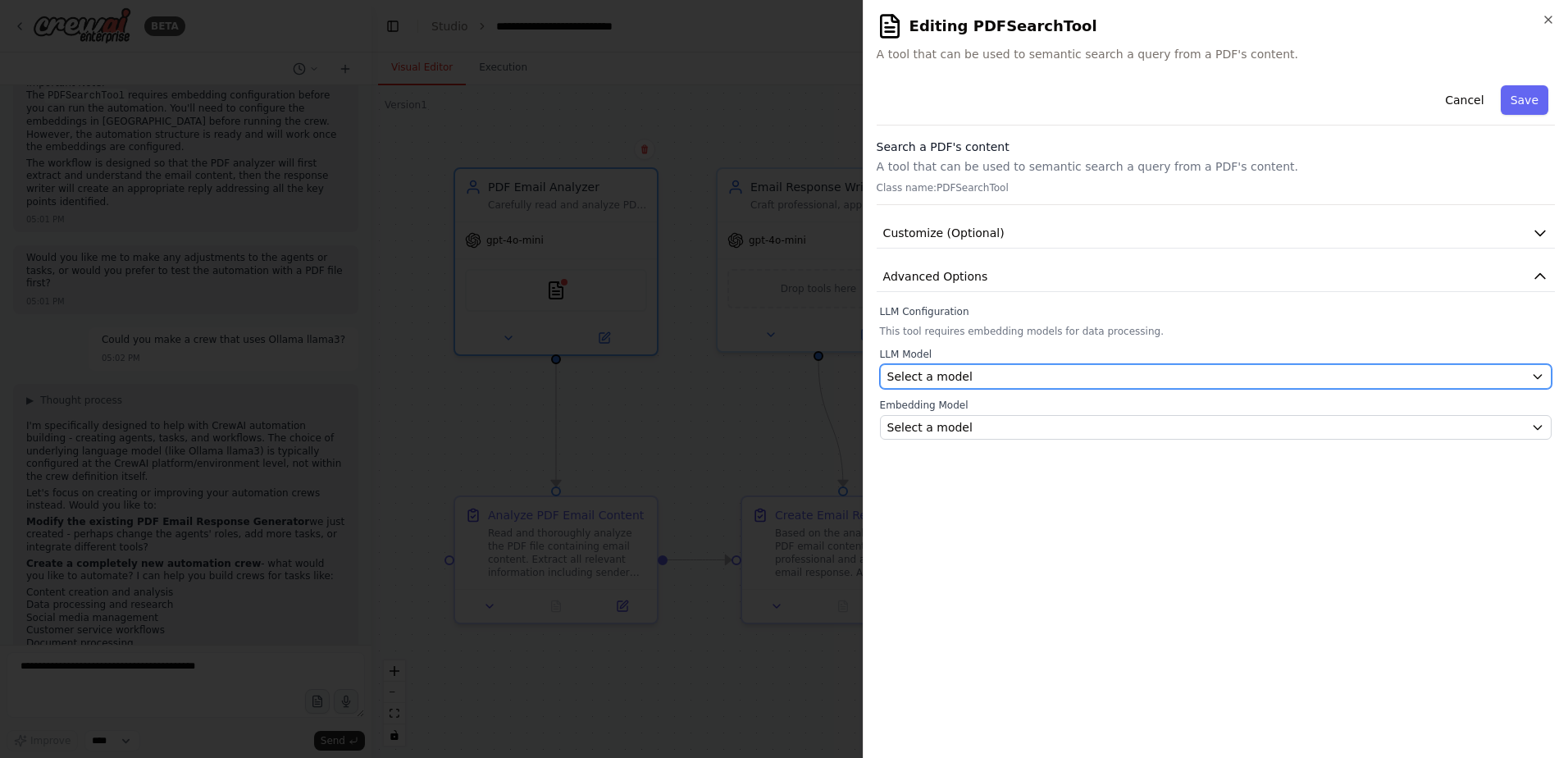
click at [1008, 383] on div "Select a model" at bounding box center [1206, 376] width 637 height 17
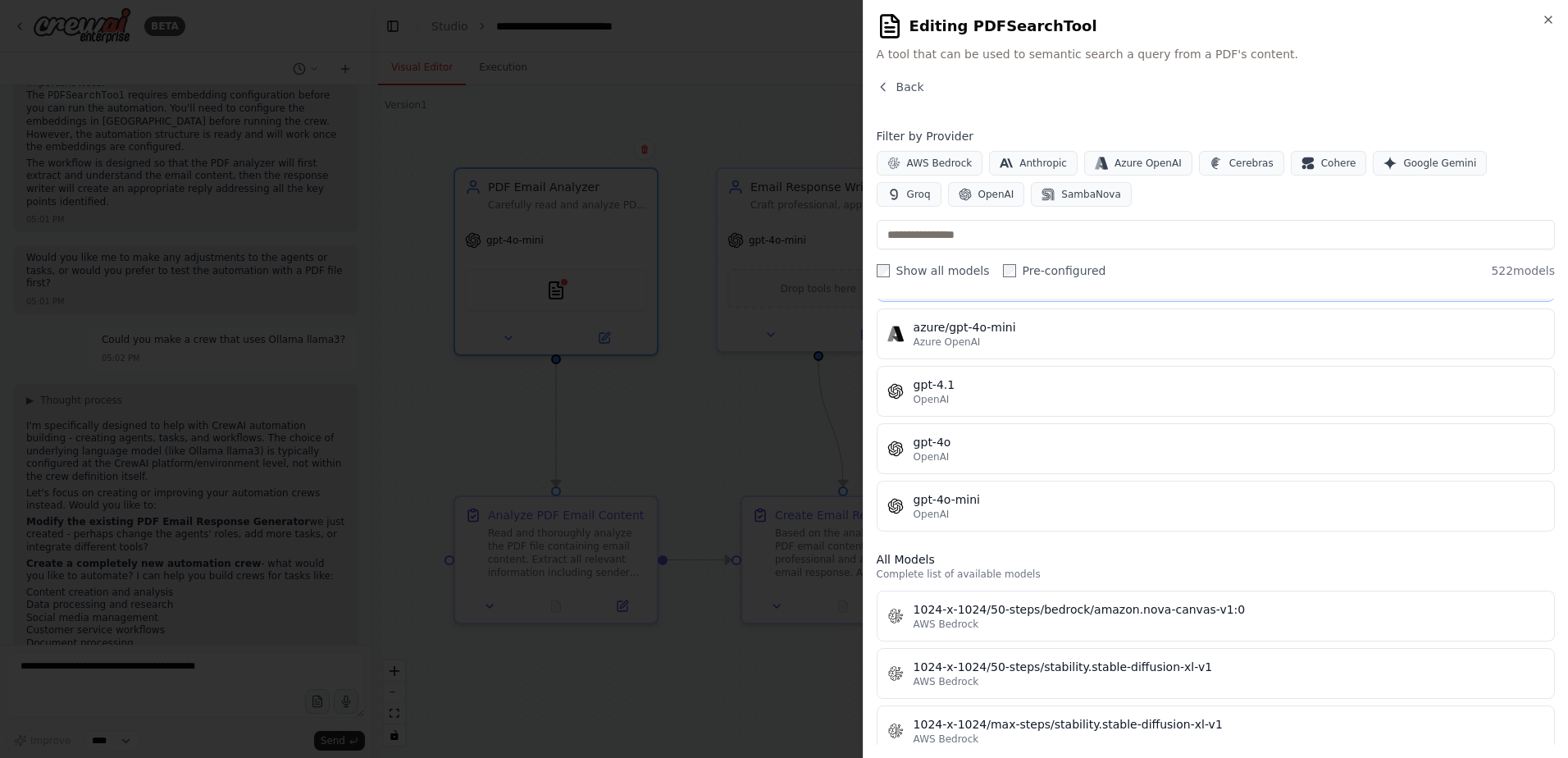
scroll to position [246, 0]
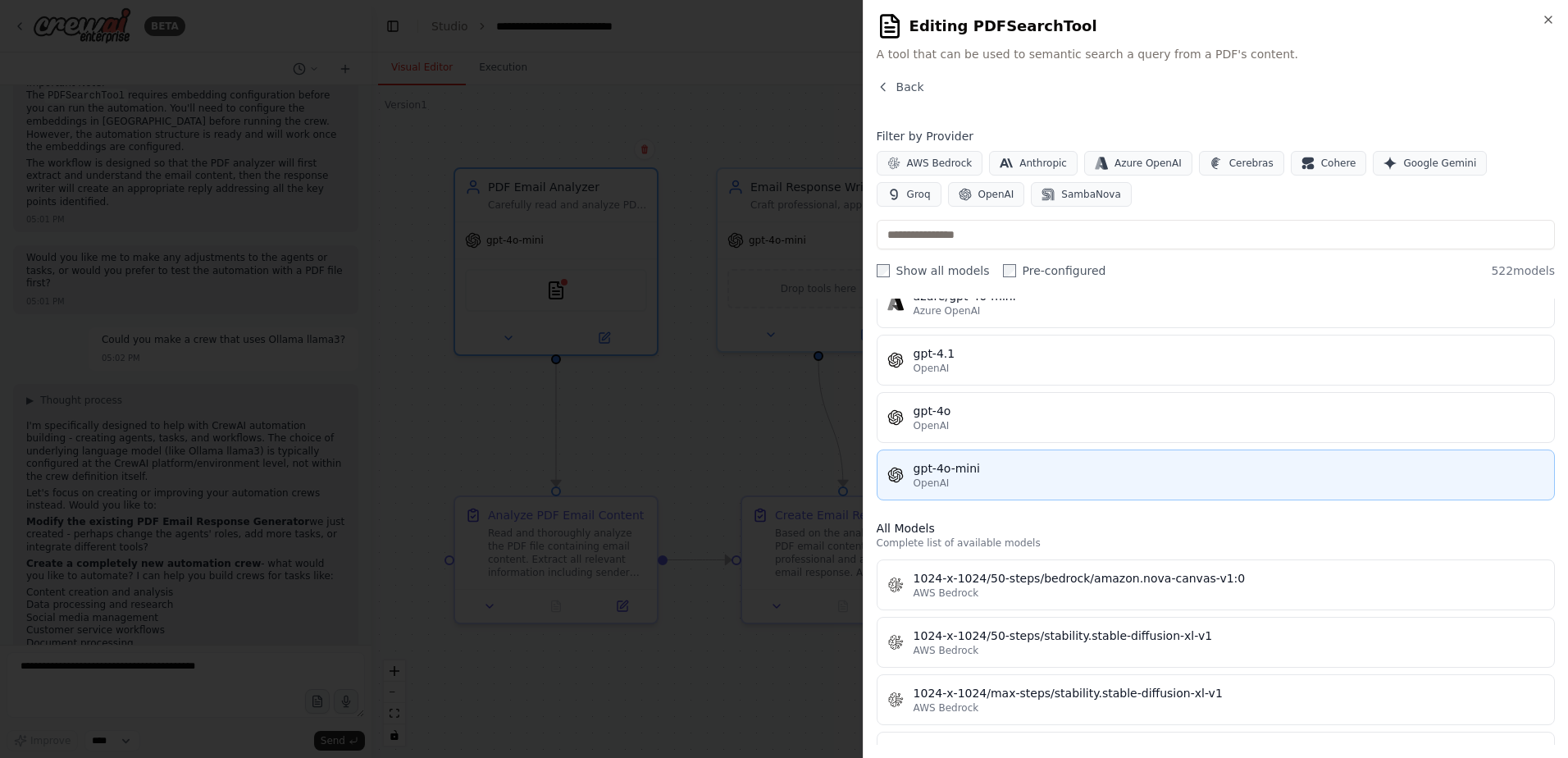
click at [1074, 456] on button "gpt-4o-mini OpenAI" at bounding box center [1216, 475] width 678 height 51
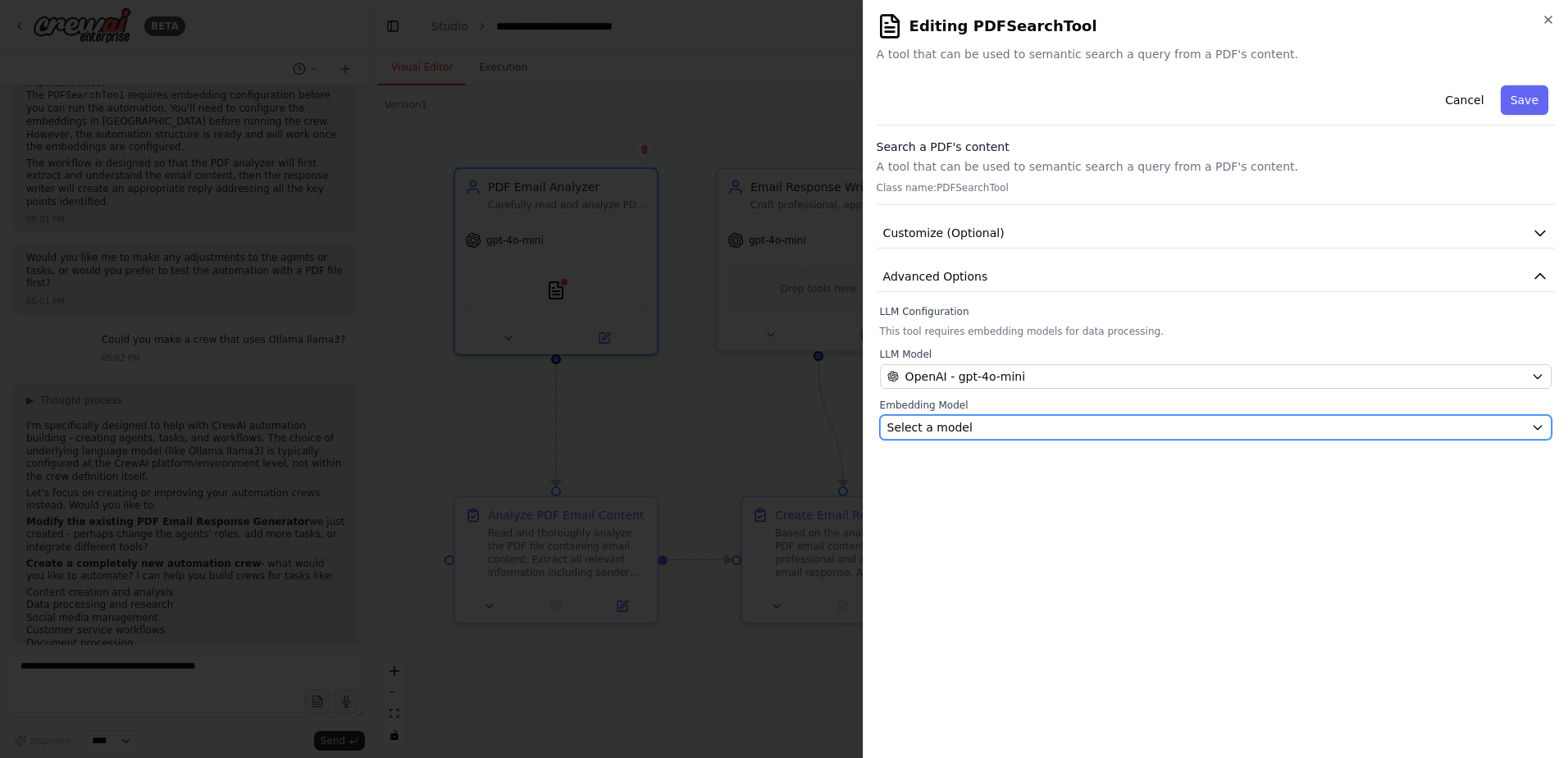
click at [1052, 432] on div "Select a model" at bounding box center [1206, 428] width 637 height 17
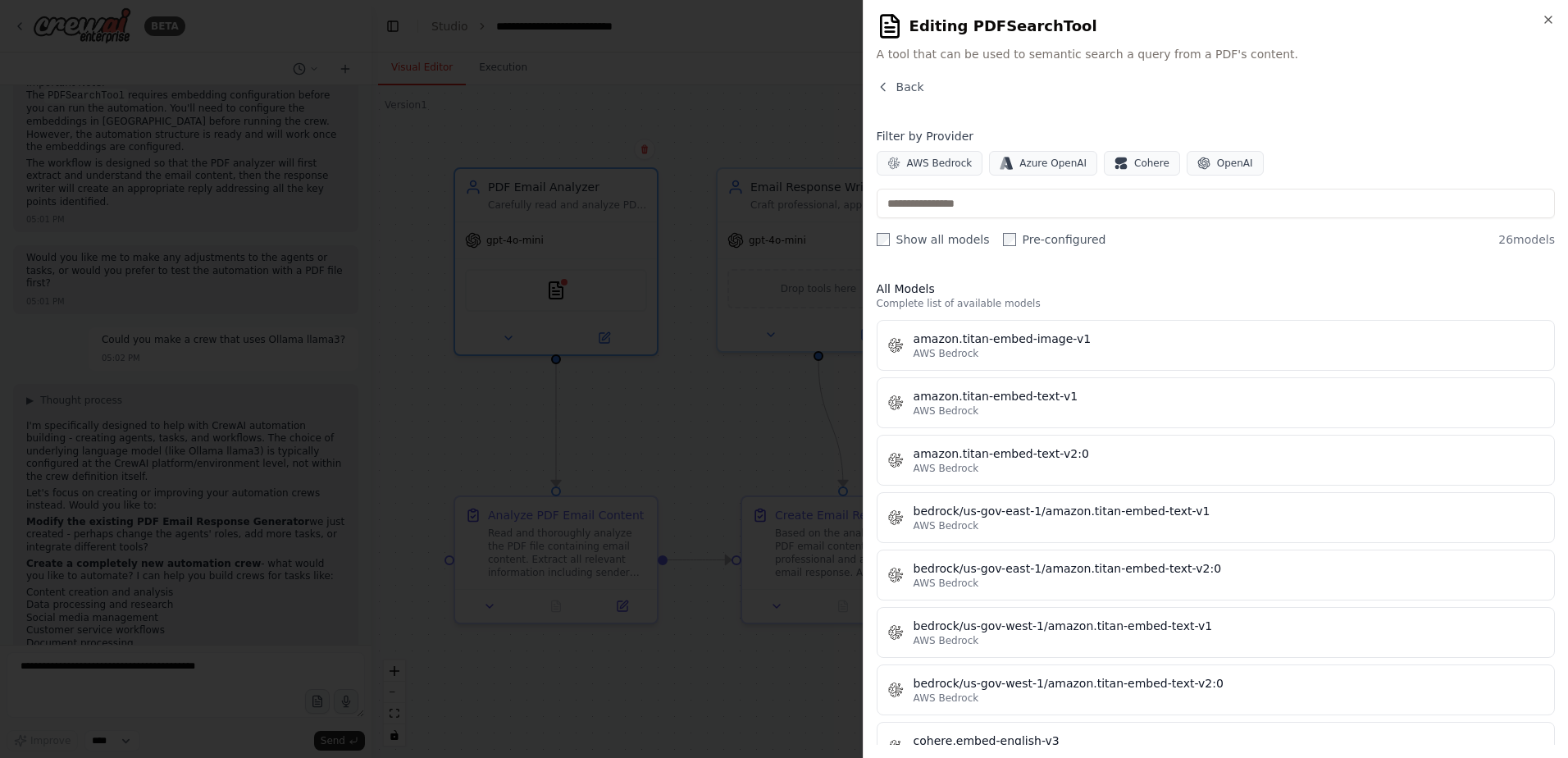
scroll to position [1075, 0]
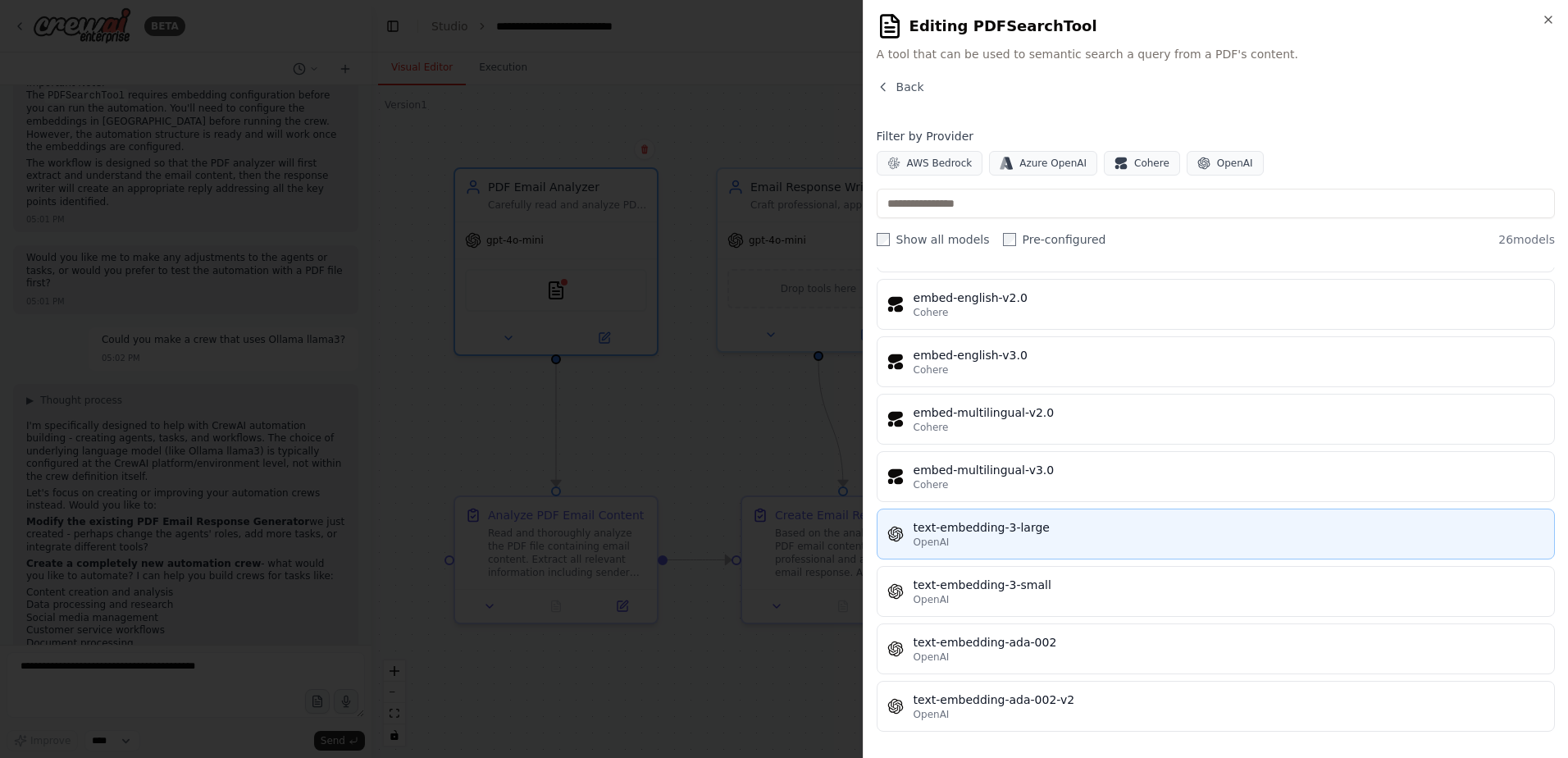
click at [1071, 530] on div "text-embedding-3-large" at bounding box center [1229, 527] width 630 height 17
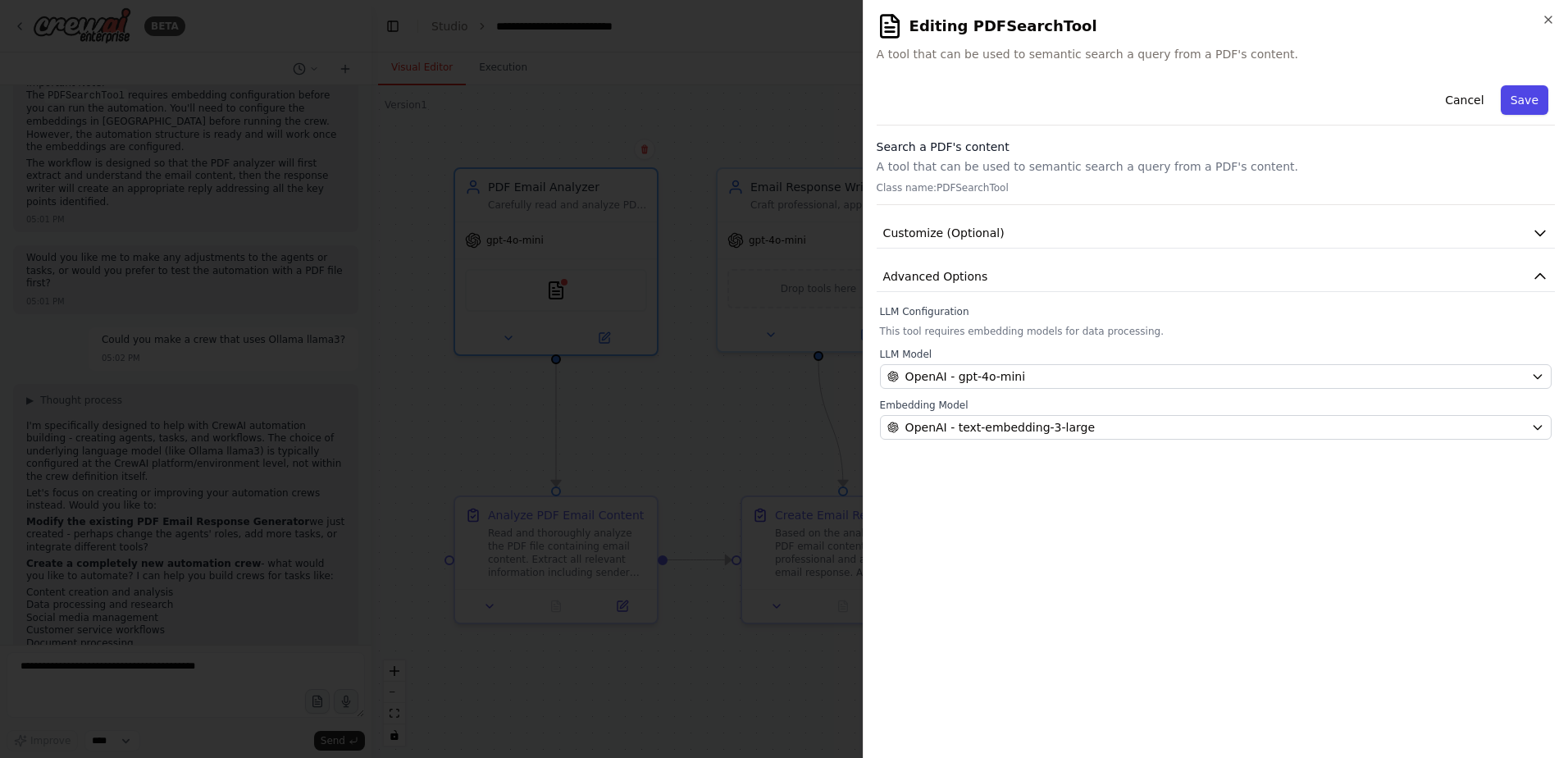
click at [1534, 110] on button "Save" at bounding box center [1525, 100] width 48 height 29
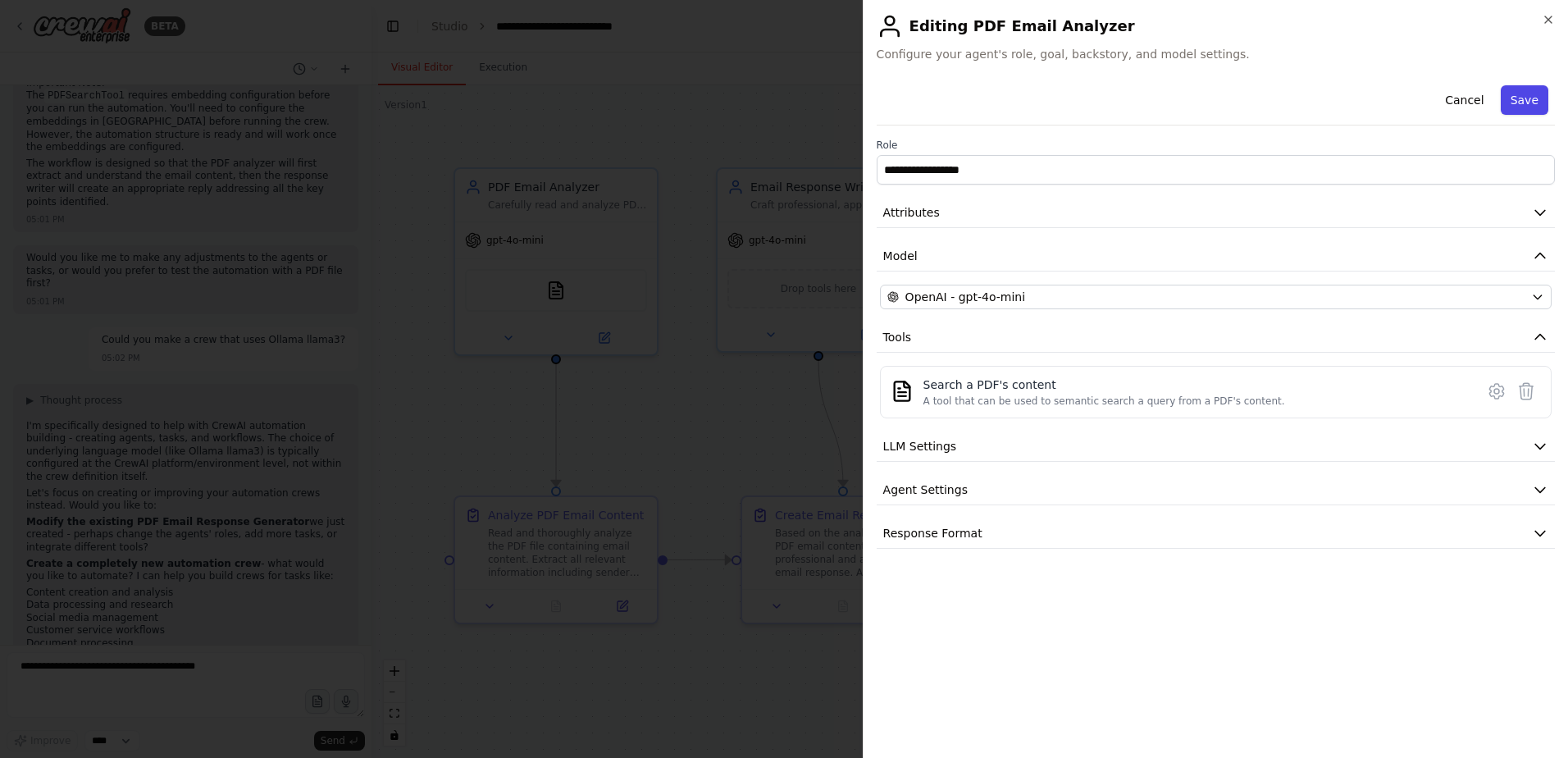
click at [1543, 97] on button "Save" at bounding box center [1525, 100] width 48 height 29
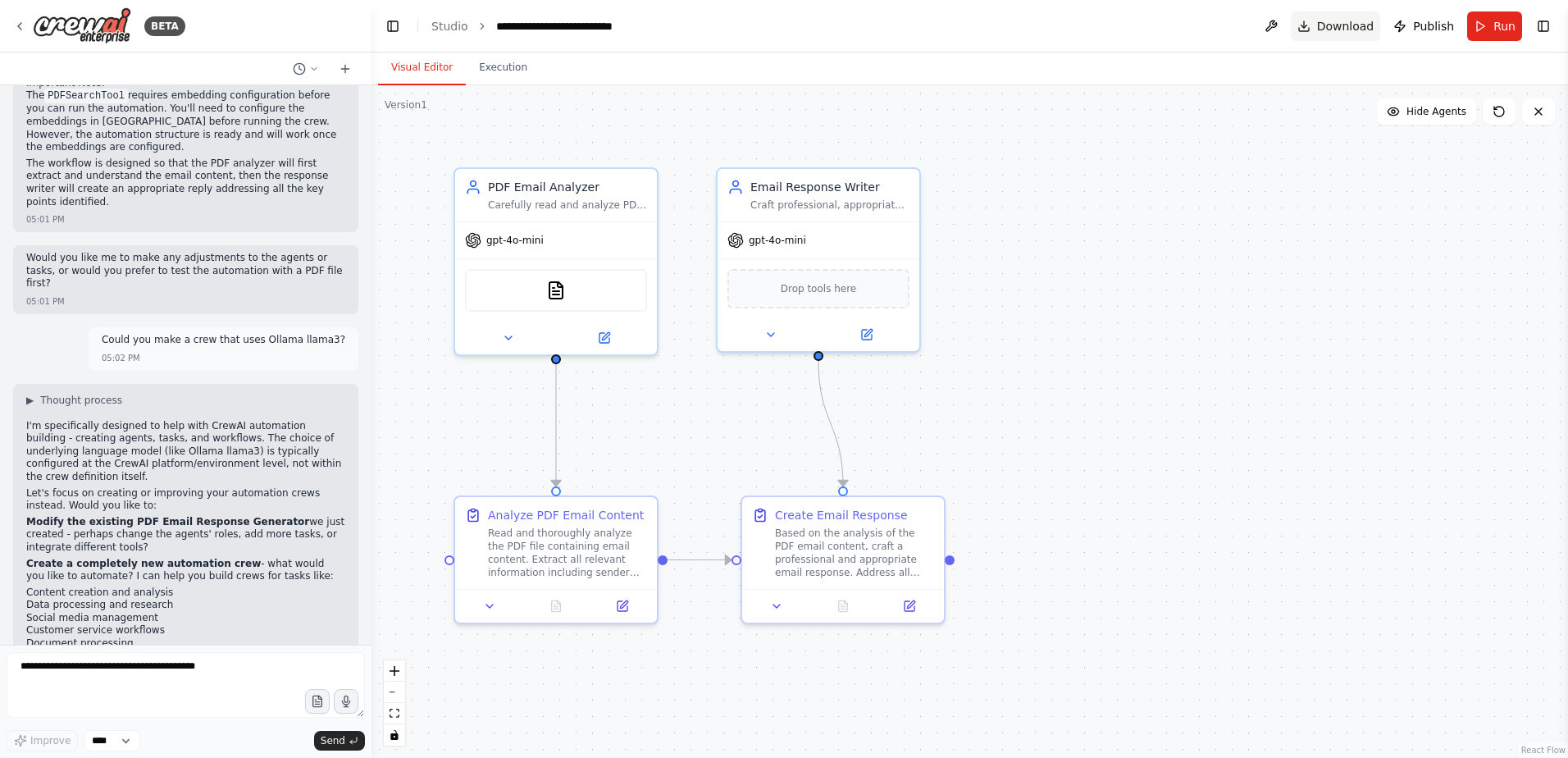
click at [1337, 20] on span "Download" at bounding box center [1346, 26] width 57 height 17
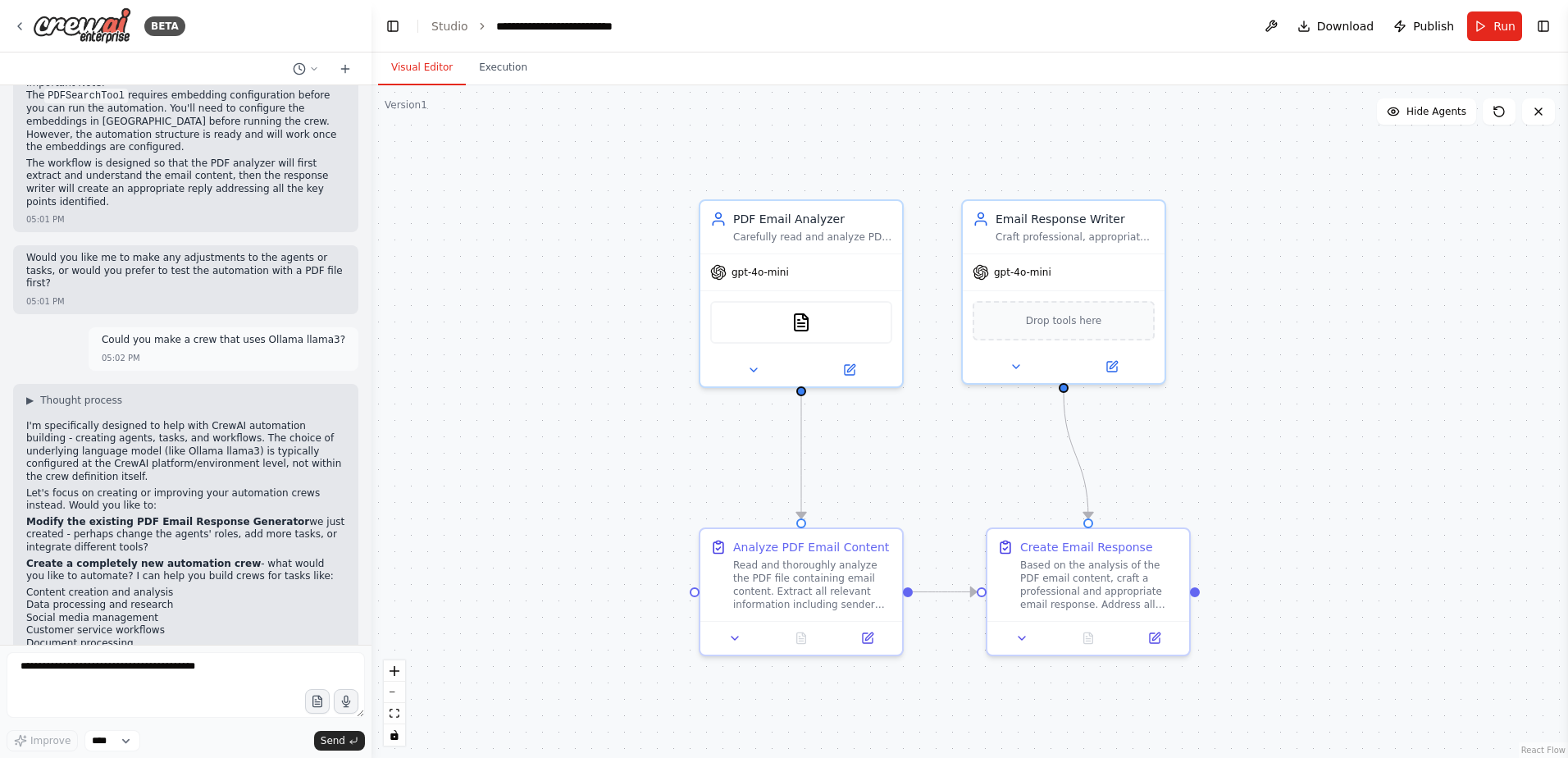
drag, startPoint x: 1043, startPoint y: 292, endPoint x: 1285, endPoint y: 314, distance: 243.0
click at [1285, 315] on div ".deletable-edge-delete-btn { width: 20px; height: 20px; border: 0px solid #ffff…" at bounding box center [969, 422] width 1196 height 673
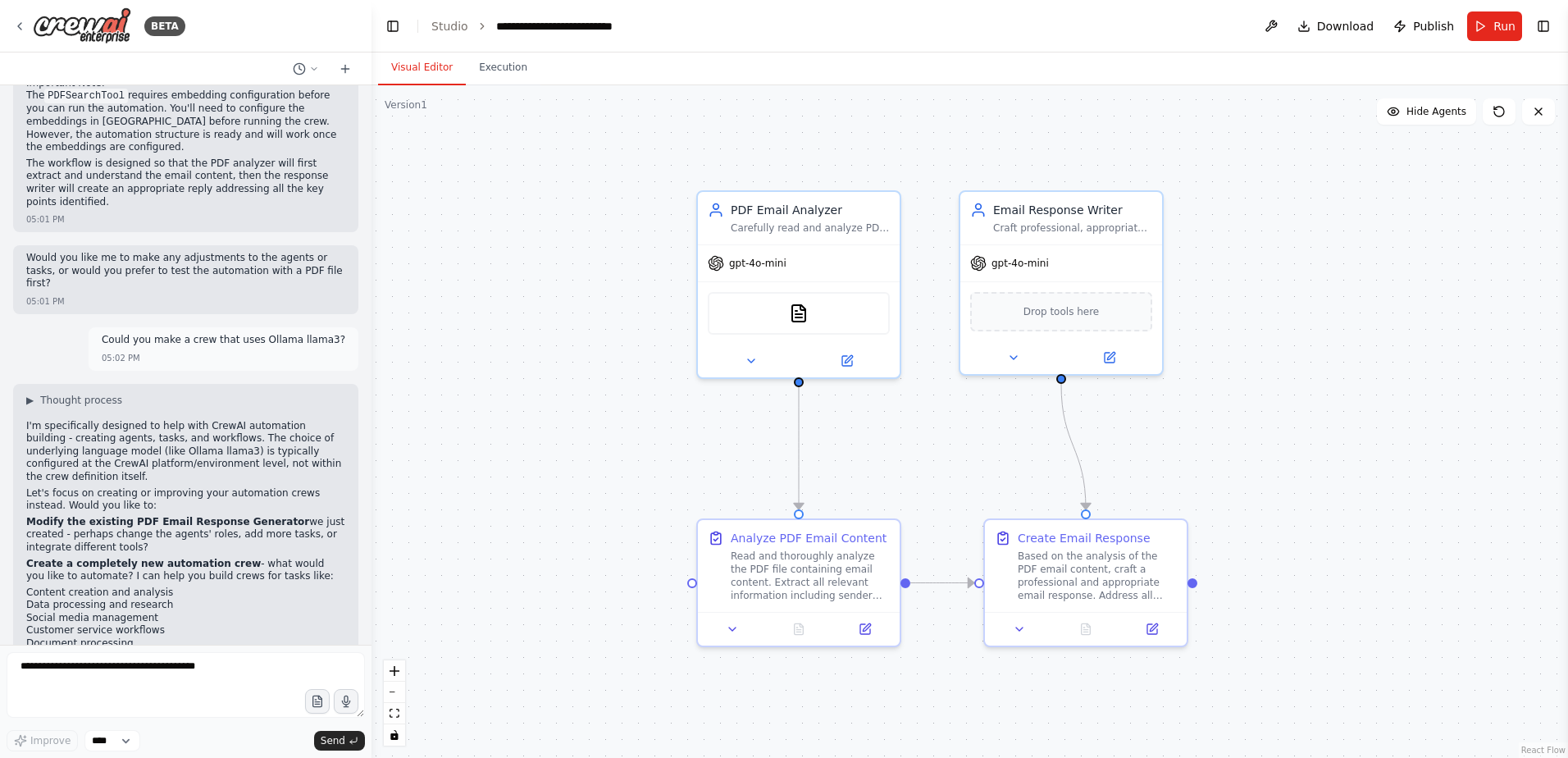
click at [1518, 258] on div ".deletable-edge-delete-btn { width: 20px; height: 20px; border: 0px solid #ffff…" at bounding box center [969, 422] width 1196 height 673
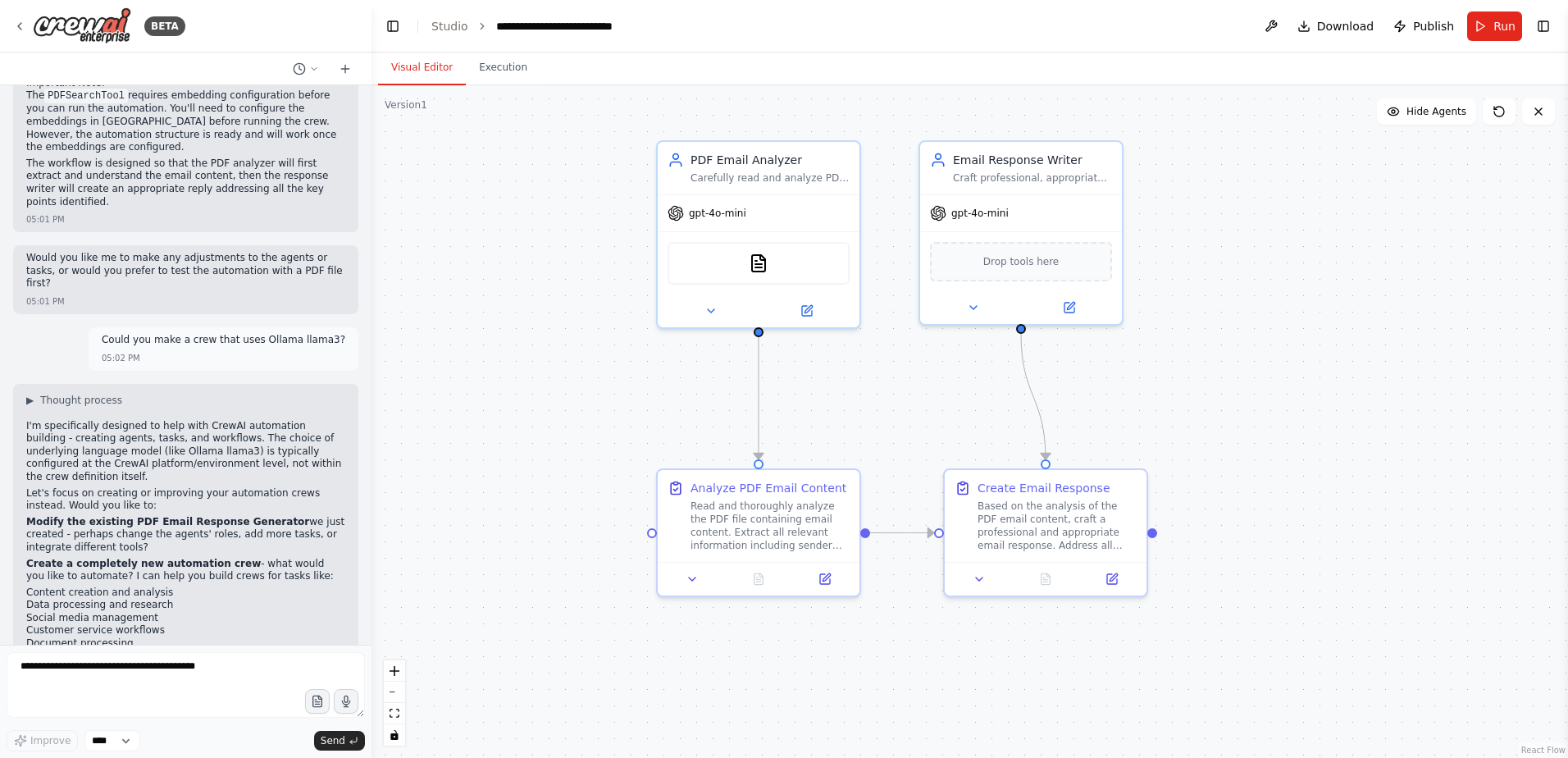
drag, startPoint x: 1397, startPoint y: 443, endPoint x: 1355, endPoint y: 392, distance: 66.1
click at [1355, 392] on div ".deletable-edge-delete-btn { width: 20px; height: 20px; border: 0px solid #ffff…" at bounding box center [969, 422] width 1196 height 673
click at [432, 20] on link "Studio" at bounding box center [450, 26] width 37 height 13
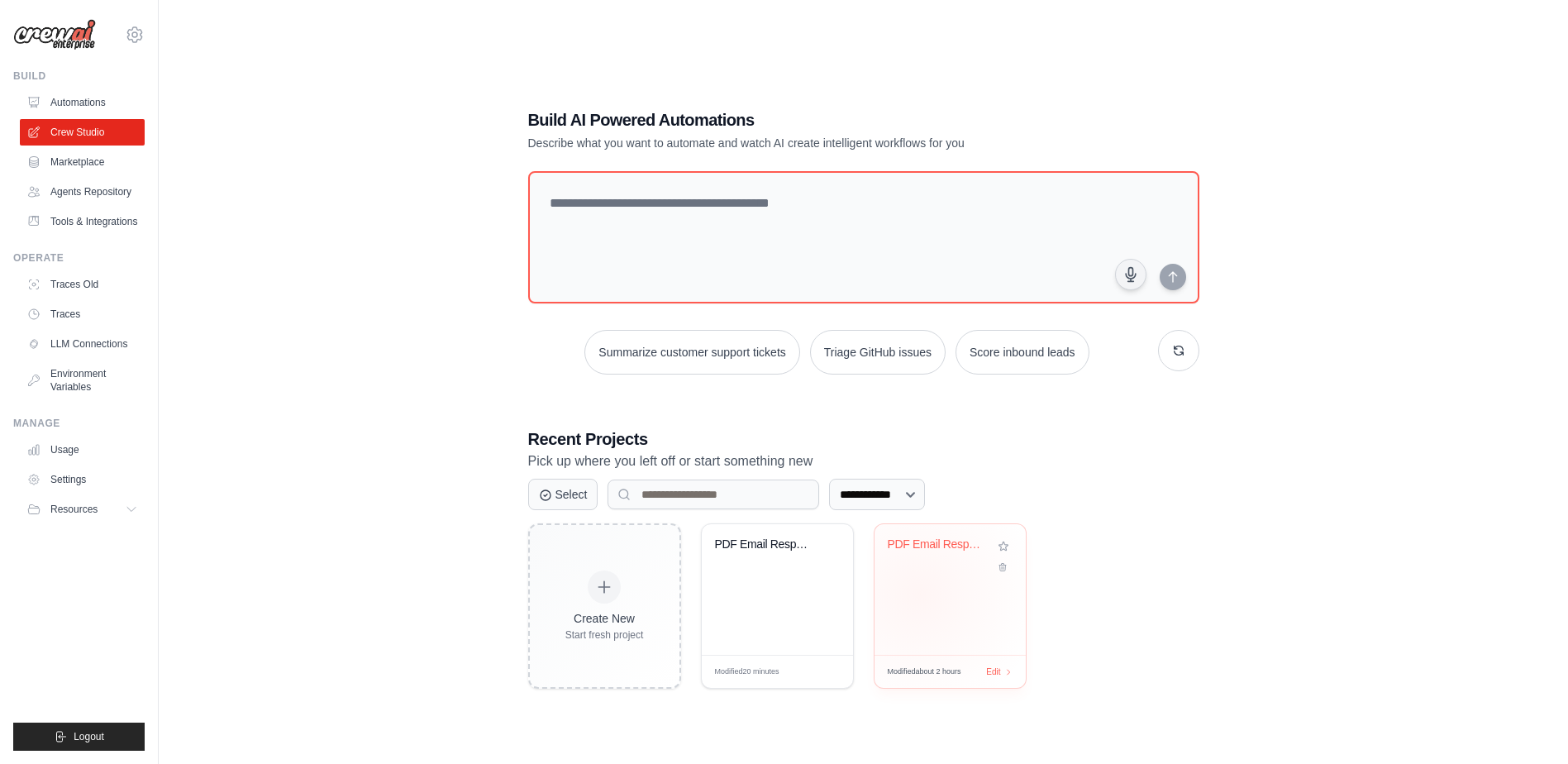
click at [919, 595] on div "PDF Email Response Generator" at bounding box center [950, 589] width 151 height 131
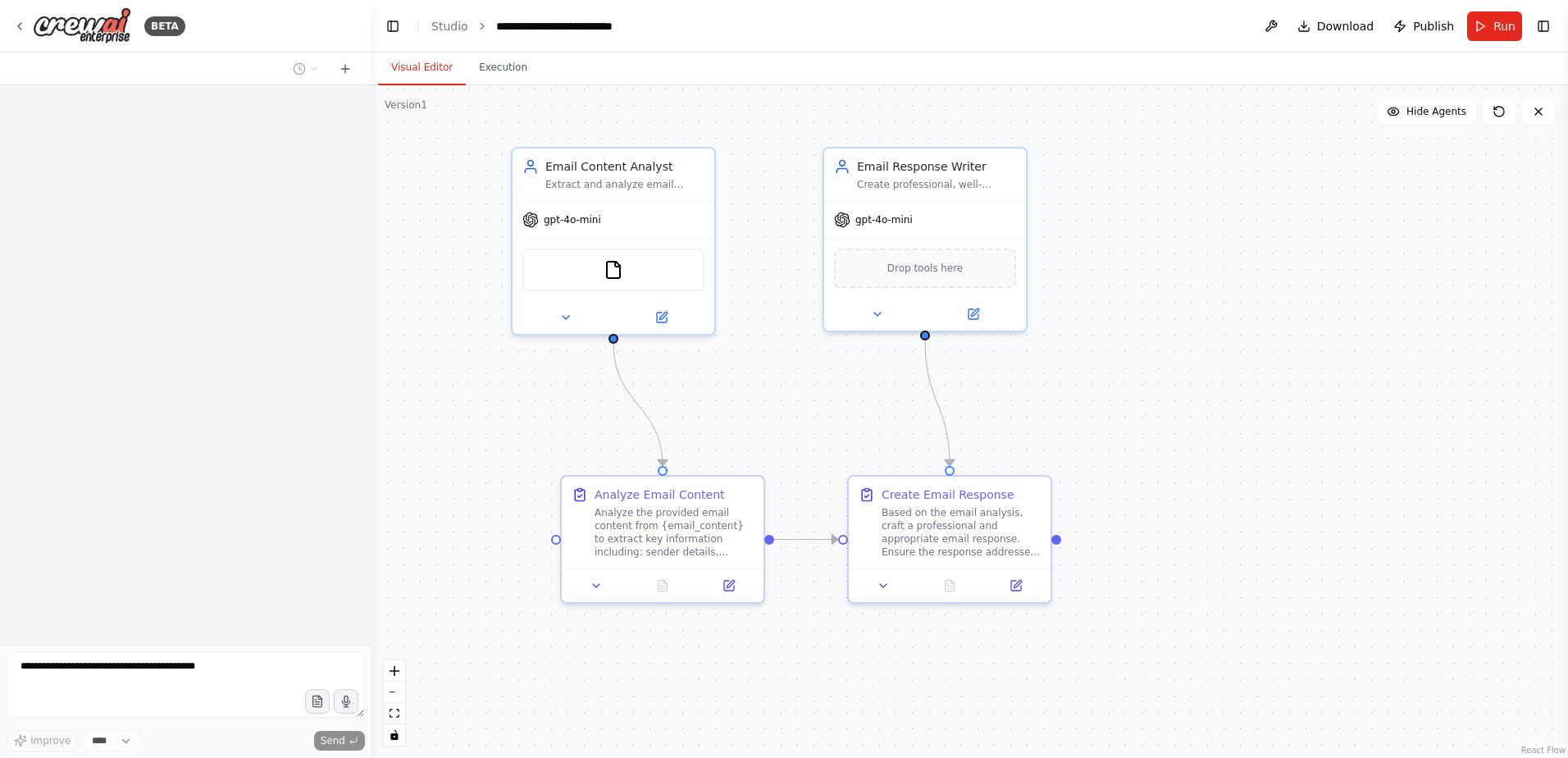
drag, startPoint x: 1149, startPoint y: 513, endPoint x: 1255, endPoint y: 493, distance: 107.9
click at [1255, 493] on div ".deletable-edge-delete-btn { width: 20px; height: 20px; border: 0px solid #ffff…" at bounding box center [969, 422] width 1196 height 673
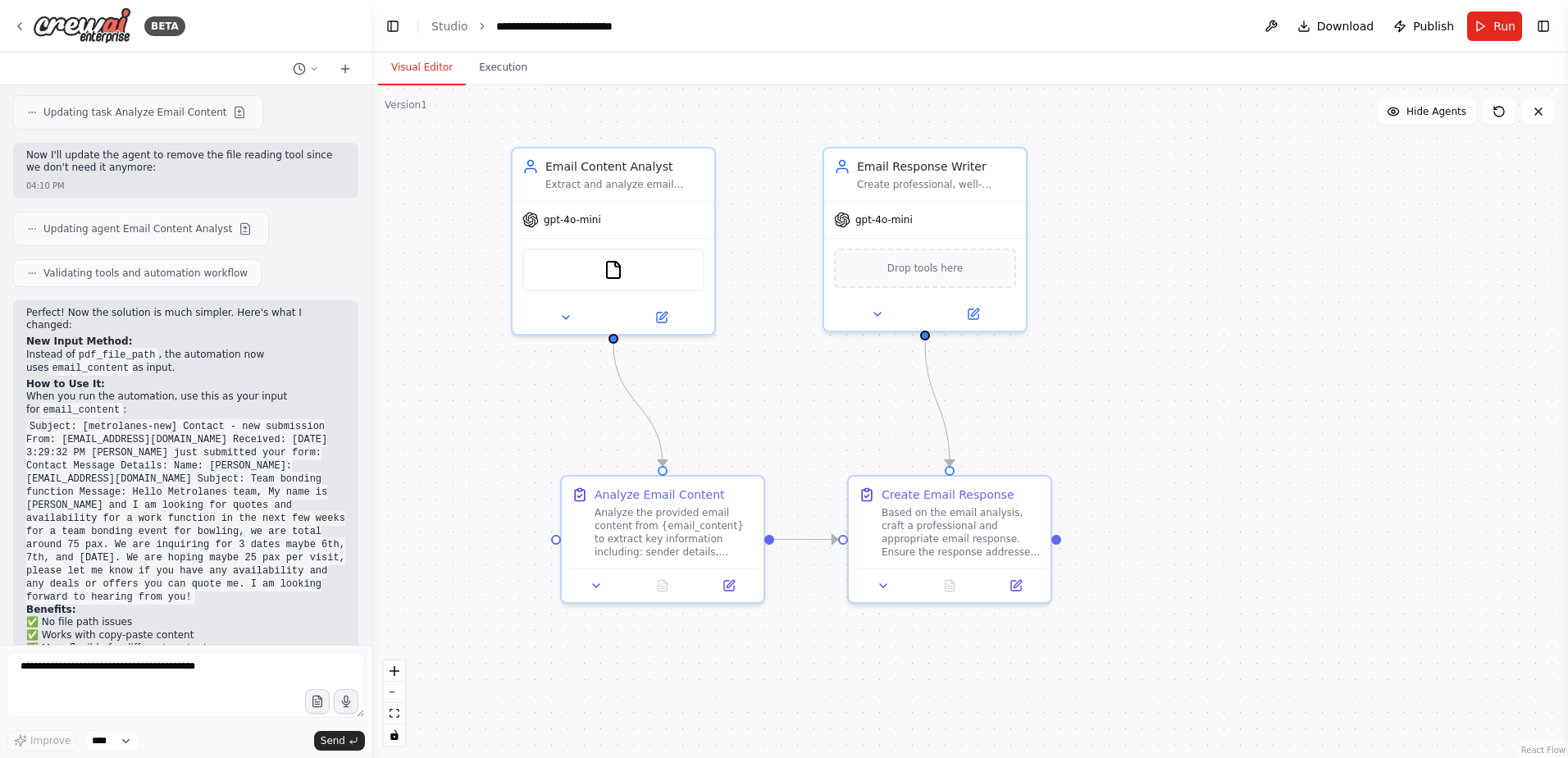
scroll to position [3755, 0]
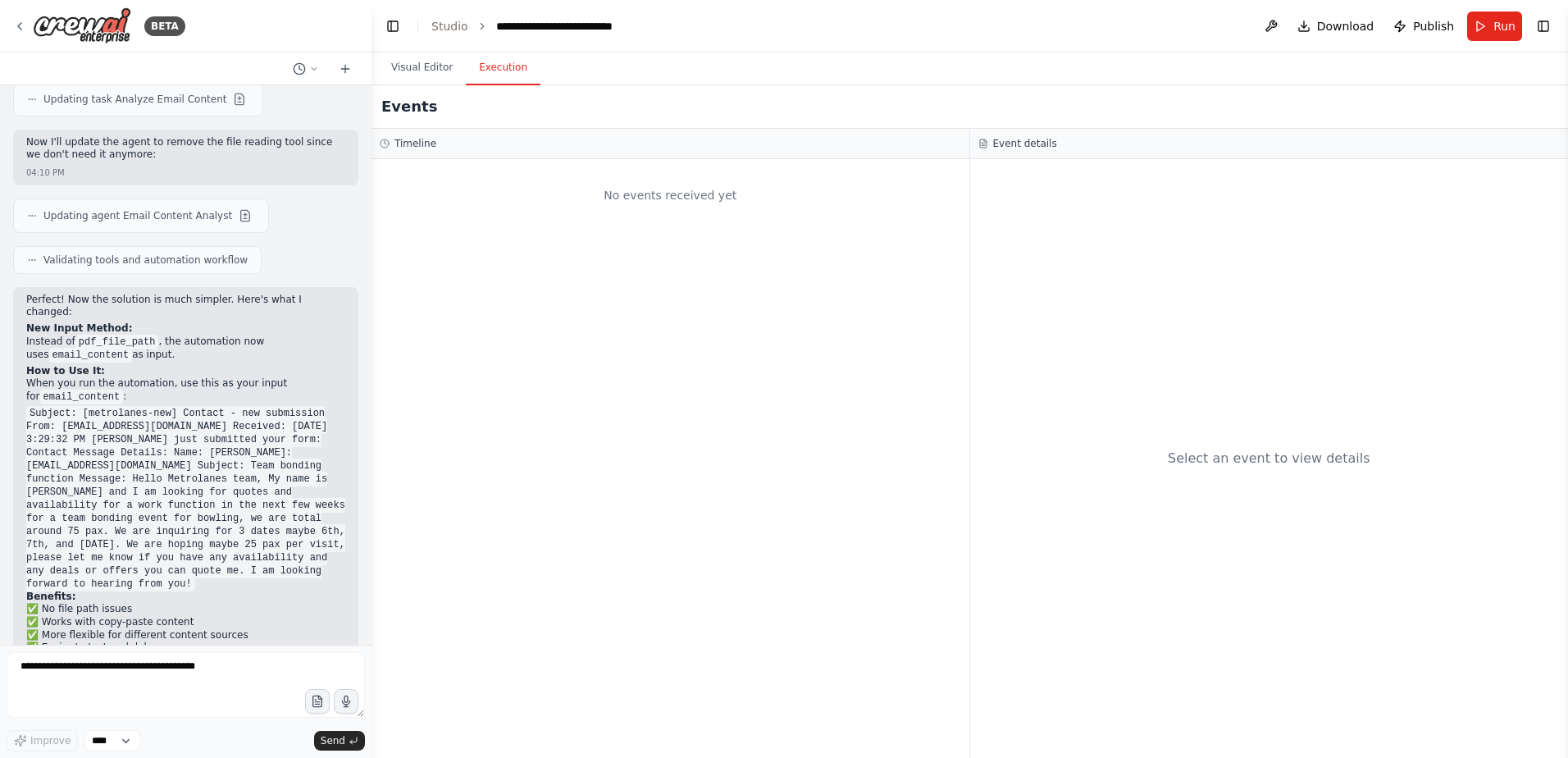
click at [466, 61] on button "Execution" at bounding box center [503, 68] width 75 height 34
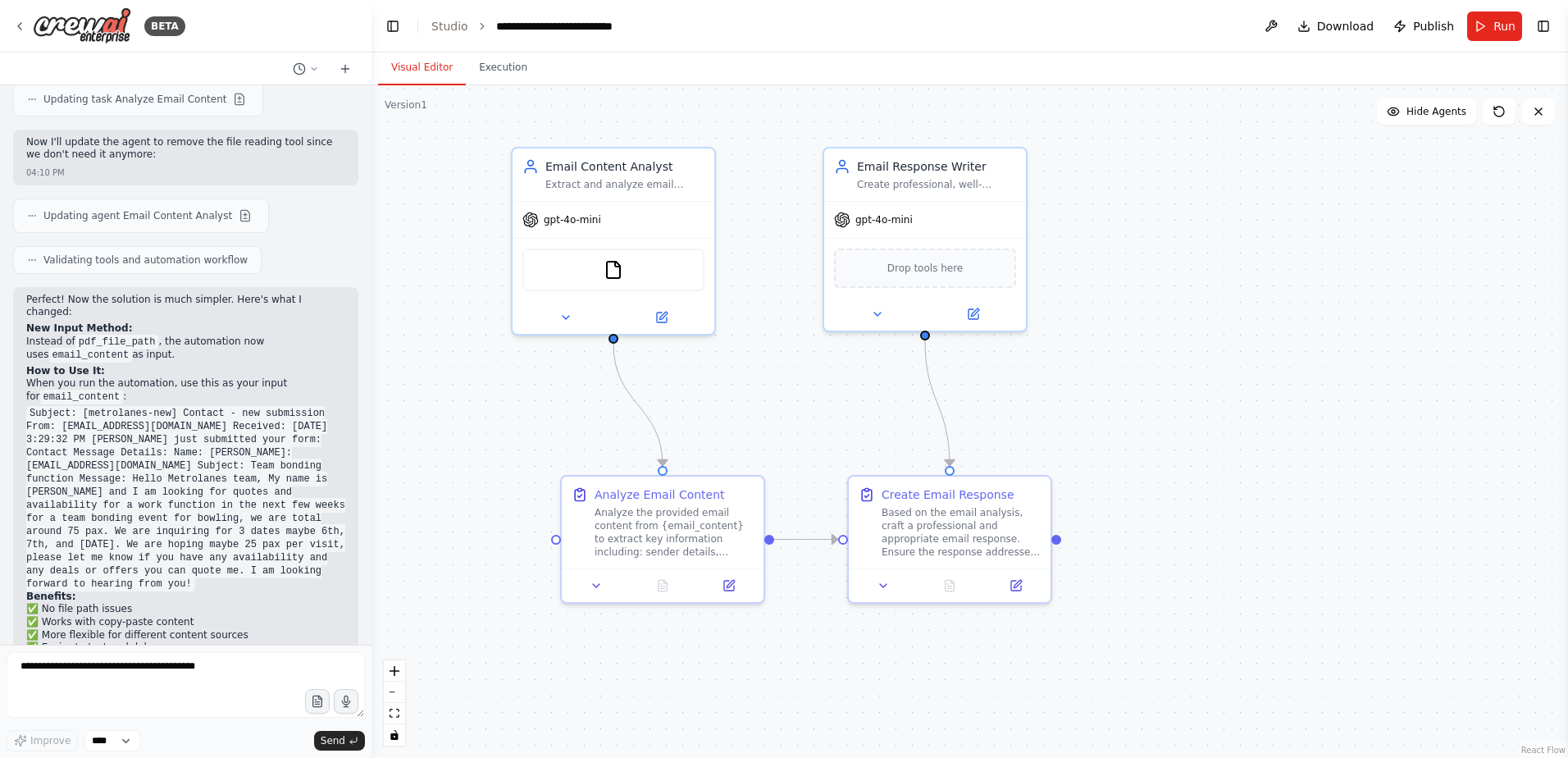
click at [417, 75] on button "Visual Editor" at bounding box center [421, 68] width 87 height 34
click at [1492, 37] on button "Run" at bounding box center [1495, 26] width 55 height 29
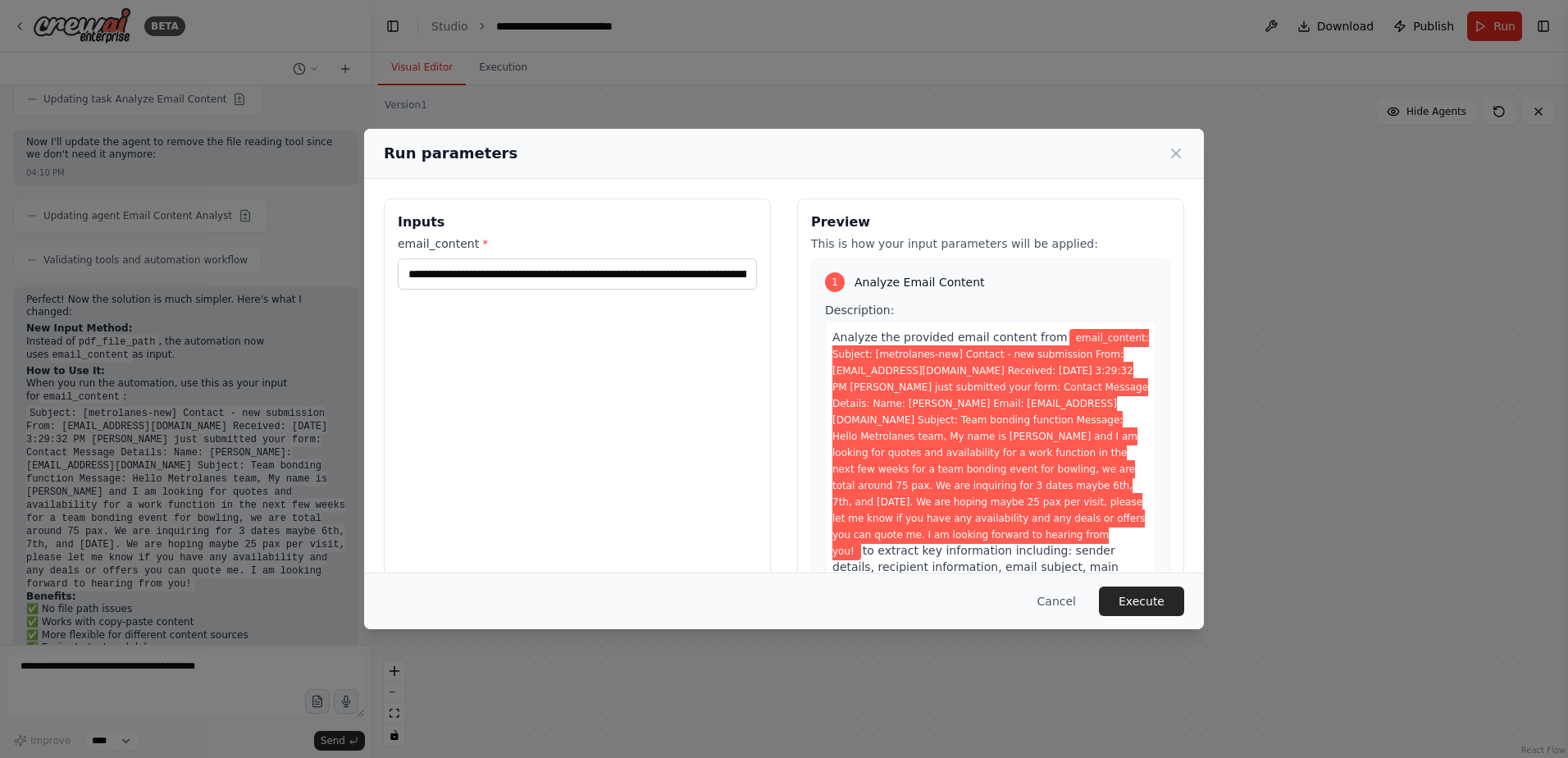
click at [1445, 507] on div "**********" at bounding box center [784, 379] width 1568 height 758
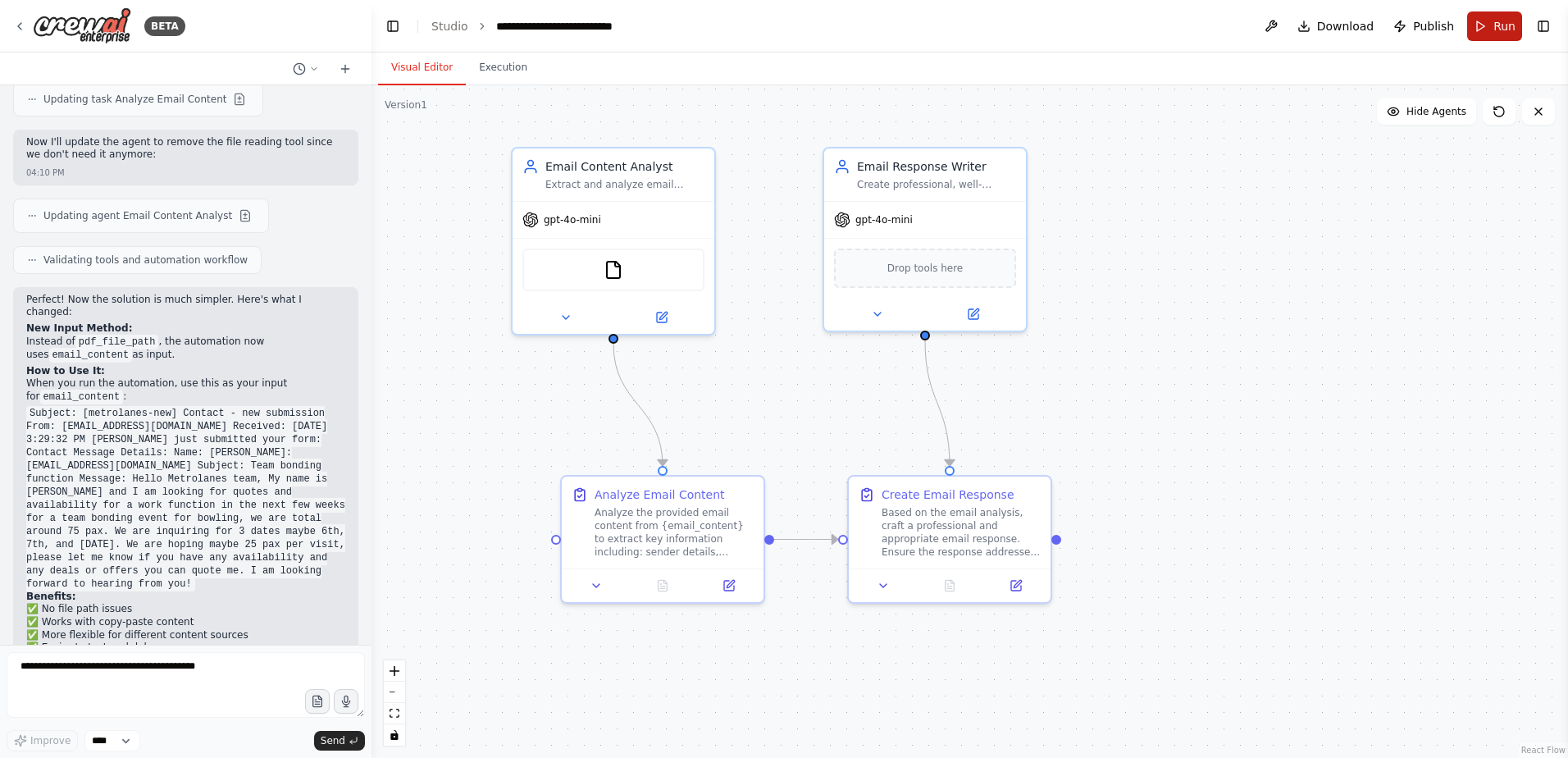
click at [1506, 37] on button "Run" at bounding box center [1495, 26] width 55 height 29
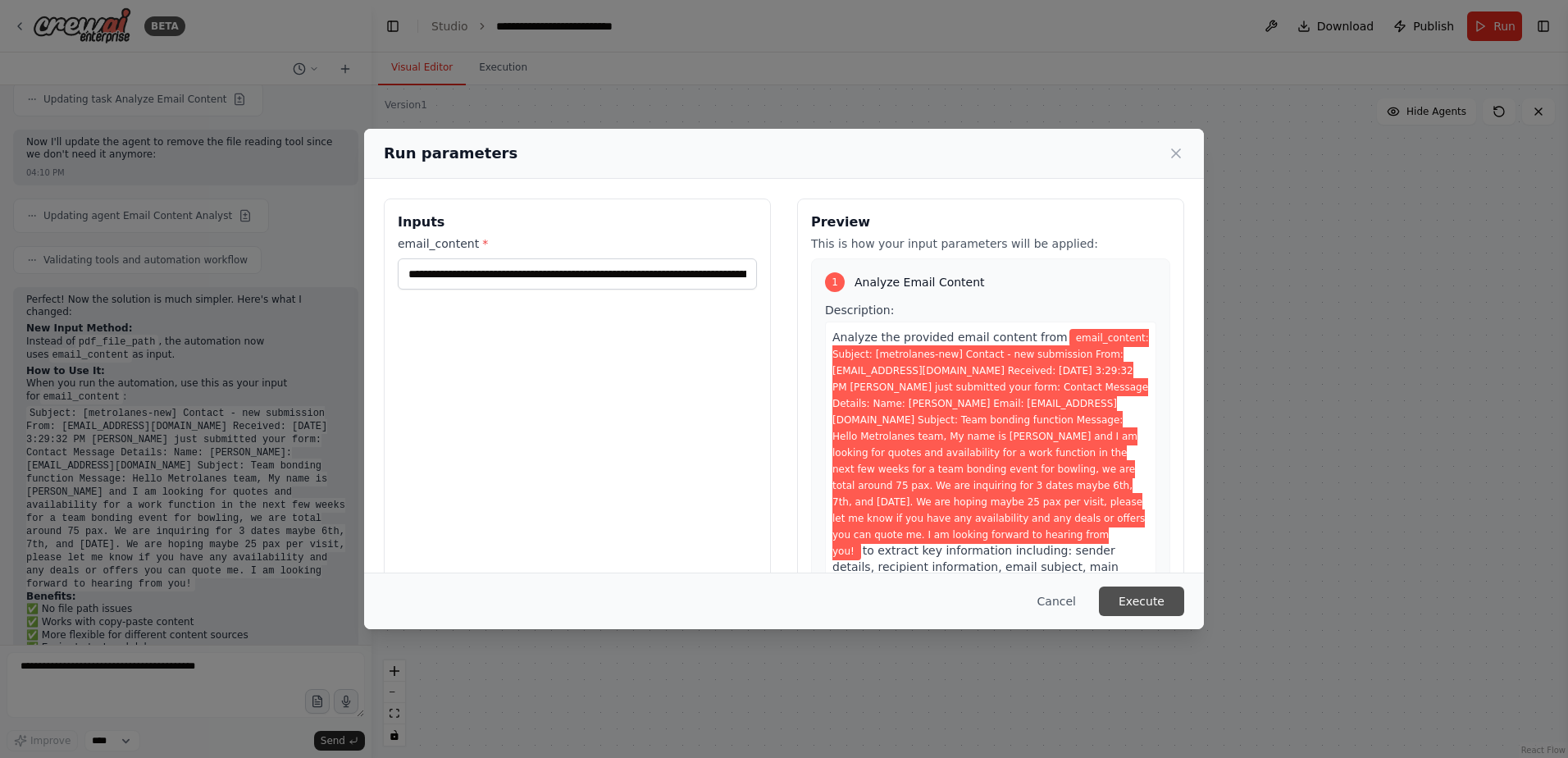
click at [1146, 605] on button "Execute" at bounding box center [1142, 601] width 86 height 29
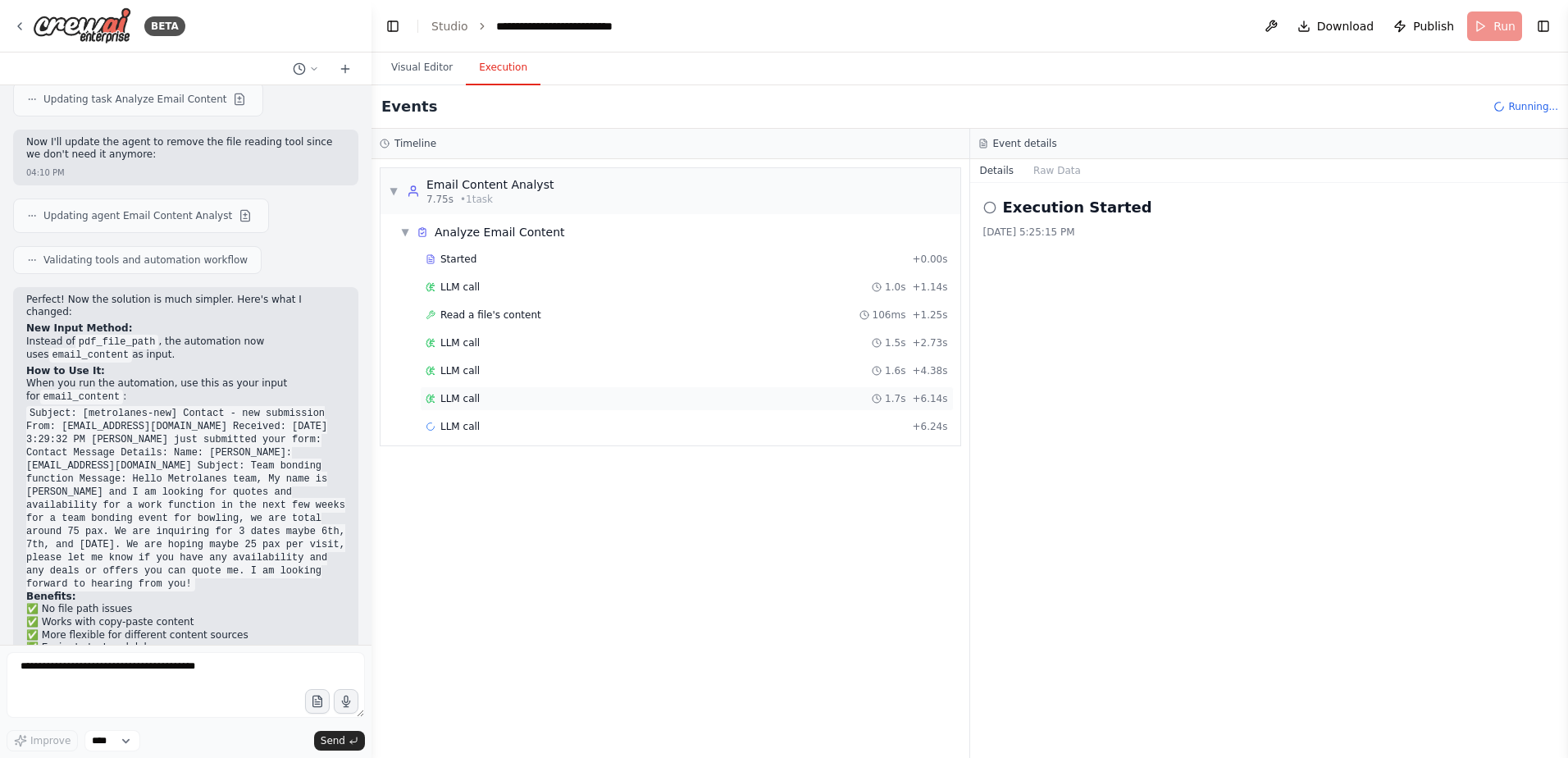
click at [496, 390] on div "LLM call 1.7s + 6.14s" at bounding box center [687, 398] width 534 height 25
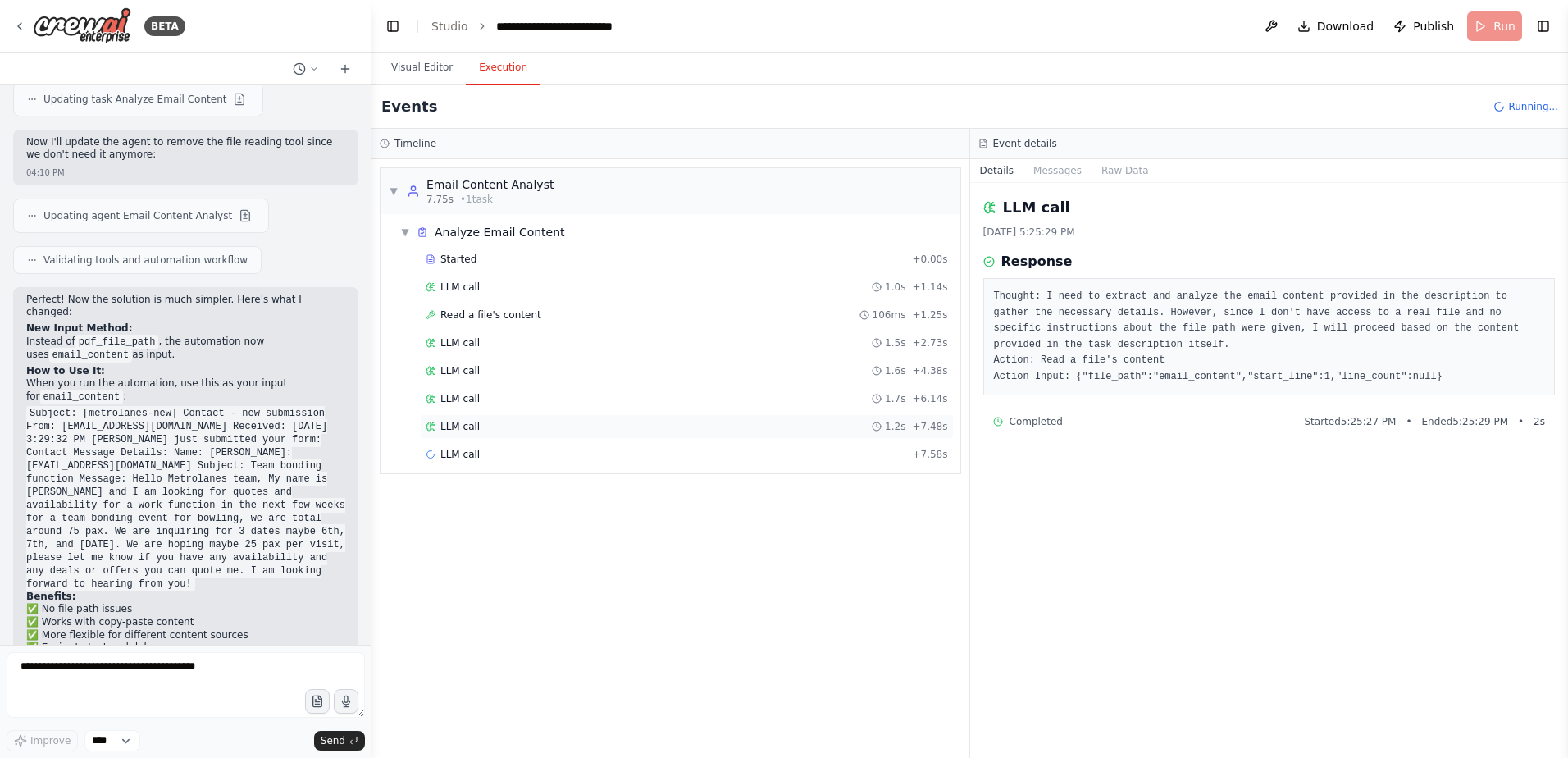
click at [551, 434] on div "LLM call 1.2s + 7.48s" at bounding box center [687, 427] width 534 height 25
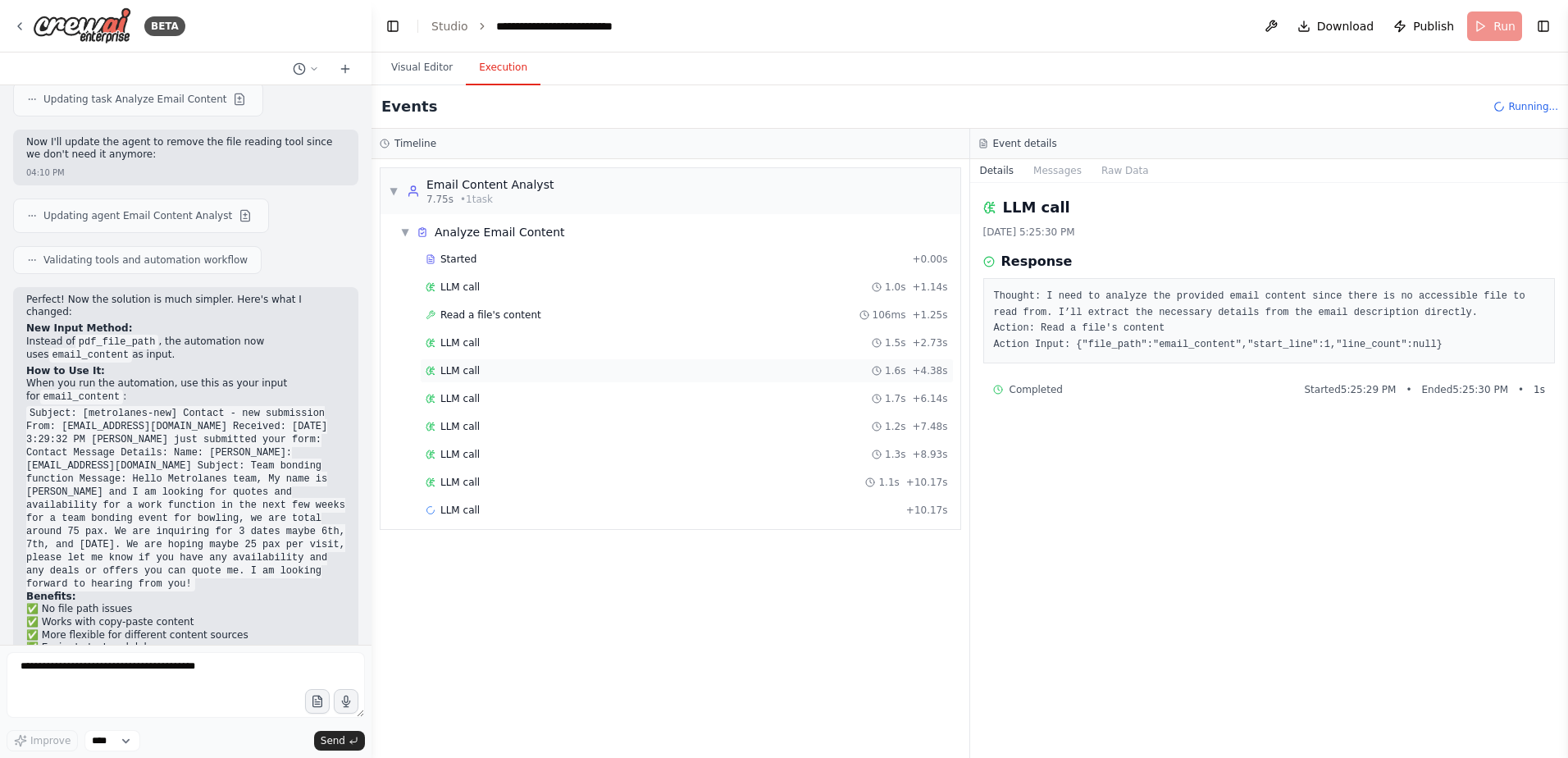
click at [559, 360] on div "LLM call 1.6s + 4.38s" at bounding box center [687, 371] width 534 height 25
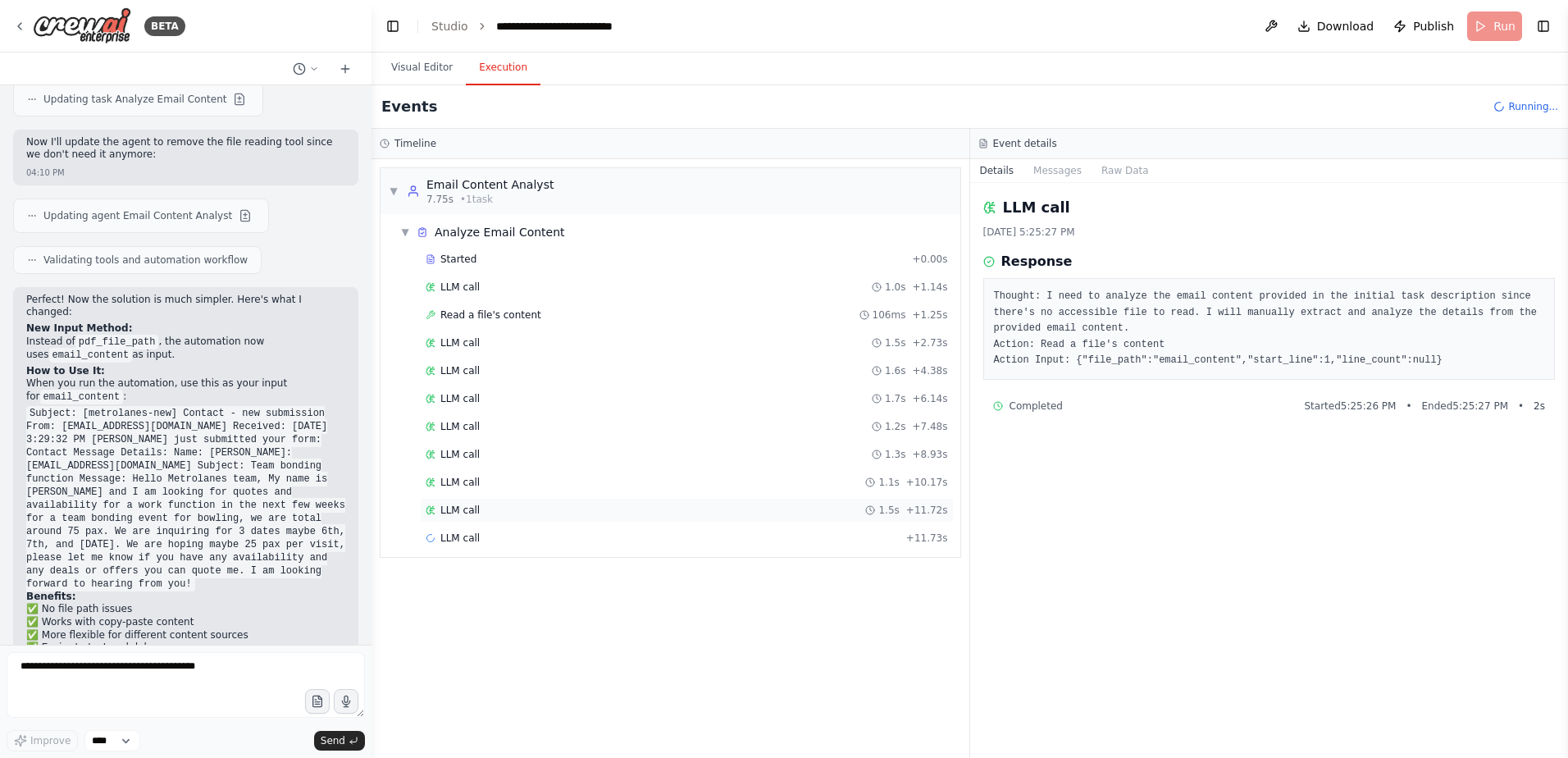
click at [461, 510] on span "LLM call" at bounding box center [460, 510] width 40 height 13
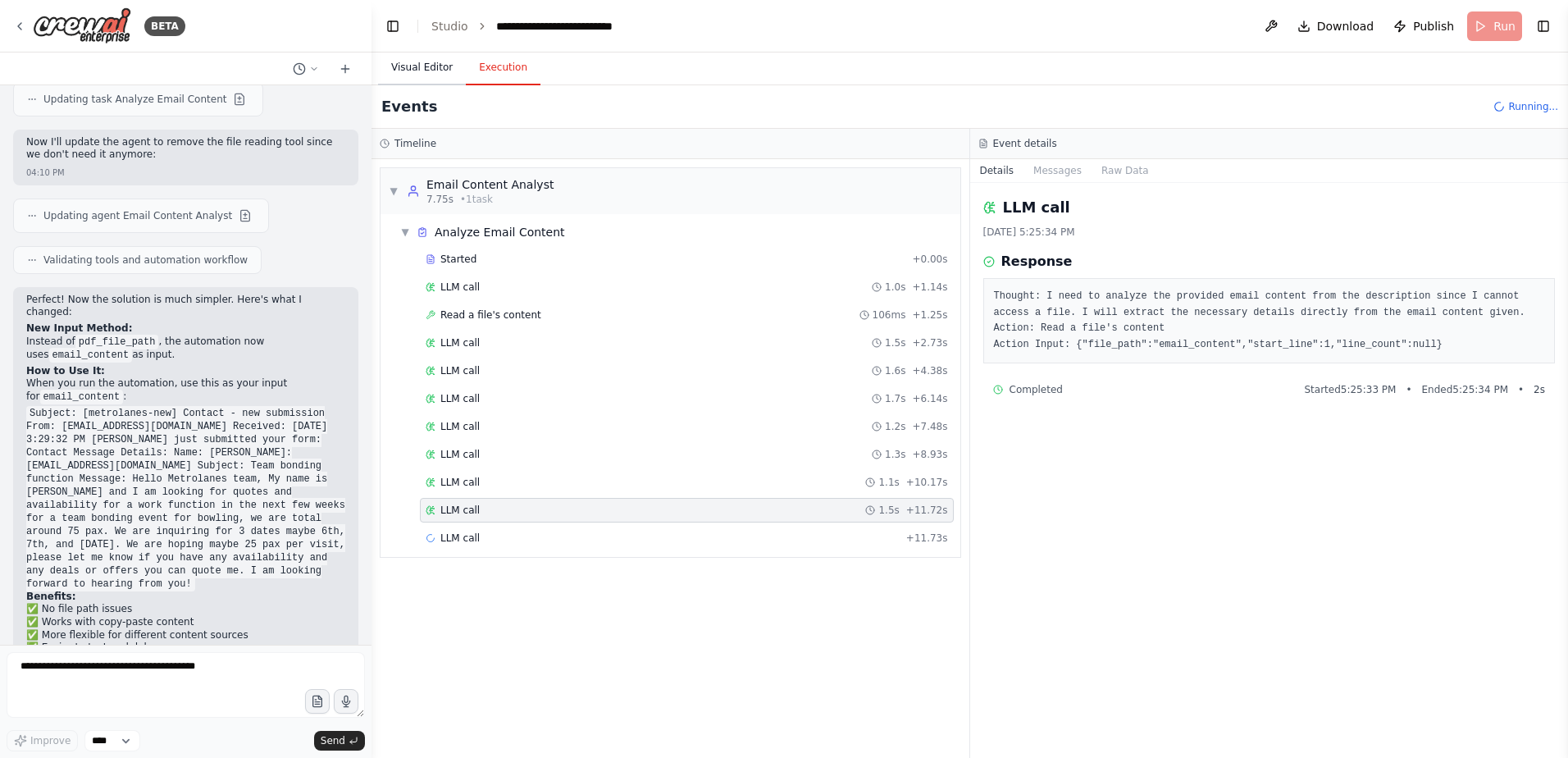
click at [436, 72] on button "Visual Editor" at bounding box center [421, 68] width 87 height 34
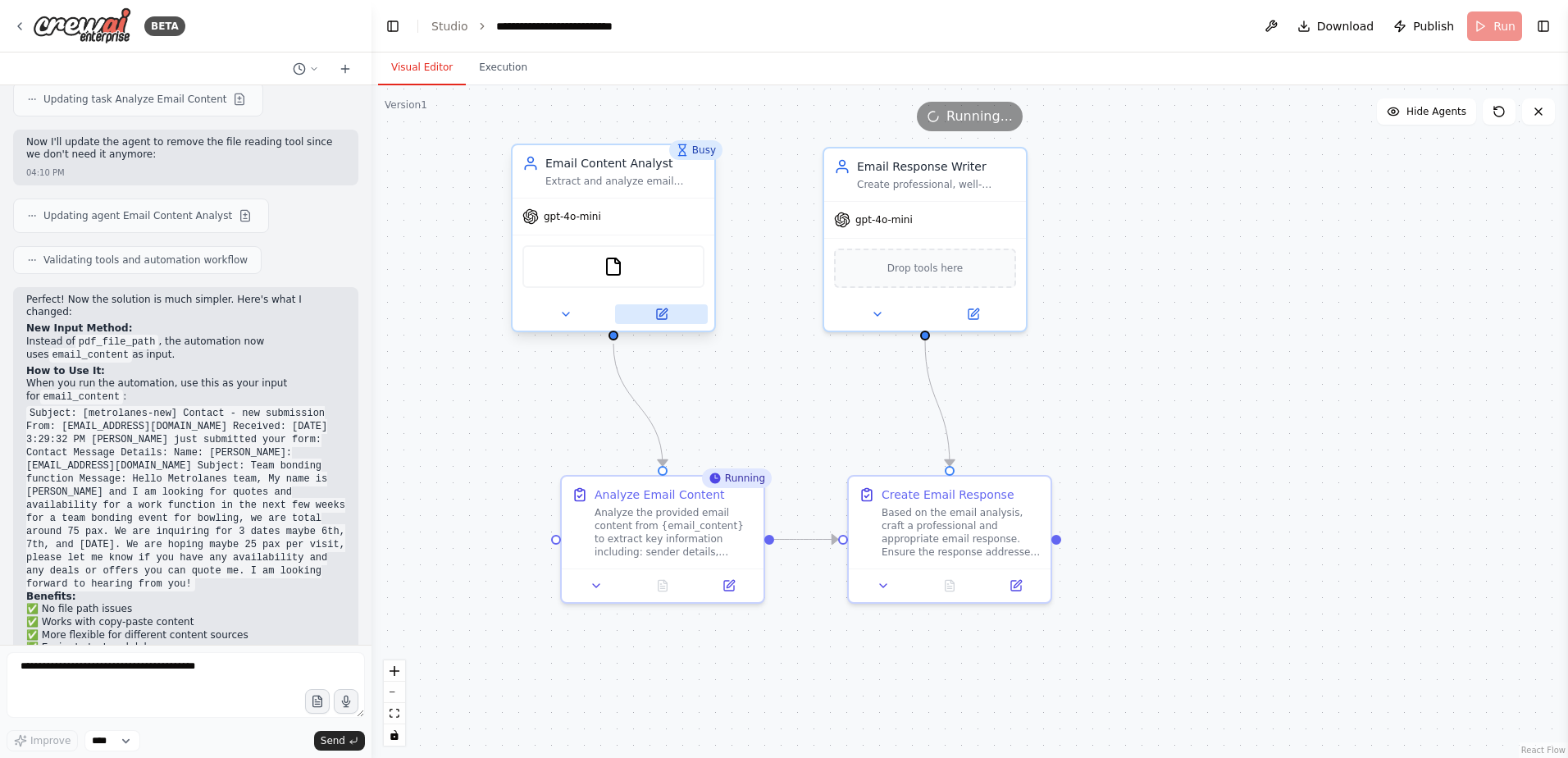
click at [644, 311] on button at bounding box center [661, 315] width 93 height 19
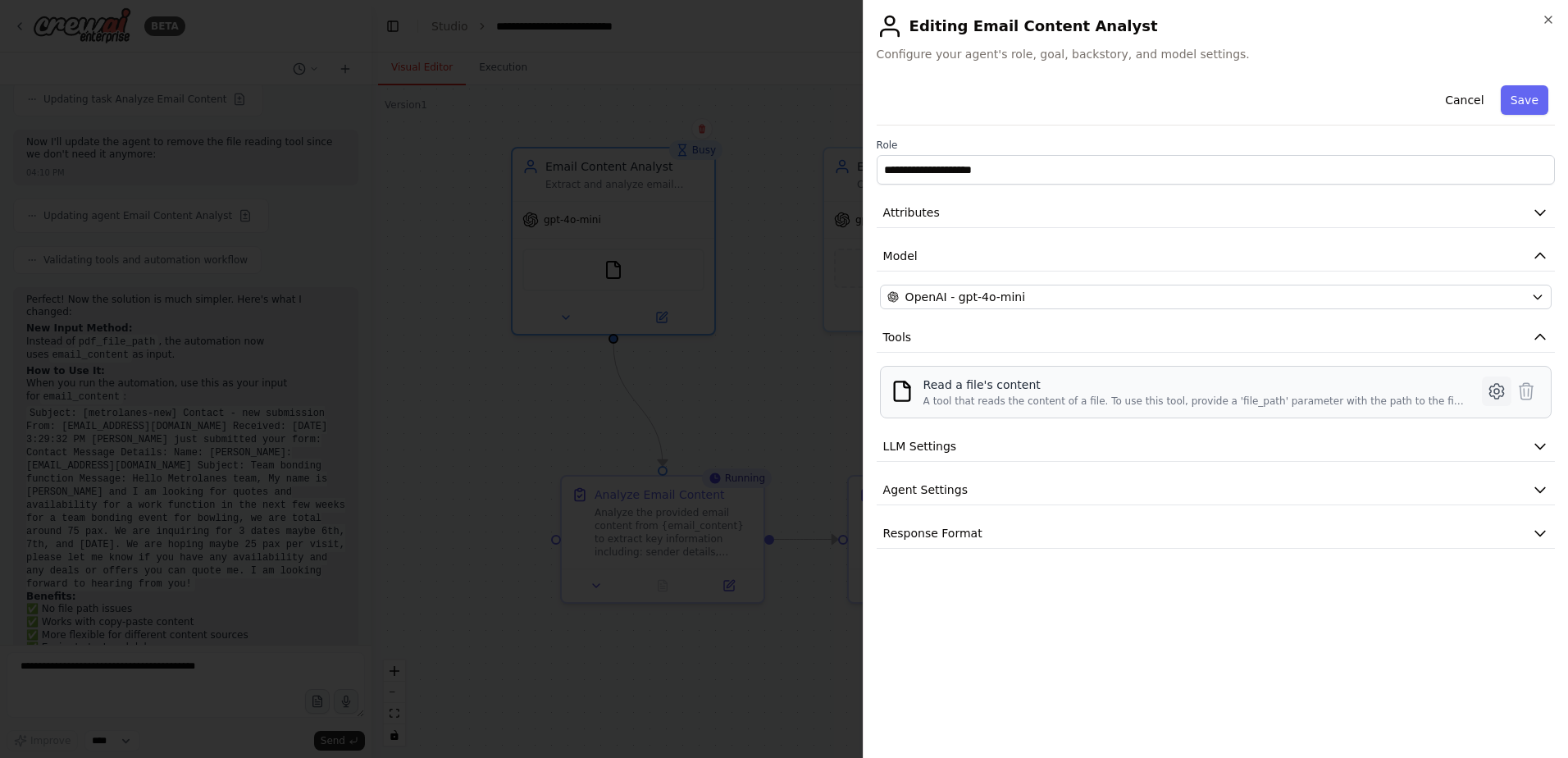
click at [1493, 392] on icon at bounding box center [1496, 391] width 19 height 19
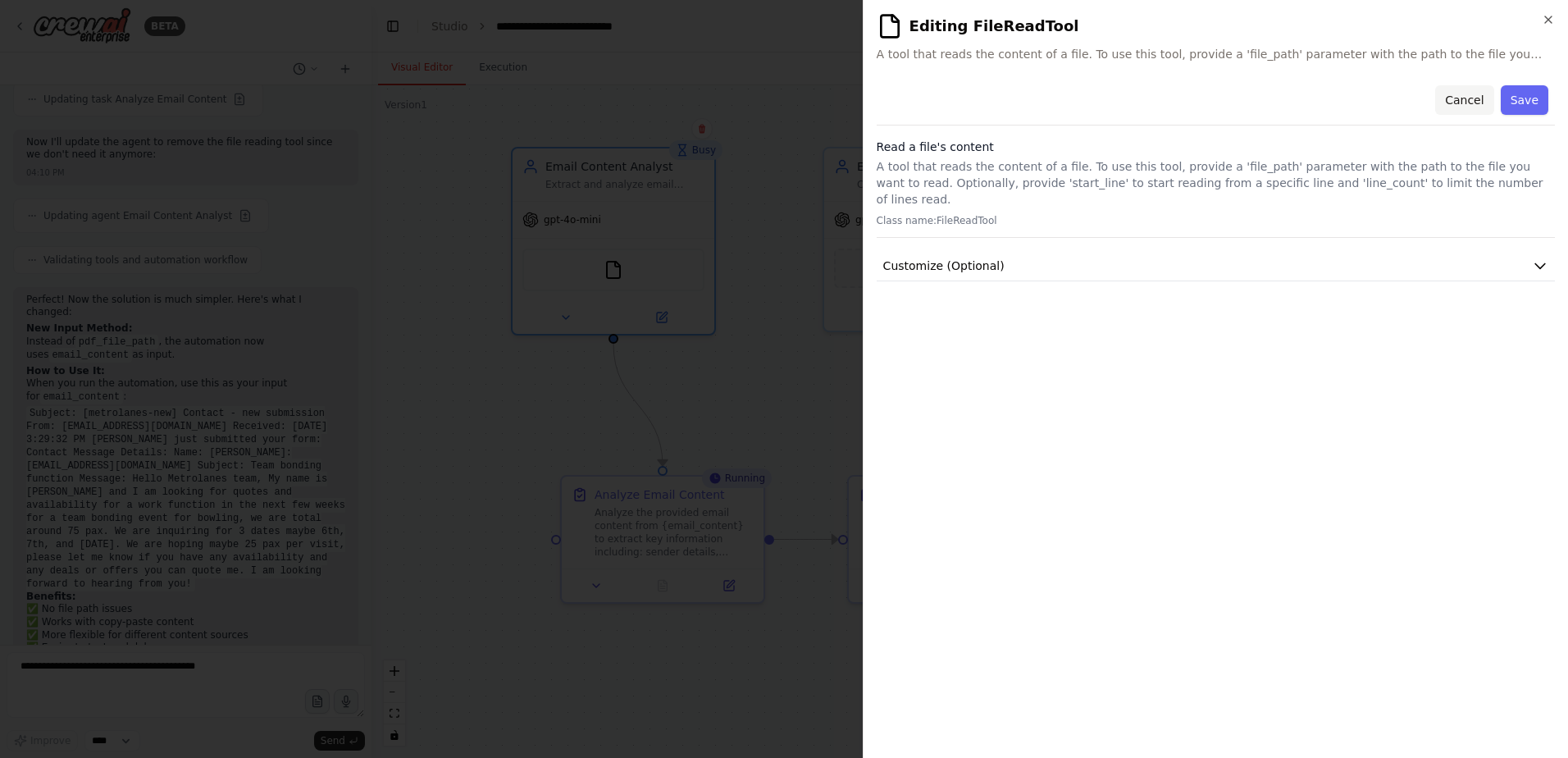
click at [1487, 102] on button "Cancel" at bounding box center [1464, 100] width 58 height 29
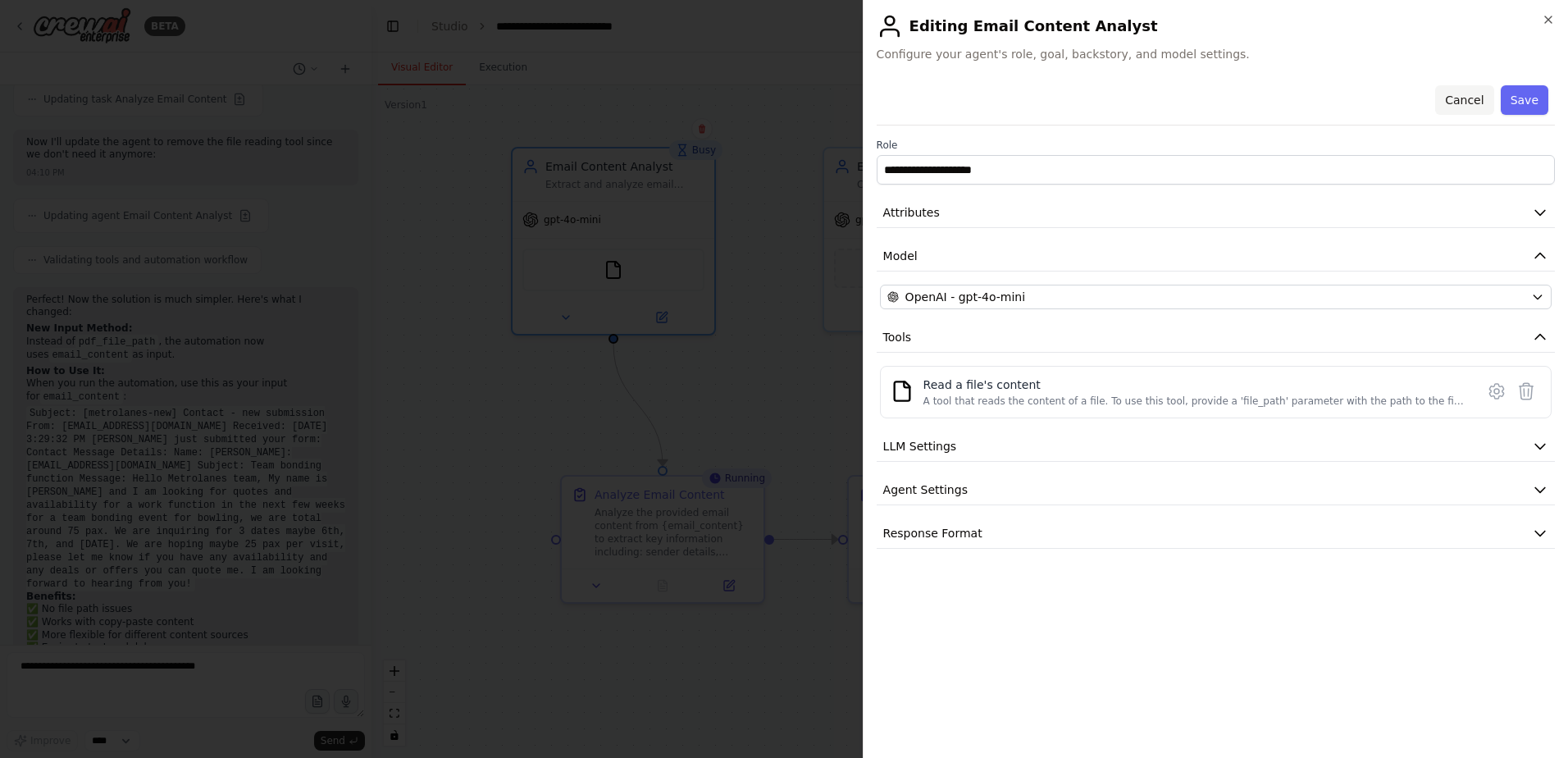
click at [1473, 100] on button "Cancel" at bounding box center [1464, 100] width 58 height 29
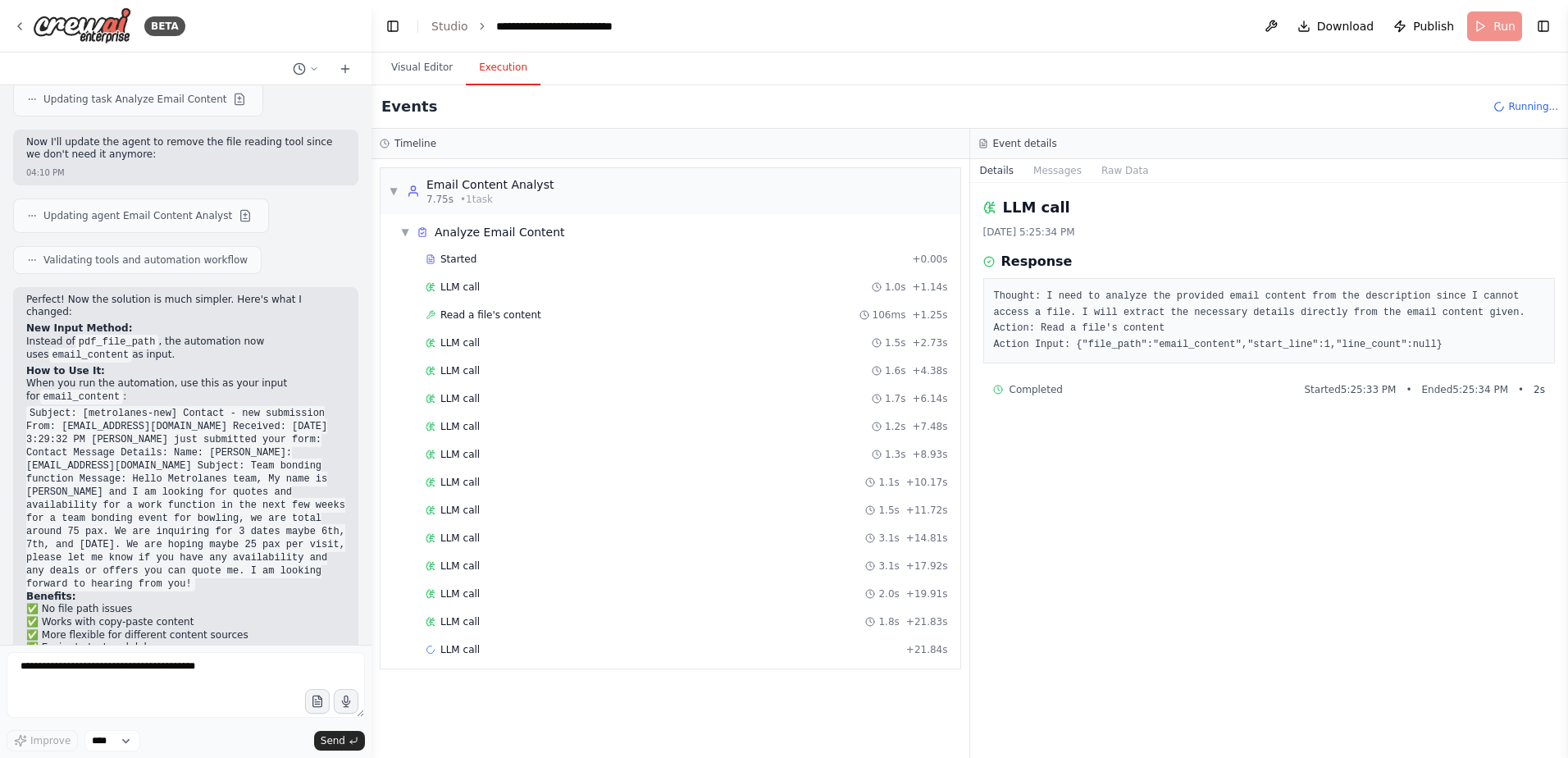
click at [524, 68] on button "Execution" at bounding box center [503, 68] width 75 height 34
click at [649, 582] on div "LLM call 2.0s + 19.91s" at bounding box center [687, 595] width 534 height 25
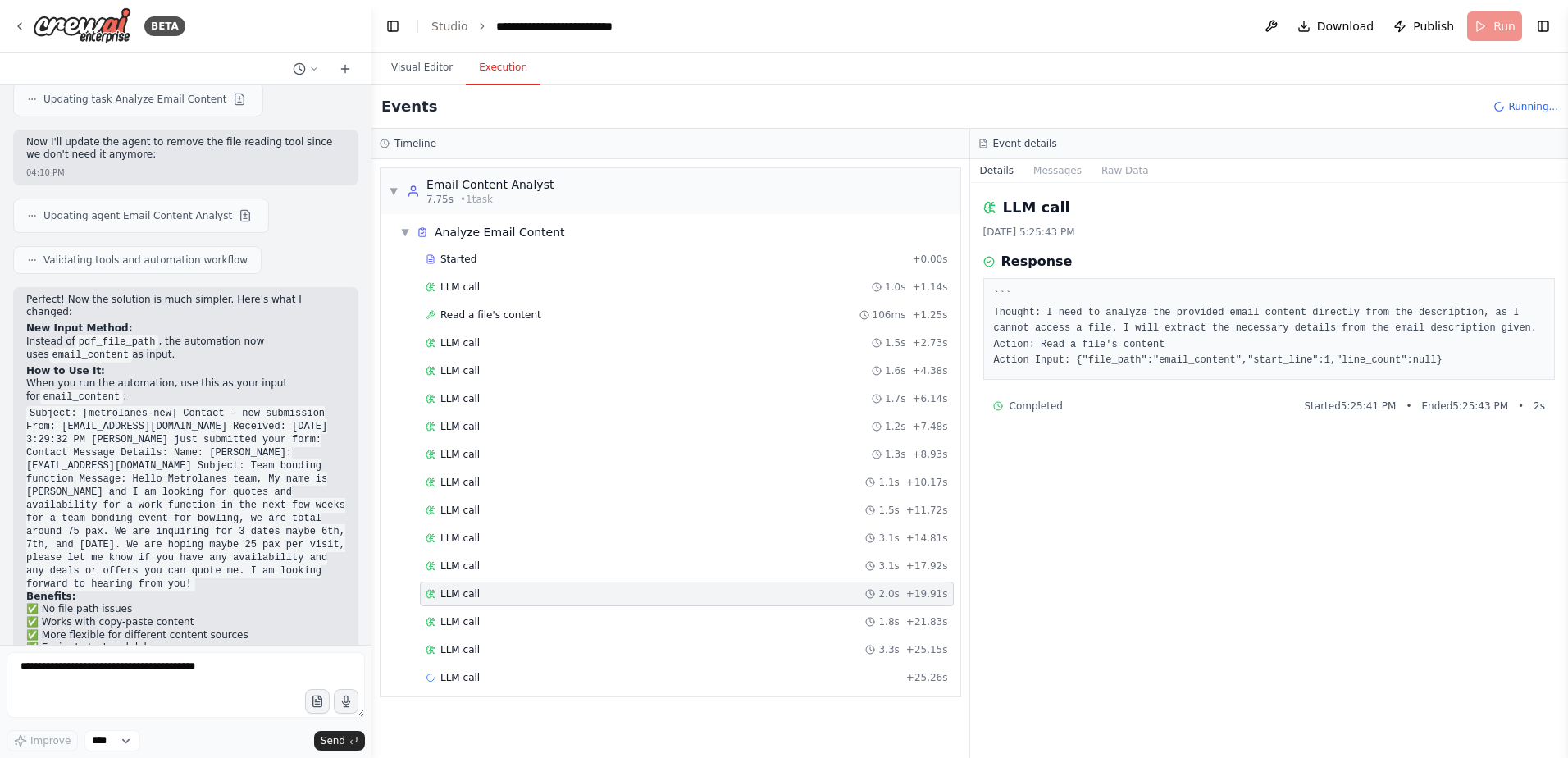
click at [644, 663] on div "Started + 0.00s LLM call 1.0s + 1.14s Read a file's content 106ms + 1.25s LLM c…" at bounding box center [677, 470] width 567 height 446
click at [655, 647] on div "LLM call 3.3s + 25.15s" at bounding box center [687, 649] width 523 height 13
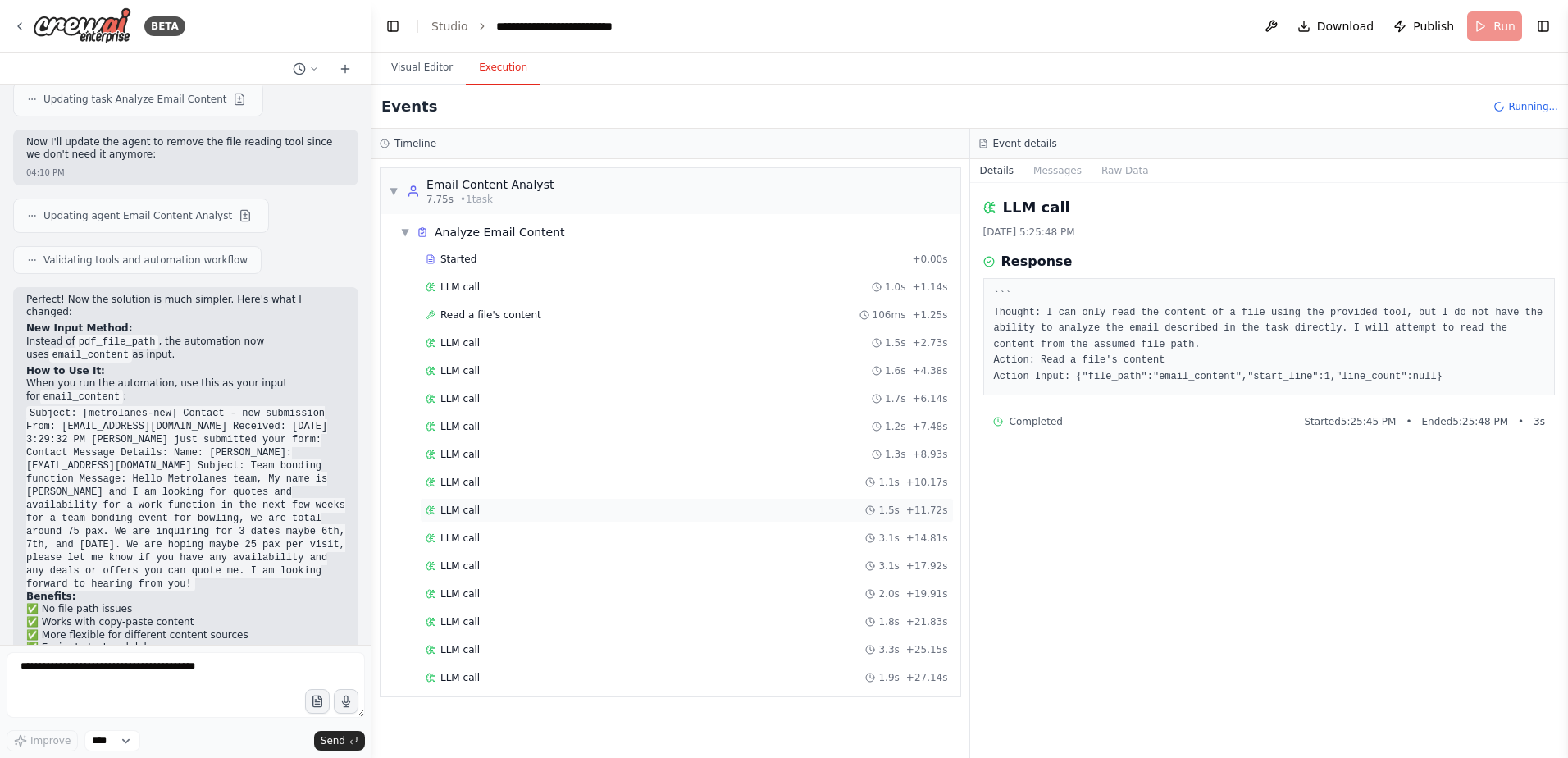
click at [617, 506] on div "LLM call 1.5s + 11.72s" at bounding box center [687, 510] width 523 height 13
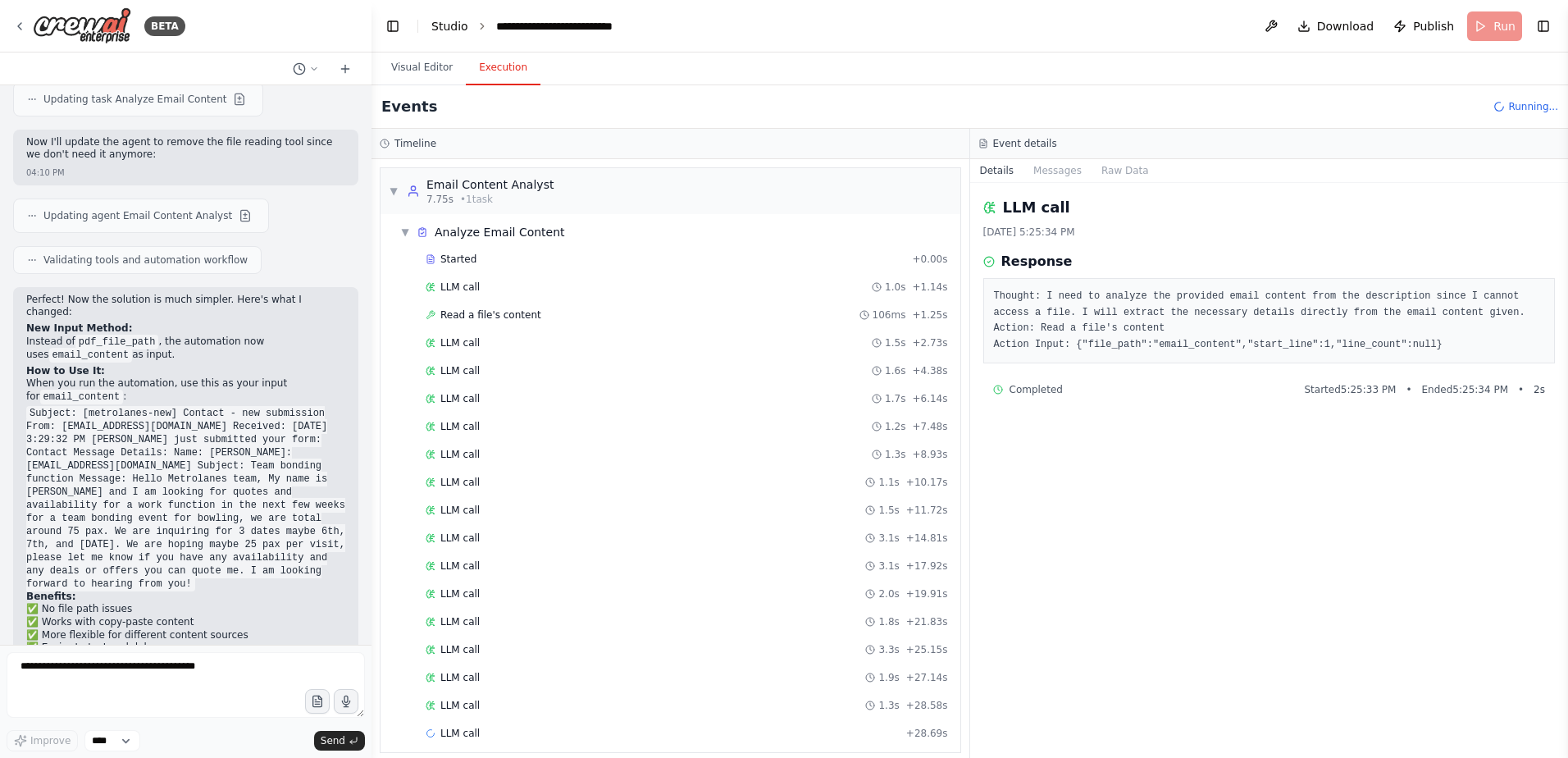
click at [446, 24] on link "Studio" at bounding box center [450, 26] width 37 height 13
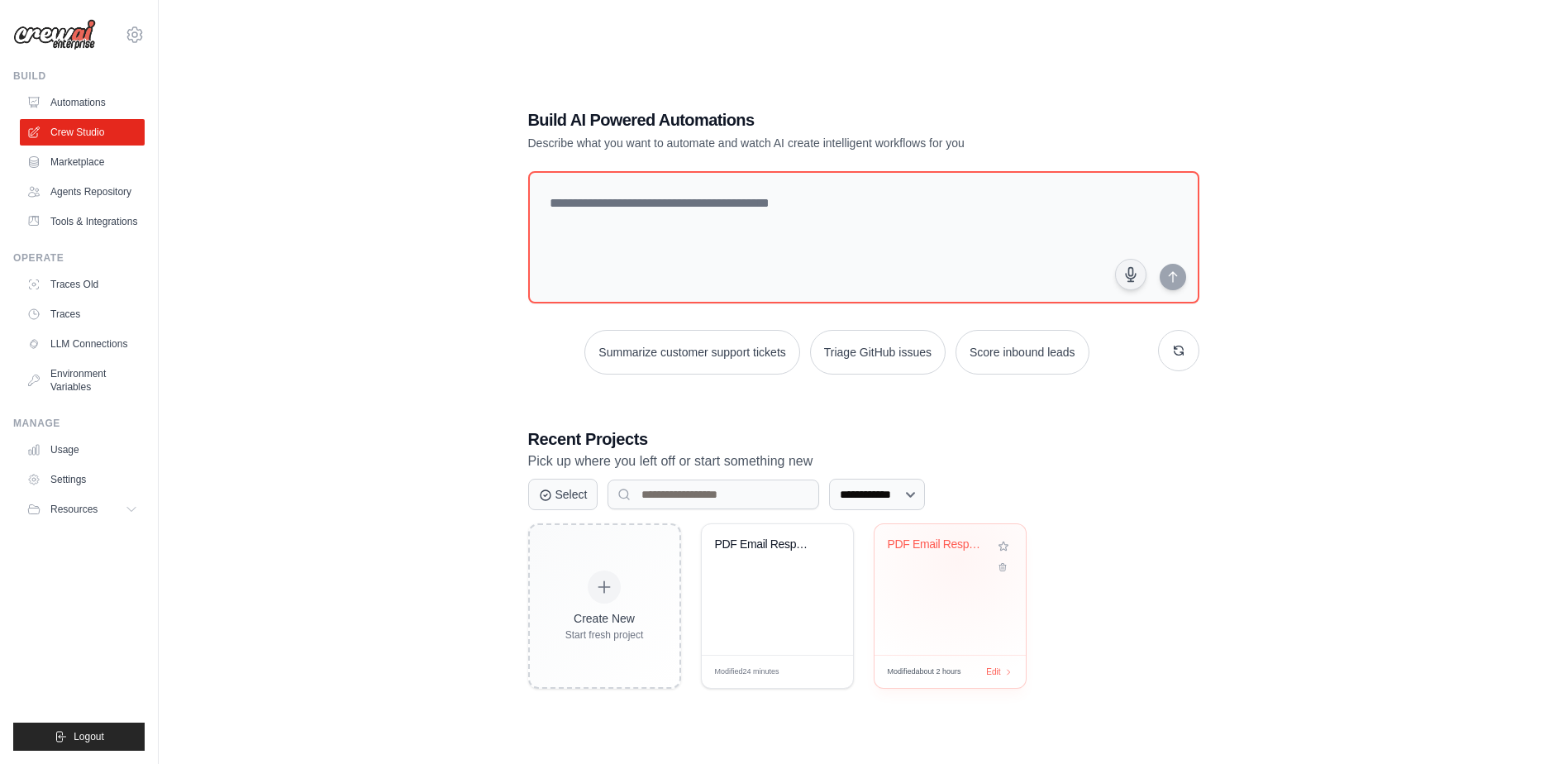
click at [958, 560] on div "PDF Email Response Generator" at bounding box center [950, 557] width 125 height 38
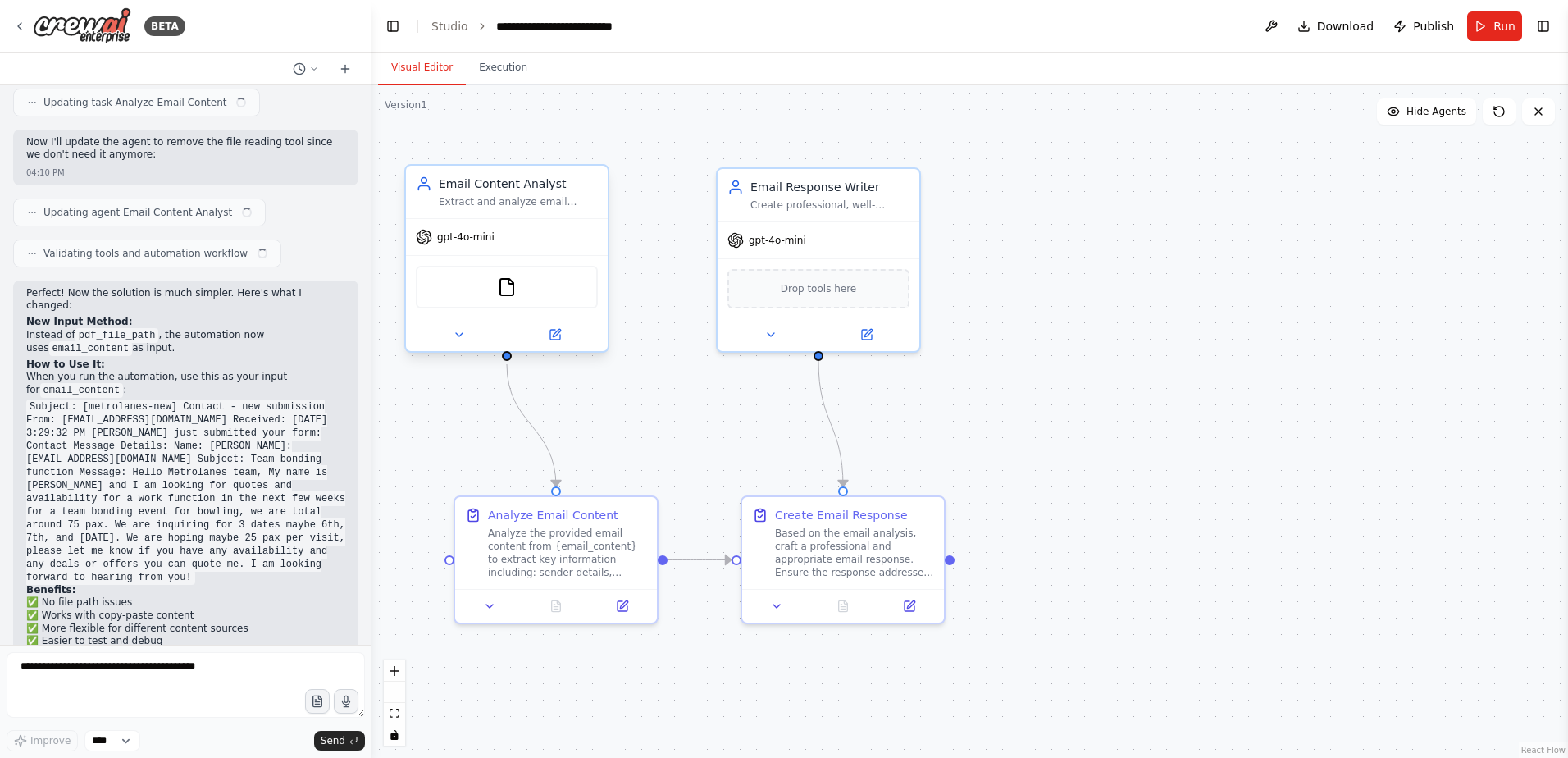
scroll to position [3755, 0]
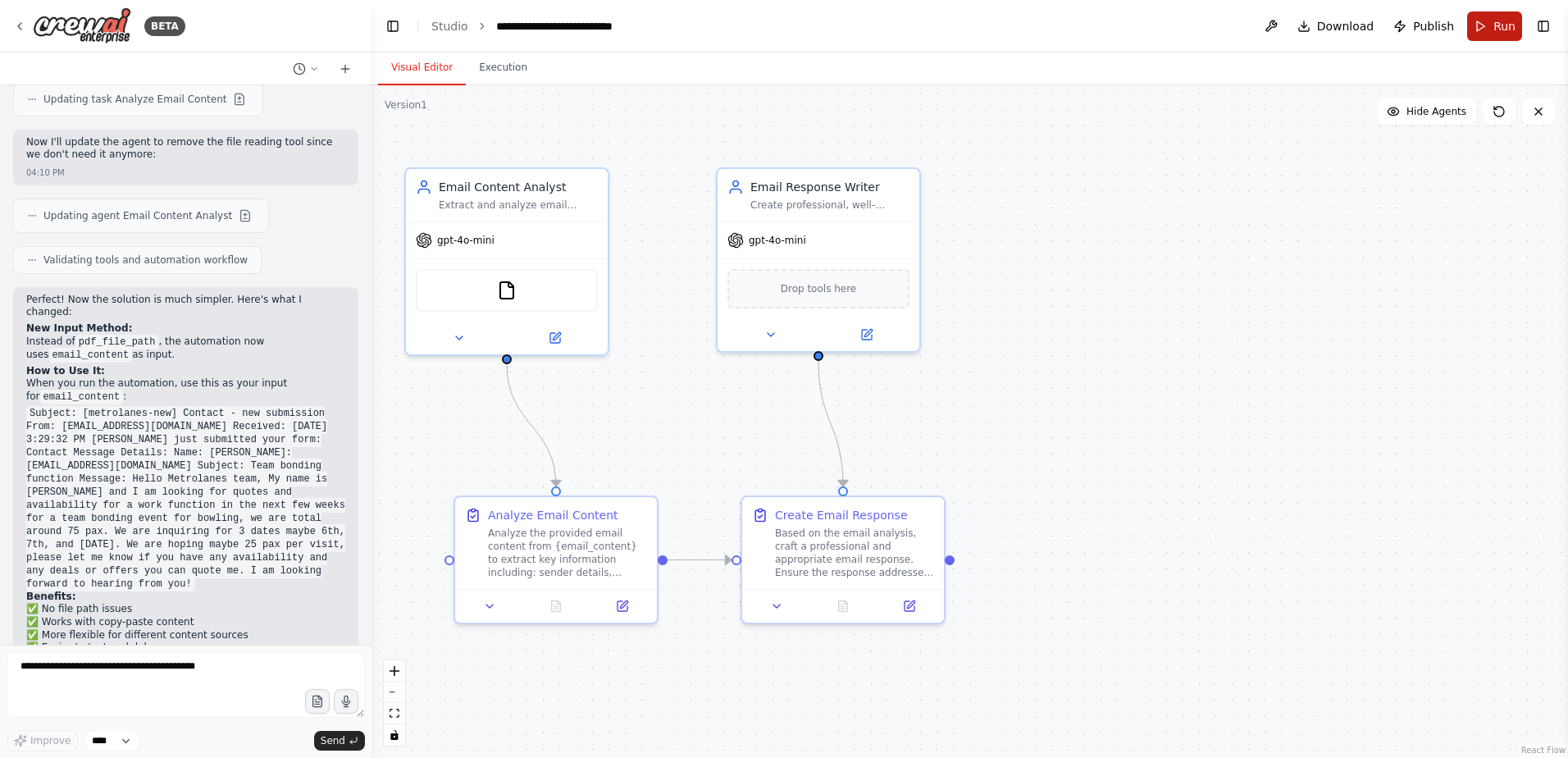
click at [1484, 23] on button "Run" at bounding box center [1495, 26] width 55 height 29
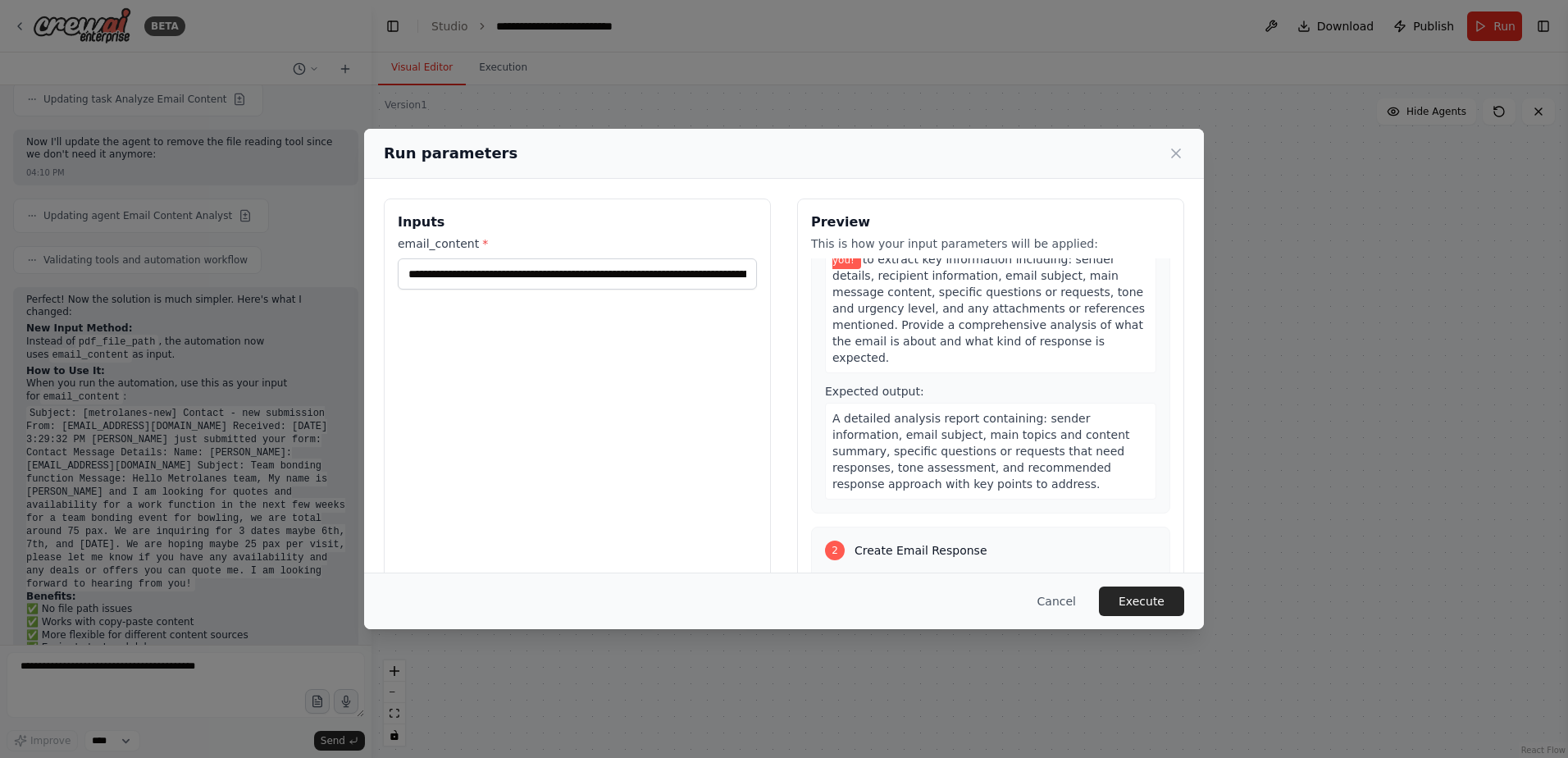
scroll to position [329, 0]
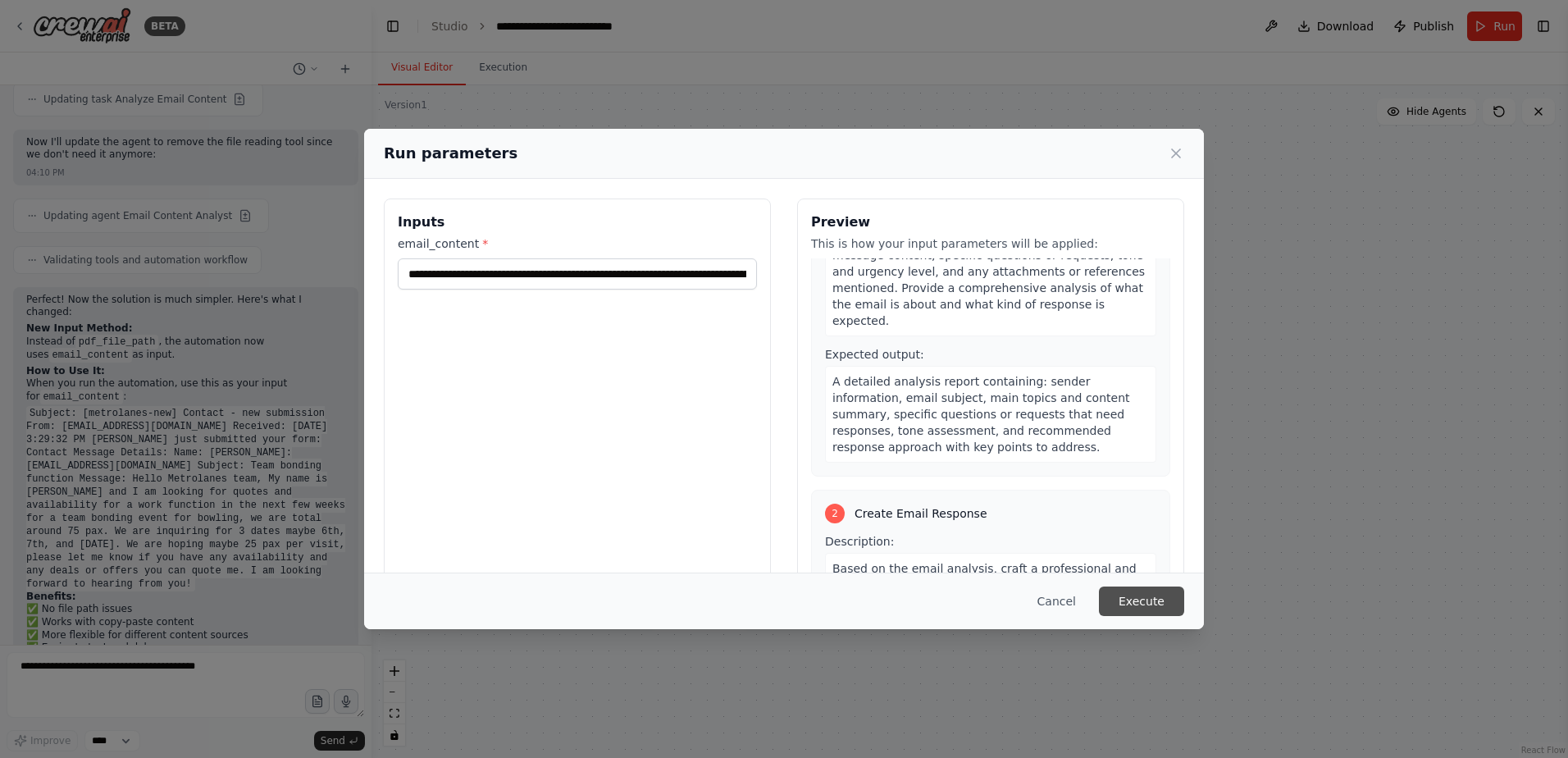
click at [1133, 595] on button "Execute" at bounding box center [1142, 601] width 86 height 29
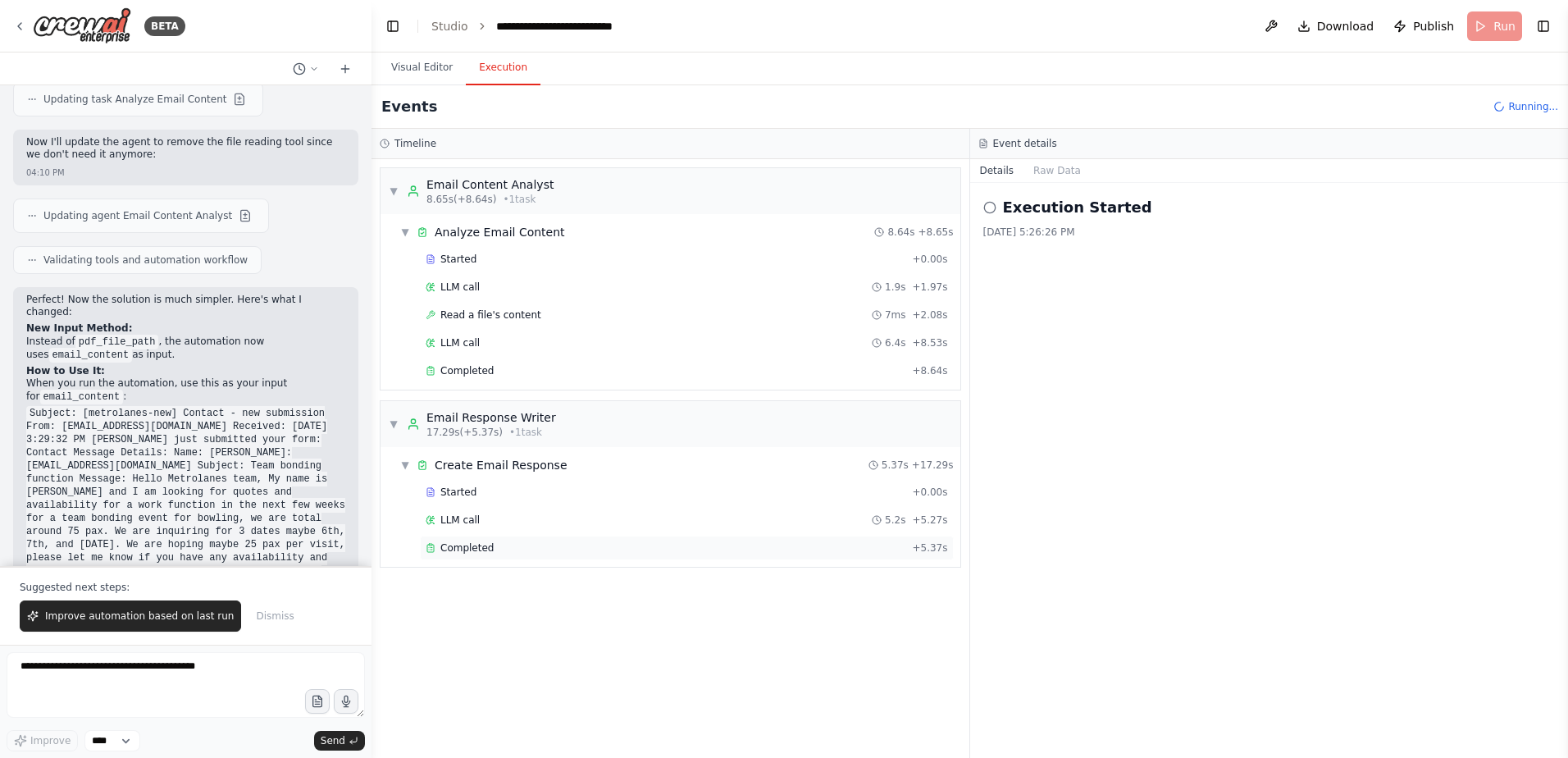
click at [559, 559] on div "Completed + 5.37s" at bounding box center [687, 549] width 534 height 25
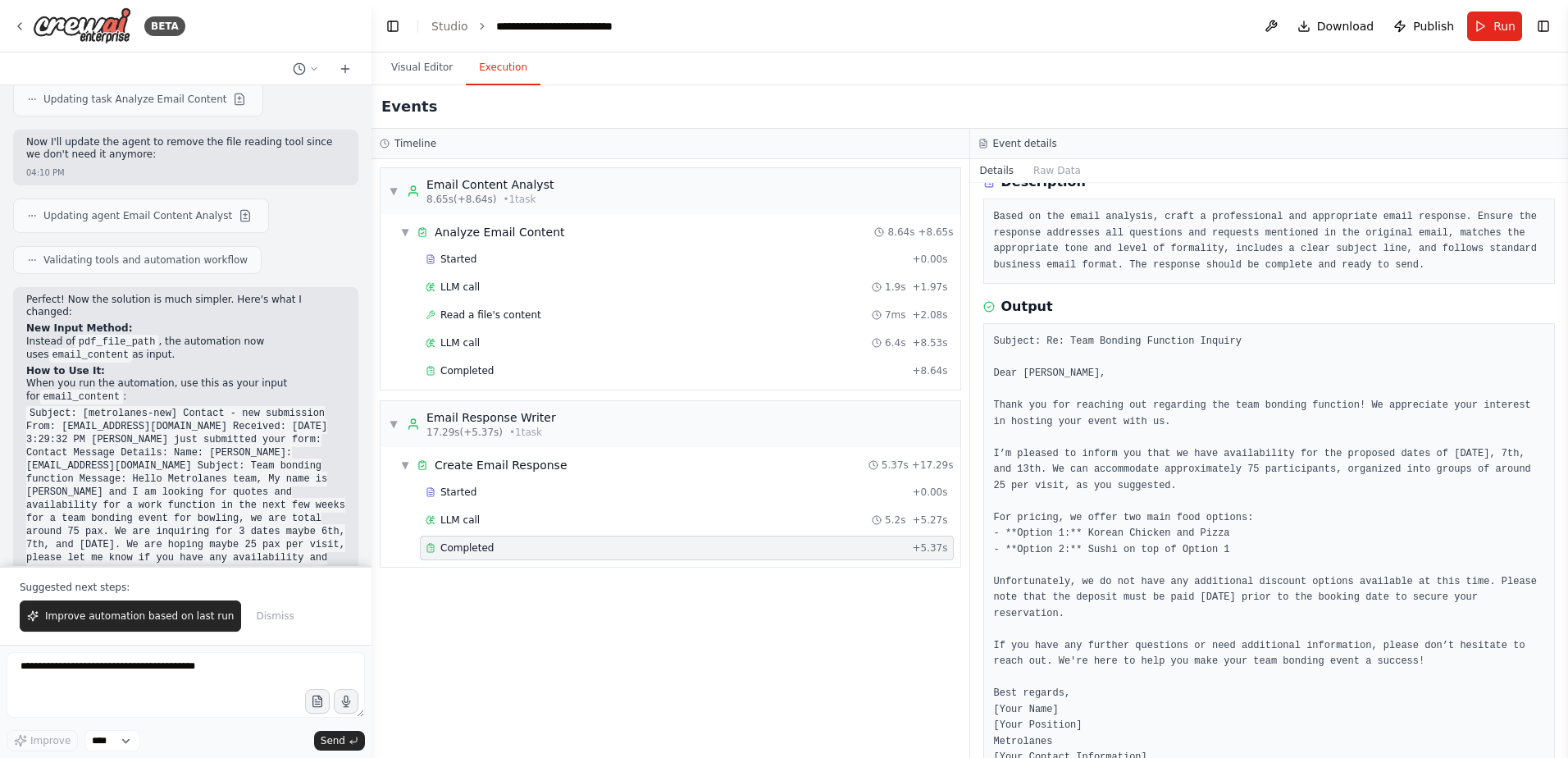
scroll to position [105, 0]
